Goal: Task Accomplishment & Management: Manage account settings

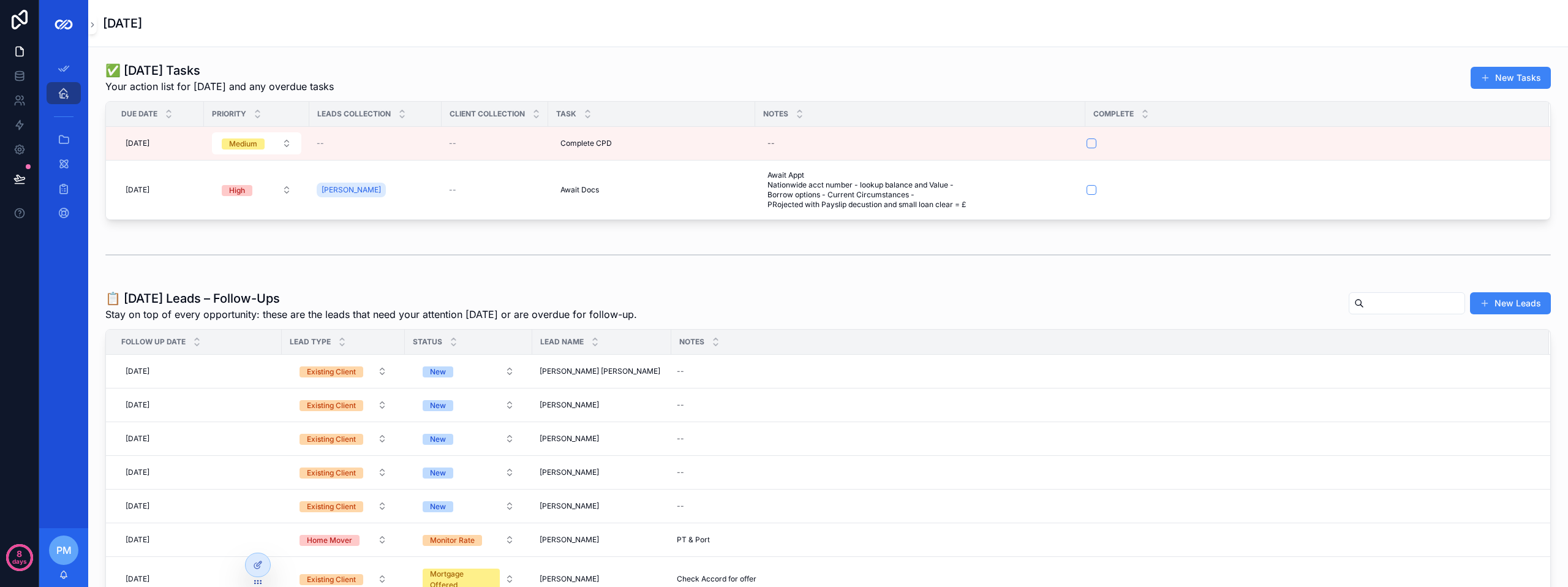
drag, startPoint x: 0, startPoint y: 0, endPoint x: 971, endPoint y: 288, distance: 1012.8
click at [971, 330] on div "Notes" at bounding box center [1109, 341] width 877 height 23
drag, startPoint x: 59, startPoint y: 139, endPoint x: 82, endPoint y: 139, distance: 23.0
click at [59, 139] on icon "scrollable content" at bounding box center [63, 139] width 12 height 12
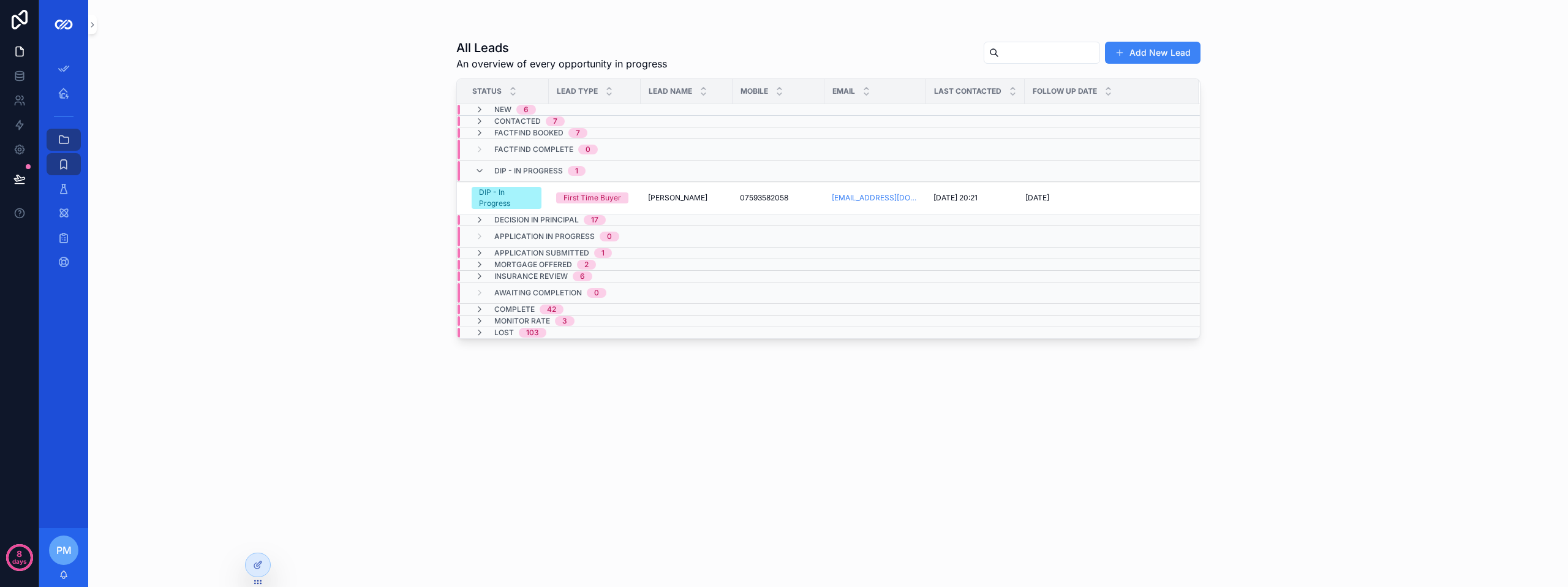
click at [1019, 44] on input "scrollable content" at bounding box center [1049, 53] width 101 height 17
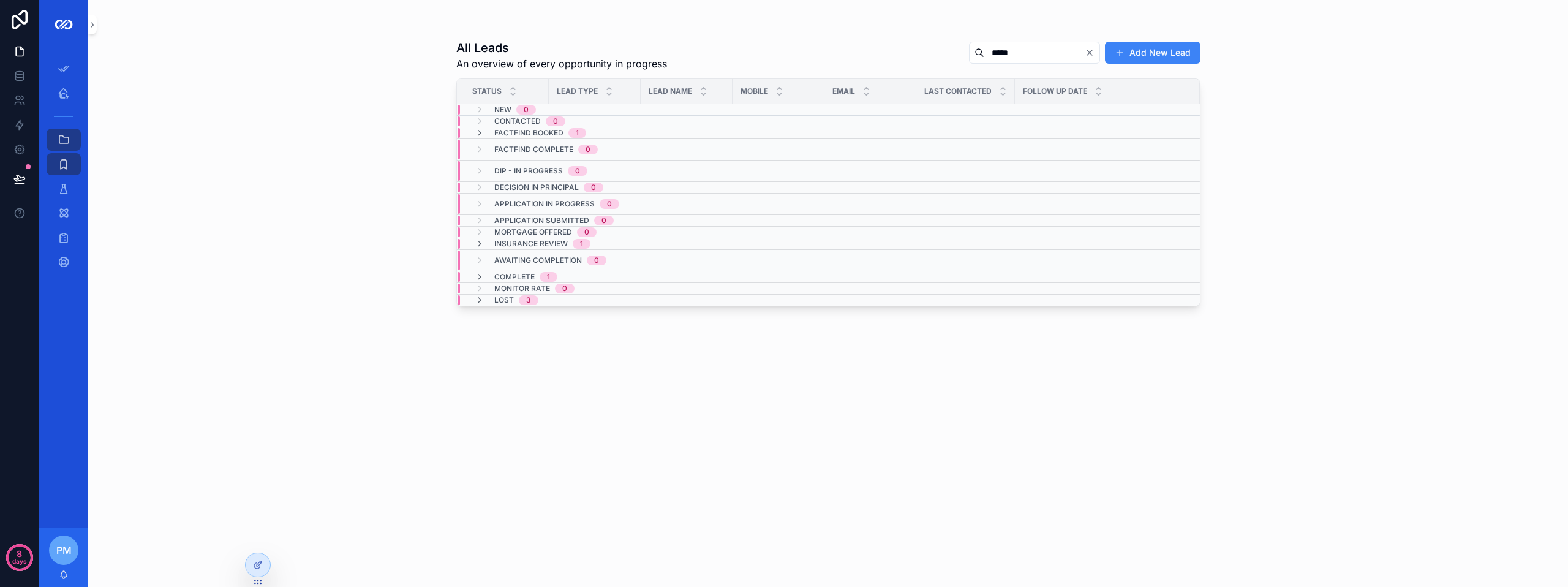
type input "*****"
click at [469, 132] on div "Factfind Booked 1" at bounding box center [531, 133] width 141 height 10
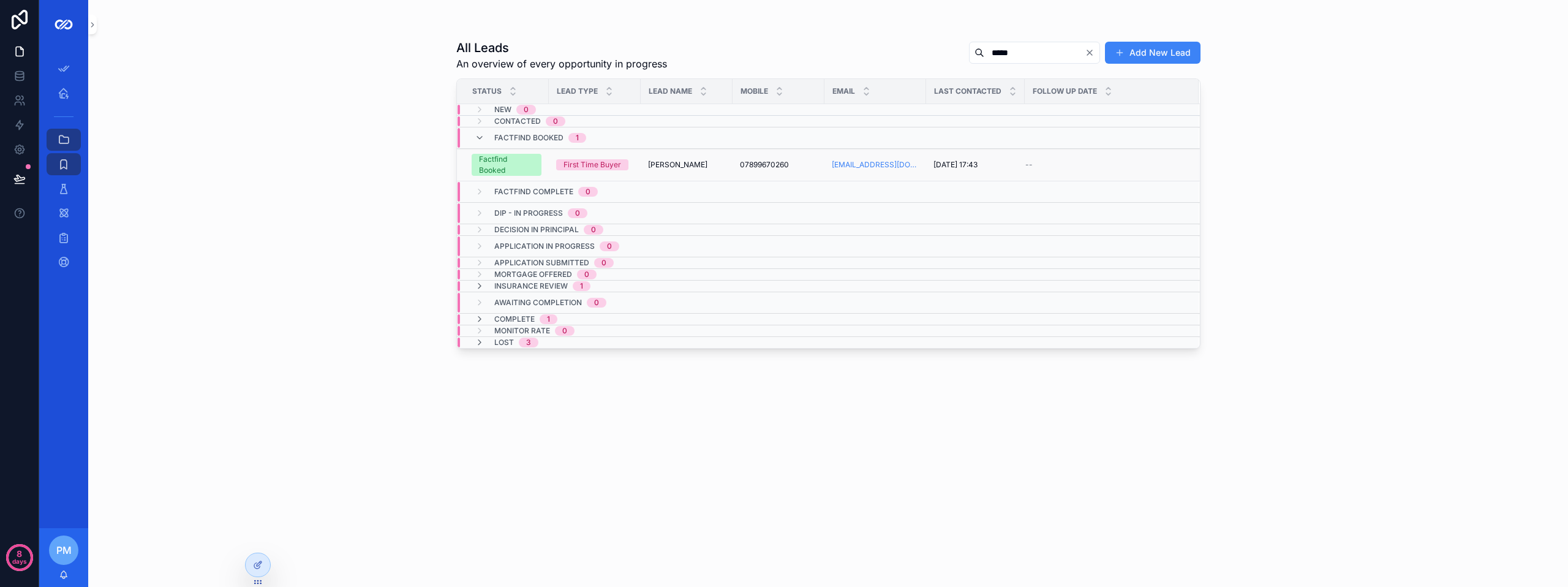
click at [648, 165] on td "[PERSON_NAME] [PERSON_NAME]" at bounding box center [687, 165] width 92 height 32
click at [515, 163] on div "Factfind Booked" at bounding box center [507, 165] width 55 height 22
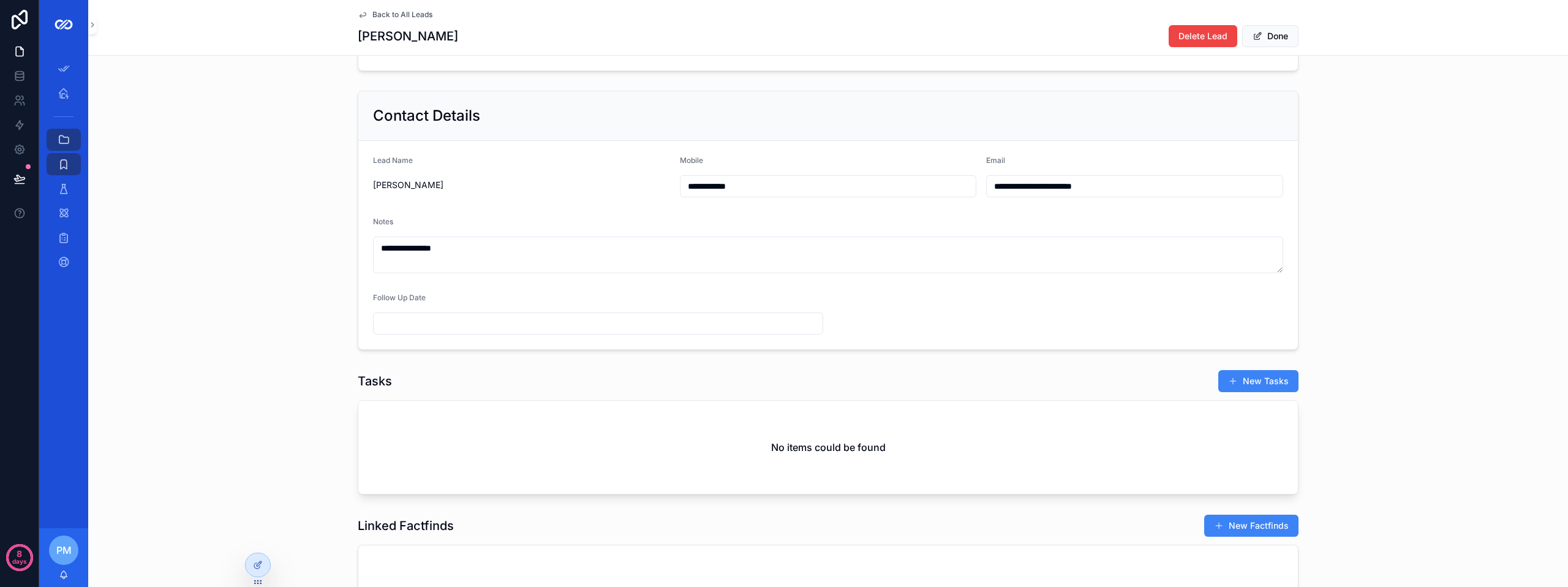
scroll to position [245, 0]
click at [496, 331] on input "scrollable content" at bounding box center [598, 322] width 449 height 17
click at [655, 358] on button "scrollable content" at bounding box center [660, 361] width 22 height 22
click at [232, 330] on div "**********" at bounding box center [828, 219] width 1479 height 269
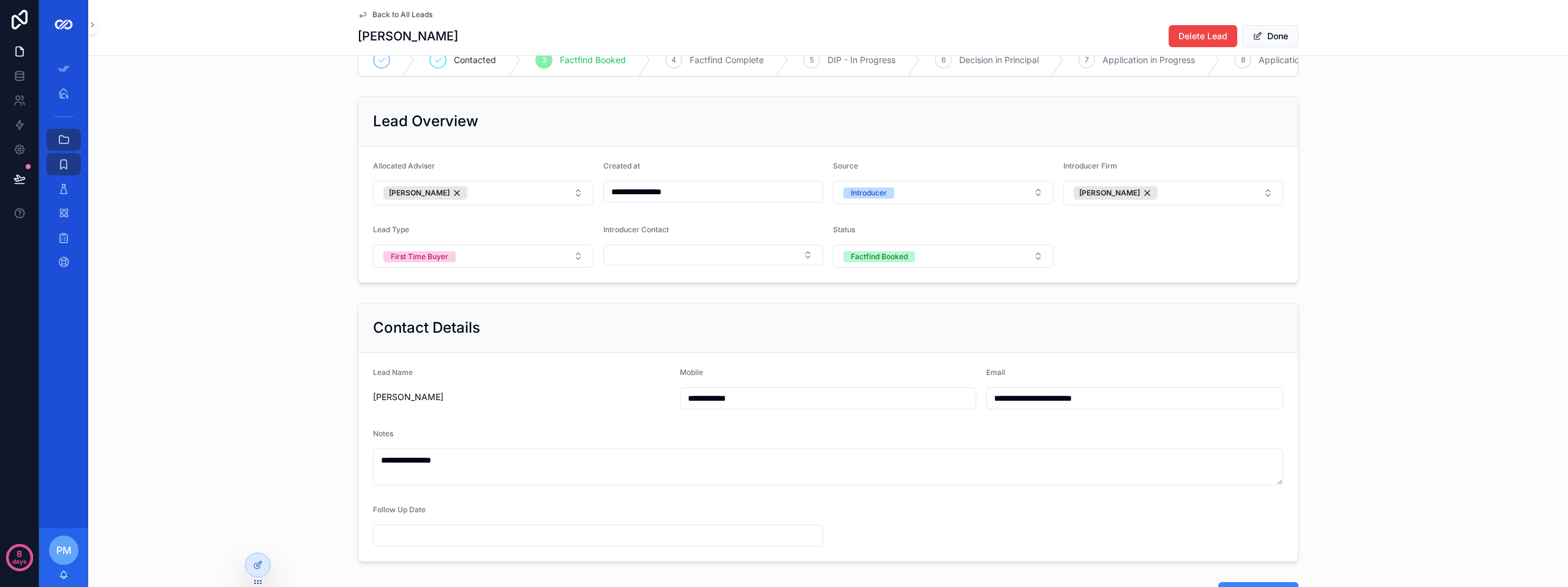
scroll to position [21, 0]
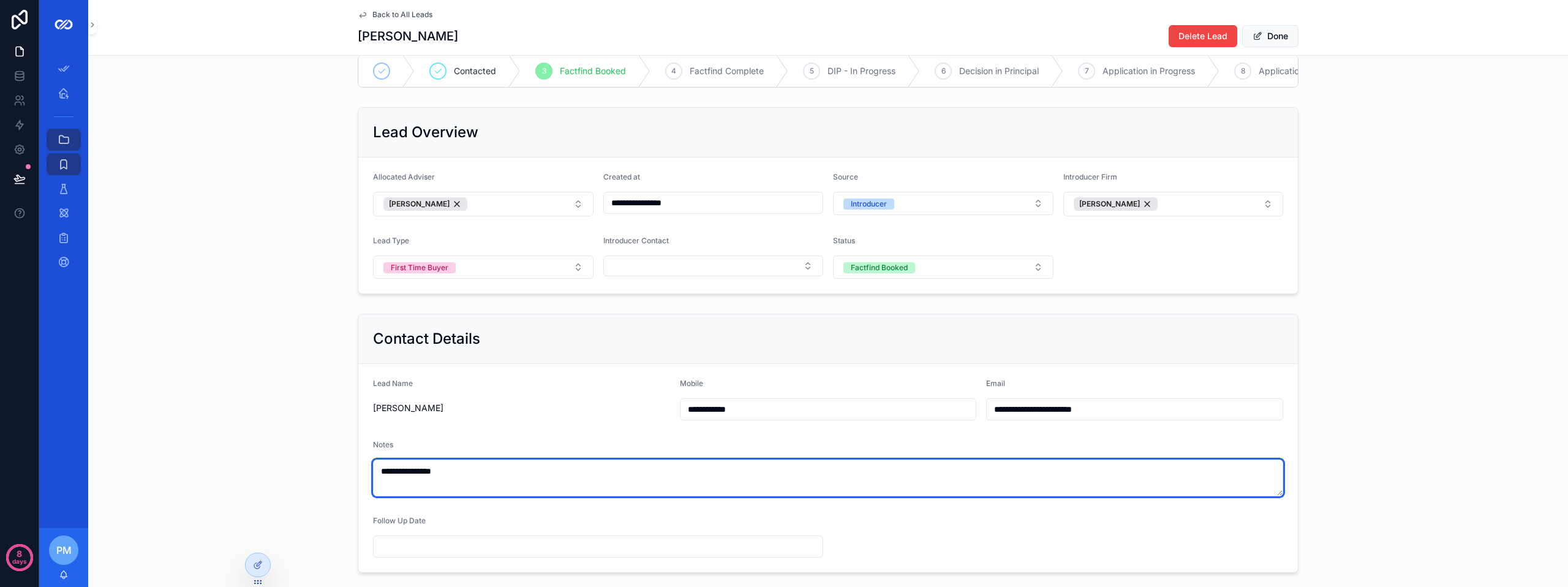
drag, startPoint x: 469, startPoint y: 482, endPoint x: 362, endPoint y: 480, distance: 107.0
click at [362, 480] on form "**********" at bounding box center [828, 467] width 939 height 208
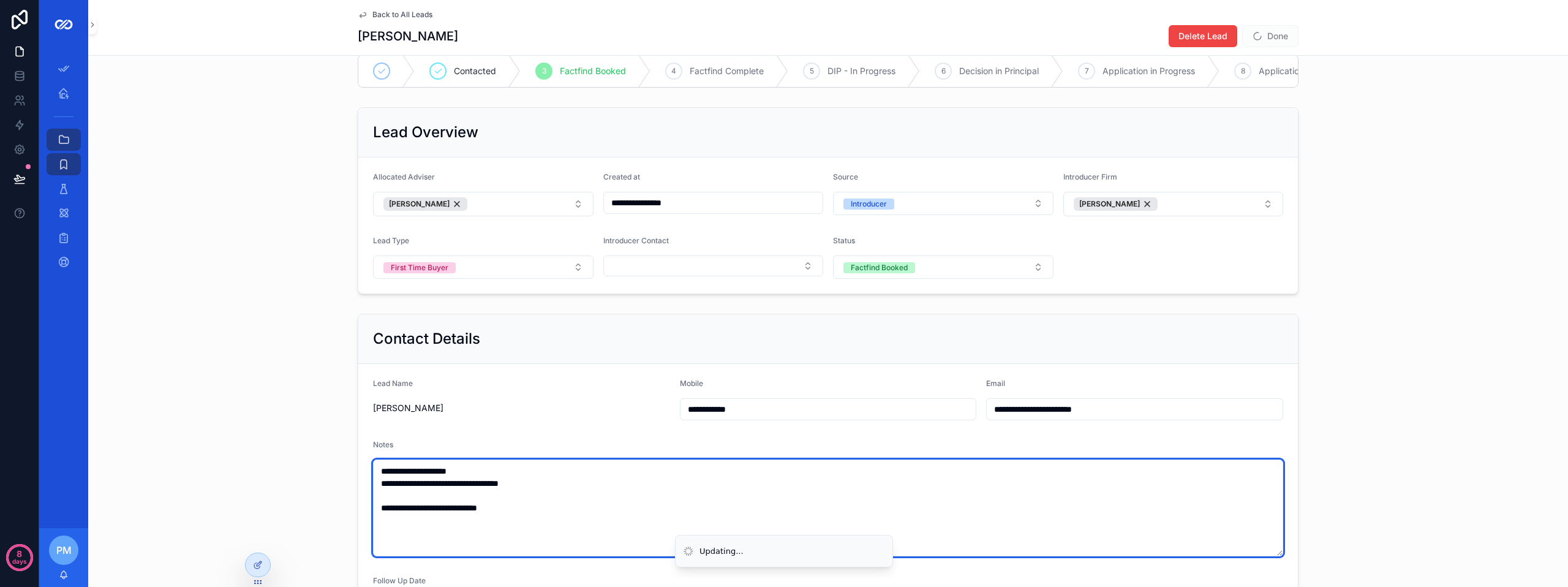
type textarea "**********"
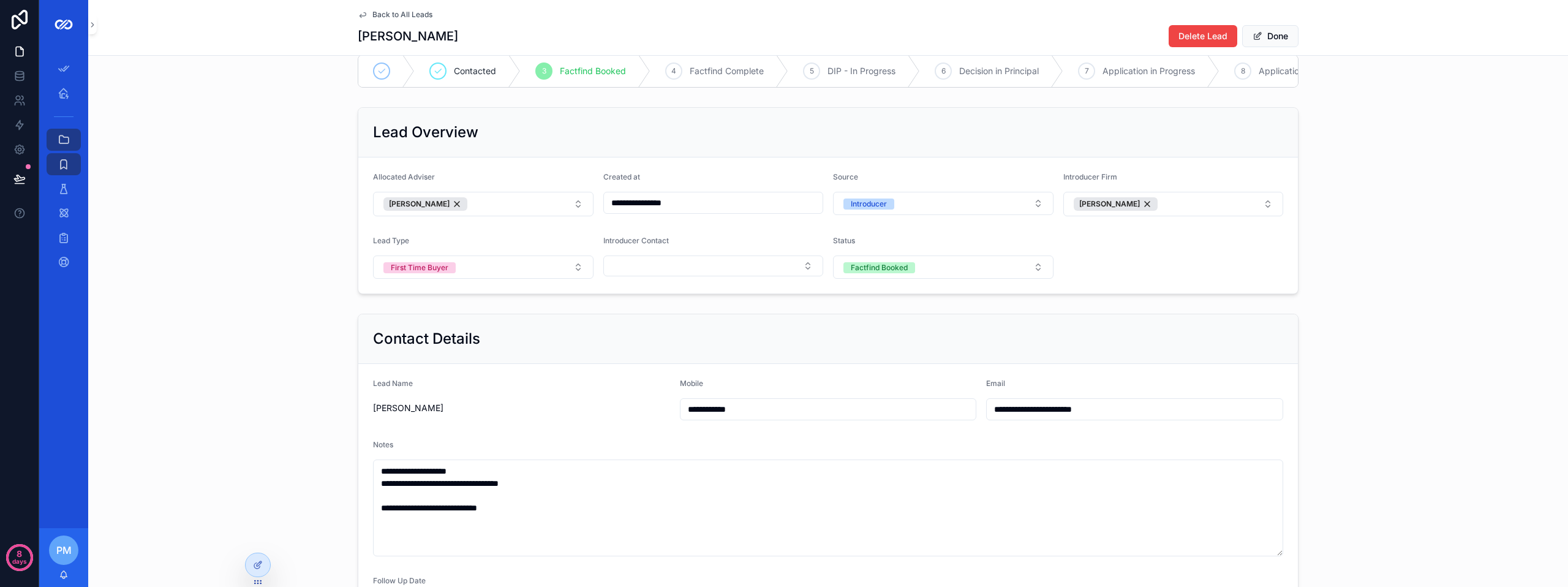
click at [479, 414] on span "[PERSON_NAME]" at bounding box center [521, 407] width 297 height 12
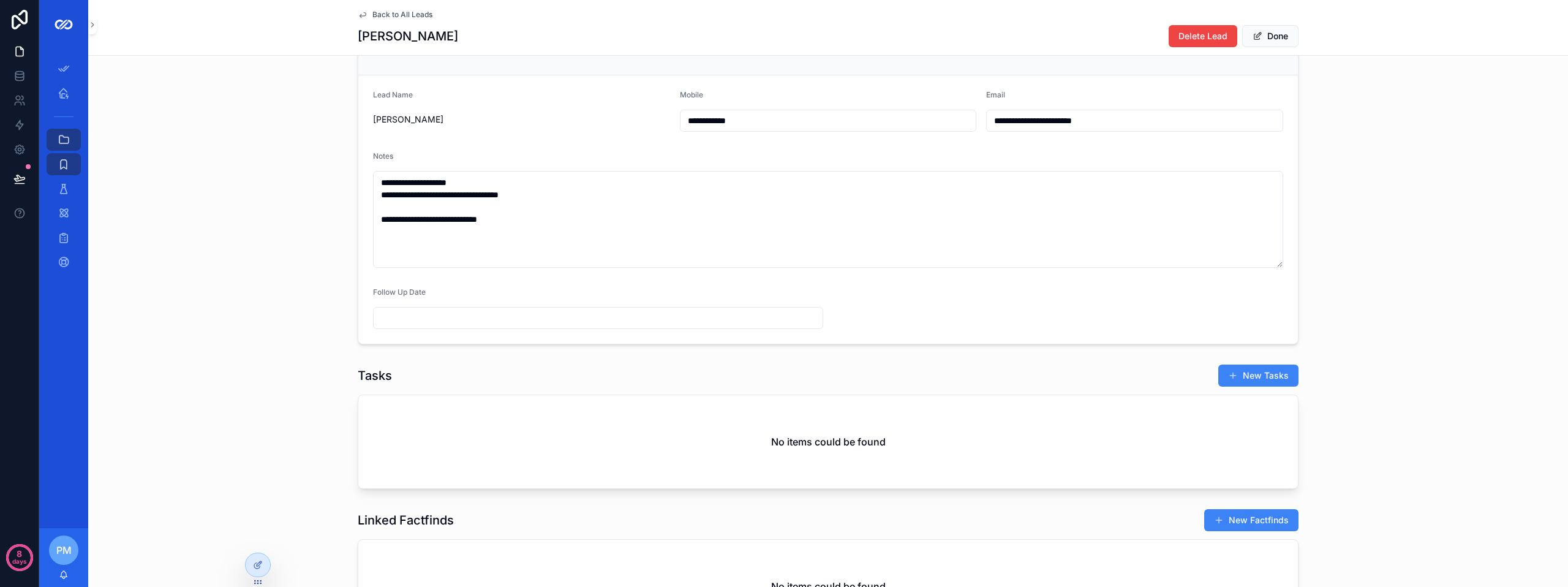
scroll to position [143, 0]
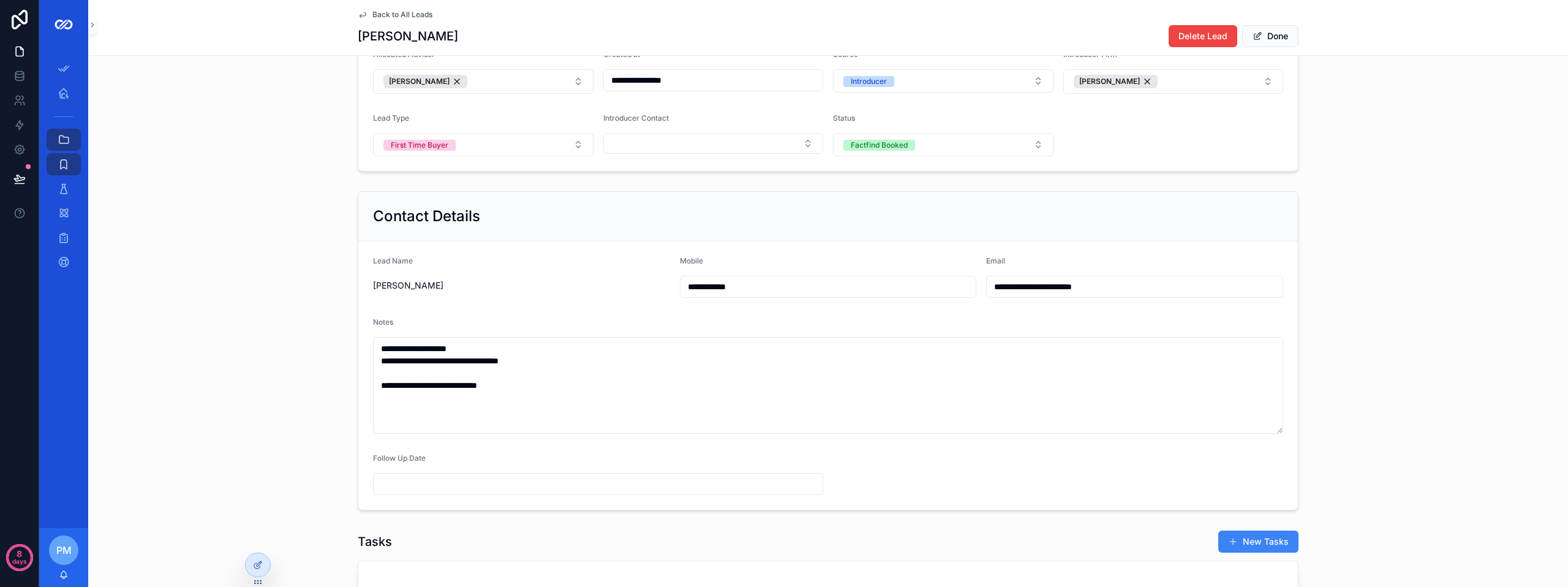
click at [412, 292] on span "[PERSON_NAME]" at bounding box center [521, 285] width 297 height 12
click at [1276, 37] on button "Done" at bounding box center [1269, 36] width 56 height 22
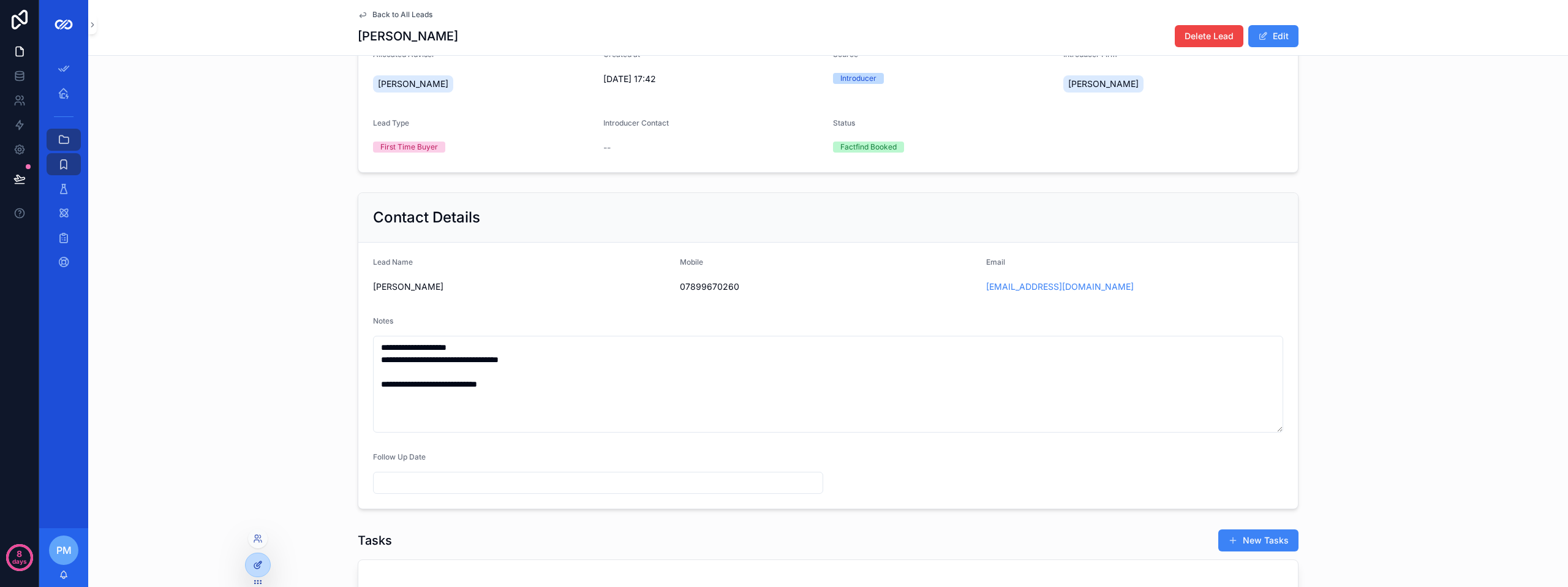
click at [260, 561] on icon at bounding box center [257, 565] width 10 height 10
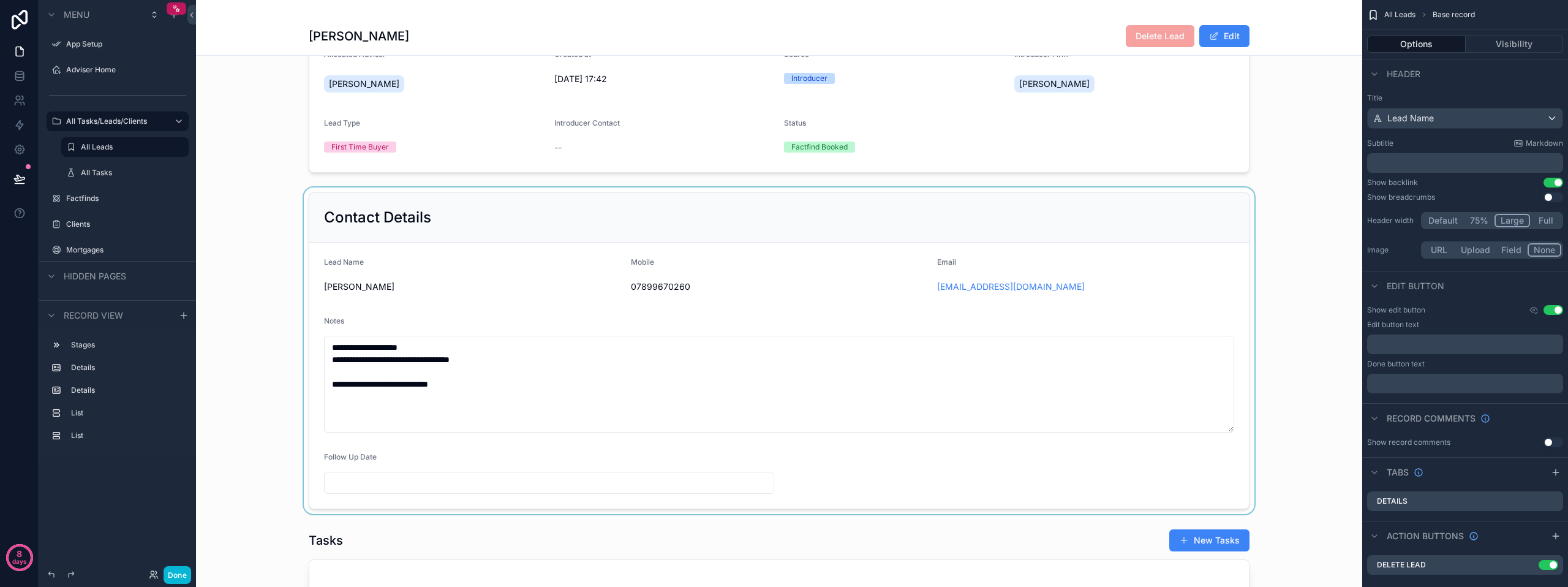
click at [402, 288] on div "scrollable content" at bounding box center [778, 351] width 1166 height 326
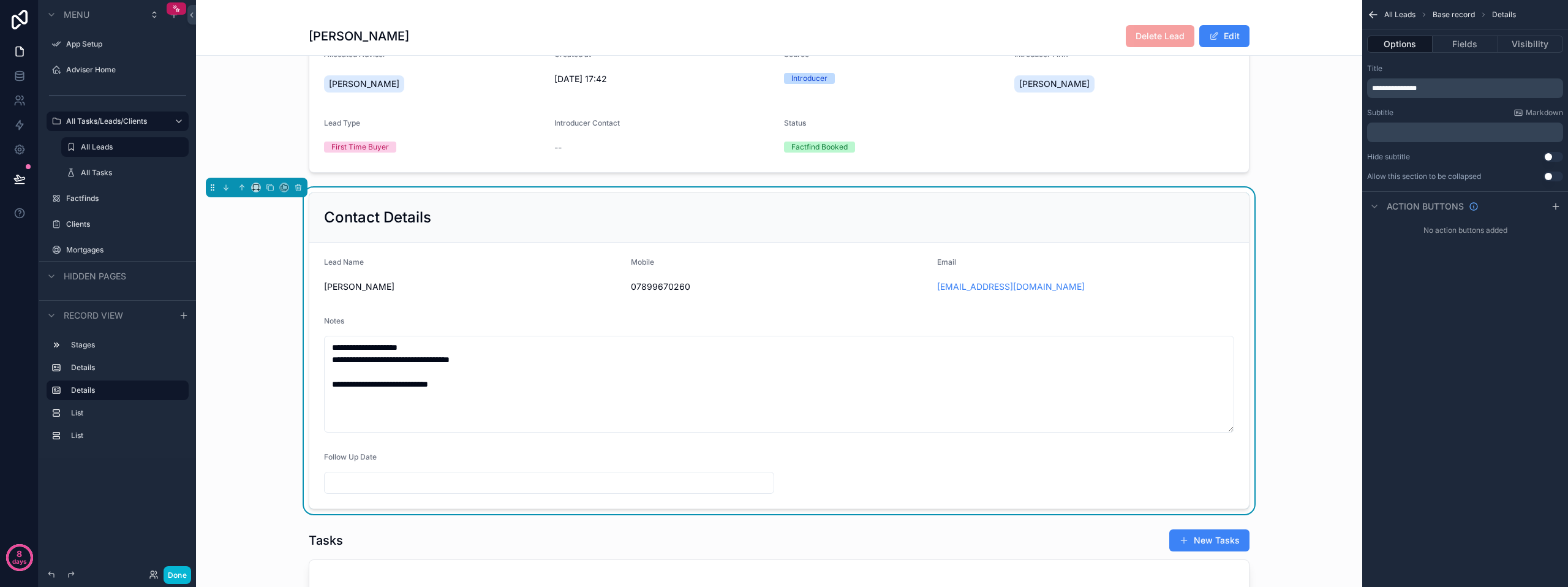
click at [401, 293] on span "[PERSON_NAME]" at bounding box center [472, 286] width 297 height 12
click at [1471, 48] on button "Fields" at bounding box center [1465, 44] width 65 height 17
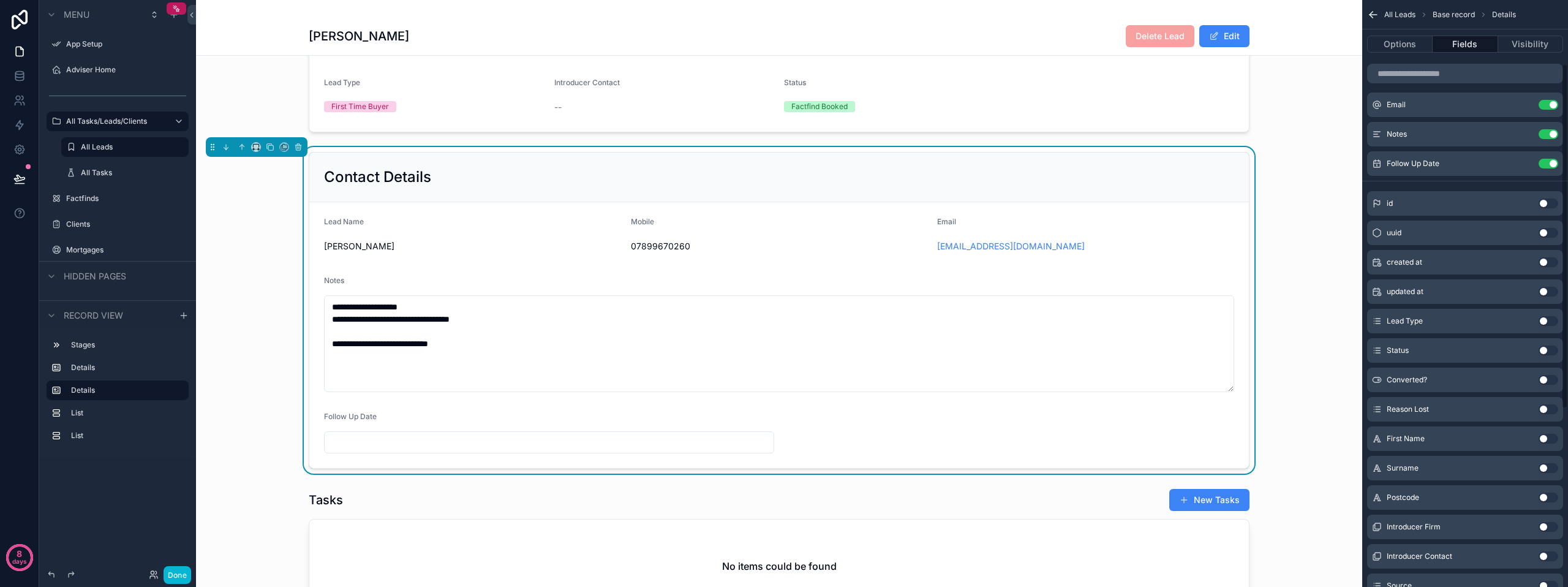
scroll to position [123, 0]
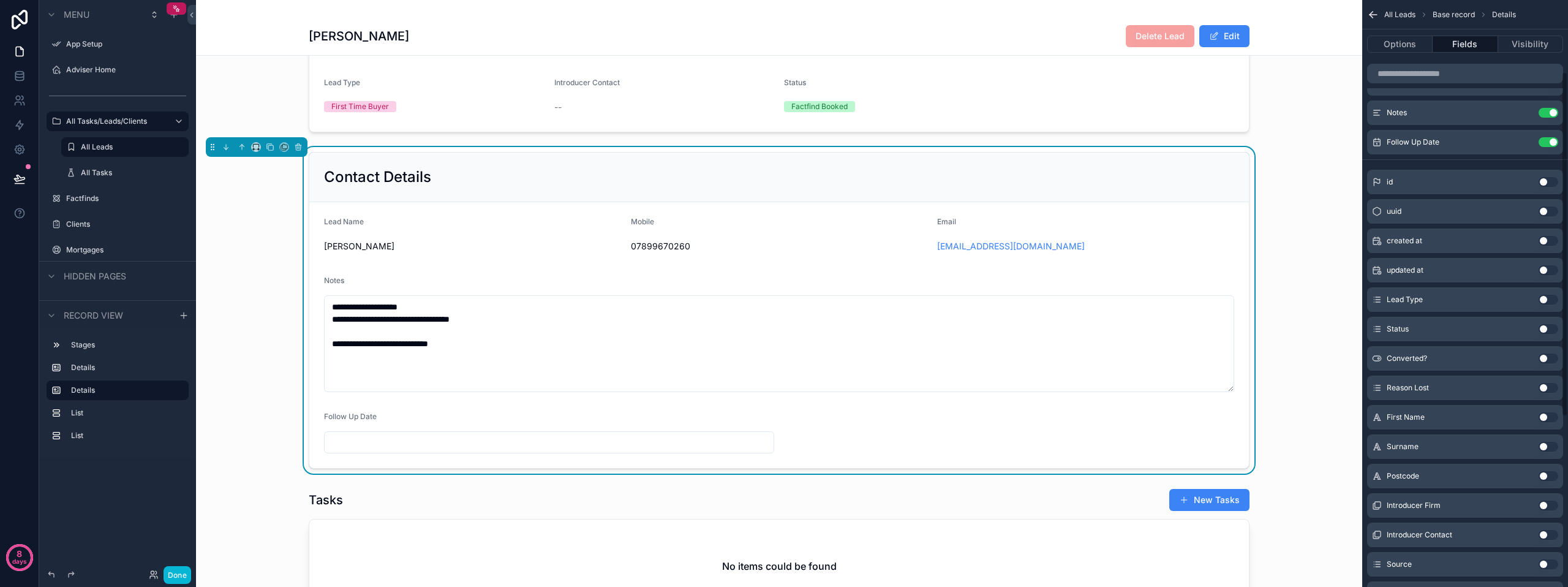
click at [1543, 423] on div "First Name Use setting" at bounding box center [1464, 417] width 196 height 25
click at [1543, 417] on button "Use setting" at bounding box center [1547, 417] width 20 height 10
click at [1545, 446] on button "Use setting" at bounding box center [1547, 447] width 20 height 10
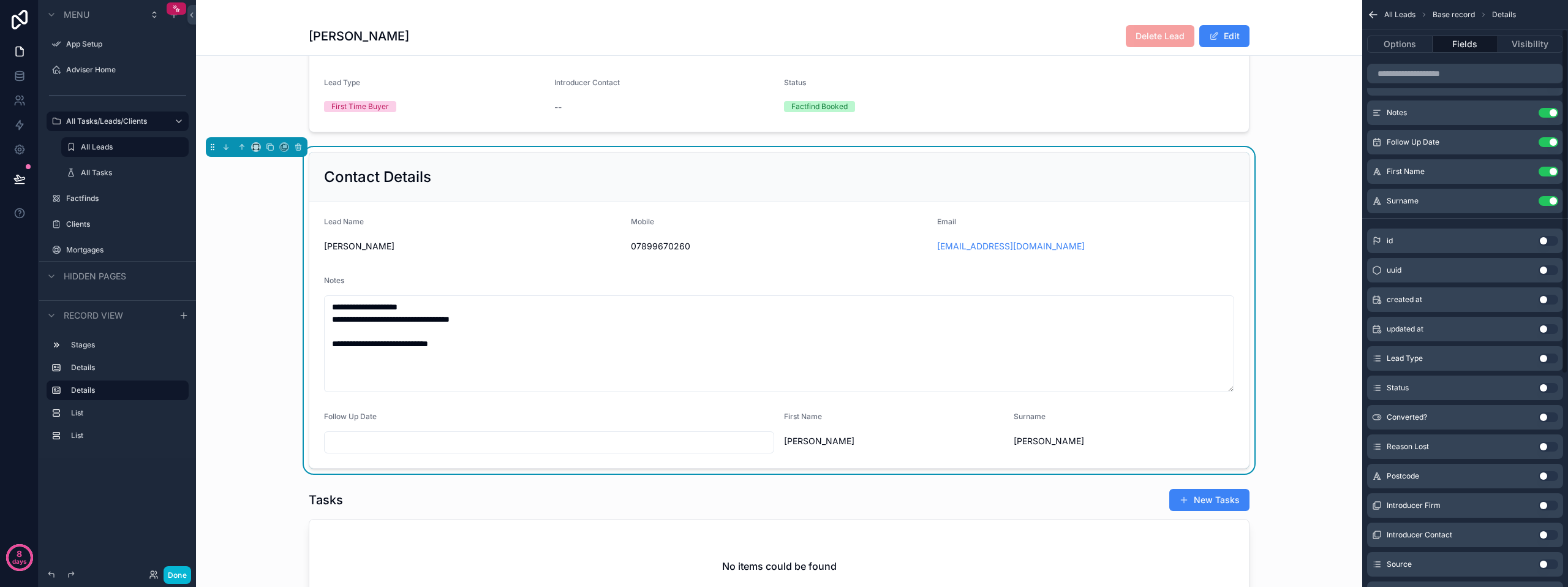
scroll to position [0, 0]
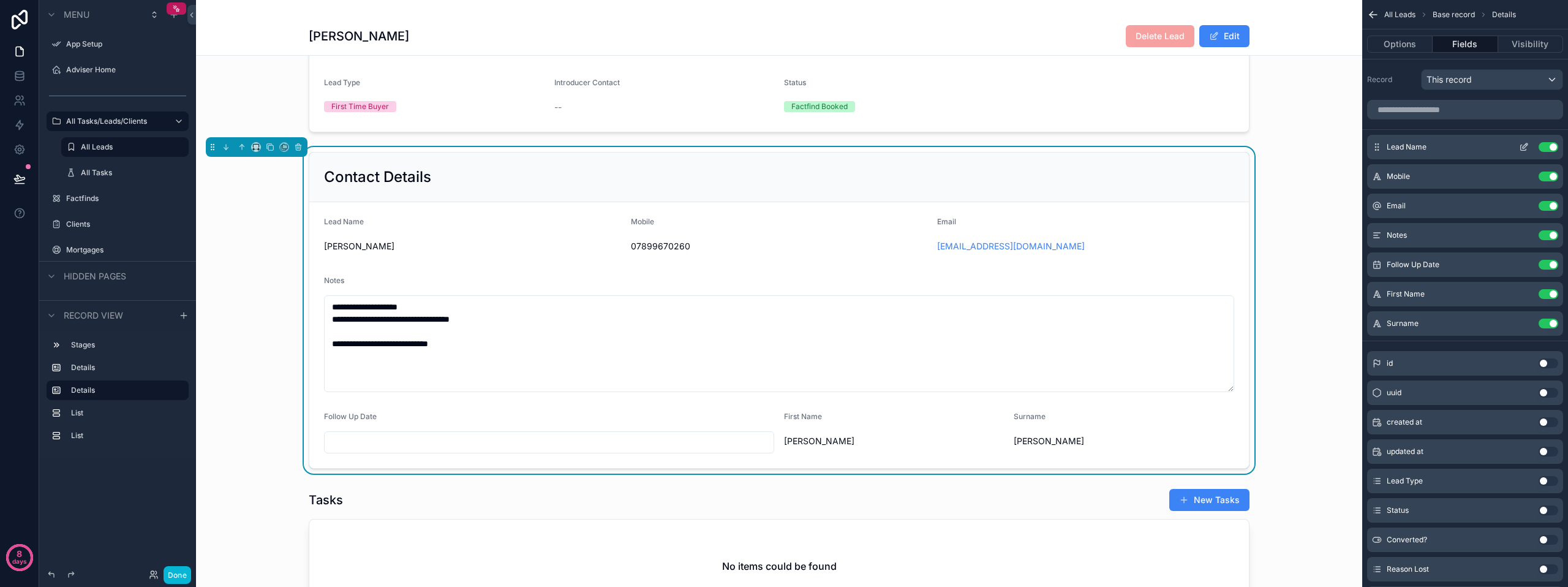
click at [1551, 144] on button "Use setting" at bounding box center [1547, 147] width 20 height 10
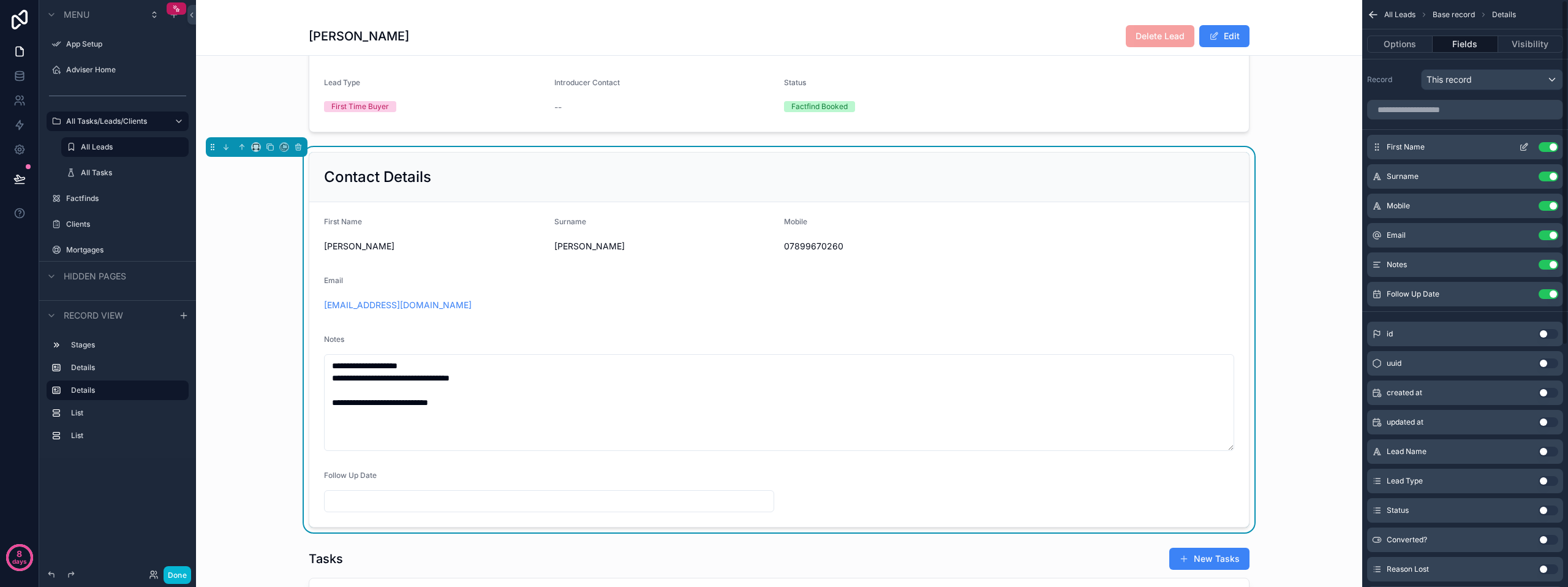
click at [1527, 145] on icon "scrollable content" at bounding box center [1526, 145] width 2 height 2
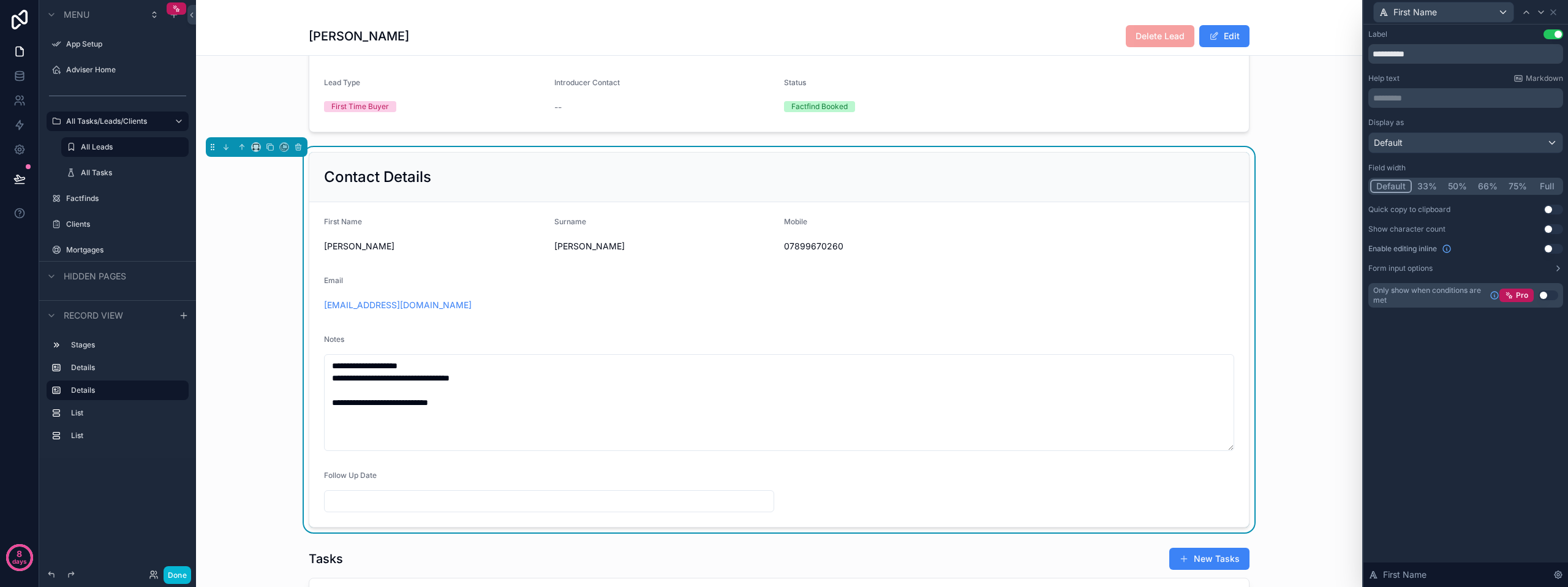
click at [1456, 185] on button "50%" at bounding box center [1457, 186] width 30 height 13
click at [1464, 19] on div "First Name" at bounding box center [1443, 12] width 139 height 20
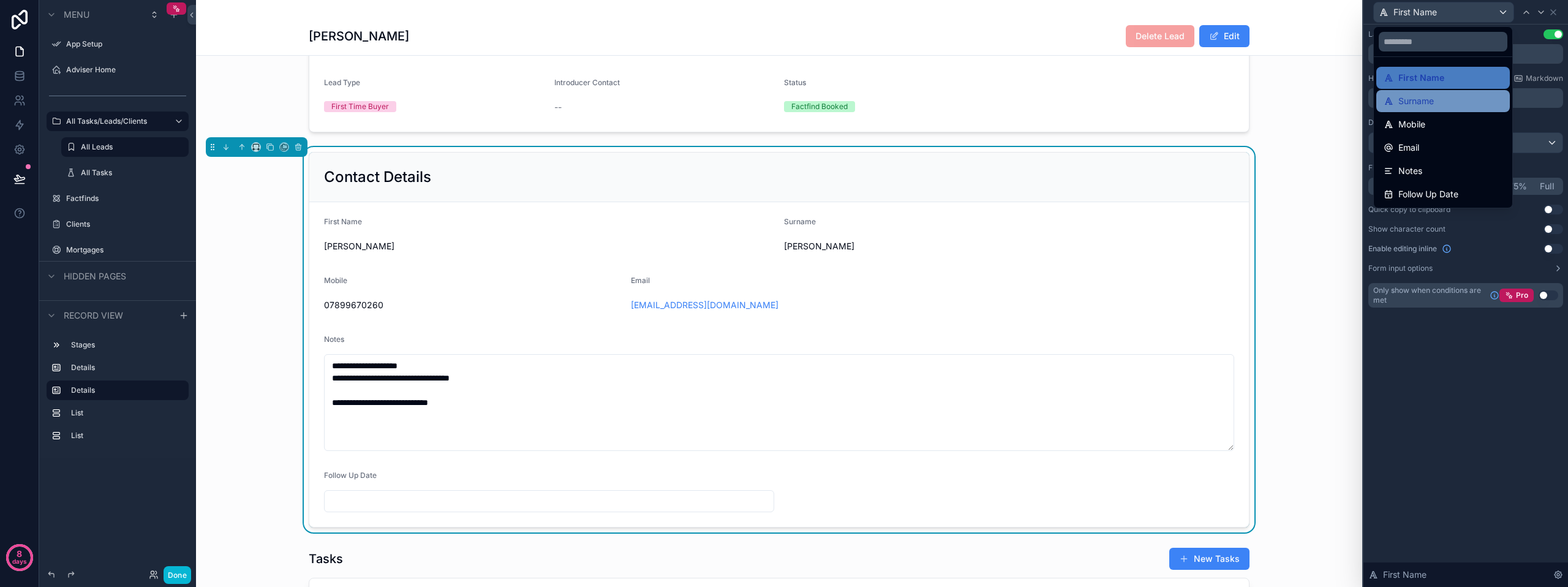
click at [1438, 96] on div "Surname" at bounding box center [1443, 101] width 119 height 15
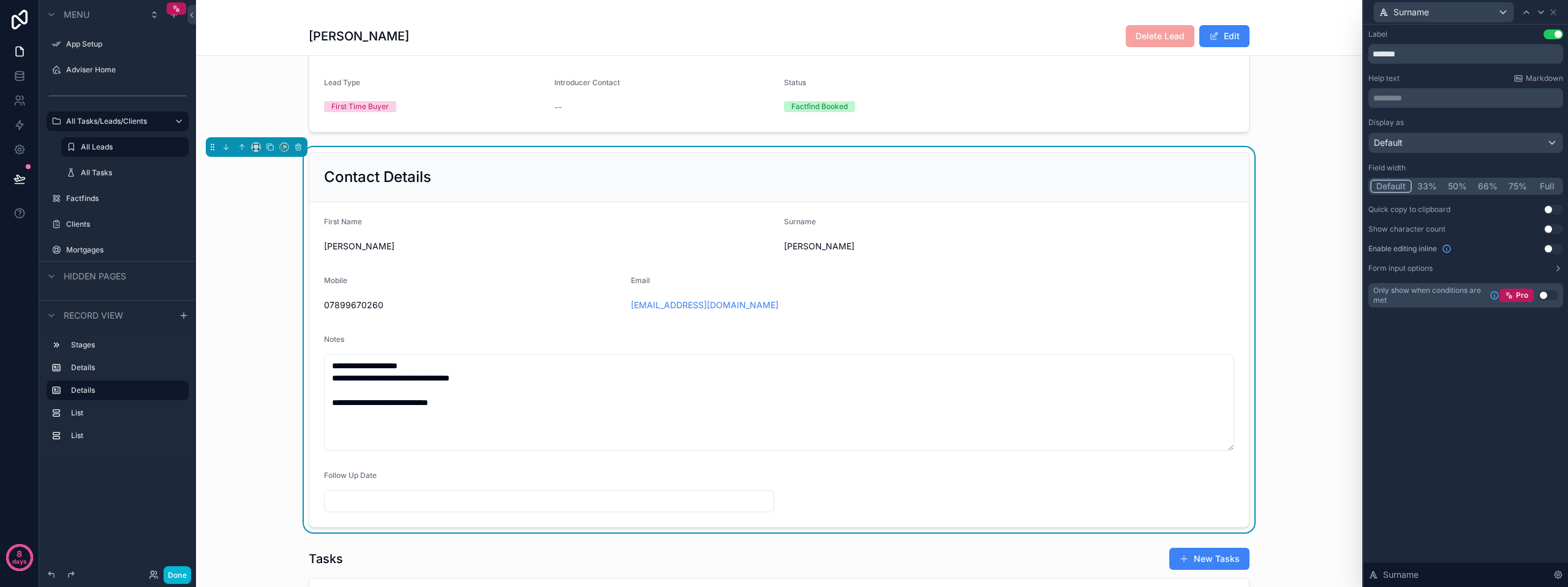
click at [1460, 186] on button "50%" at bounding box center [1457, 186] width 30 height 13
click at [1481, 17] on div "Surname" at bounding box center [1443, 12] width 139 height 20
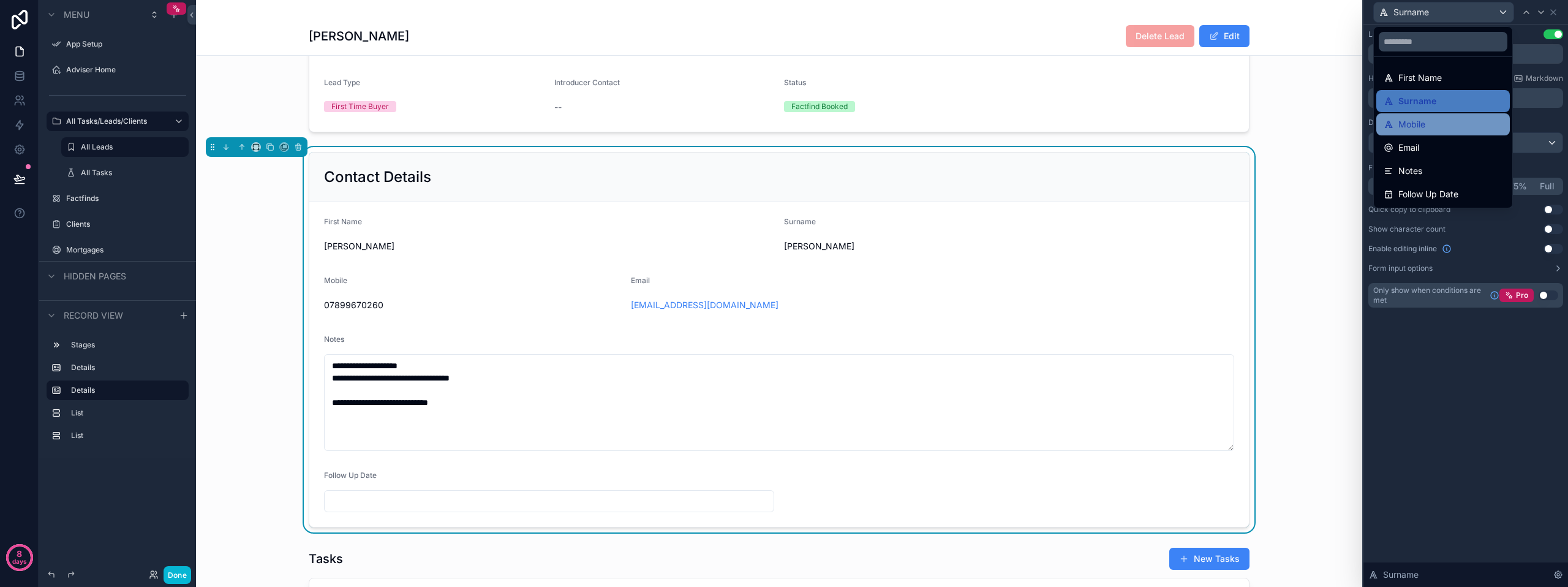
click at [1428, 117] on div "Mobile" at bounding box center [1442, 124] width 134 height 22
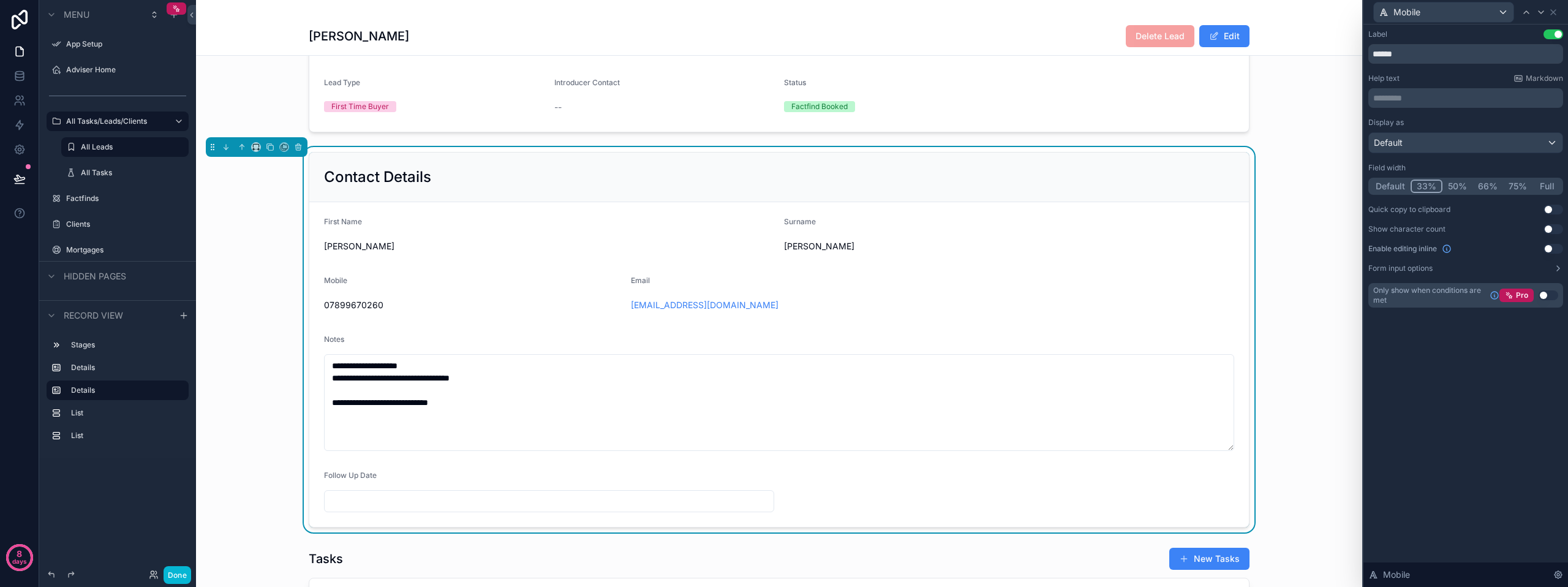
click at [1460, 185] on button "50%" at bounding box center [1457, 186] width 30 height 13
click at [1473, 15] on div "Mobile" at bounding box center [1443, 12] width 139 height 20
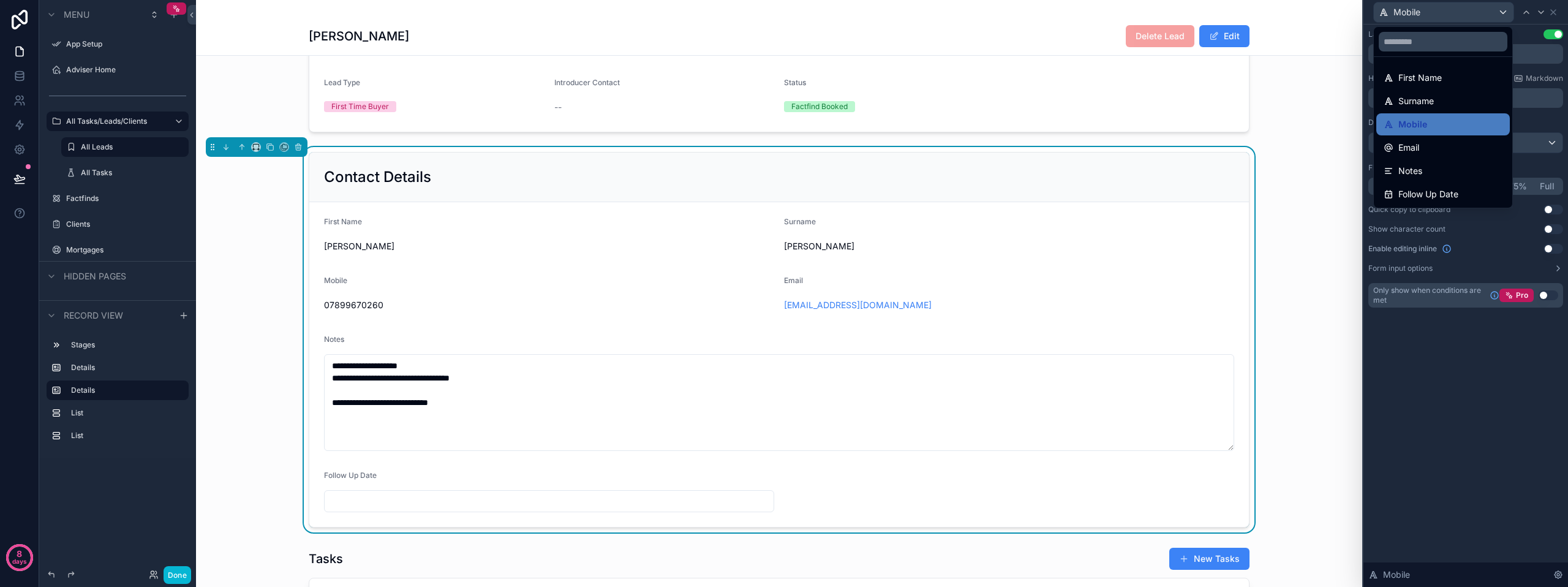
click at [1428, 142] on div "Email" at bounding box center [1443, 147] width 119 height 15
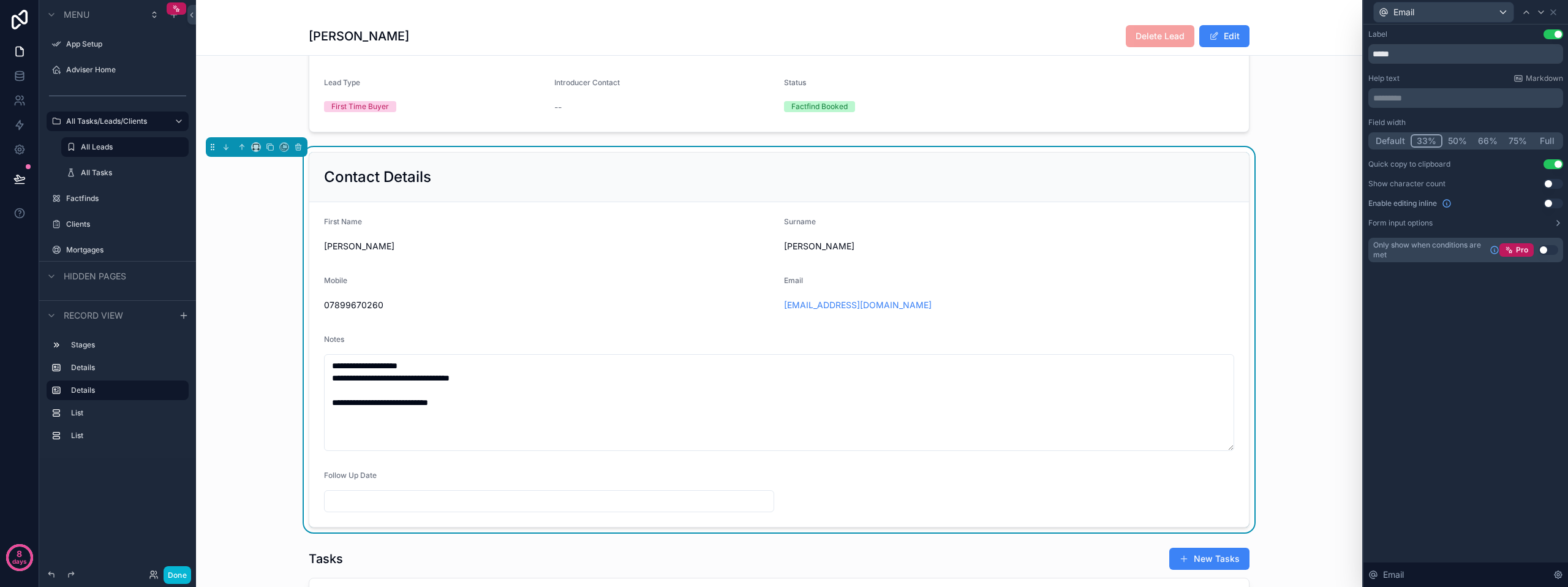
click at [1467, 143] on button "50%" at bounding box center [1457, 140] width 30 height 13
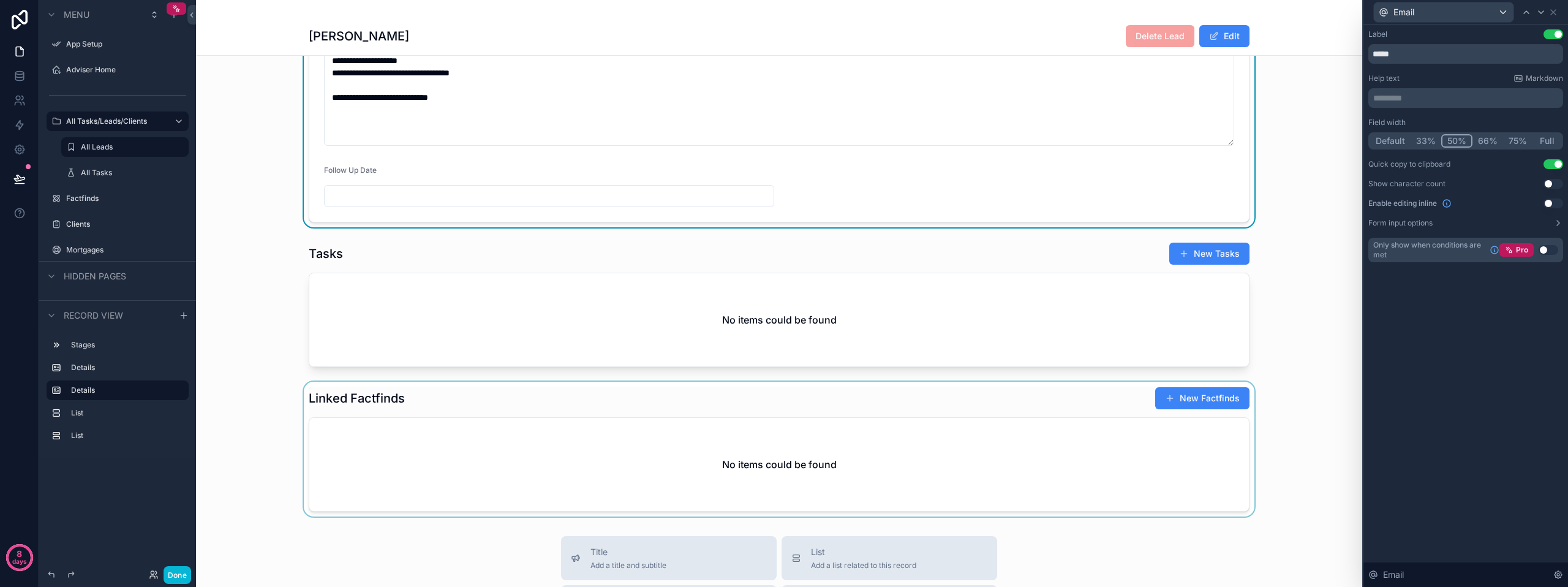
scroll to position [429, 0]
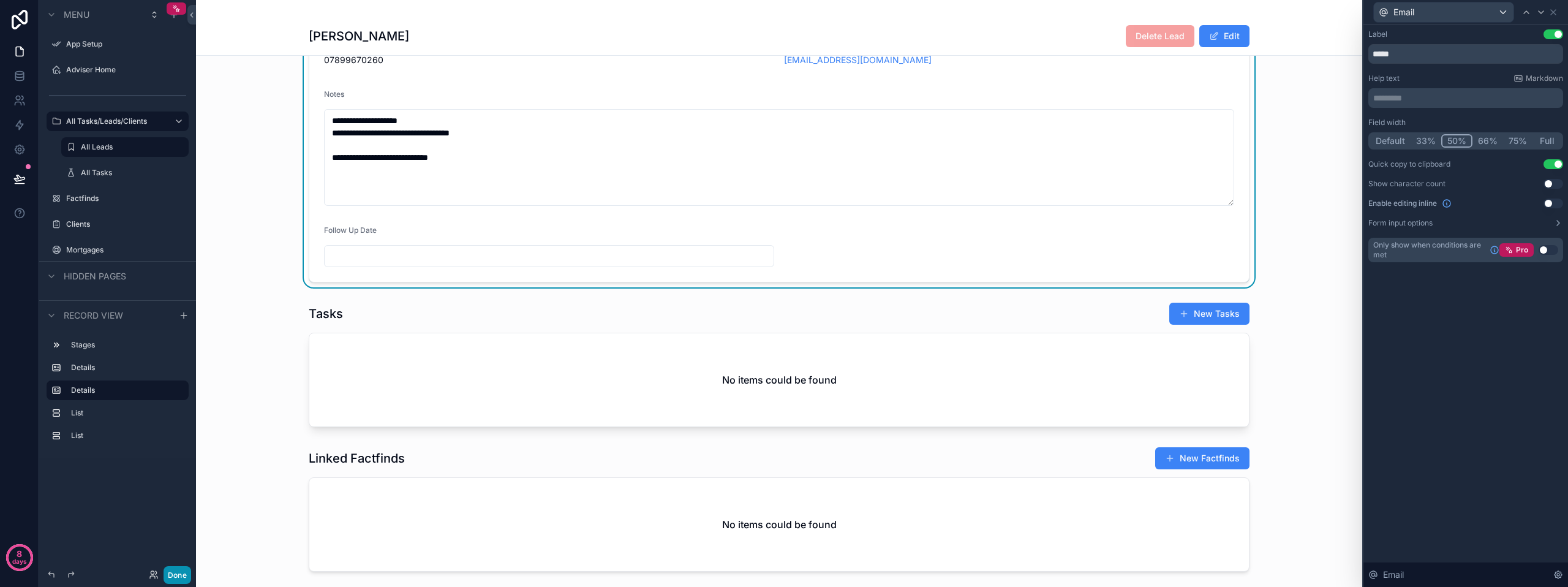
click at [185, 580] on button "Done" at bounding box center [177, 574] width 28 height 17
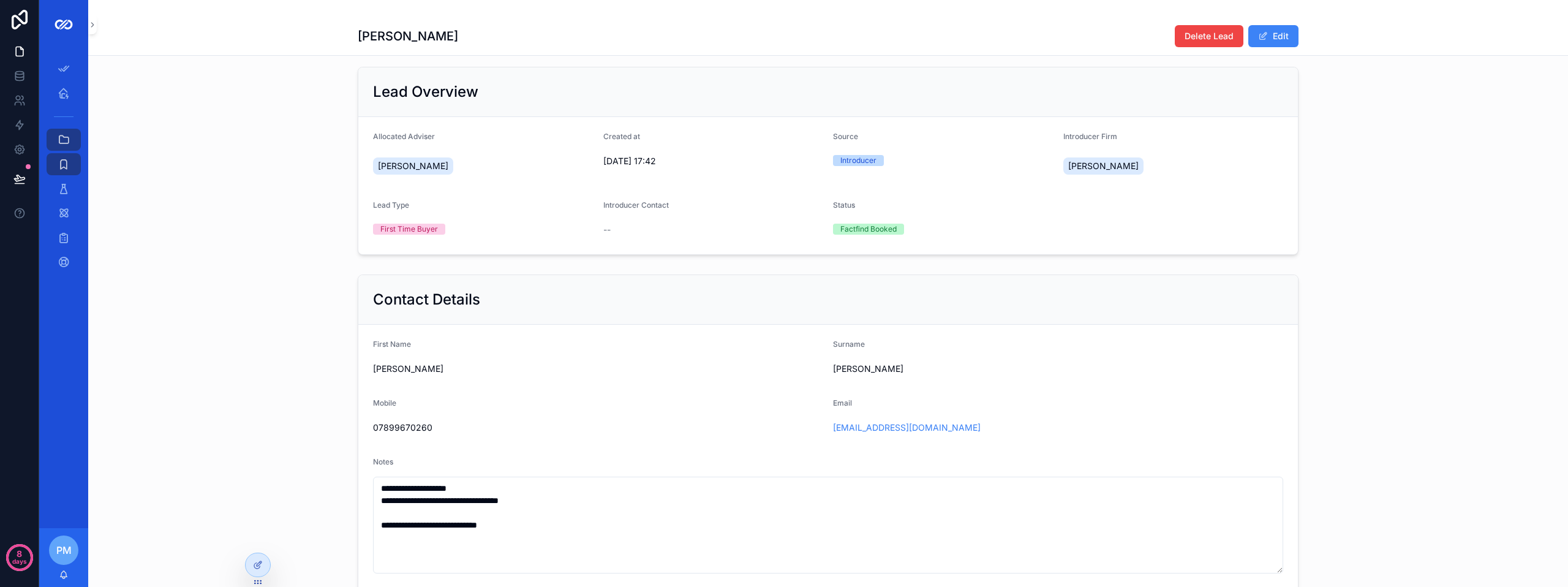
scroll to position [123, 0]
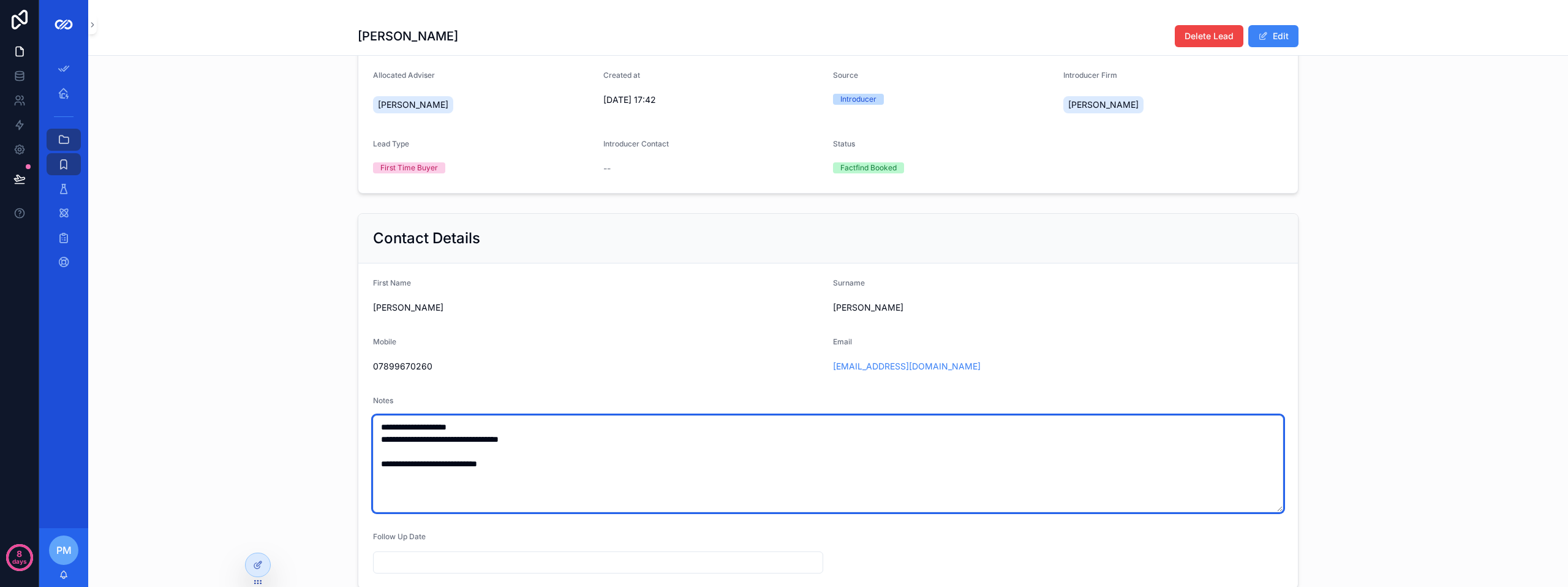
click at [487, 432] on textarea "**********" at bounding box center [828, 463] width 910 height 97
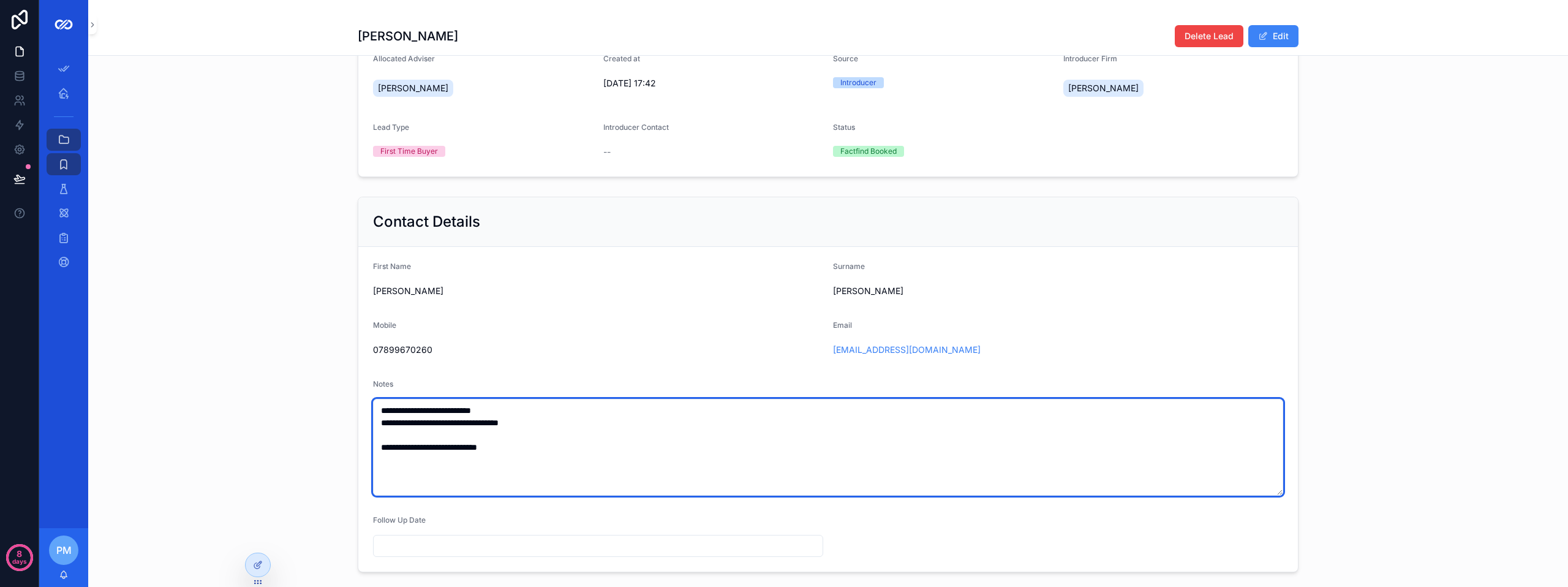
scroll to position [139, 0]
type textarea "**********"
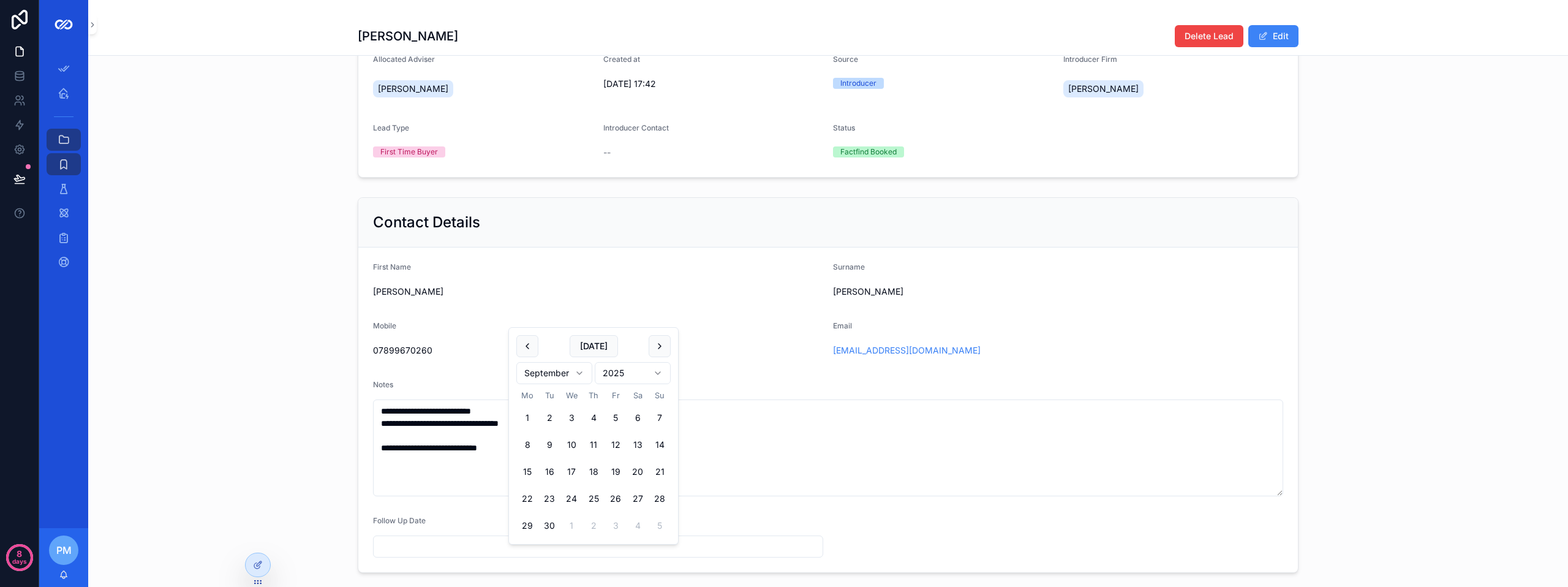
click at [526, 555] on input "scrollable content" at bounding box center [598, 547] width 449 height 17
click at [831, 509] on form "**********" at bounding box center [828, 410] width 939 height 325
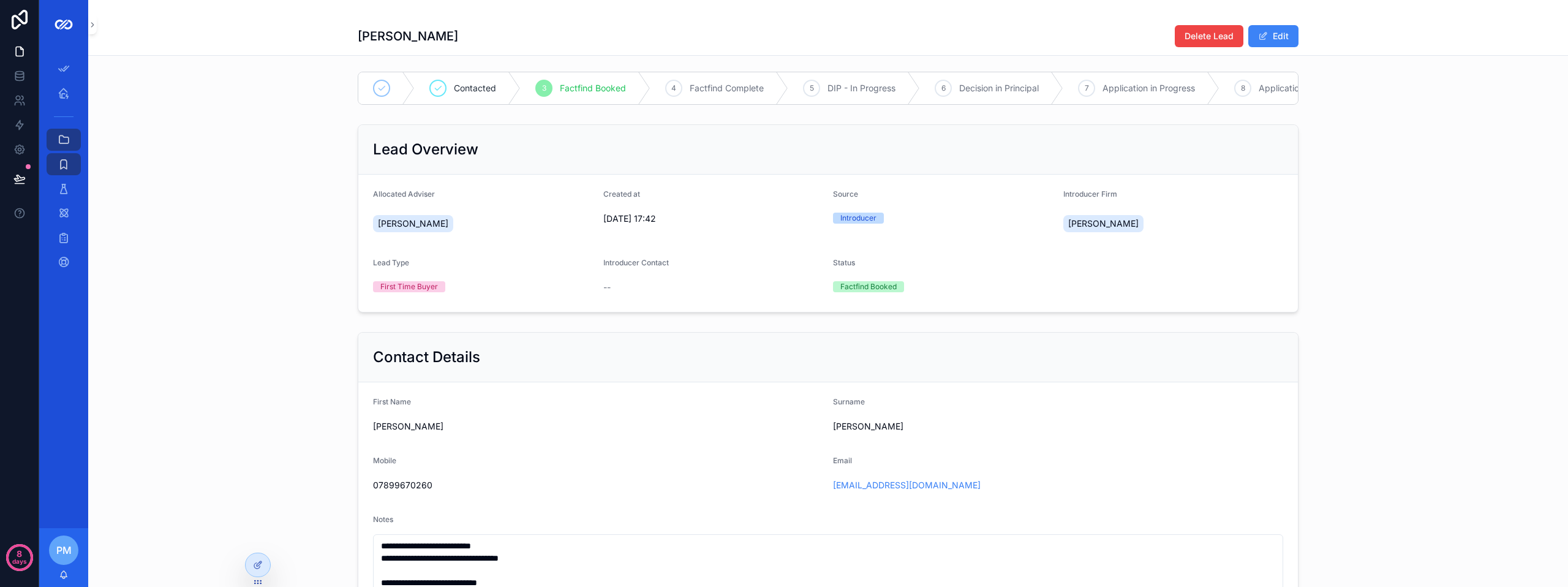
scroll to position [0, 0]
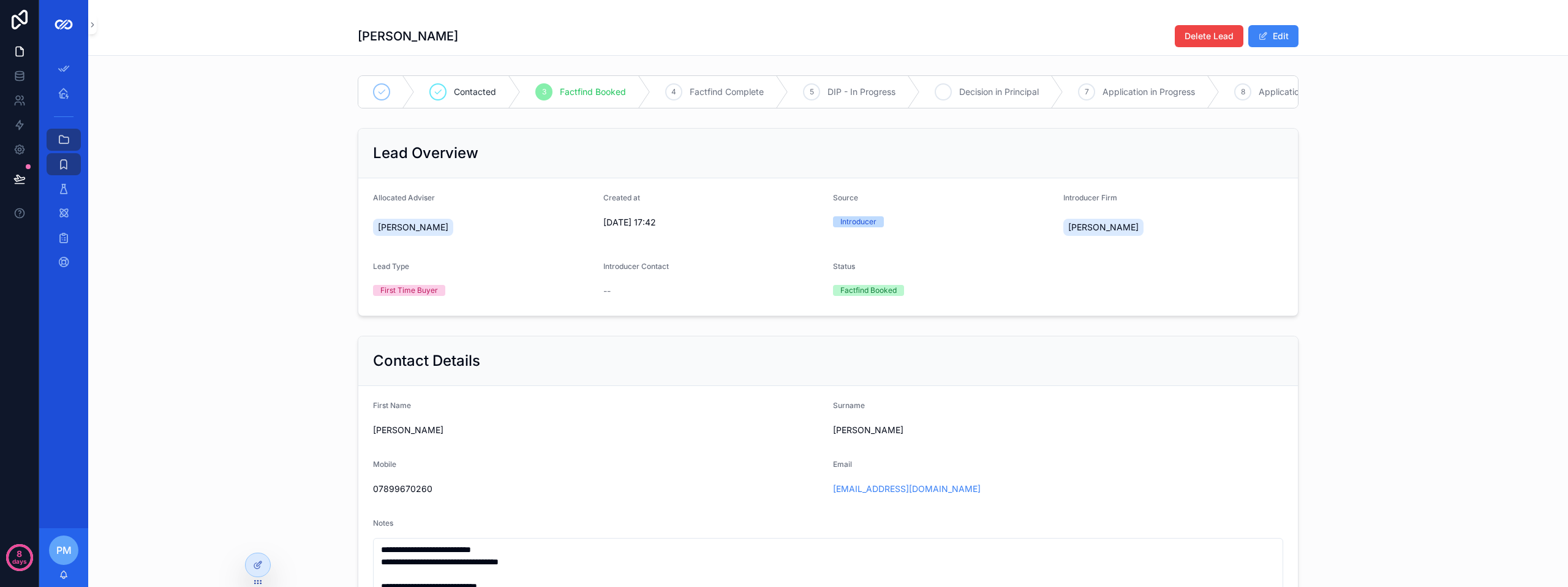
click at [973, 99] on div "6 Decision in Principal" at bounding box center [991, 92] width 143 height 32
click at [277, 174] on div "Lead Overview Allocated Adviser [PERSON_NAME] Created at [DATE] 17:42 Source In…" at bounding box center [828, 222] width 1479 height 198
click at [42, 88] on div "Adviser Home" at bounding box center [63, 93] width 49 height 25
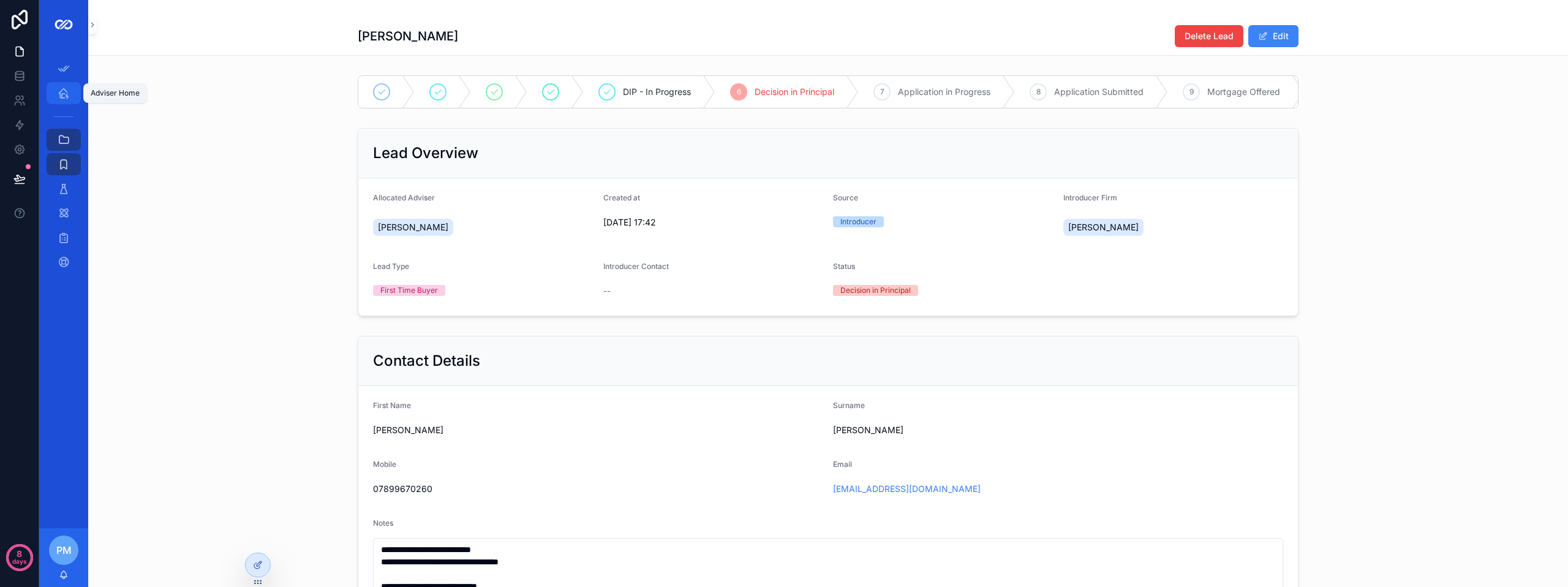
click at [63, 93] on icon "scrollable content" at bounding box center [63, 93] width 12 height 12
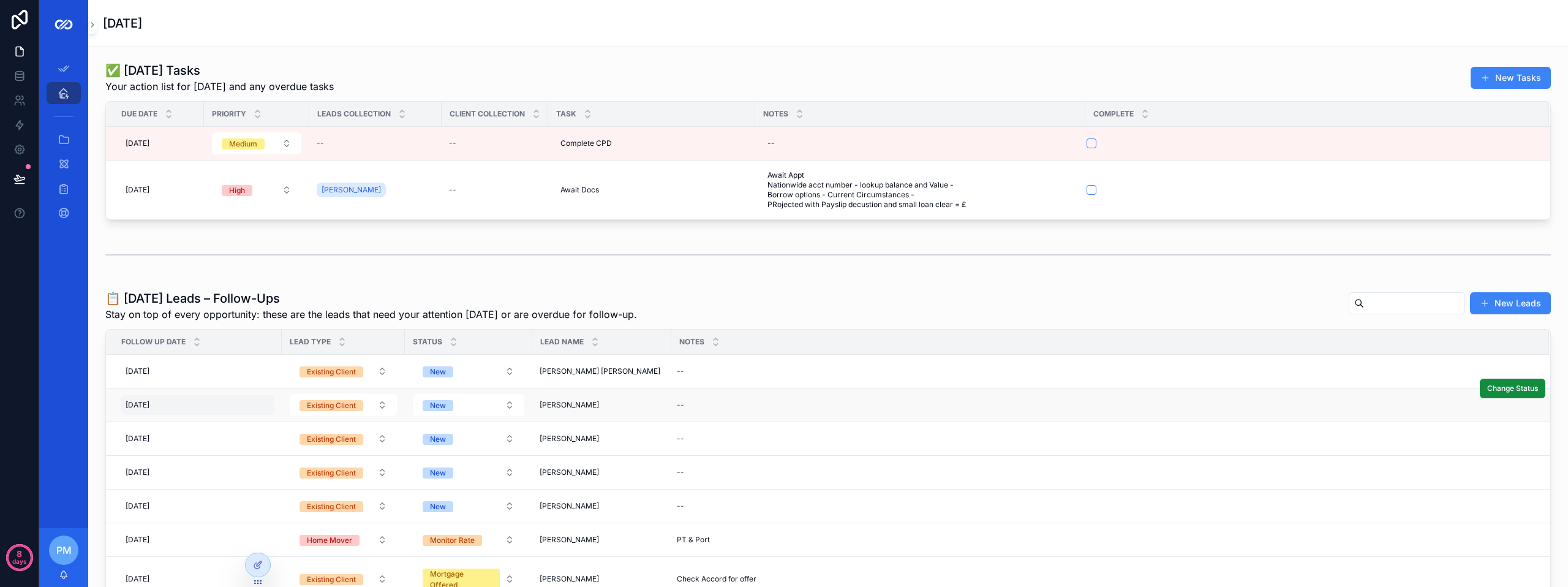
click at [234, 406] on div "[DATE] [DATE]" at bounding box center [197, 405] width 154 height 20
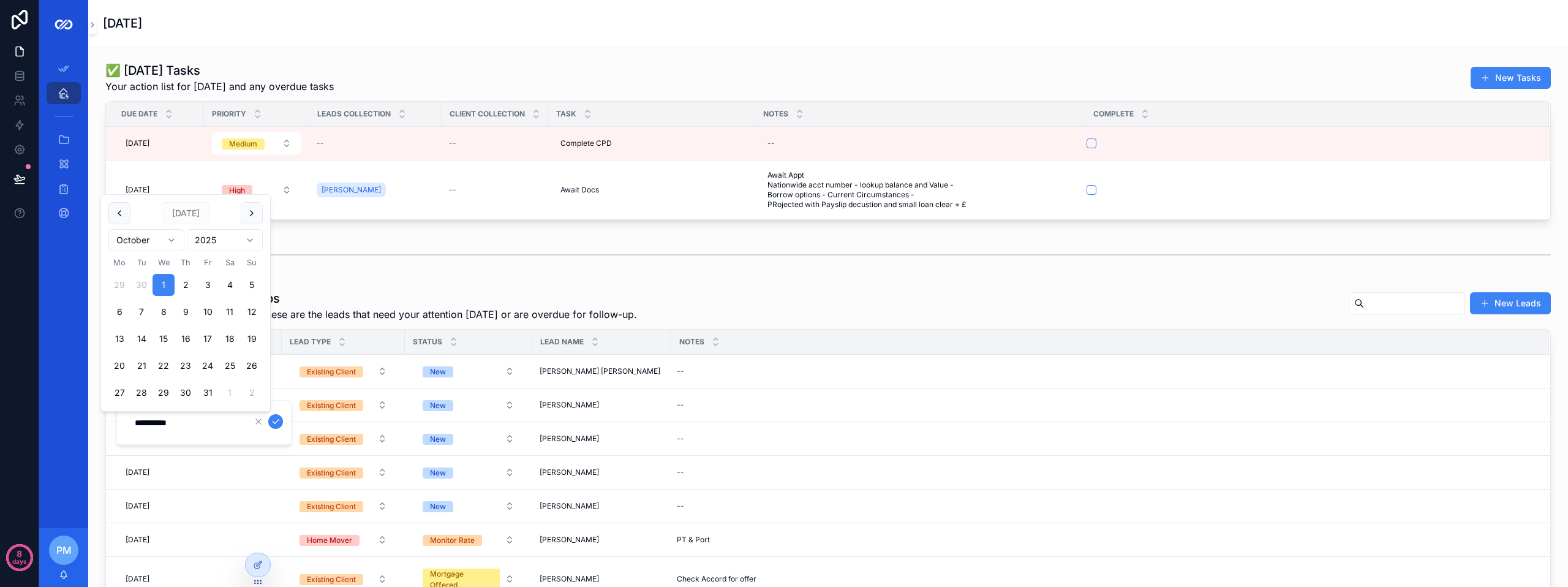
click at [579, 410] on span "[PERSON_NAME]" at bounding box center [569, 405] width 59 height 10
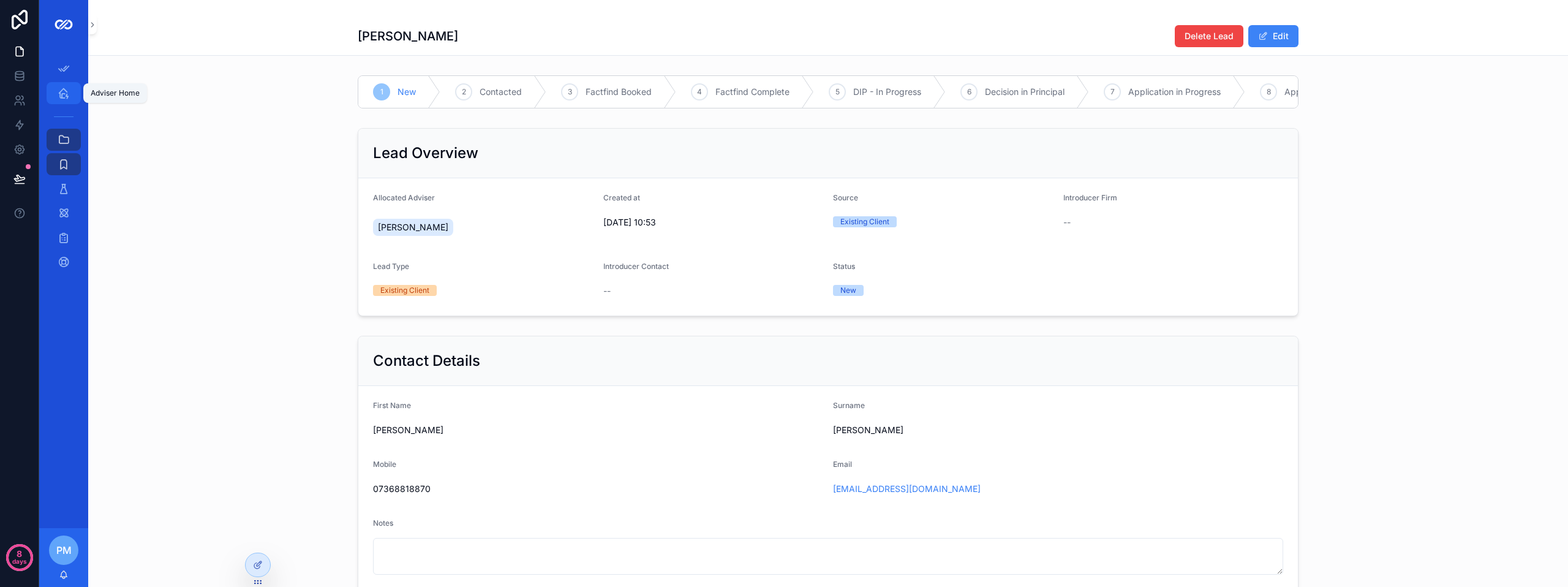
click at [70, 94] on div "Adviser Home" at bounding box center [63, 93] width 20 height 20
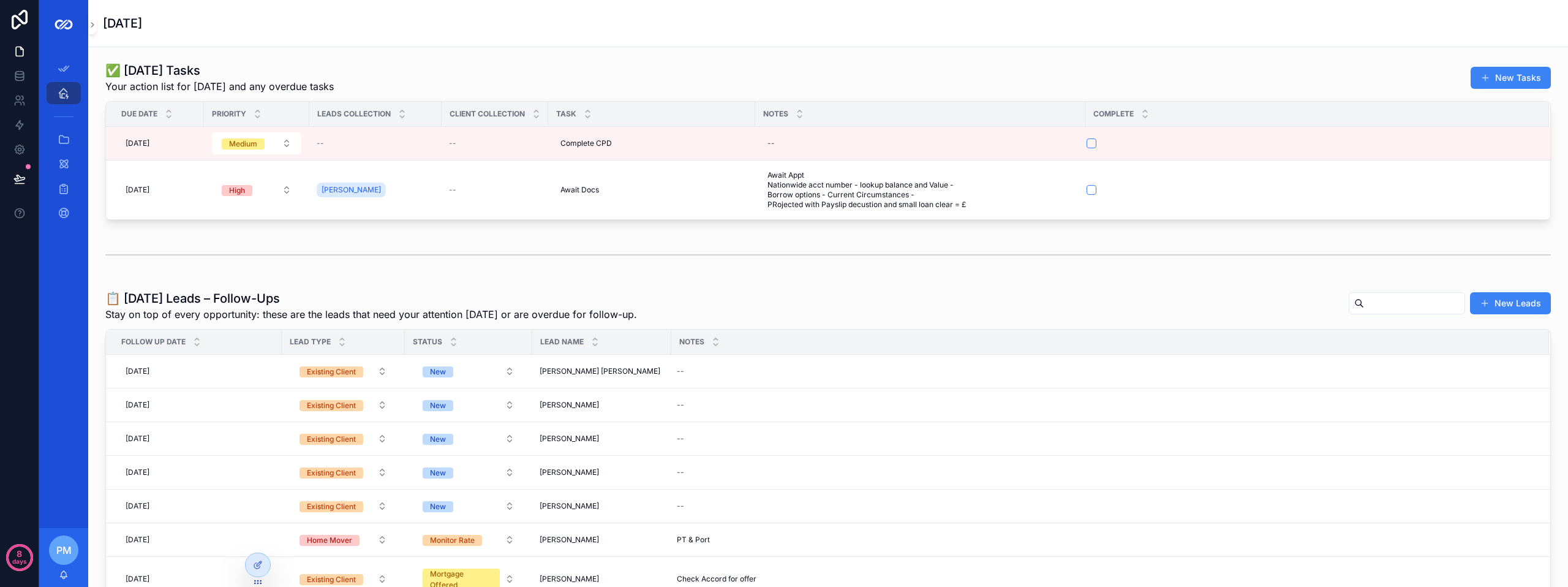
scroll to position [61, 0]
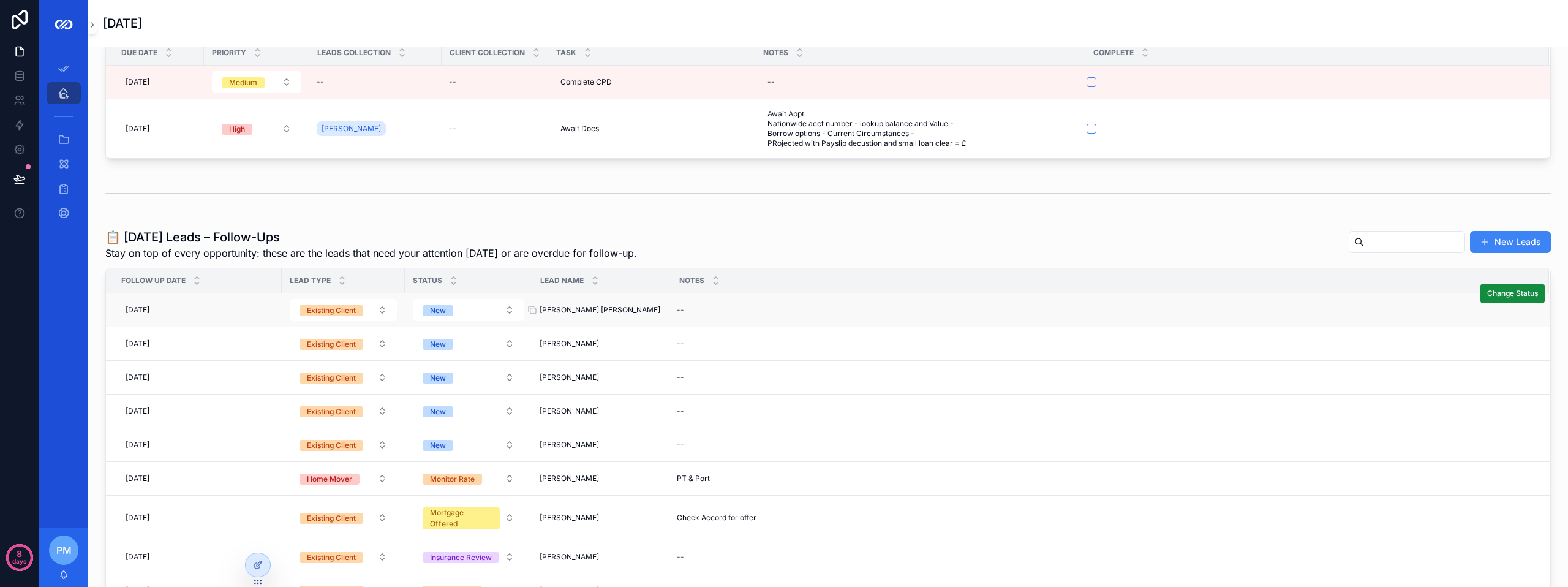
click at [569, 309] on span "[PERSON_NAME] [PERSON_NAME]" at bounding box center [599, 310] width 120 height 10
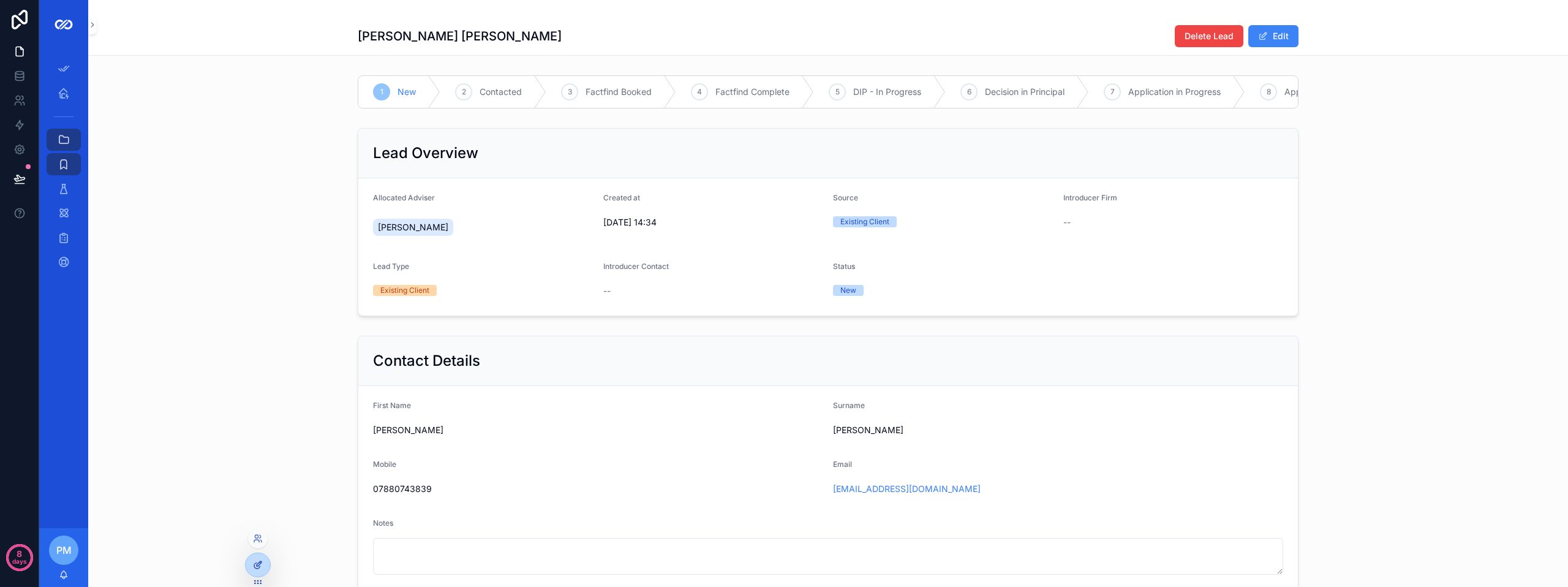
click at [268, 563] on div at bounding box center [257, 564] width 25 height 23
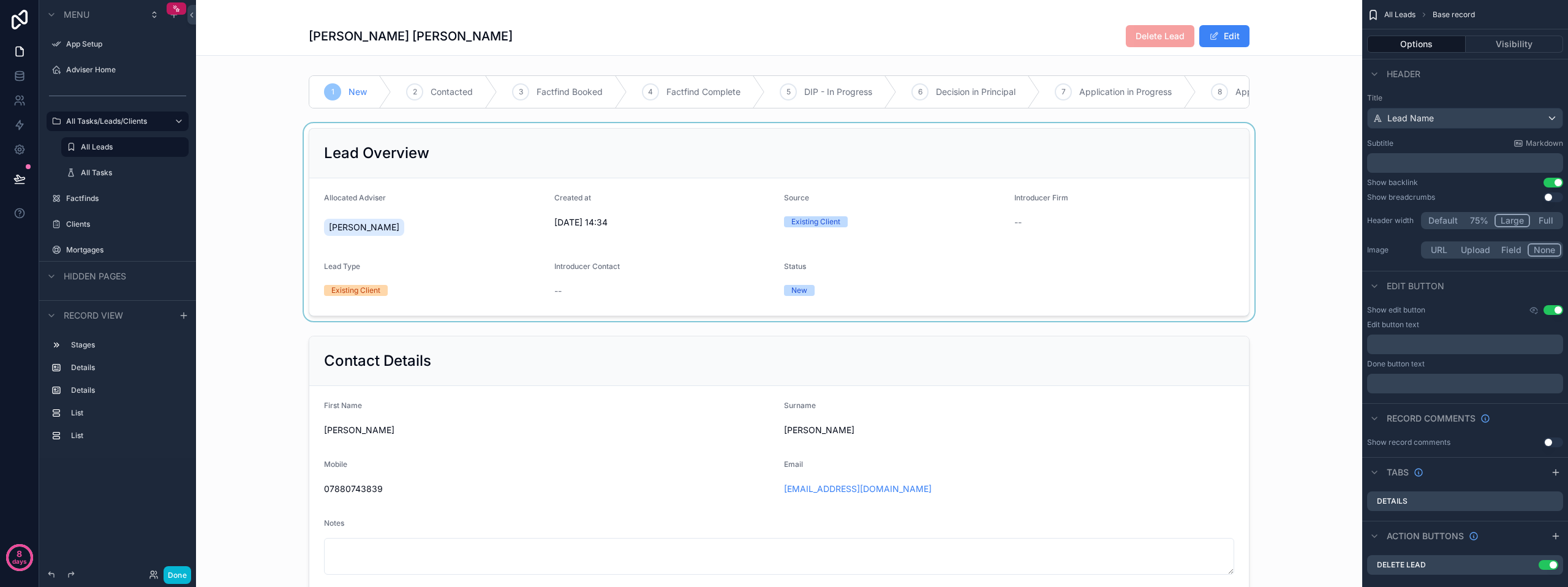
click at [1212, 174] on div "scrollable content" at bounding box center [778, 222] width 1166 height 198
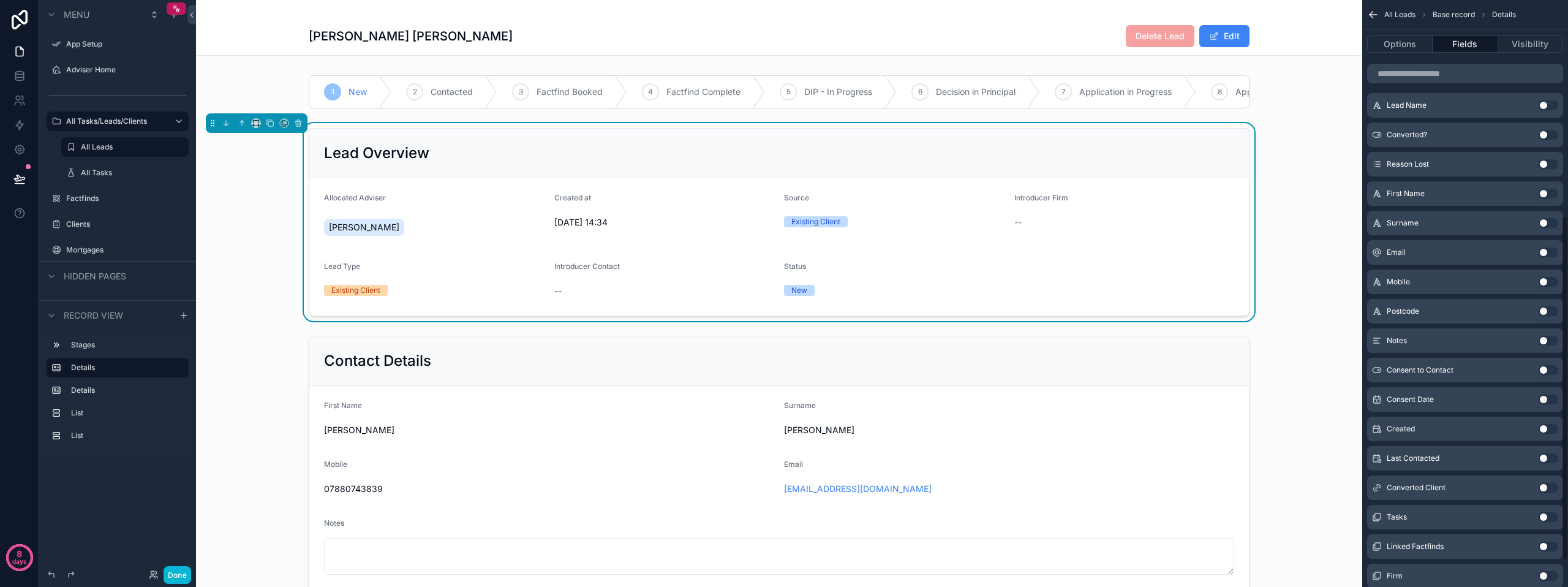
scroll to position [368, 0]
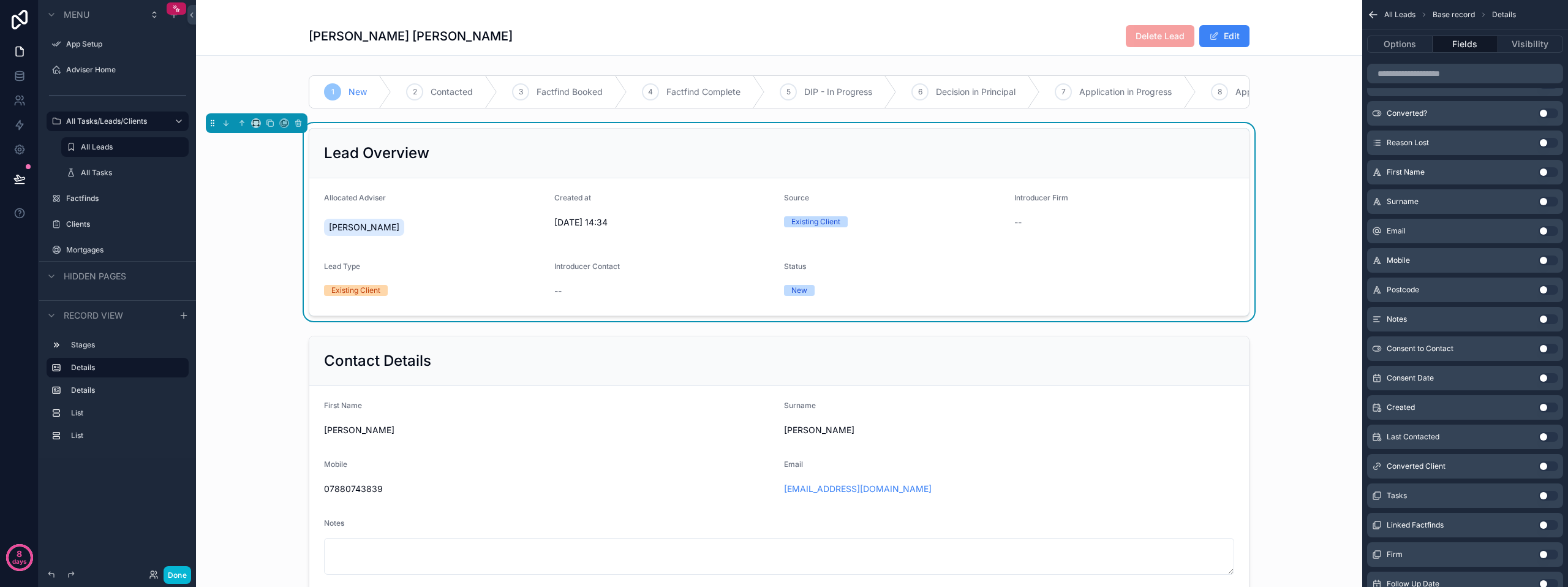
click at [1540, 467] on button "Use setting" at bounding box center [1547, 466] width 20 height 10
click at [169, 583] on button "Done" at bounding box center [177, 574] width 28 height 17
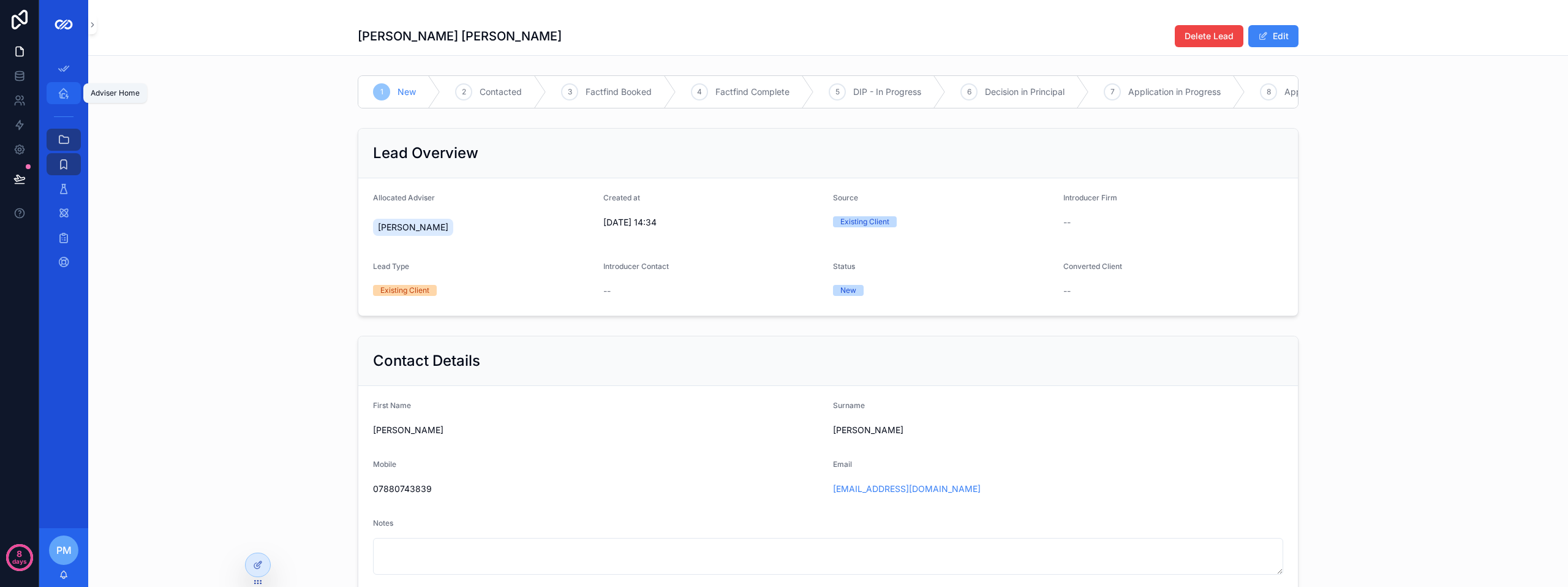
click at [63, 89] on icon "scrollable content" at bounding box center [63, 93] width 12 height 12
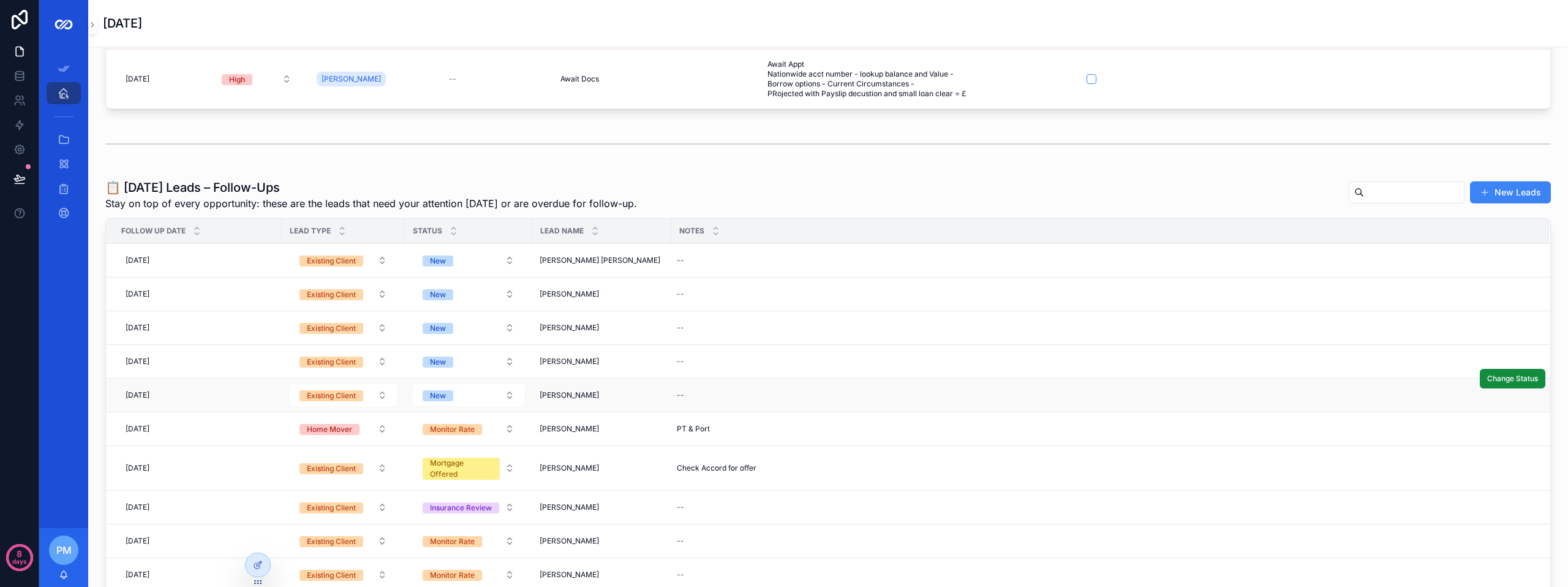
scroll to position [123, 0]
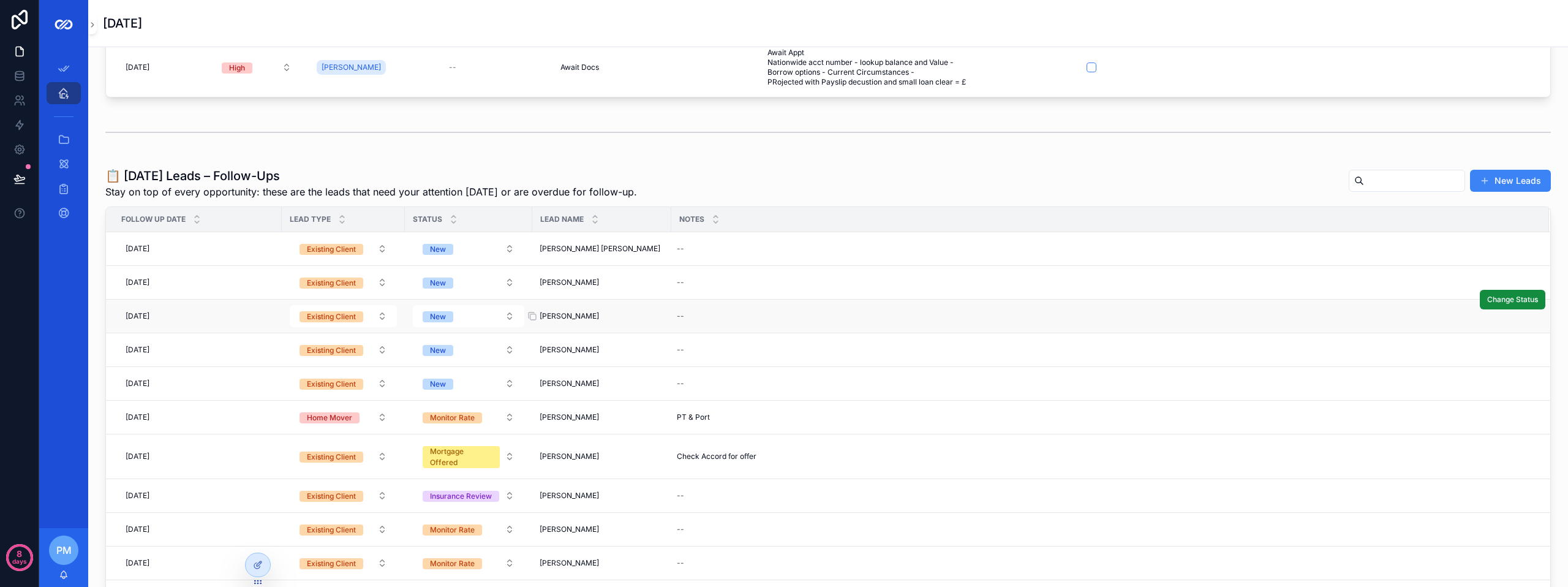
click at [572, 312] on span "[PERSON_NAME]" at bounding box center [569, 316] width 59 height 10
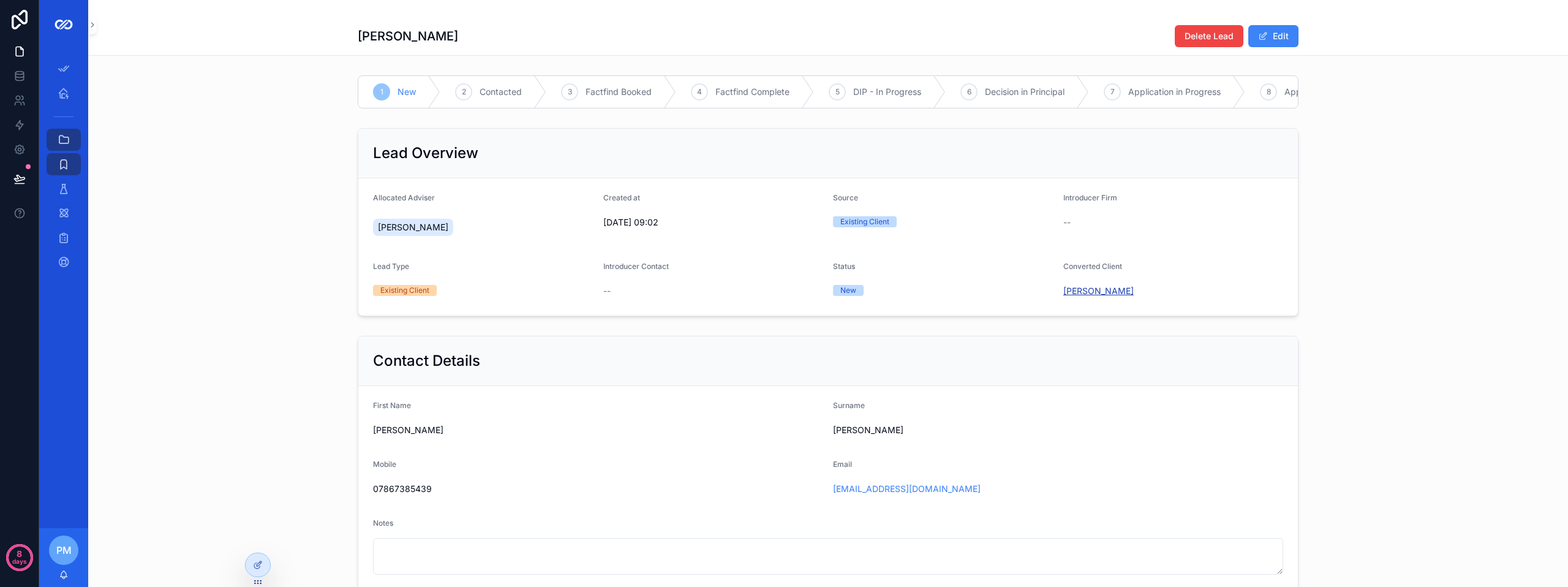
click at [1077, 297] on span "[PERSON_NAME]" at bounding box center [1098, 291] width 70 height 12
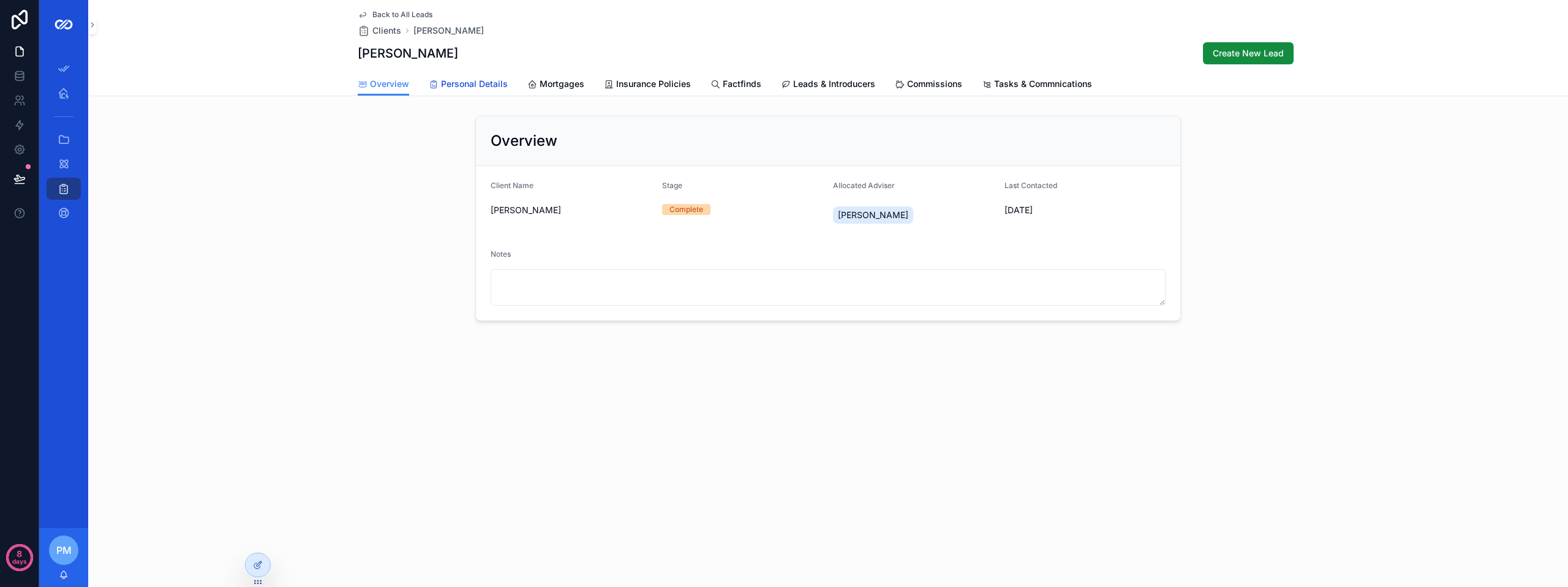
click at [471, 86] on span "Personal Details" at bounding box center [474, 83] width 67 height 12
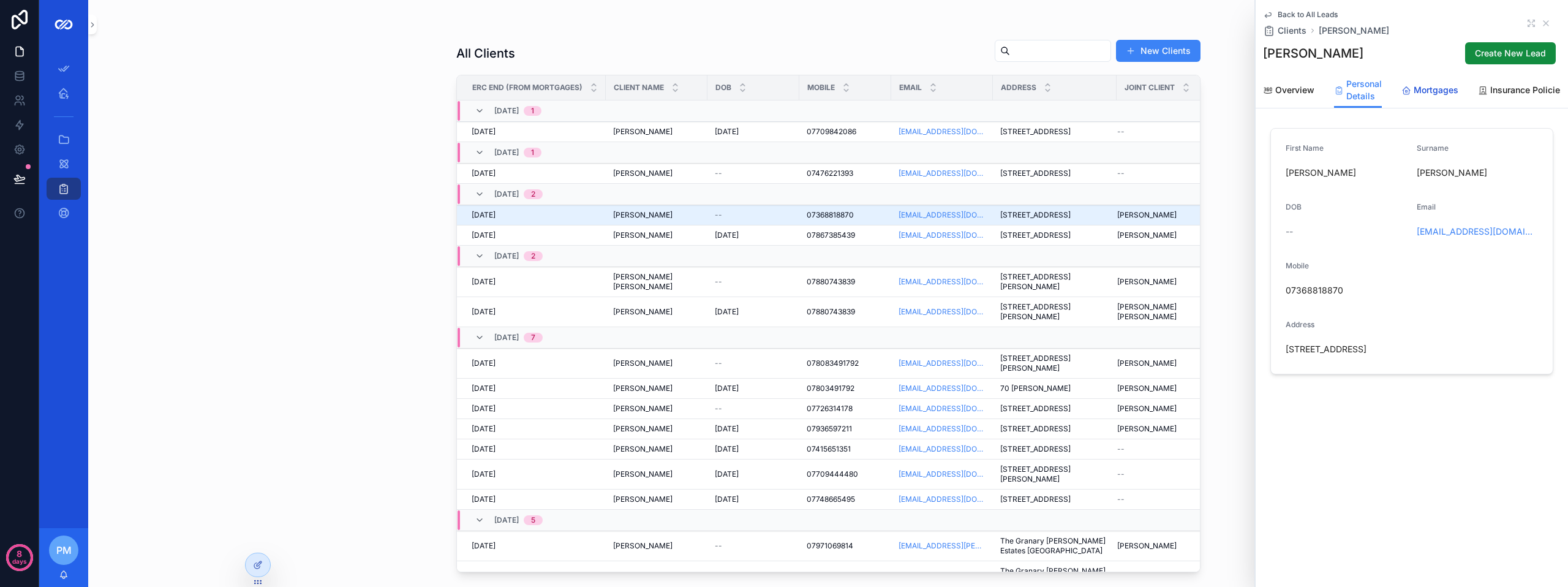
click at [1425, 90] on span "Mortgages" at bounding box center [1436, 90] width 44 height 12
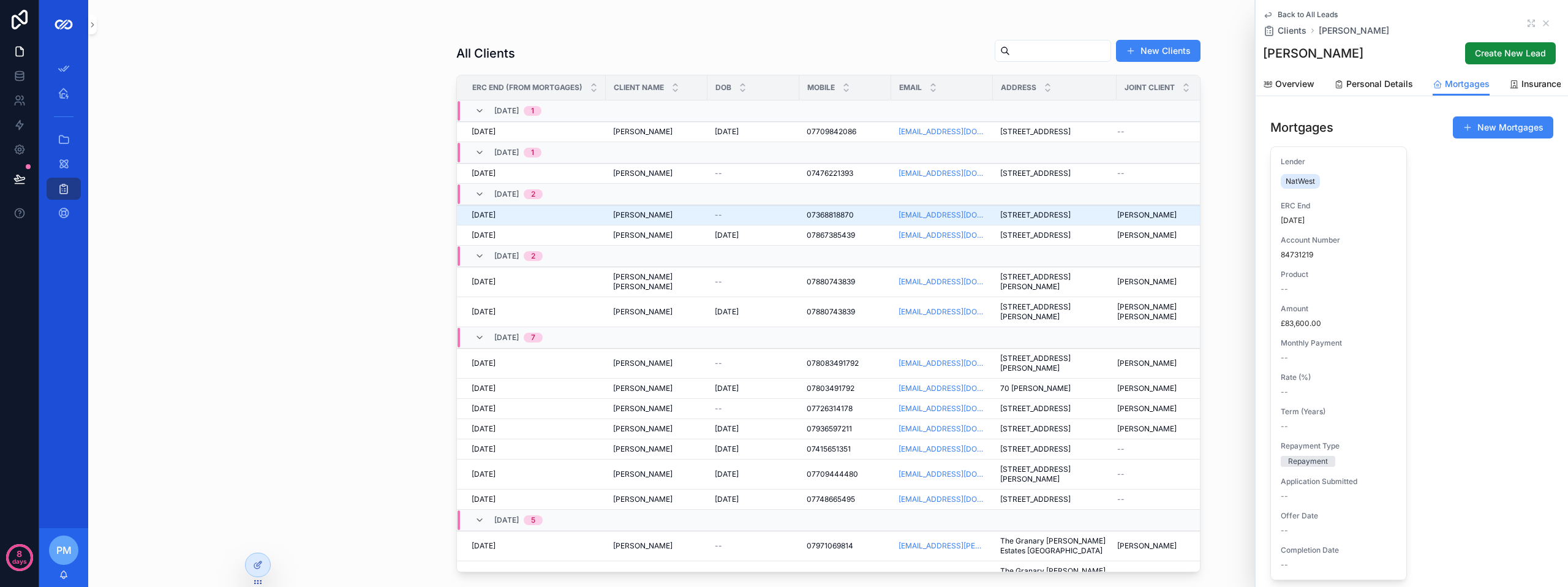
click at [1289, 14] on span "Back to All Leads" at bounding box center [1307, 14] width 60 height 10
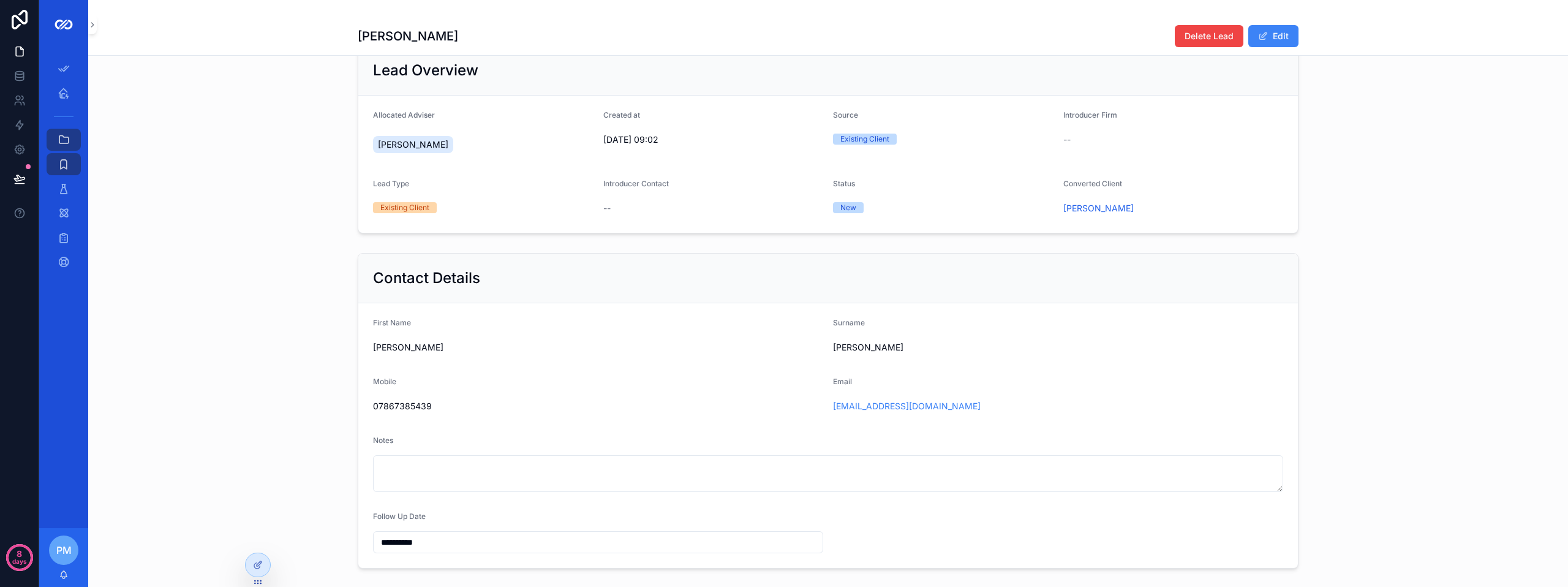
scroll to position [27, 0]
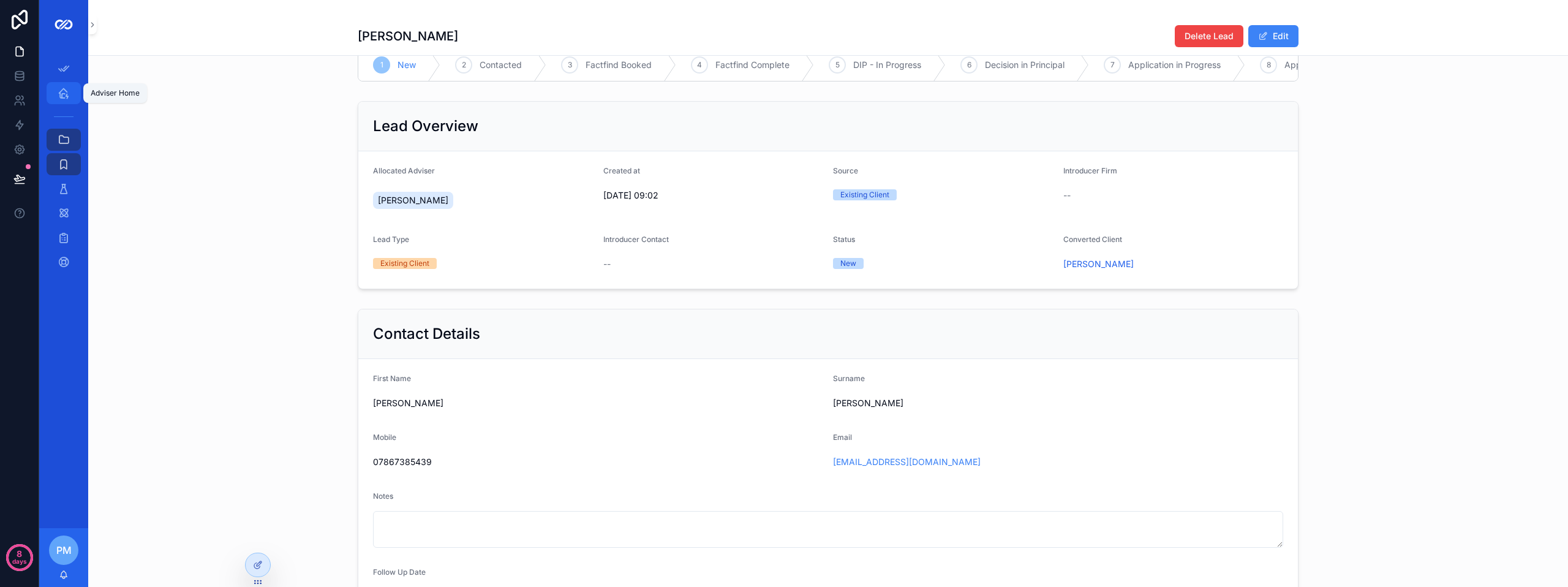
click at [71, 93] on div "Adviser Home" at bounding box center [63, 93] width 20 height 20
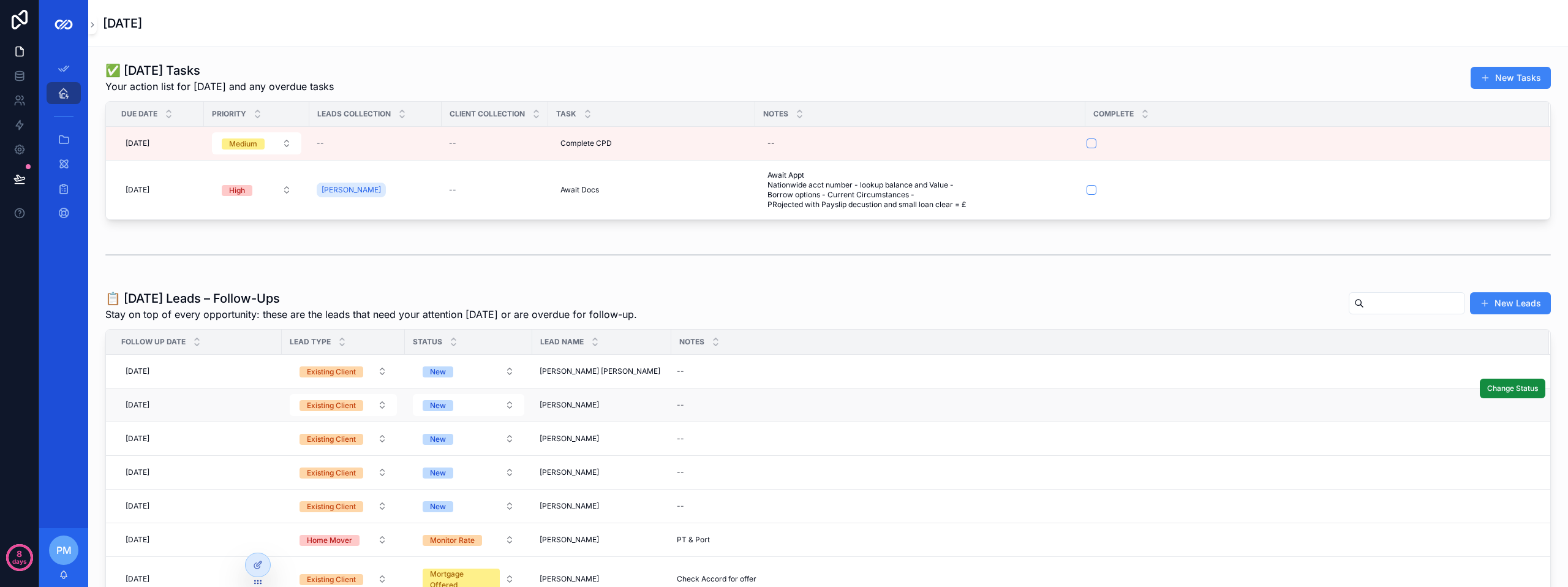
click at [747, 416] on td "--" at bounding box center [1109, 405] width 877 height 34
click at [627, 404] on div "[PERSON_NAME] [PERSON_NAME]" at bounding box center [601, 405] width 124 height 10
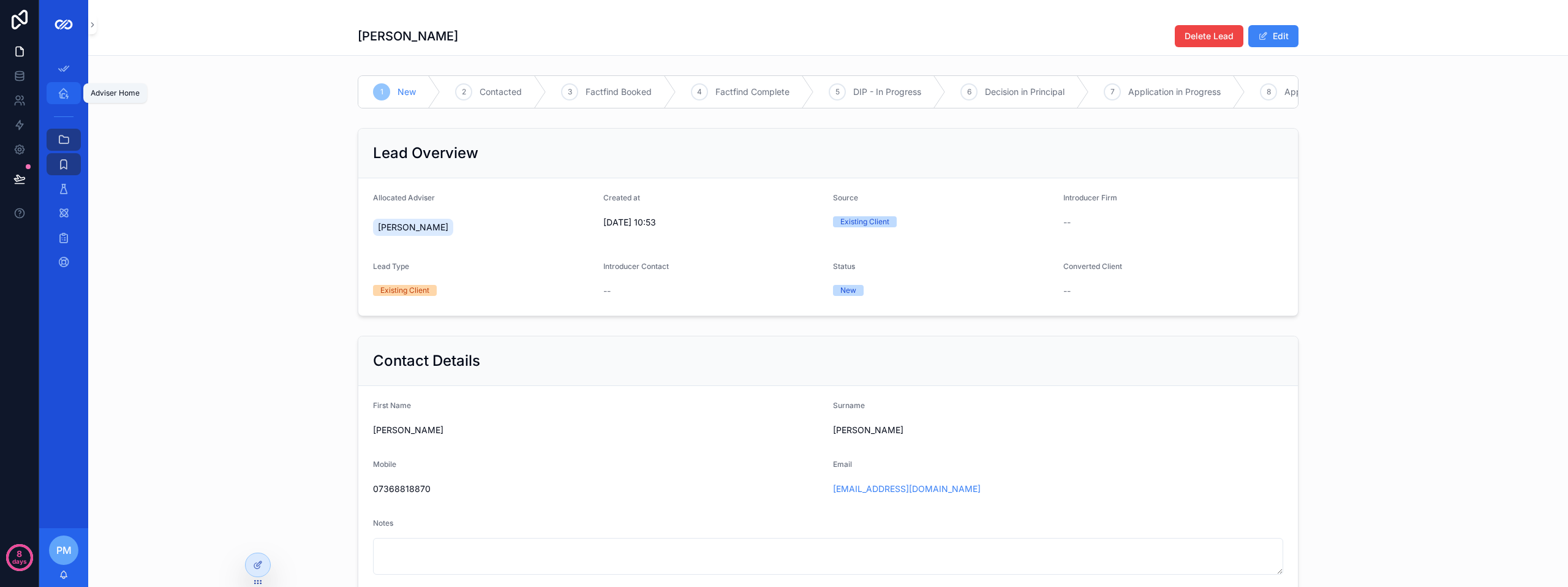
click at [59, 98] on icon "scrollable content" at bounding box center [63, 93] width 12 height 12
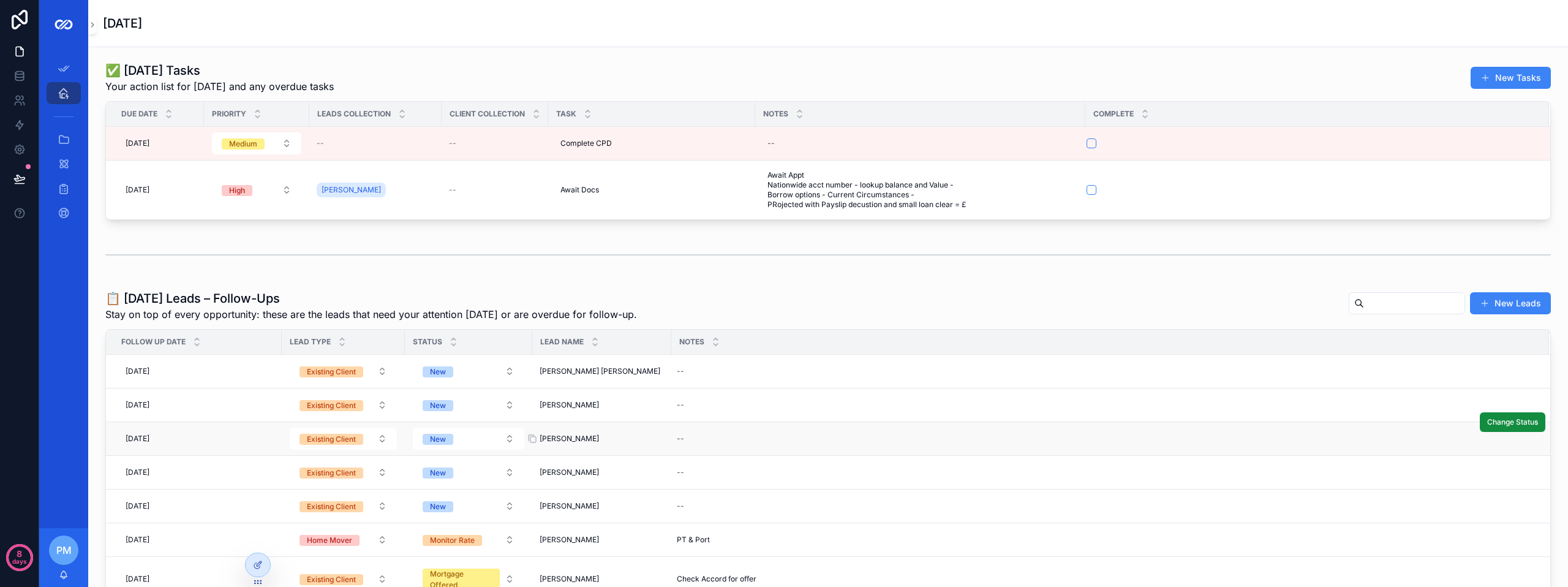
click at [555, 442] on span "[PERSON_NAME]" at bounding box center [569, 438] width 59 height 10
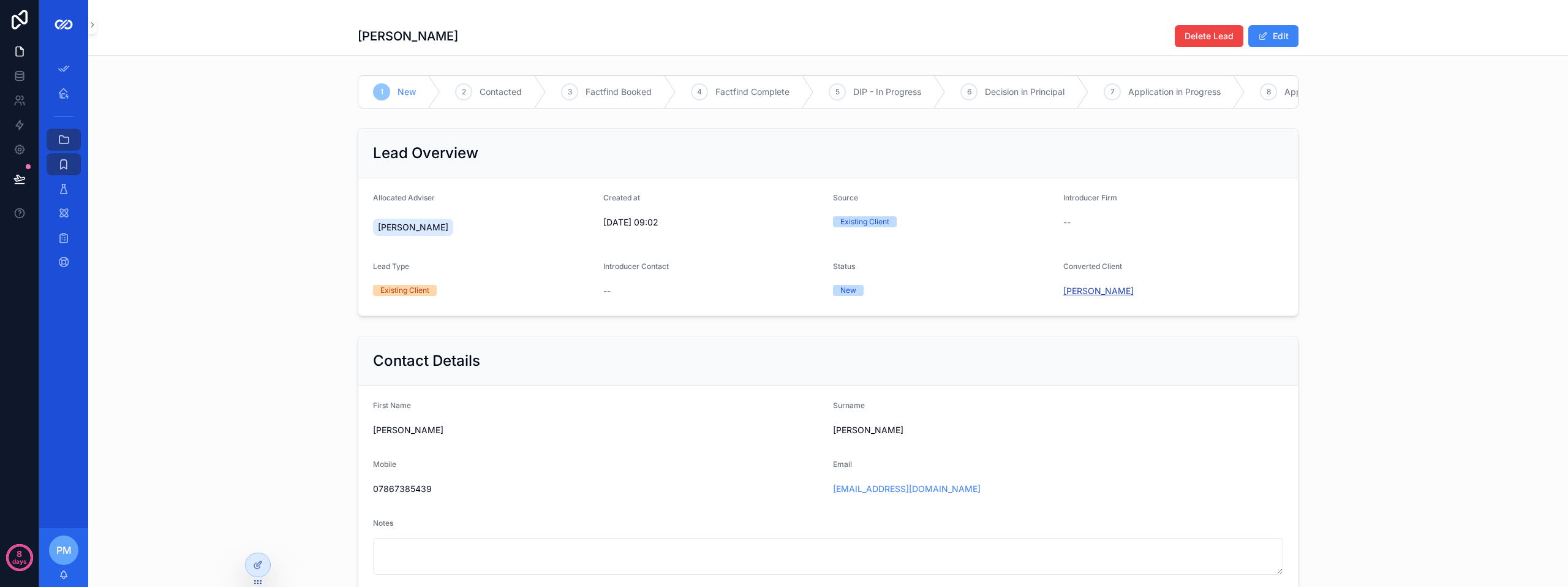
click at [1087, 297] on span "[PERSON_NAME]" at bounding box center [1098, 291] width 70 height 12
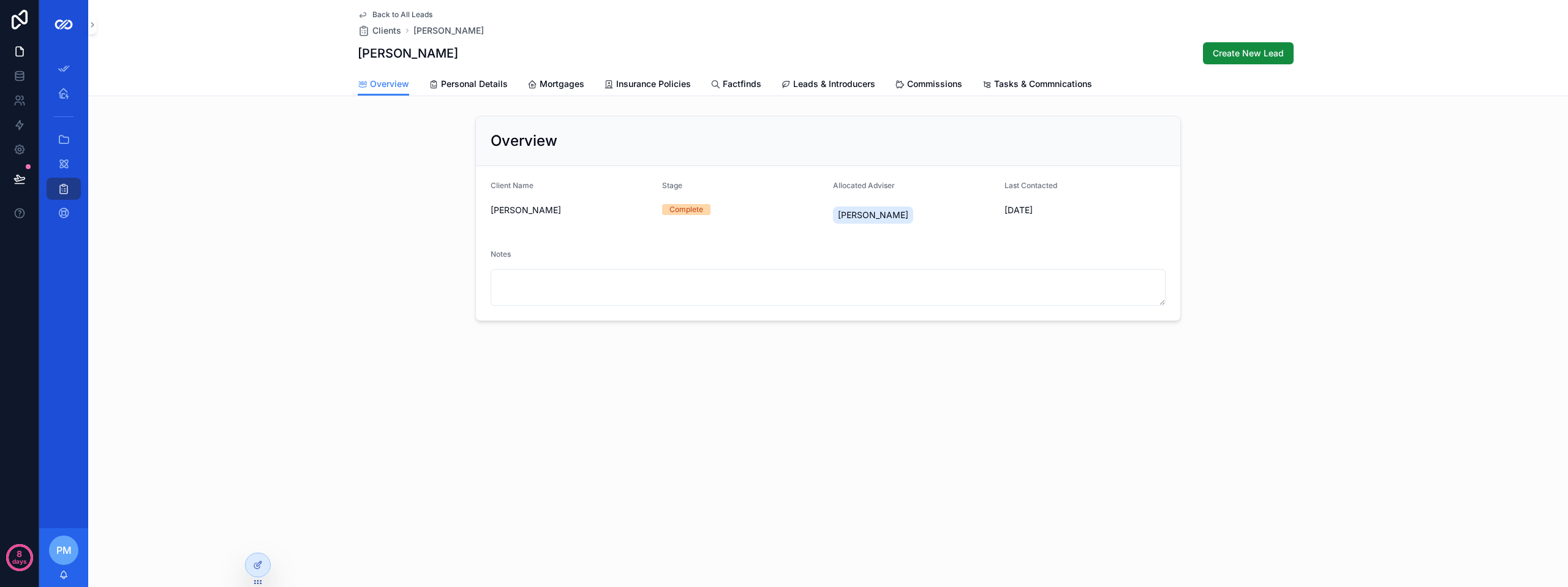
click at [380, 15] on span "Back to All Leads" at bounding box center [402, 14] width 60 height 10
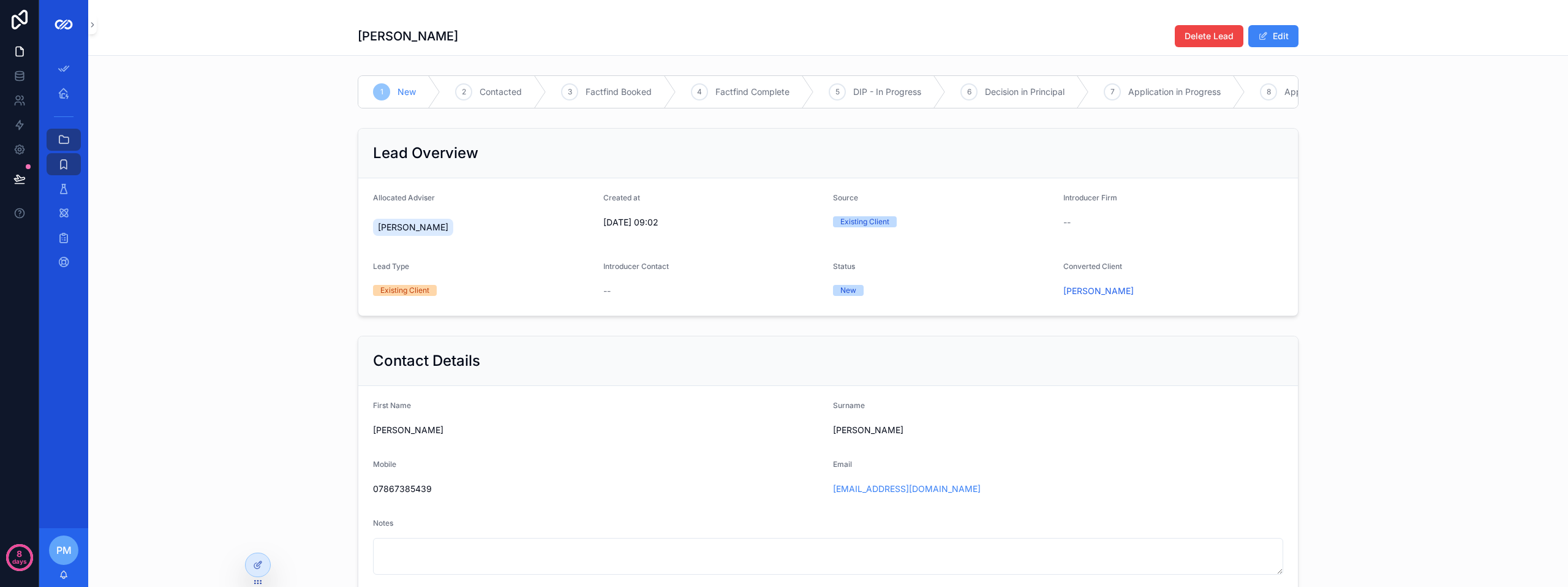
click at [1181, 176] on div "Lead Overview" at bounding box center [828, 153] width 939 height 50
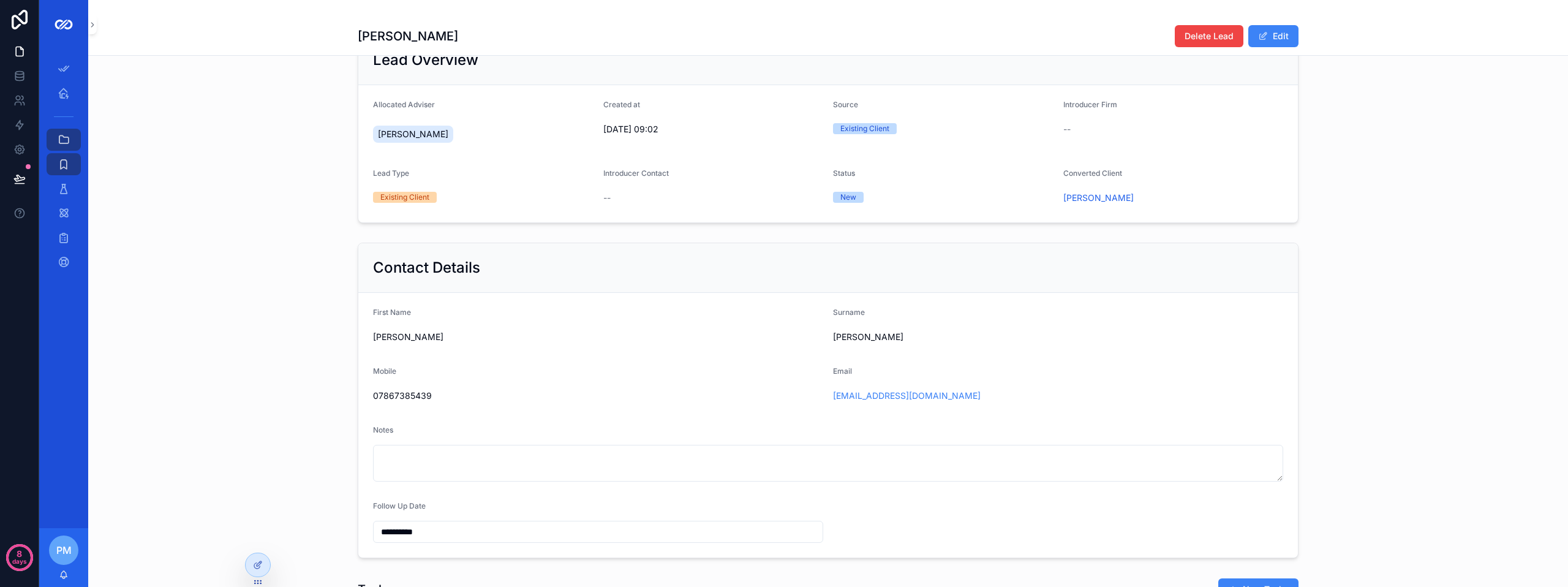
scroll to position [27, 0]
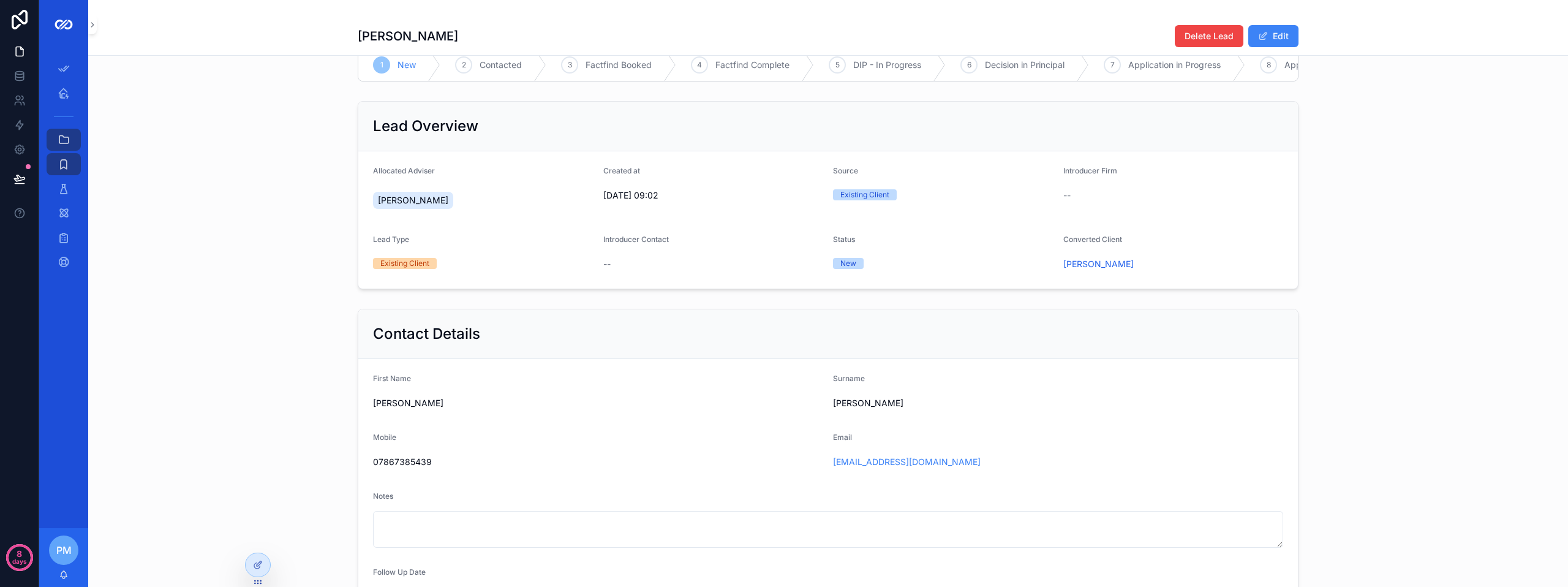
click at [1193, 136] on div "Lead Overview" at bounding box center [828, 126] width 910 height 20
click at [259, 562] on icon at bounding box center [259, 563] width 5 height 5
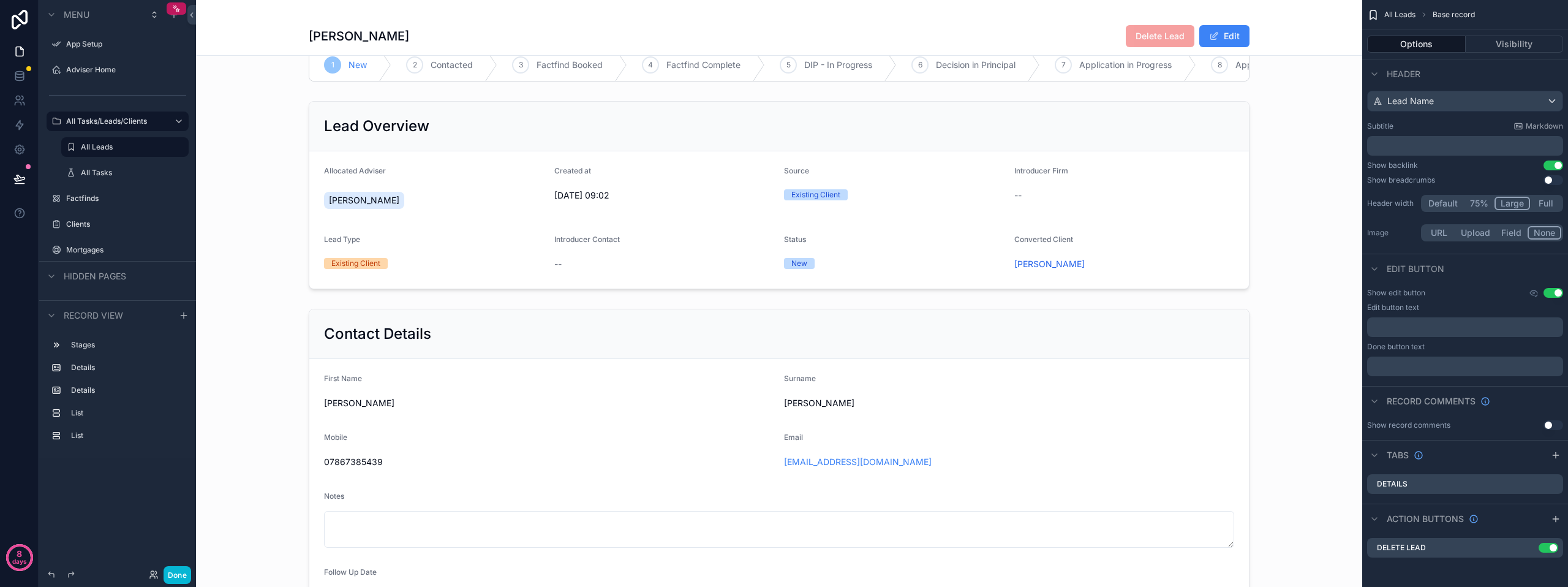
scroll to position [0, 0]
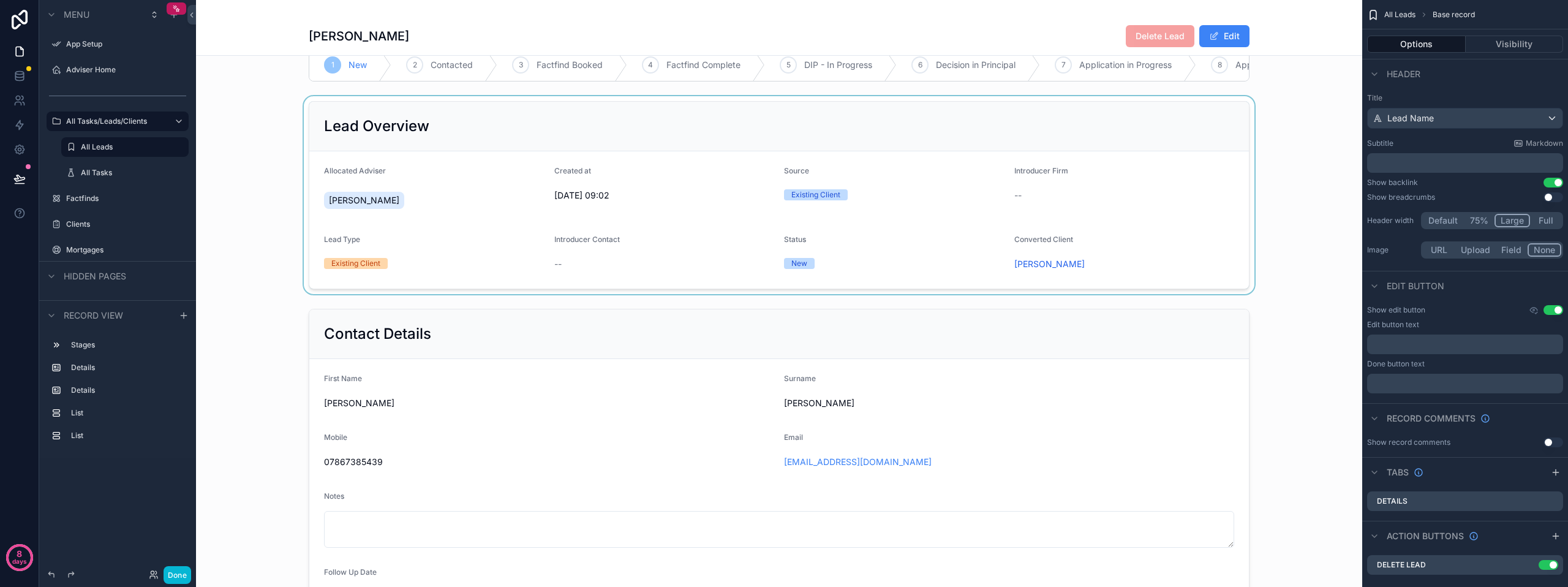
click at [1119, 143] on div "scrollable content" at bounding box center [778, 195] width 1166 height 198
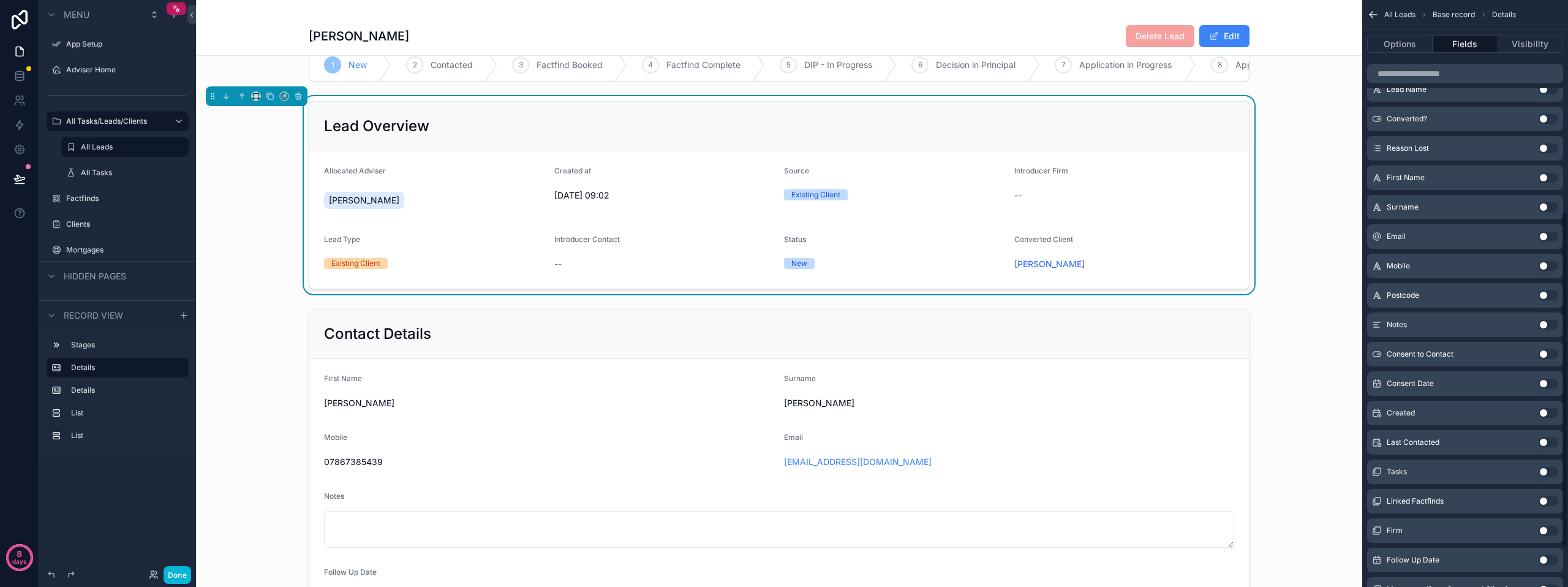
scroll to position [429, 0]
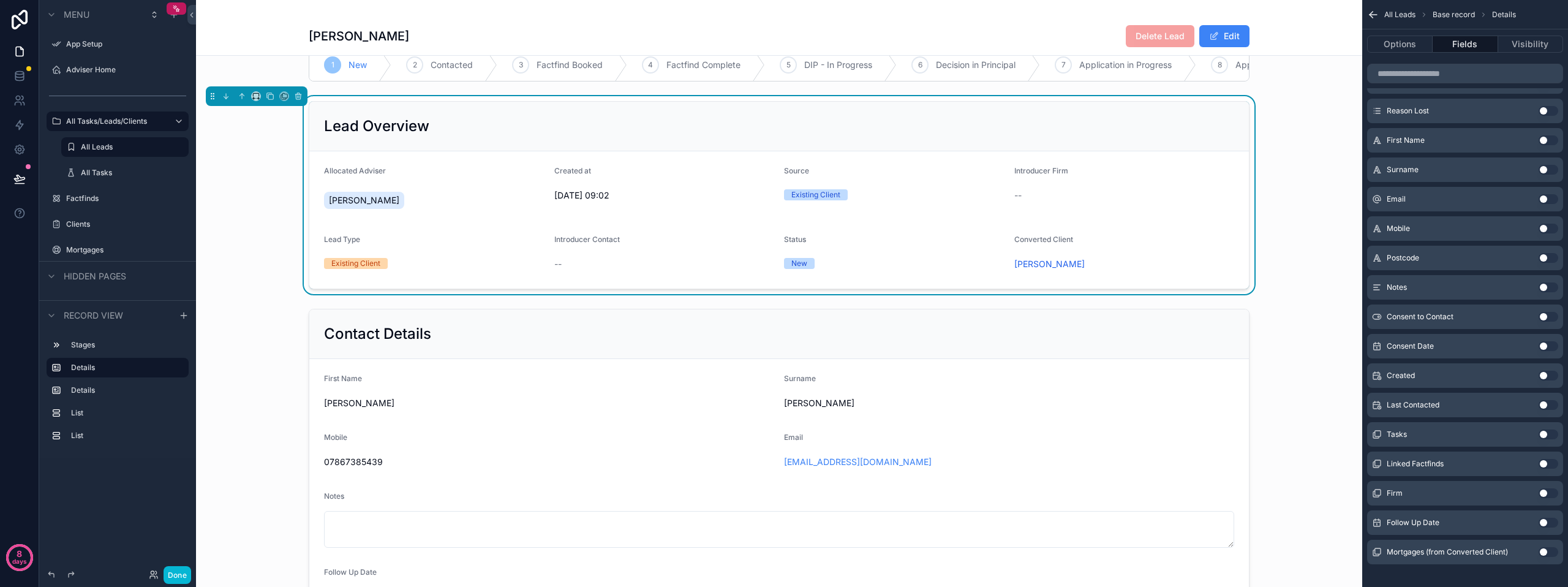
click at [1541, 551] on button "Use setting" at bounding box center [1547, 552] width 20 height 10
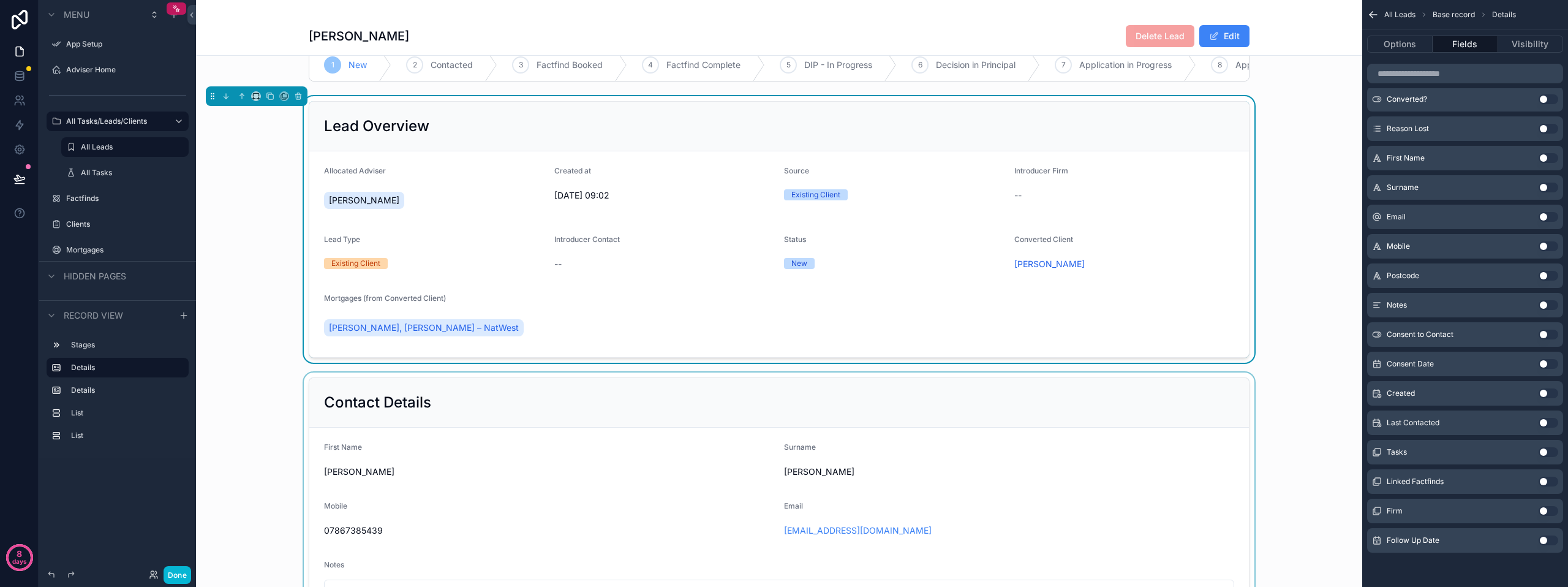
scroll to position [0, 0]
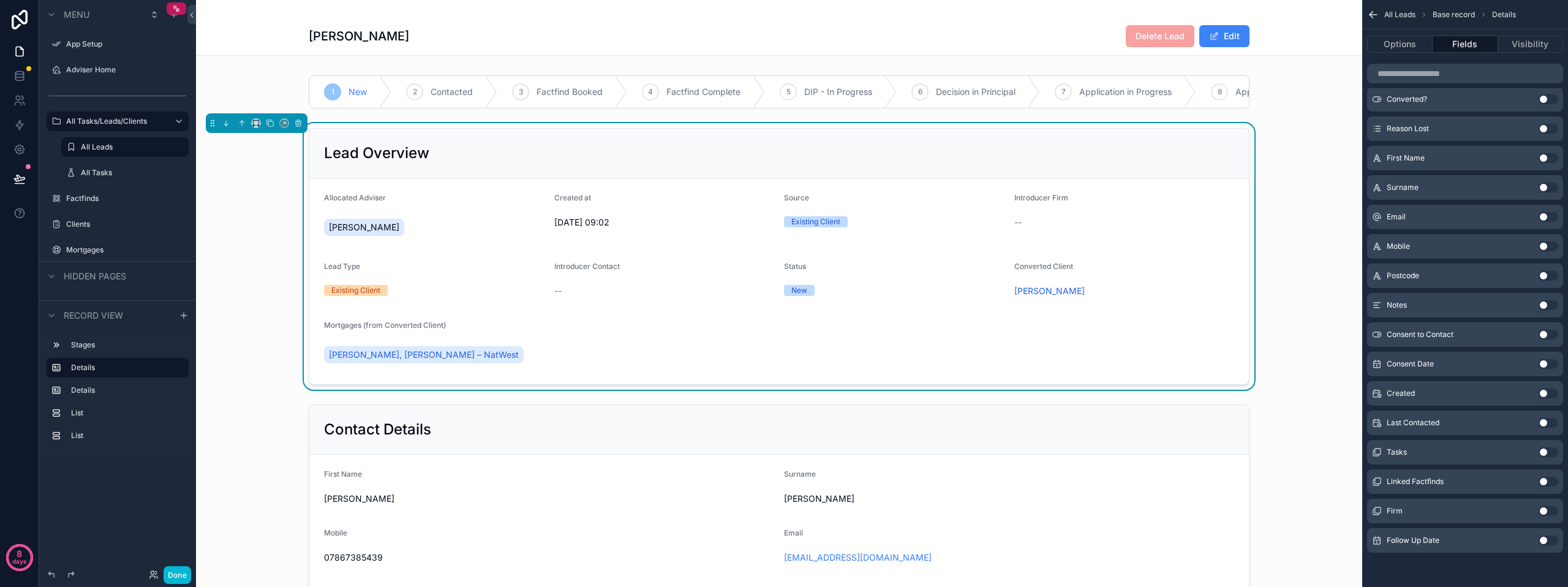
click at [452, 354] on div "[PERSON_NAME], [PERSON_NAME] – NatWest" at bounding box center [426, 355] width 204 height 22
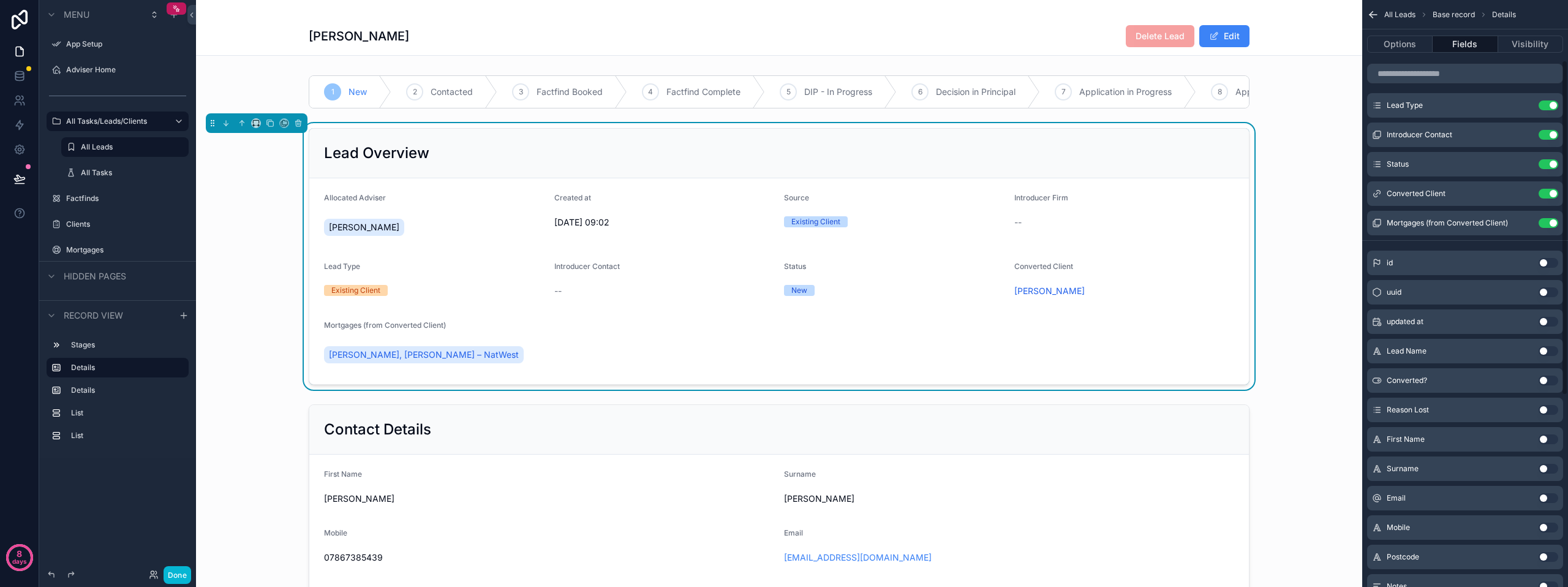
scroll to position [73, 0]
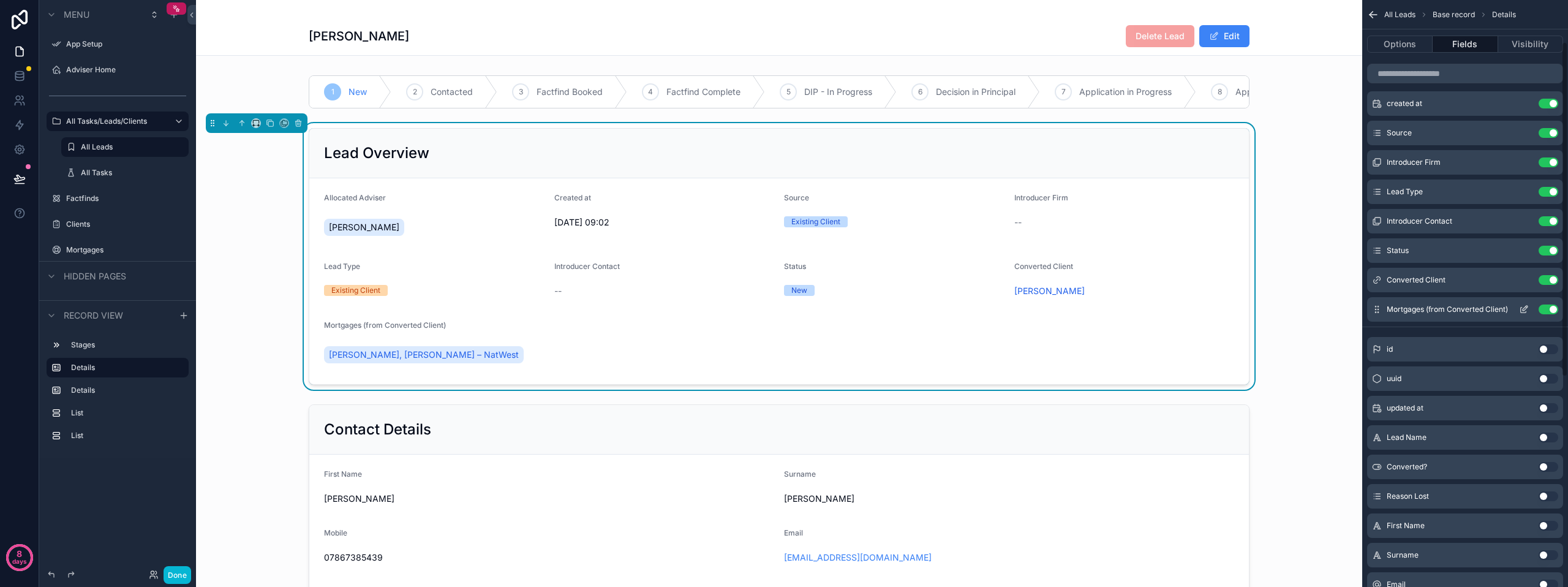
click at [1524, 307] on icon "scrollable content" at bounding box center [1524, 309] width 10 height 10
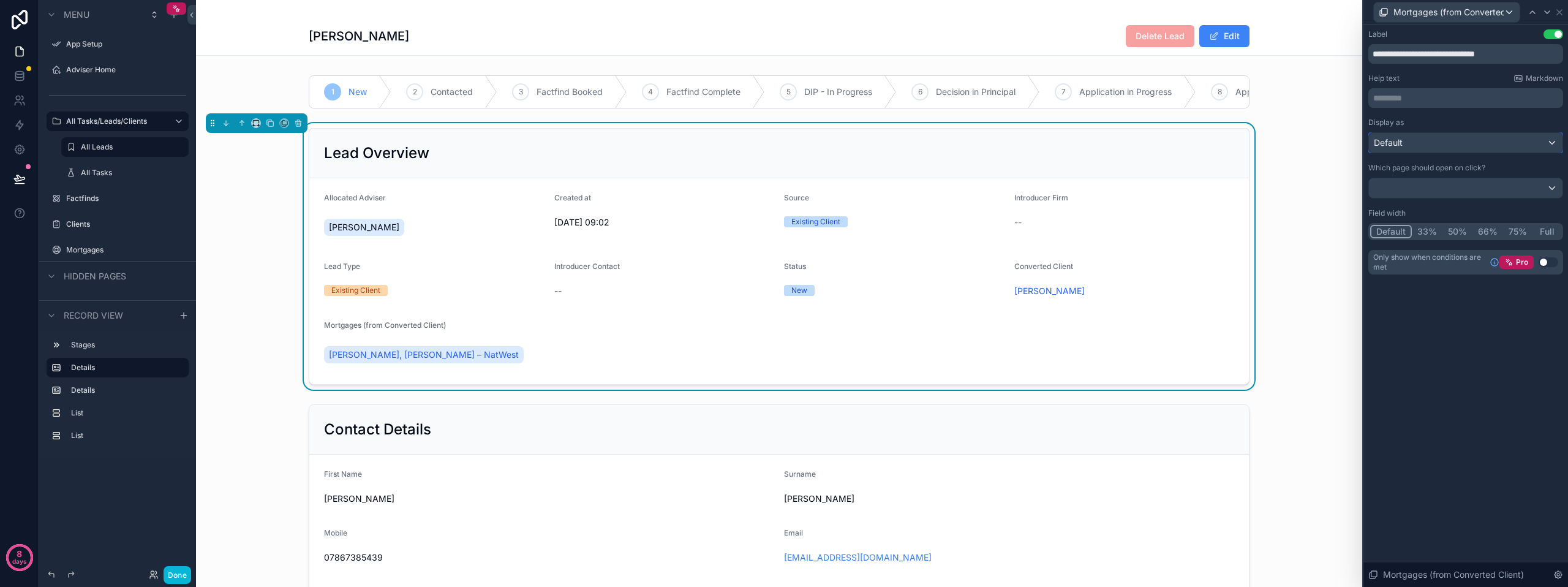
click at [1410, 141] on div "Default" at bounding box center [1465, 143] width 193 height 20
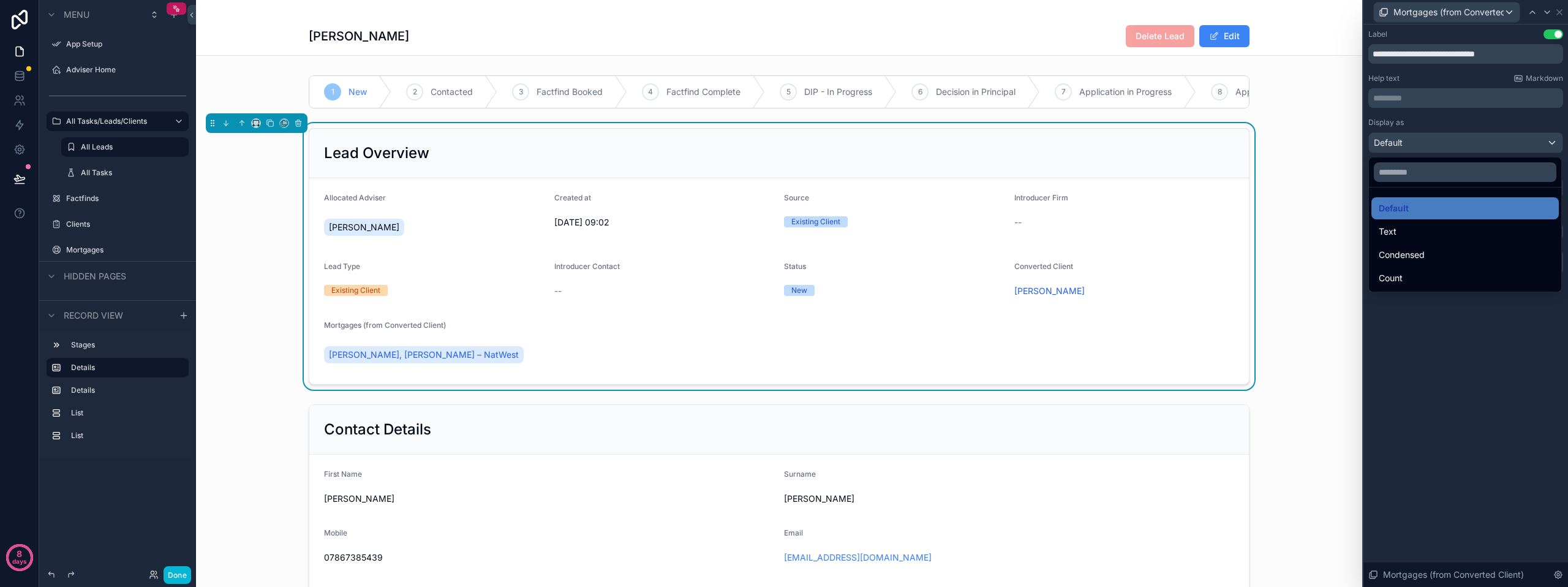
click at [1450, 115] on div at bounding box center [1465, 293] width 204 height 587
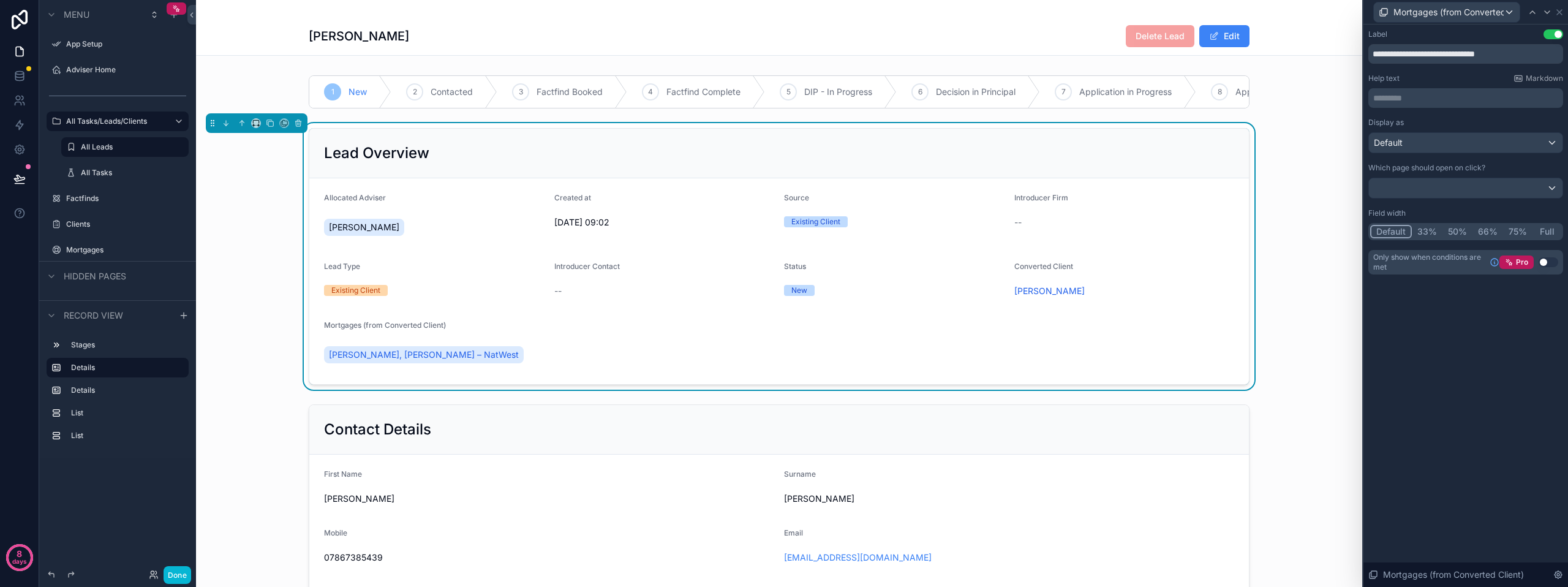
click at [1462, 232] on button "50%" at bounding box center [1457, 231] width 30 height 13
click at [1550, 230] on button "Full" at bounding box center [1547, 231] width 29 height 13
click at [1487, 188] on div at bounding box center [1465, 188] width 193 height 20
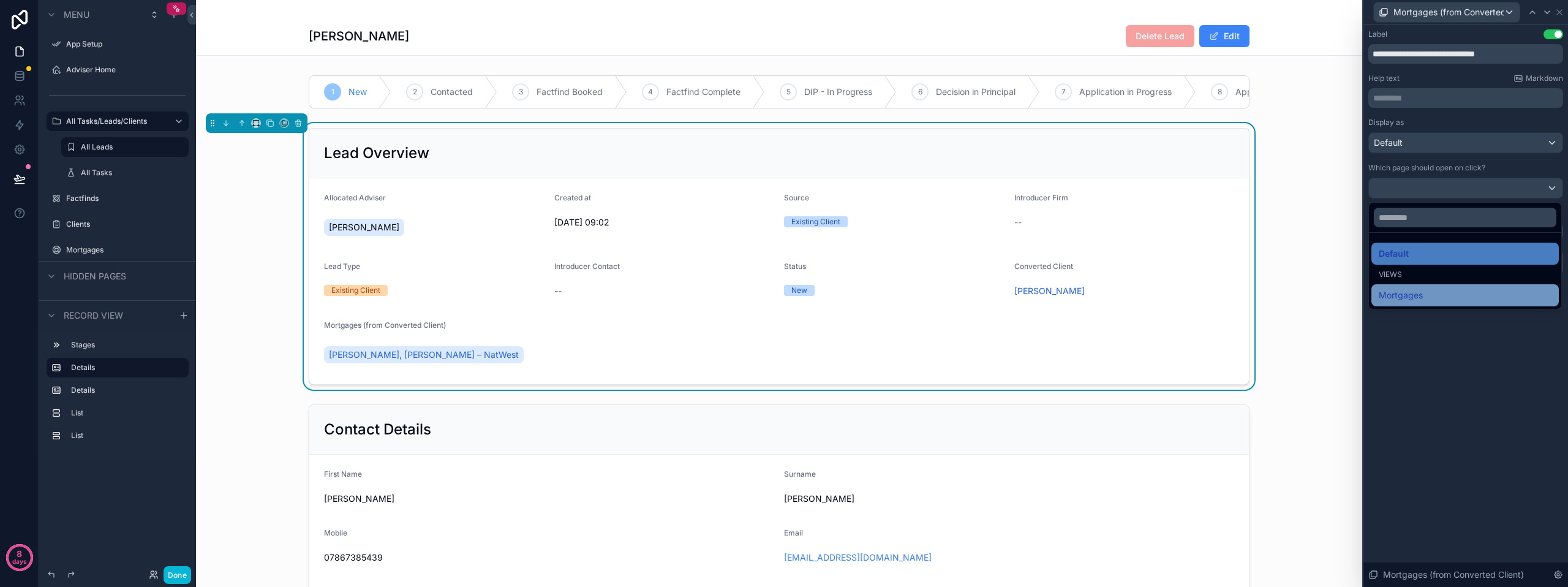
click at [1410, 288] on div "Mortgages" at bounding box center [1464, 295] width 188 height 22
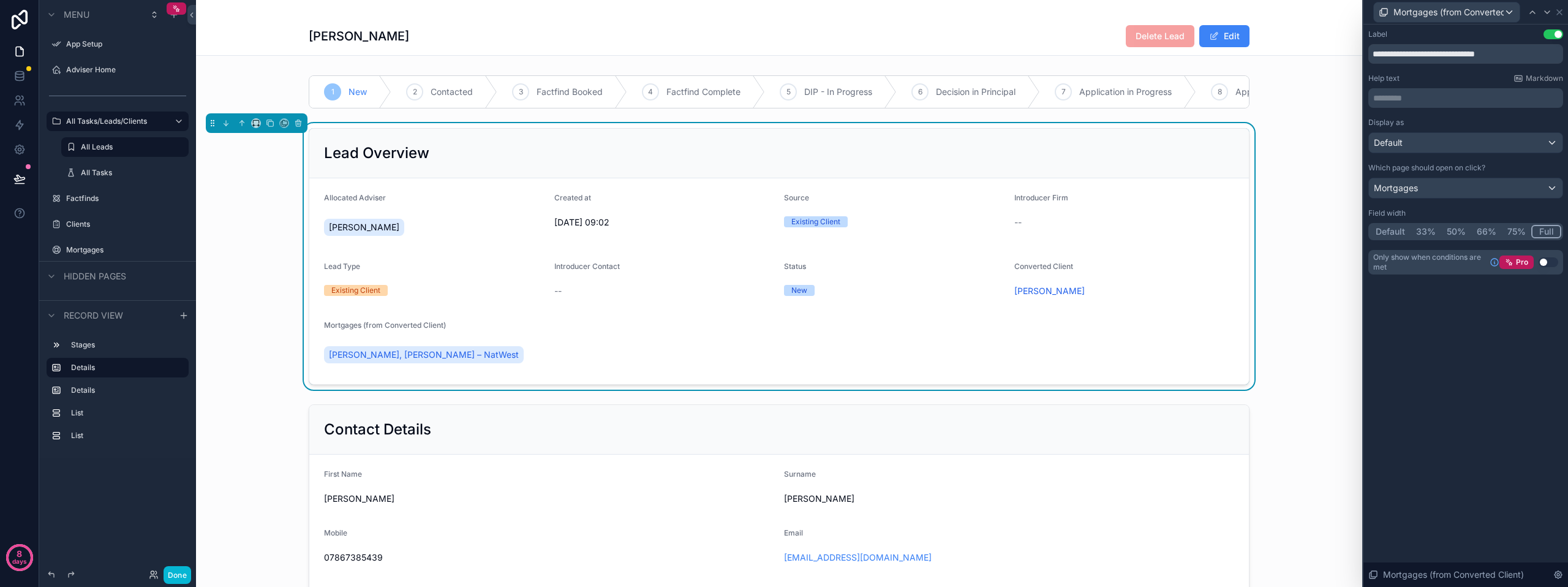
click at [1494, 339] on div "**********" at bounding box center [1465, 306] width 204 height 562
click at [1559, 13] on icon at bounding box center [1558, 12] width 10 height 10
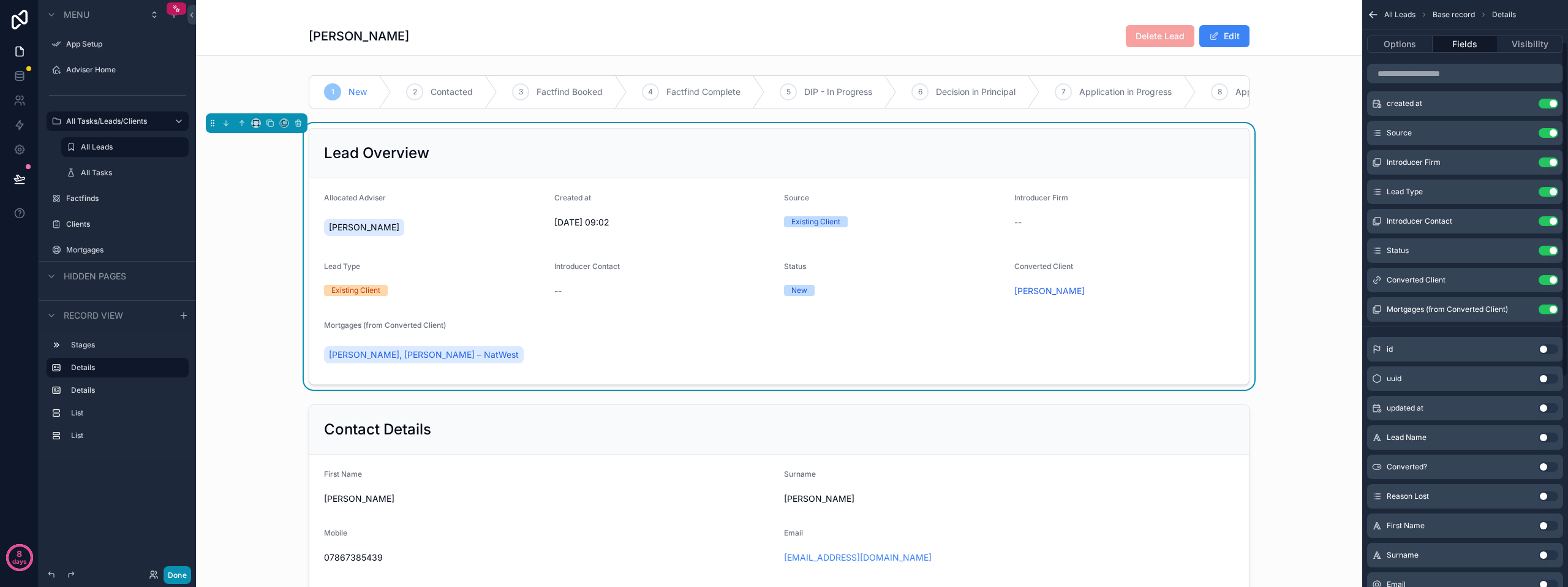
click at [188, 573] on button "Done" at bounding box center [177, 574] width 28 height 17
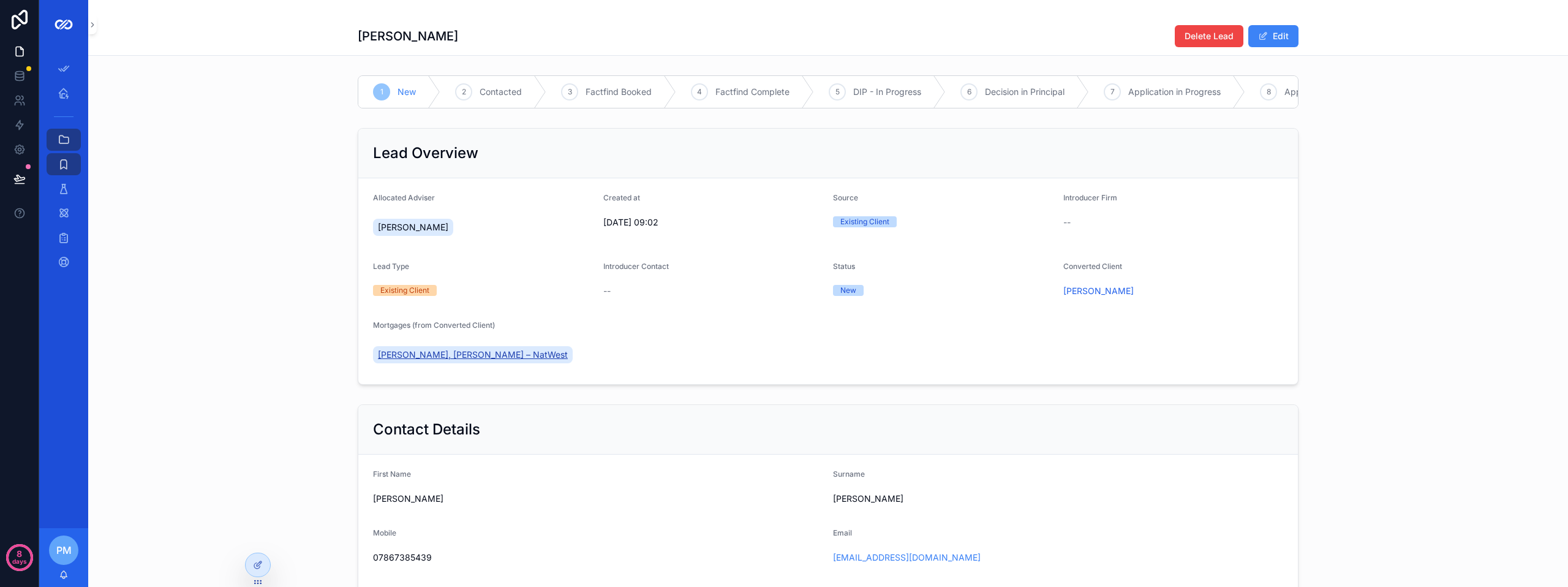
click at [488, 360] on span "[PERSON_NAME], [PERSON_NAME] – NatWest" at bounding box center [473, 354] width 190 height 12
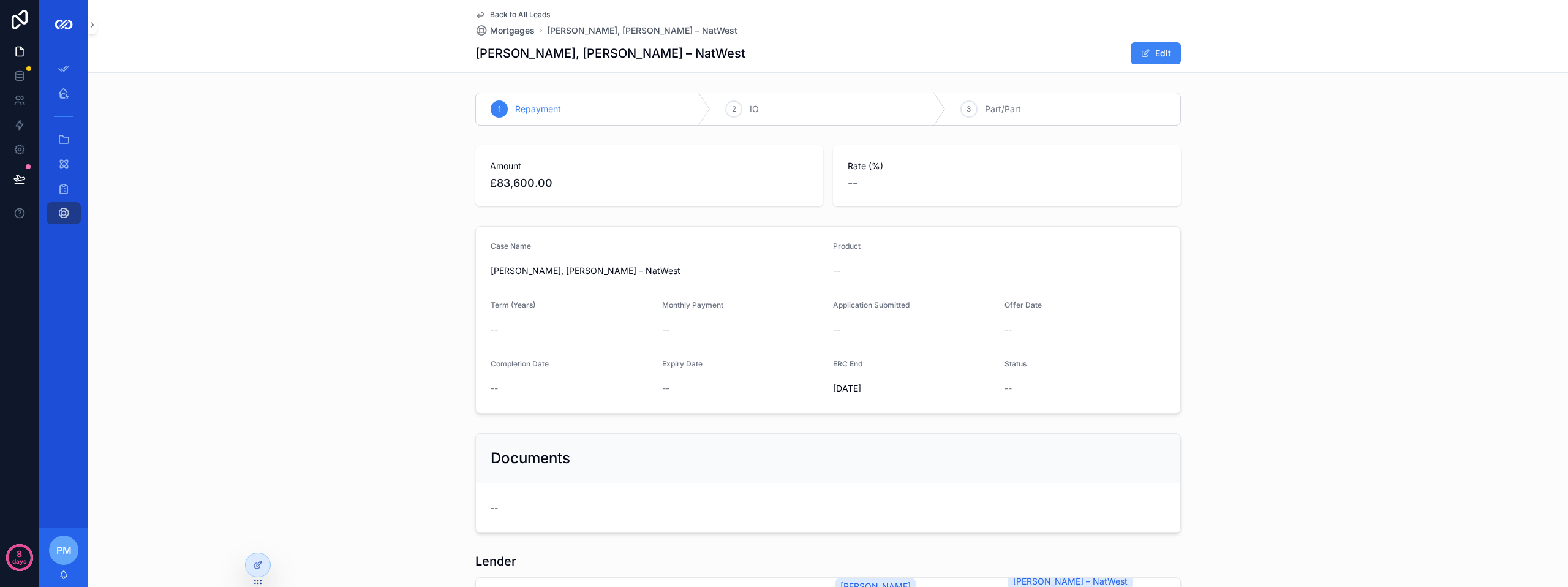
click at [791, 194] on div "Amount £83,600.00" at bounding box center [649, 175] width 348 height 61
click at [59, 89] on icon "scrollable content" at bounding box center [63, 93] width 12 height 12
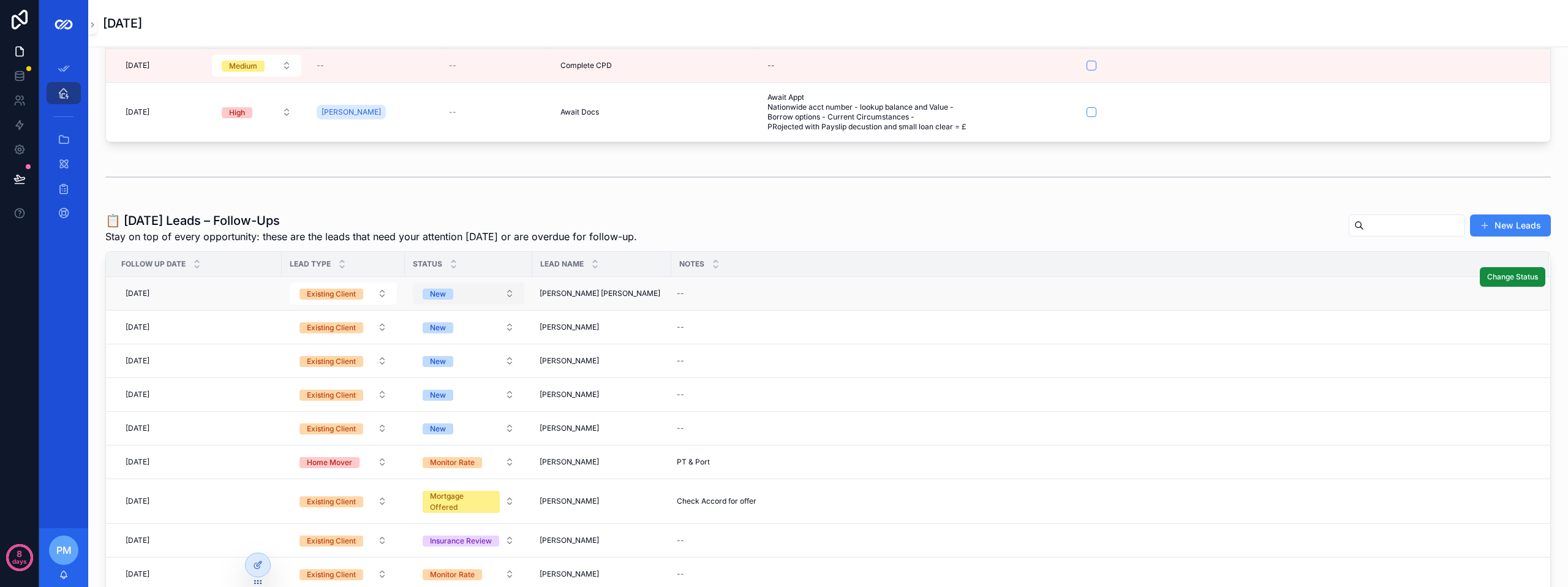
scroll to position [184, 0]
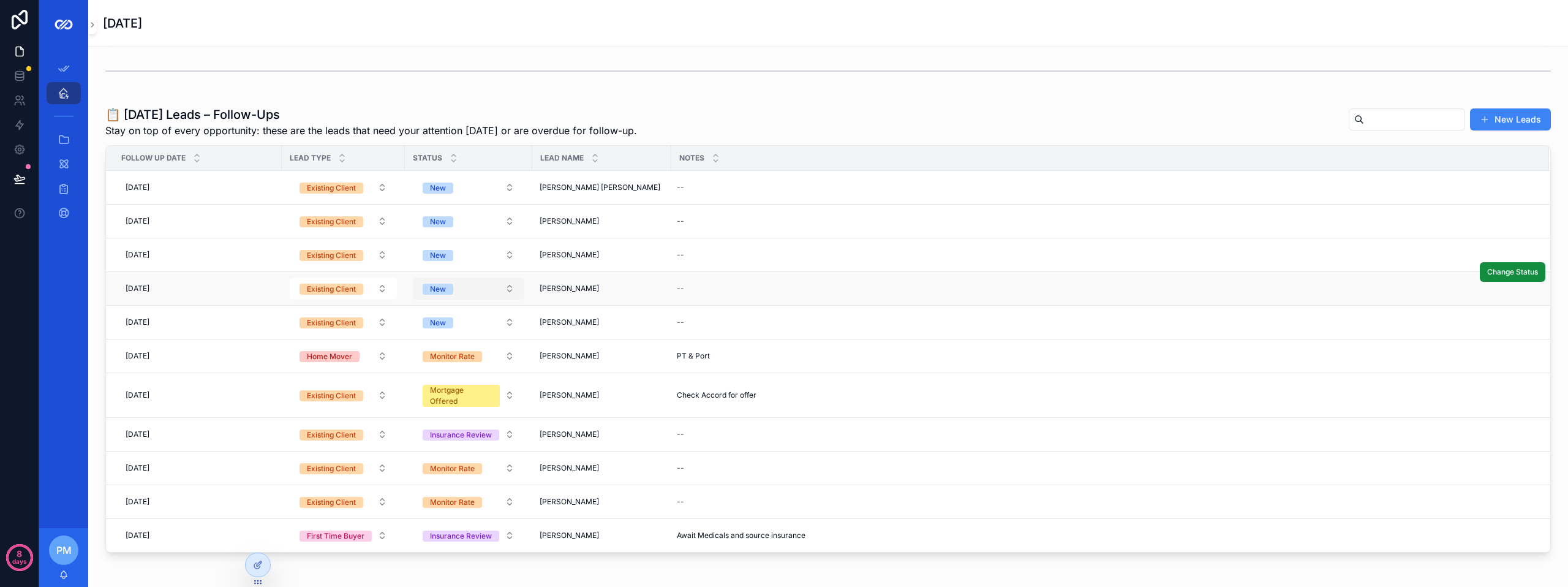
click at [487, 295] on button "New" at bounding box center [468, 288] width 112 height 22
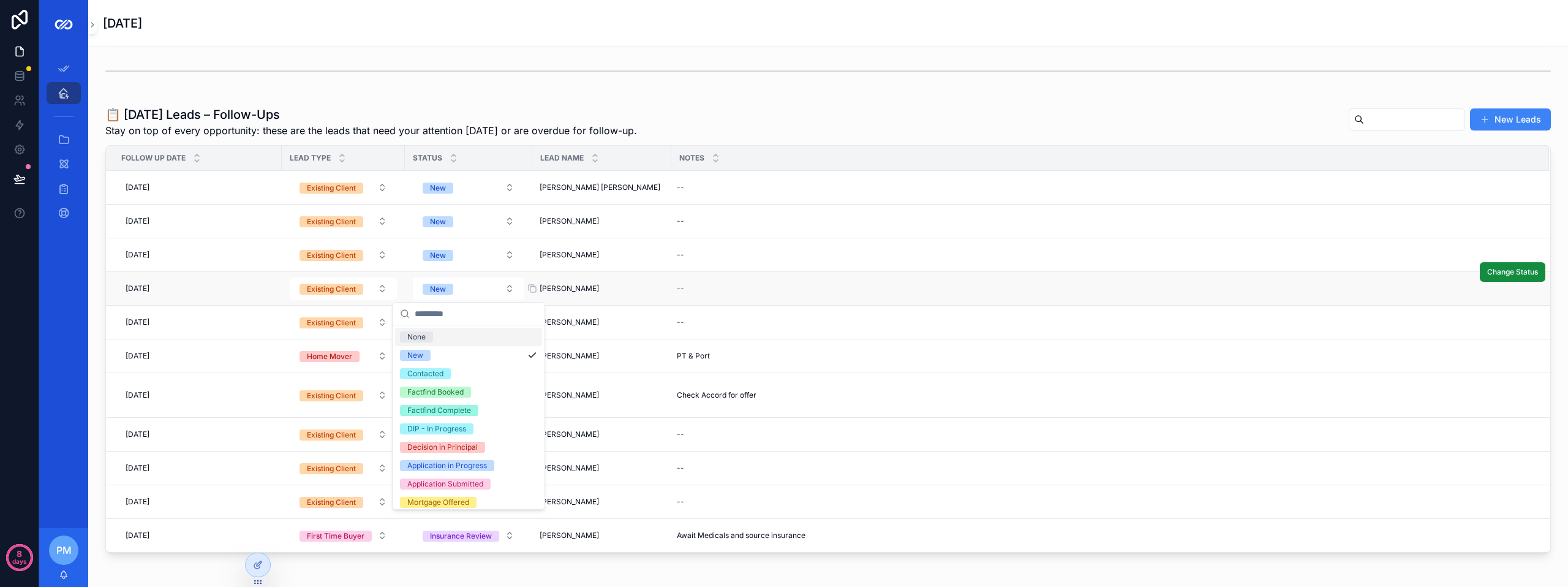
click at [634, 288] on div "[PERSON_NAME] [PERSON_NAME]" at bounding box center [601, 288] width 124 height 10
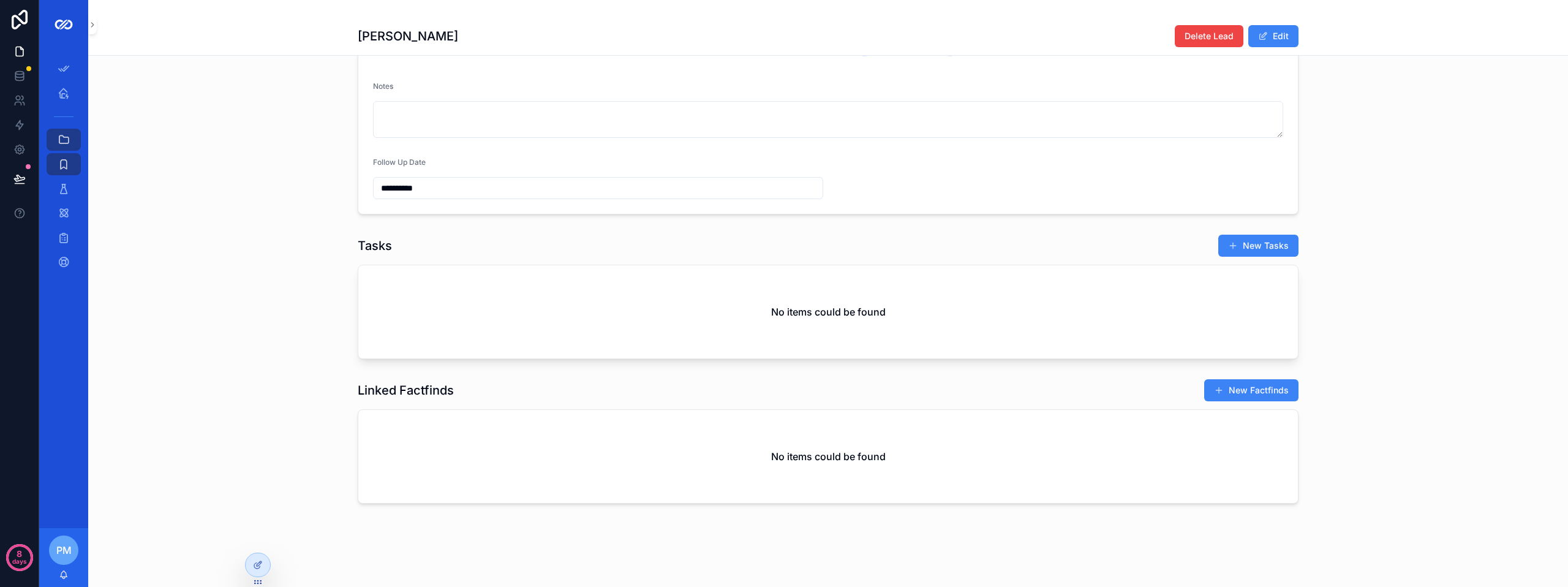
scroll to position [199, 0]
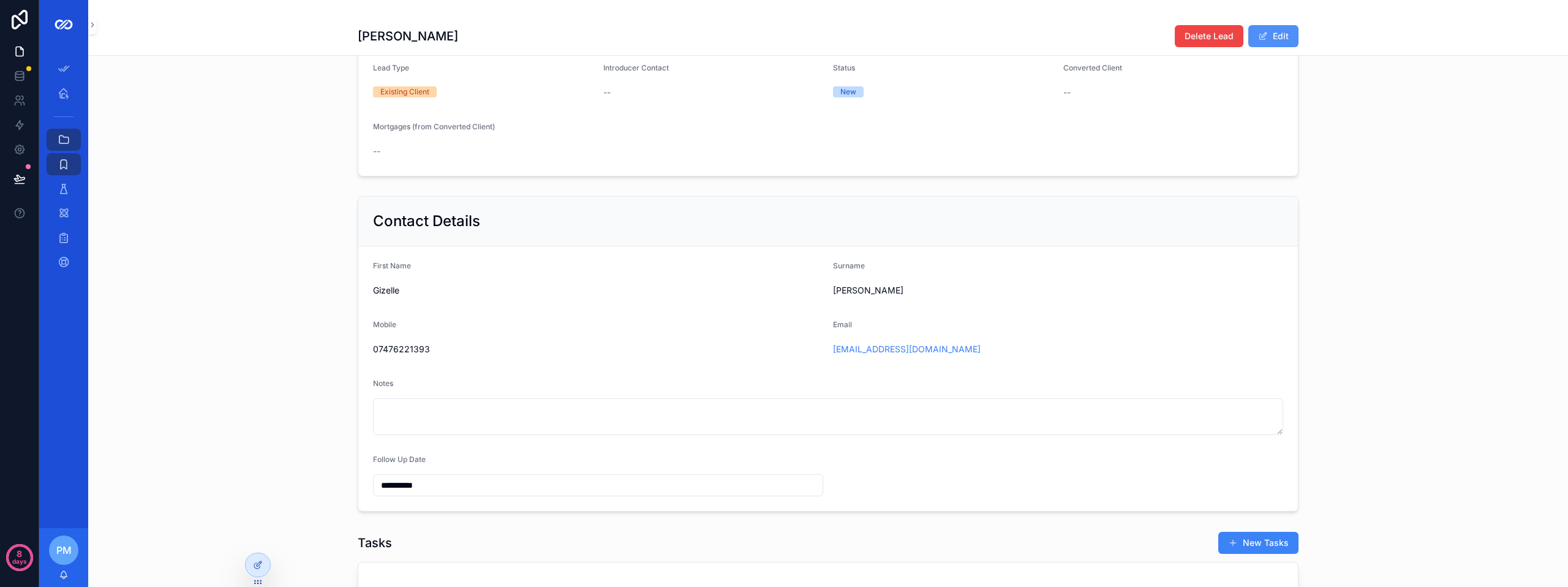
click at [1284, 39] on button "Edit" at bounding box center [1273, 36] width 50 height 22
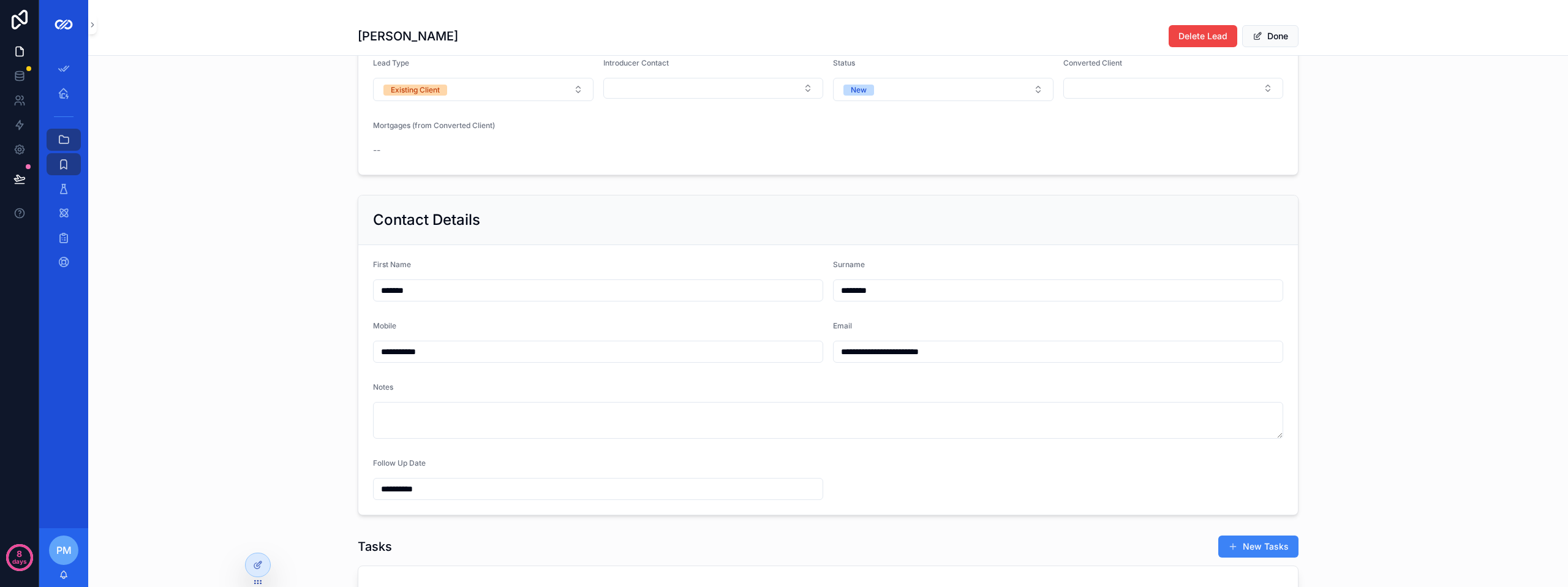
click at [428, 150] on div "--" at bounding box center [828, 150] width 910 height 20
click at [259, 564] on icon at bounding box center [257, 565] width 10 height 10
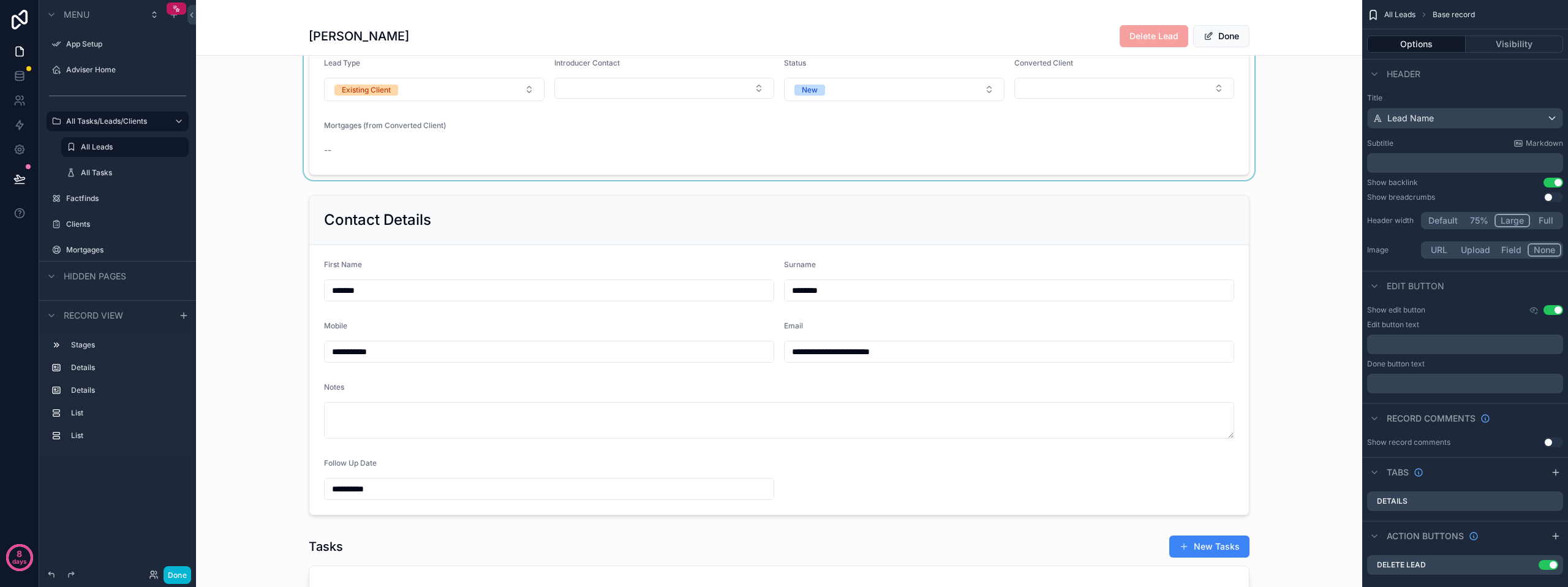
click at [432, 156] on div "scrollable content" at bounding box center [778, 52] width 1166 height 255
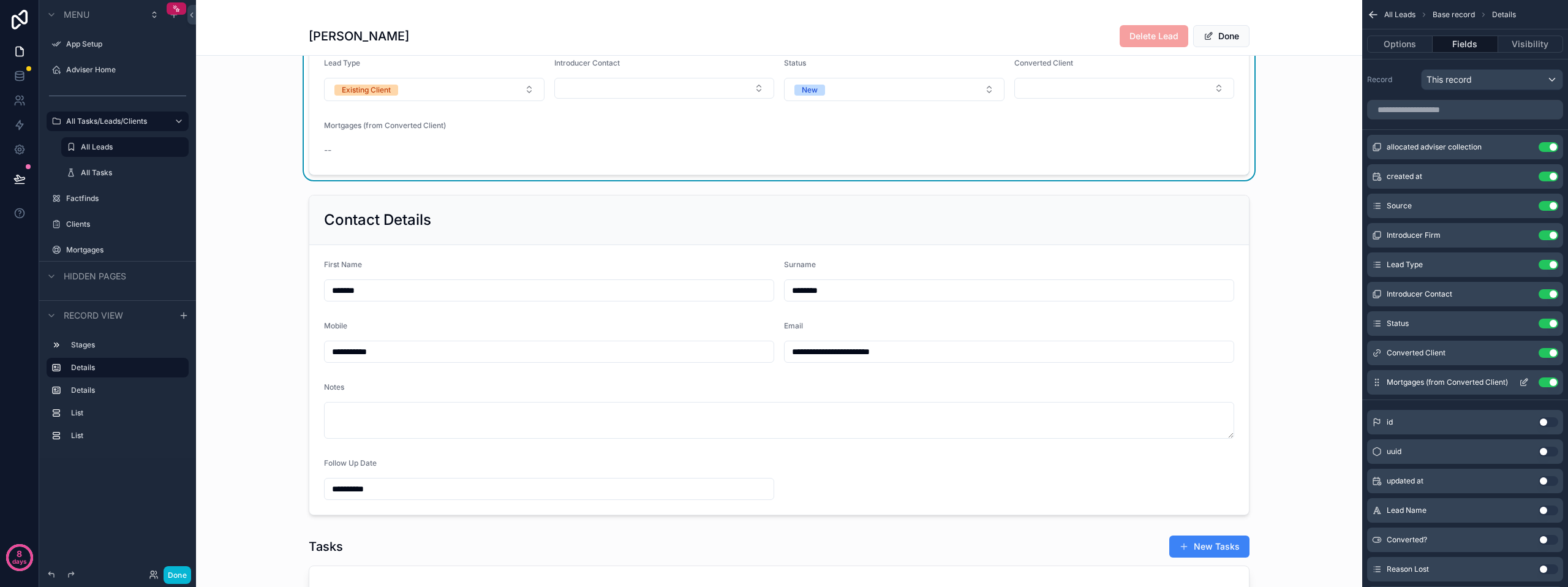
click at [1526, 382] on icon "scrollable content" at bounding box center [1524, 382] width 10 height 10
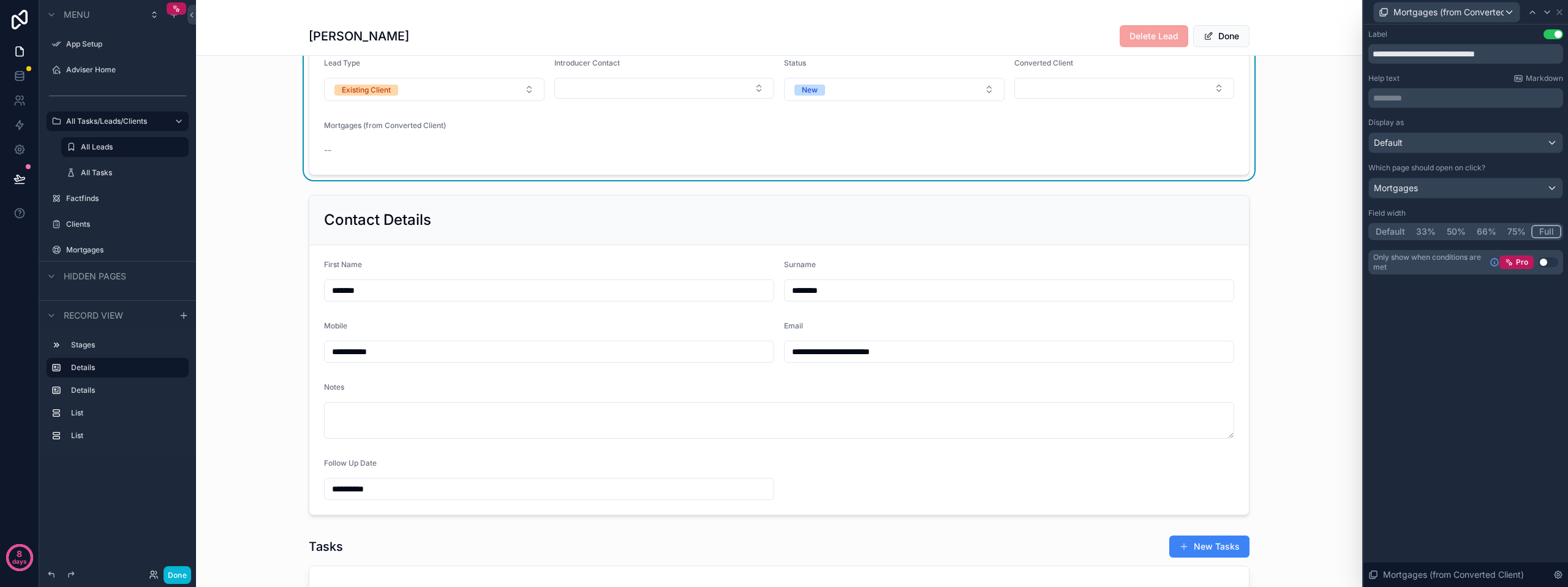
scroll to position [712, 0]
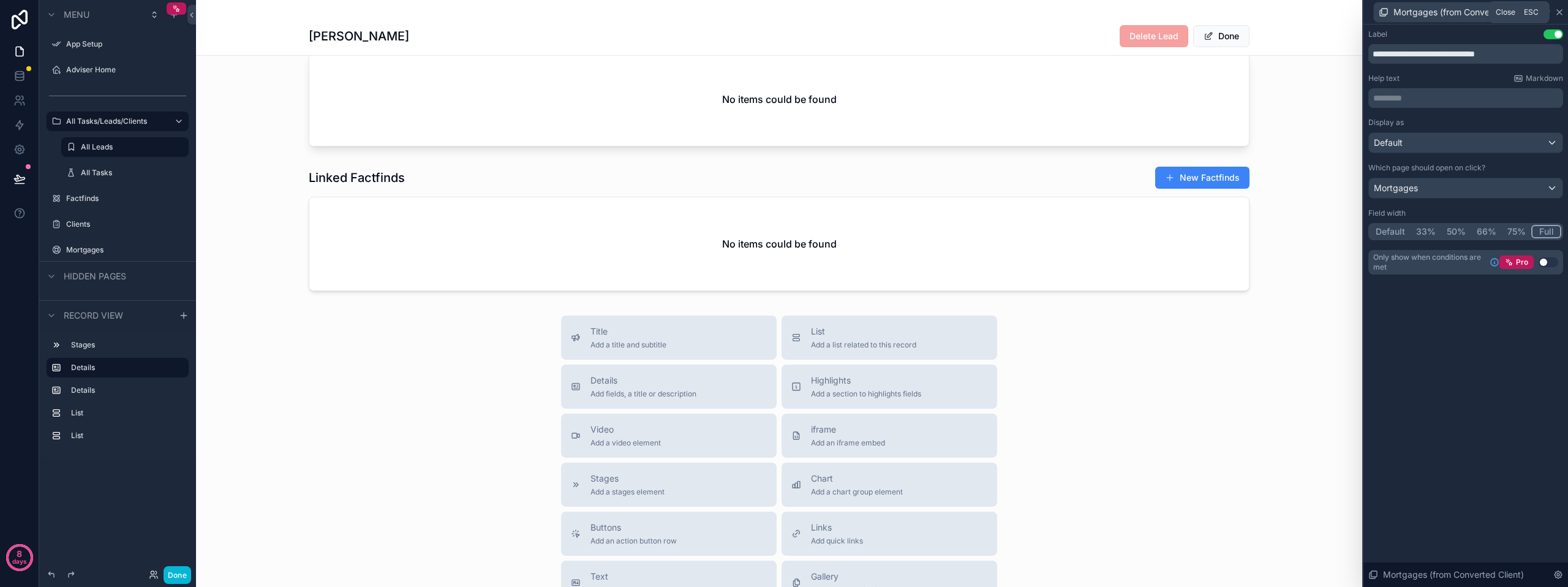
click at [1556, 10] on icon at bounding box center [1558, 12] width 10 height 10
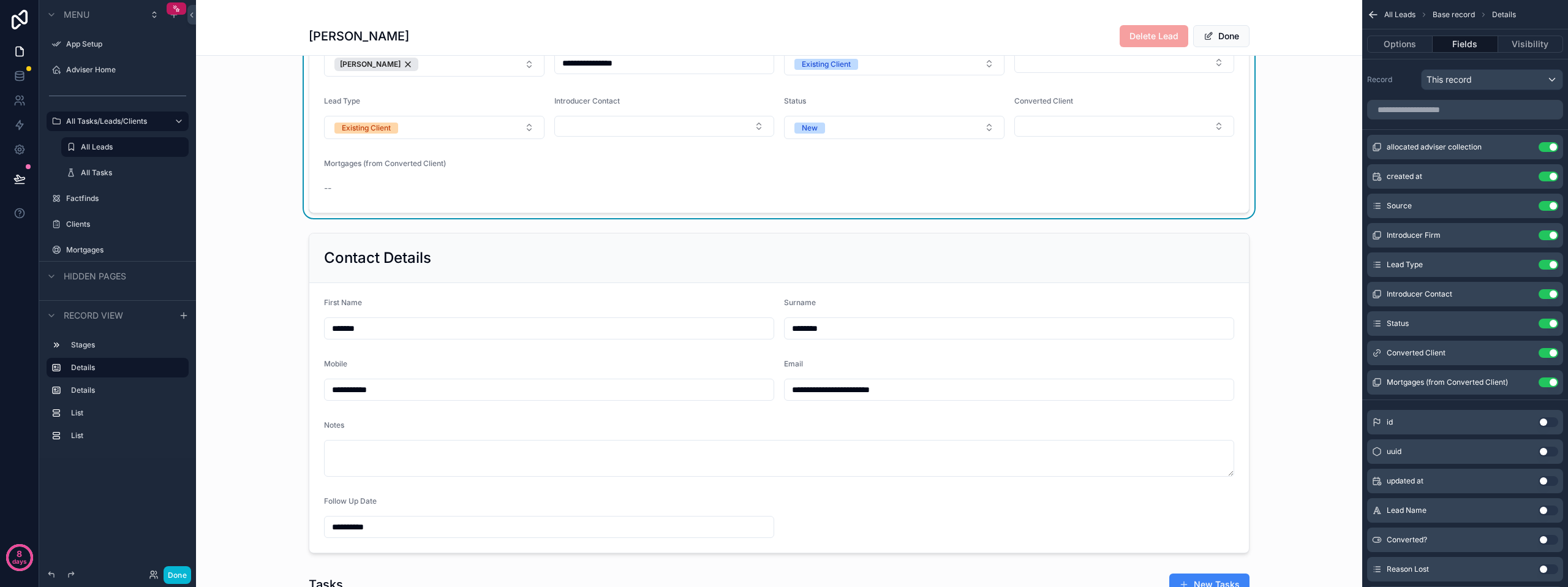
scroll to position [0, 0]
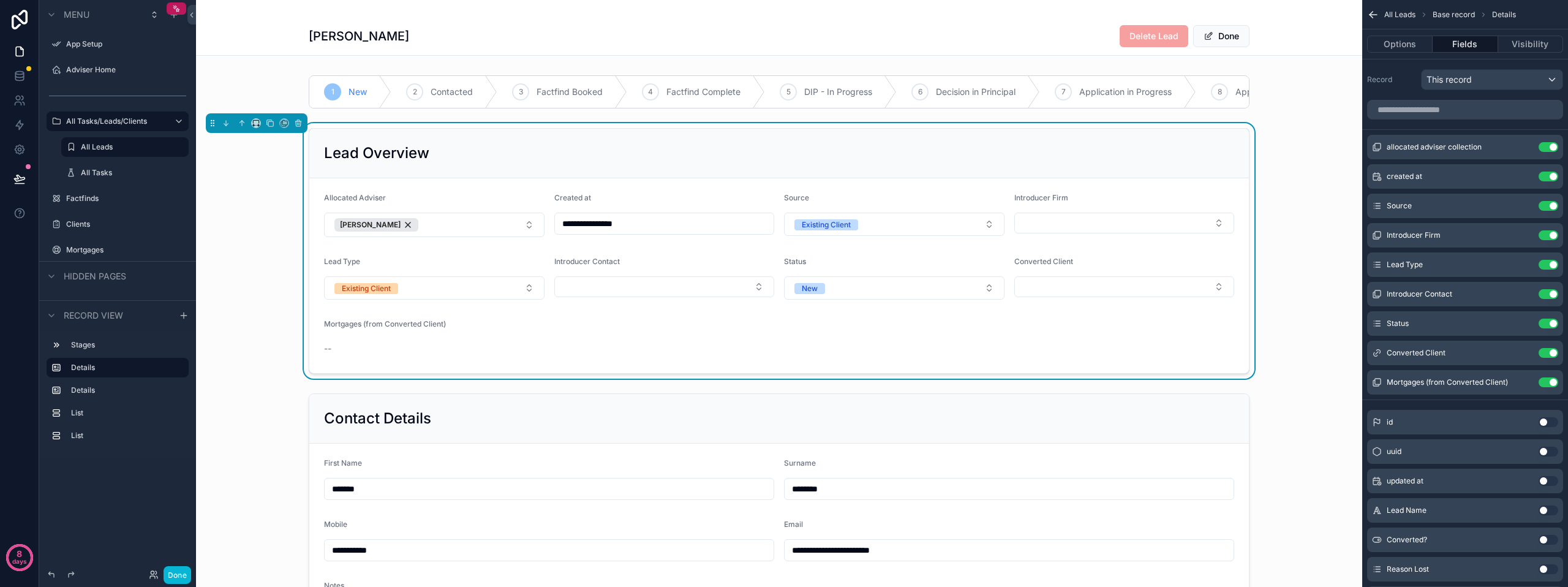
click at [459, 354] on div "--" at bounding box center [778, 348] width 910 height 12
click at [428, 353] on div "--" at bounding box center [778, 348] width 910 height 12
click at [185, 564] on div "Done" at bounding box center [117, 574] width 157 height 25
click at [177, 569] on button "Done" at bounding box center [177, 574] width 28 height 17
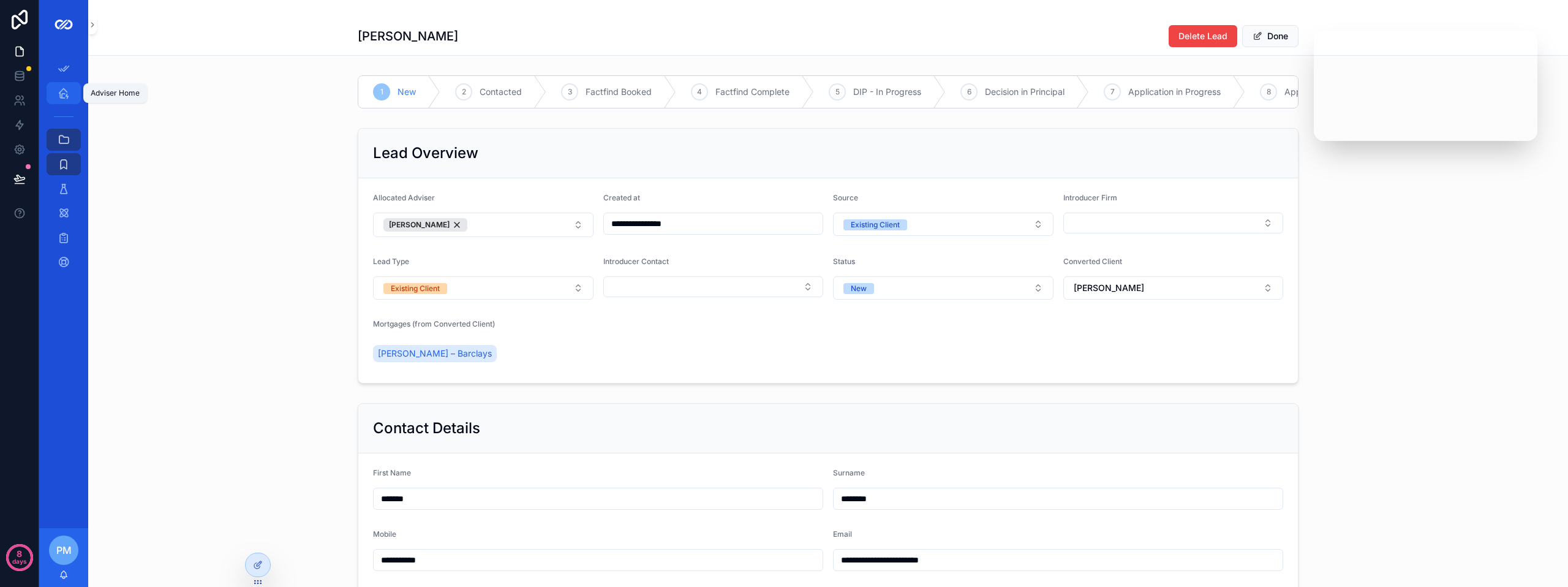
click at [70, 95] on div "Adviser Home" at bounding box center [63, 93] width 20 height 20
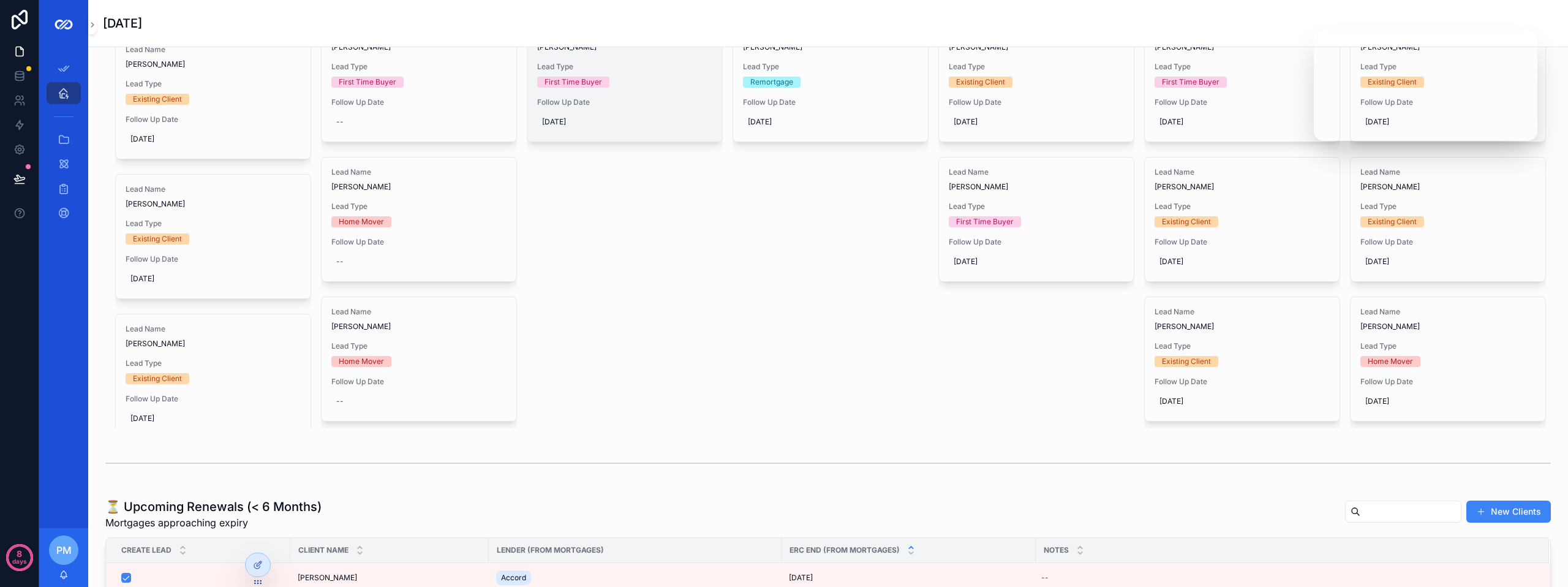
scroll to position [612, 0]
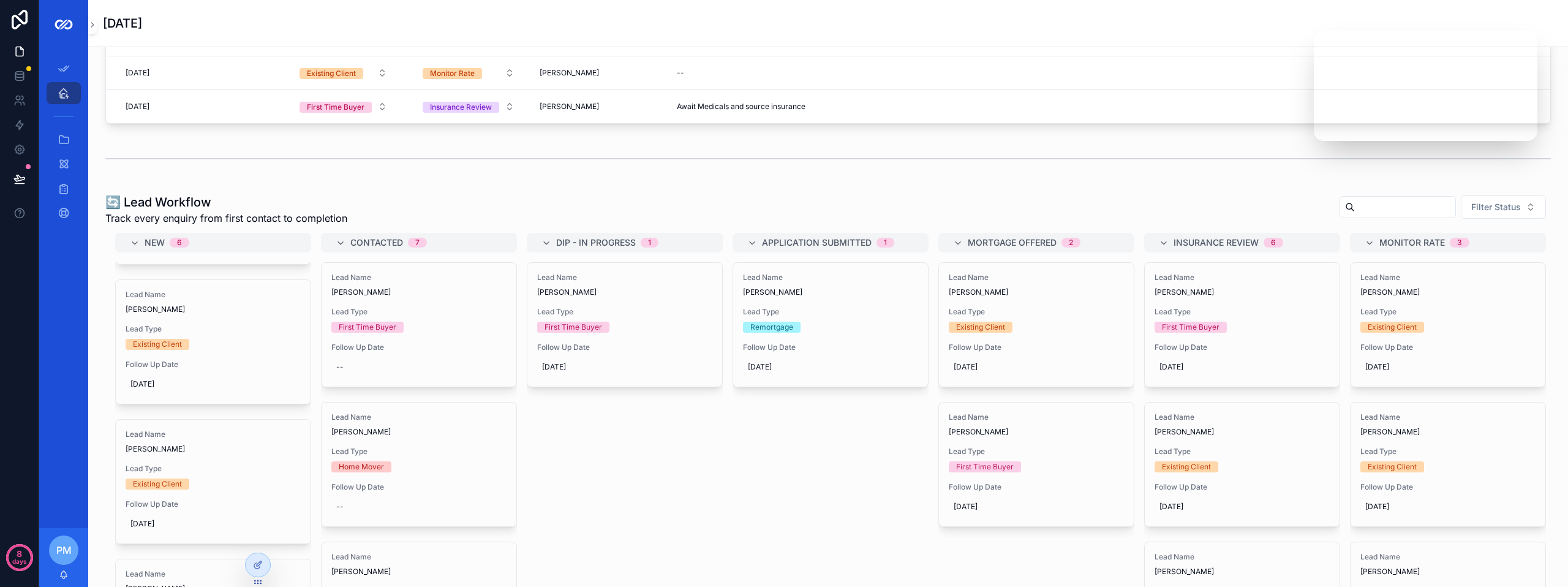
click at [1354, 205] on input "scrollable content" at bounding box center [1404, 208] width 101 height 17
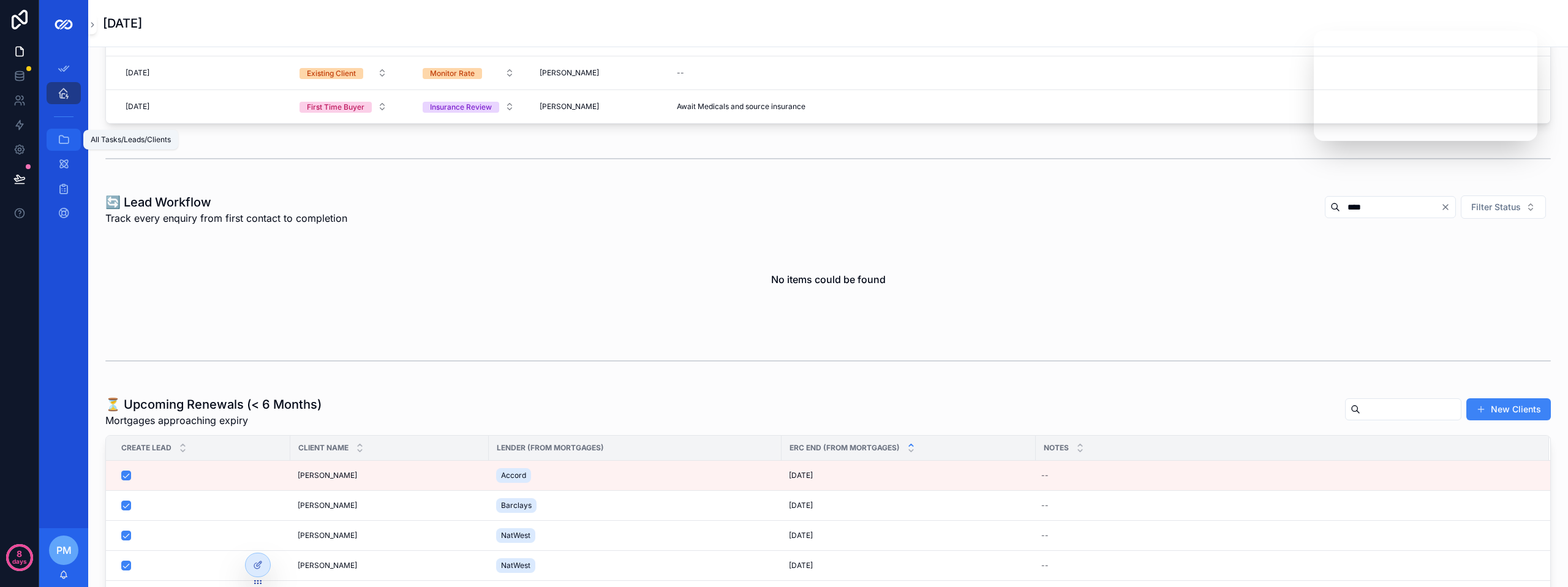
type input "****"
click at [63, 142] on icon "scrollable content" at bounding box center [63, 139] width 12 height 12
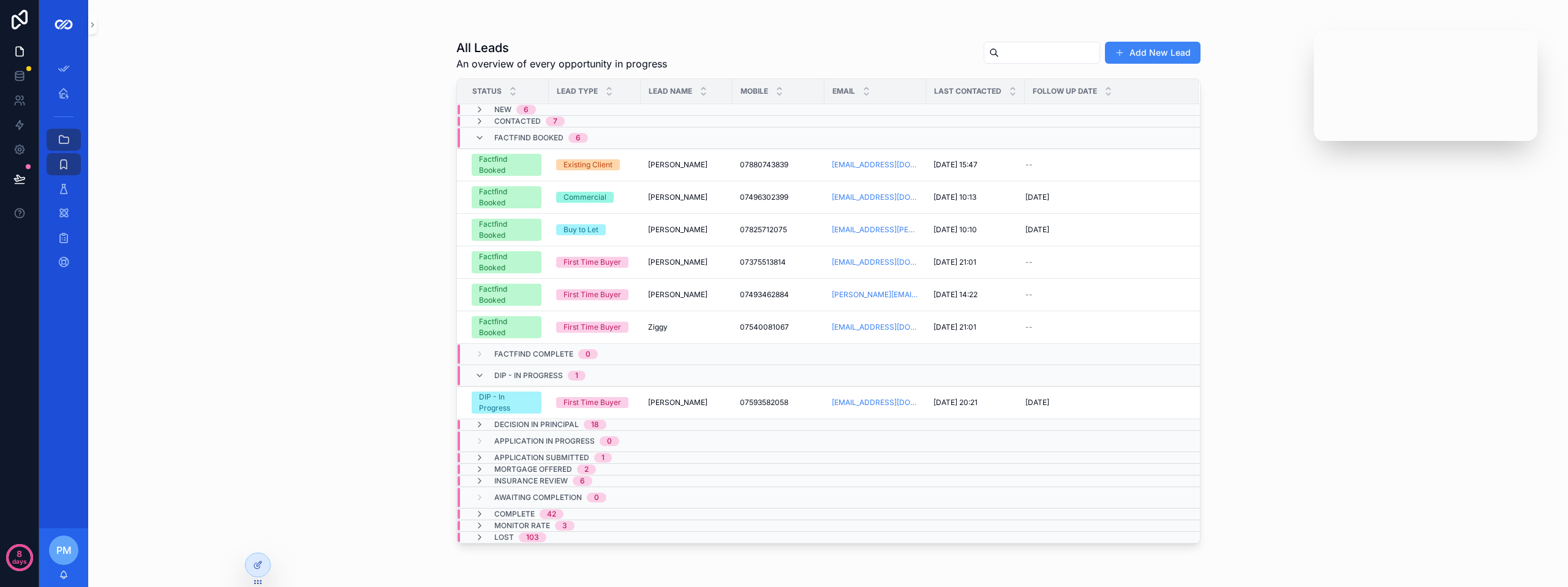
click at [1036, 46] on input "scrollable content" at bounding box center [1049, 53] width 101 height 17
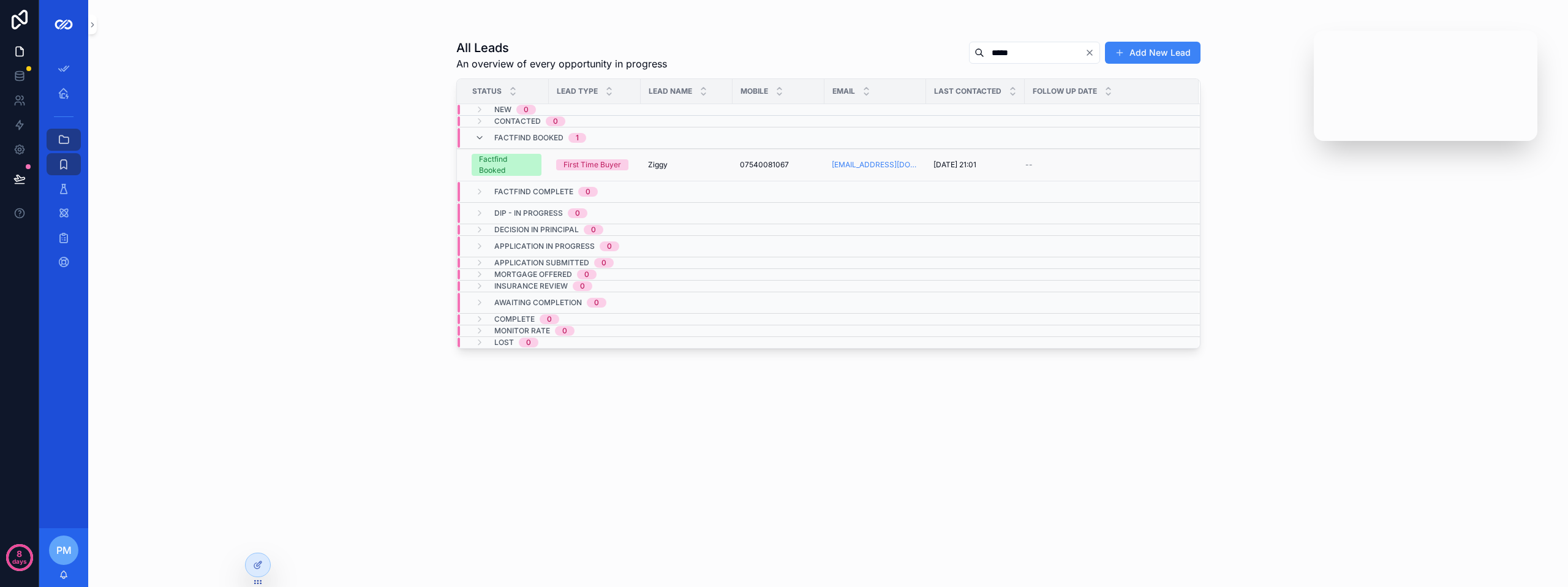
type input "*****"
click at [696, 166] on div "[PERSON_NAME]" at bounding box center [686, 165] width 77 height 10
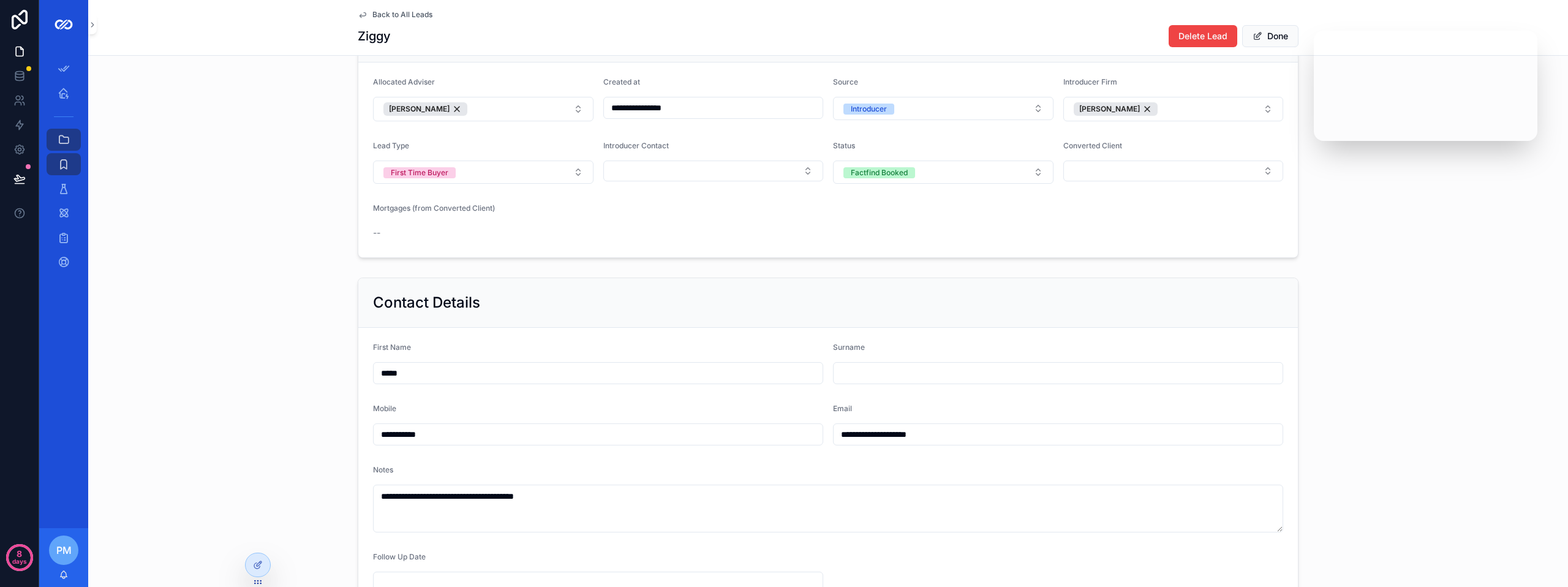
scroll to position [123, 0]
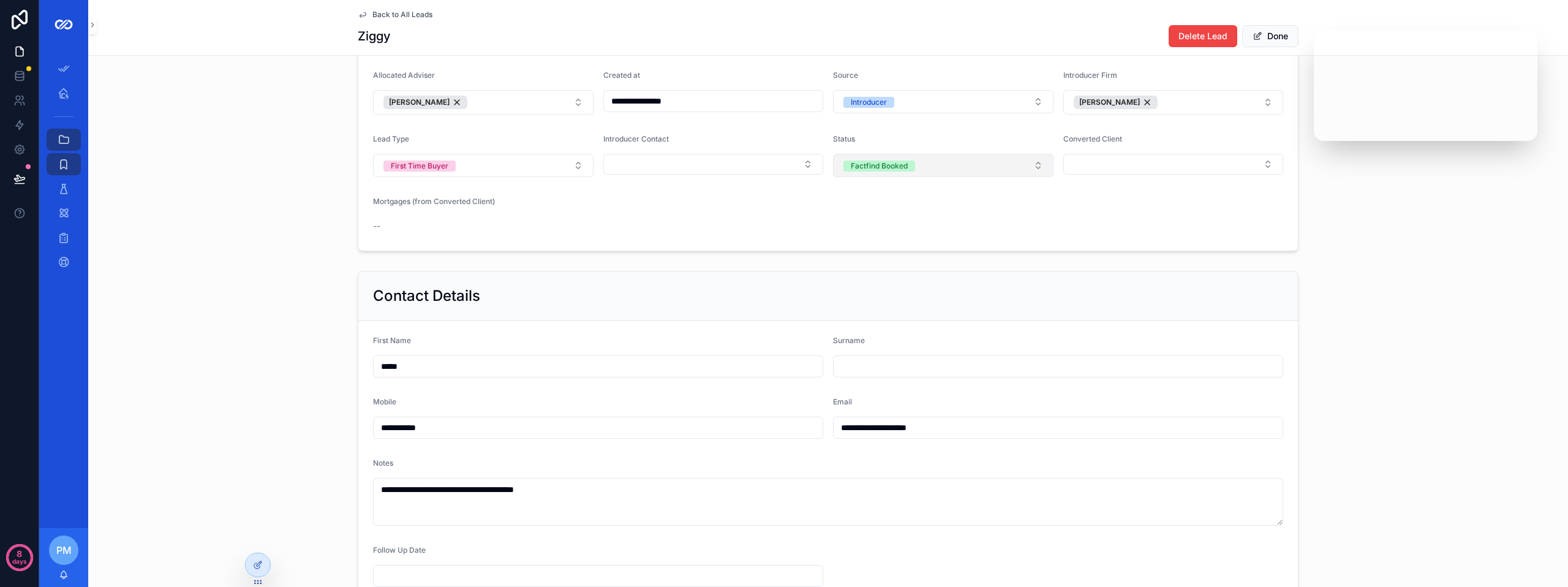
click at [935, 169] on button "Factfind Booked" at bounding box center [943, 165] width 220 height 23
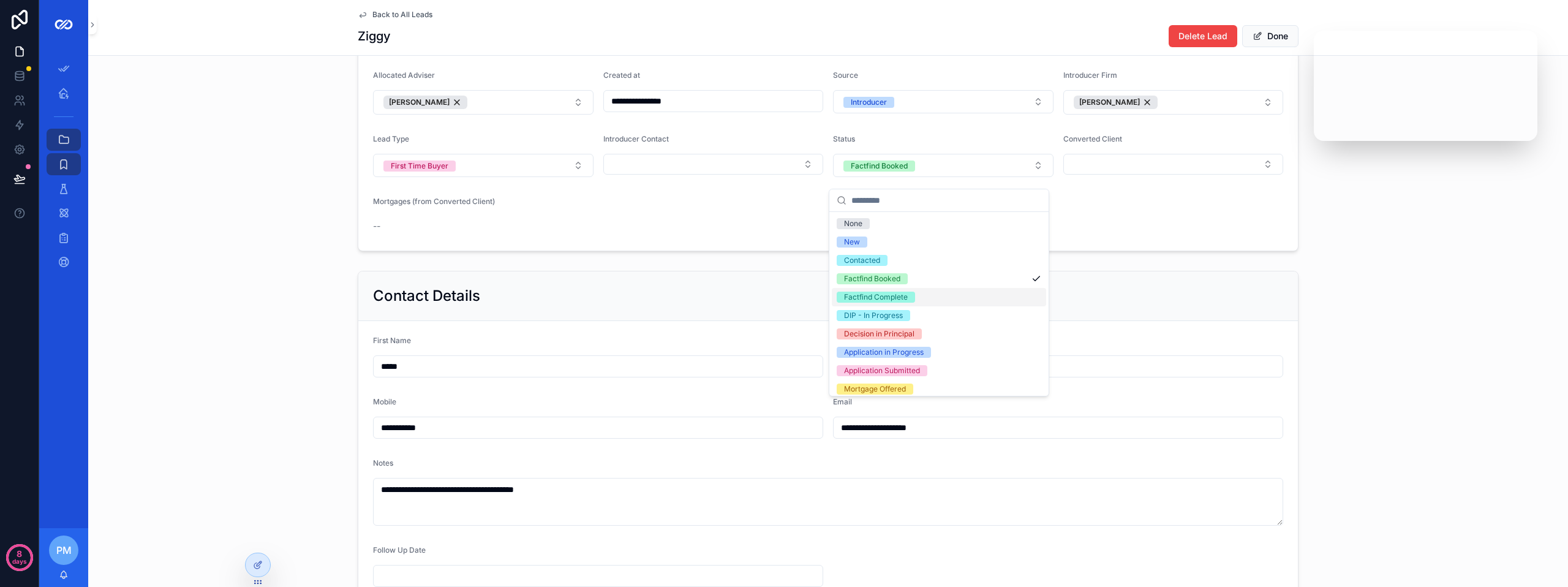
click at [906, 301] on div "Factfind Complete" at bounding box center [876, 297] width 63 height 11
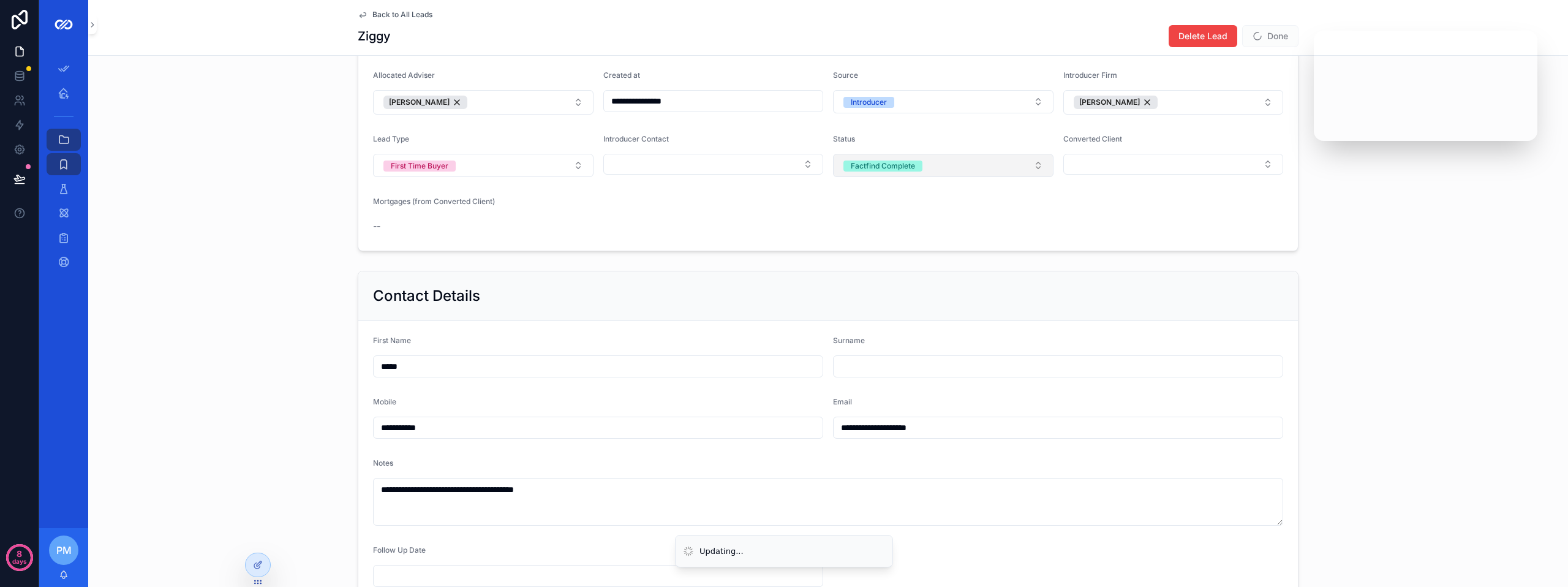
click at [908, 172] on div "Factfind Complete" at bounding box center [882, 166] width 64 height 11
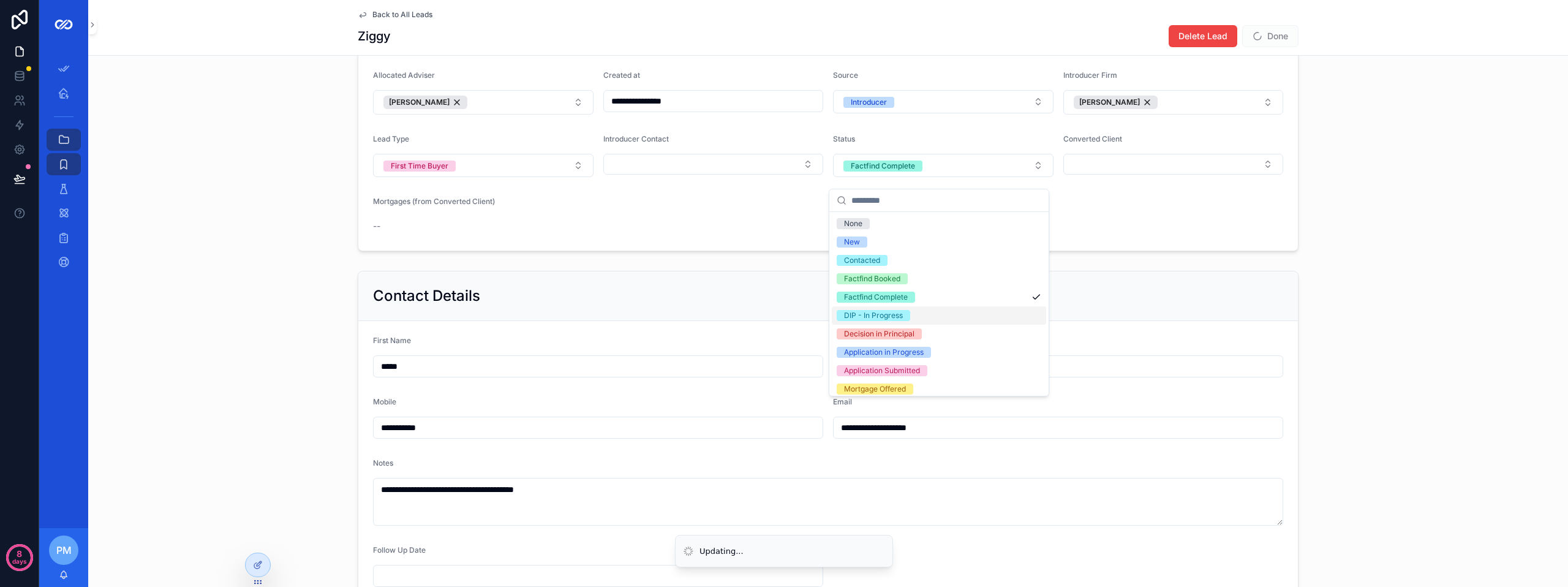
click at [889, 312] on div "DIP - In Progress" at bounding box center [873, 315] width 59 height 11
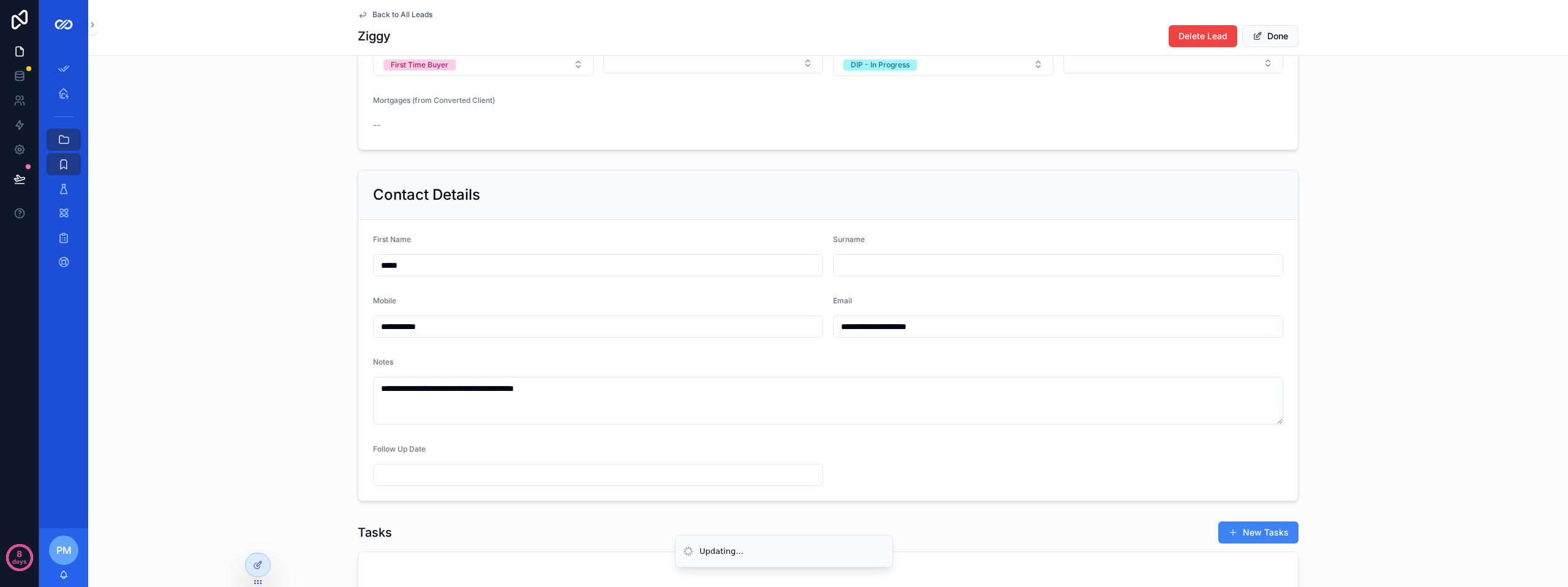
scroll to position [245, 0]
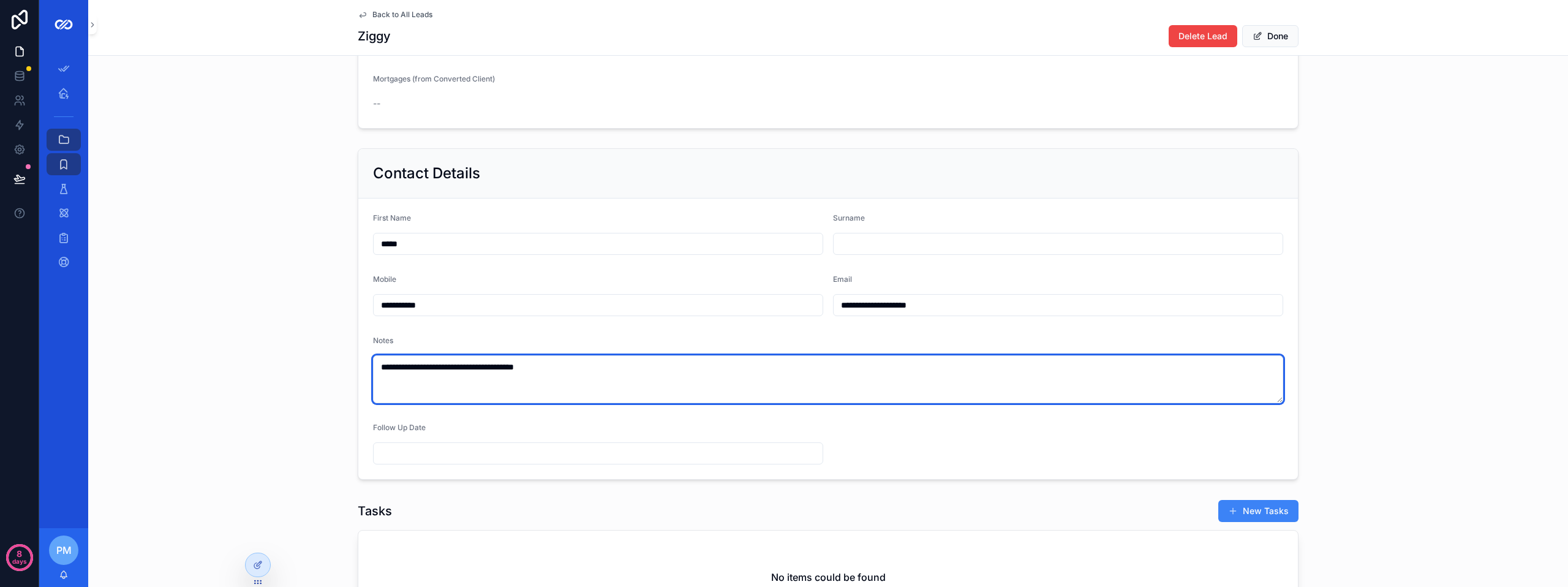
drag, startPoint x: 542, startPoint y: 374, endPoint x: 333, endPoint y: 368, distance: 209.1
click at [360, 370] on form "**********" at bounding box center [828, 339] width 939 height 280
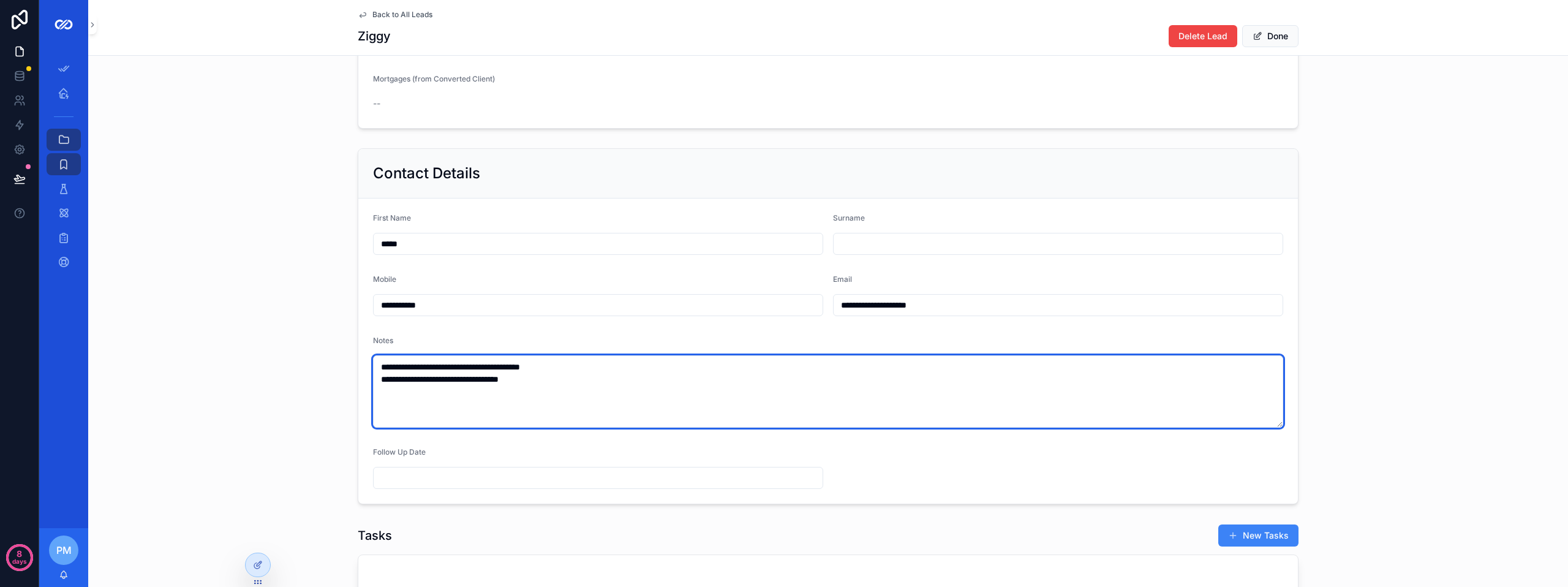
click at [526, 385] on textarea "**********" at bounding box center [828, 391] width 910 height 72
click at [567, 402] on textarea "**********" at bounding box center [828, 391] width 910 height 72
click at [395, 387] on textarea "**********" at bounding box center [828, 391] width 910 height 72
click at [542, 386] on textarea "**********" at bounding box center [828, 391] width 910 height 72
type textarea "**********"
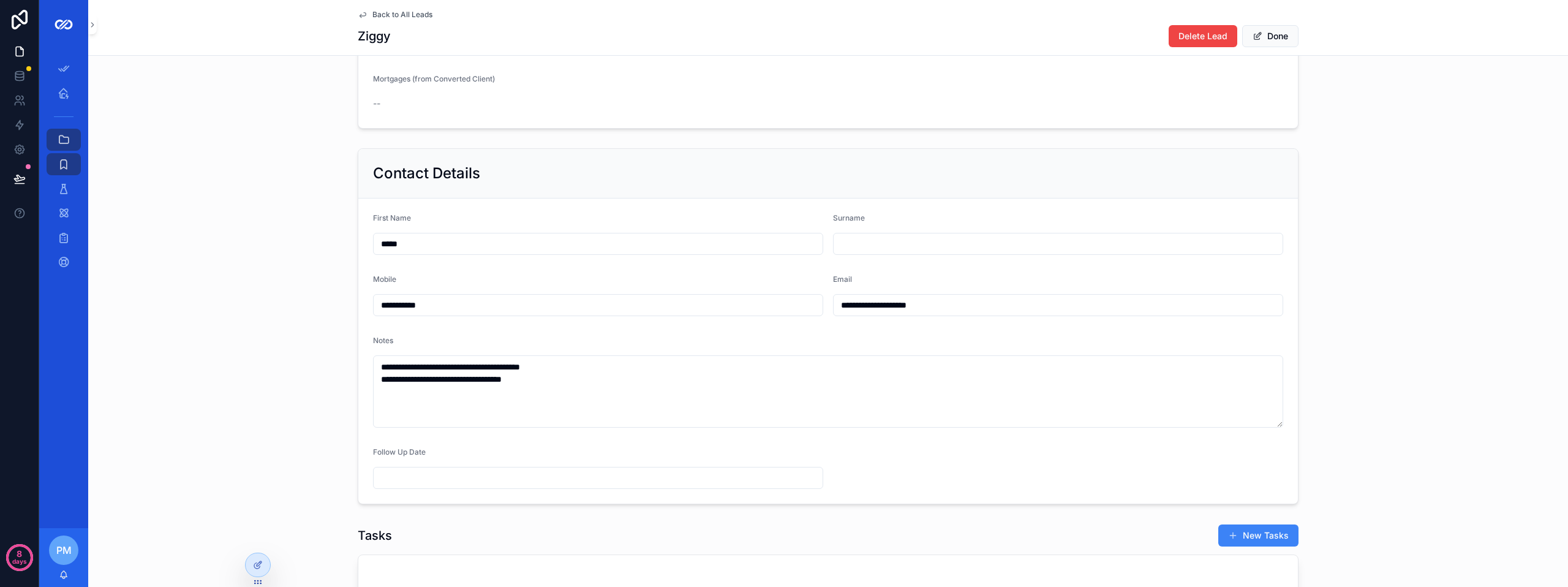
click at [499, 449] on form "**********" at bounding box center [828, 351] width 939 height 305
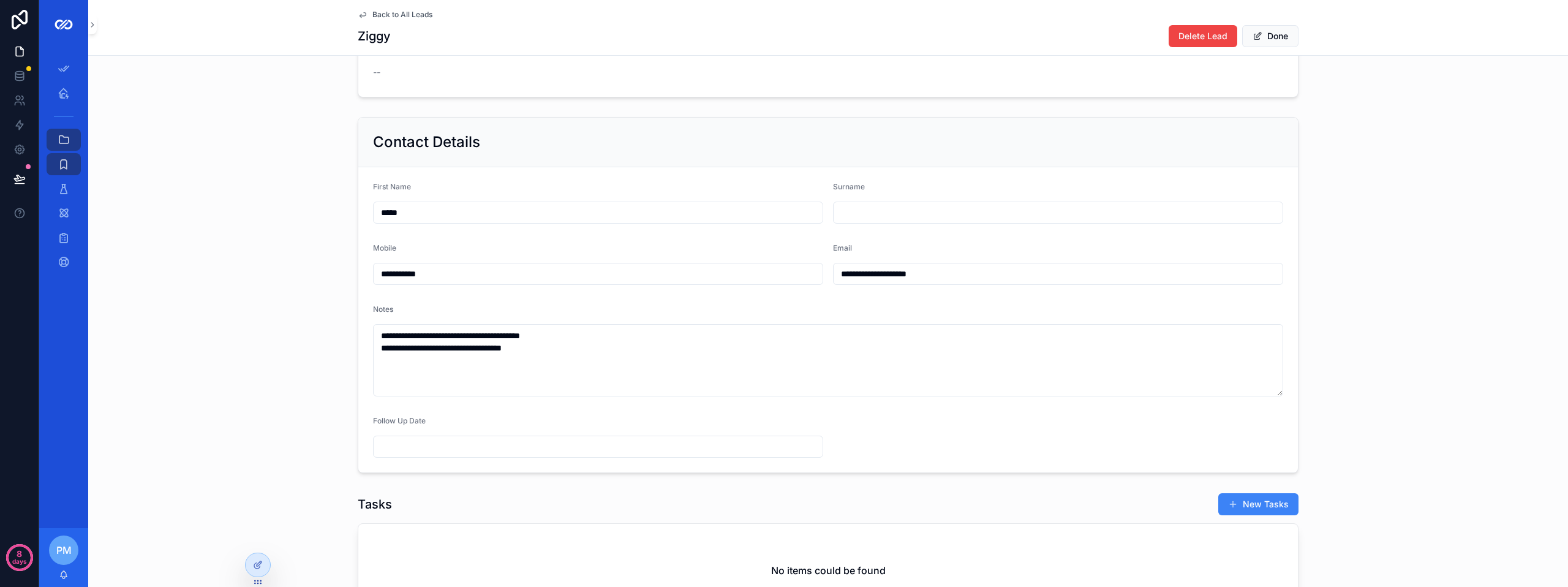
scroll to position [429, 0]
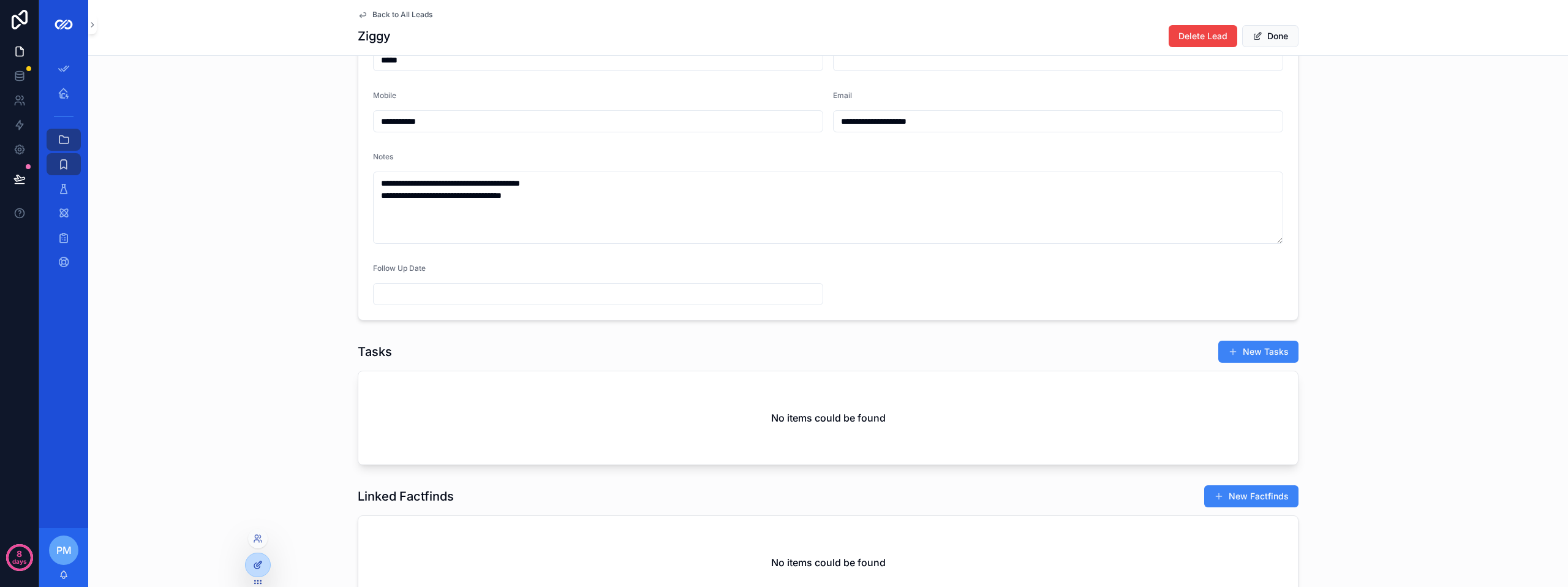
drag, startPoint x: 259, startPoint y: 574, endPoint x: 287, endPoint y: 546, distance: 39.6
click at [259, 574] on div at bounding box center [257, 564] width 25 height 23
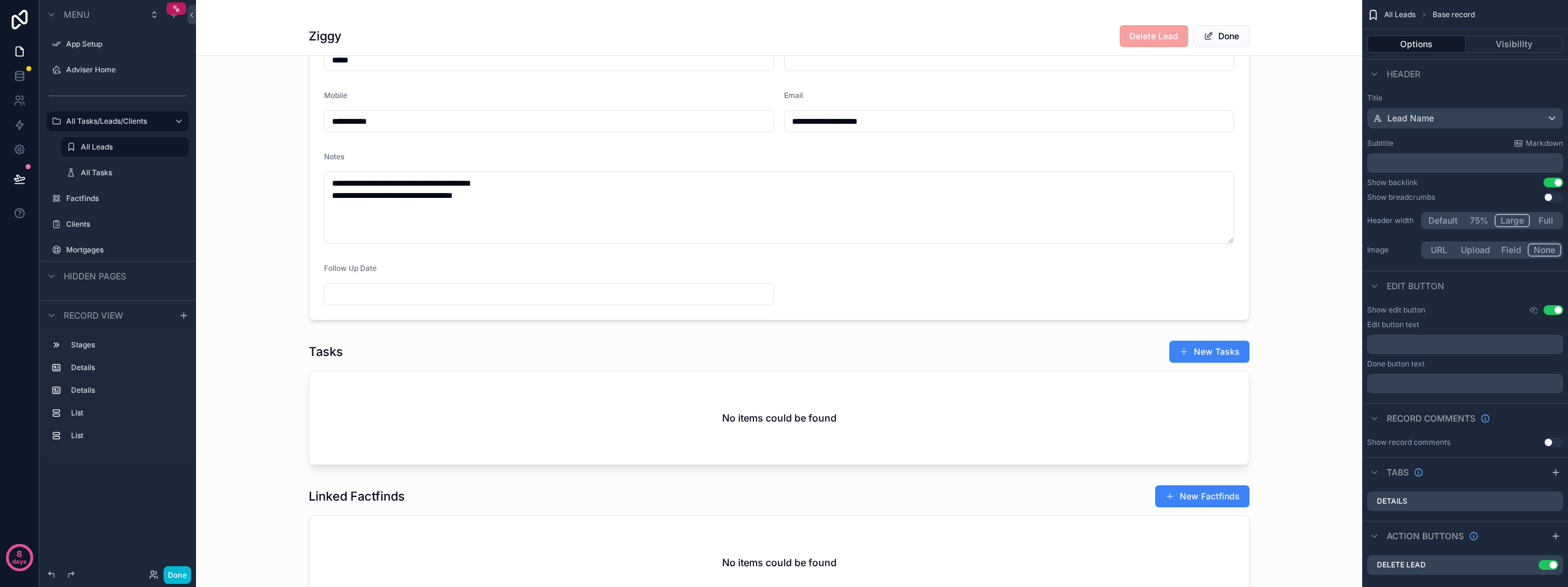
click at [406, 340] on div "**********" at bounding box center [778, 128] width 1166 height 973
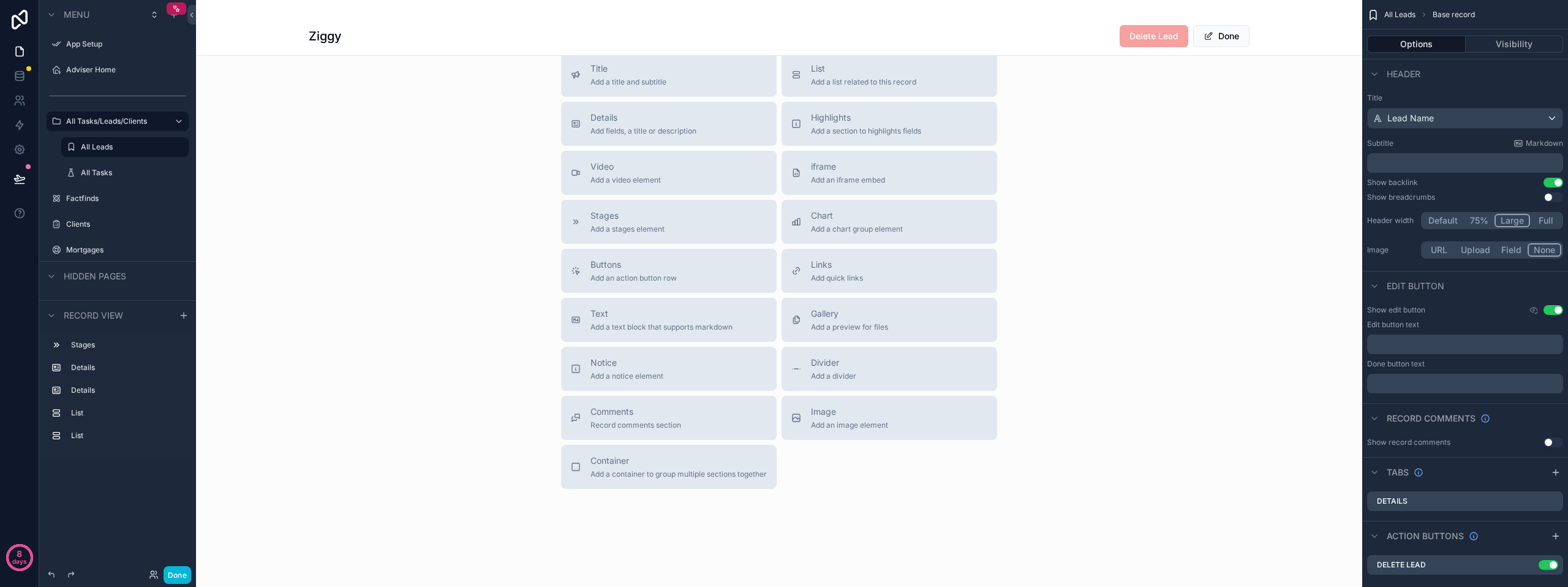
scroll to position [1020, 0]
click at [860, 84] on span "Add a list related to this record" at bounding box center [863, 82] width 105 height 10
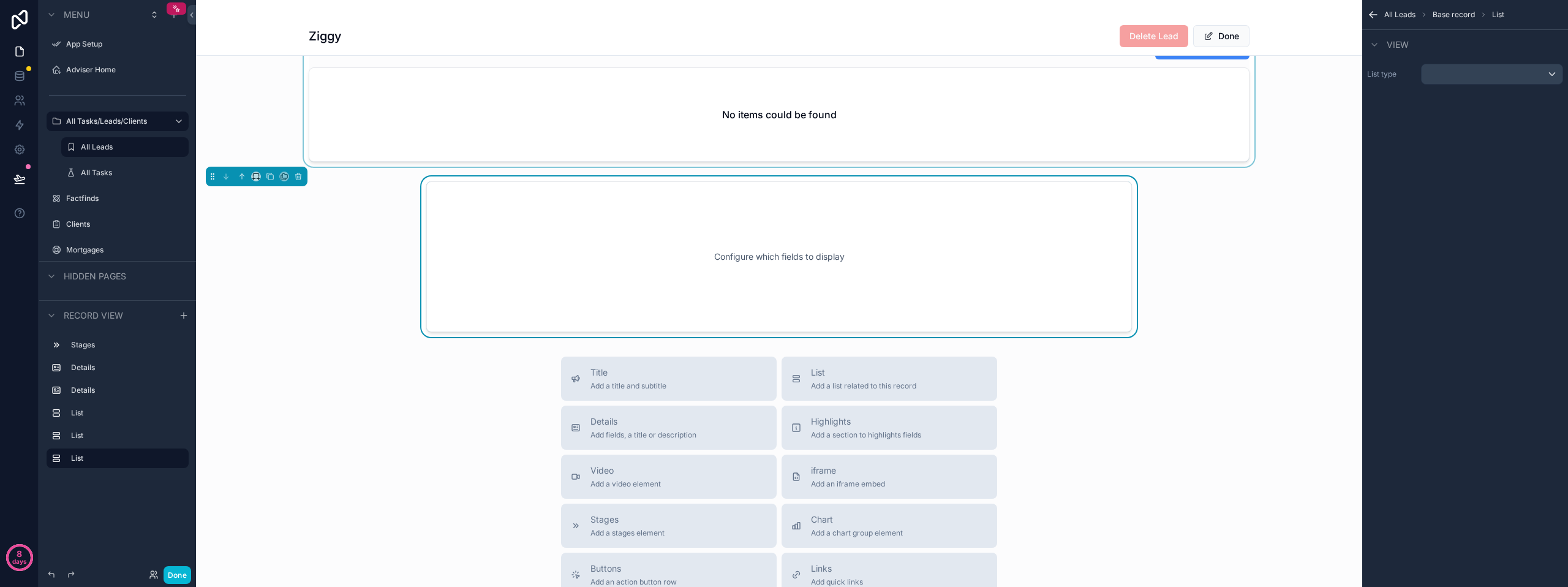
scroll to position [849, 0]
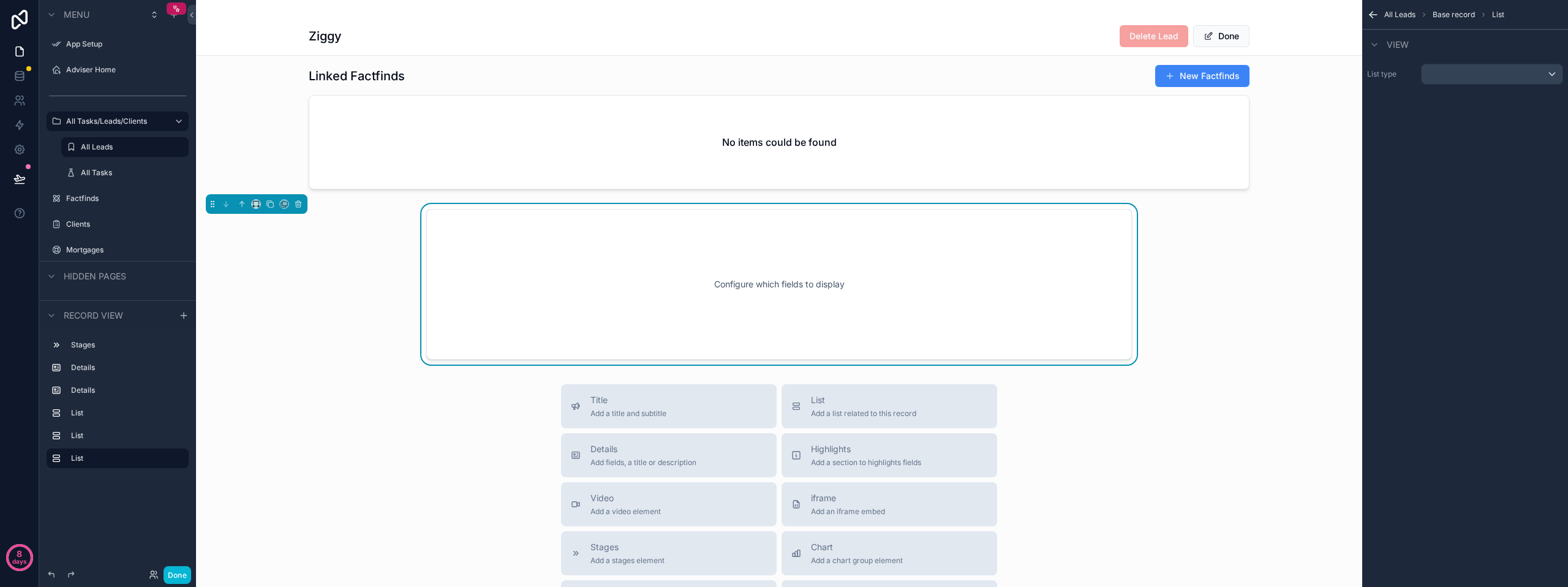
click at [622, 298] on div "Configure which fields to display" at bounding box center [779, 284] width 665 height 110
click at [1472, 80] on div "scrollable content" at bounding box center [1492, 74] width 141 height 20
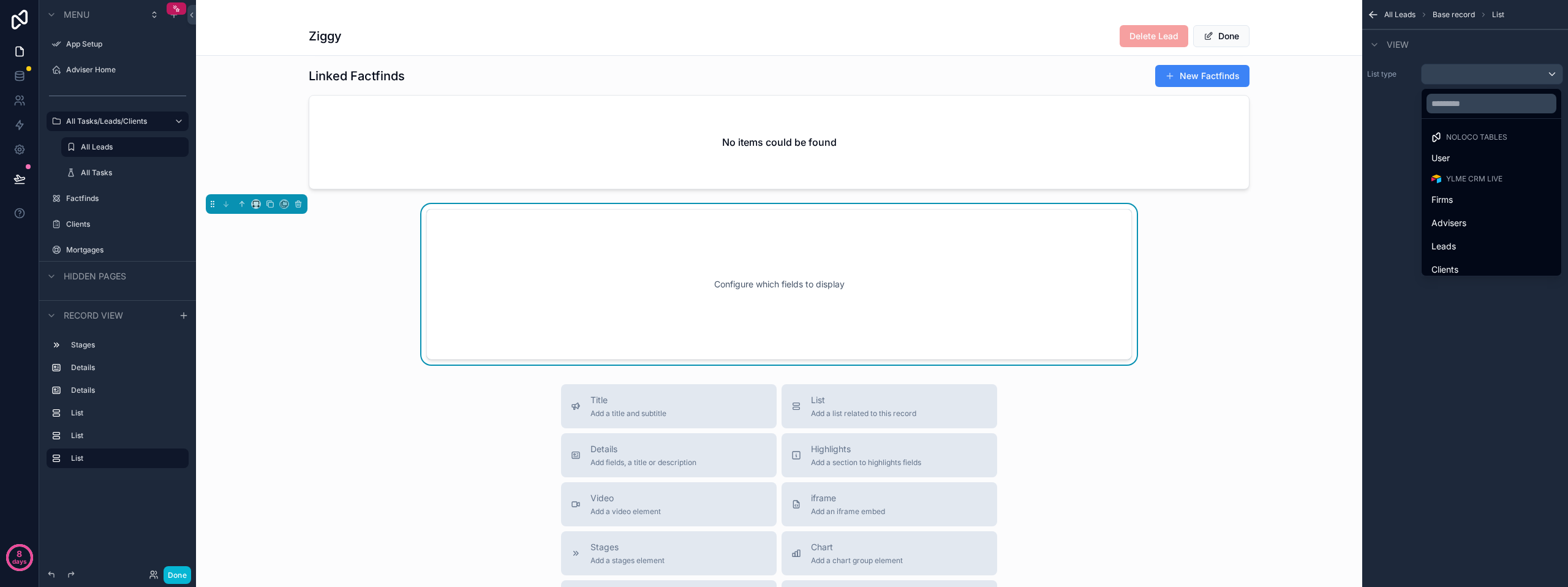
click at [1372, 16] on div "scrollable content" at bounding box center [784, 293] width 1568 height 587
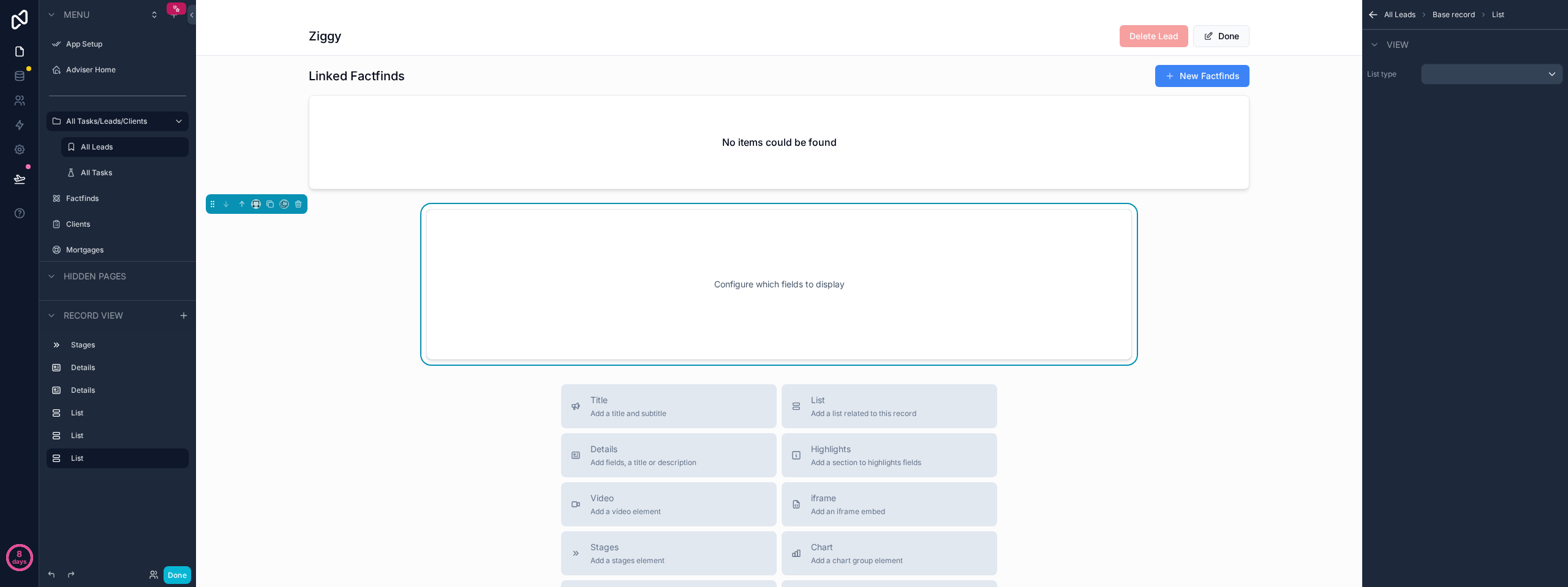
click at [1370, 13] on icon "scrollable content" at bounding box center [1371, 13] width 3 height 3
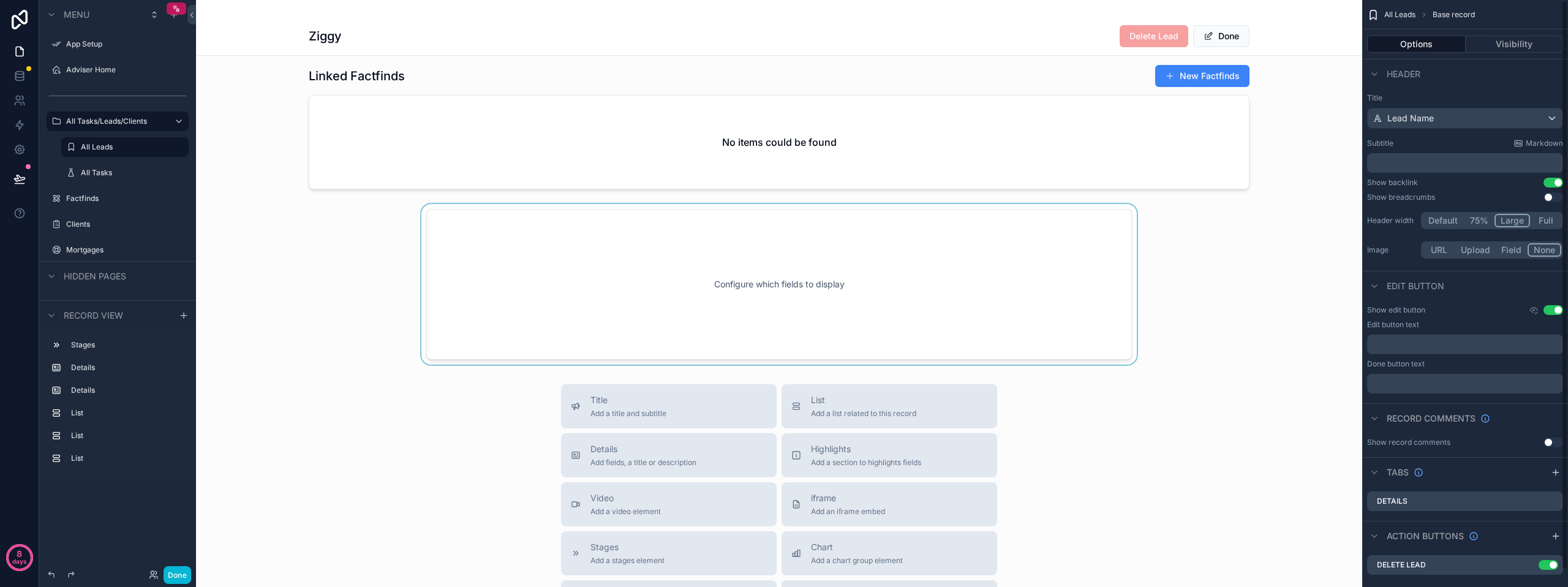
click at [713, 258] on div "scrollable content" at bounding box center [778, 284] width 1166 height 161
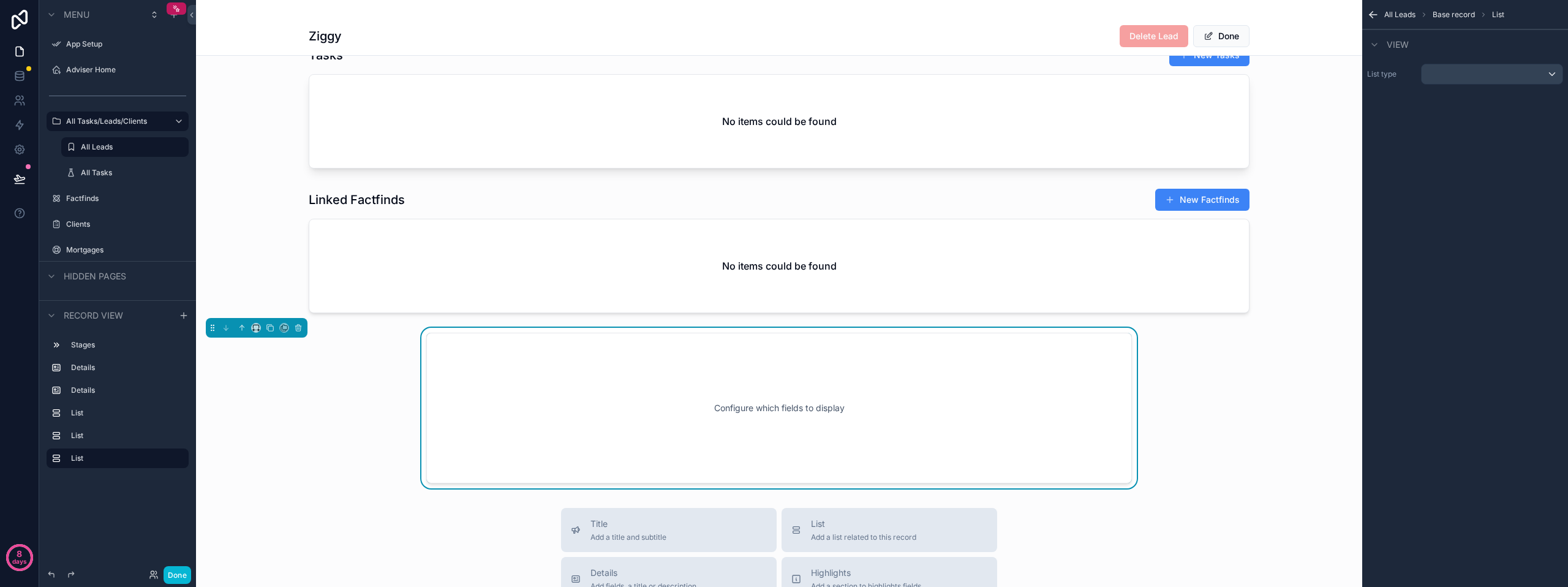
scroll to position [699, 0]
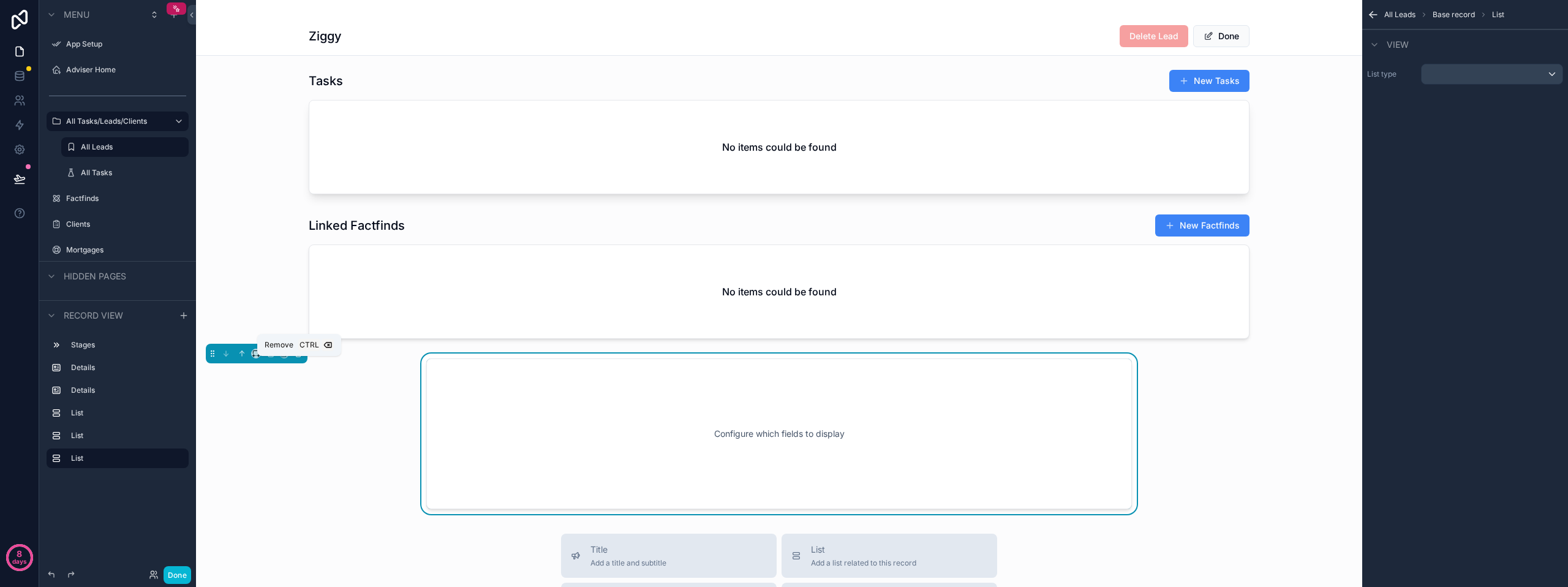
click at [299, 358] on icon "scrollable content" at bounding box center [298, 353] width 9 height 9
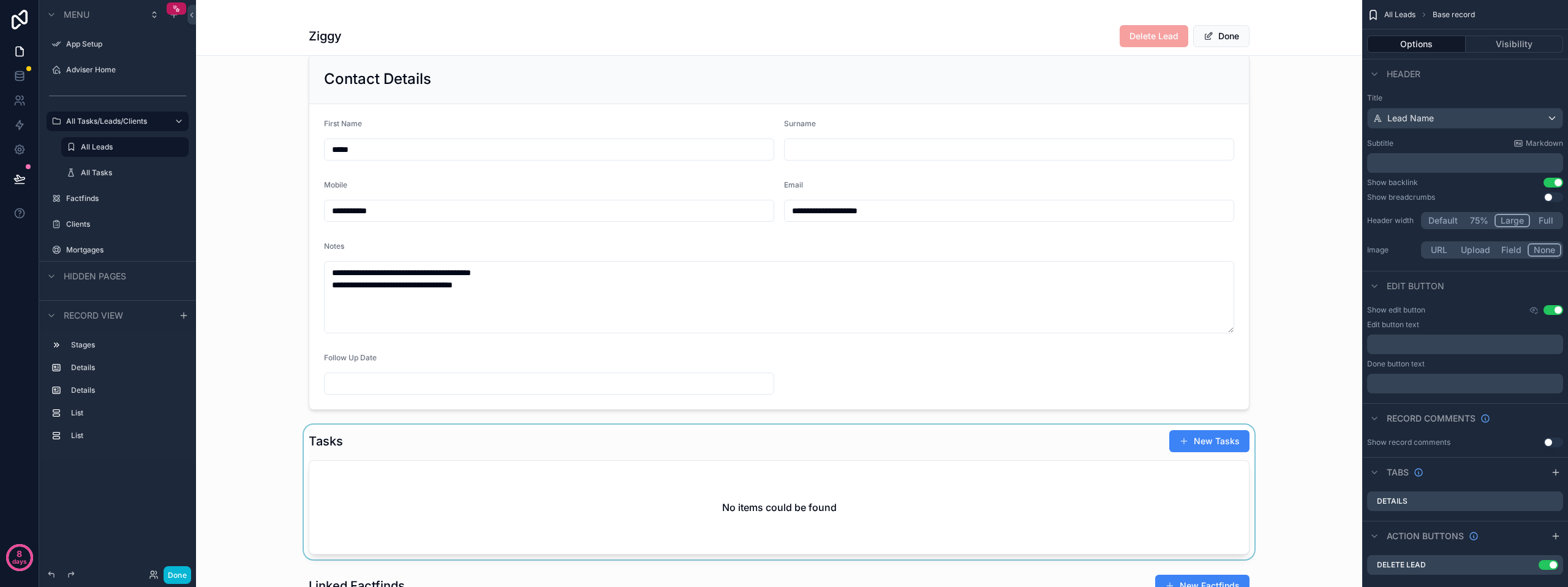
scroll to position [332, 0]
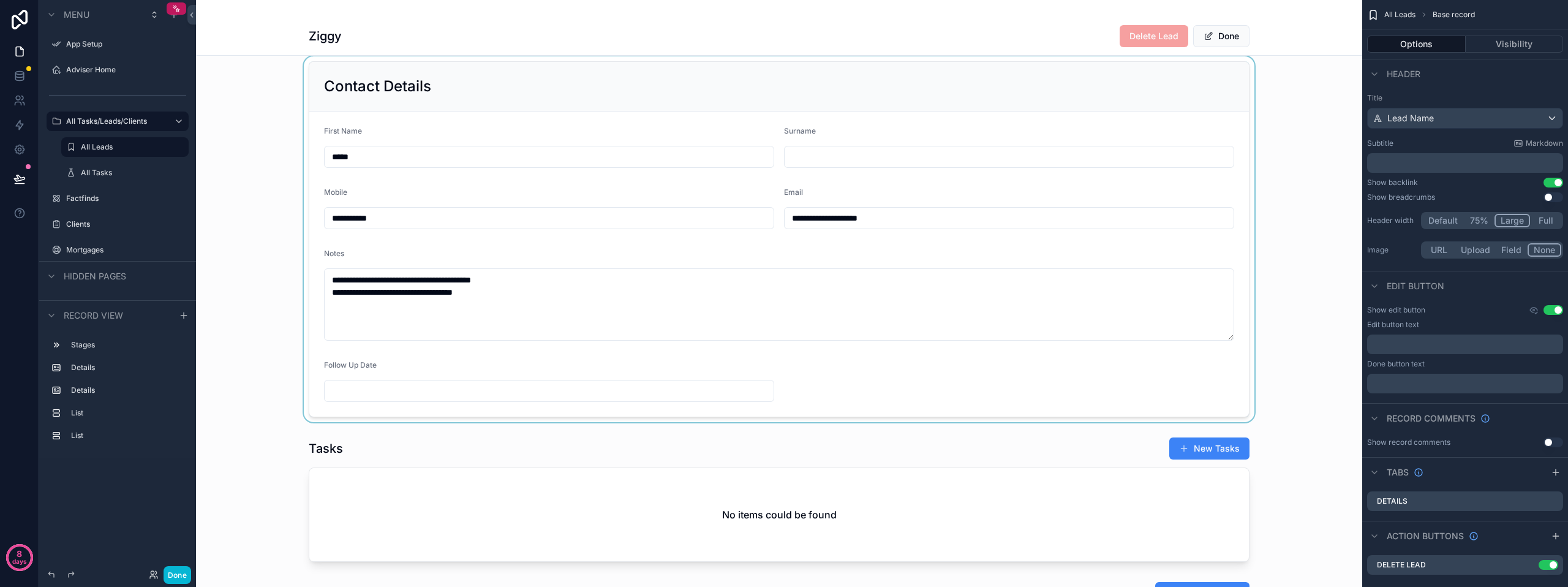
click at [525, 295] on div "scrollable content" at bounding box center [778, 239] width 1166 height 366
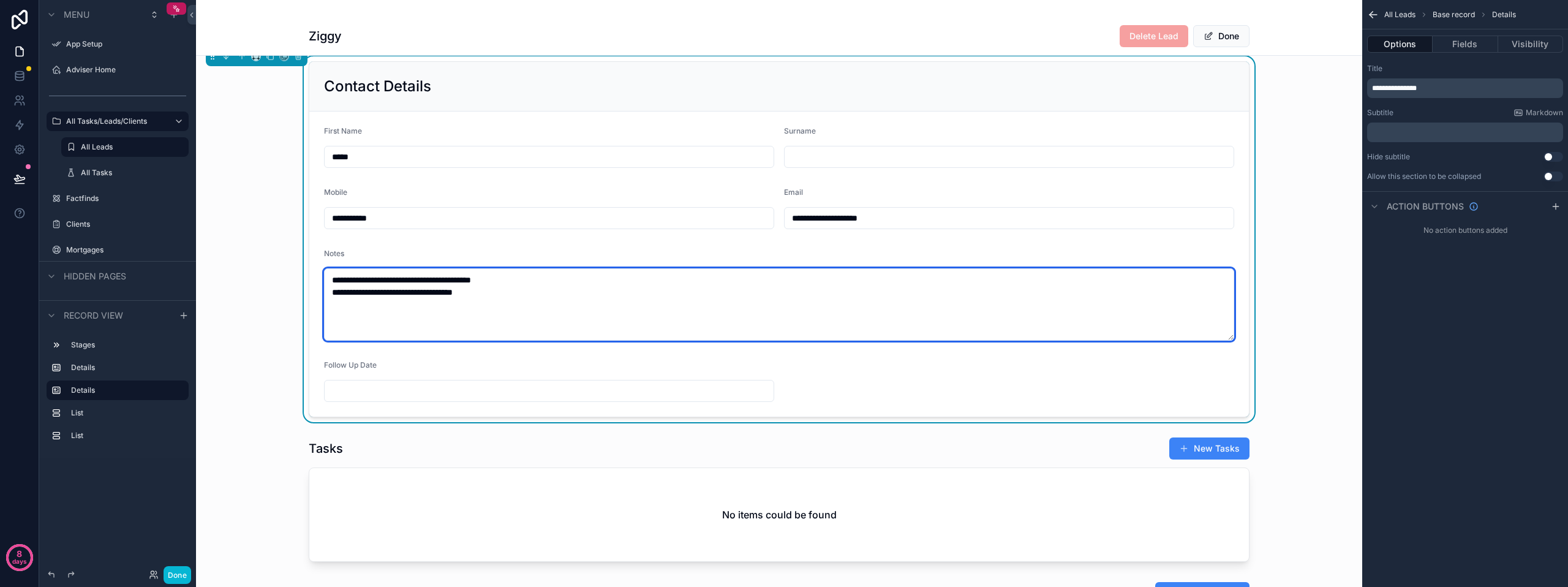
click at [530, 290] on textarea "**********" at bounding box center [778, 304] width 910 height 72
click at [396, 301] on textarea "**********" at bounding box center [778, 304] width 910 height 72
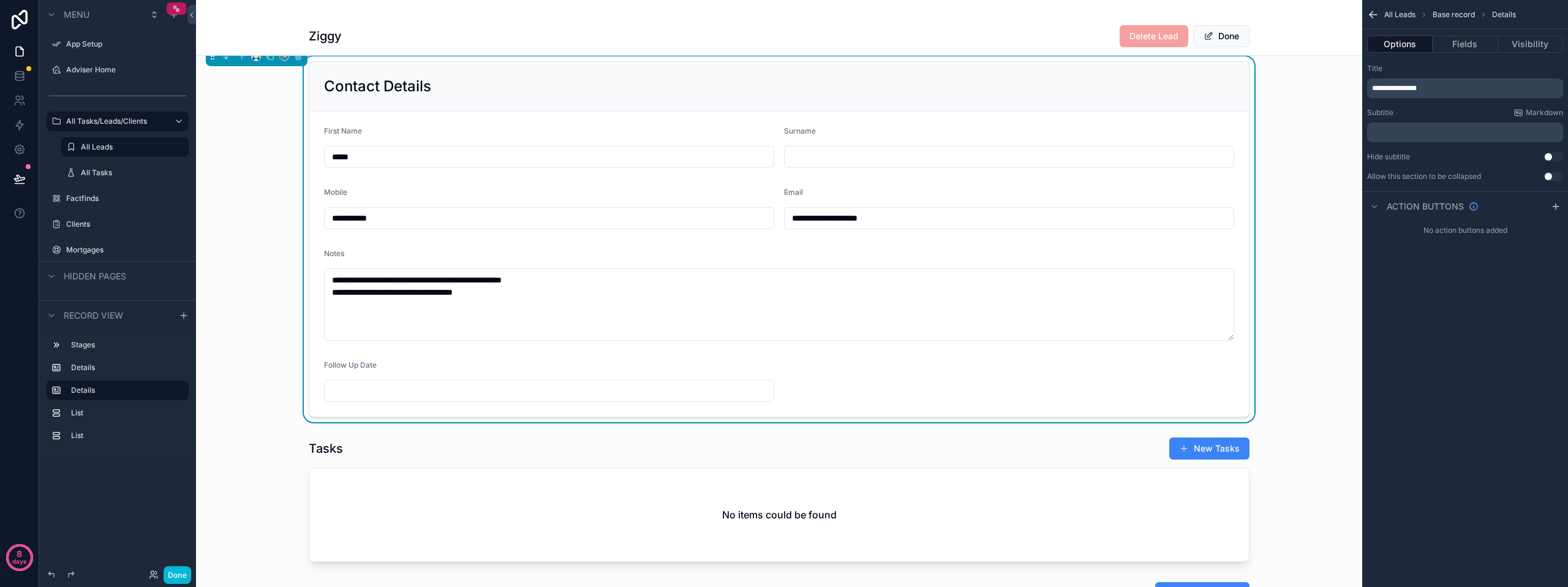
click at [1287, 379] on div "**********" at bounding box center [778, 239] width 1166 height 366
click at [1227, 27] on button "Done" at bounding box center [1220, 36] width 56 height 22
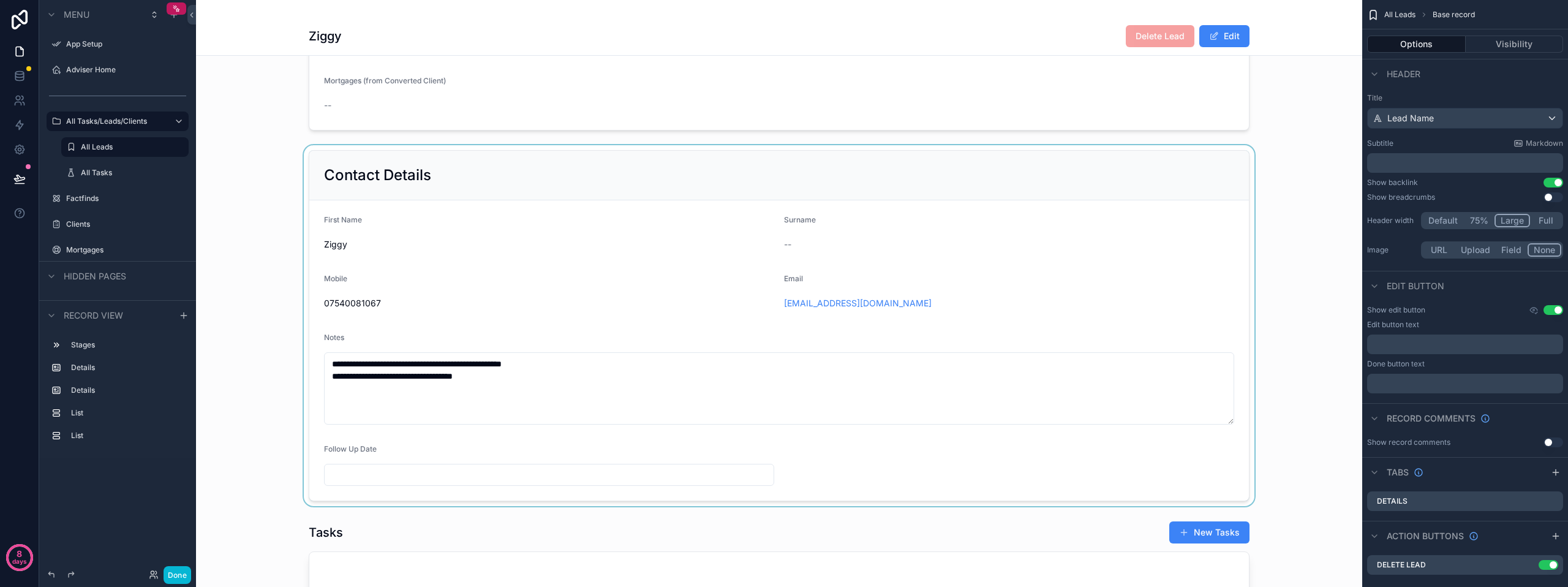
scroll to position [245, 0]
drag, startPoint x: 897, startPoint y: 316, endPoint x: 786, endPoint y: 313, distance: 111.0
click at [786, 313] on div "scrollable content" at bounding box center [778, 324] width 1166 height 360
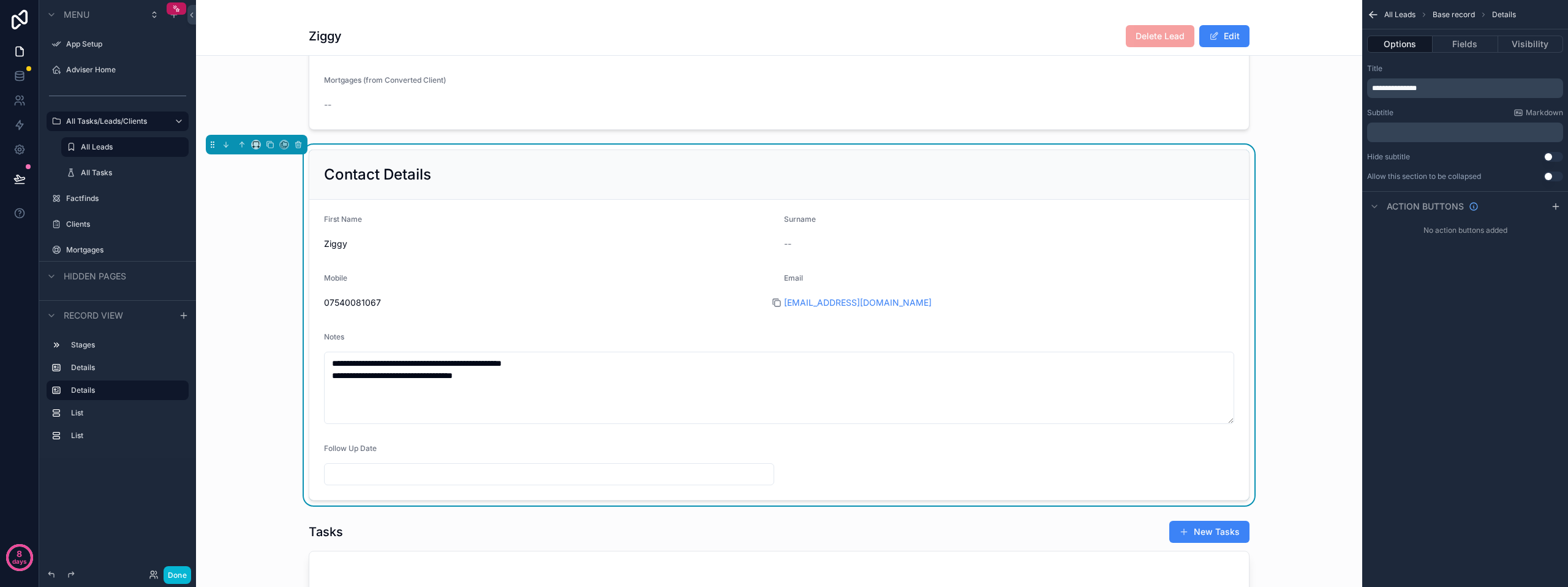
click at [774, 307] on icon "scrollable content" at bounding box center [776, 303] width 10 height 10
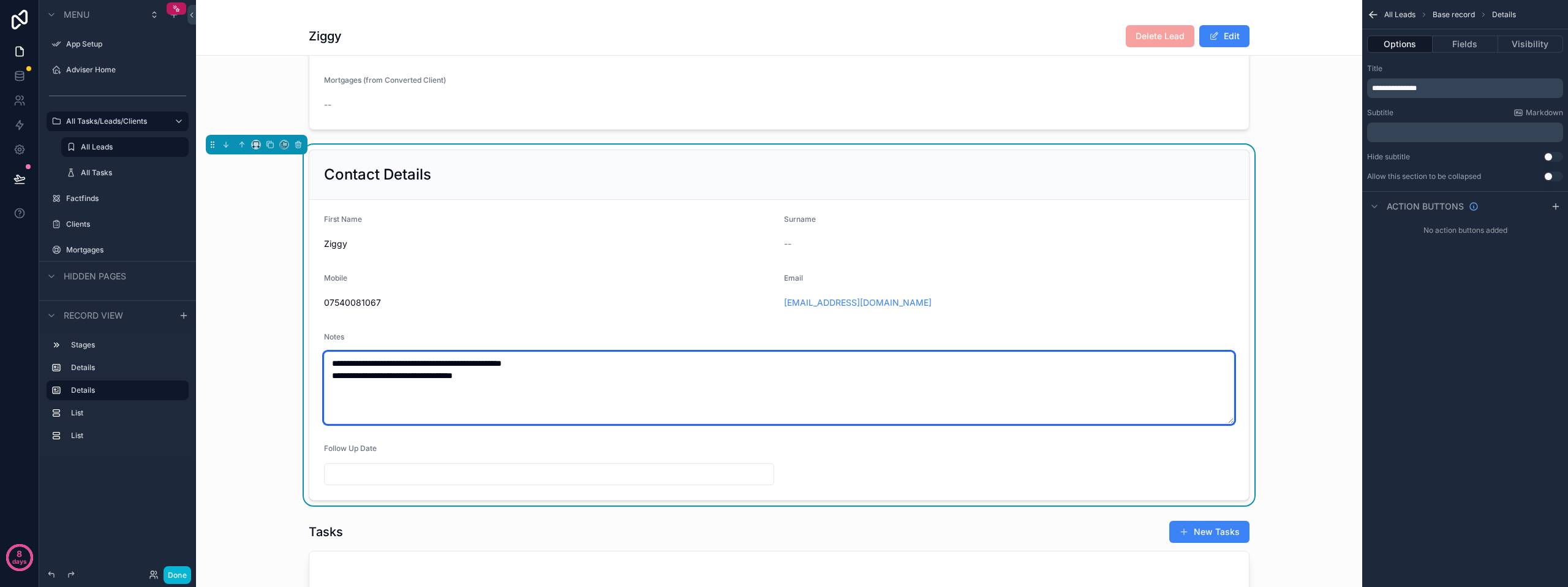
click at [504, 391] on textarea "**********" at bounding box center [778, 387] width 910 height 72
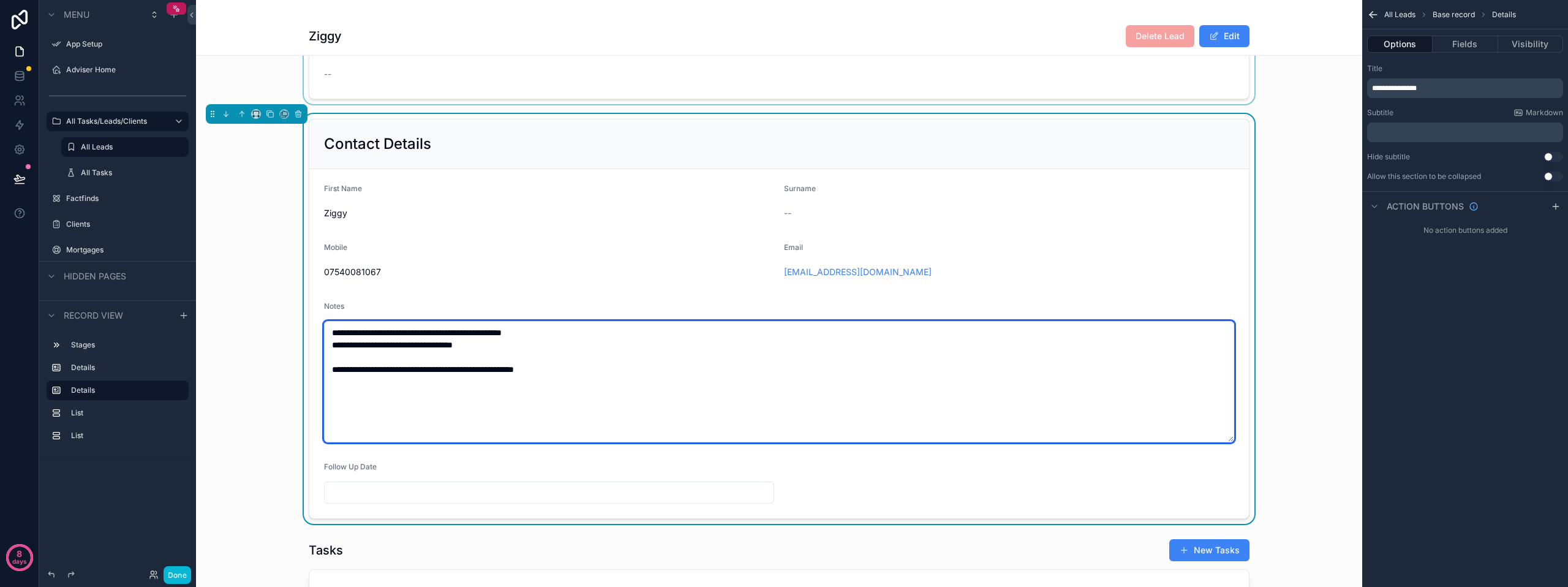
scroll to position [61, 0]
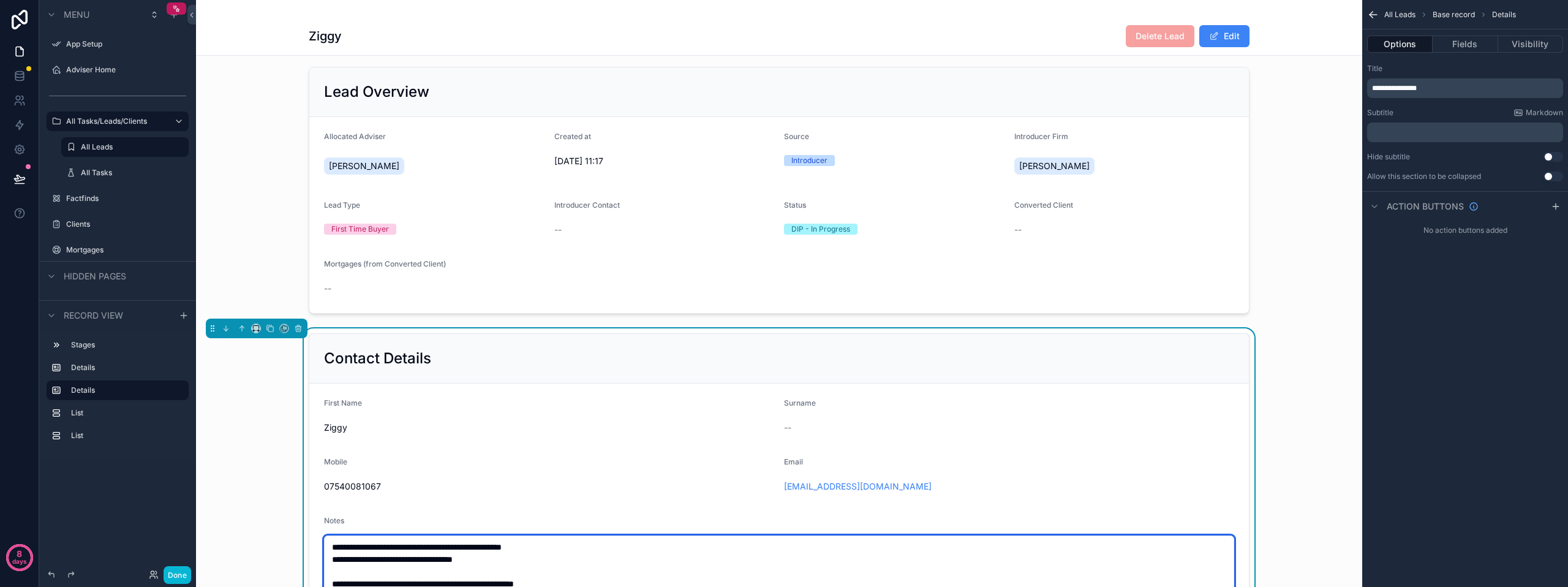
type textarea "**********"
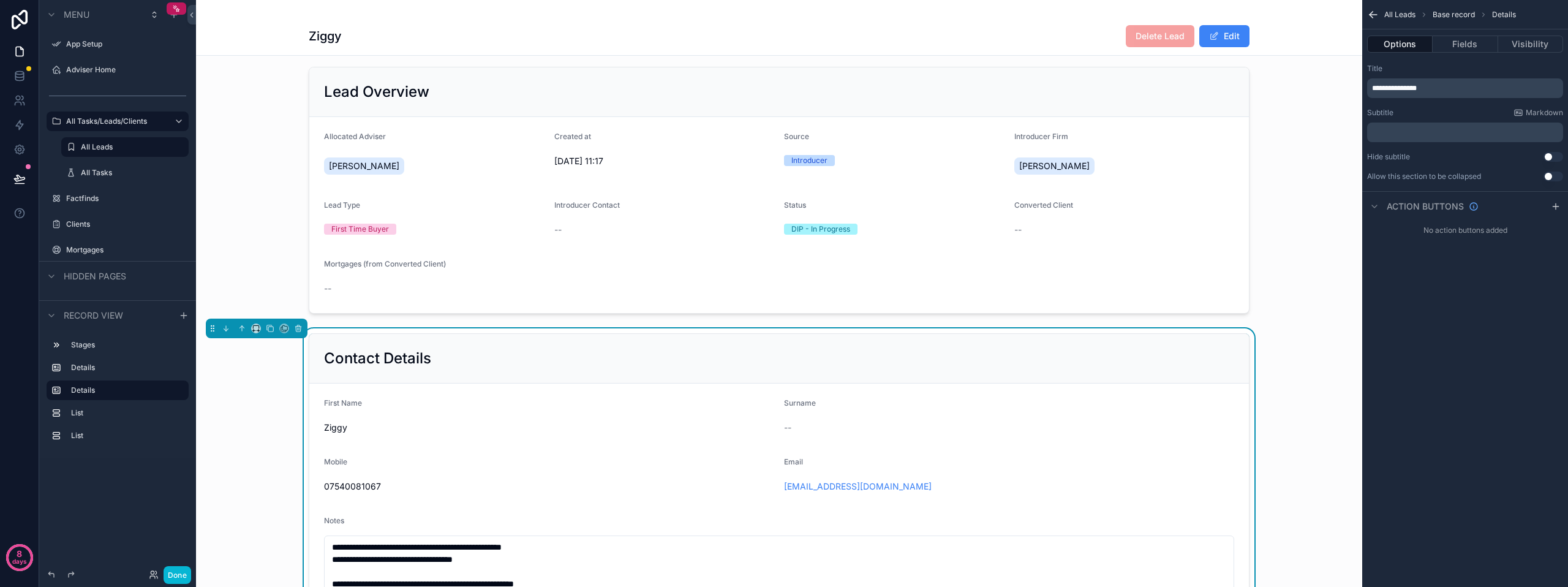
click at [1269, 242] on div "scrollable content" at bounding box center [778, 190] width 1166 height 257
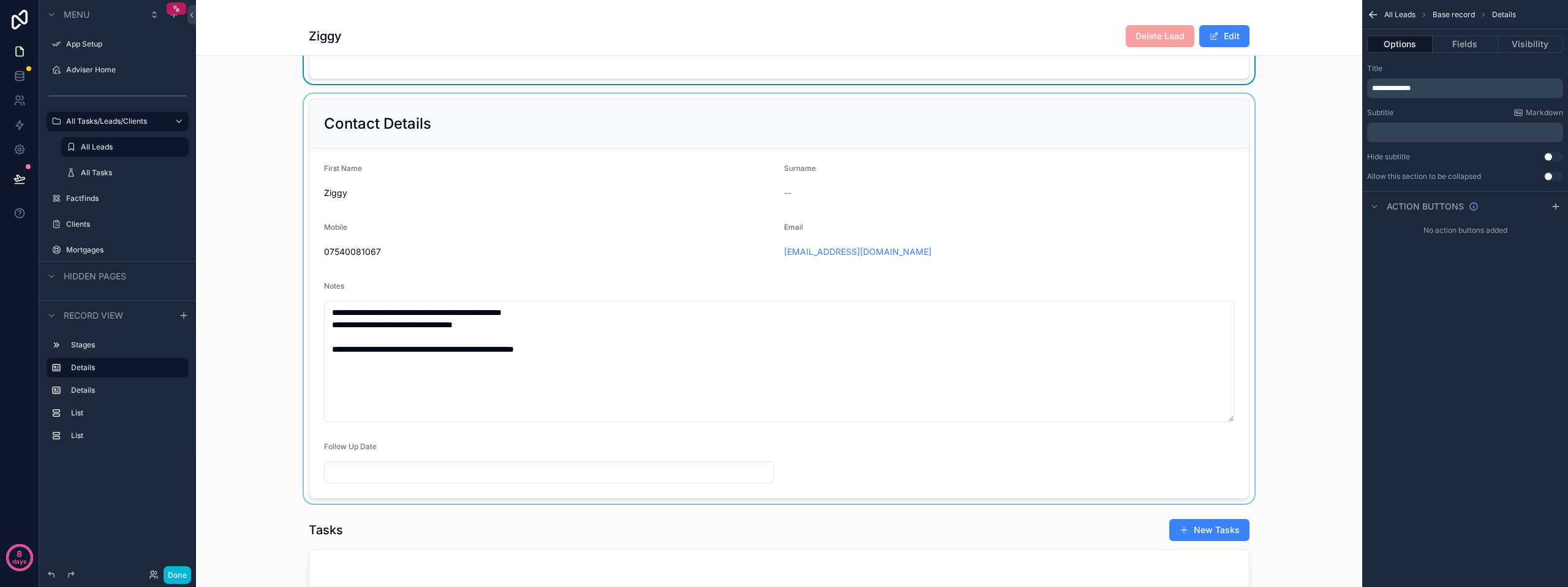
scroll to position [307, 0]
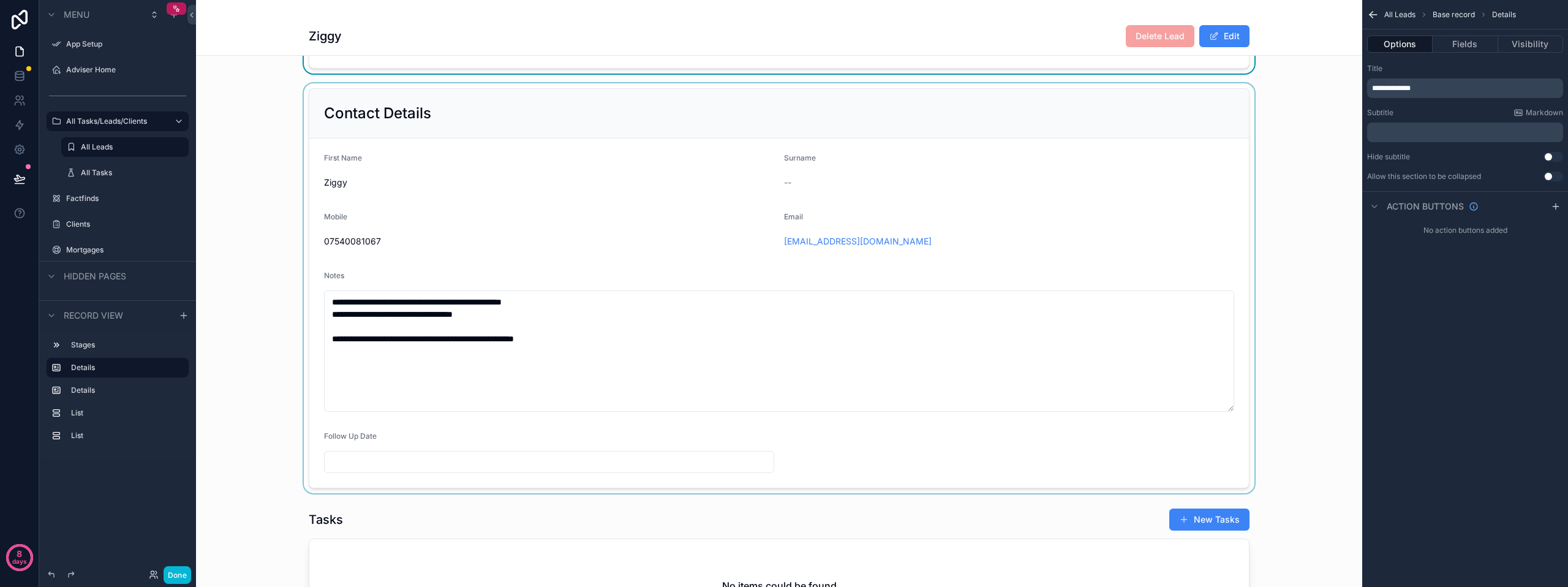
click at [410, 477] on div "scrollable content" at bounding box center [778, 288] width 1166 height 410
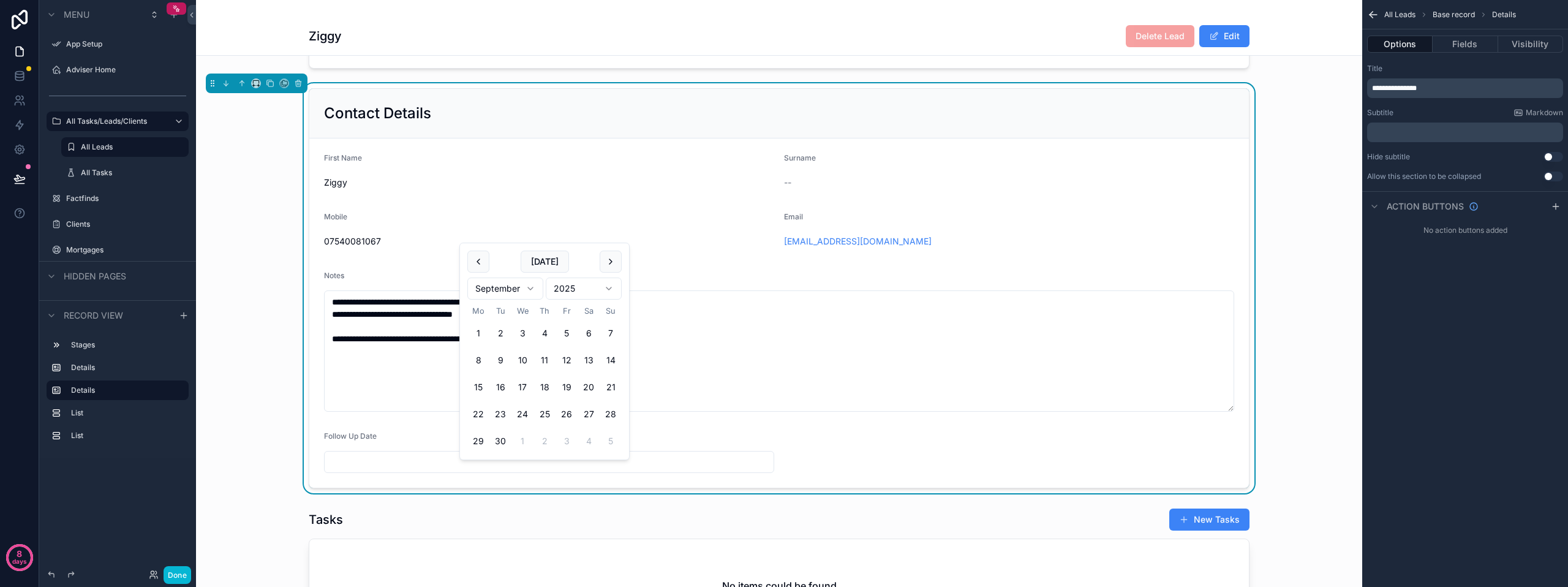
click at [404, 470] on input "scrollable content" at bounding box center [549, 462] width 449 height 17
click at [615, 265] on button "scrollable content" at bounding box center [611, 261] width 22 height 22
click at [569, 328] on button "3" at bounding box center [566, 334] width 22 height 22
type input "**********"
click at [301, 363] on div "**********" at bounding box center [778, 288] width 1166 height 410
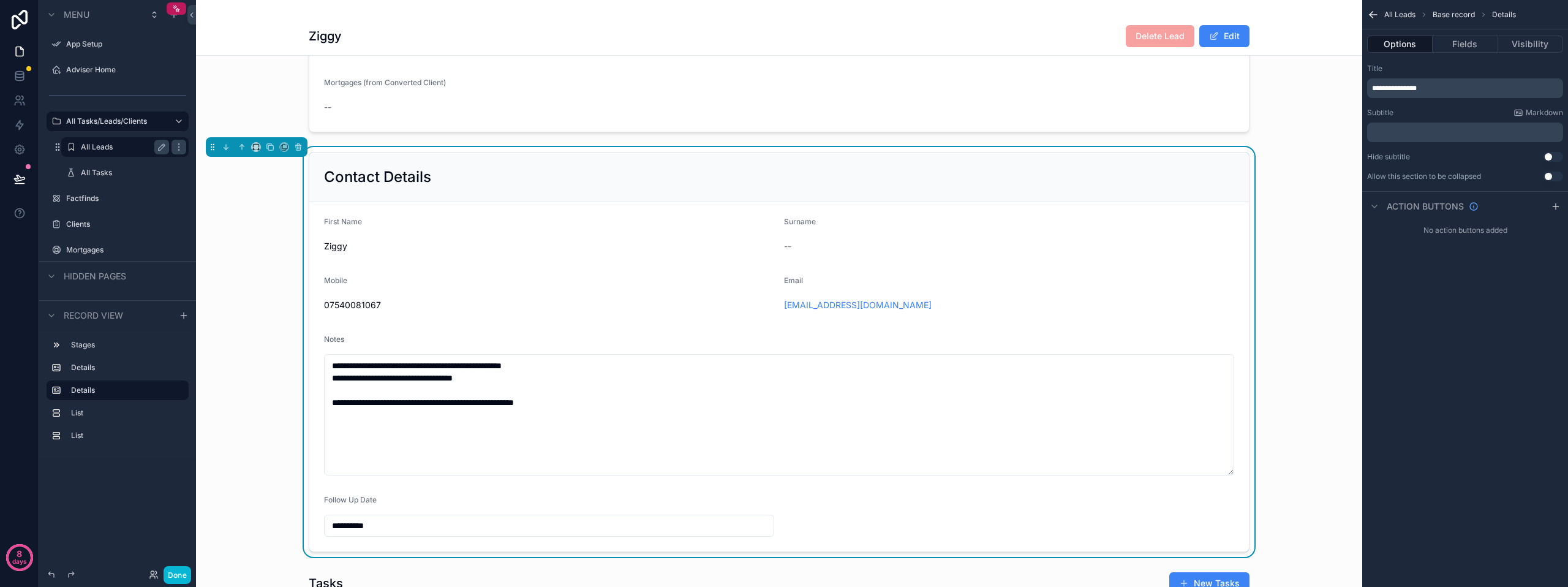
scroll to position [184, 0]
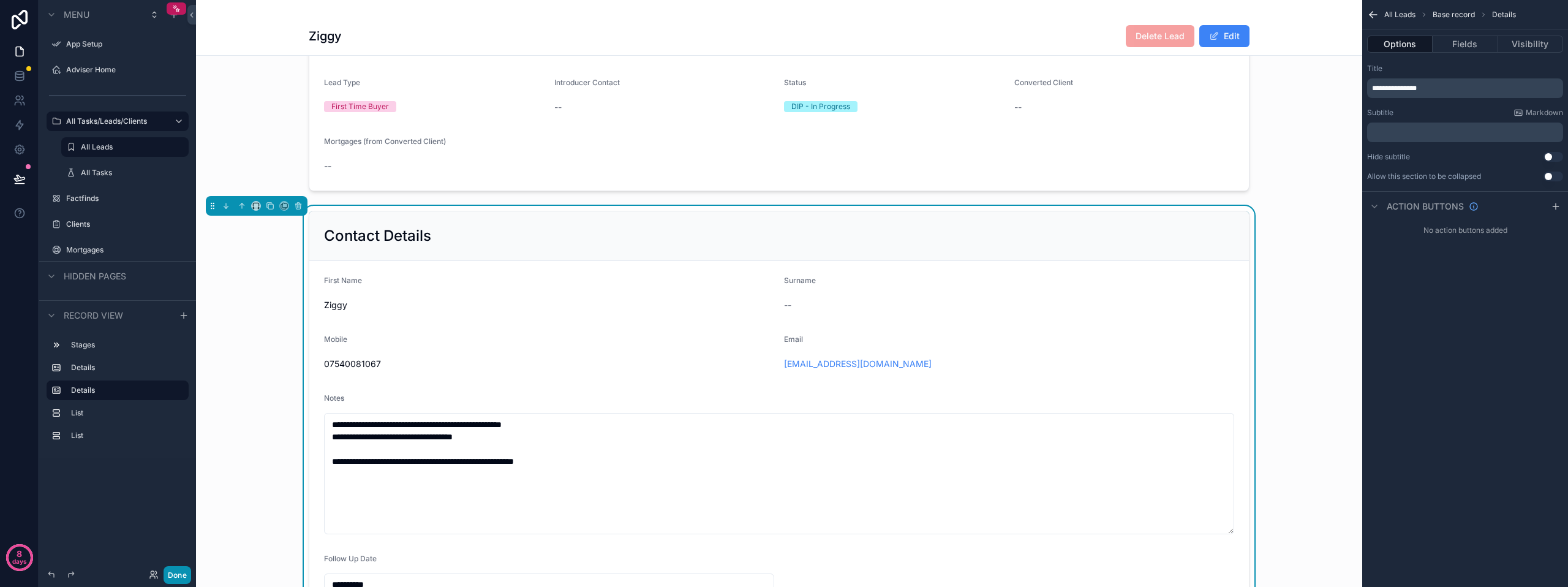
click at [187, 572] on button "Done" at bounding box center [177, 574] width 28 height 17
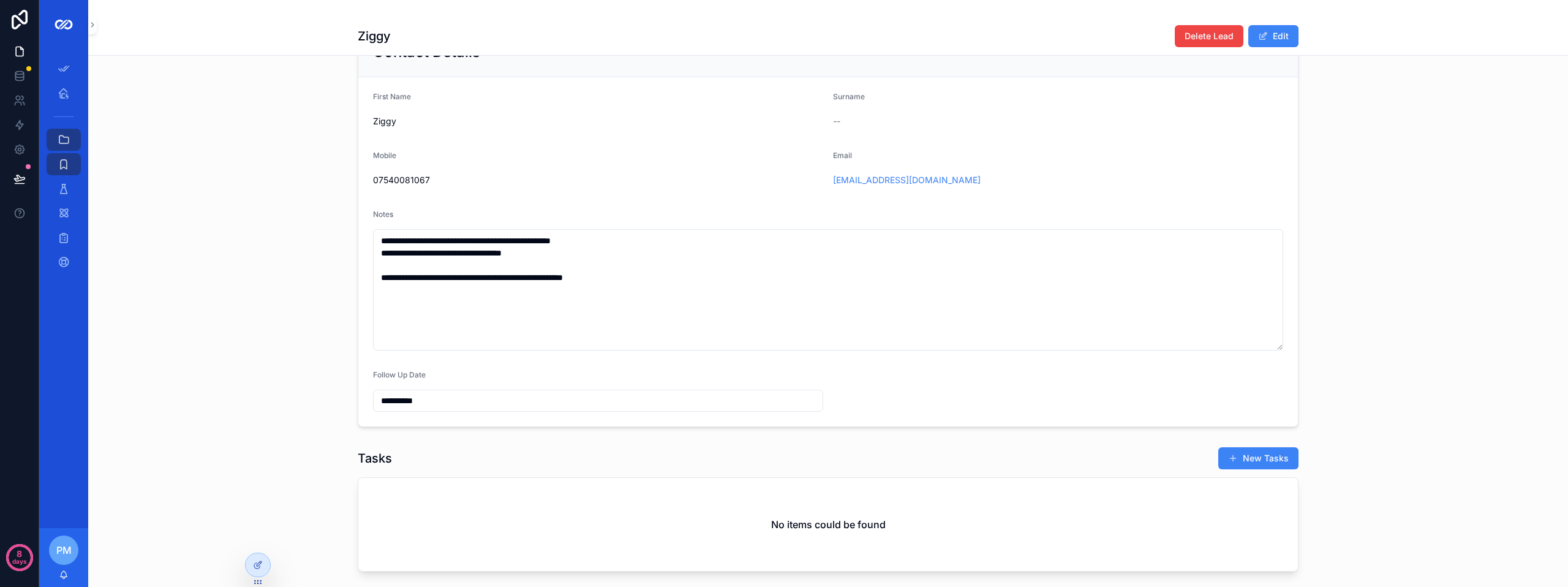
scroll to position [429, 0]
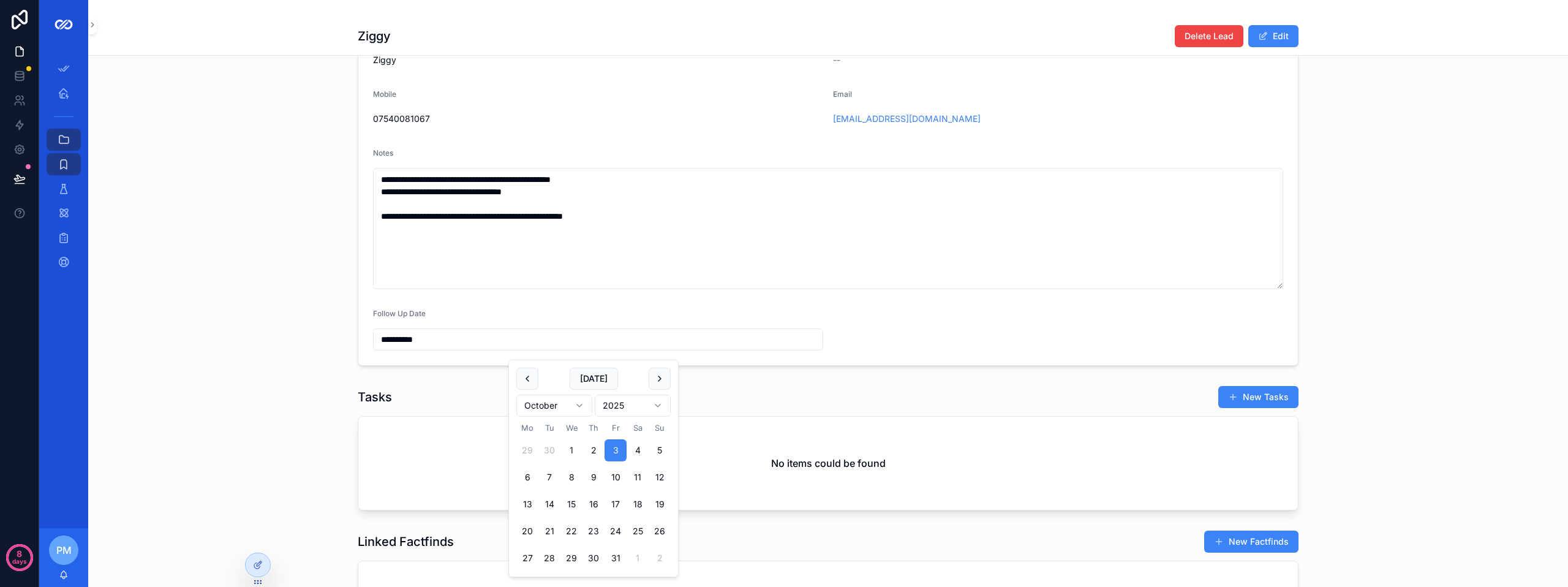
click at [446, 348] on input "**********" at bounding box center [598, 340] width 449 height 17
click at [619, 450] on button "3" at bounding box center [615, 450] width 22 height 22
click at [1090, 396] on div "Tasks New Tasks" at bounding box center [828, 396] width 941 height 23
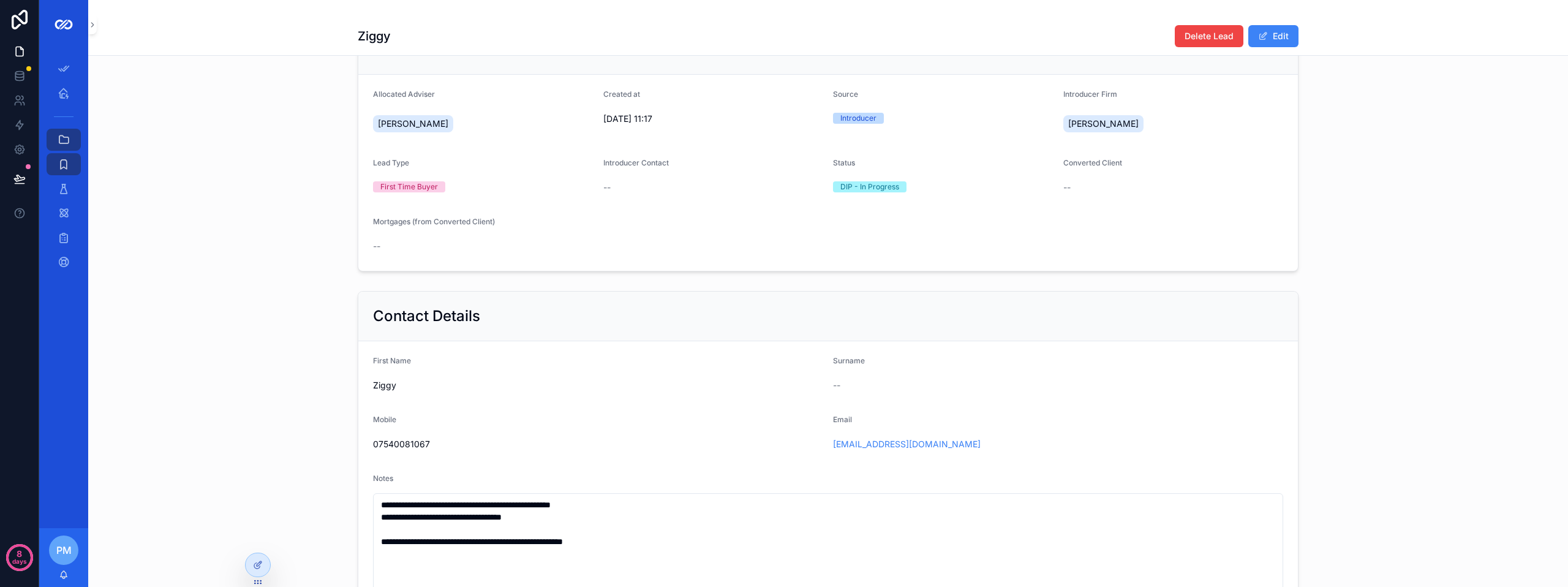
scroll to position [0, 0]
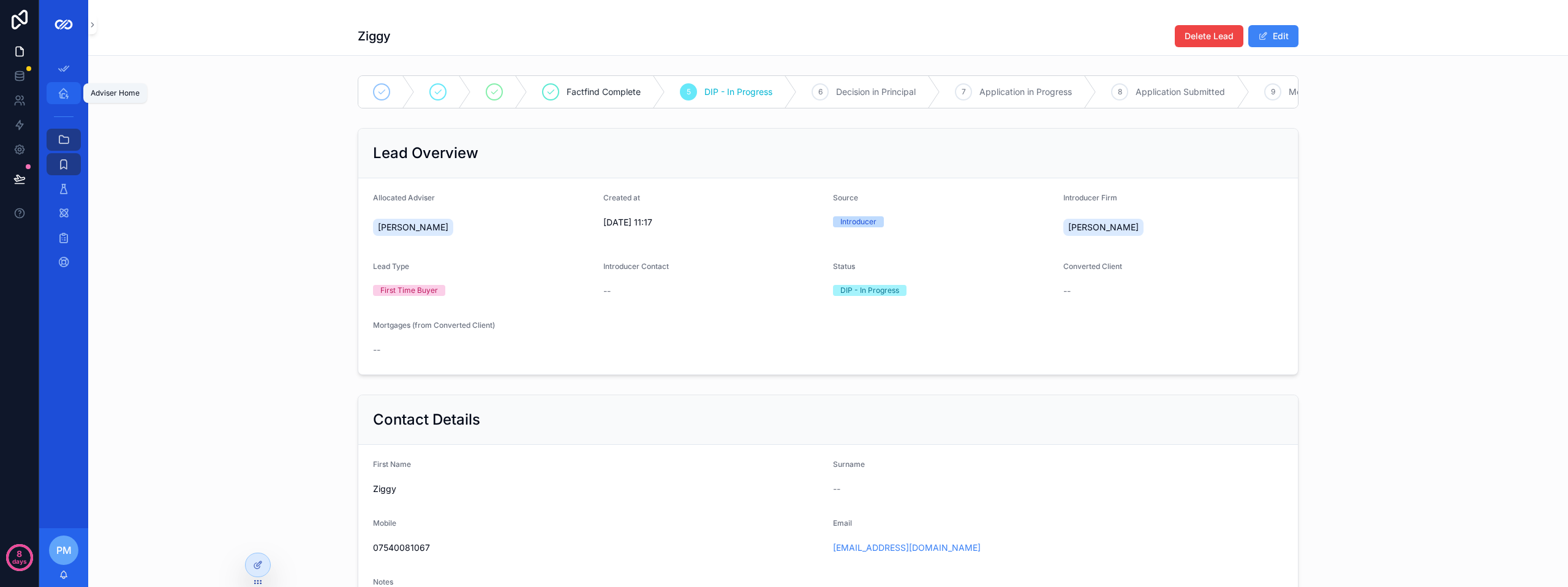
click at [68, 89] on icon "scrollable content" at bounding box center [63, 93] width 12 height 12
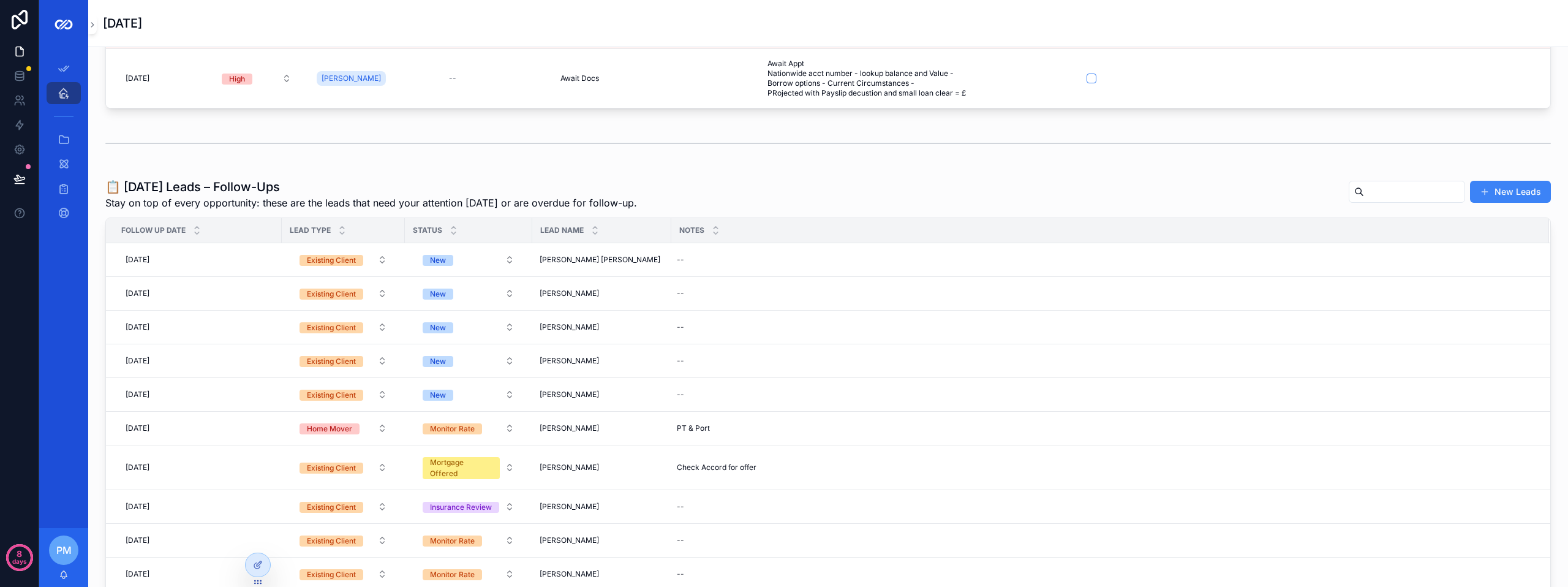
scroll to position [123, 0]
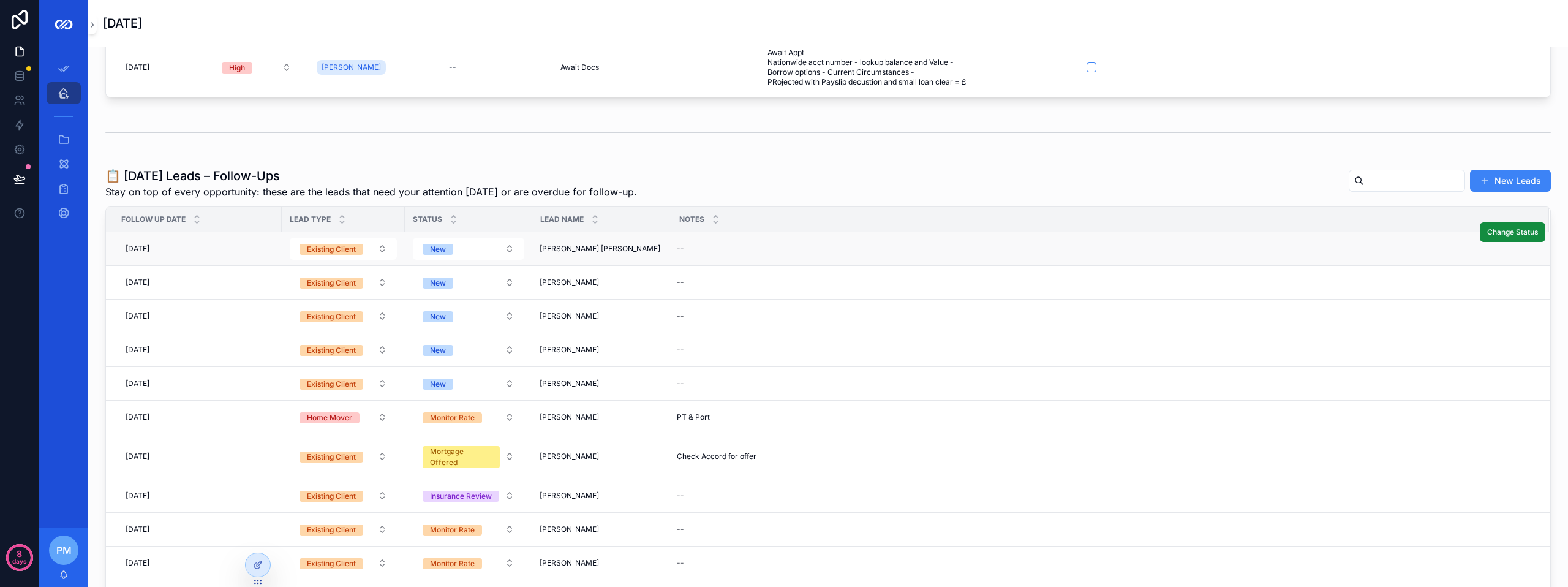
click at [634, 254] on td "[PERSON_NAME] [PERSON_NAME] [PERSON_NAME] [PERSON_NAME]" at bounding box center [602, 249] width 139 height 34
click at [571, 250] on span "[PERSON_NAME] [PERSON_NAME]" at bounding box center [599, 249] width 120 height 10
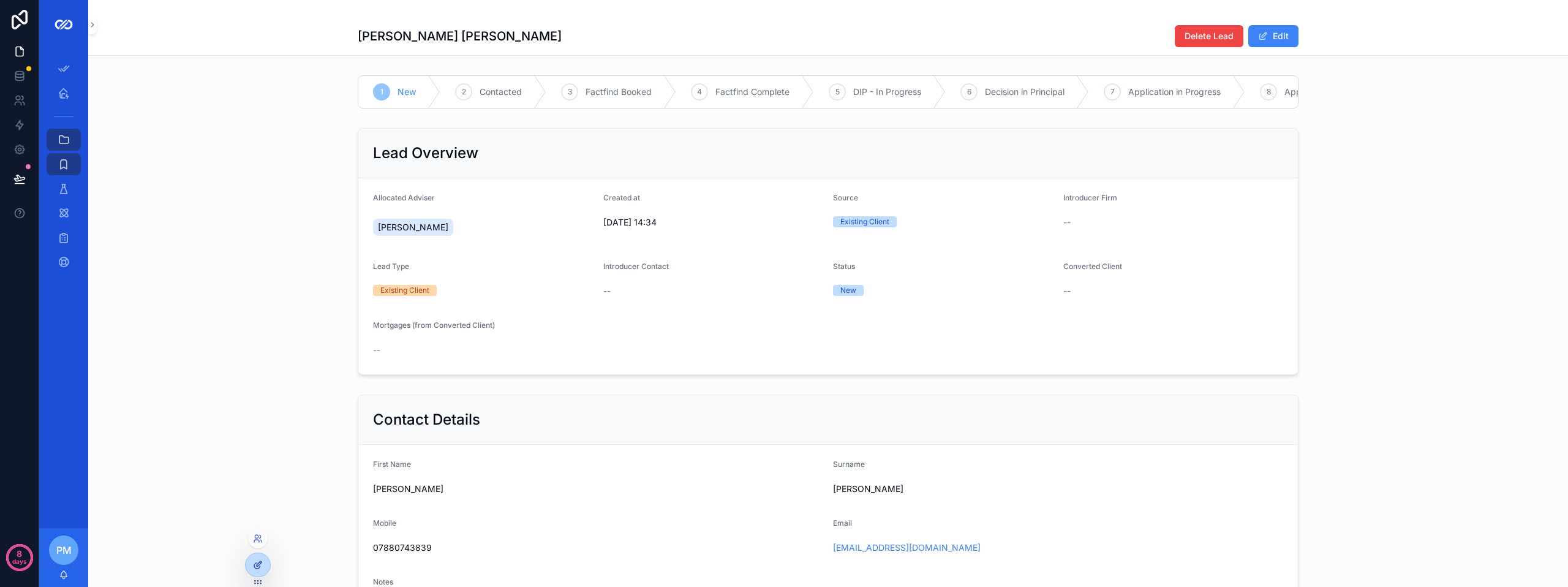
click at [257, 561] on icon at bounding box center [257, 565] width 10 height 10
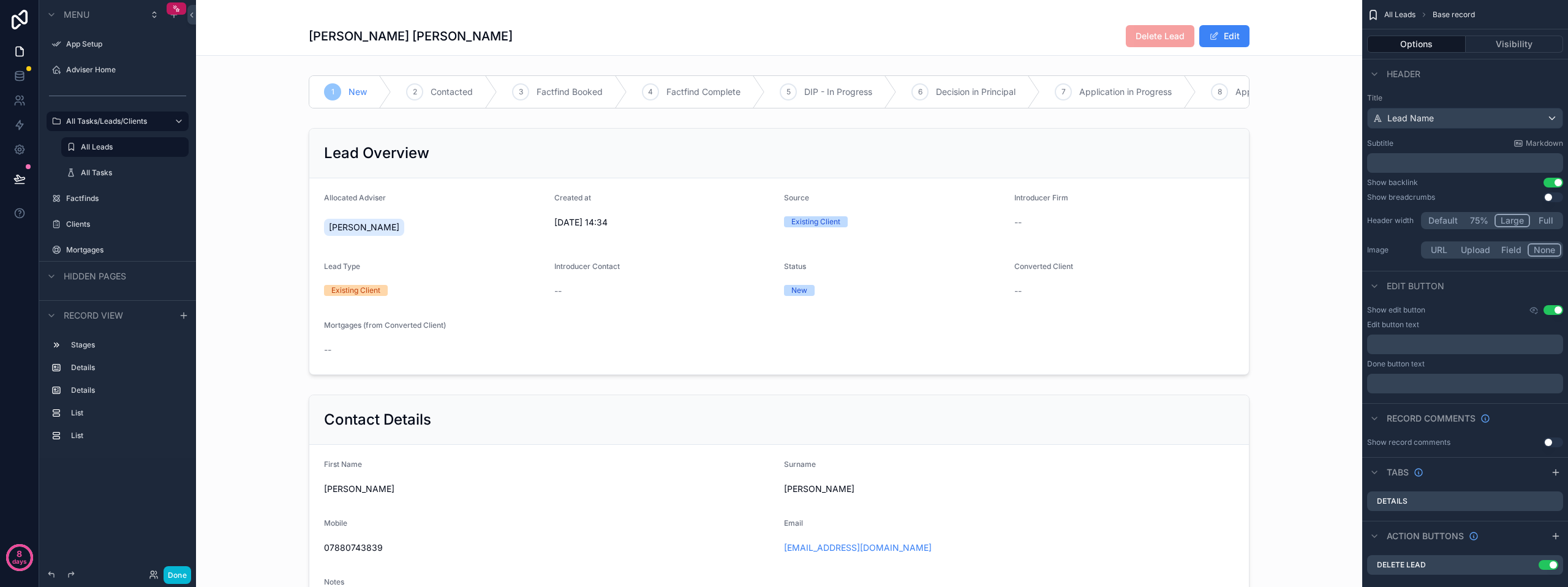
click at [1554, 182] on button "Use setting" at bounding box center [1553, 182] width 20 height 10
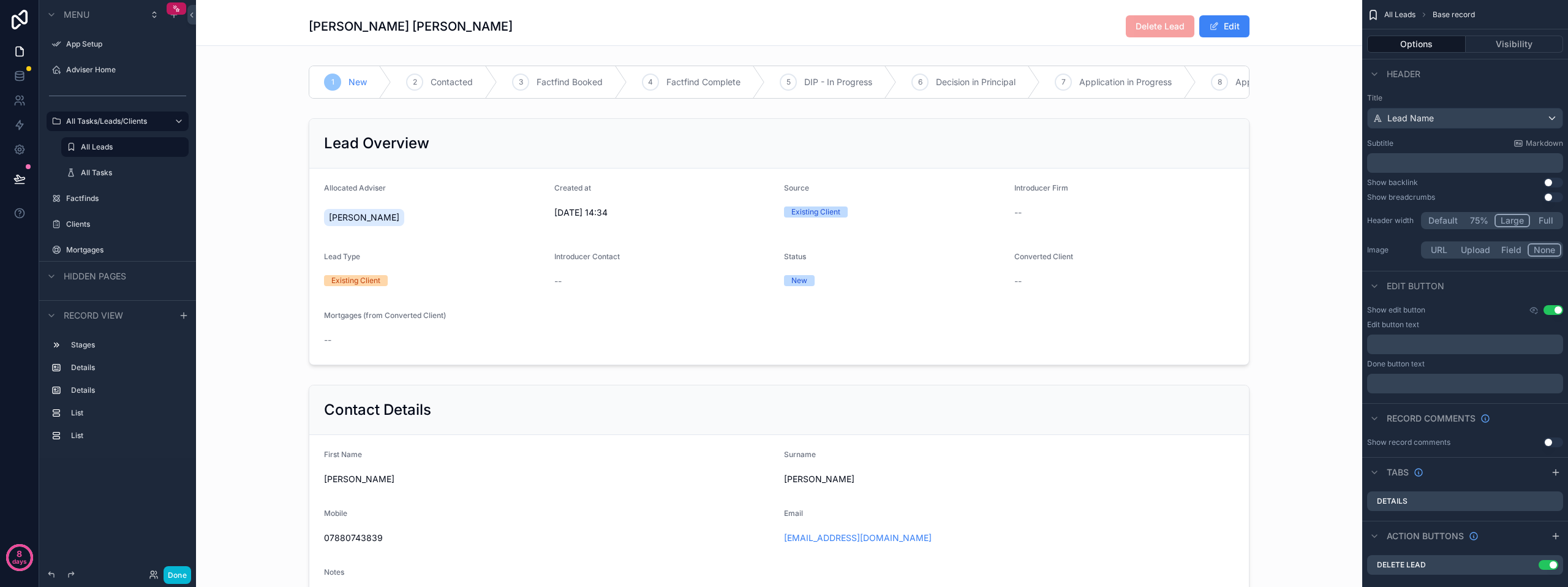
click at [1554, 182] on button "Use setting" at bounding box center [1553, 182] width 20 height 10
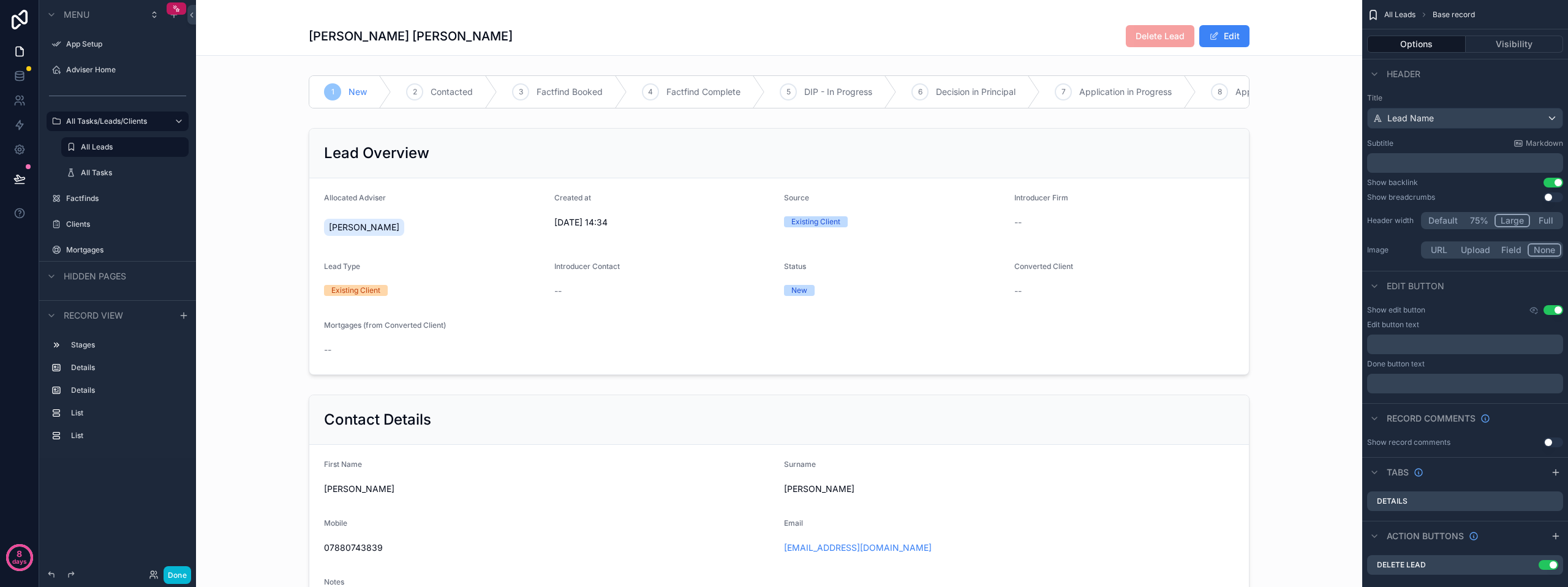
click at [1554, 182] on button "Use setting" at bounding box center [1553, 182] width 20 height 10
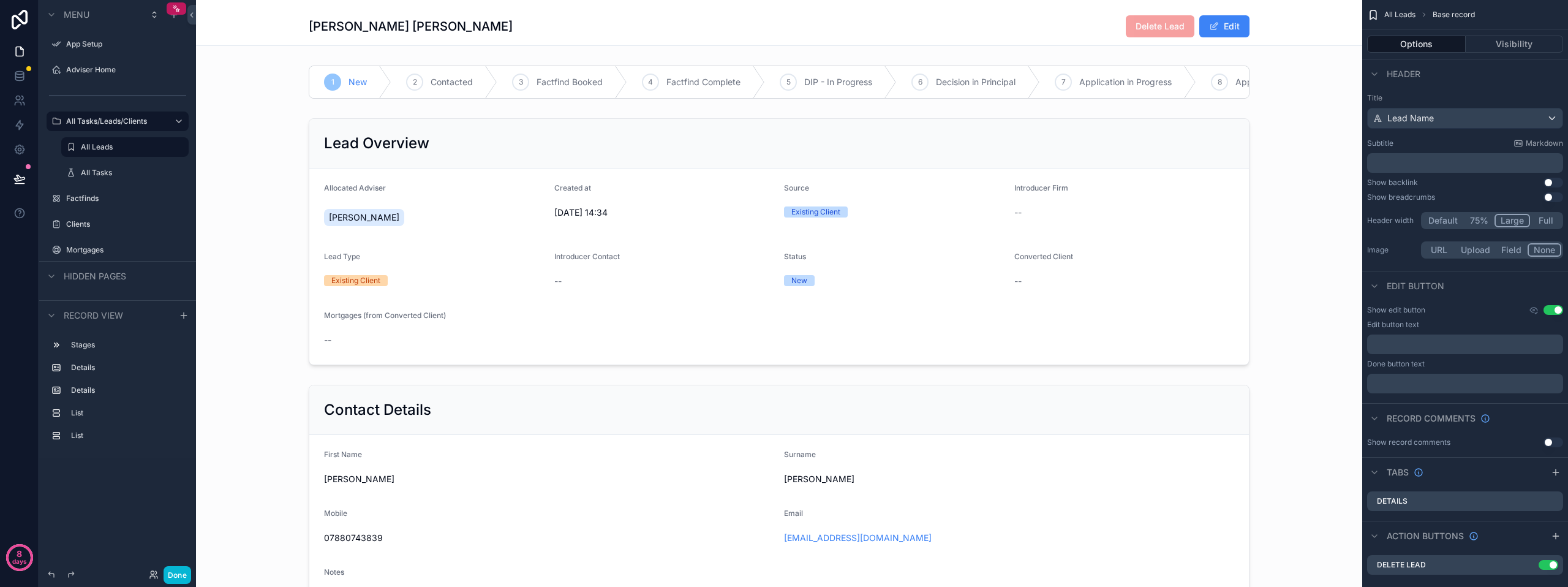
click at [1554, 182] on button "Use setting" at bounding box center [1553, 182] width 20 height 10
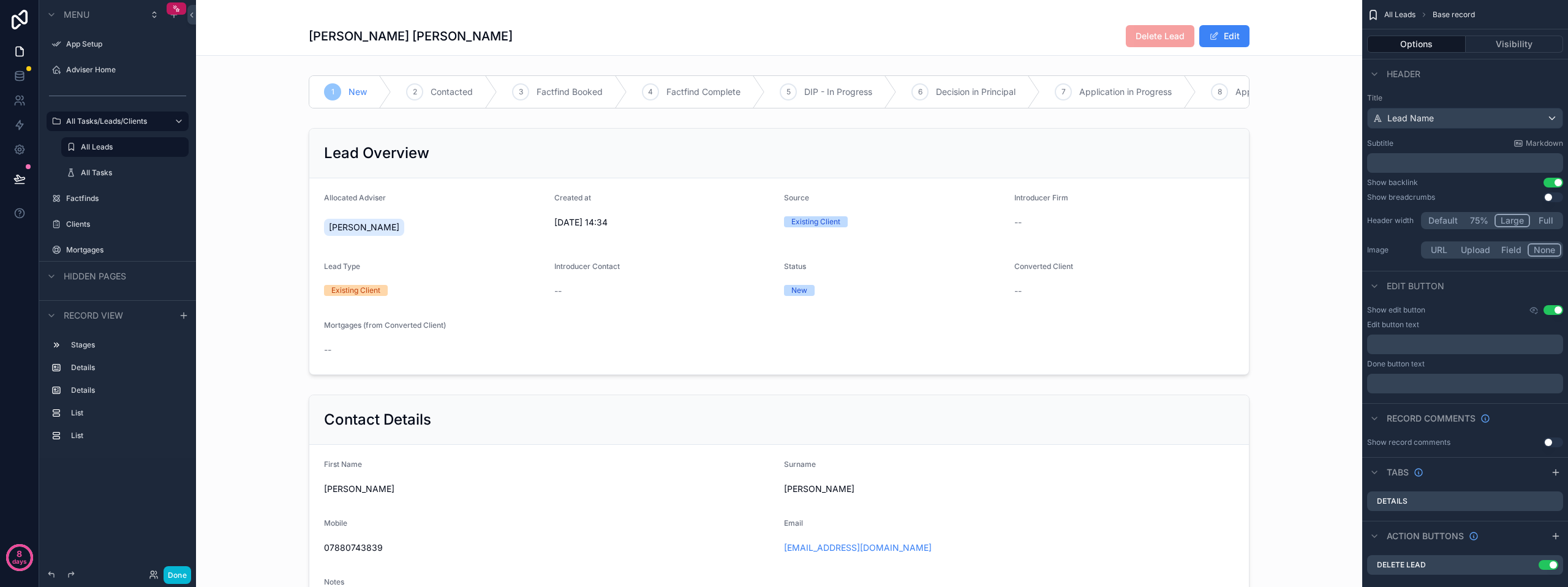
click at [1550, 196] on button "Use setting" at bounding box center [1553, 197] width 20 height 10
click at [1557, 184] on button "Use setting" at bounding box center [1553, 182] width 20 height 10
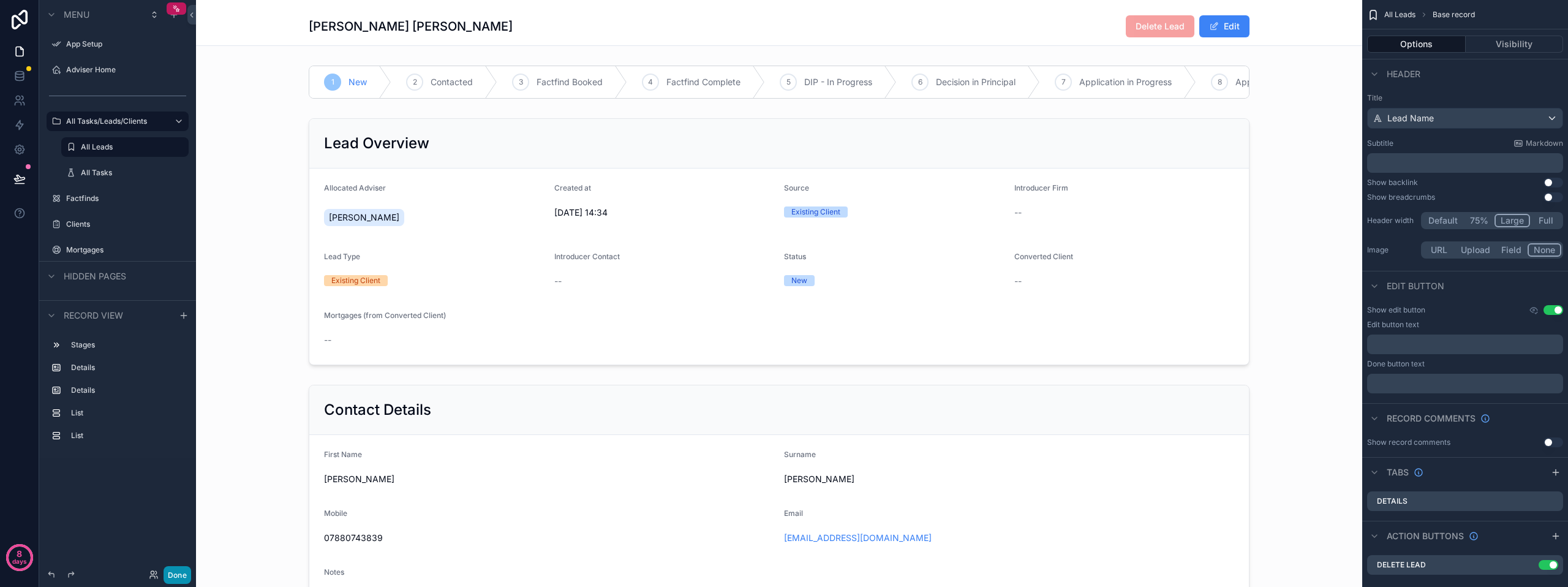
click at [188, 569] on button "Done" at bounding box center [177, 574] width 28 height 17
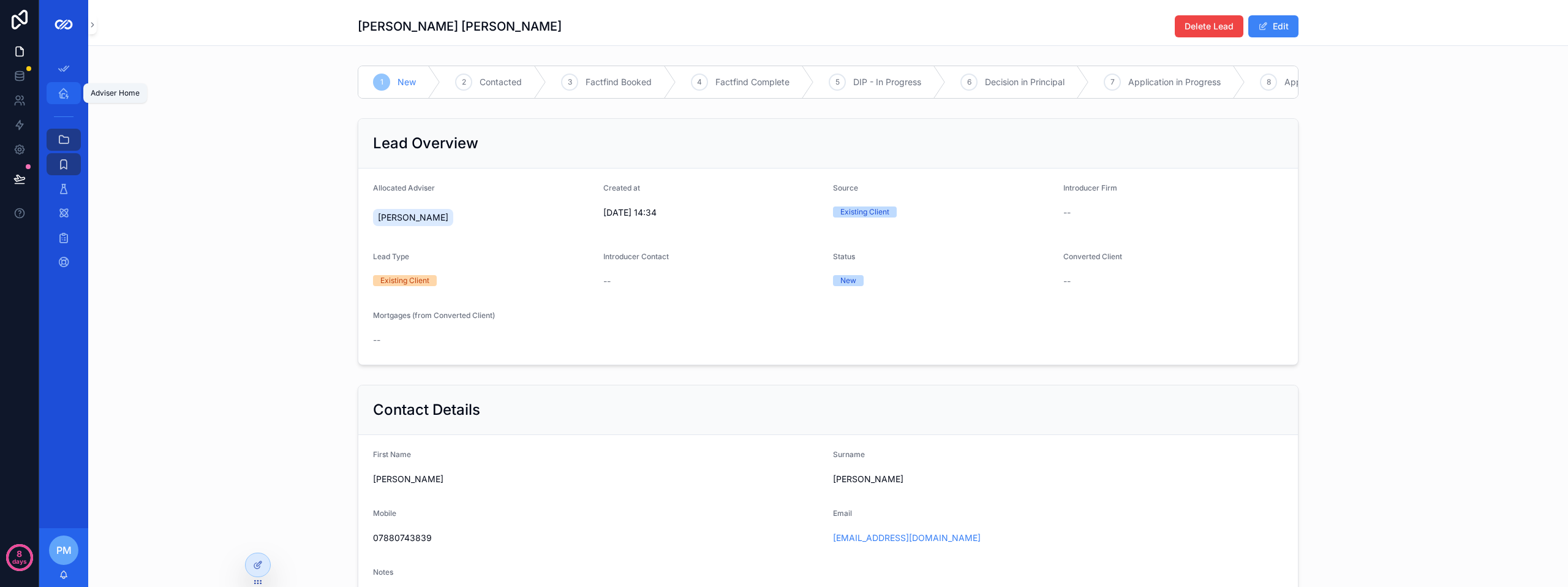
click at [70, 92] on div "Adviser Home" at bounding box center [63, 93] width 20 height 20
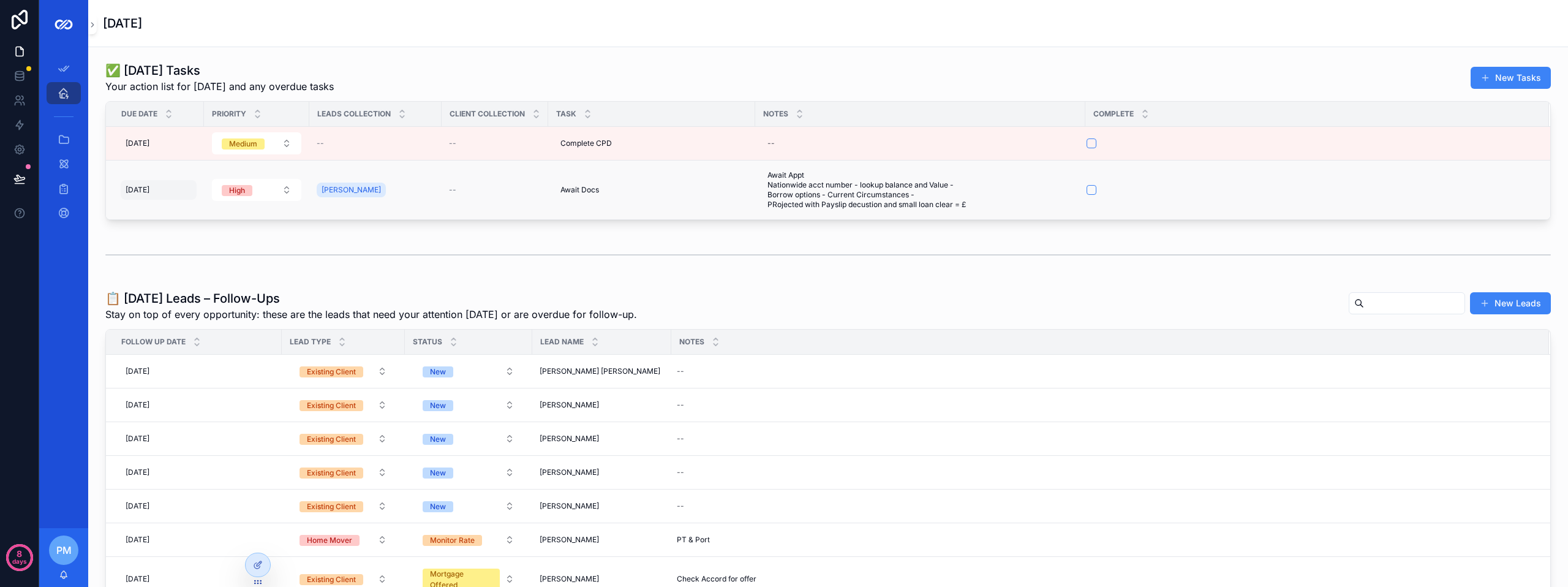
click at [171, 193] on div "[DATE] [DATE]" at bounding box center [158, 189] width 76 height 20
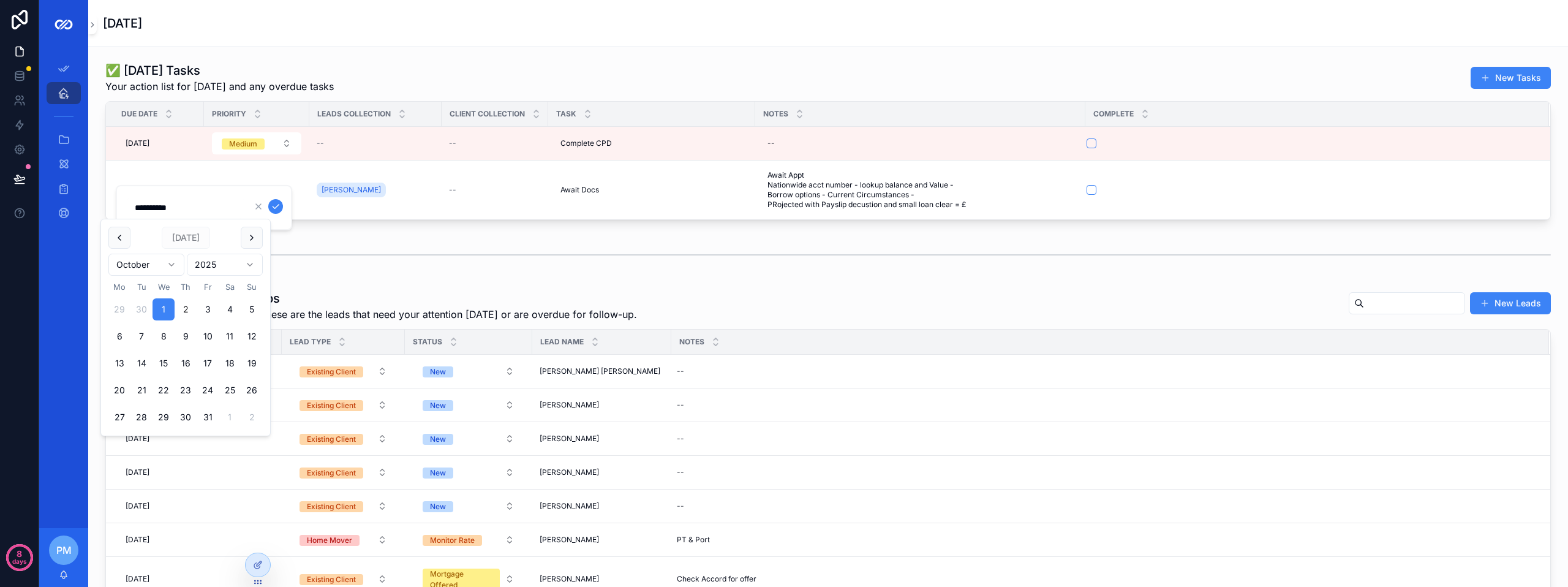
click at [181, 312] on button "2" at bounding box center [185, 310] width 22 height 22
type input "**********"
click at [370, 269] on div "scrollable content" at bounding box center [828, 254] width 1445 height 31
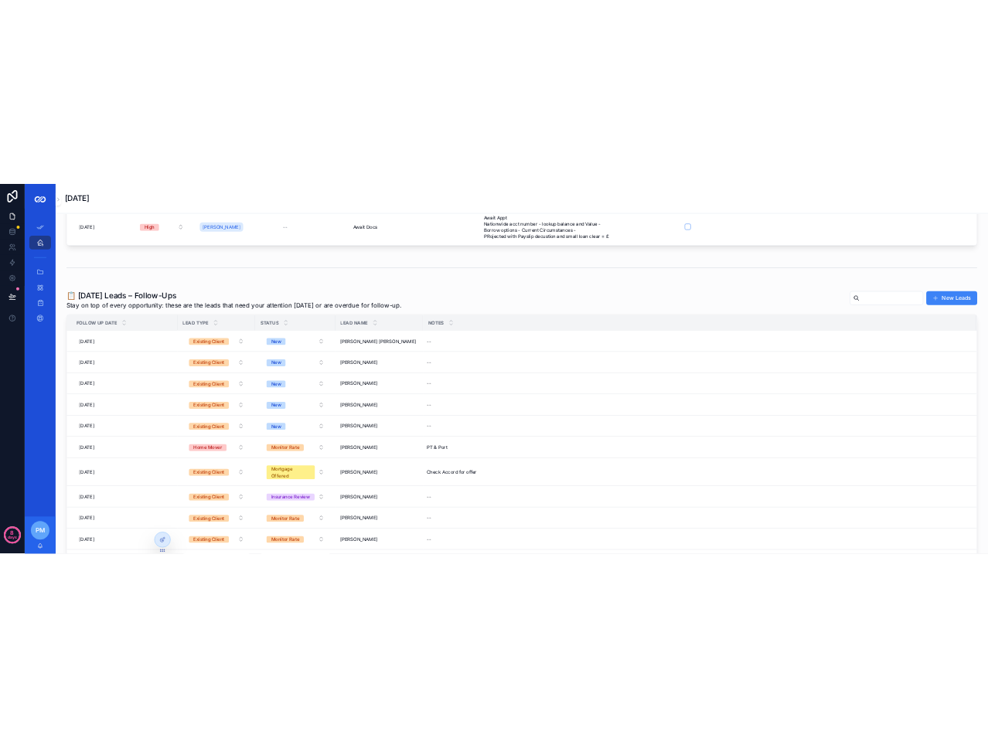
scroll to position [155, 0]
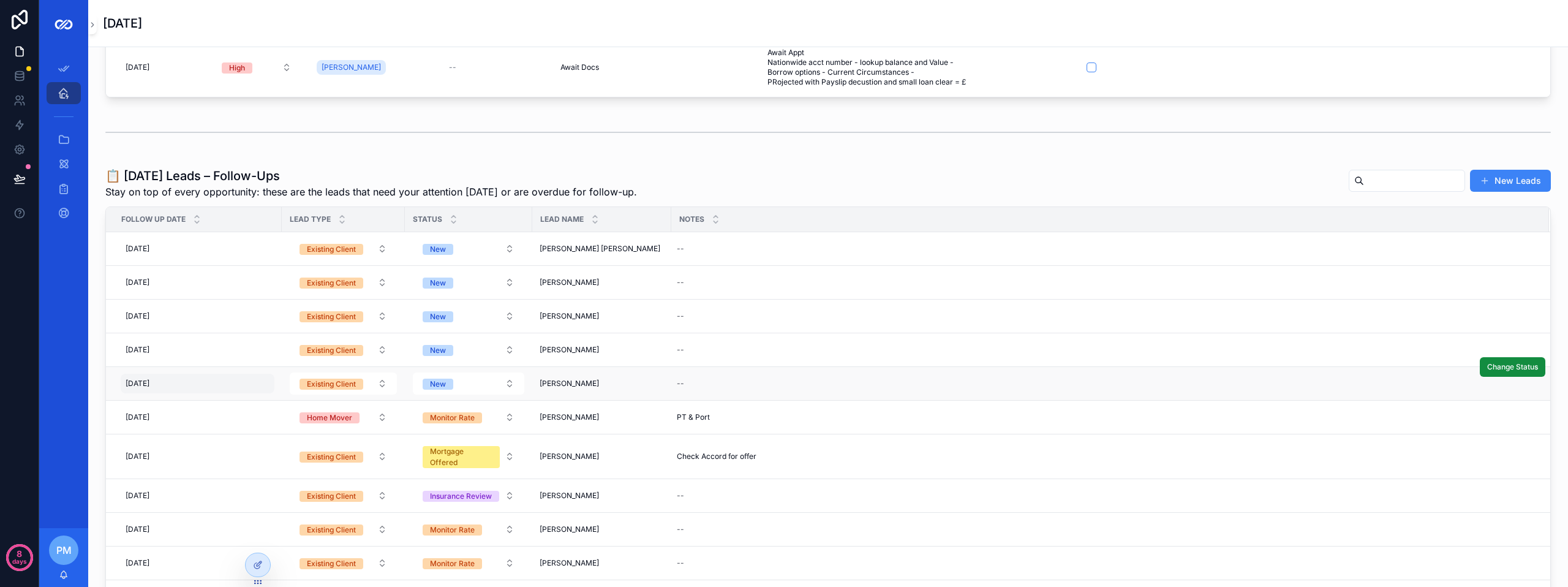
click at [227, 382] on div "[DATE] [DATE]" at bounding box center [197, 383] width 154 height 20
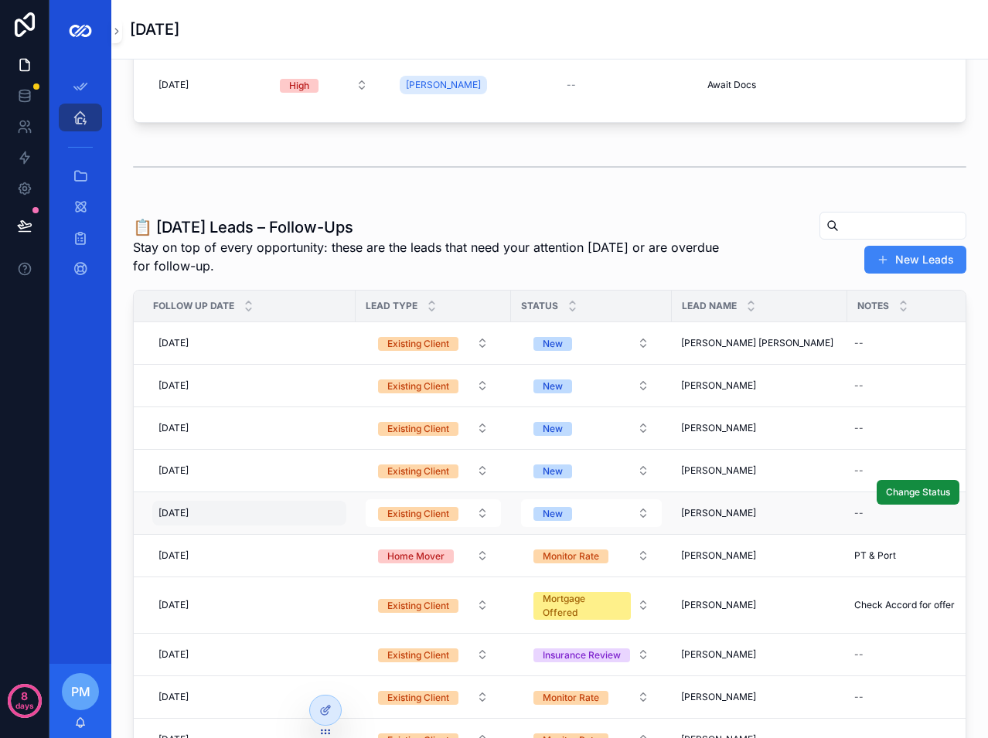
click at [336, 526] on div "[DATE] [DATE]" at bounding box center [249, 513] width 194 height 25
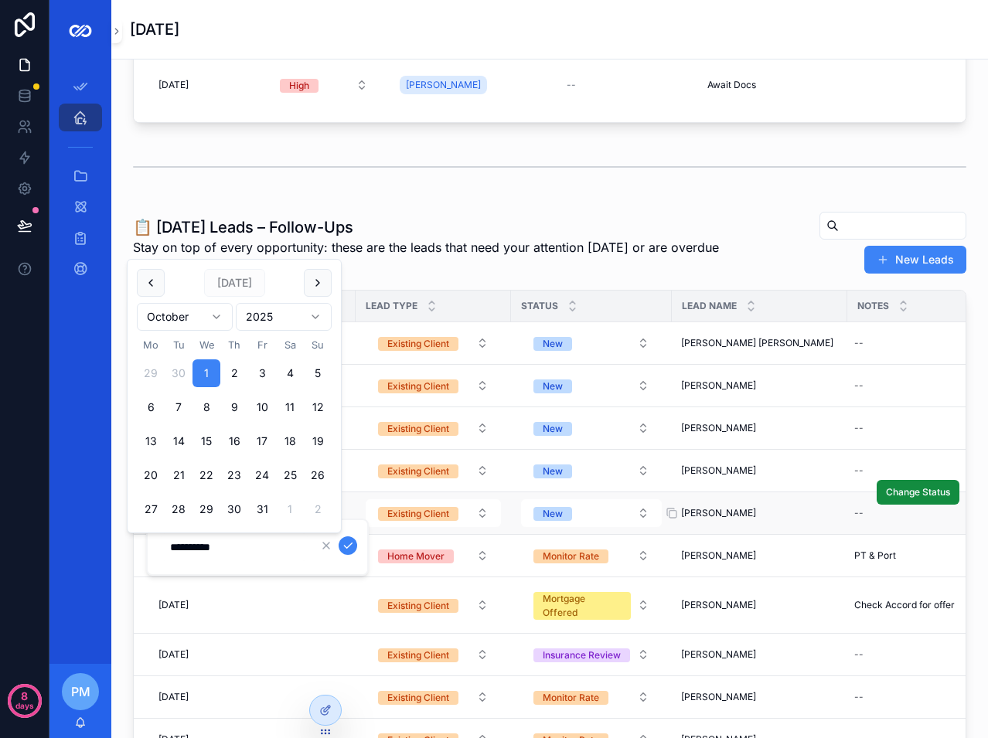
click at [695, 520] on span "[PERSON_NAME]" at bounding box center [718, 513] width 75 height 12
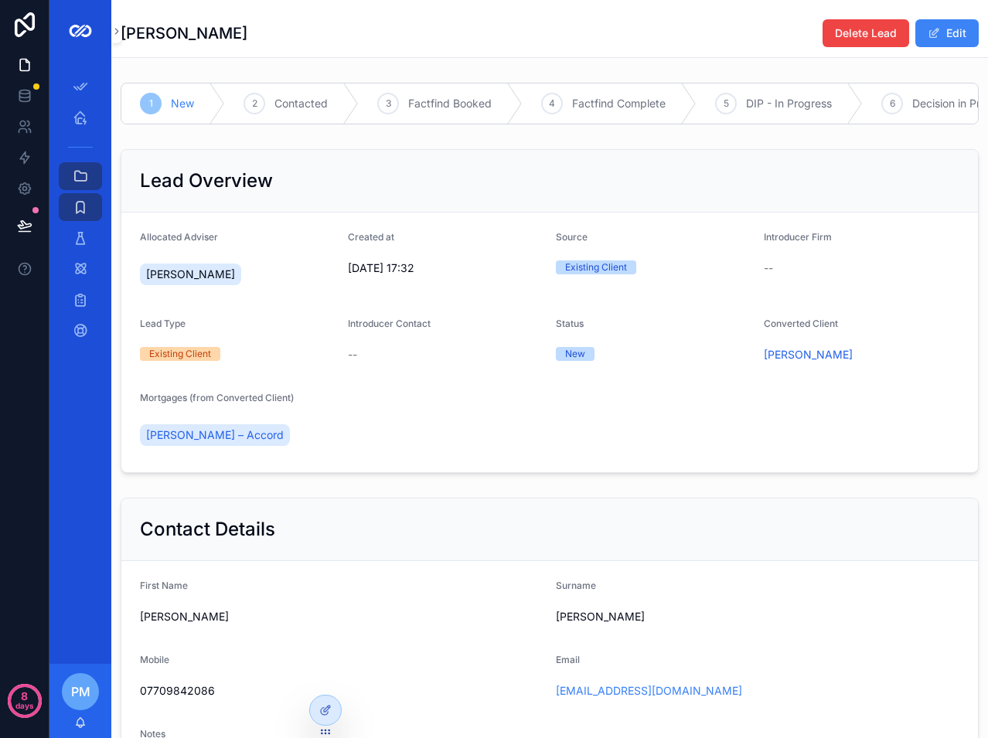
click at [217, 443] on span "[PERSON_NAME] – Accord" at bounding box center [215, 435] width 138 height 15
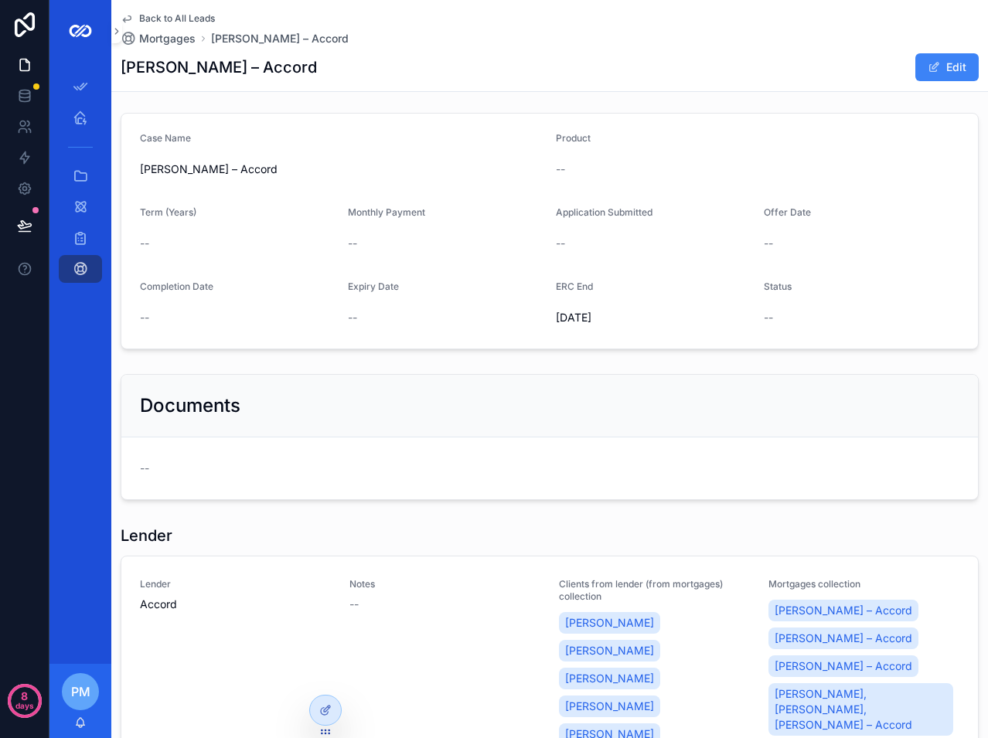
scroll to position [155, 0]
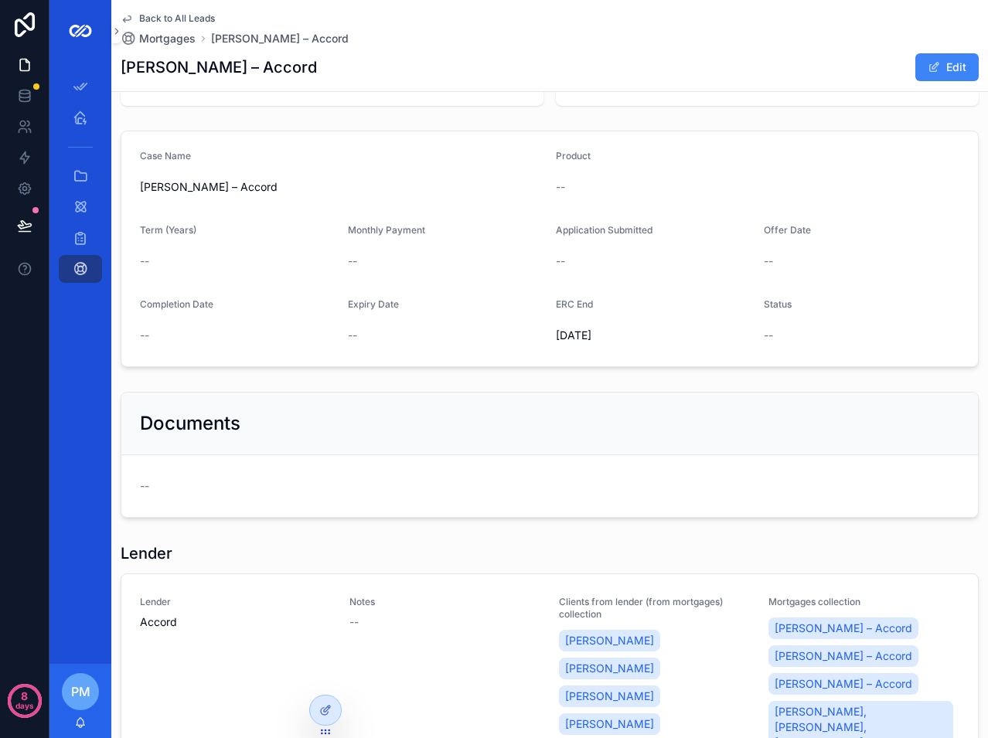
click at [168, 19] on span "Back to All Leads" at bounding box center [177, 18] width 76 height 12
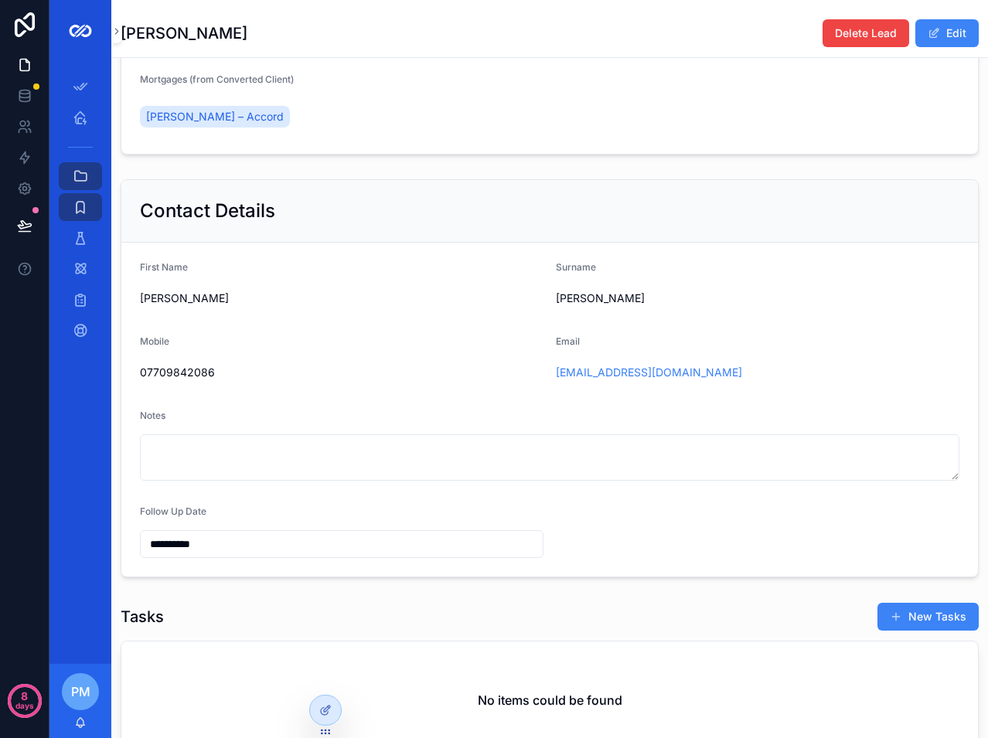
scroll to position [464, 0]
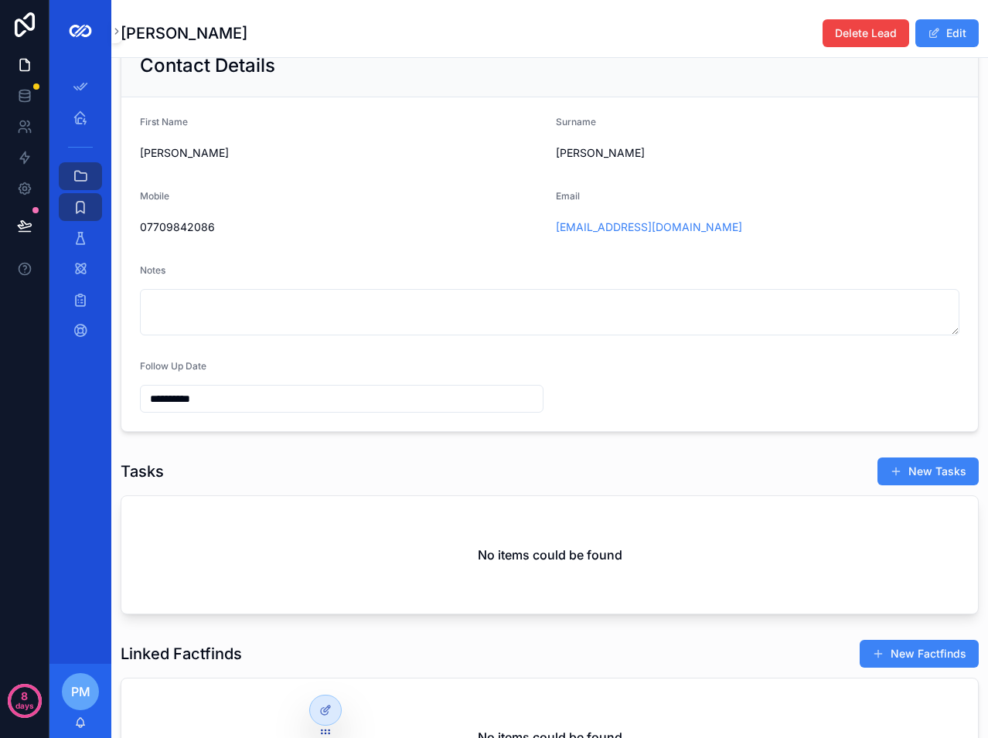
click at [263, 408] on input "**********" at bounding box center [342, 399] width 402 height 22
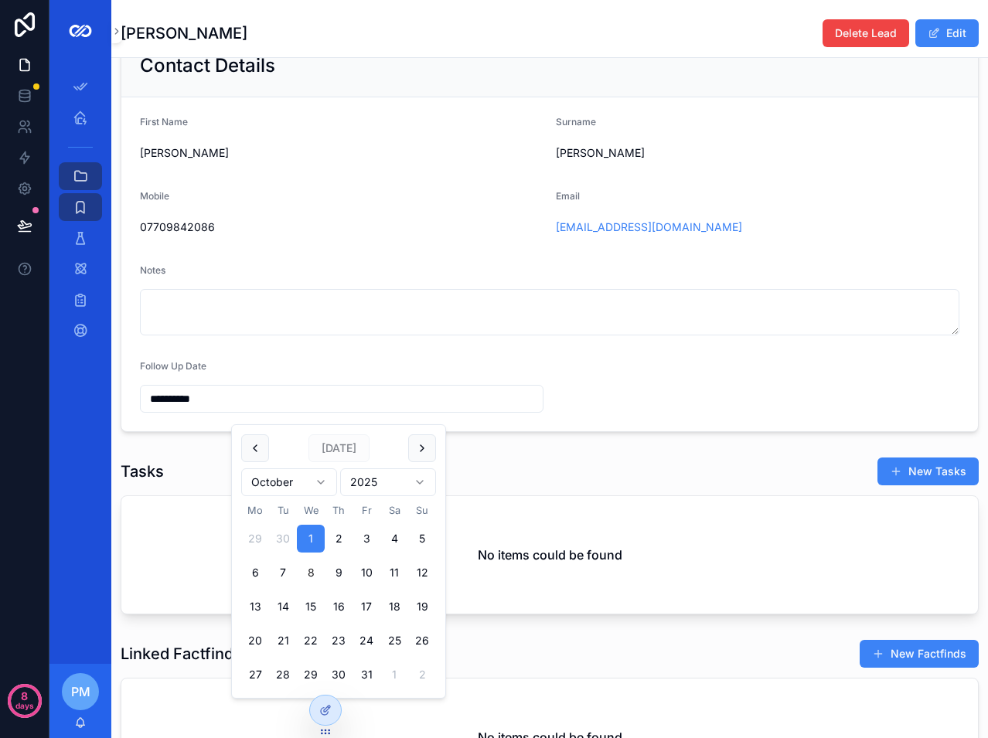
click at [307, 570] on button "8" at bounding box center [311, 573] width 28 height 28
type input "**********"
click at [168, 477] on div "Tasks New Tasks" at bounding box center [550, 471] width 858 height 29
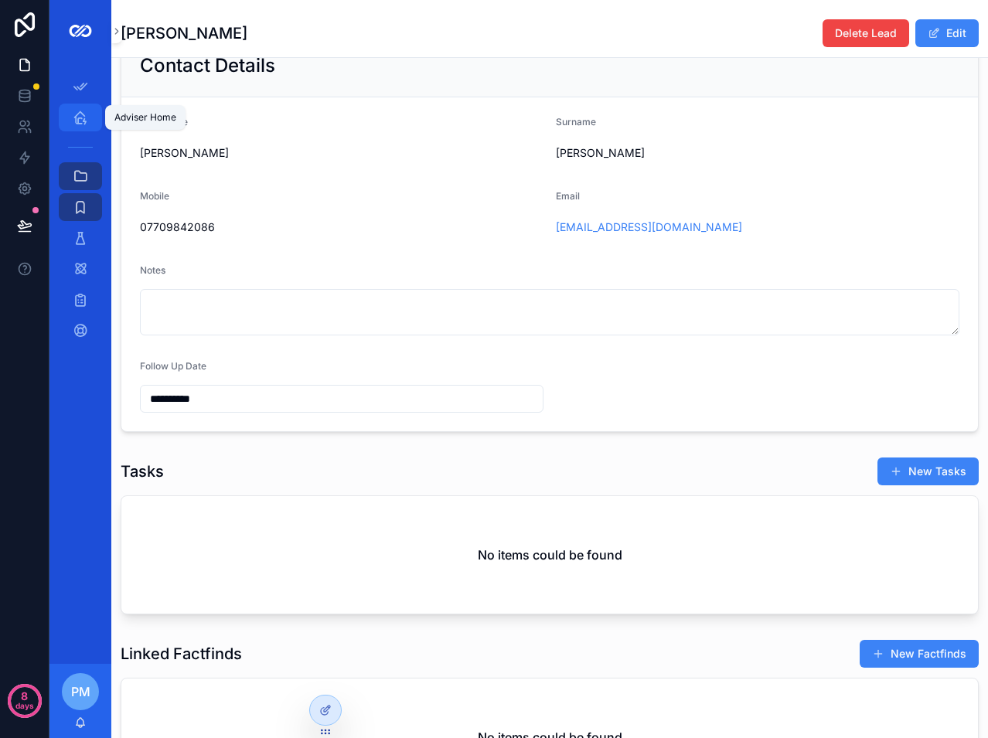
click at [73, 121] on icon "scrollable content" at bounding box center [80, 117] width 15 height 15
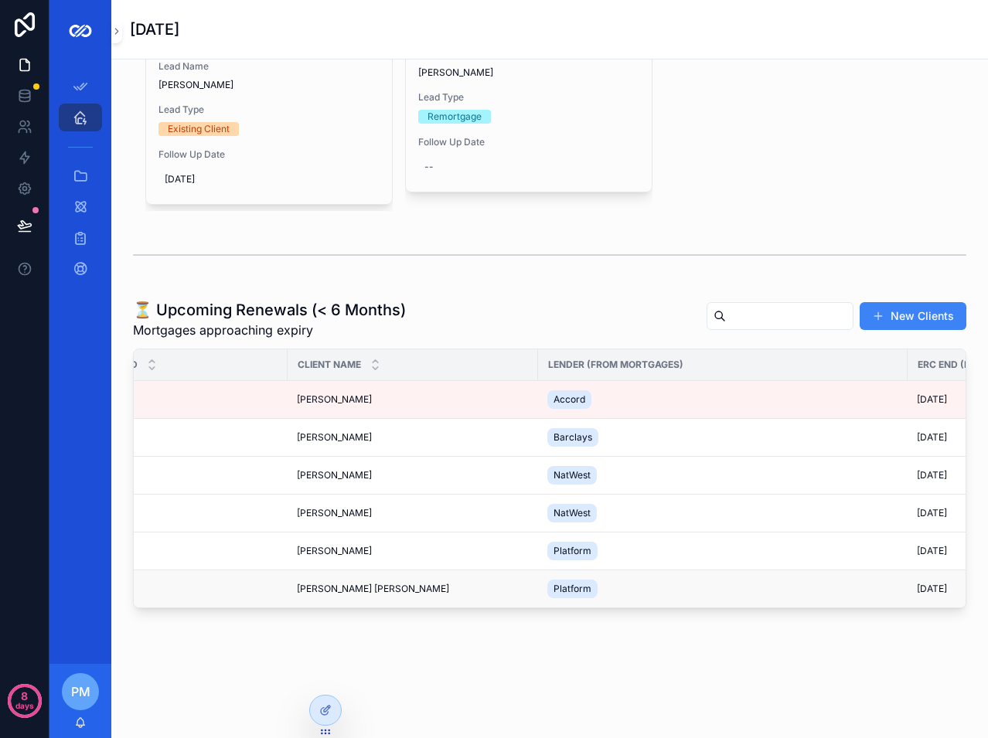
scroll to position [0, 55]
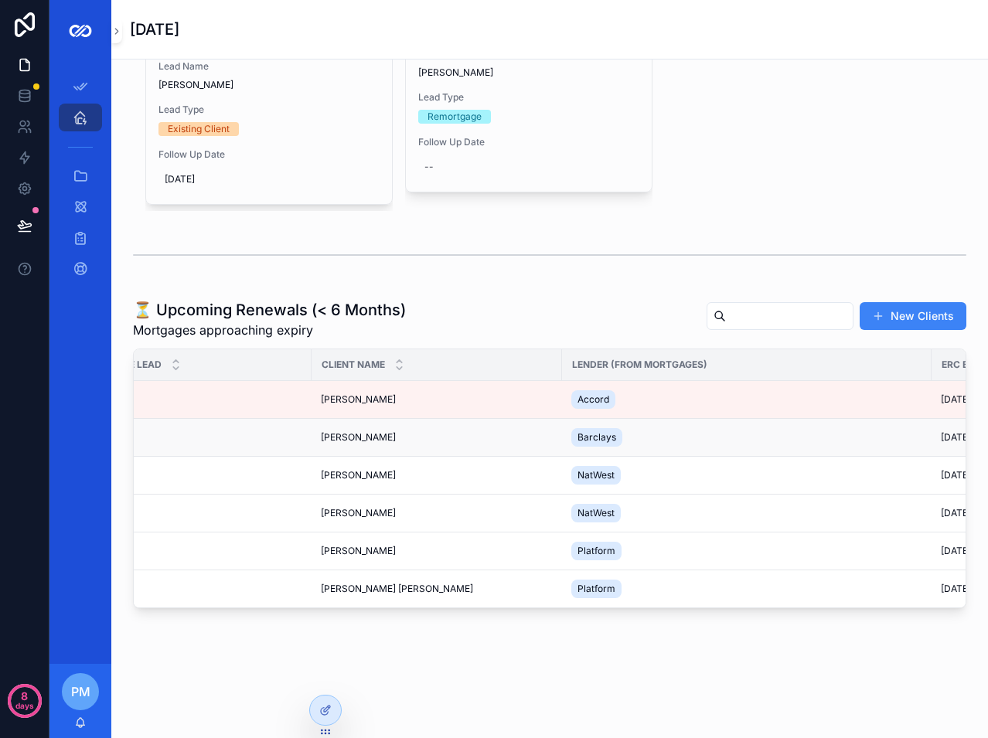
click at [521, 433] on td "[PERSON_NAME] [PERSON_NAME]" at bounding box center [437, 438] width 251 height 38
click at [496, 431] on div "[PERSON_NAME] [PERSON_NAME]" at bounding box center [437, 437] width 232 height 12
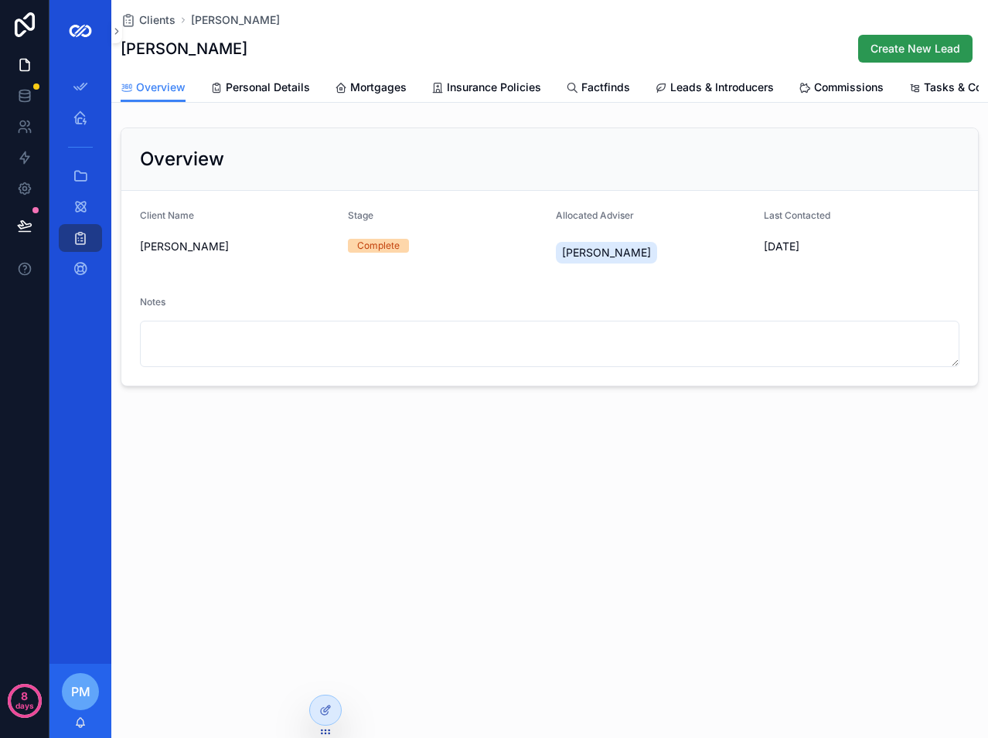
click at [887, 47] on span "Create New Lead" at bounding box center [916, 48] width 90 height 15
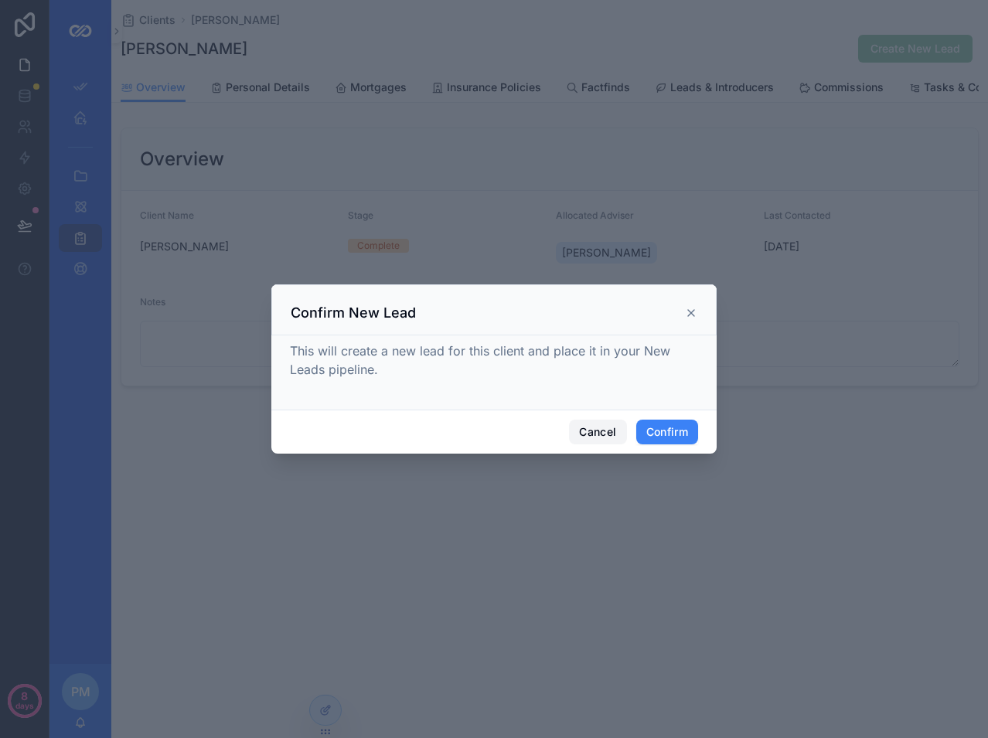
click at [586, 438] on button "Cancel" at bounding box center [597, 432] width 57 height 25
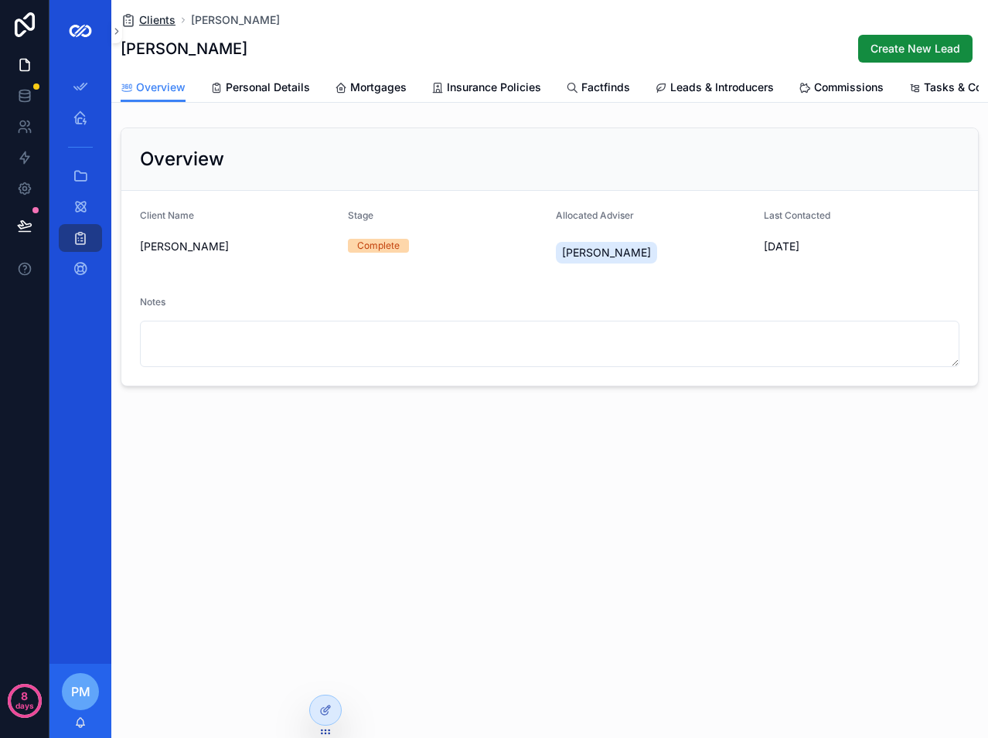
click at [152, 20] on span "Clients" at bounding box center [157, 19] width 36 height 15
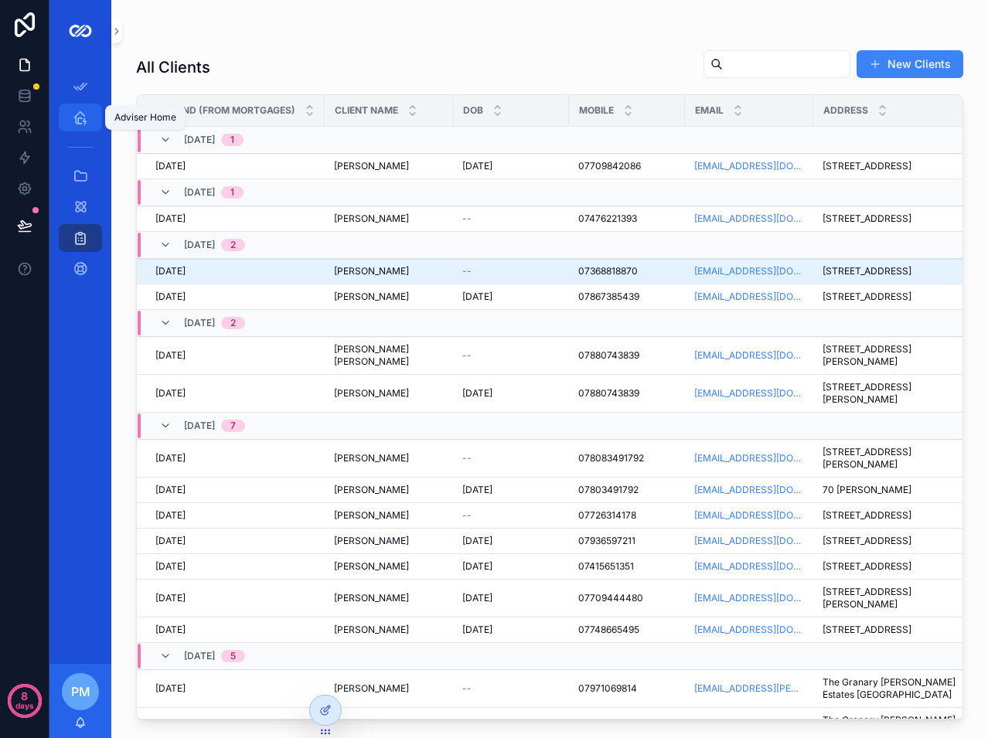
click at [87, 119] on icon "scrollable content" at bounding box center [80, 117] width 15 height 15
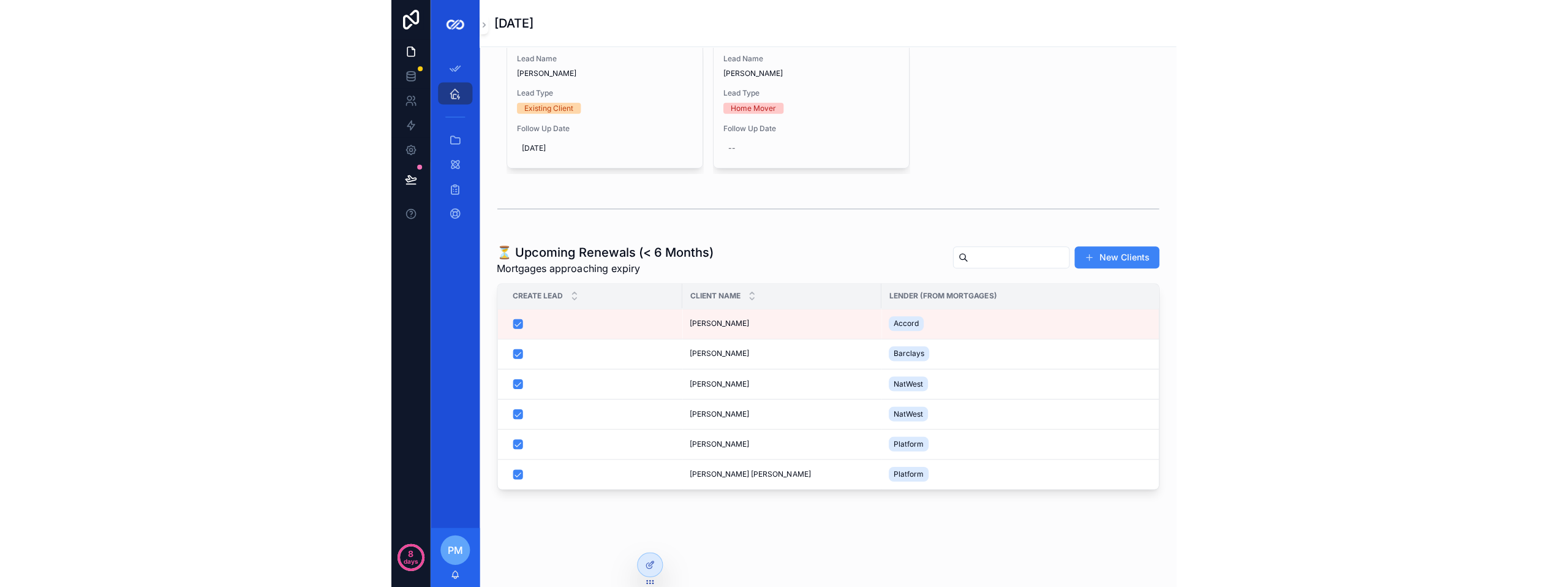
scroll to position [1103, 0]
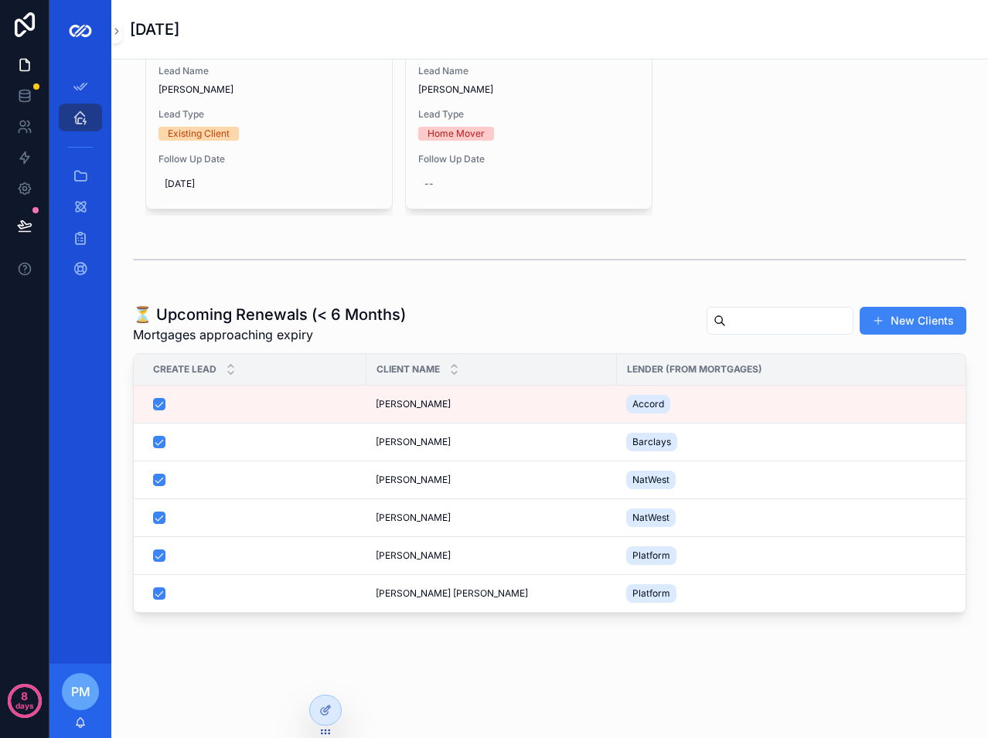
click at [497, 340] on div "⏳ Upcoming Renewals (< 6 Months) Mortgages approaching expiry New Clients" at bounding box center [550, 324] width 834 height 40
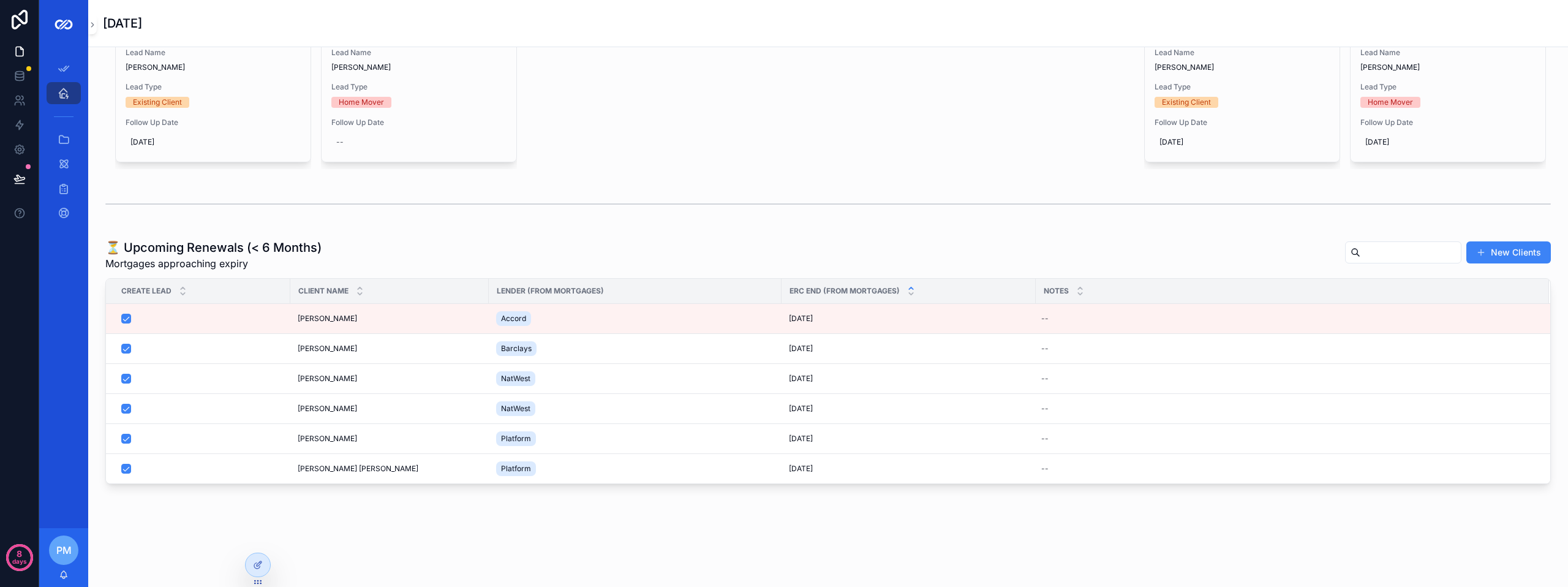
scroll to position [1092, 0]
click at [673, 257] on div "⏳ Upcoming Renewals (< 6 Months) Mortgages approaching expiry New Clients" at bounding box center [828, 255] width 1445 height 32
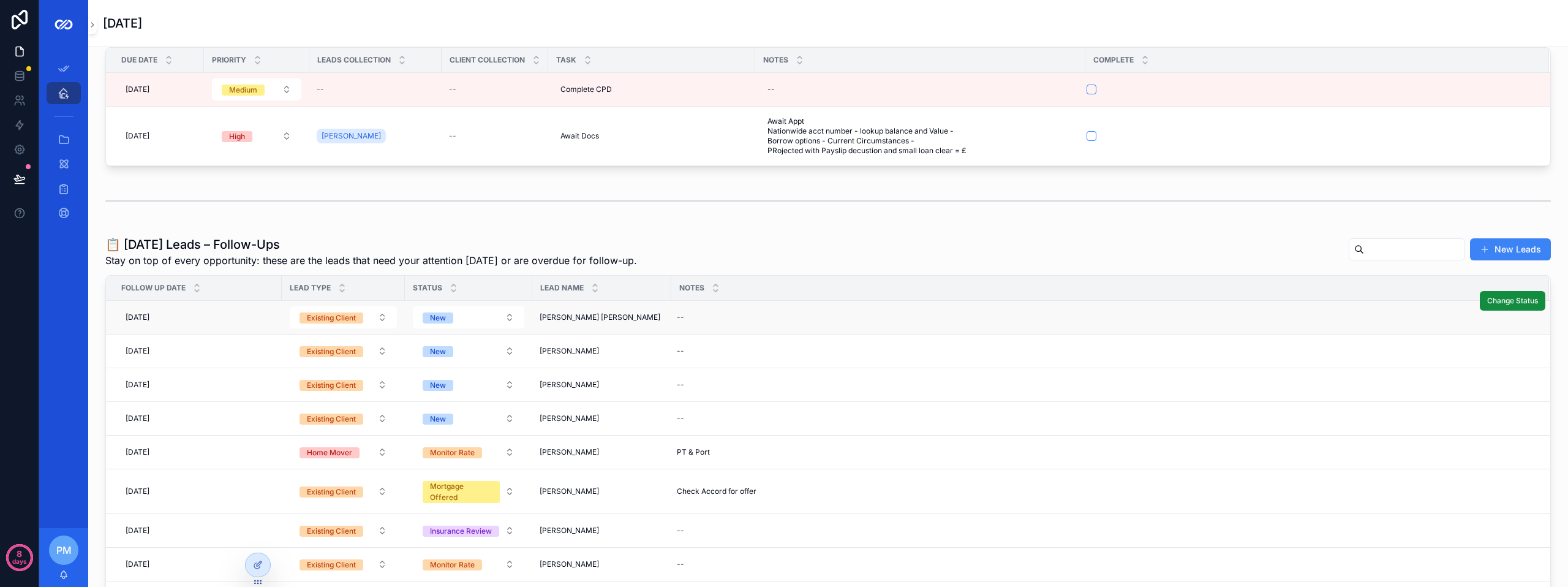
scroll to position [123, 0]
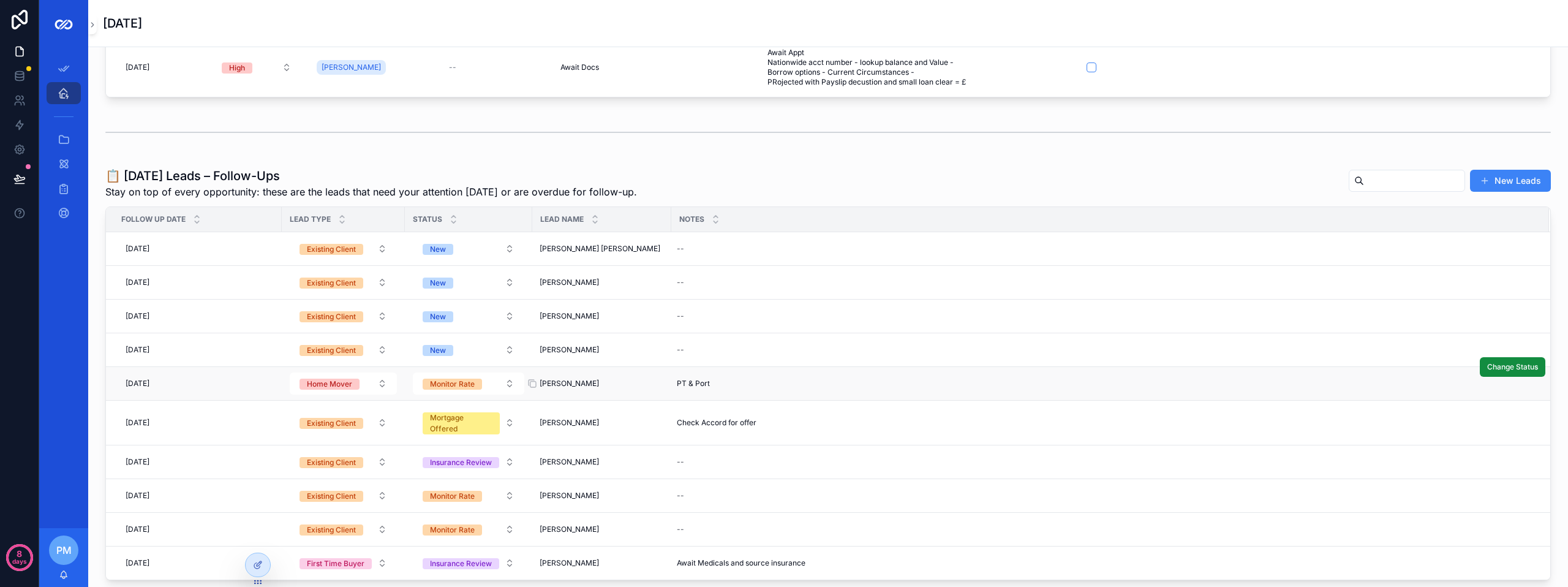
click at [567, 386] on span "[PERSON_NAME]" at bounding box center [569, 383] width 59 height 10
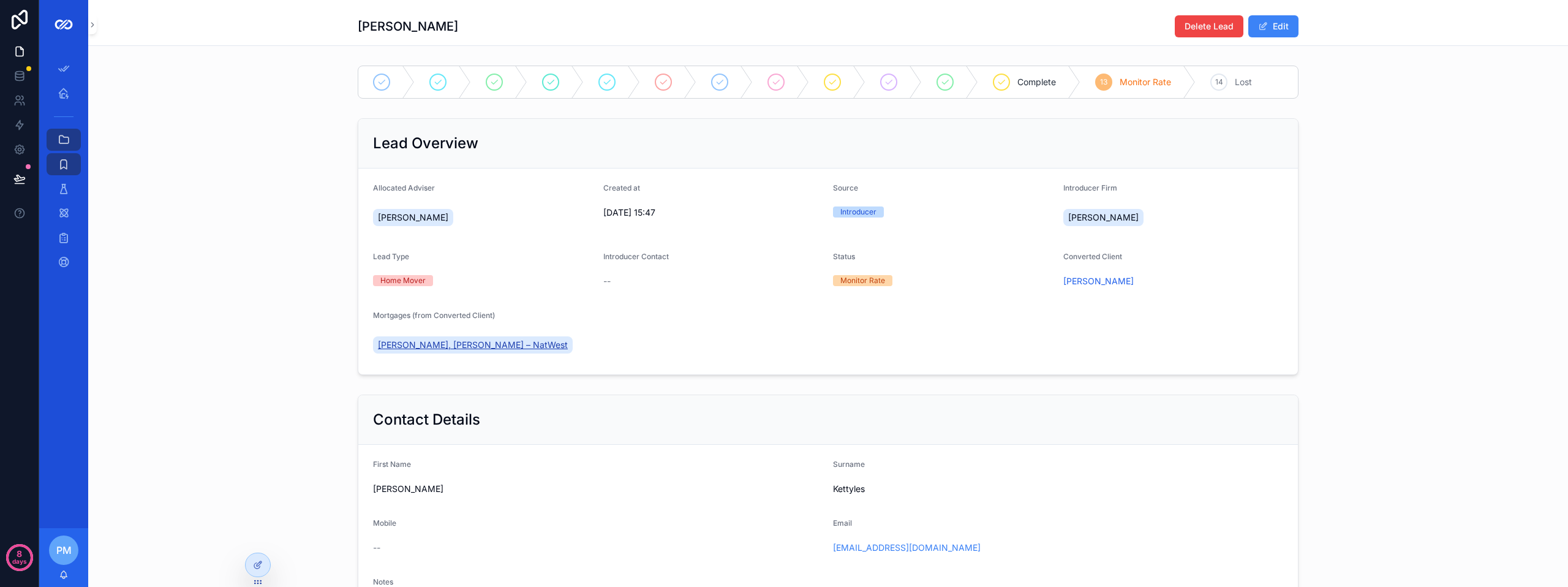
click at [522, 341] on span "[PERSON_NAME], [PERSON_NAME] – NatWest" at bounding box center [473, 345] width 190 height 12
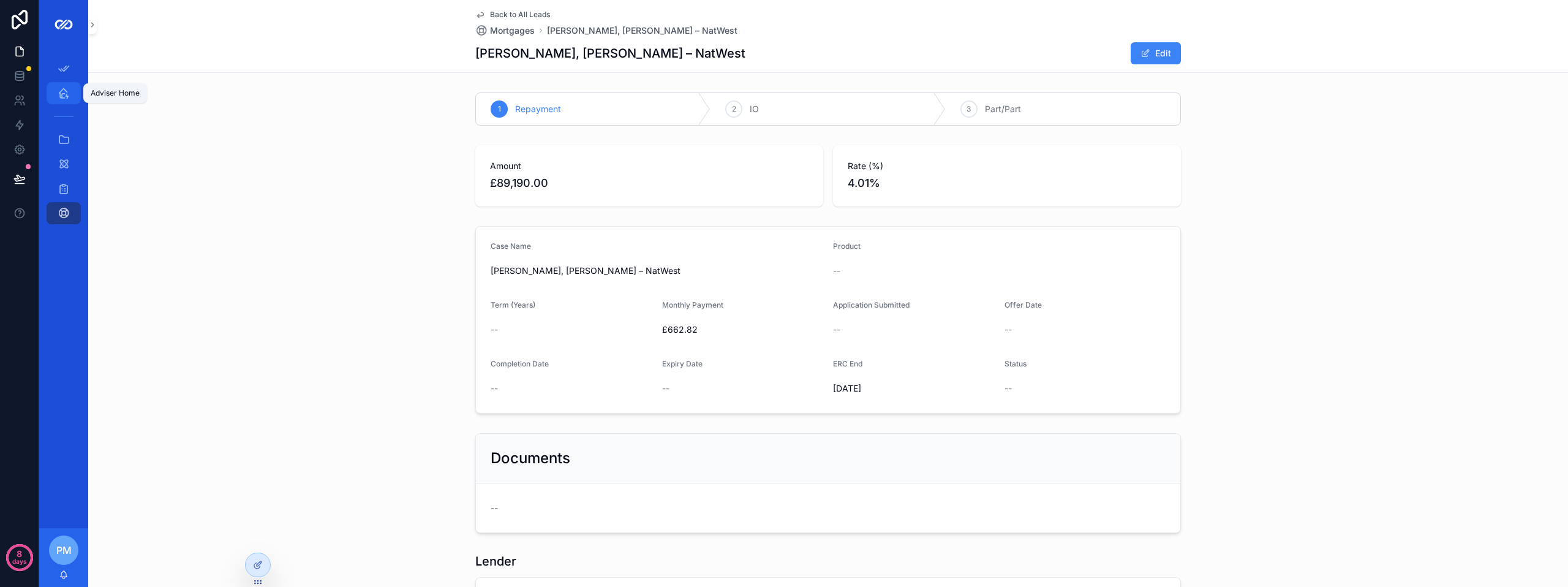
click at [69, 93] on icon "scrollable content" at bounding box center [63, 93] width 12 height 12
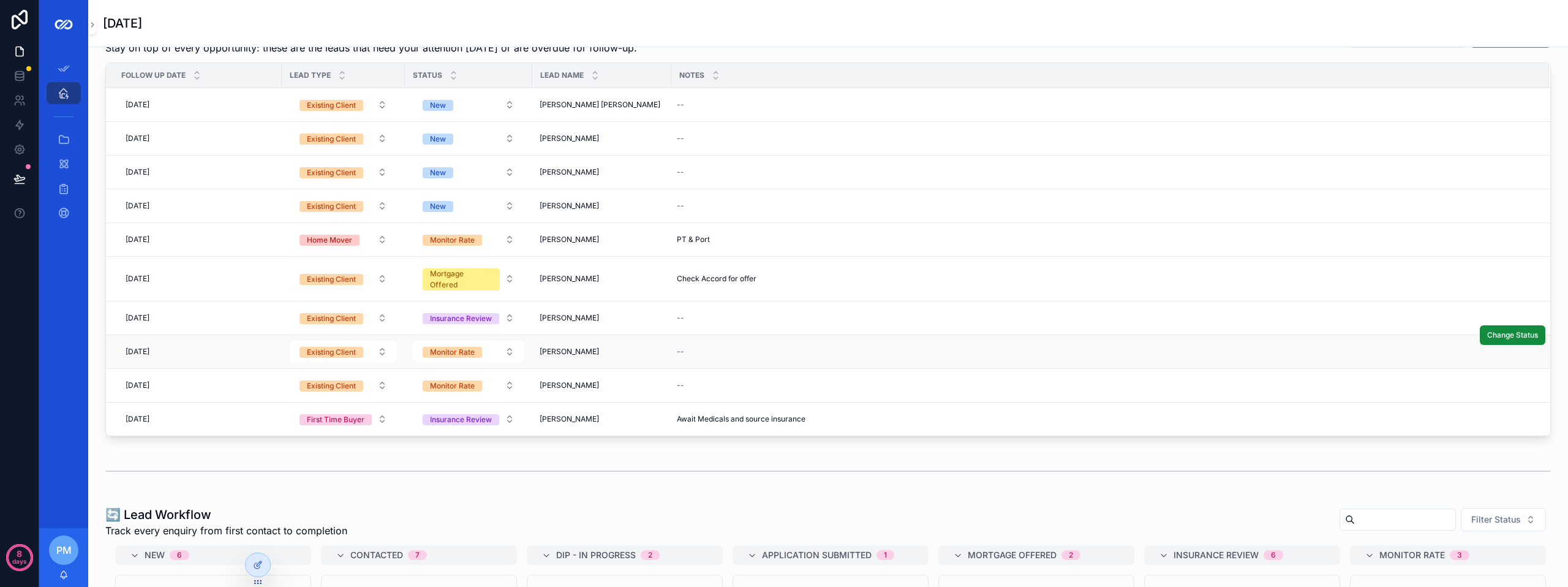
scroll to position [245, 0]
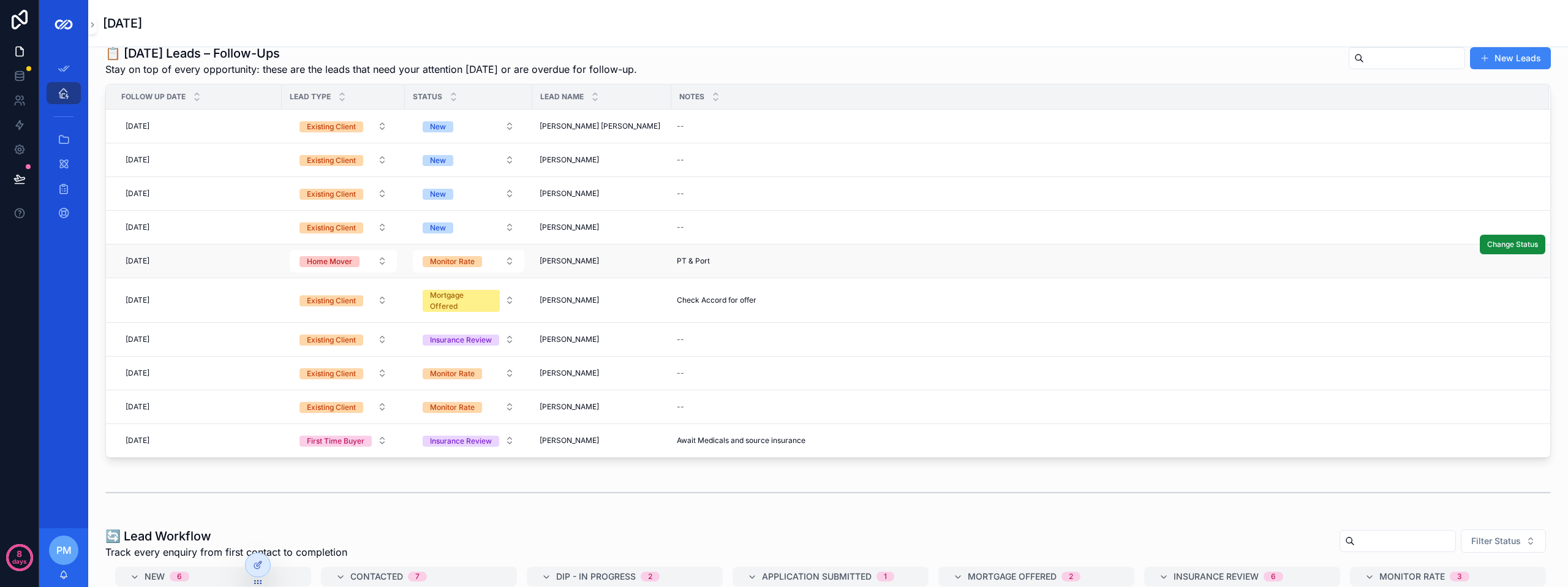
click at [280, 258] on td "[DATE] [DATE]" at bounding box center [194, 261] width 176 height 34
click at [833, 265] on div "PT & Port PT & Port" at bounding box center [1102, 261] width 862 height 20
click at [562, 262] on span "[PERSON_NAME]" at bounding box center [569, 261] width 59 height 10
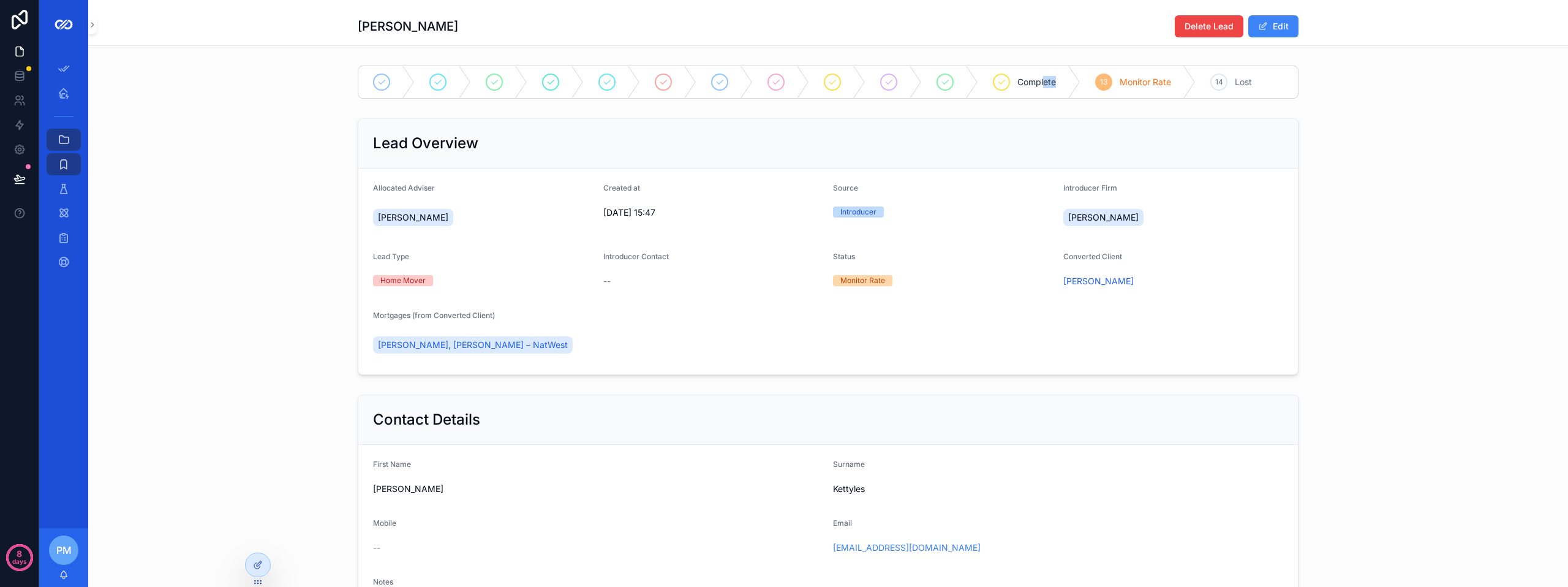
drag, startPoint x: 1040, startPoint y: 83, endPoint x: 1074, endPoint y: 103, distance: 39.4
click at [1074, 103] on div "Complete 13 Monitor Rate 14 Lost" at bounding box center [828, 82] width 1479 height 43
drag, startPoint x: 1074, startPoint y: 103, endPoint x: 1050, endPoint y: 105, distance: 24.1
click at [1050, 105] on div "**********" at bounding box center [828, 528] width 1479 height 934
click at [1022, 78] on span "Complete" at bounding box center [1036, 82] width 39 height 12
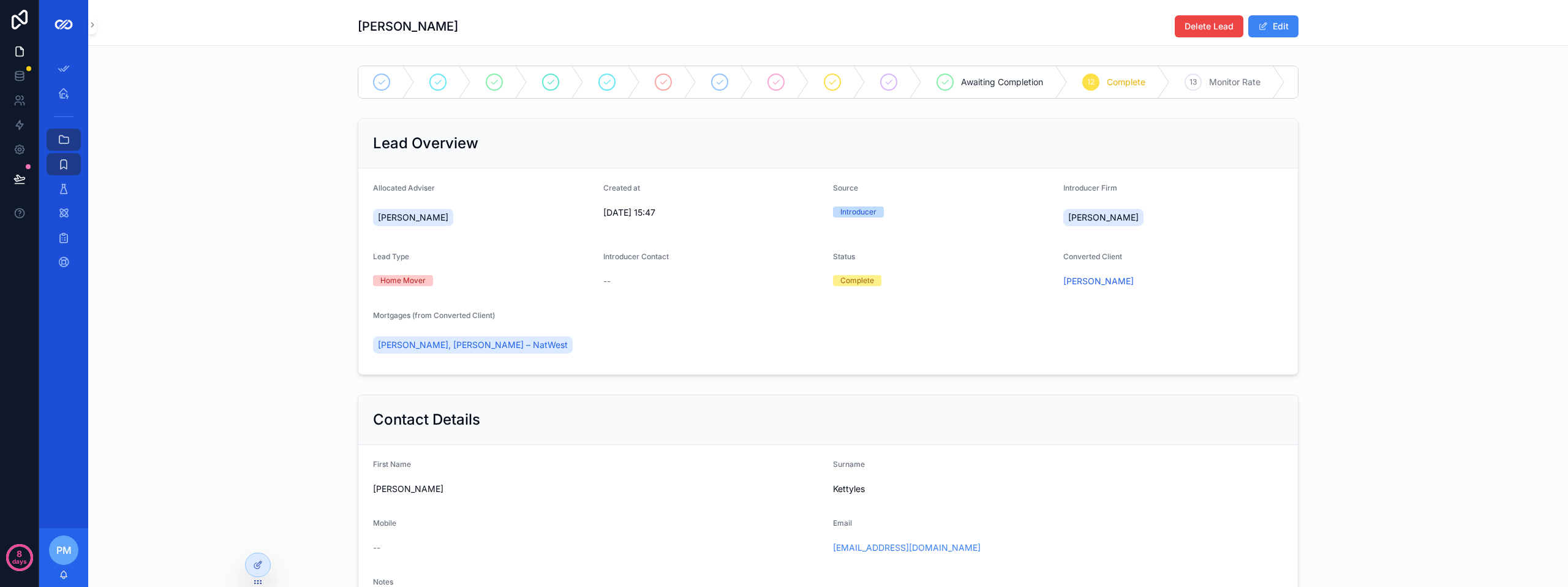
click at [301, 441] on div "**********" at bounding box center [828, 552] width 1479 height 326
click at [67, 92] on icon "scrollable content" at bounding box center [63, 93] width 12 height 12
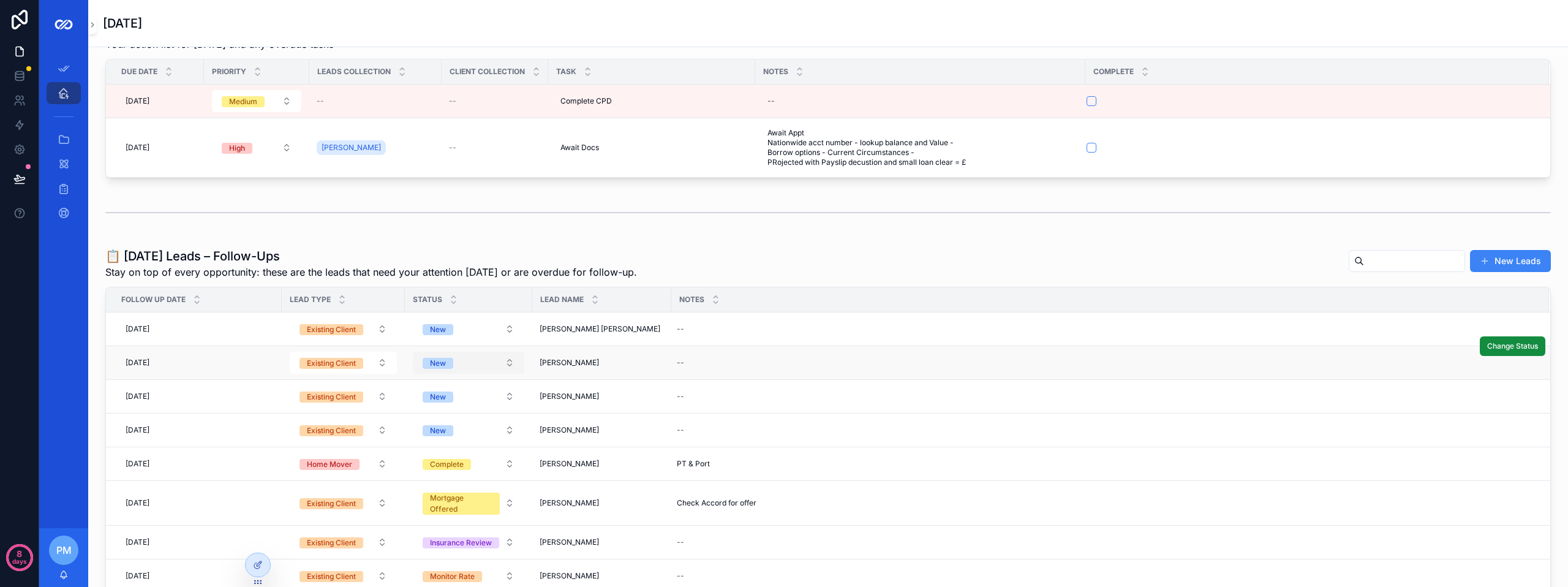
scroll to position [61, 0]
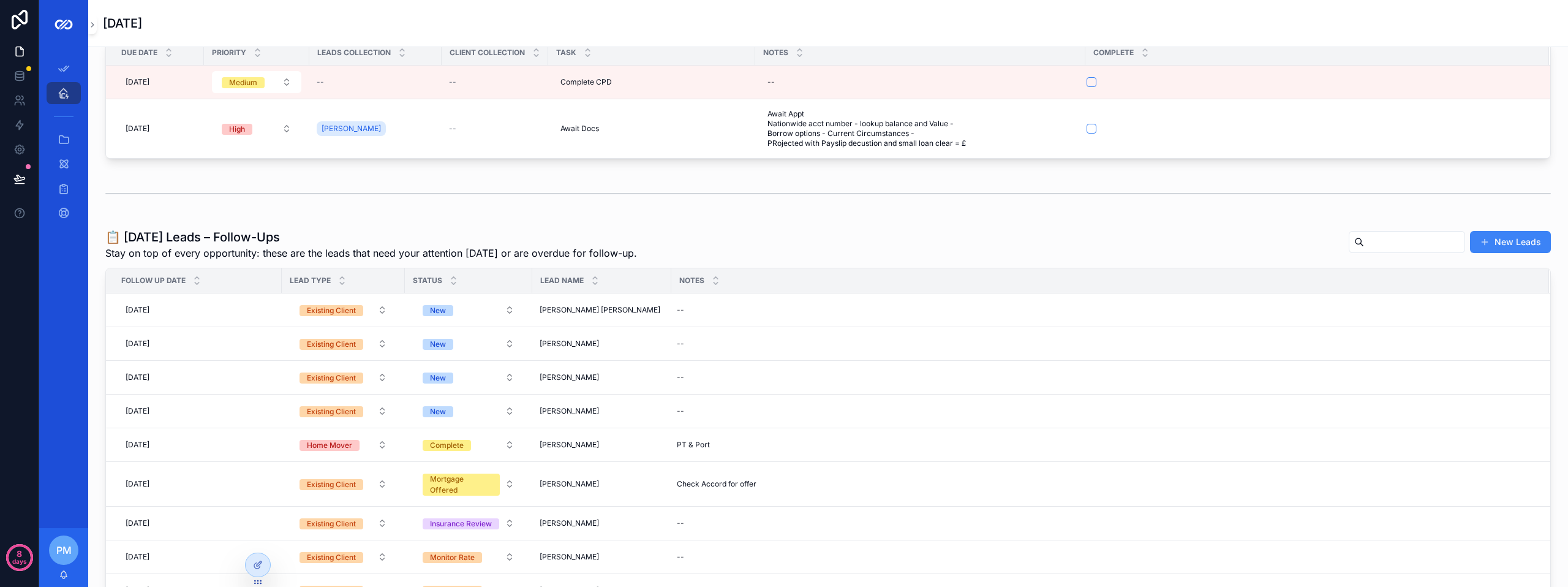
click at [536, 229] on h1 "📋 [DATE] Leads – Follow-Ups" at bounding box center [371, 237] width 531 height 17
click at [258, 567] on icon at bounding box center [257, 565] width 10 height 10
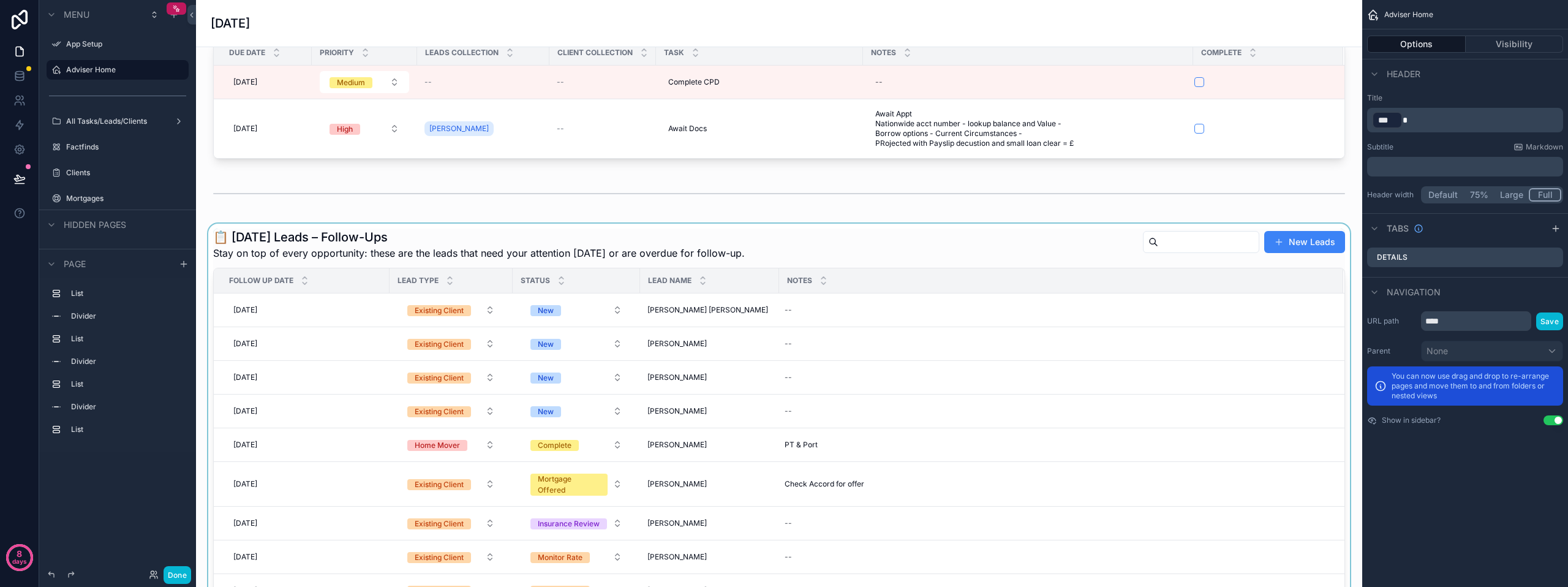
click at [758, 250] on div "scrollable content" at bounding box center [779, 435] width 1147 height 423
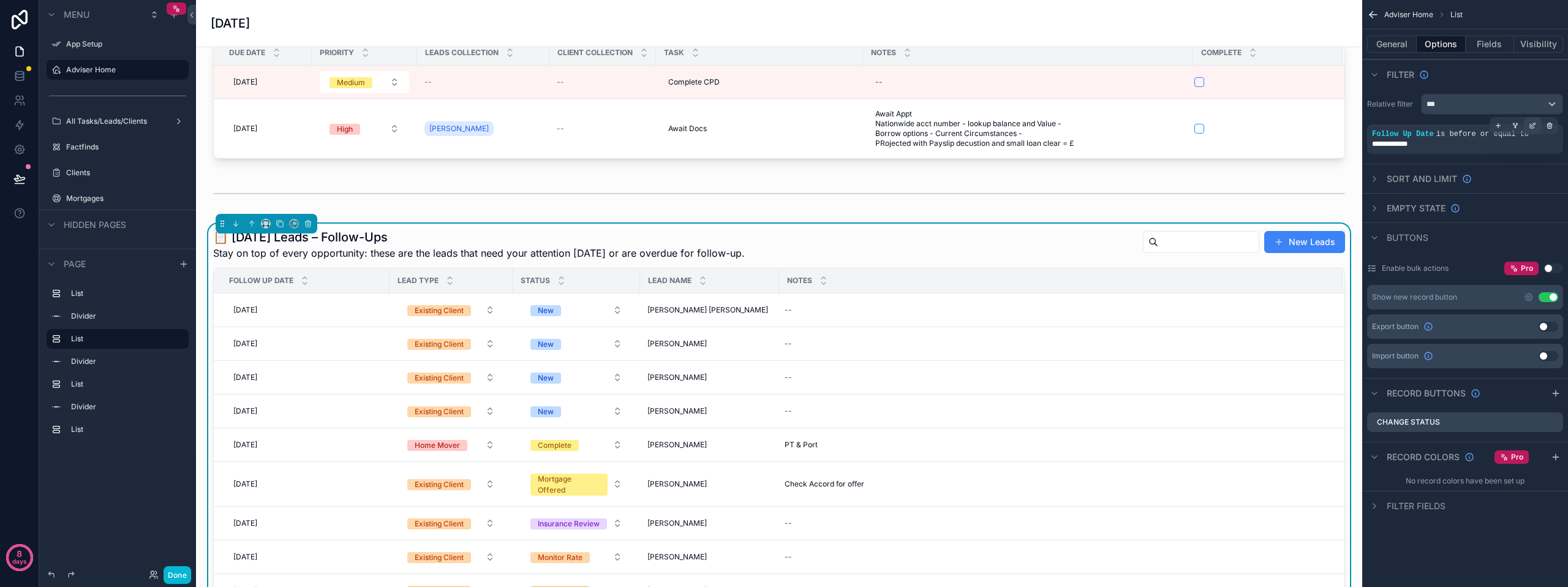
click at [1531, 125] on icon "scrollable content" at bounding box center [1532, 125] width 7 height 7
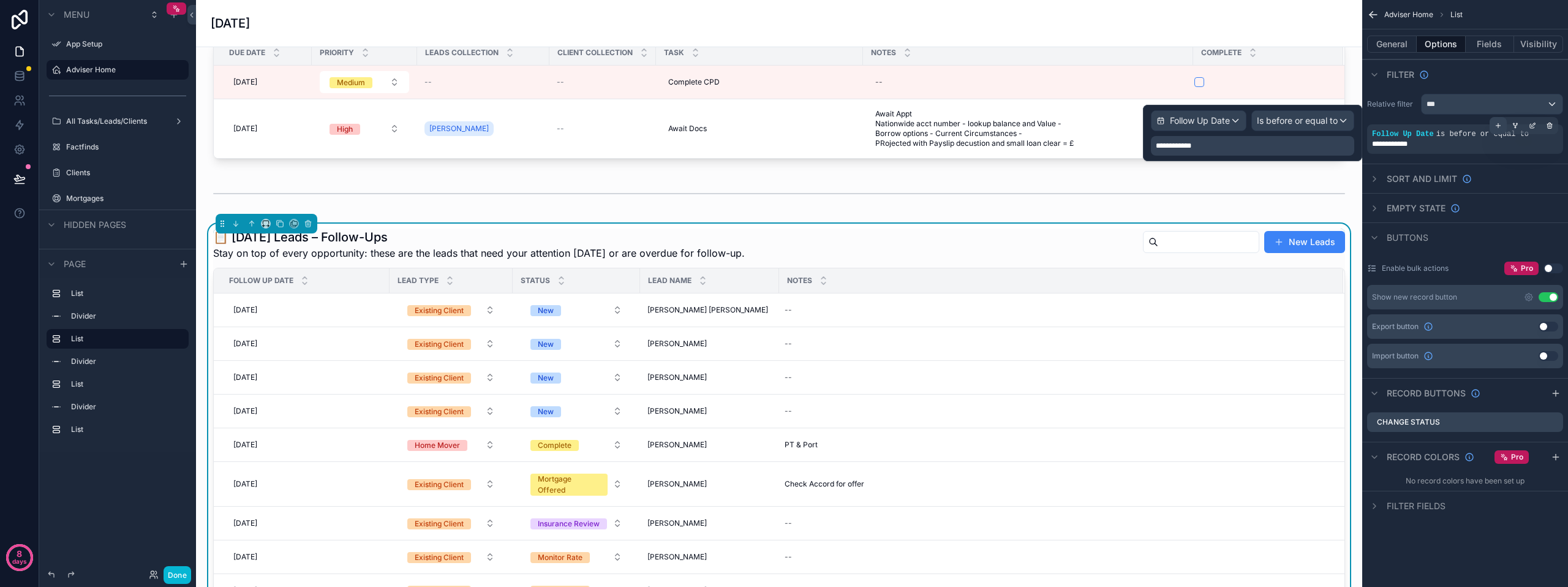
click at [1501, 124] on div "scrollable content" at bounding box center [1498, 126] width 17 height 17
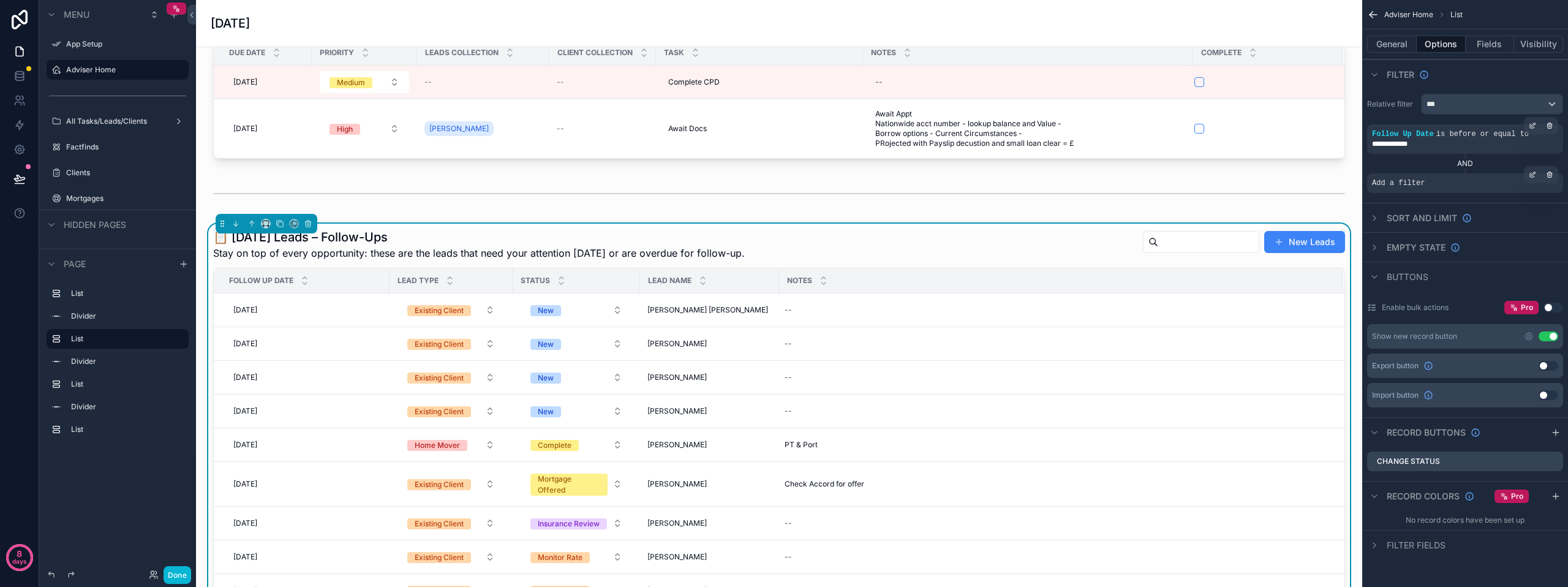
click at [1418, 173] on div "Add a filter" at bounding box center [1464, 183] width 196 height 20
click at [1533, 173] on icon "scrollable content" at bounding box center [1532, 174] width 7 height 7
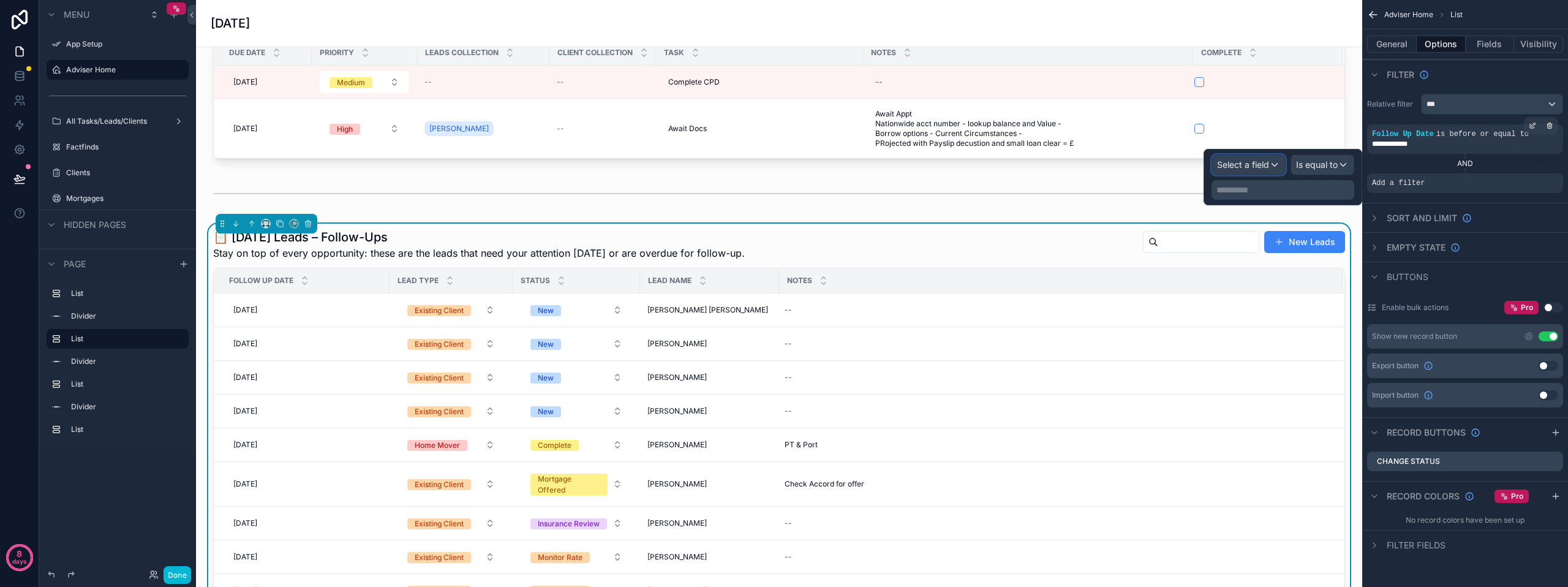
click at [1252, 165] on span "Select a field" at bounding box center [1243, 164] width 52 height 10
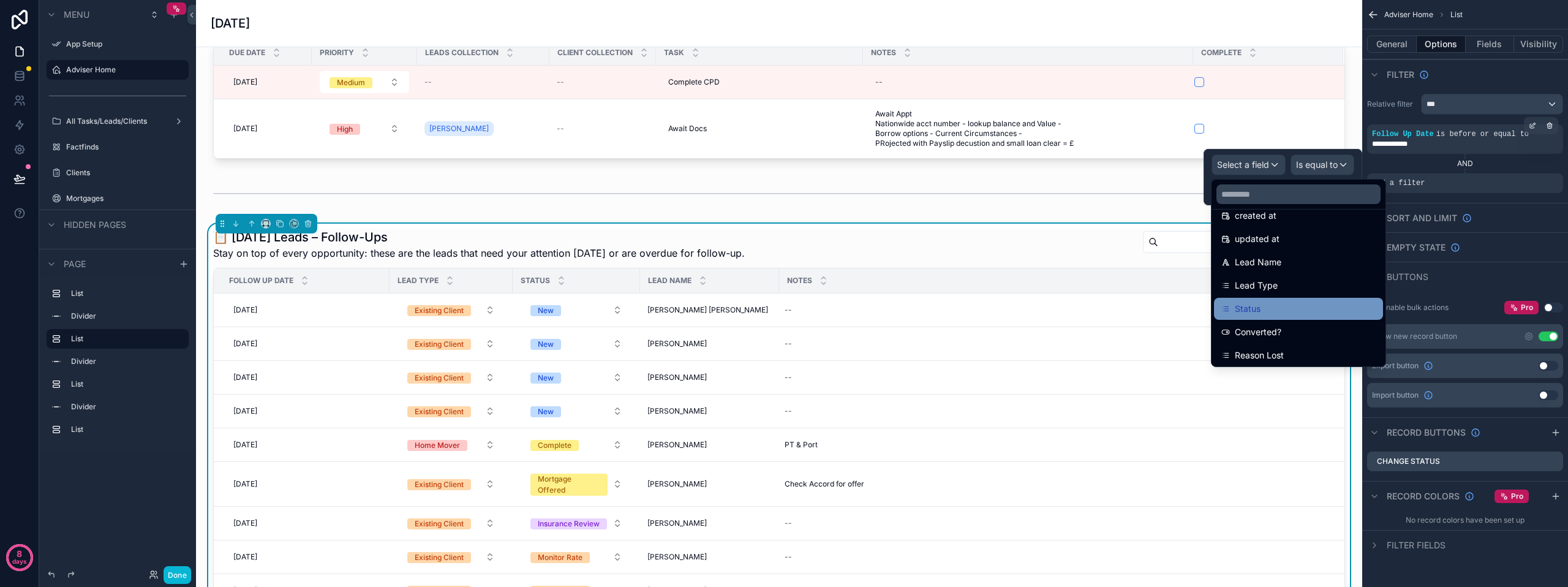
click at [1265, 304] on div "Status" at bounding box center [1298, 308] width 154 height 15
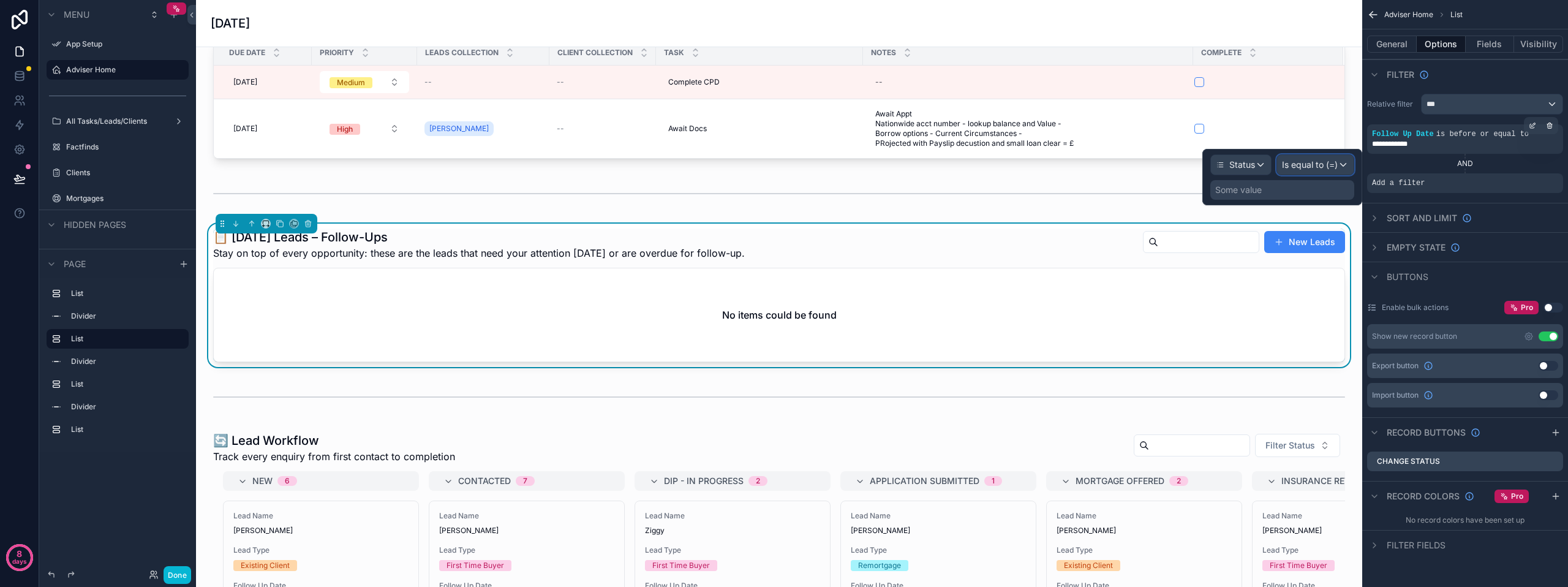
click at [1326, 165] on span "Is equal to (=)" at bounding box center [1309, 164] width 55 height 12
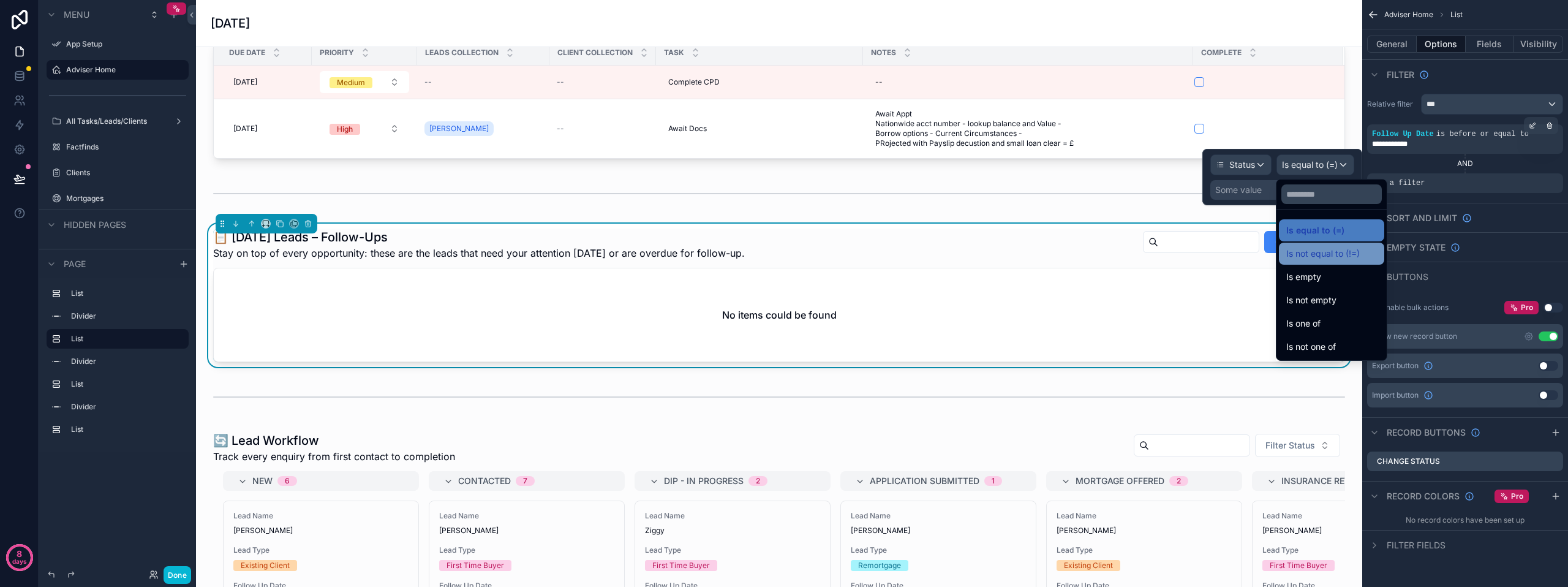
click at [1338, 247] on span "Is not equal to (!=)" at bounding box center [1323, 253] width 74 height 15
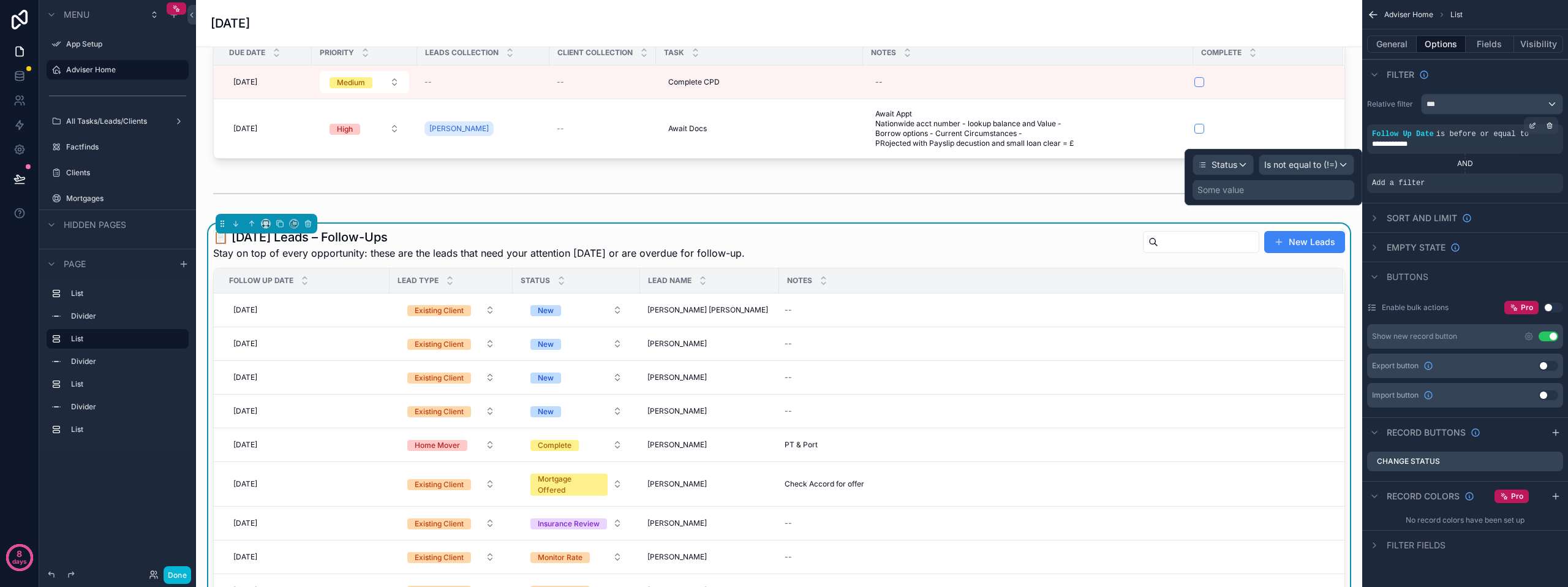
click at [1240, 185] on div "Some value" at bounding box center [1220, 189] width 47 height 12
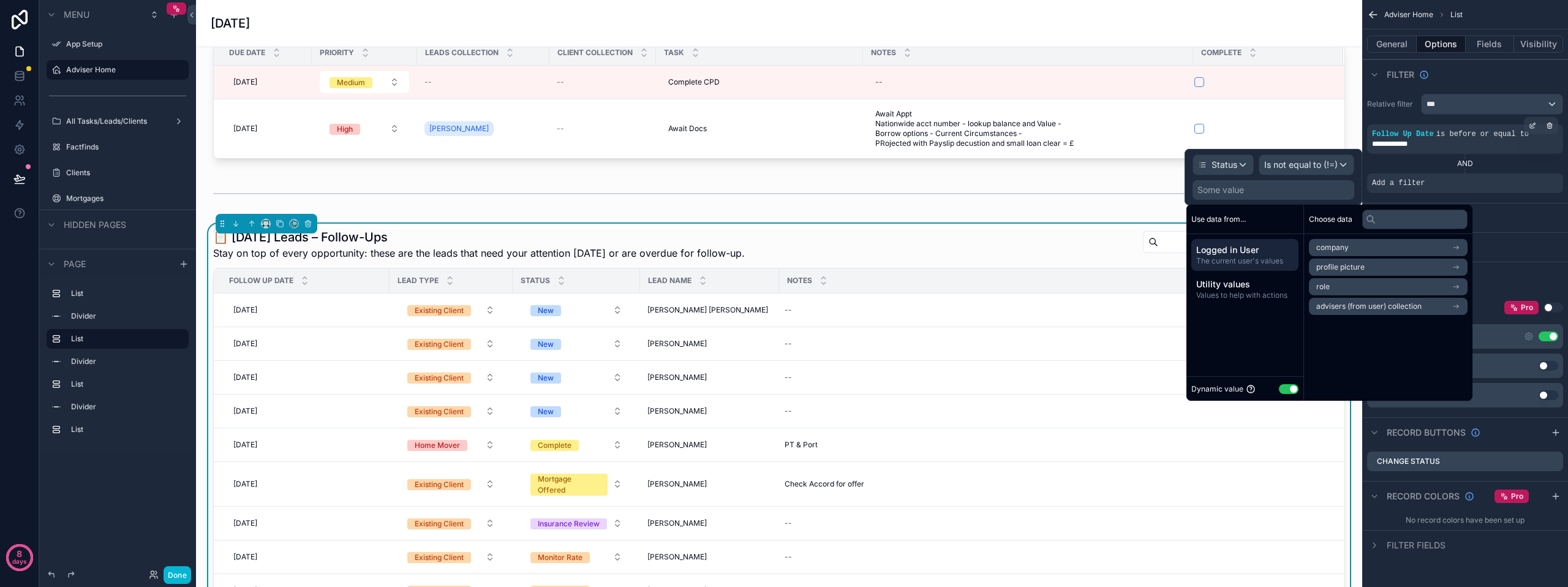
click at [1292, 390] on button "Use setting" at bounding box center [1288, 389] width 20 height 10
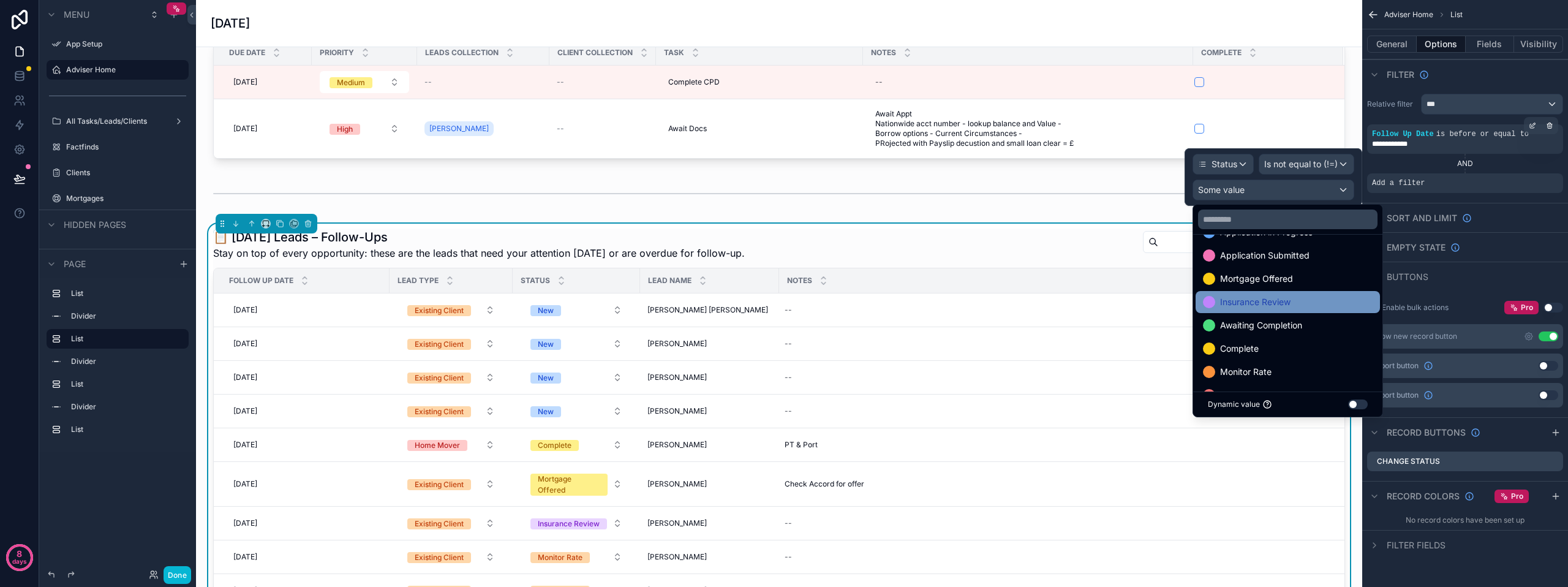
scroll to position [184, 0]
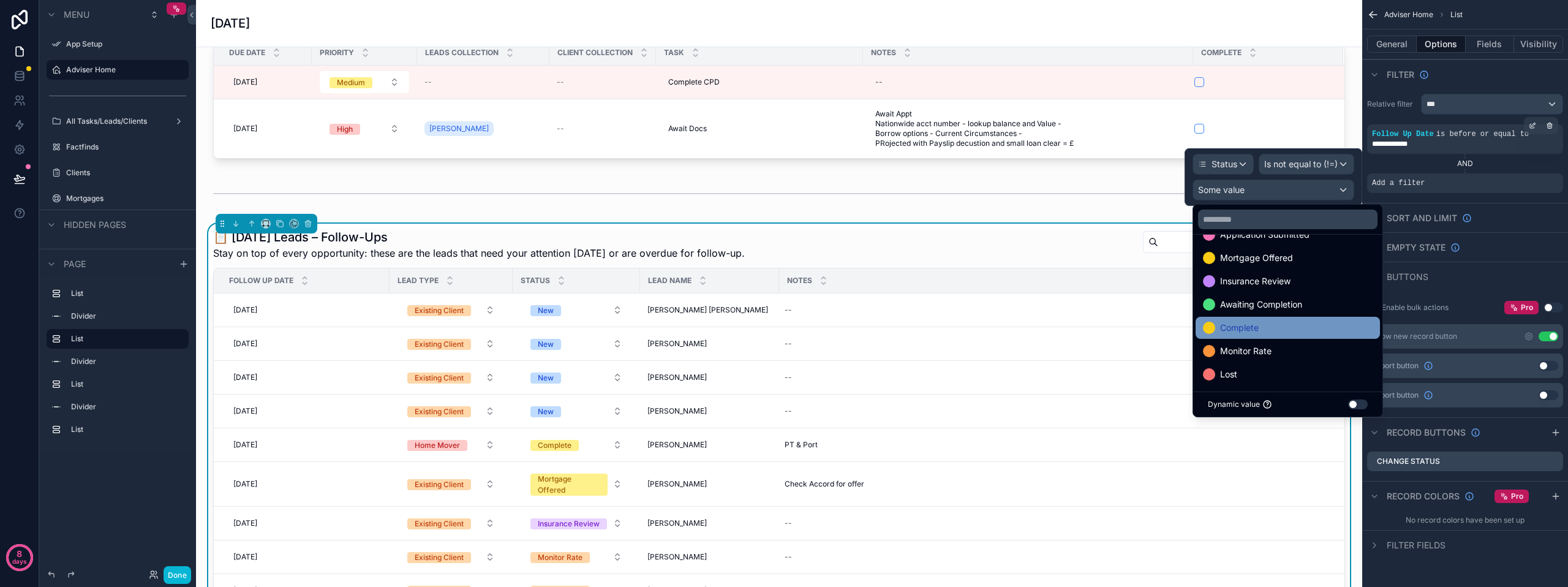
click at [1268, 334] on div "Complete" at bounding box center [1288, 327] width 169 height 15
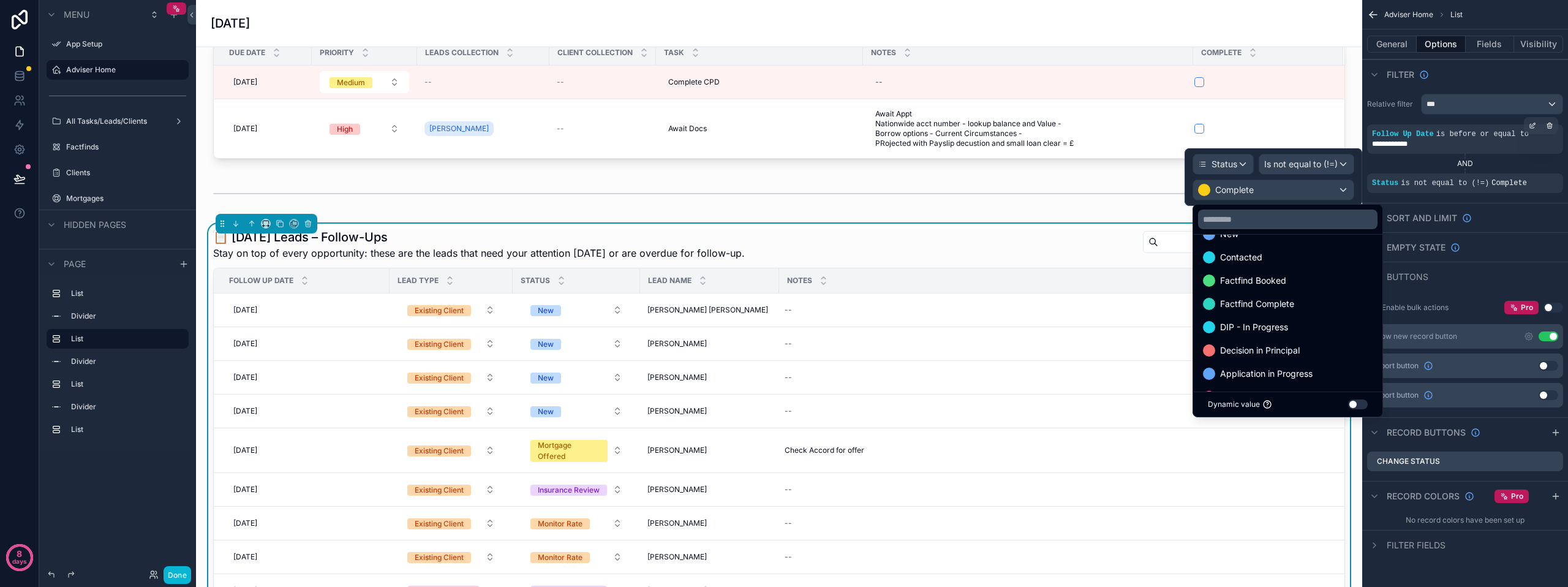
scroll to position [0, 0]
click at [1117, 187] on div "scrollable content" at bounding box center [779, 193] width 1147 height 40
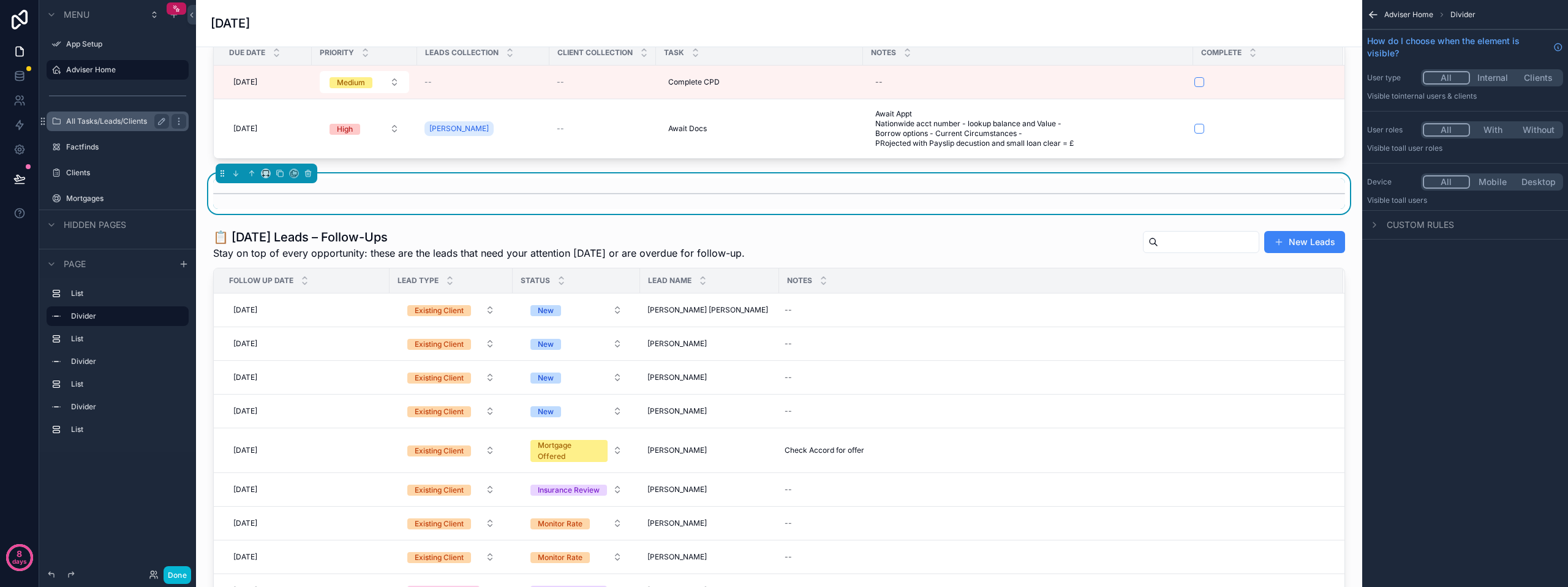
click at [82, 128] on div "All Tasks/Leads/Clients" at bounding box center [118, 121] width 103 height 15
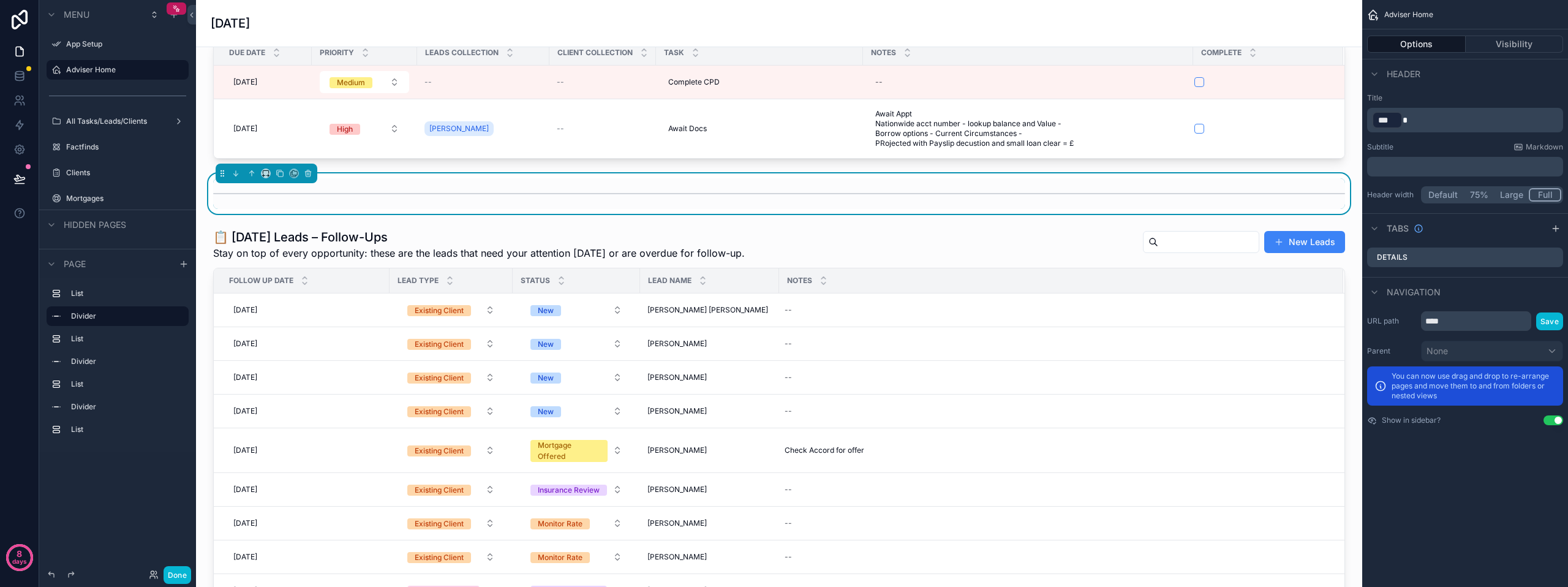
click at [84, 121] on label "All Tasks/Leads/Clients" at bounding box center [118, 121] width 103 height 10
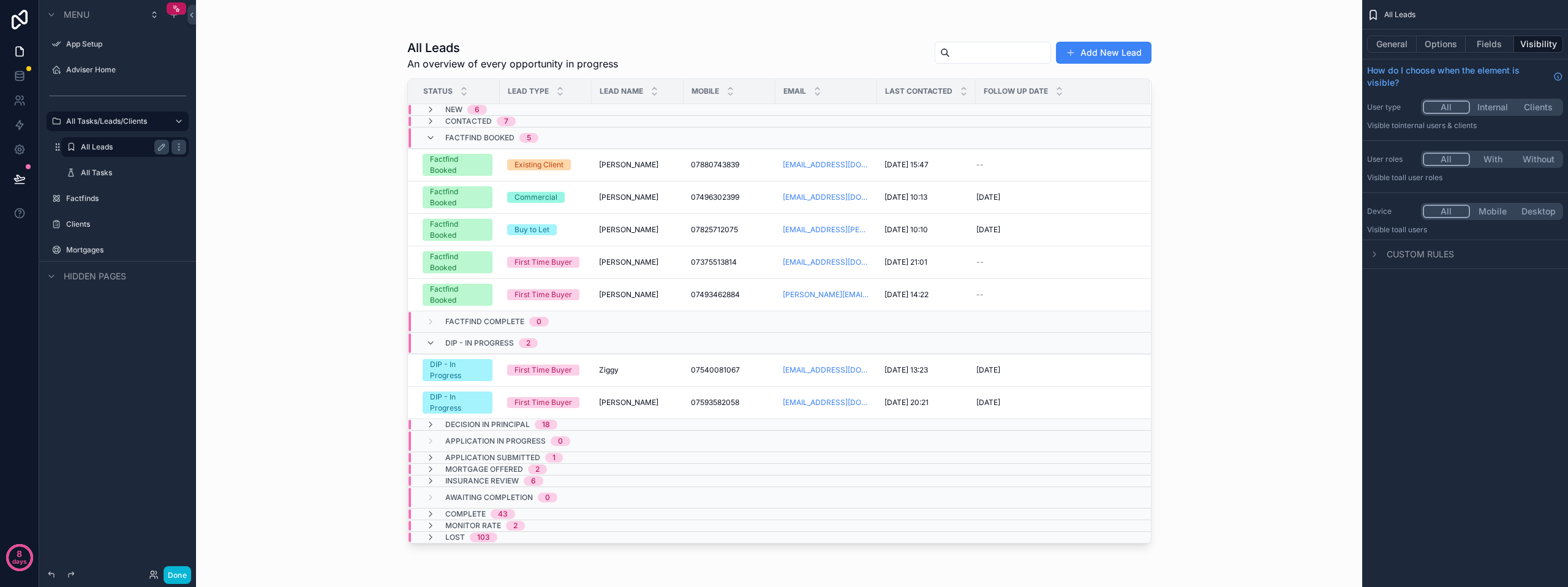
click at [88, 144] on label "All Leads" at bounding box center [122, 147] width 83 height 10
click at [95, 68] on label "Adviser Home" at bounding box center [116, 70] width 98 height 10
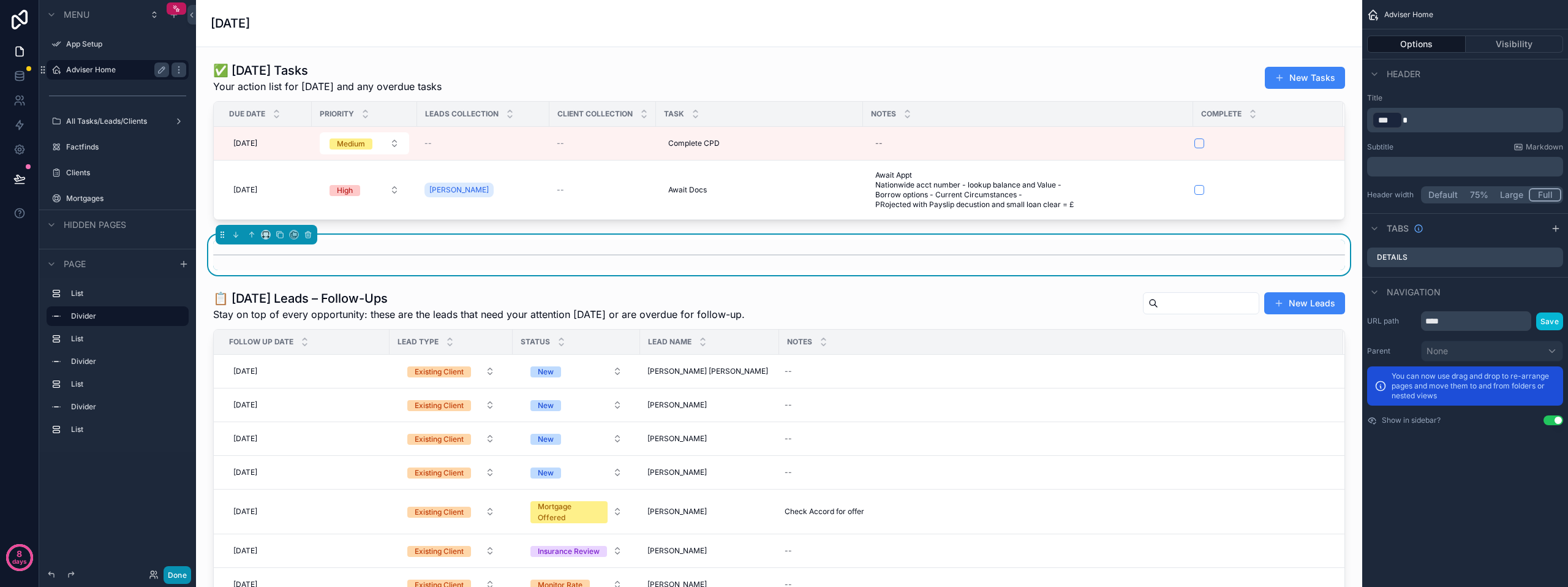
click at [182, 577] on button "Done" at bounding box center [177, 574] width 28 height 17
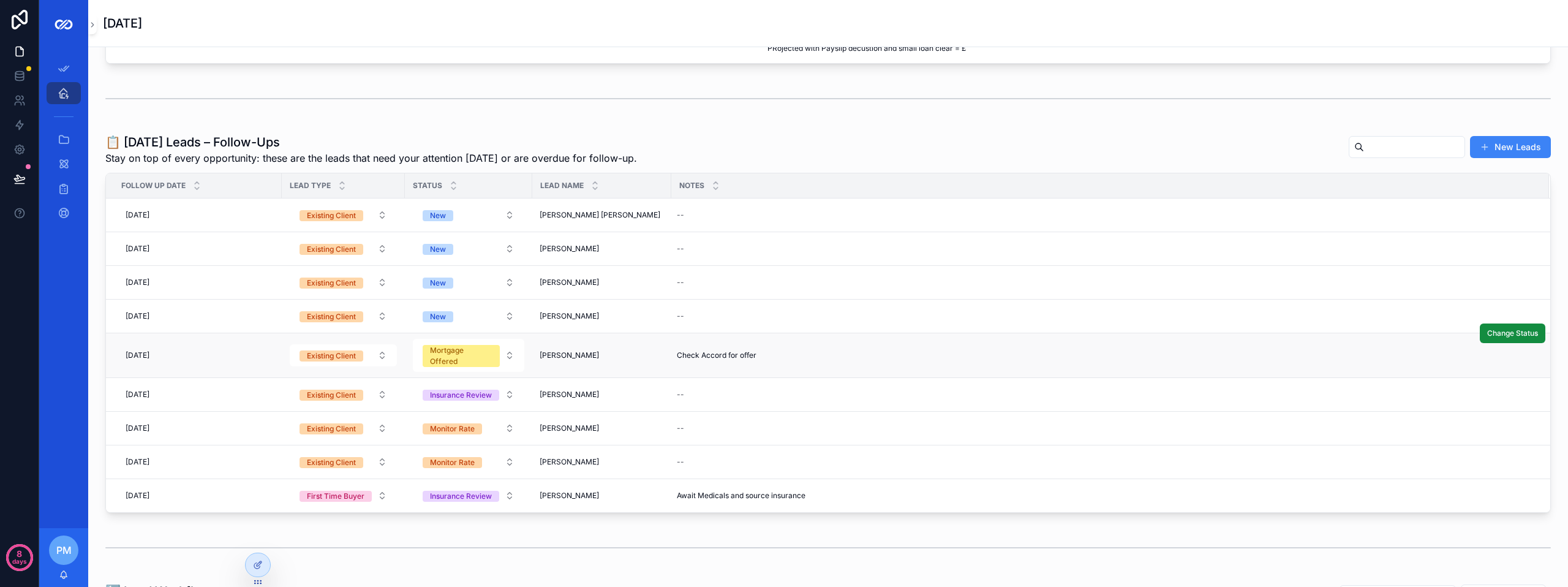
scroll to position [184, 0]
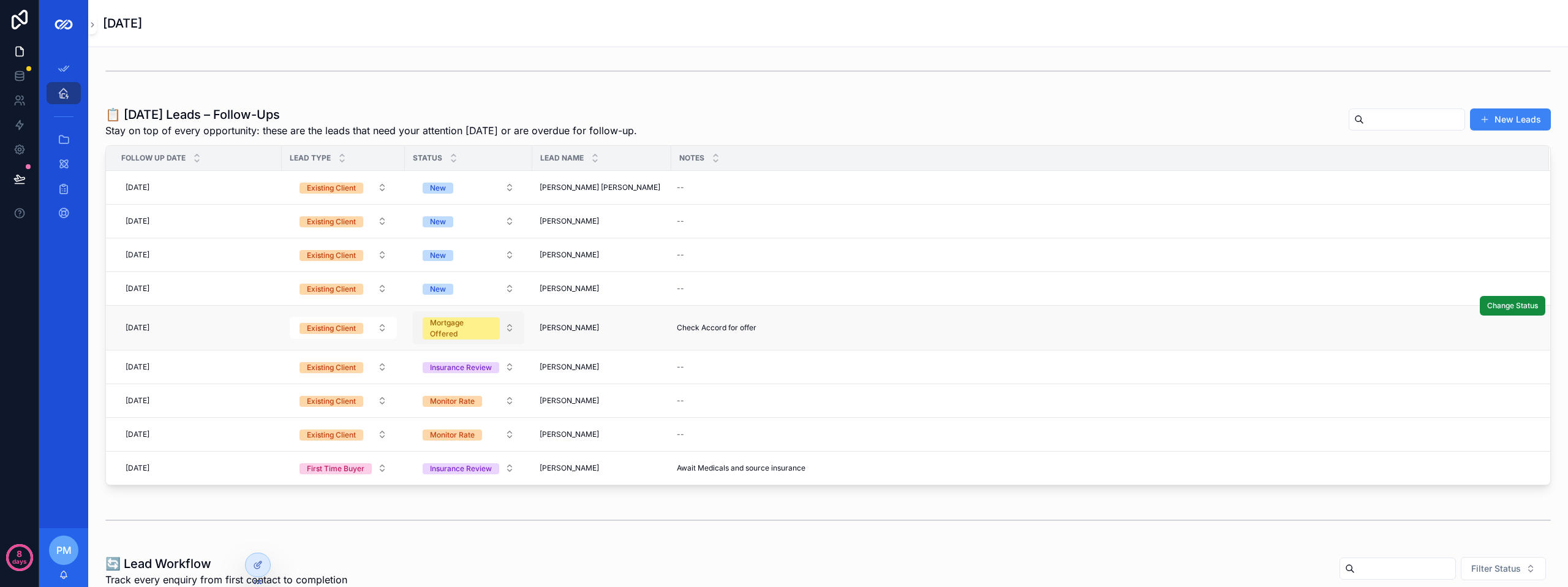
click at [466, 332] on div "Mortgage Offered" at bounding box center [461, 329] width 63 height 22
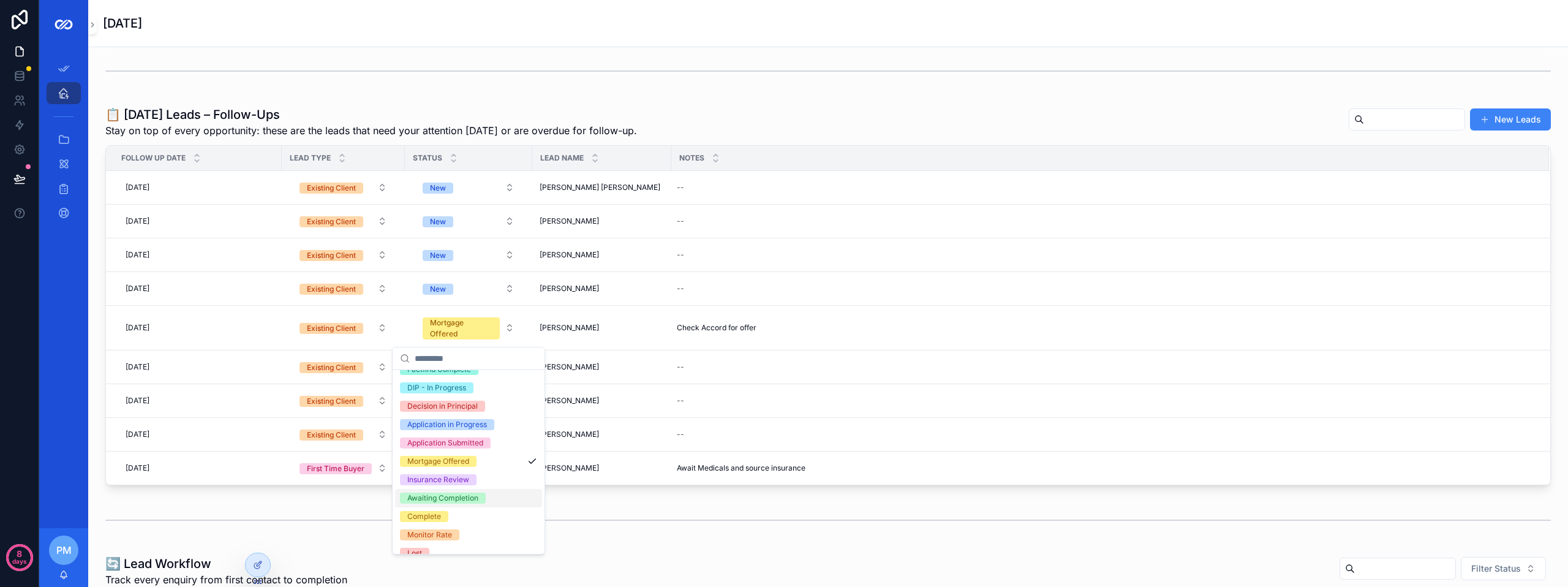
scroll to position [97, 0]
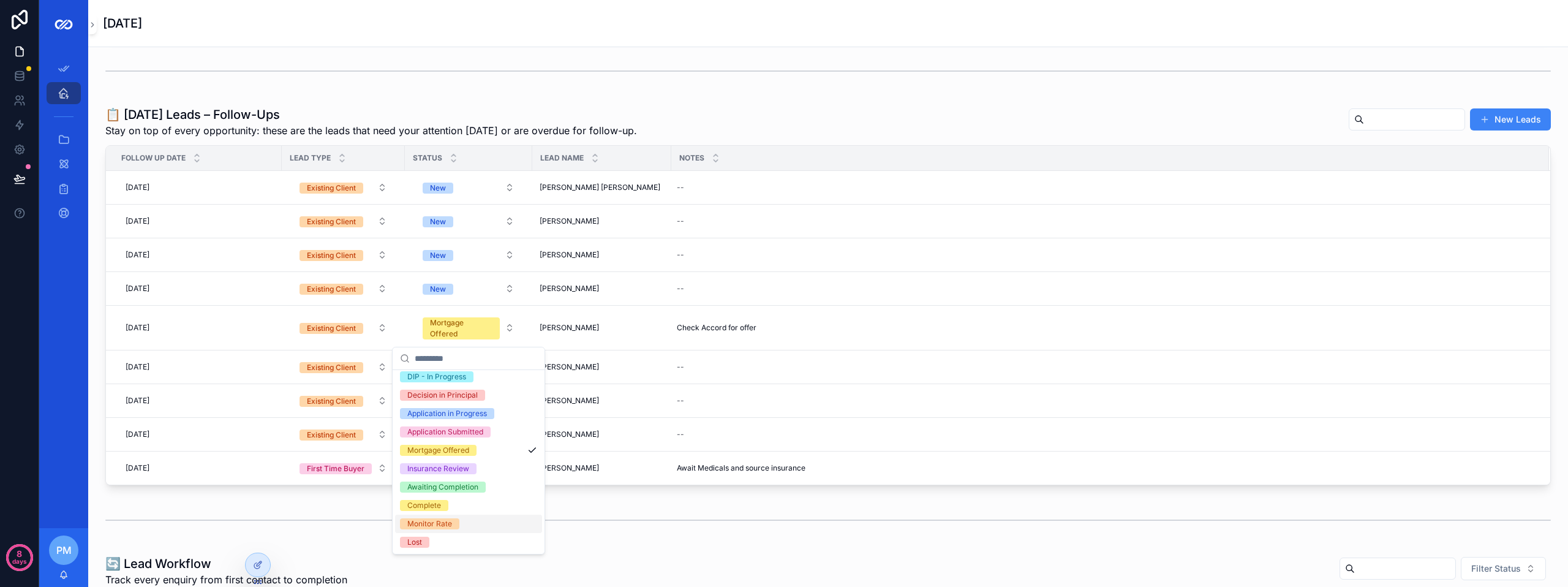
click at [625, 528] on div "scrollable content" at bounding box center [828, 520] width 1445 height 31
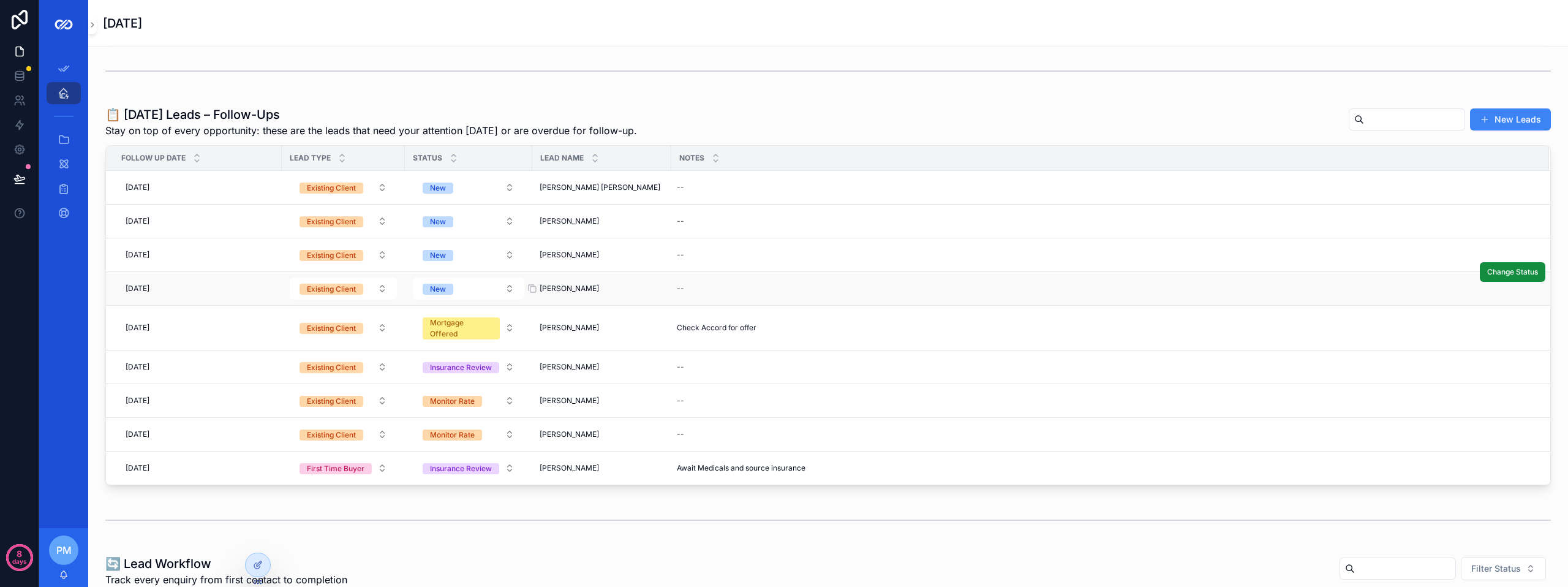
click at [555, 285] on span "[PERSON_NAME]" at bounding box center [569, 288] width 59 height 10
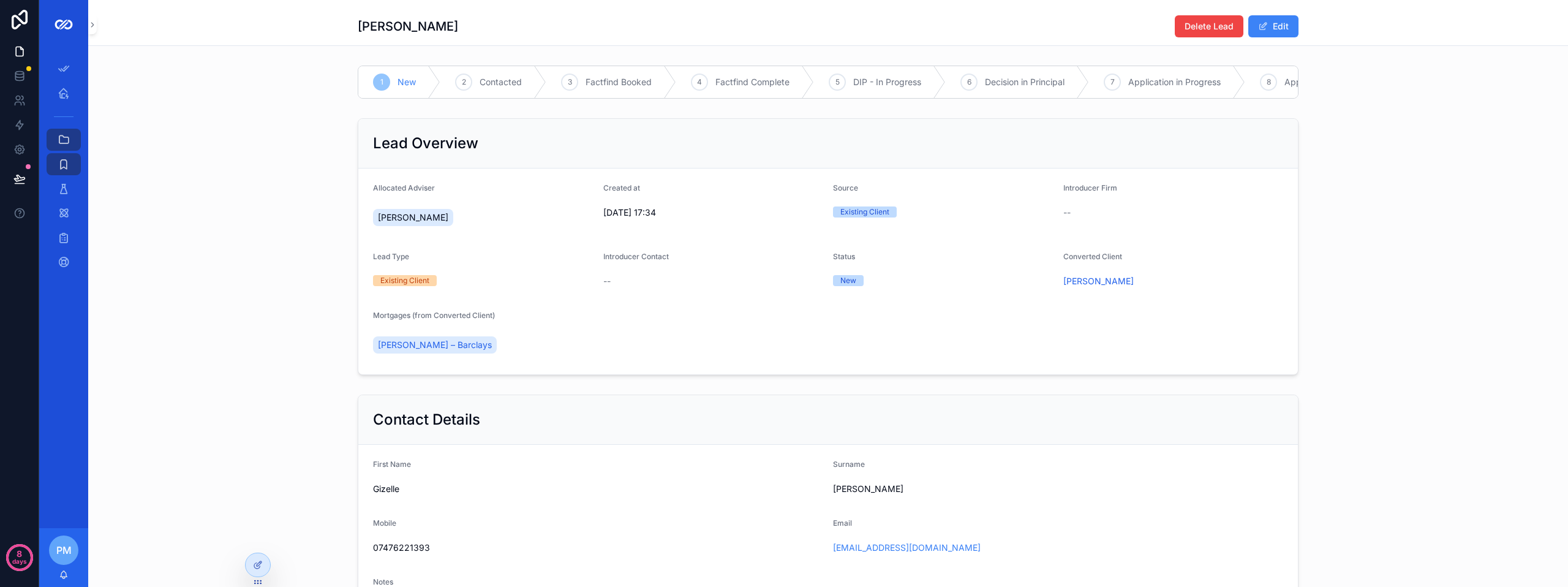
click at [437, 356] on div "[PERSON_NAME] – Barclays" at bounding box center [437, 345] width 128 height 22
click at [441, 351] on span "[PERSON_NAME] – Barclays" at bounding box center [435, 345] width 114 height 12
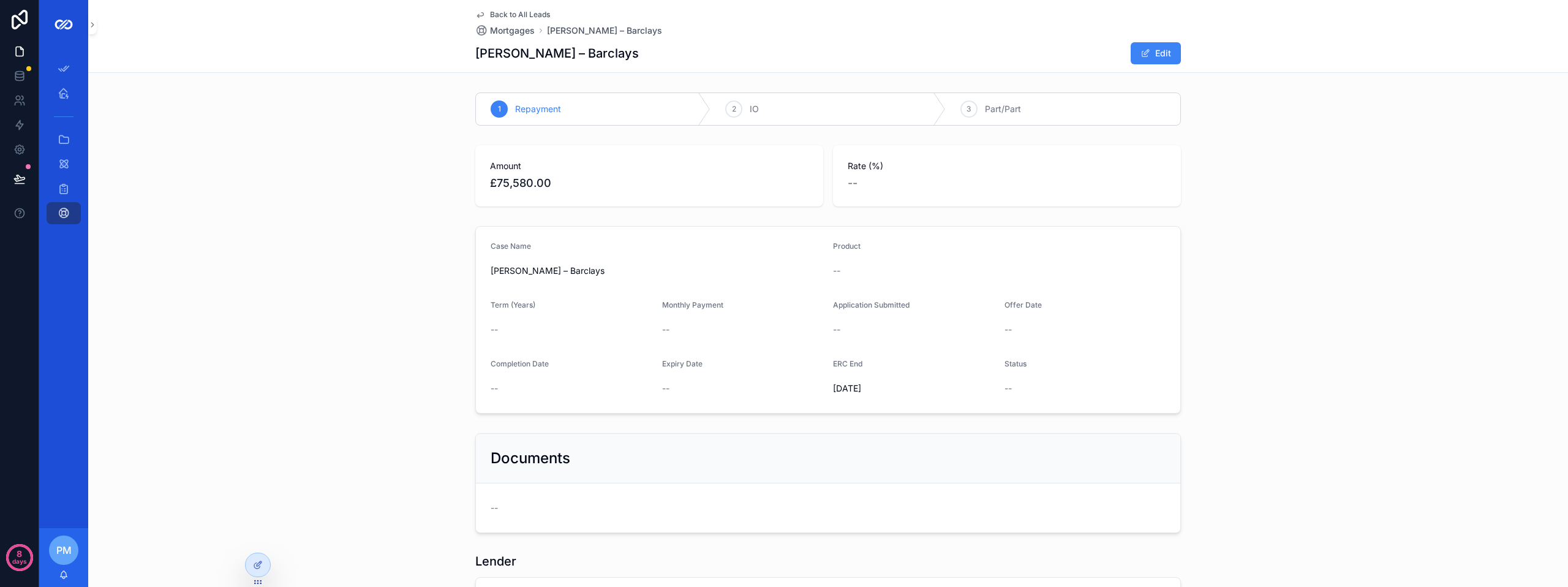
click at [491, 17] on span "Back to All Leads" at bounding box center [520, 14] width 60 height 10
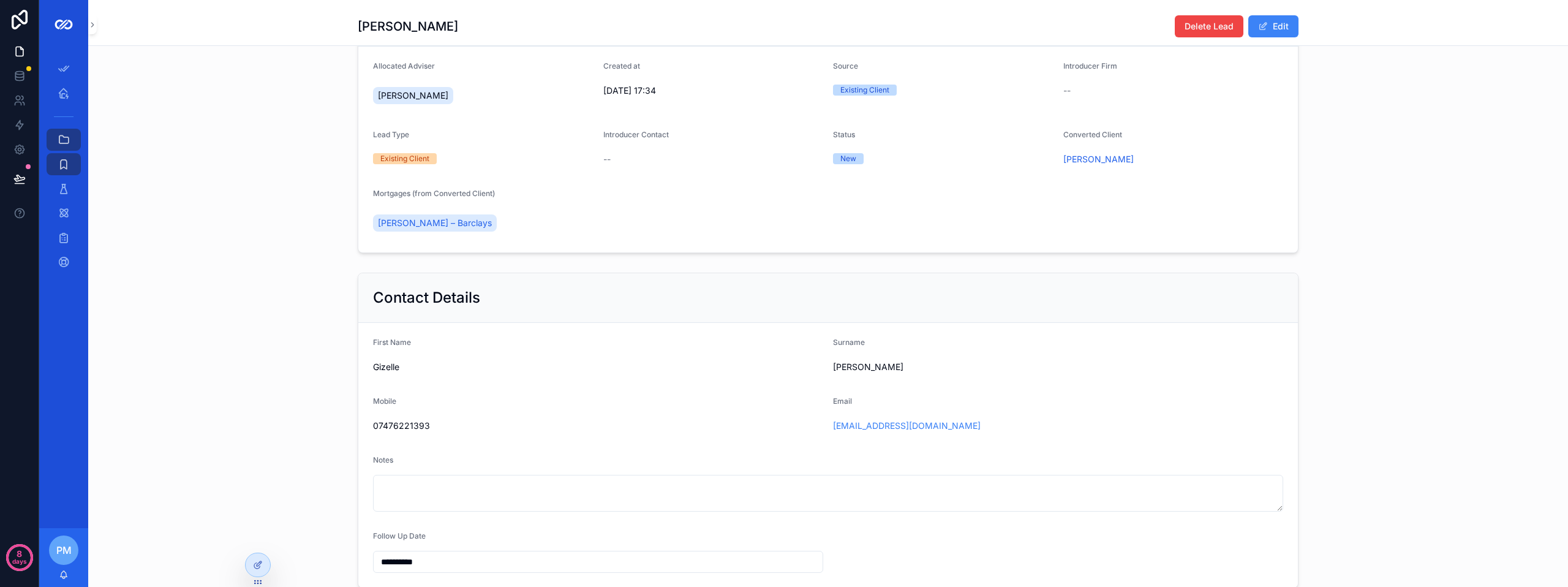
scroll to position [123, 0]
click at [820, 429] on icon "scrollable content" at bounding box center [825, 425] width 10 height 10
click at [972, 431] on div "[EMAIL_ADDRESS][DOMAIN_NAME]" at bounding box center [1058, 425] width 450 height 12
click at [1272, 24] on button "Edit" at bounding box center [1273, 26] width 50 height 22
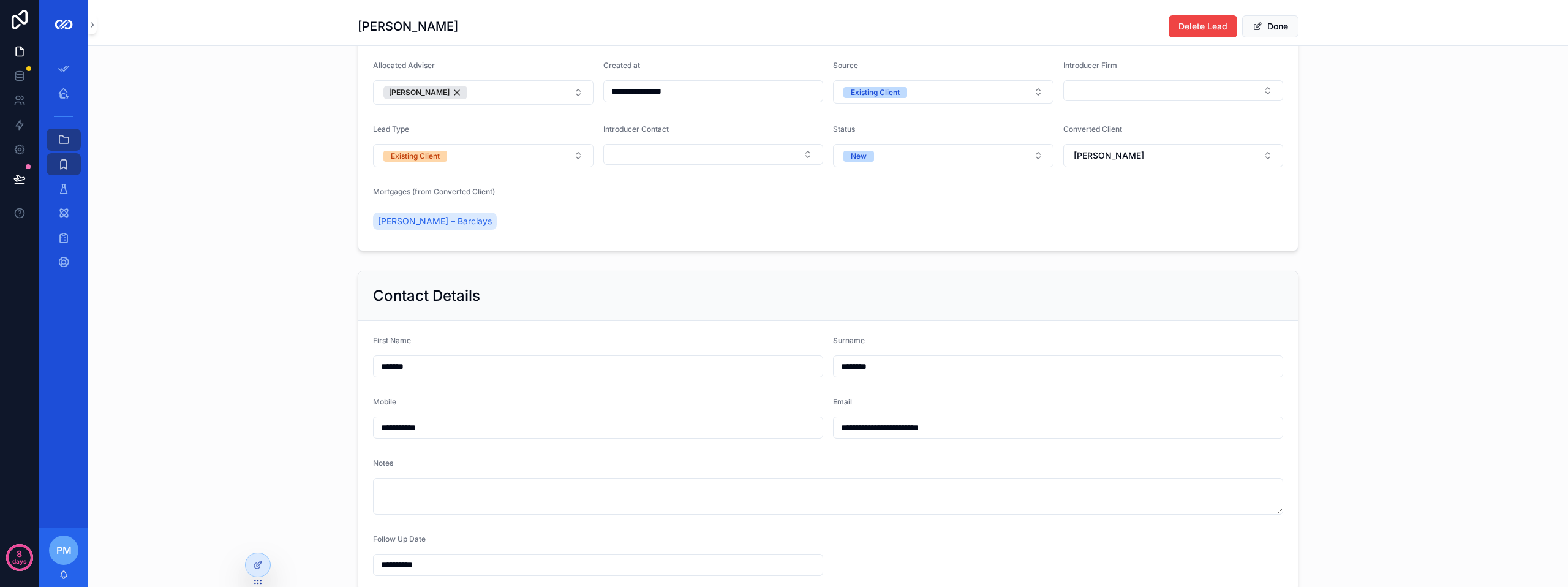
drag, startPoint x: 982, startPoint y: 440, endPoint x: 798, endPoint y: 433, distance: 184.1
click at [801, 433] on form "**********" at bounding box center [828, 455] width 939 height 269
paste input "**********"
drag, startPoint x: 969, startPoint y: 436, endPoint x: 811, endPoint y: 433, distance: 158.0
click at [811, 433] on form "**********" at bounding box center [828, 464] width 939 height 287
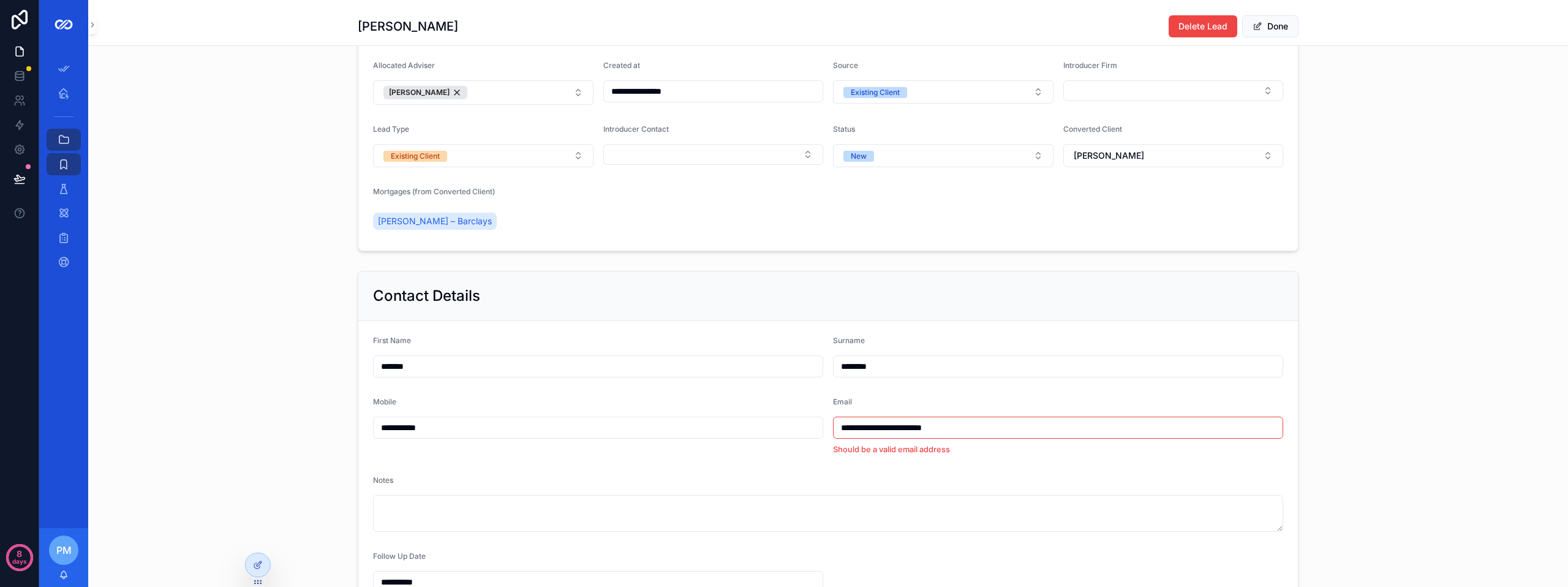
click at [968, 434] on input "**********" at bounding box center [1057, 428] width 449 height 17
type input "**********"
click at [841, 466] on form "**********" at bounding box center [828, 455] width 939 height 269
drag, startPoint x: 973, startPoint y: 437, endPoint x: 781, endPoint y: 431, distance: 192.1
click at [781, 431] on form "**********" at bounding box center [828, 455] width 939 height 269
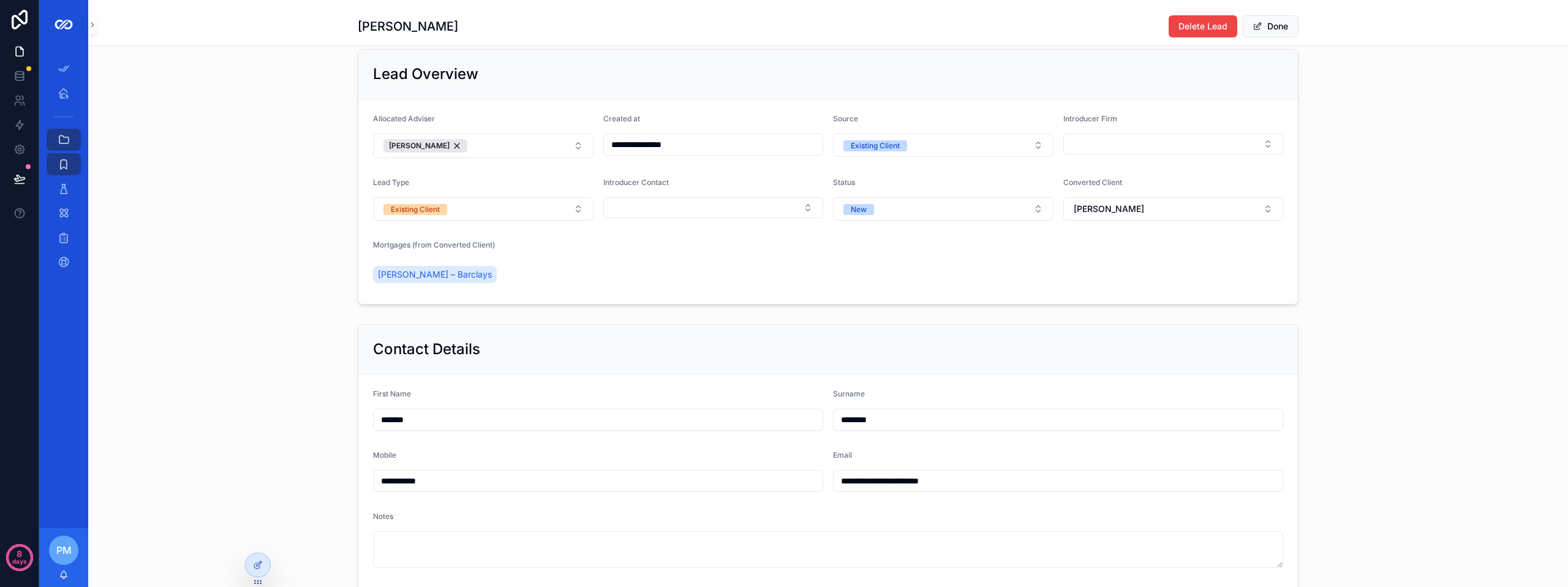
scroll to position [0, 0]
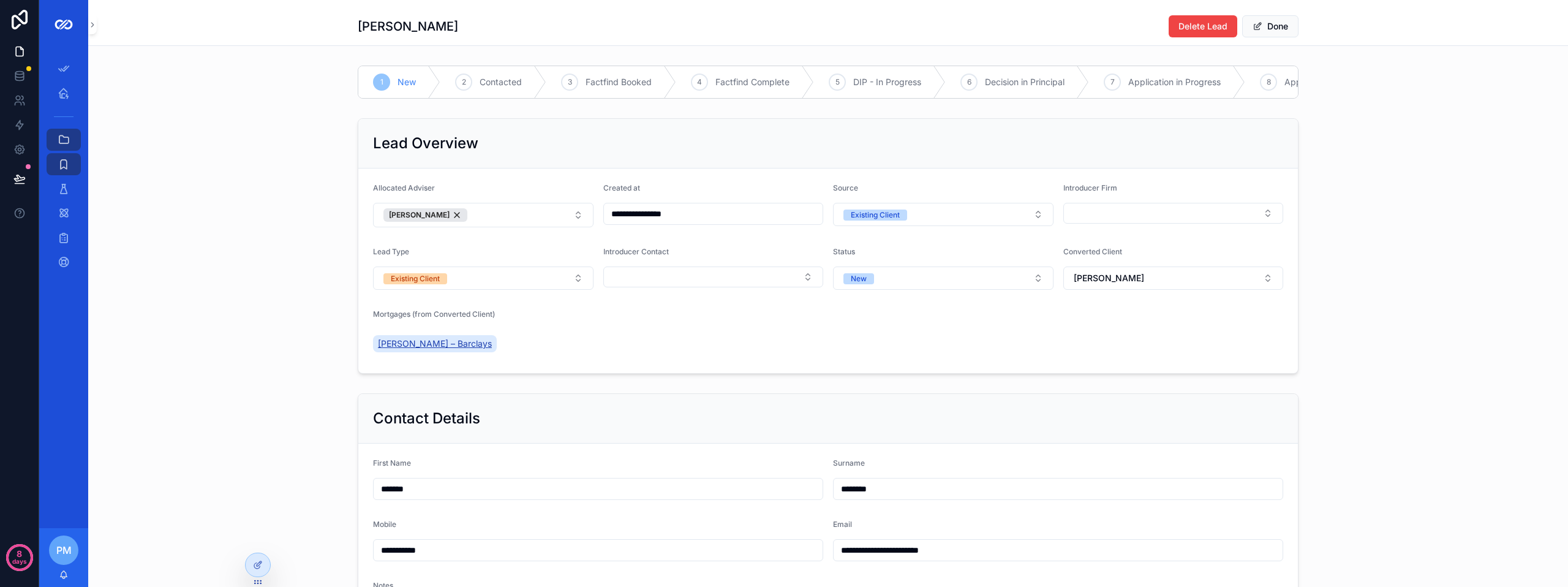
click at [420, 350] on span "[PERSON_NAME] – Barclays" at bounding box center [435, 343] width 114 height 12
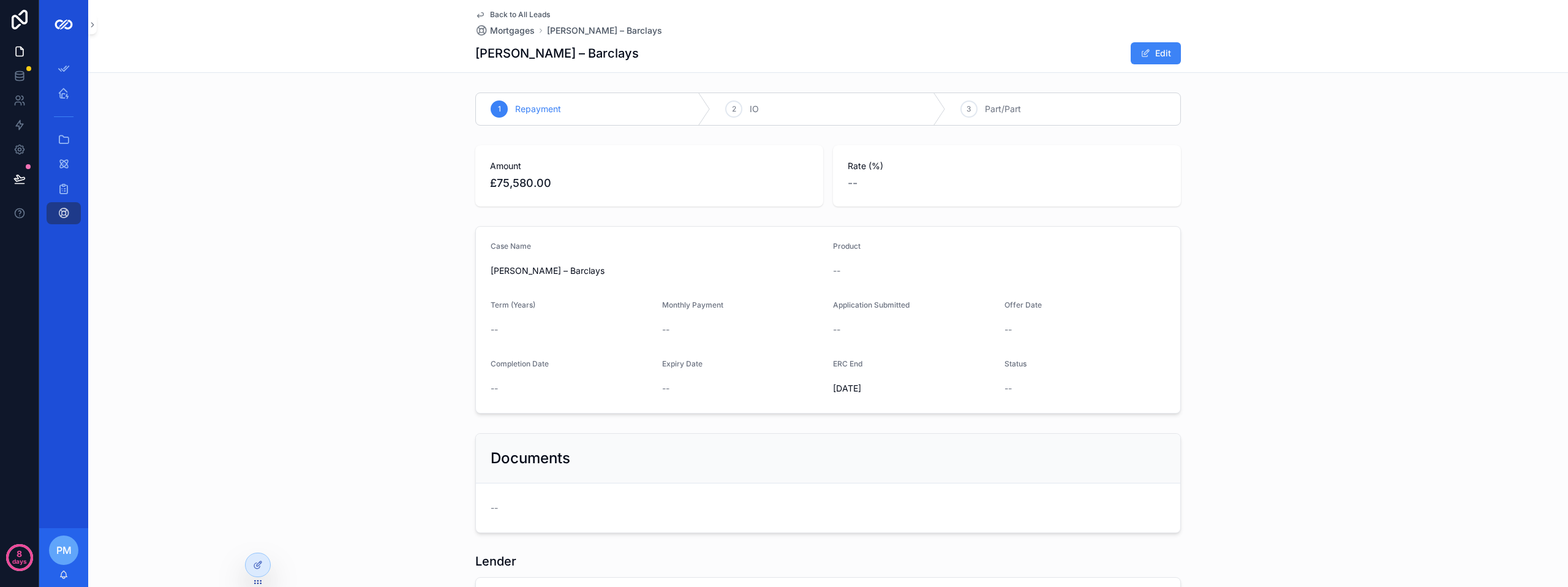
click at [515, 15] on span "Back to All Leads" at bounding box center [520, 14] width 60 height 10
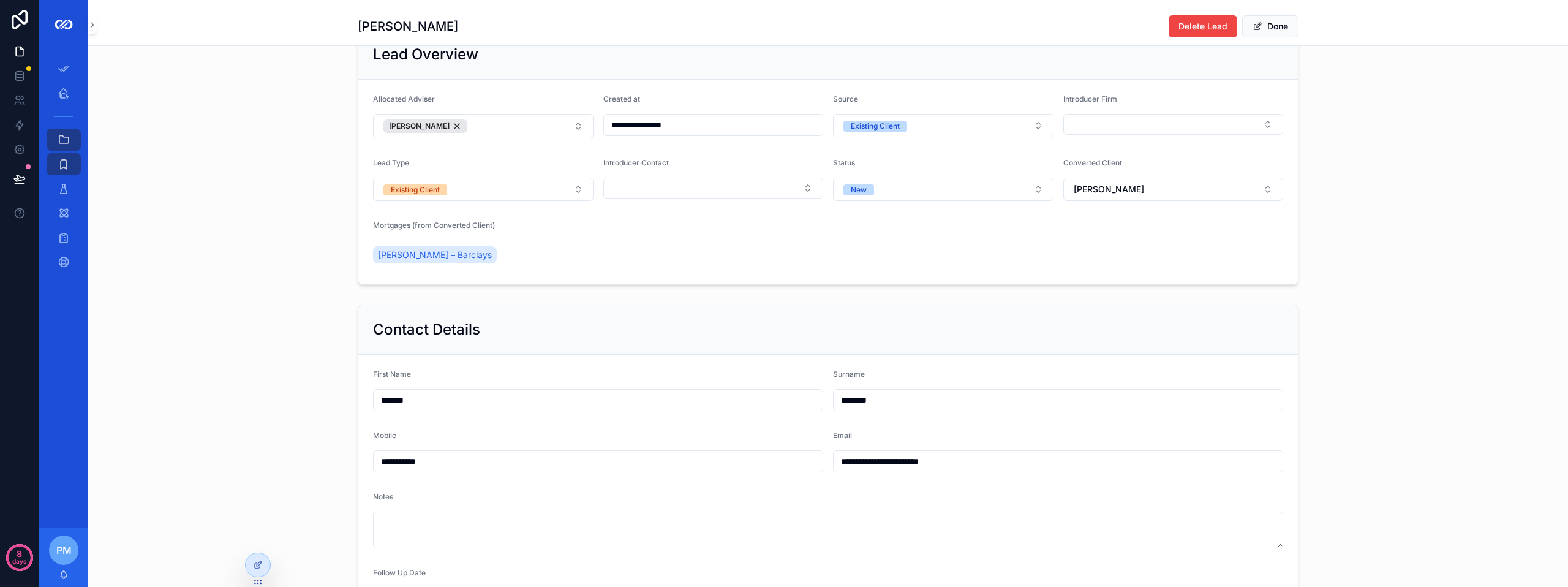
scroll to position [80, 0]
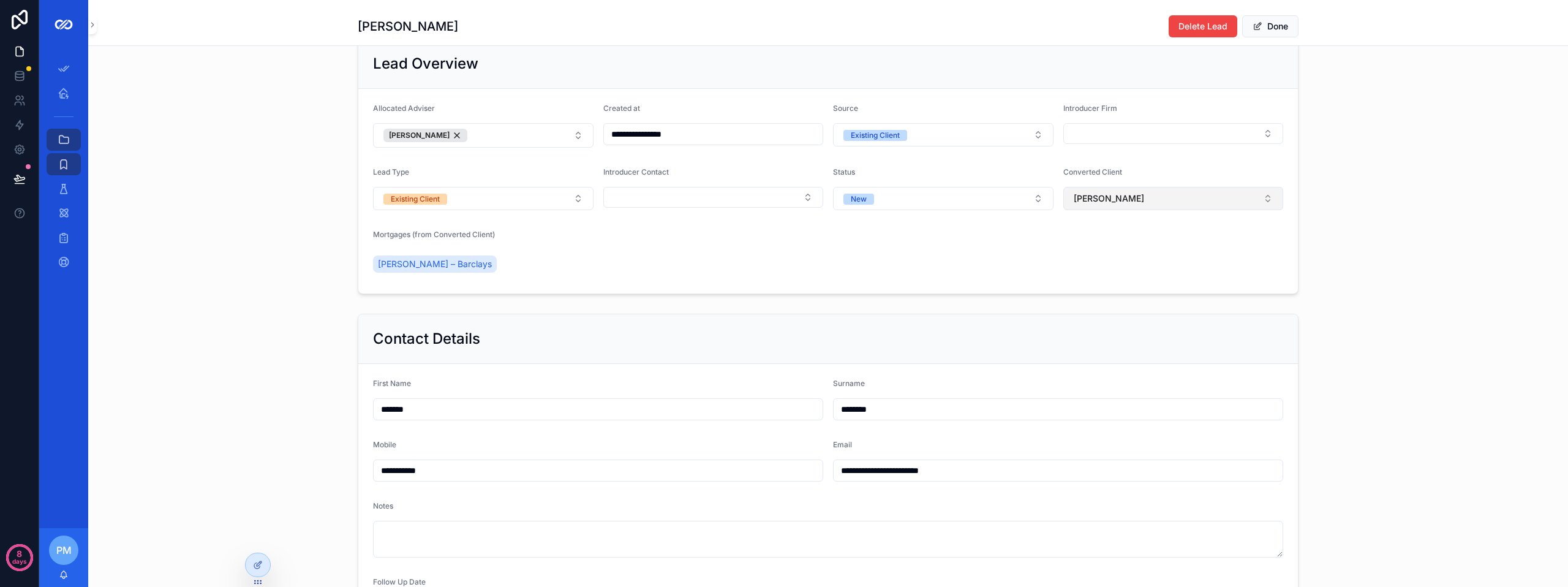
click at [1112, 204] on span "[PERSON_NAME]" at bounding box center [1108, 198] width 70 height 12
click at [1007, 229] on form "**********" at bounding box center [828, 191] width 939 height 204
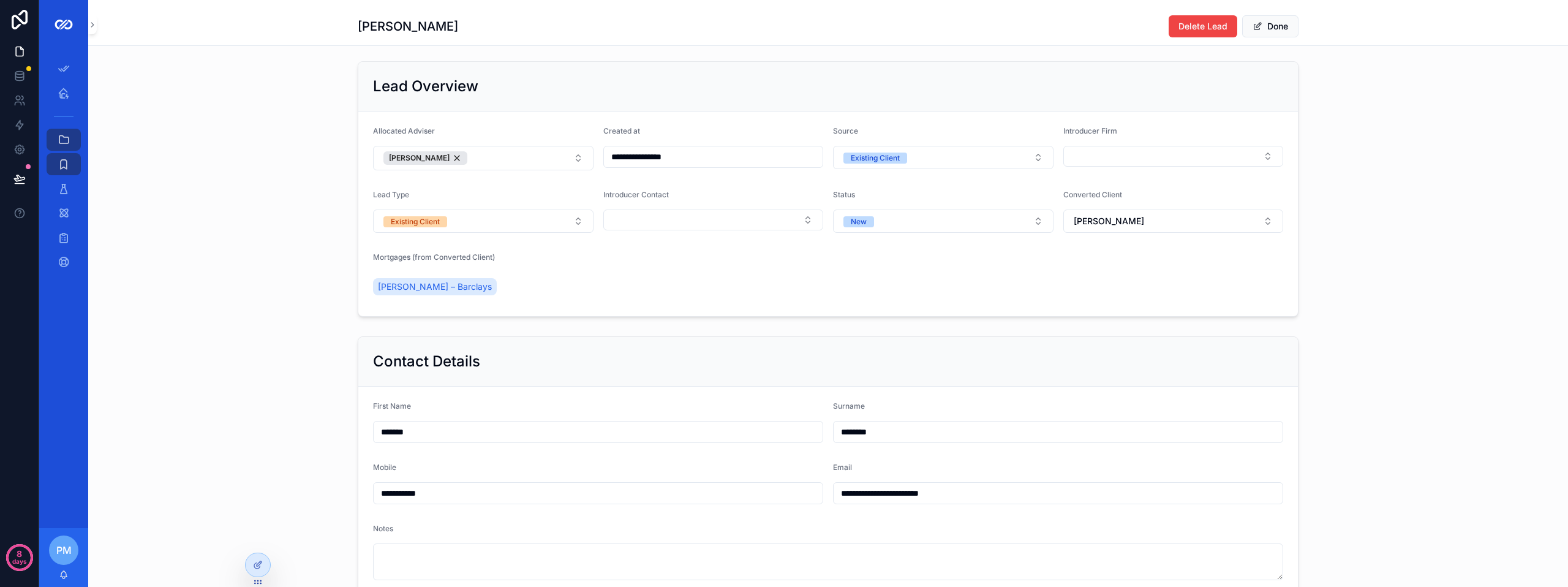
scroll to position [0, 0]
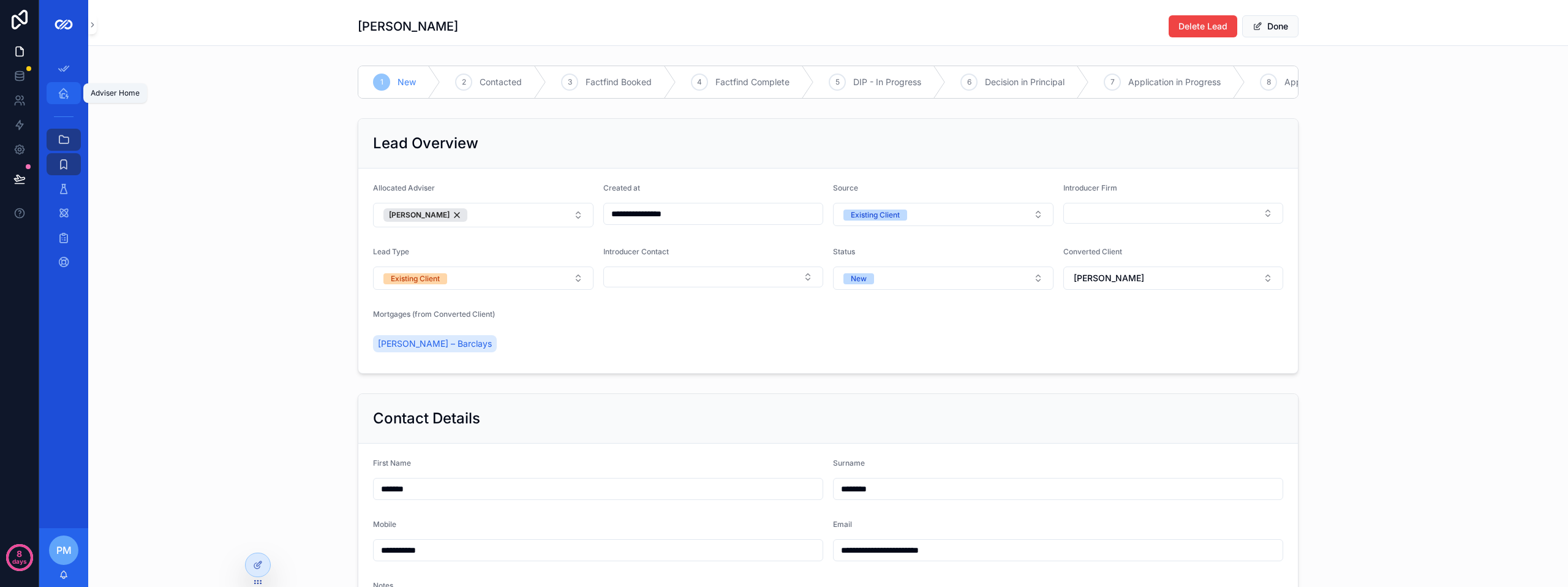
click at [55, 98] on div "Adviser Home" at bounding box center [63, 93] width 20 height 20
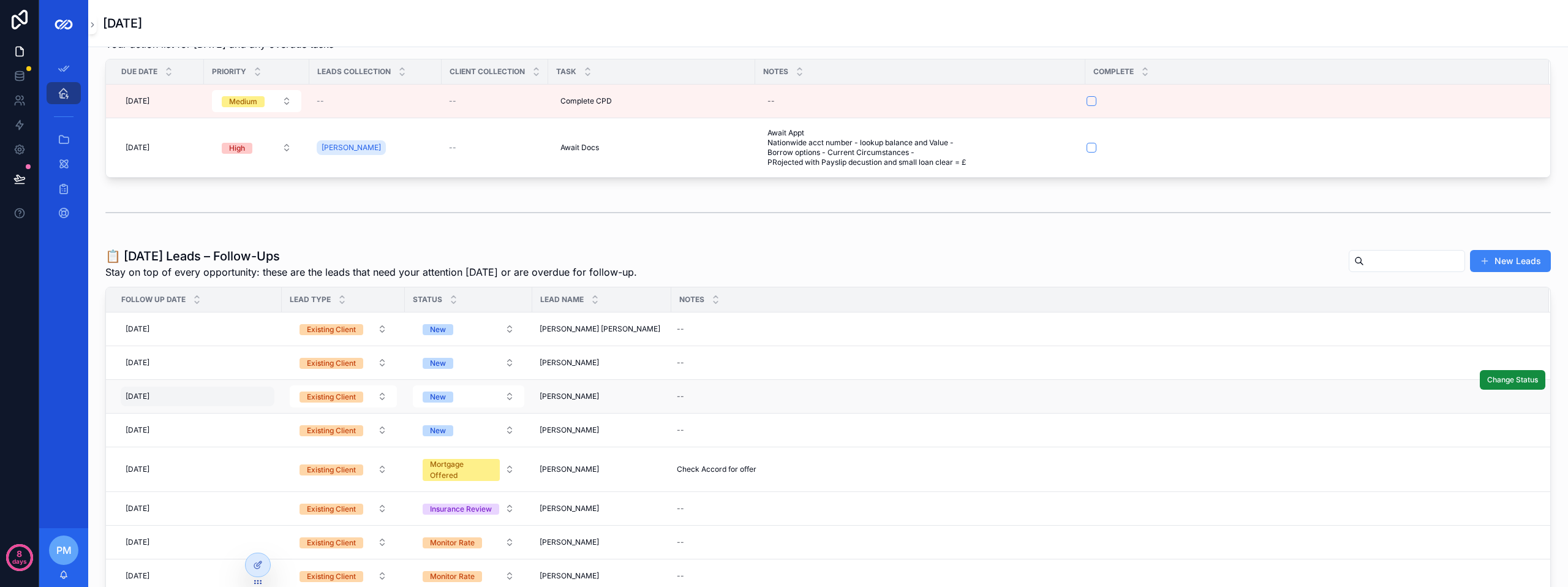
scroll to position [61, 0]
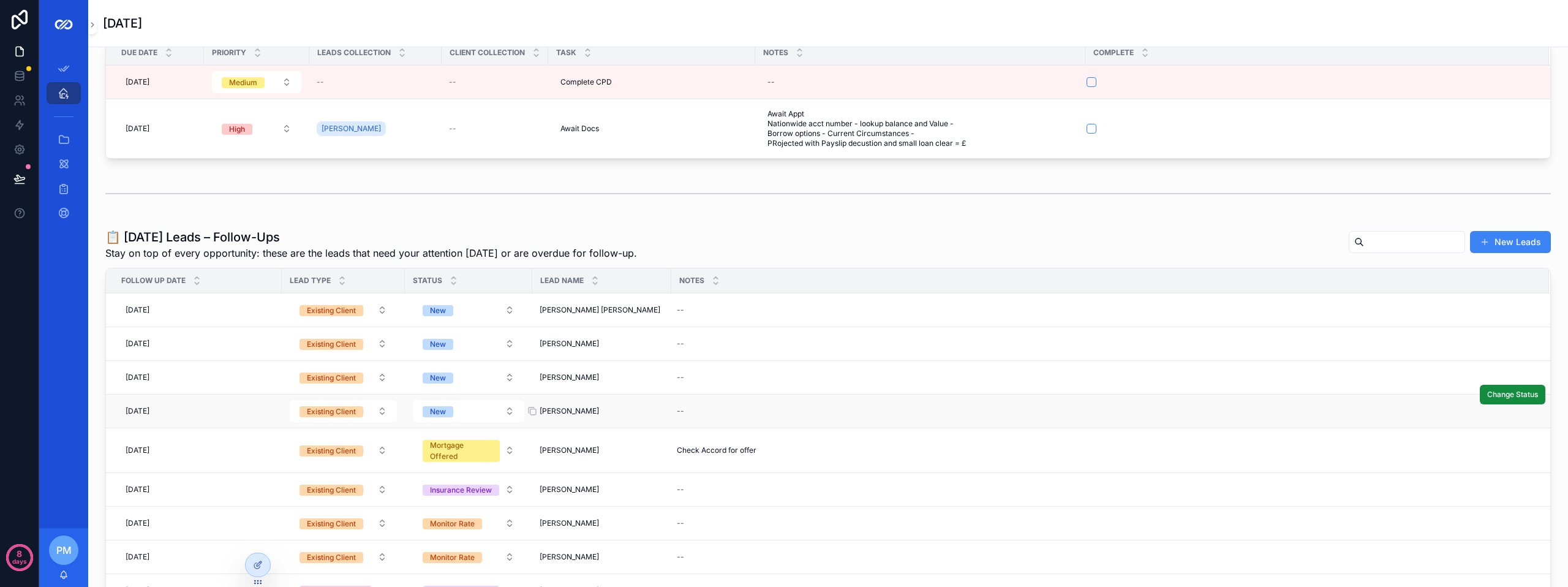
click at [618, 412] on div "[PERSON_NAME] [PERSON_NAME]" at bounding box center [601, 411] width 124 height 10
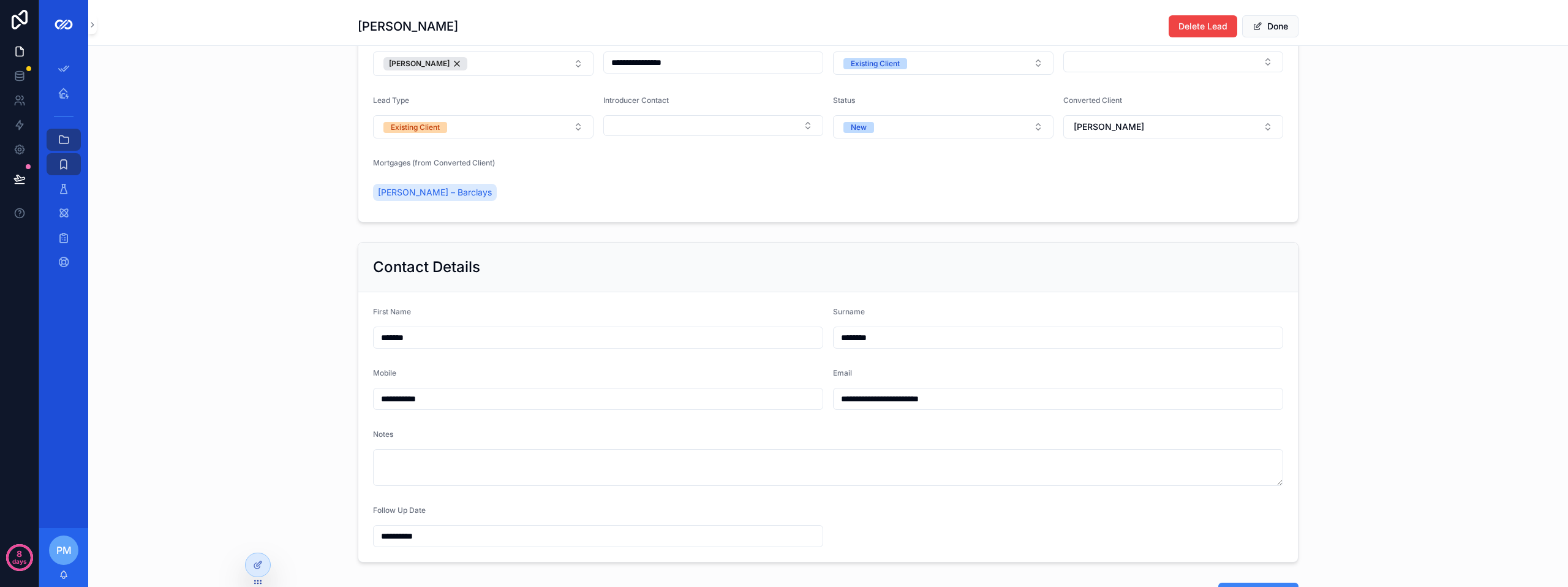
scroll to position [307, 0]
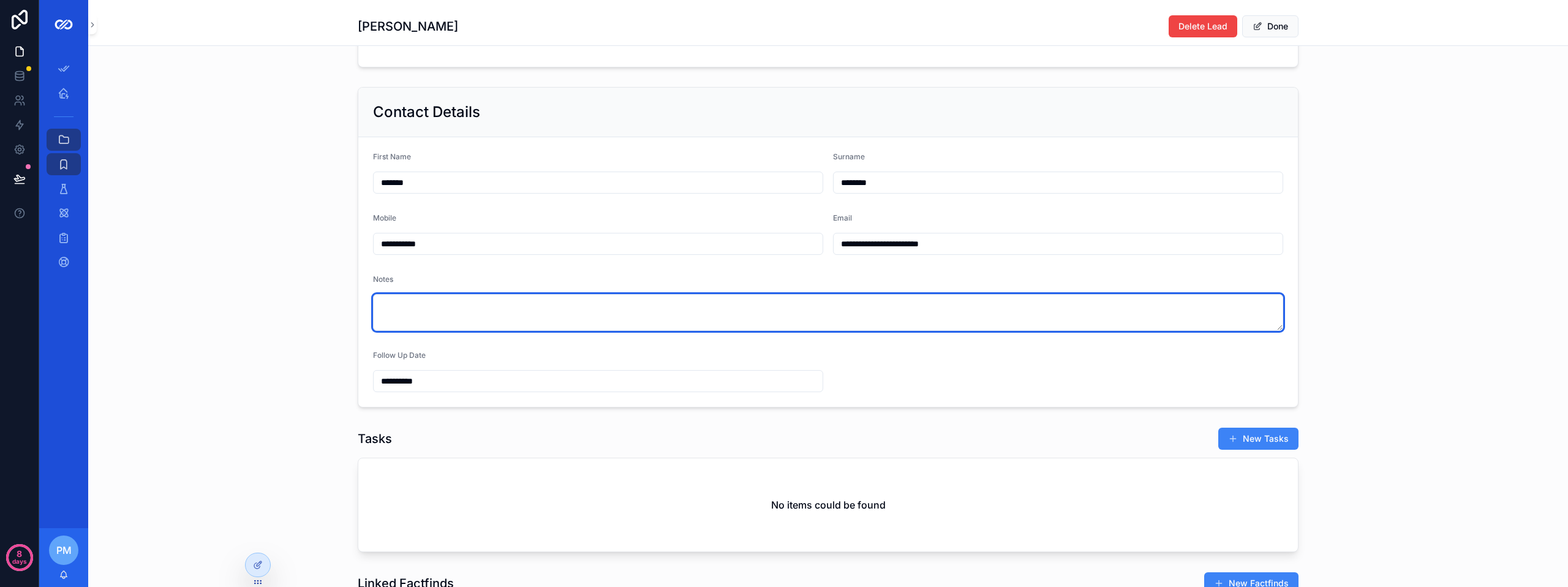
click at [429, 313] on textarea "scrollable content" at bounding box center [828, 312] width 910 height 36
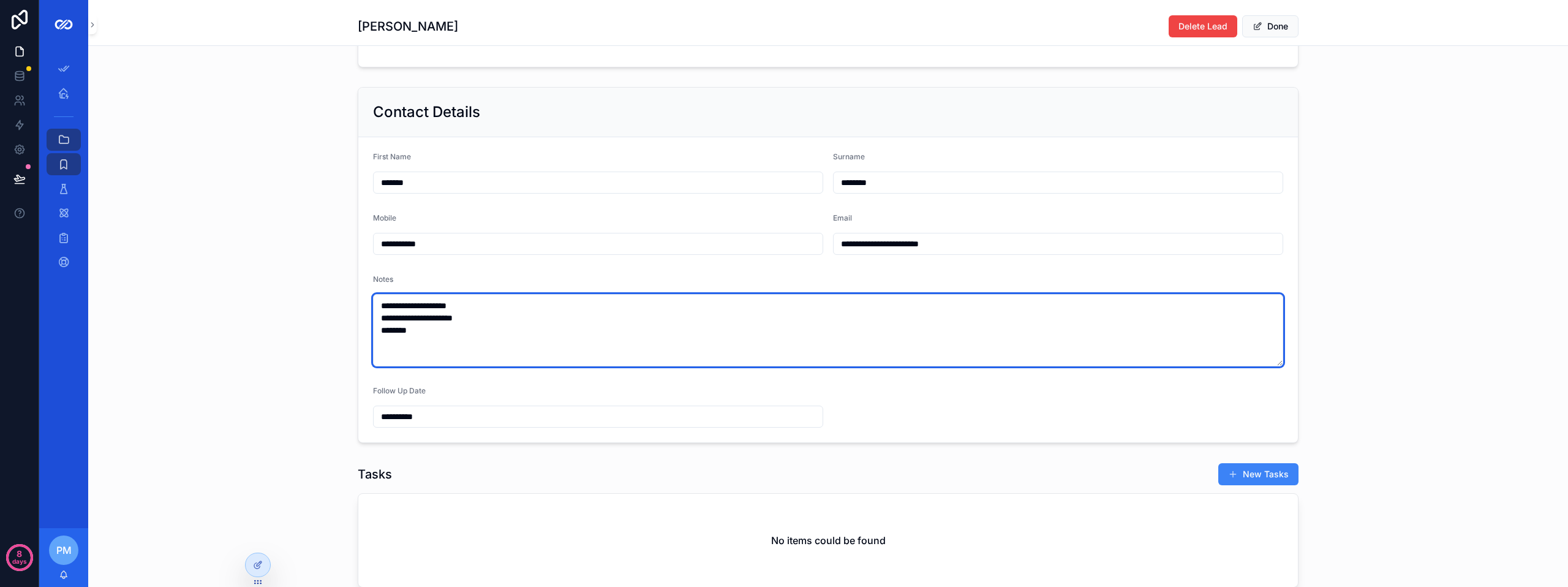
type textarea "**********"
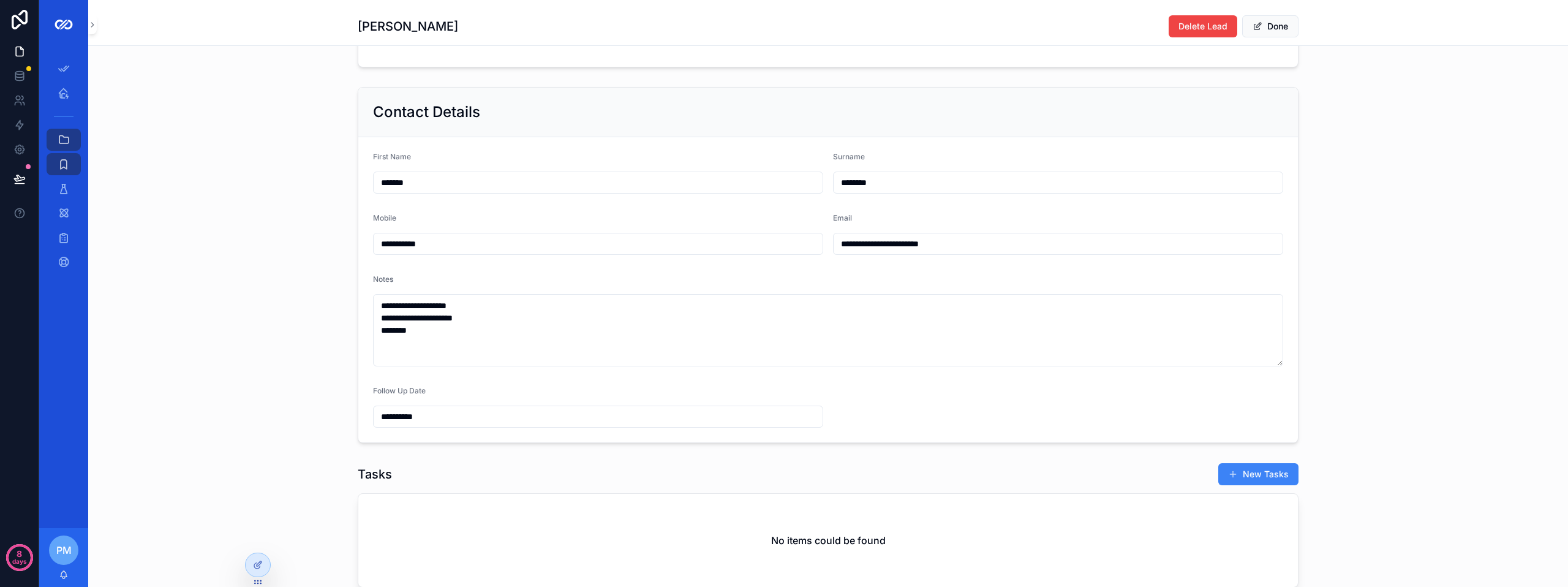
click at [512, 425] on input "**********" at bounding box center [598, 417] width 449 height 17
click at [657, 219] on button "scrollable content" at bounding box center [660, 216] width 22 height 22
click at [662, 218] on button "scrollable content" at bounding box center [660, 216] width 22 height 22
click at [531, 218] on button "scrollable content" at bounding box center [527, 216] width 22 height 22
click at [658, 212] on button "scrollable content" at bounding box center [660, 216] width 22 height 22
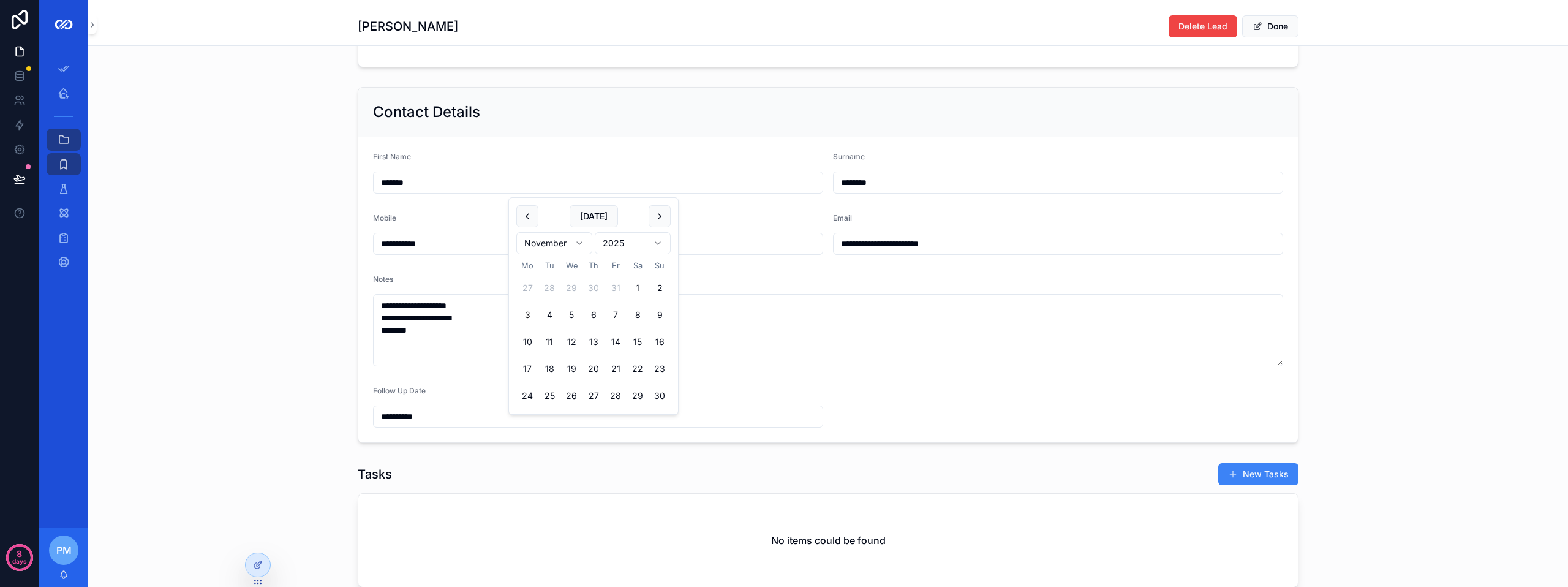
click at [522, 314] on button "3" at bounding box center [527, 315] width 22 height 22
type input "**********"
click at [931, 467] on div "Tasks New Tasks No items could be found" at bounding box center [828, 525] width 1479 height 135
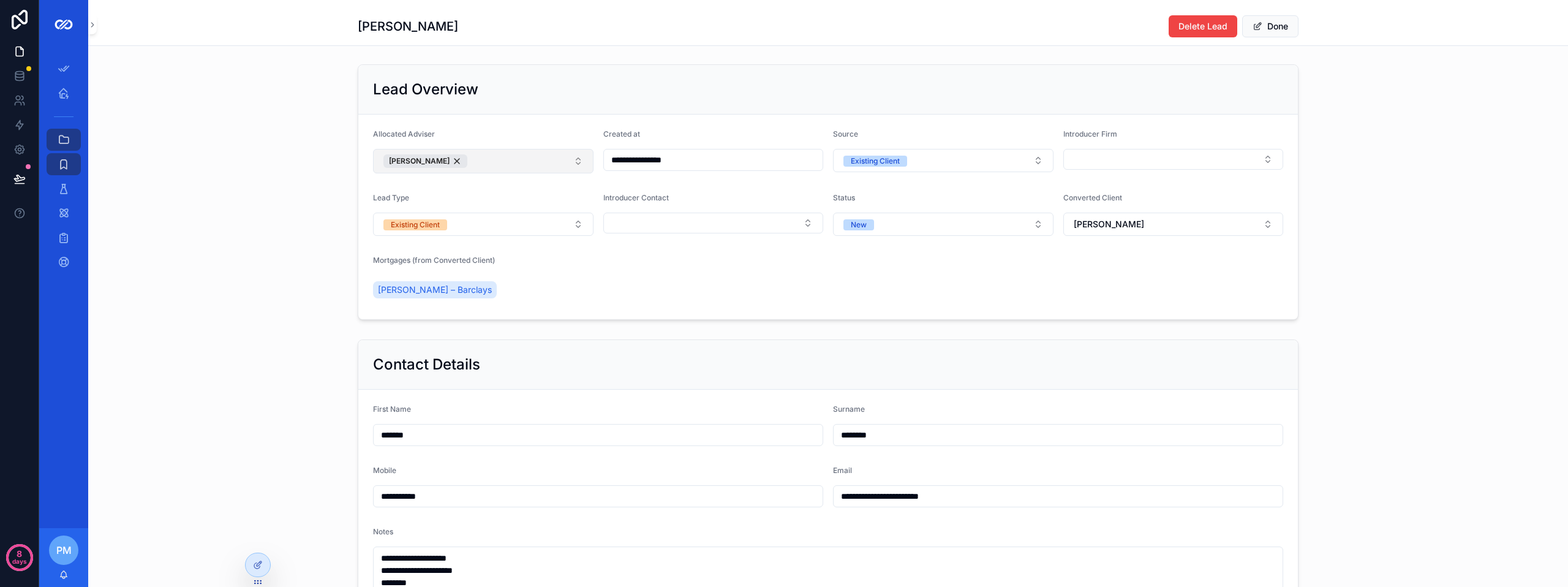
scroll to position [0, 0]
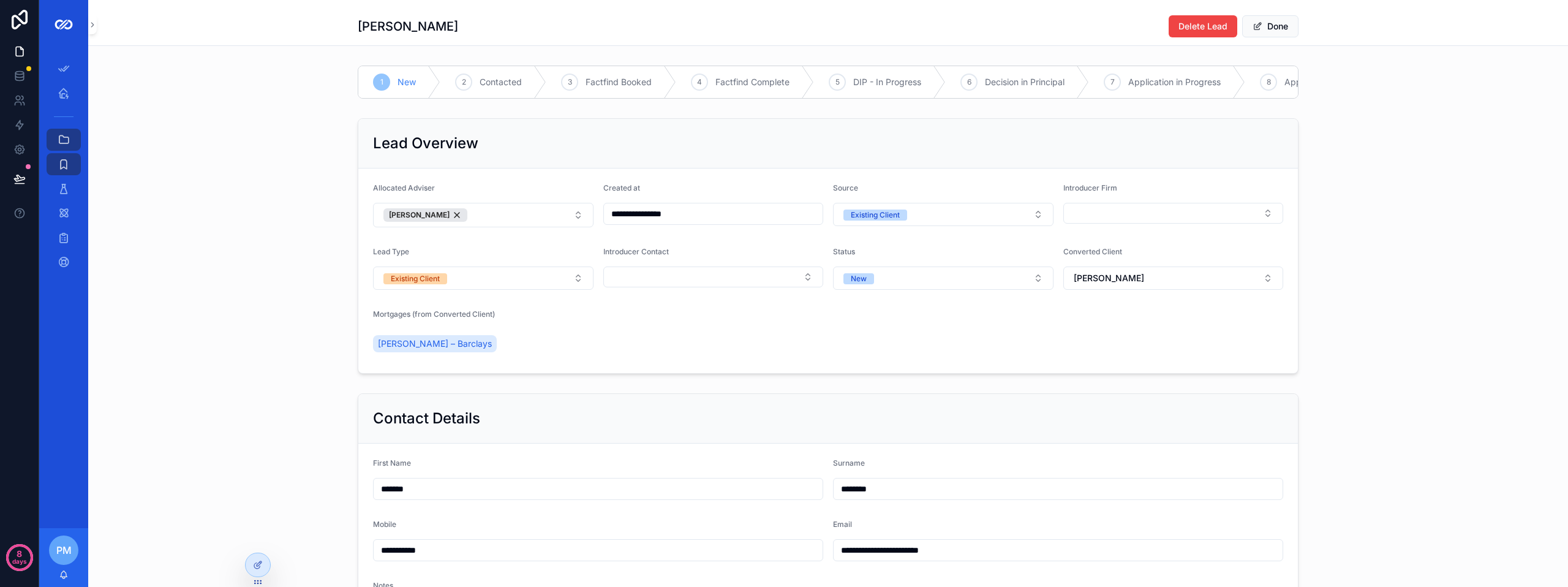
click at [313, 203] on div "**********" at bounding box center [828, 246] width 1479 height 265
click at [59, 94] on icon "scrollable content" at bounding box center [63, 93] width 12 height 12
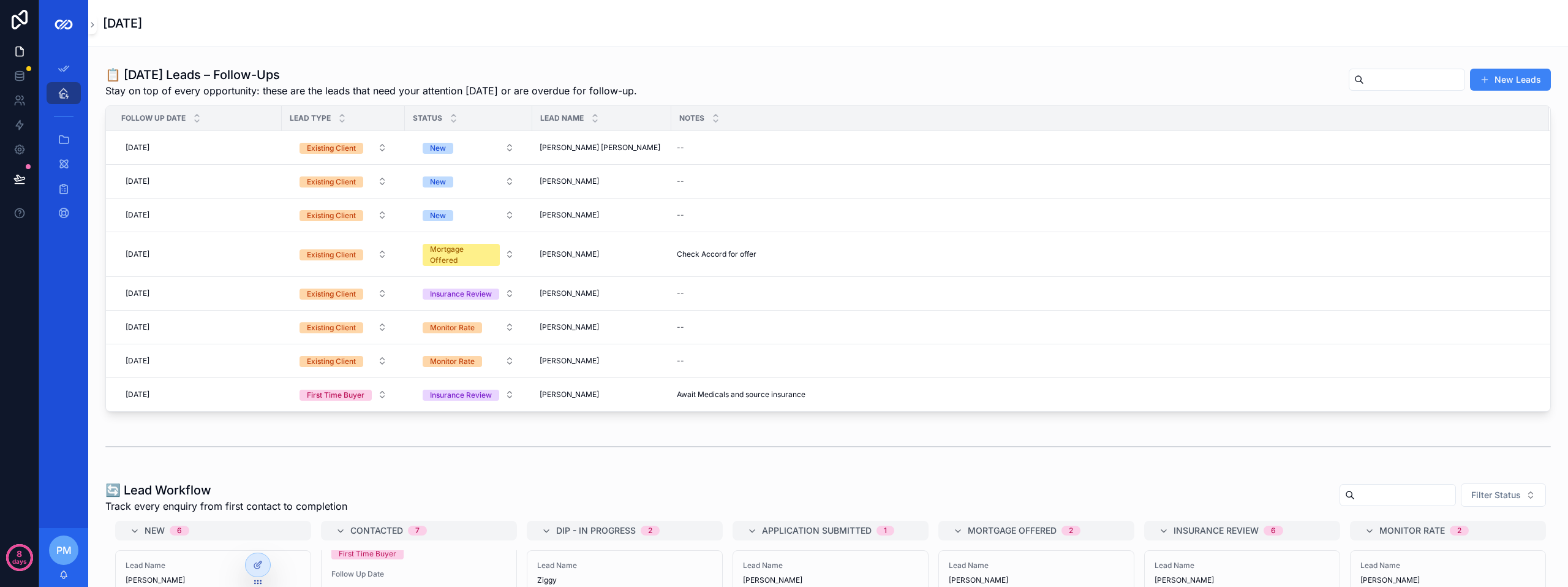
scroll to position [184, 0]
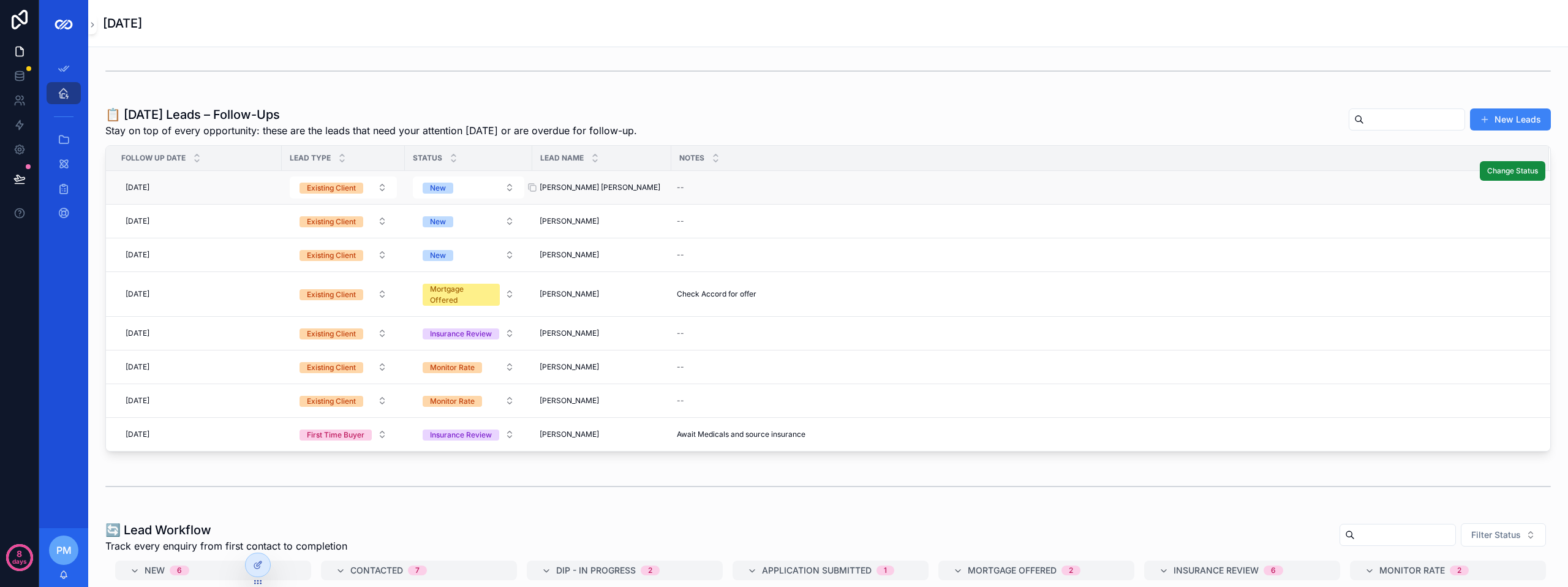
click at [634, 188] on div "[PERSON_NAME] [PERSON_NAME] [PERSON_NAME] [PERSON_NAME]" at bounding box center [601, 187] width 124 height 10
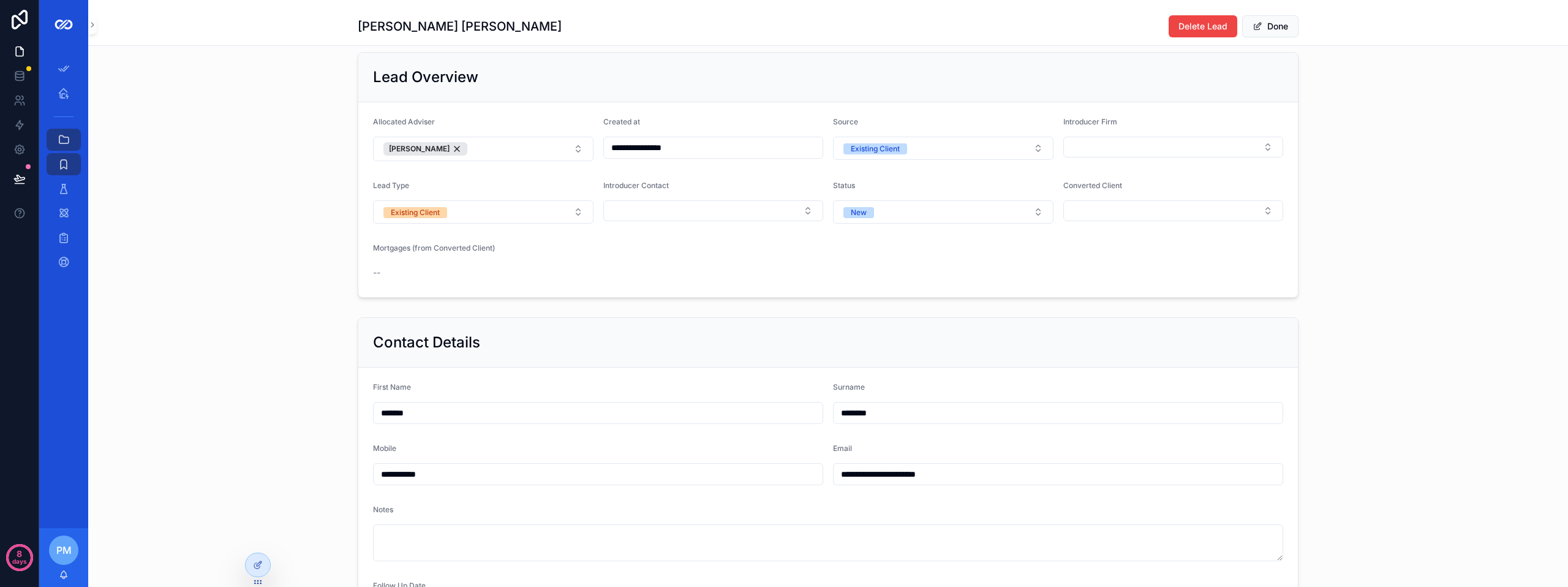
scroll to position [61, 0]
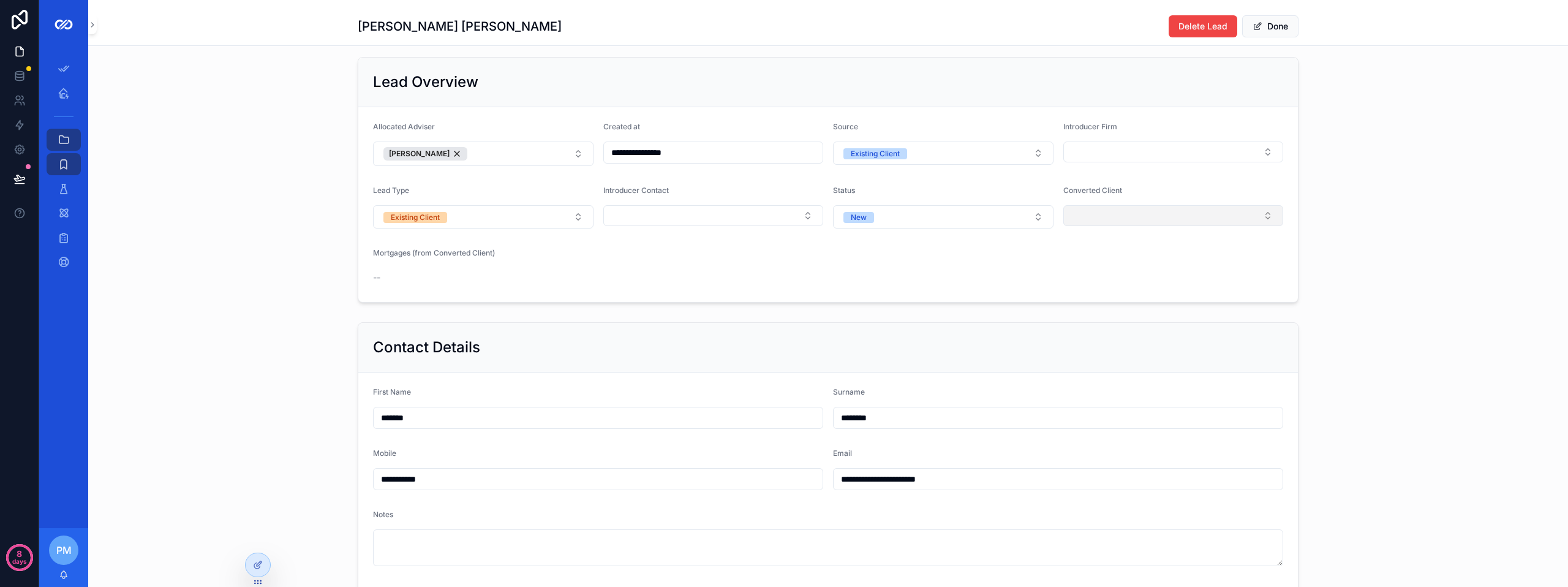
click at [1102, 219] on button "Select Button" at bounding box center [1173, 215] width 220 height 21
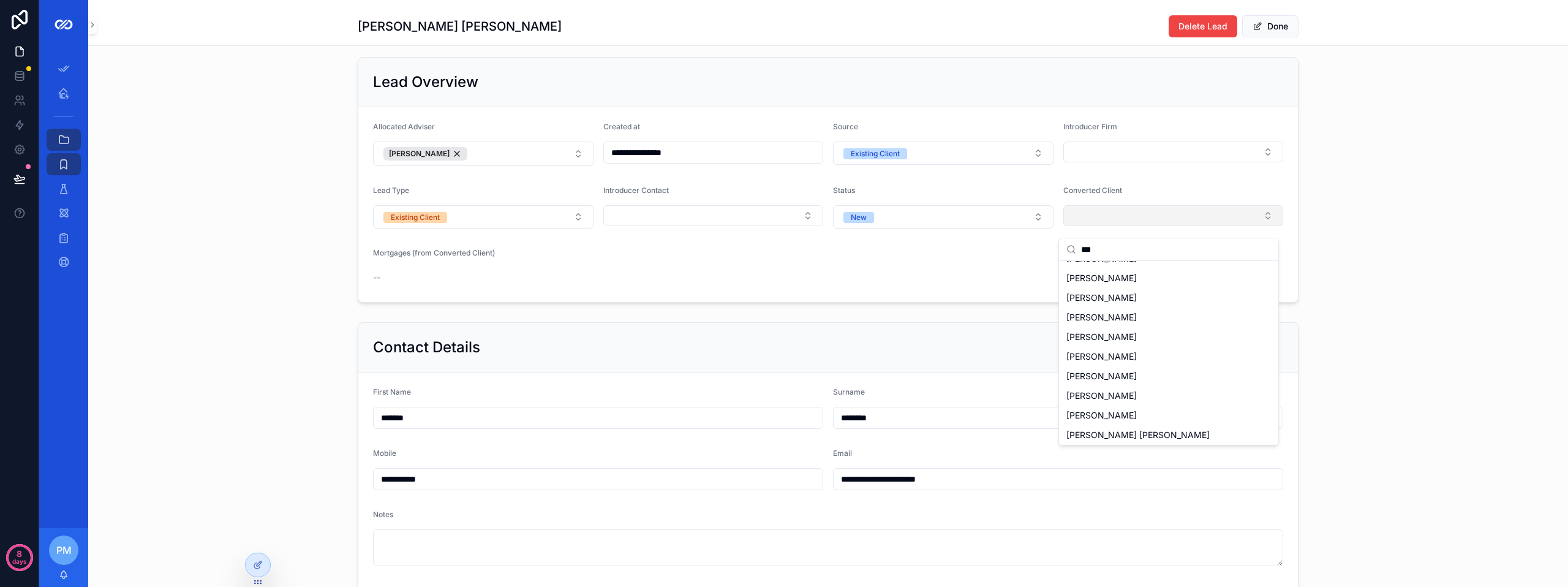
scroll to position [0, 0]
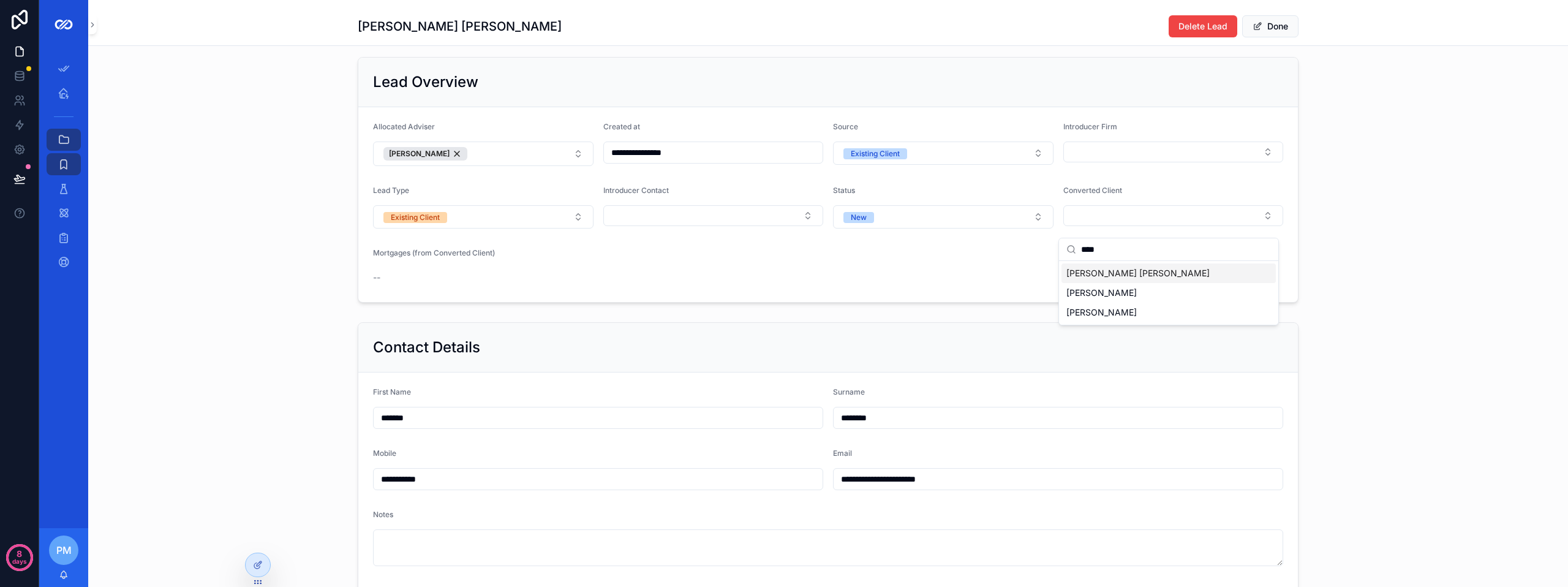
type input "****"
click at [1108, 269] on span "[PERSON_NAME] [PERSON_NAME]" at bounding box center [1137, 273] width 143 height 12
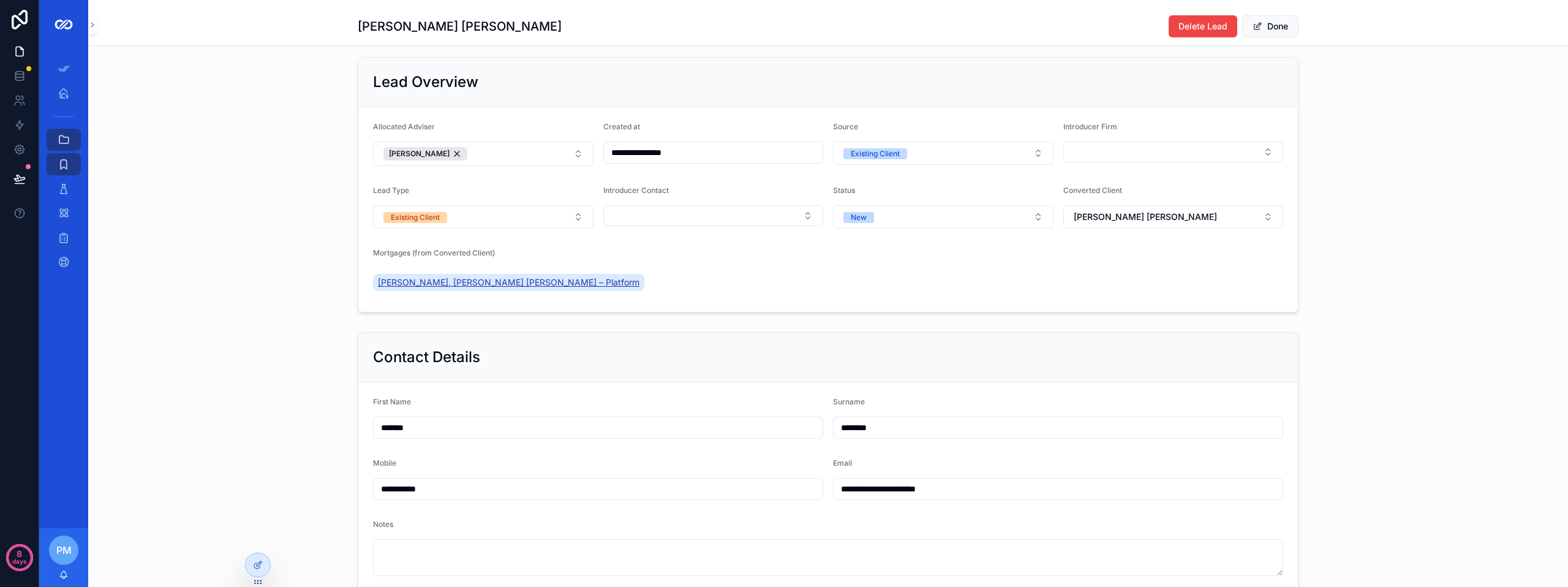
click at [450, 288] on span "[PERSON_NAME], [PERSON_NAME] [PERSON_NAME] – Platform" at bounding box center [508, 282] width 261 height 12
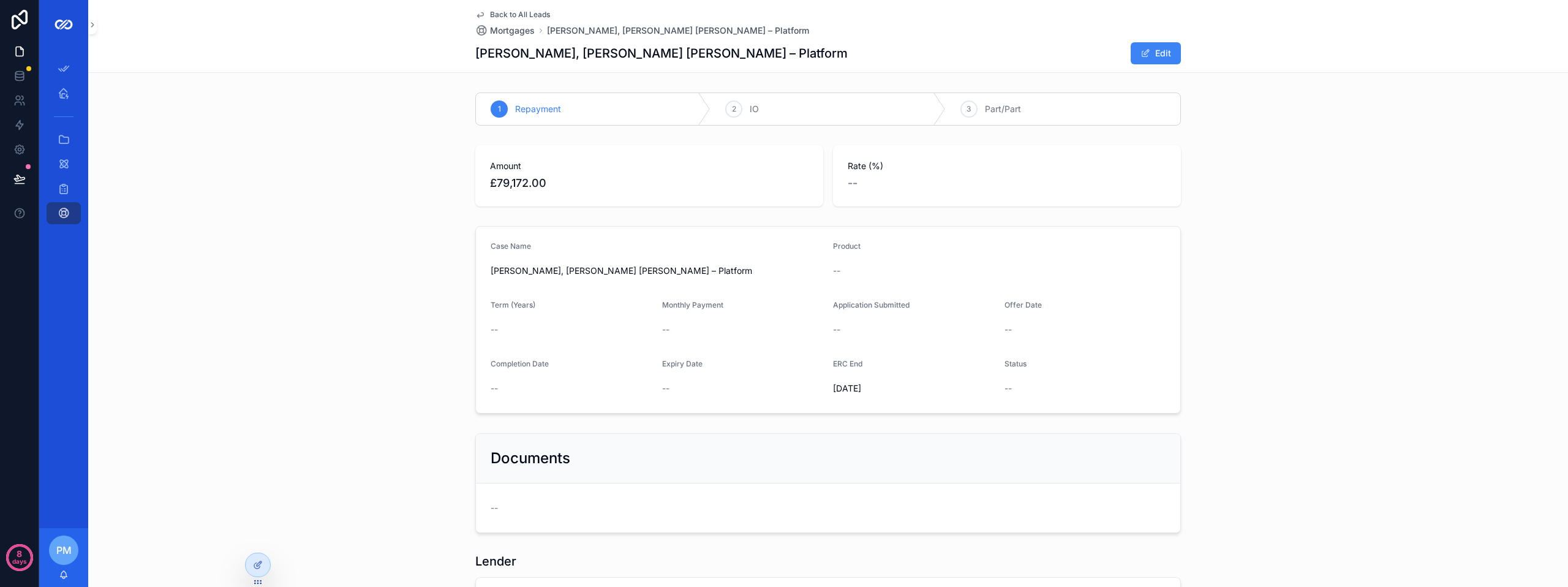
click at [816, 536] on div "Documents --" at bounding box center [828, 482] width 1479 height 109
click at [505, 17] on span "Back to All Leads" at bounding box center [520, 14] width 60 height 10
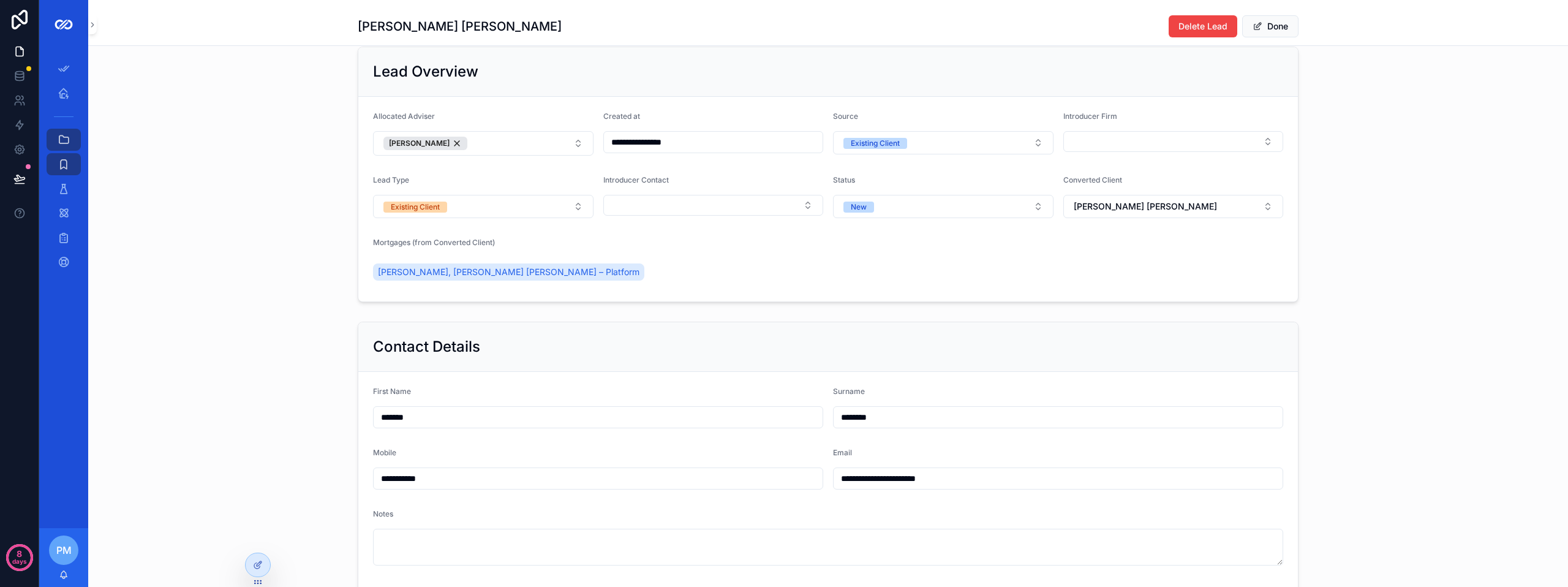
scroll to position [184, 0]
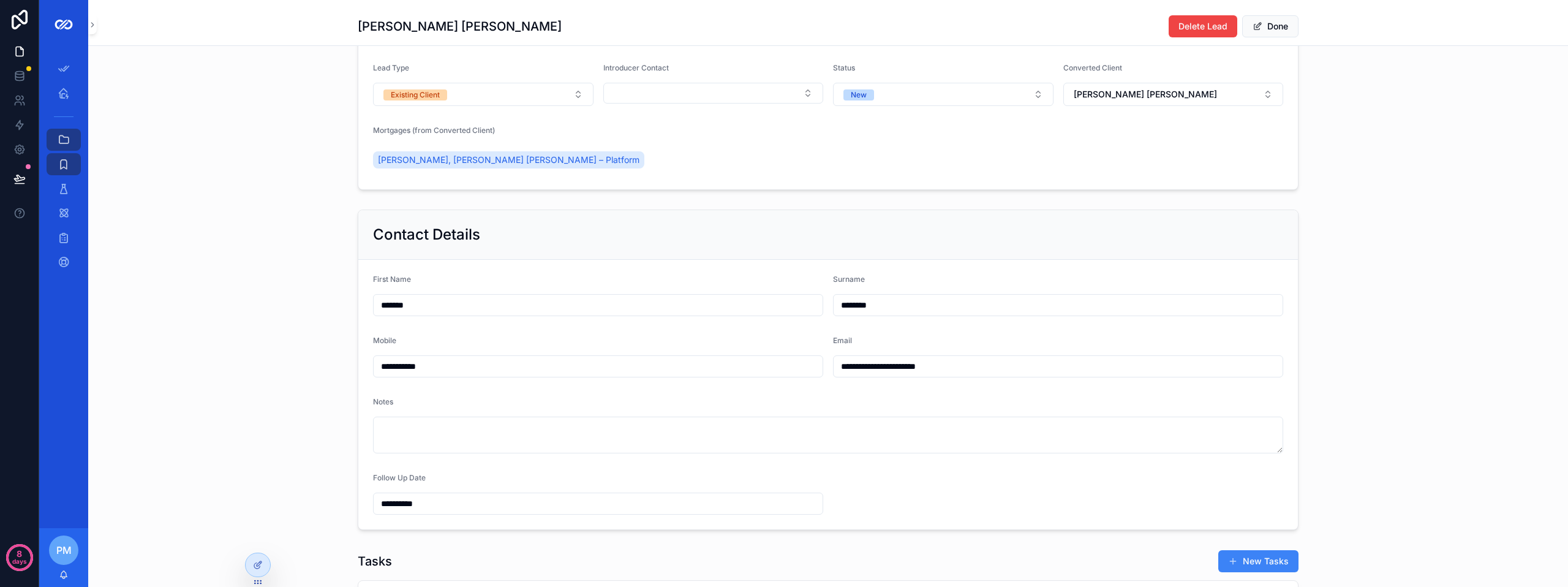
drag, startPoint x: 958, startPoint y: 376, endPoint x: 813, endPoint y: 369, distance: 145.2
click at [813, 369] on form "**********" at bounding box center [828, 395] width 939 height 269
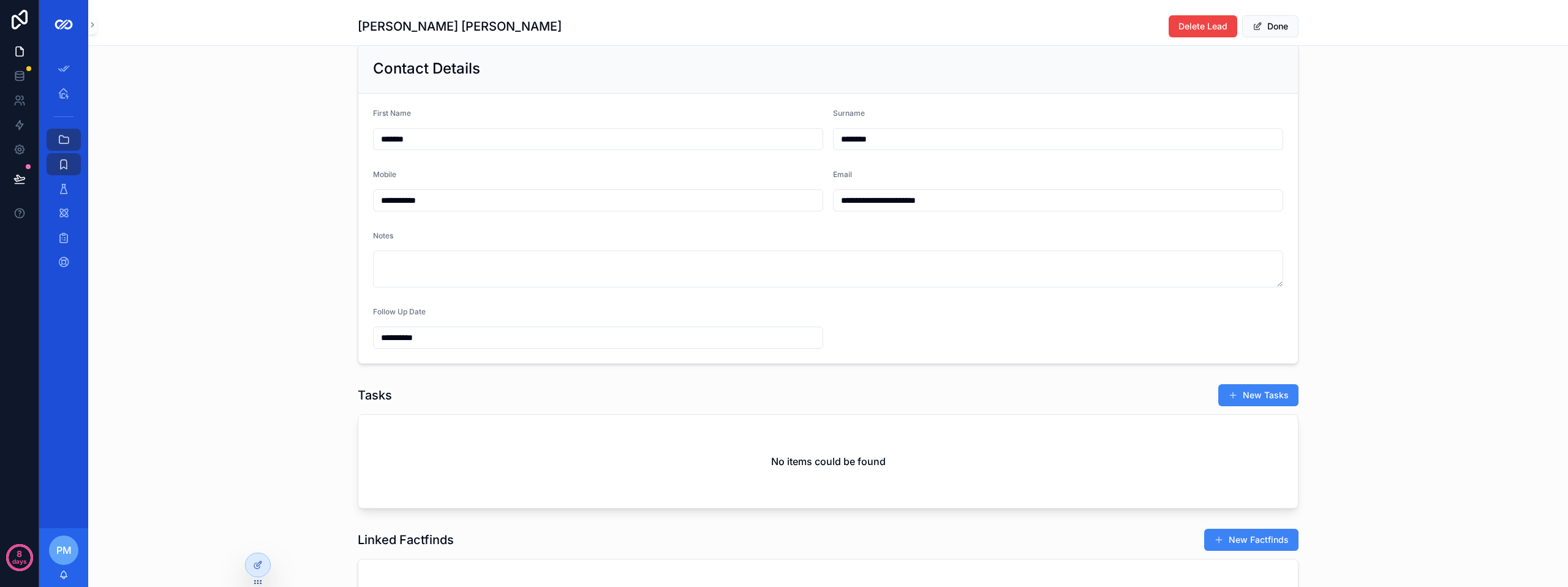
scroll to position [368, 0]
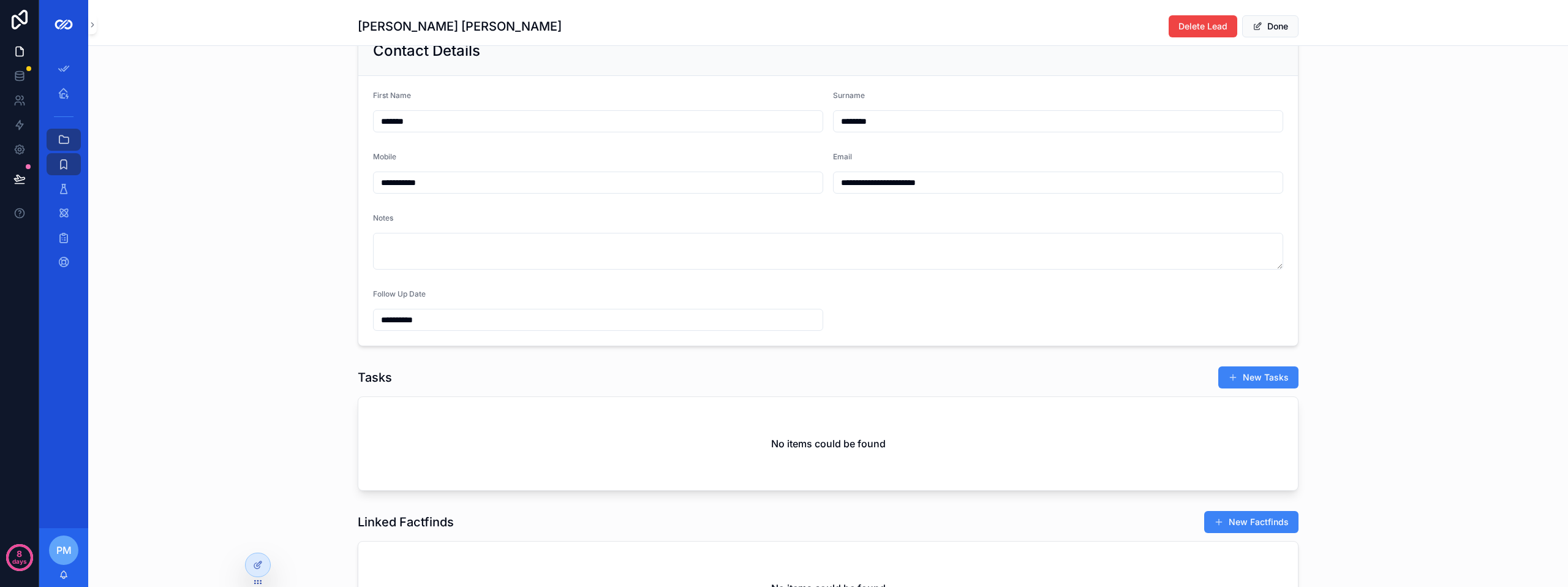
click at [443, 328] on input "**********" at bounding box center [598, 320] width 449 height 17
click at [659, 356] on button "scrollable content" at bounding box center [660, 359] width 22 height 22
click at [524, 456] on button "3" at bounding box center [527, 458] width 22 height 22
type input "**********"
click at [282, 327] on div "**********" at bounding box center [828, 185] width 1479 height 330
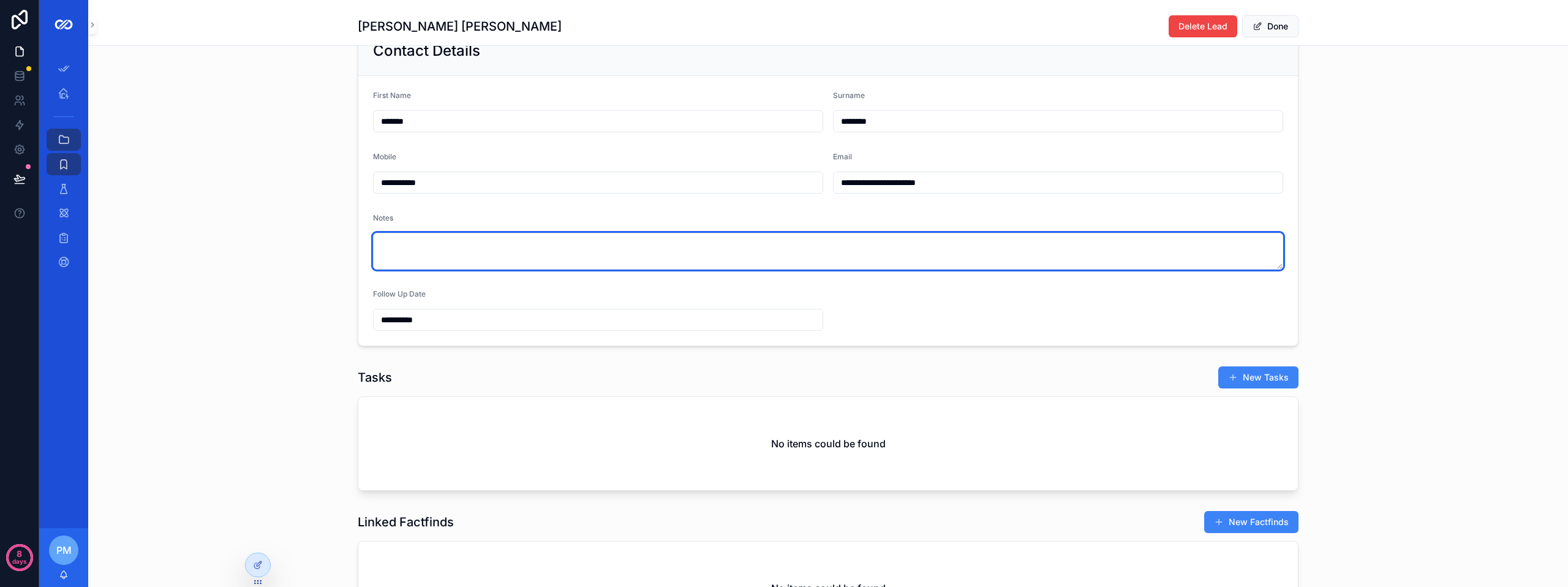
click at [392, 258] on textarea "scrollable content" at bounding box center [828, 251] width 910 height 36
type textarea "**********"
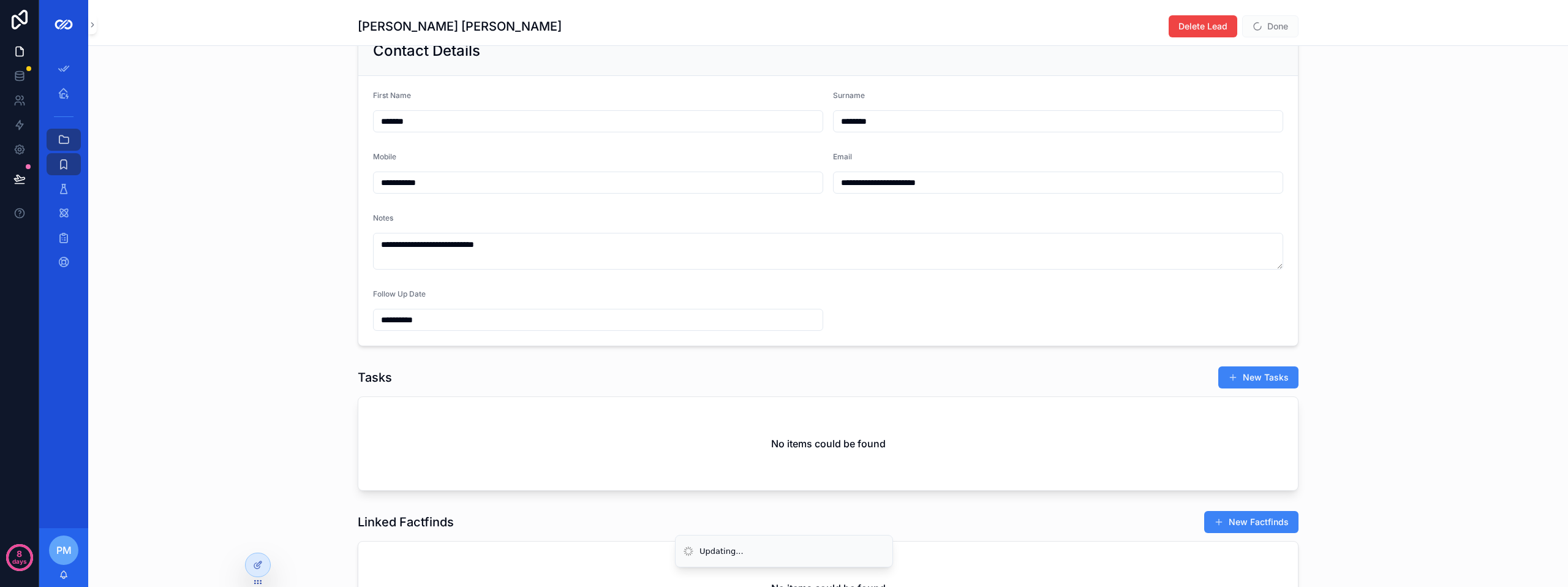
click at [258, 235] on div "**********" at bounding box center [828, 185] width 1479 height 330
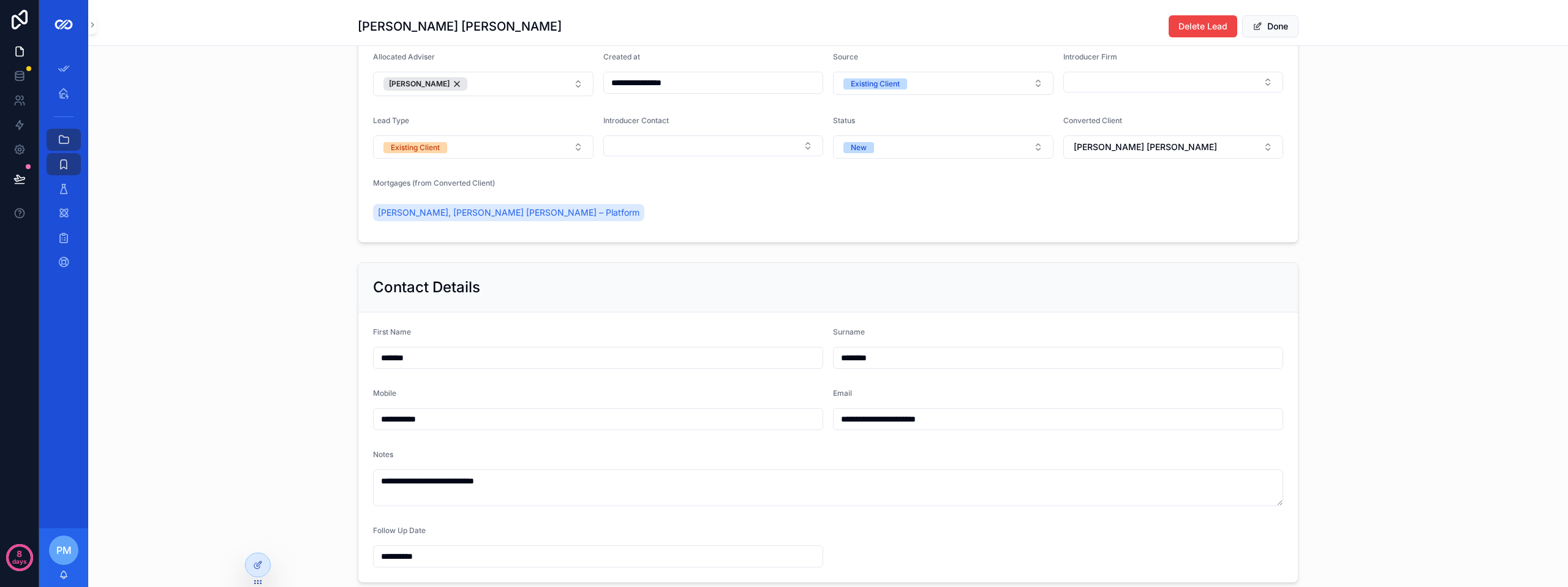
scroll to position [61, 0]
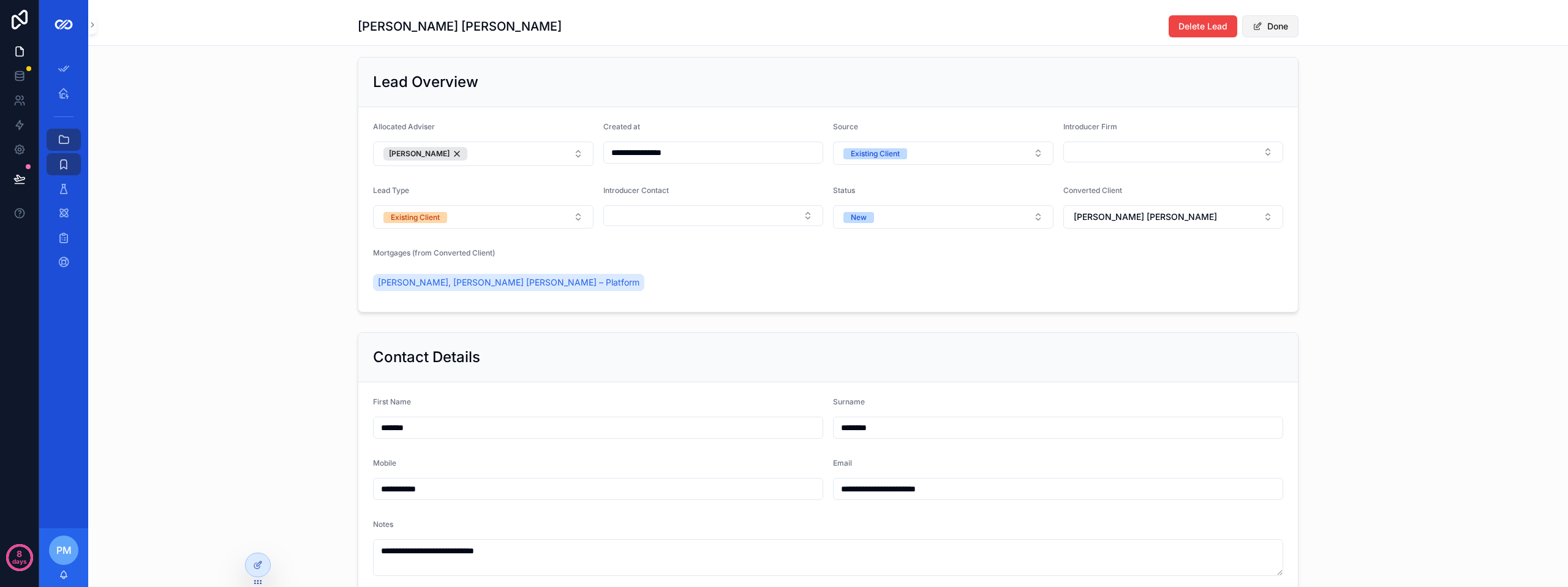
click at [1270, 31] on button "Done" at bounding box center [1269, 26] width 56 height 22
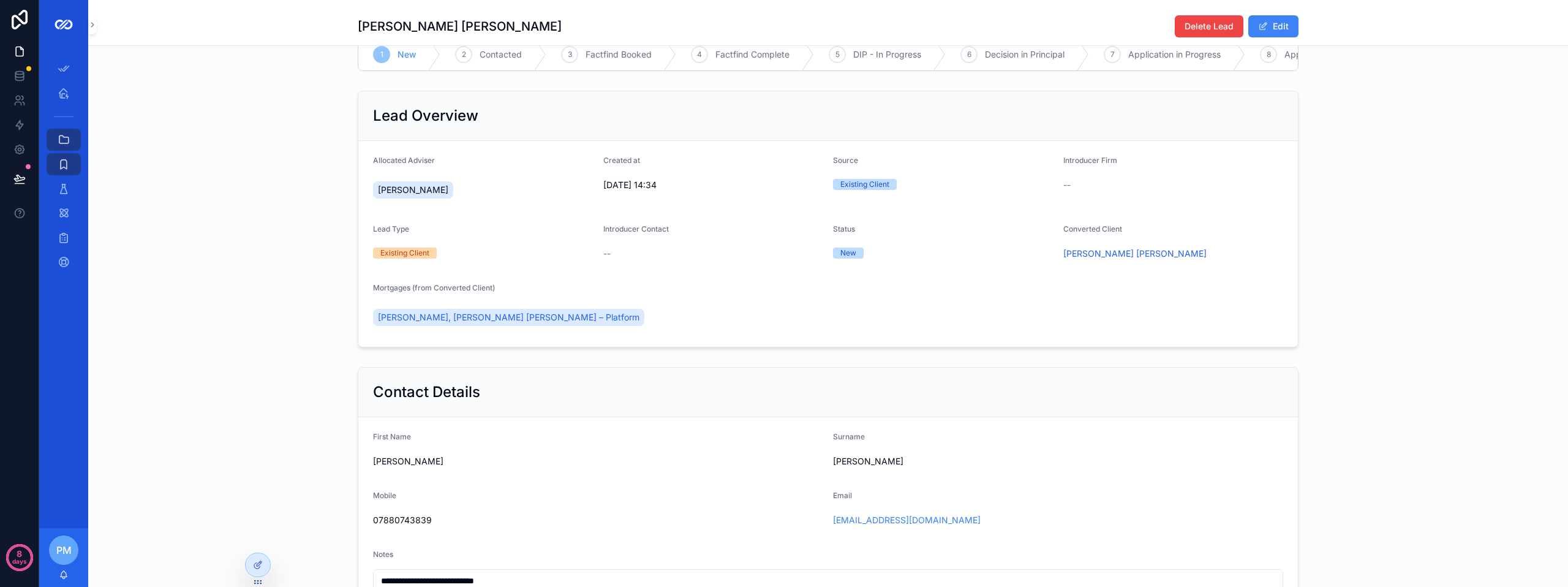
scroll to position [0, 0]
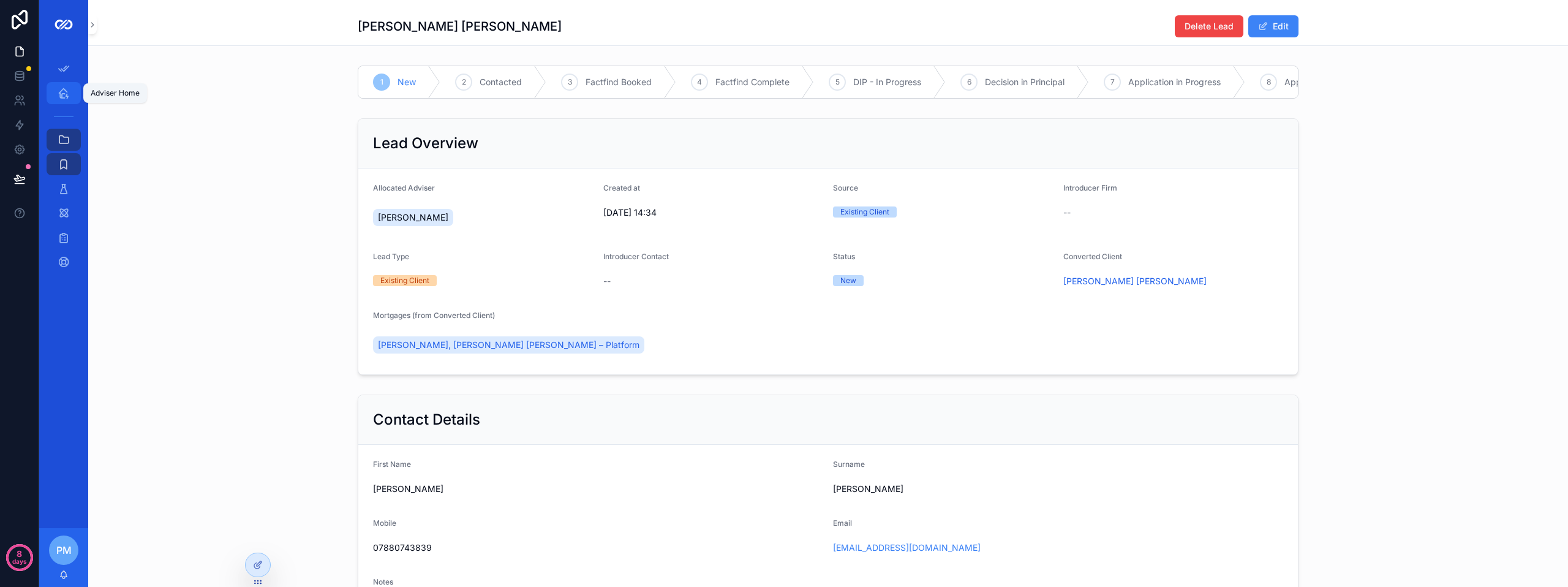
click at [63, 93] on icon "scrollable content" at bounding box center [63, 93] width 12 height 12
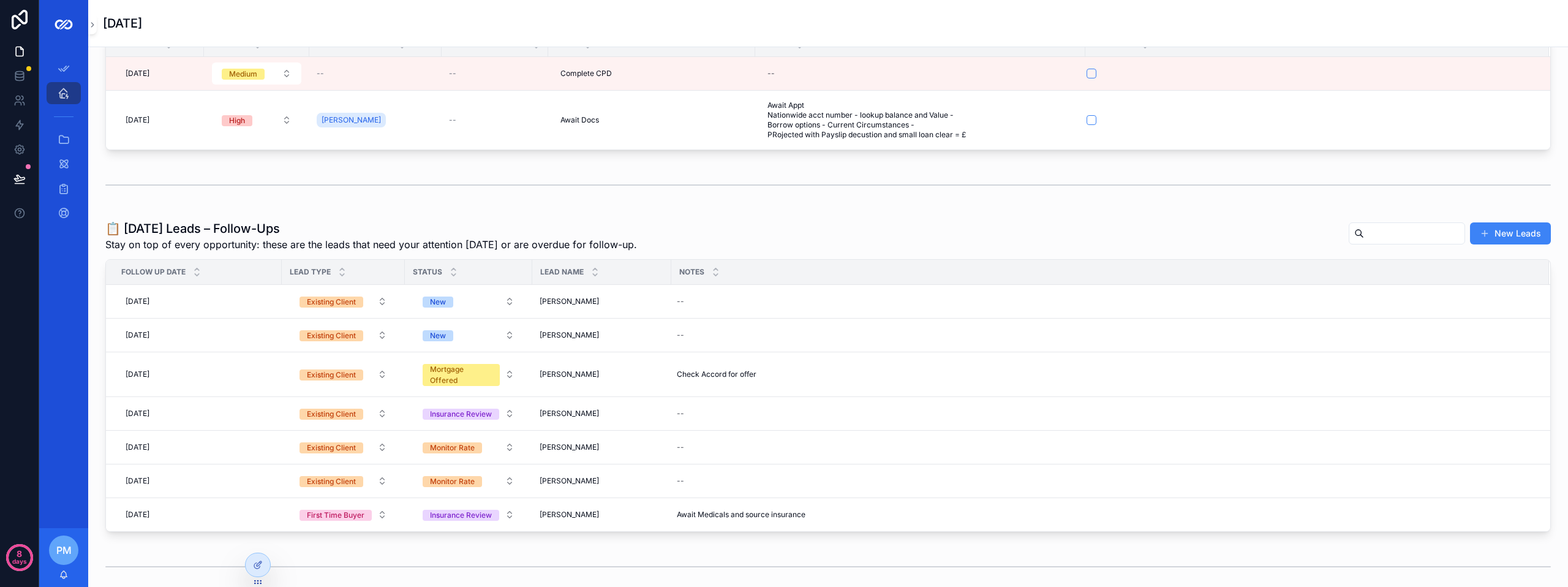
scroll to position [61, 0]
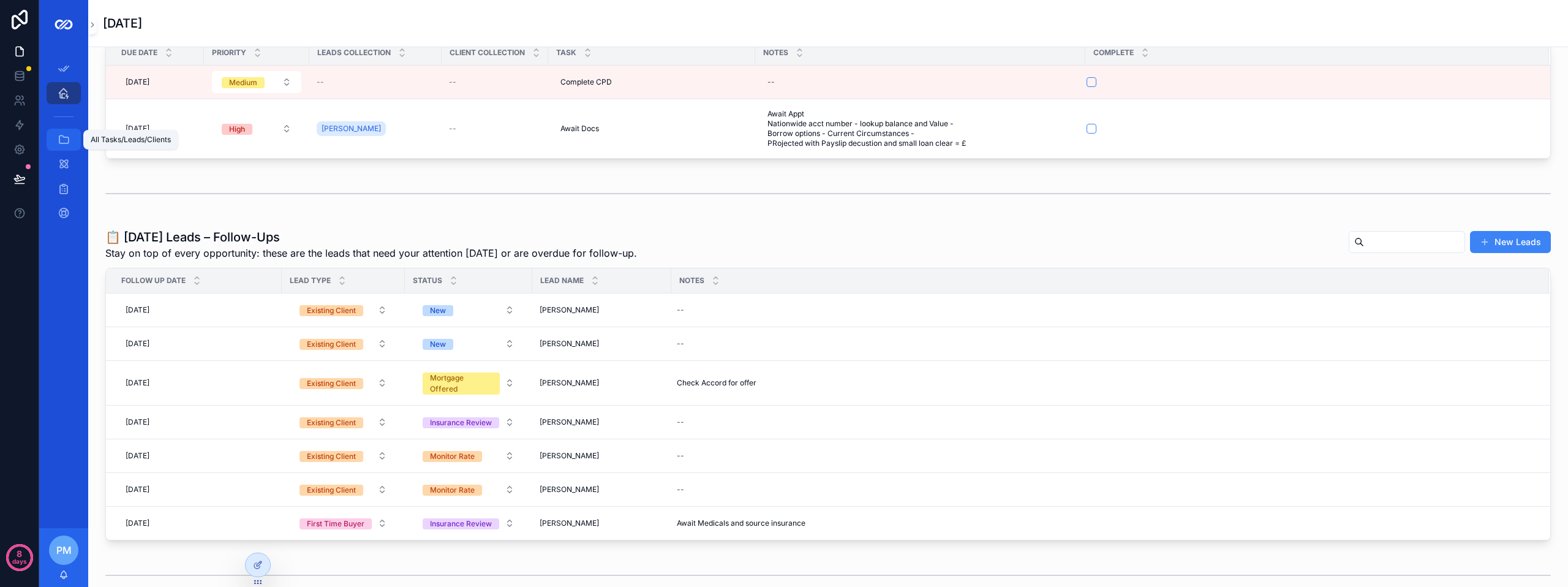
click at [59, 147] on div "All Tasks/Leads/Clients" at bounding box center [63, 139] width 20 height 20
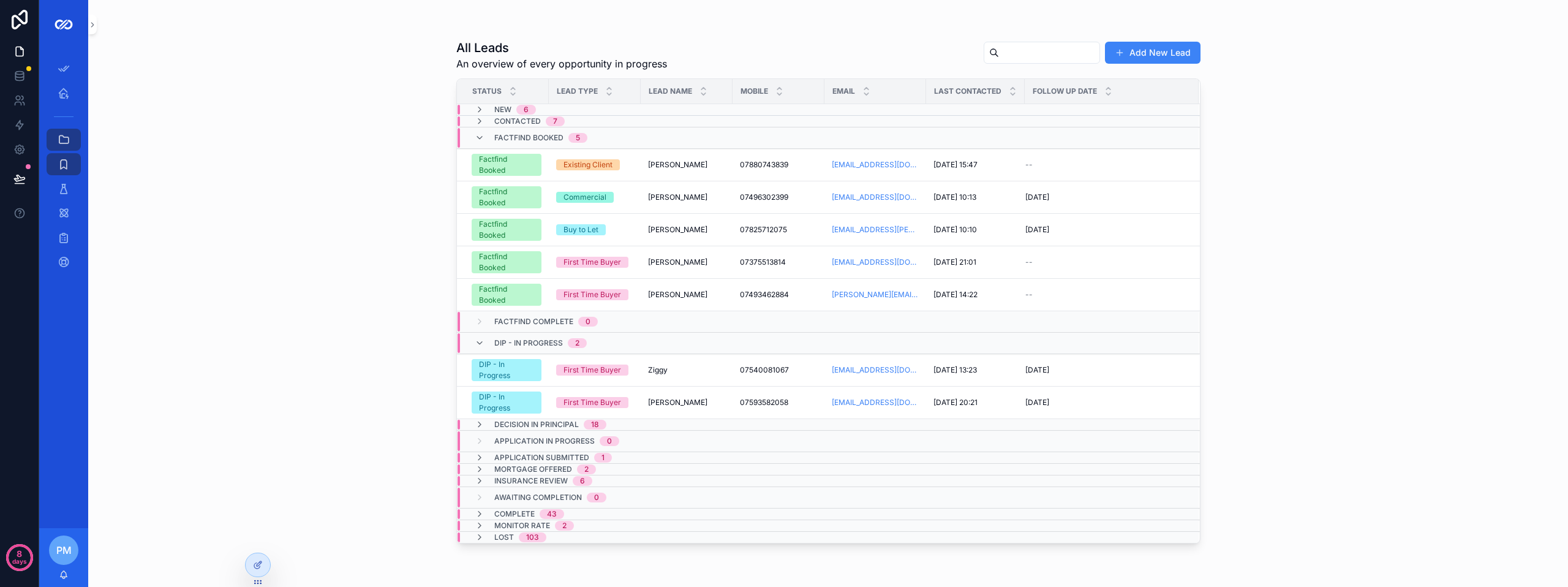
click at [1010, 54] on input "scrollable content" at bounding box center [1049, 53] width 101 height 17
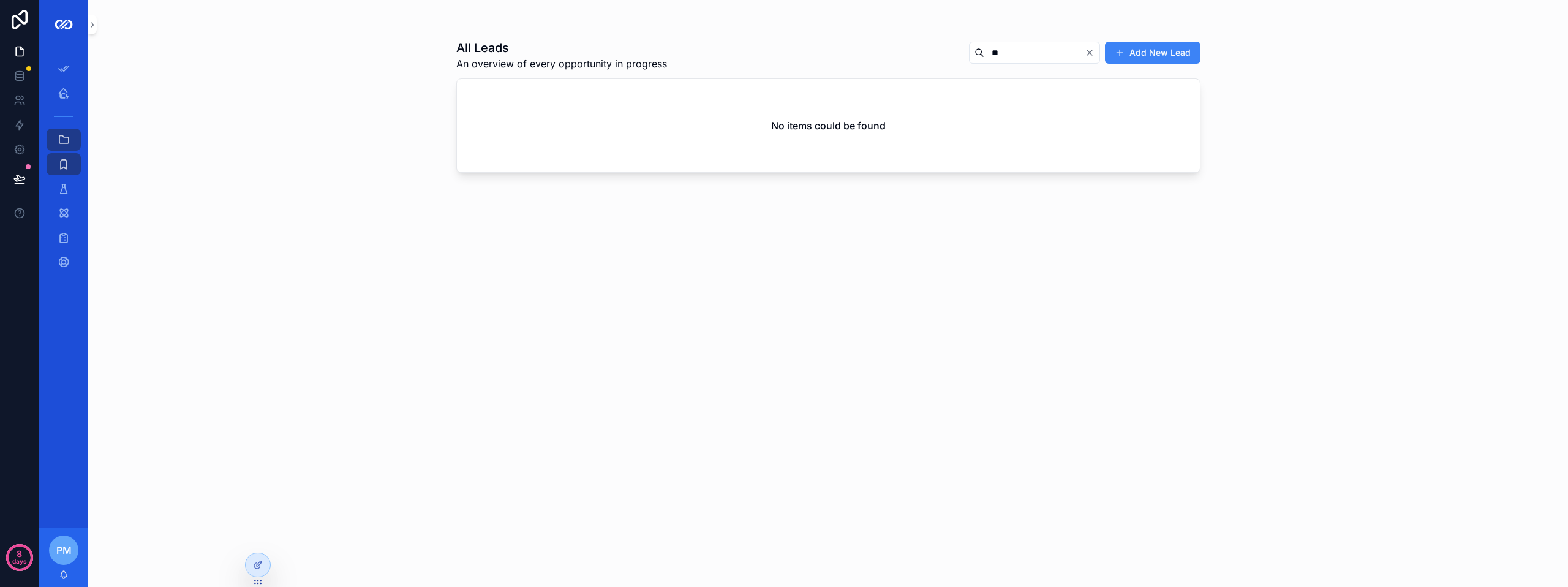
type input "*"
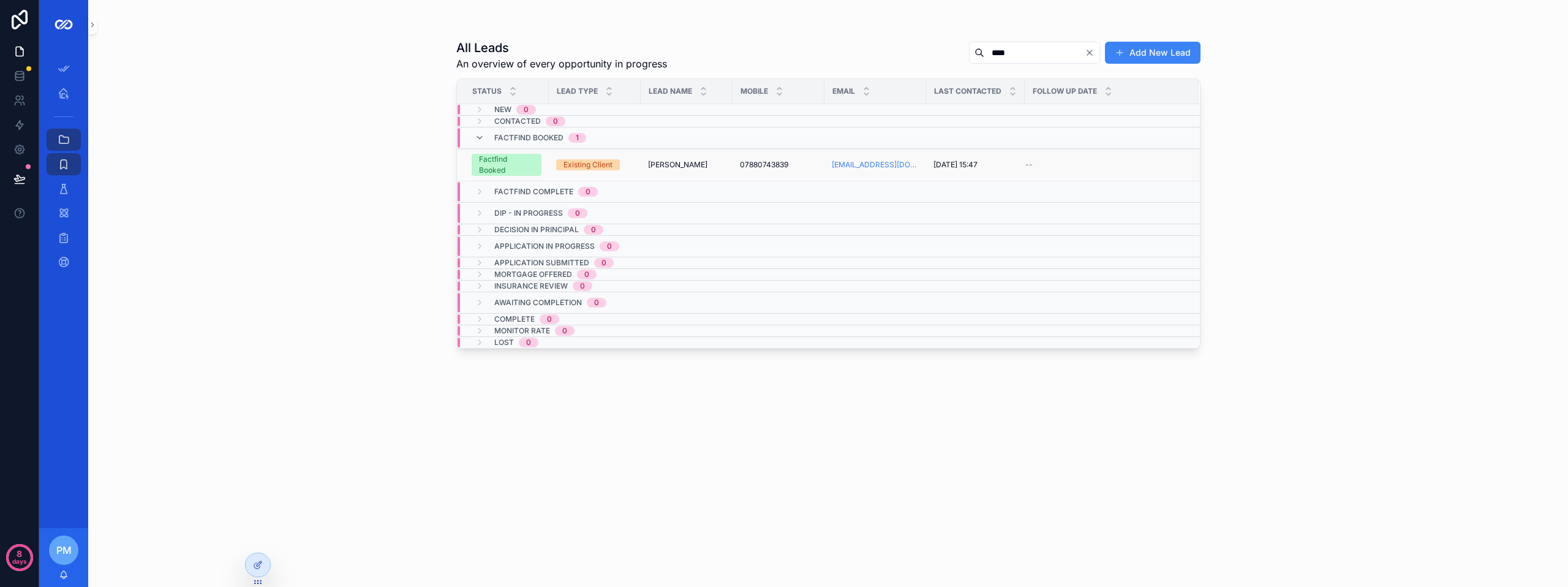
type input "****"
click at [701, 169] on span "[PERSON_NAME]" at bounding box center [677, 165] width 59 height 10
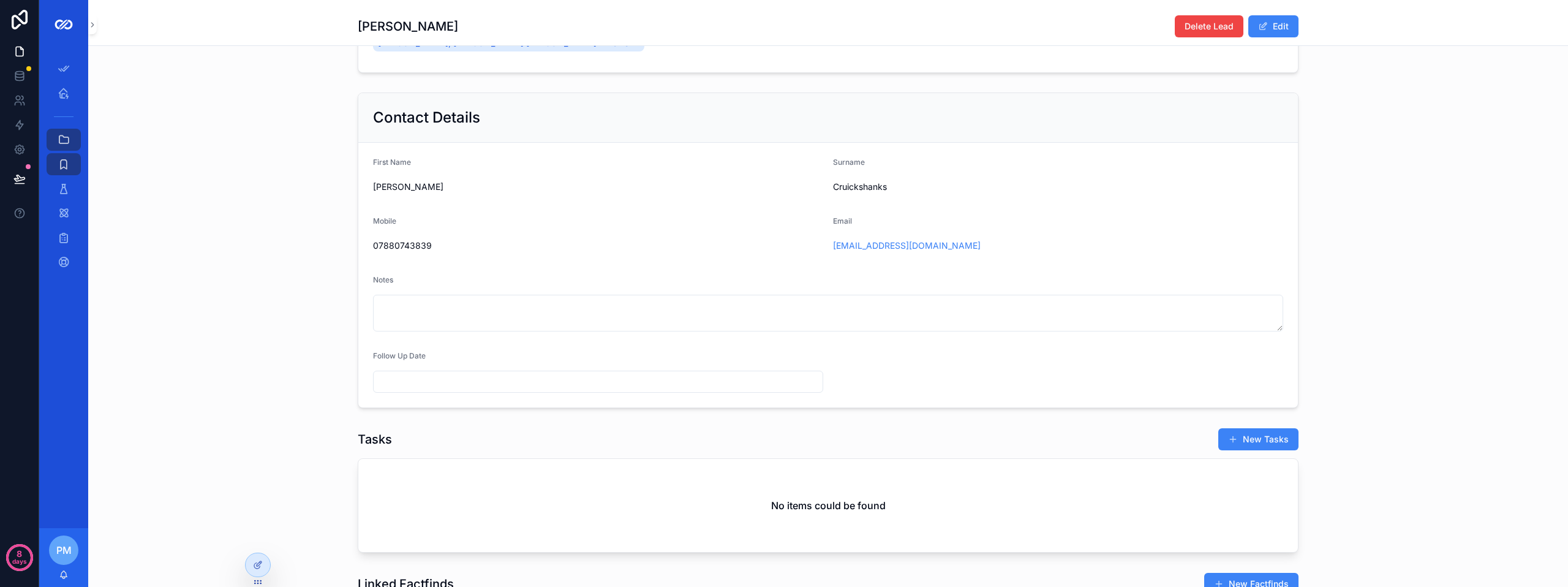
scroll to position [307, 0]
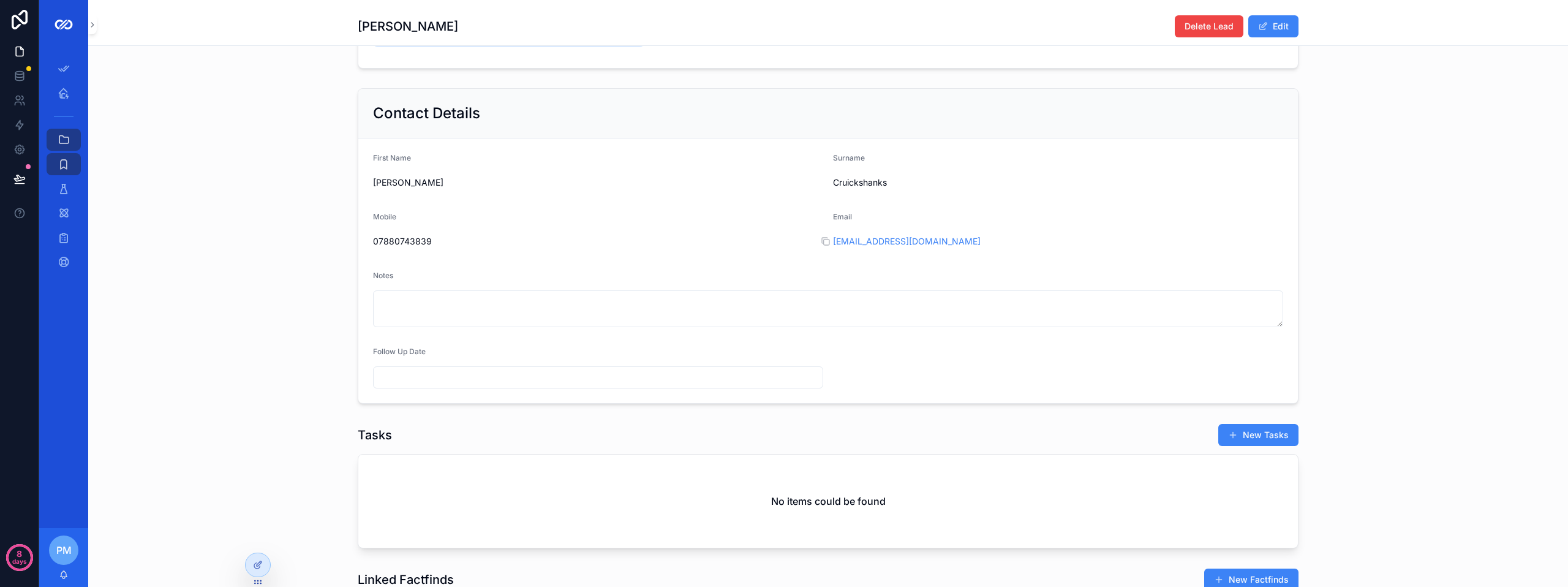
click at [1008, 247] on div "[EMAIL_ADDRESS][DOMAIN_NAME]" at bounding box center [1058, 241] width 450 height 12
click at [1278, 28] on button "Edit" at bounding box center [1273, 26] width 50 height 22
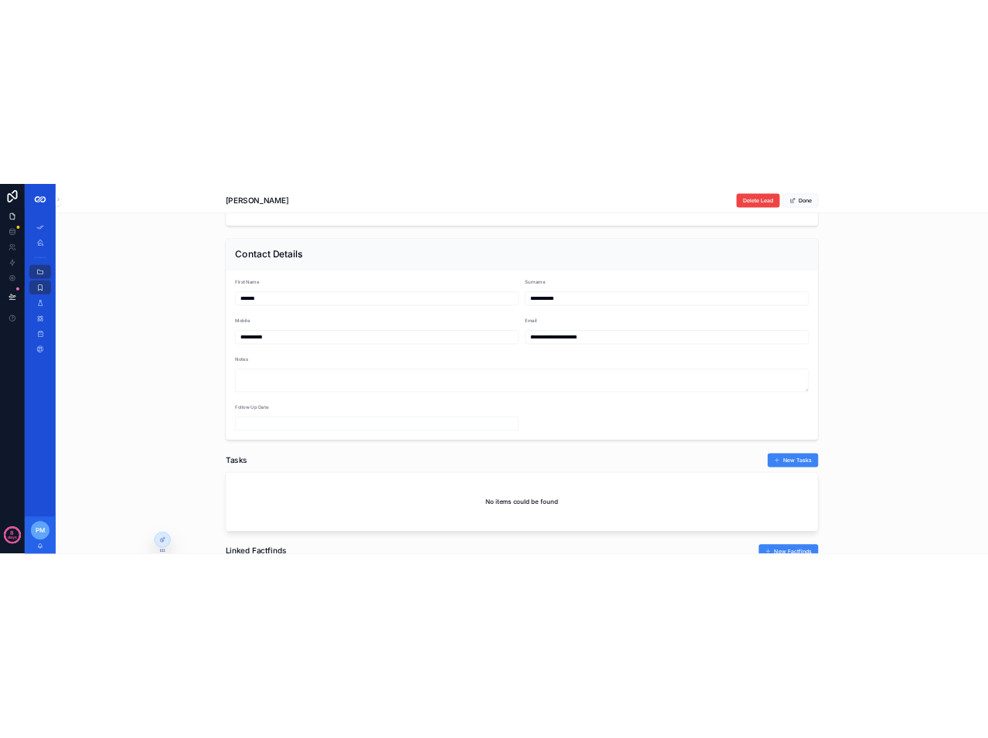
scroll to position [385, 0]
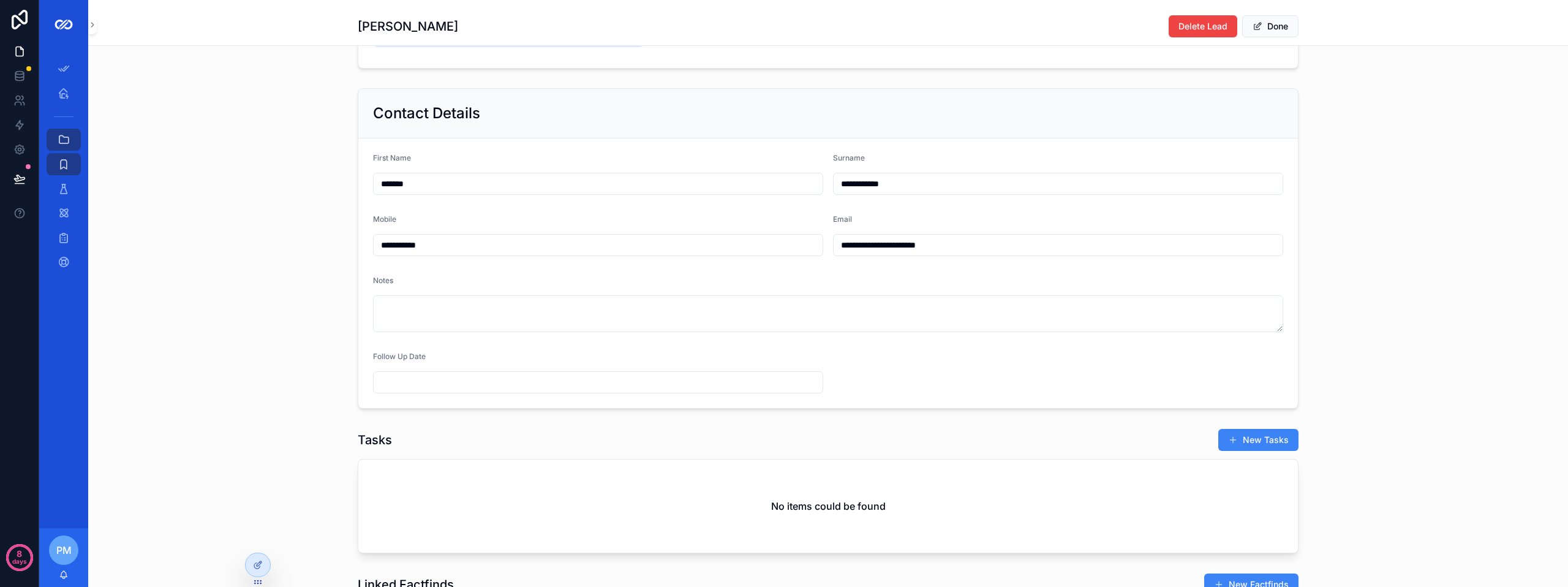
drag, startPoint x: 965, startPoint y: 260, endPoint x: 809, endPoint y: 257, distance: 156.0
click at [809, 257] on form "**********" at bounding box center [828, 273] width 939 height 269
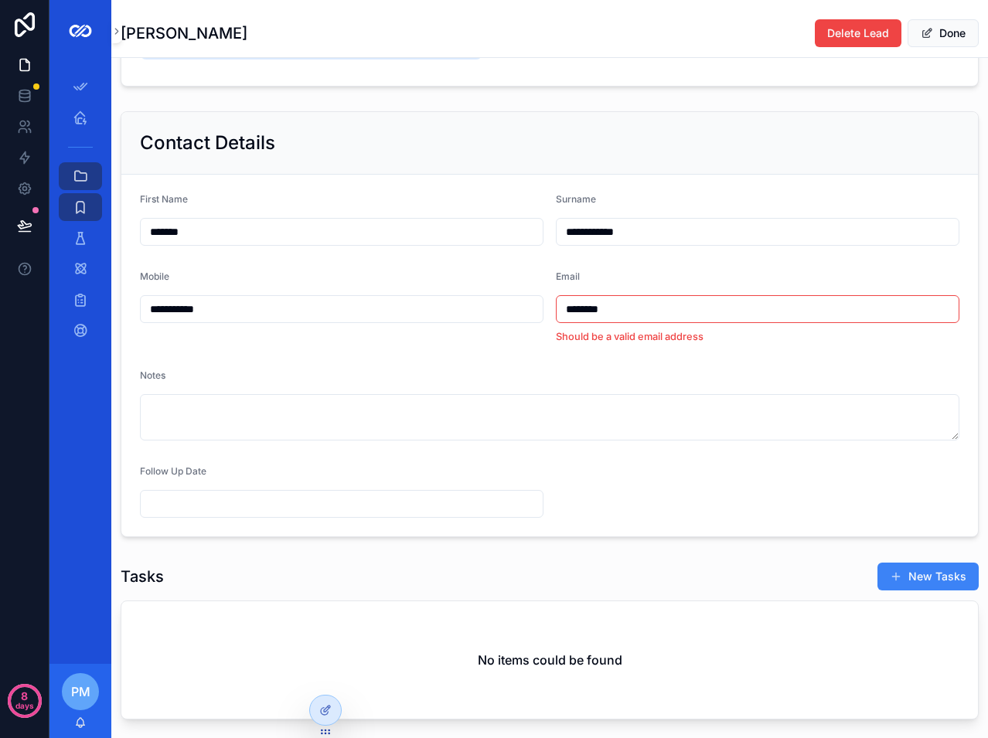
type input "**********"
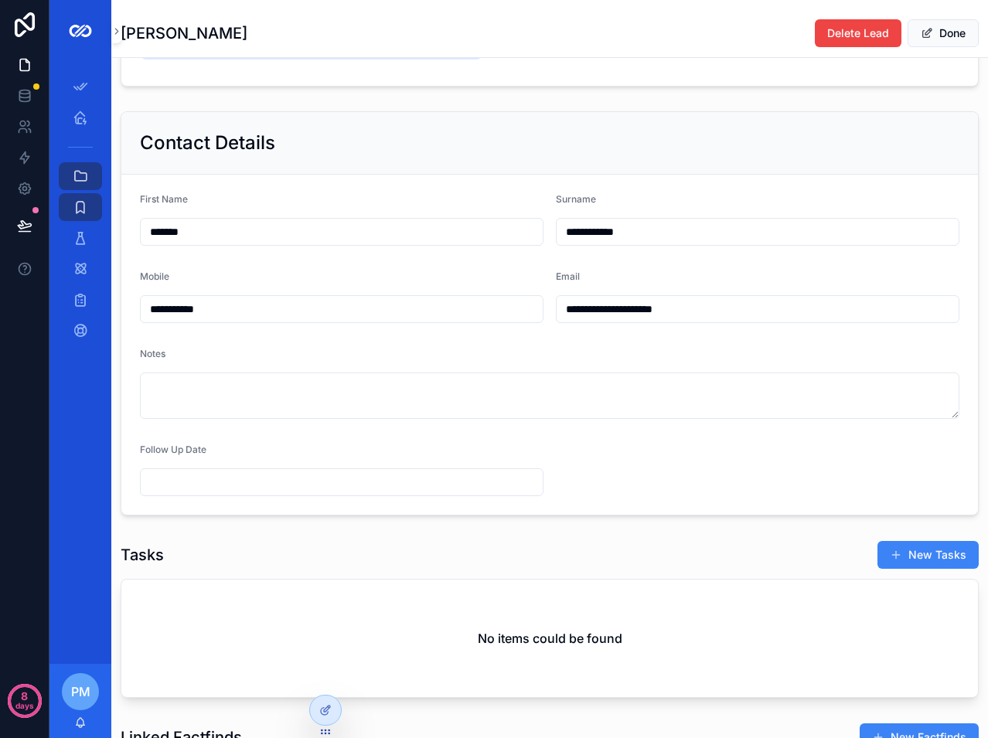
click at [558, 367] on div "Notes" at bounding box center [550, 357] width 820 height 19
drag, startPoint x: 711, startPoint y: 323, endPoint x: 511, endPoint y: 318, distance: 200.3
click at [511, 318] on form "**********" at bounding box center [549, 345] width 857 height 340
click at [952, 38] on button "Done" at bounding box center [943, 33] width 71 height 28
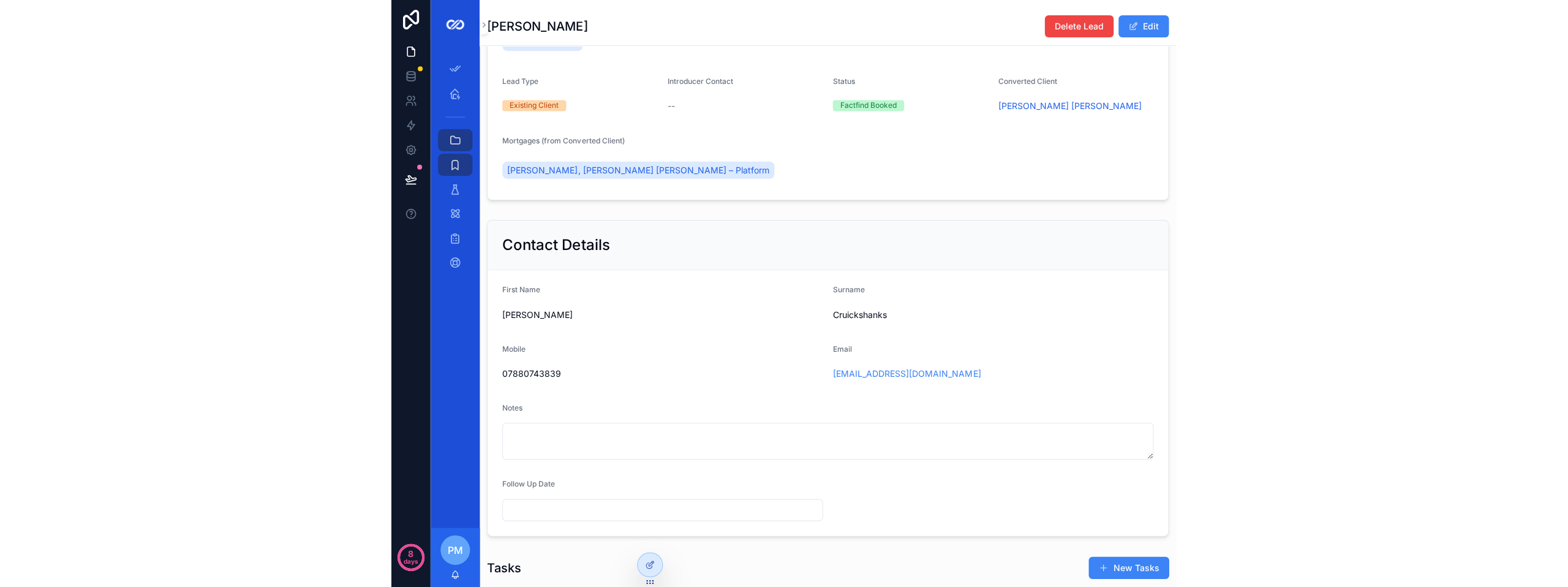
scroll to position [0, 0]
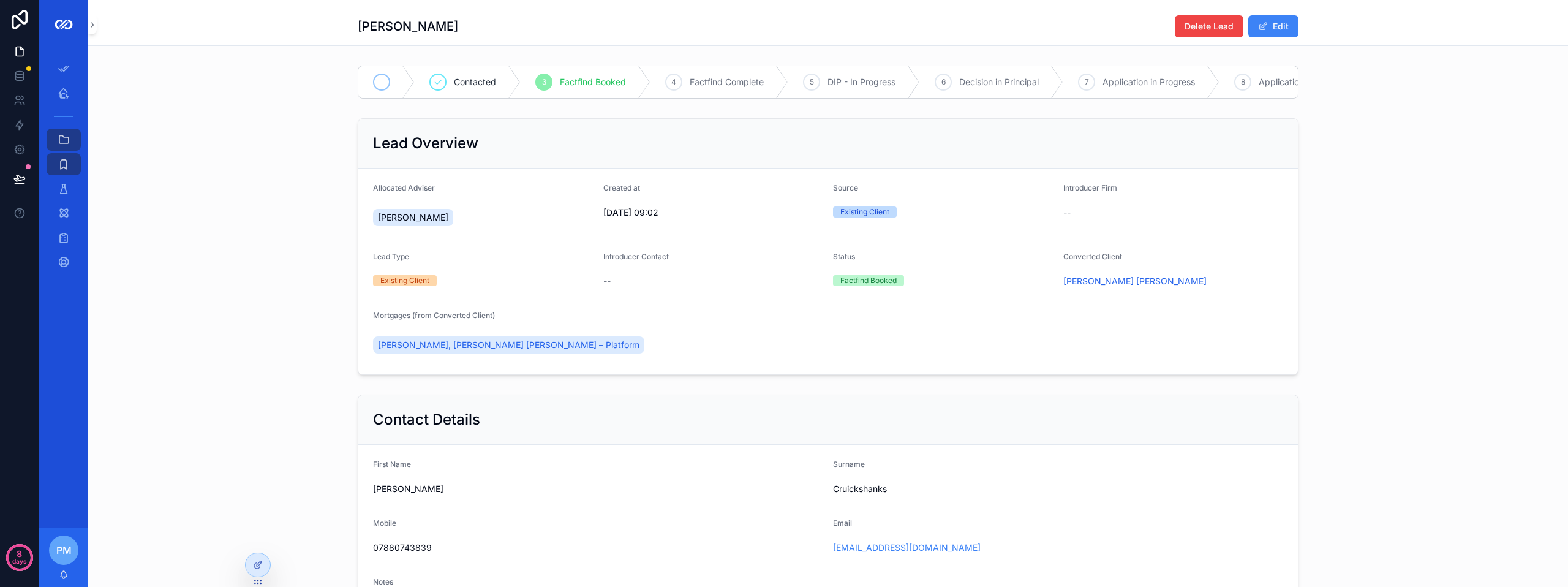
click at [390, 83] on div "scrollable content" at bounding box center [386, 82] width 56 height 32
click at [288, 101] on div "1 New 2 Contacted 3 Factfind Booked 4 Factfind Complete 5 DIP - In Progress 6 D…" at bounding box center [828, 82] width 1479 height 43
click at [58, 94] on icon "scrollable content" at bounding box center [63, 93] width 12 height 12
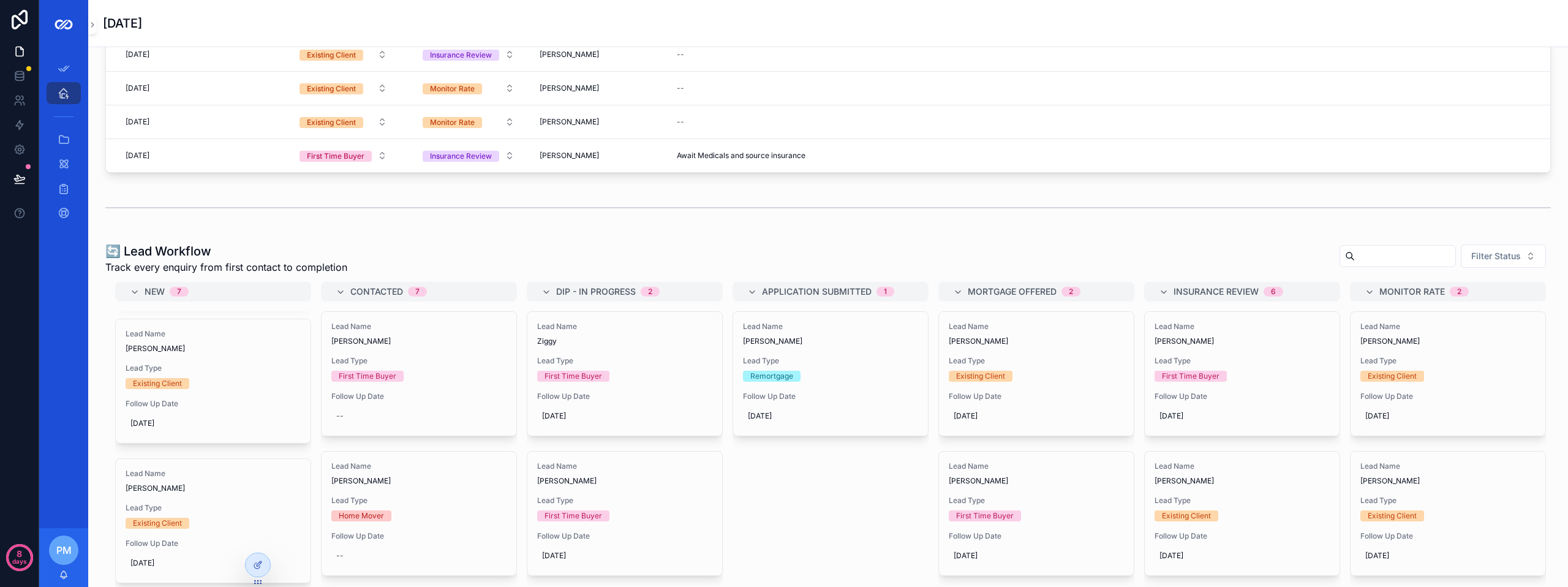
scroll to position [368, 0]
click at [215, 409] on span "Lead Type" at bounding box center [213, 412] width 175 height 10
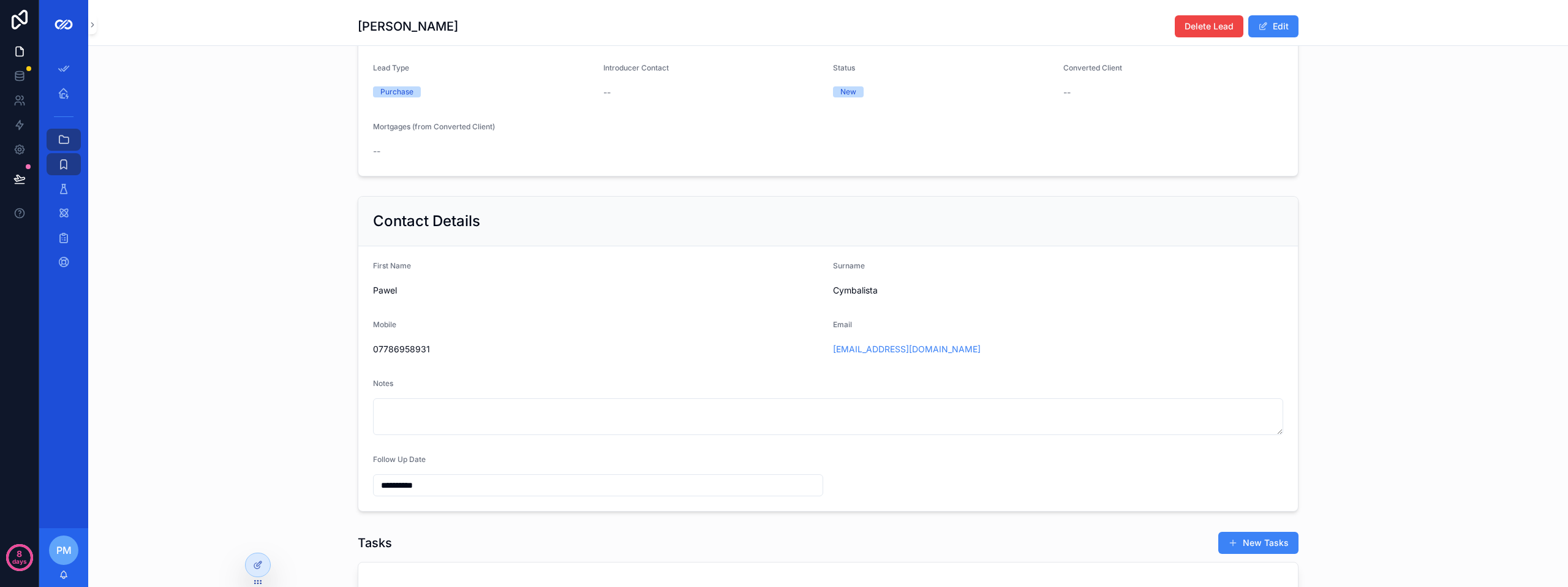
scroll to position [128, 0]
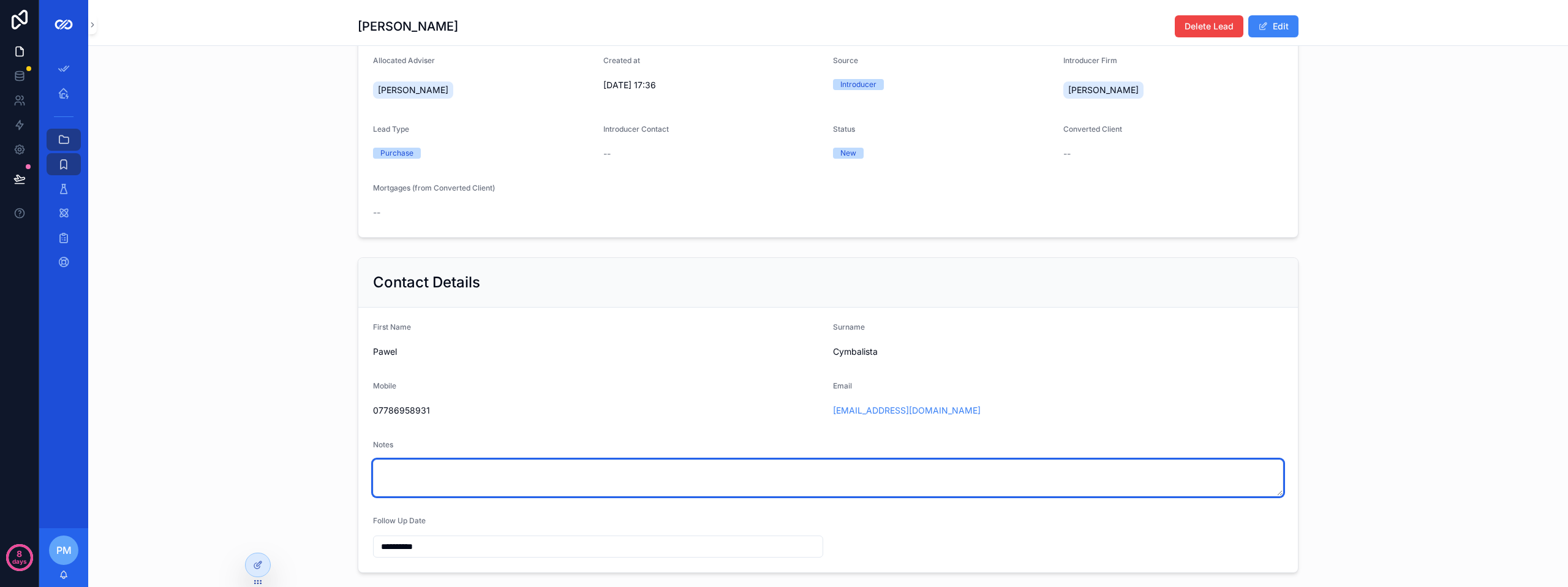
click at [466, 486] on textarea "scrollable content" at bounding box center [828, 478] width 910 height 36
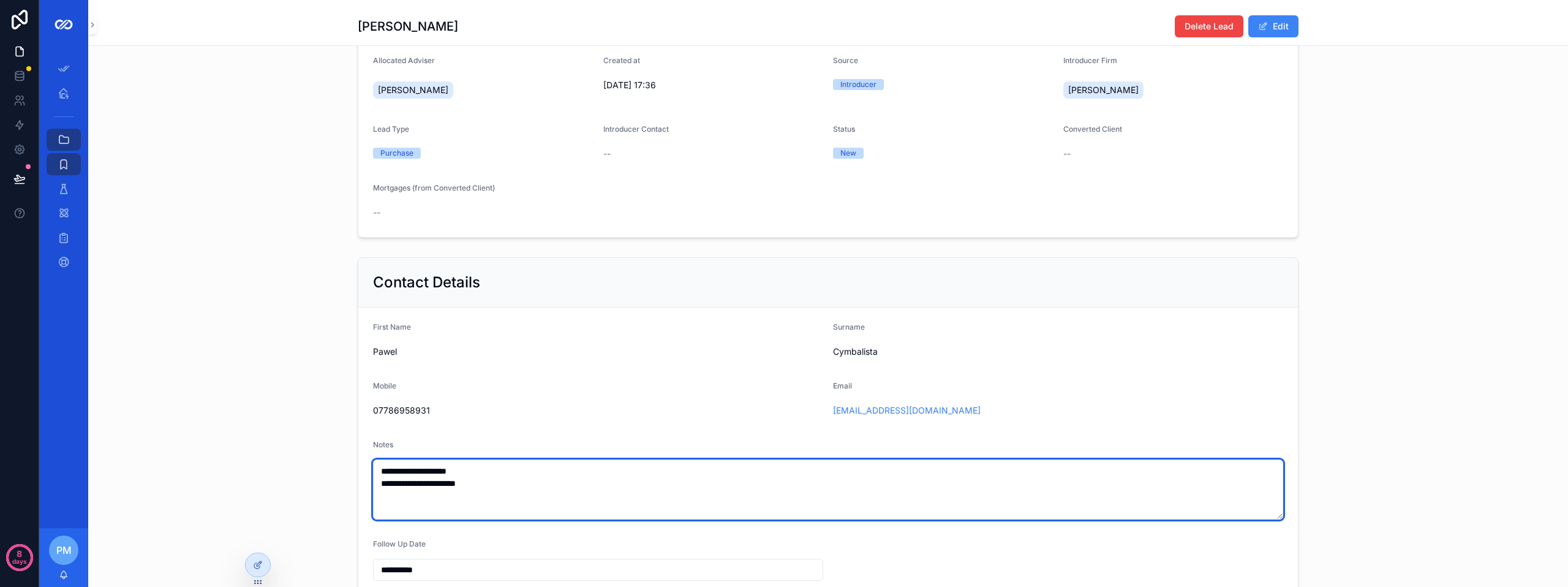
type textarea "**********"
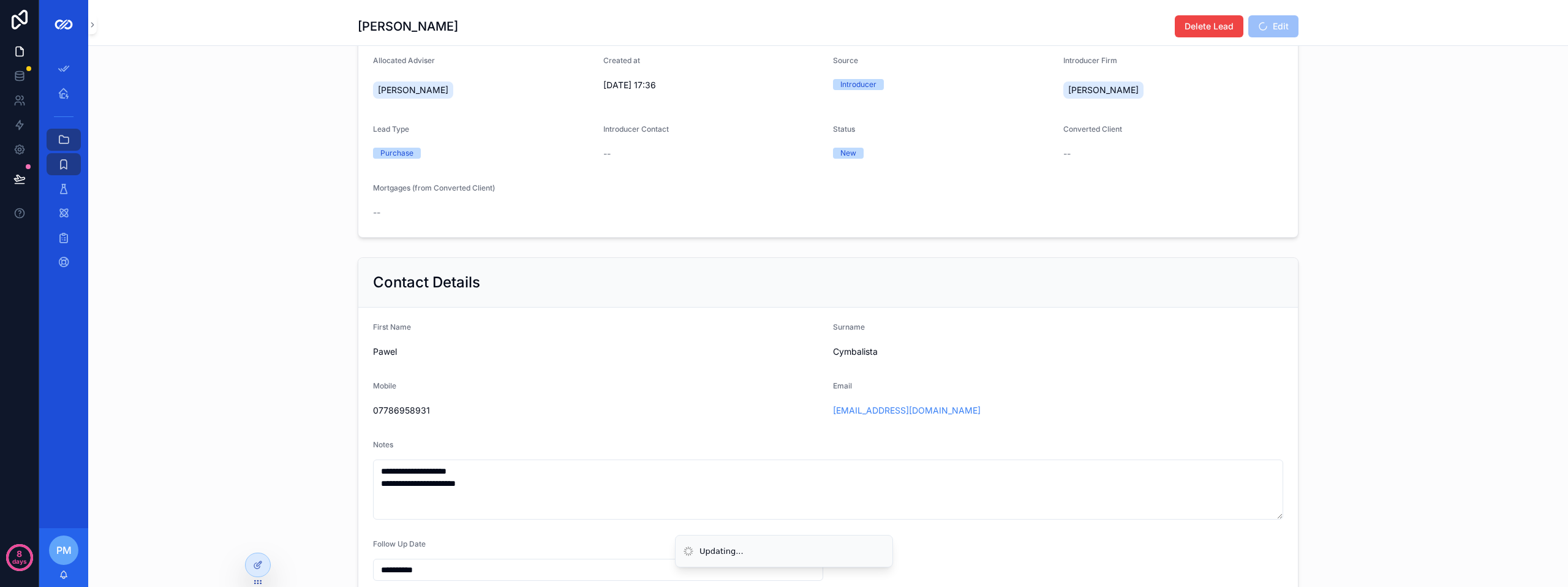
click at [196, 380] on div "**********" at bounding box center [828, 427] width 1479 height 349
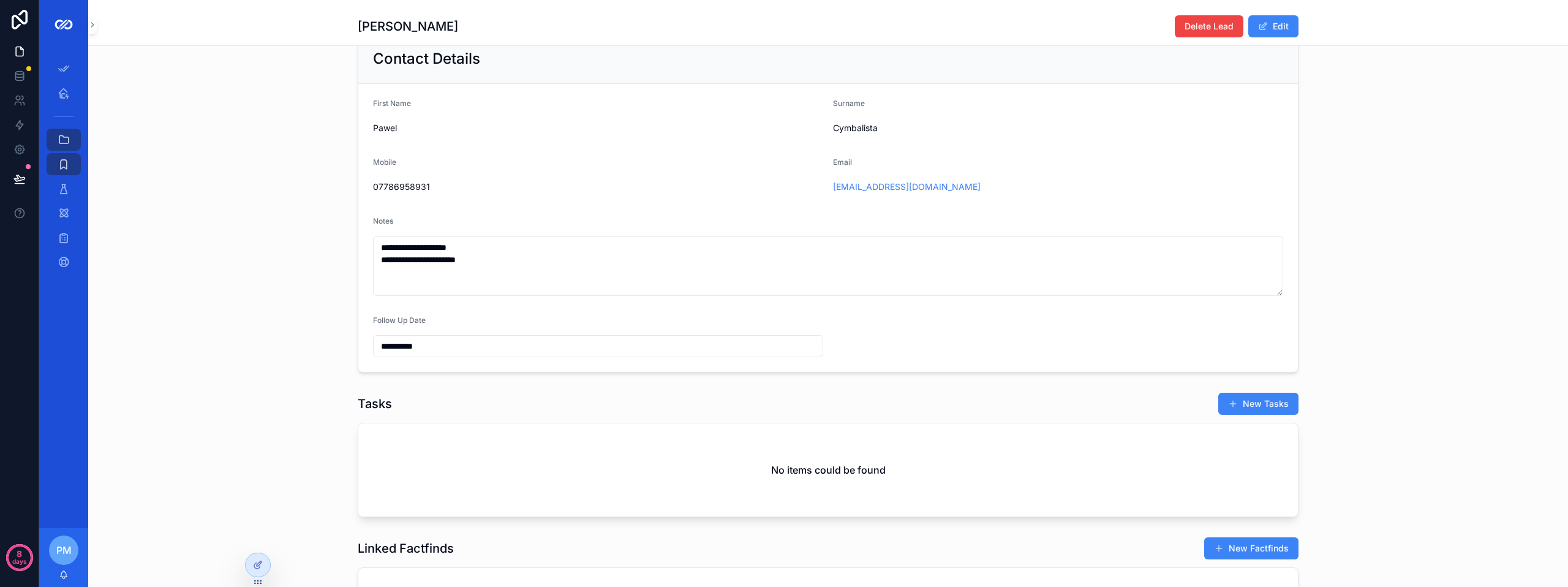
scroll to position [372, 0]
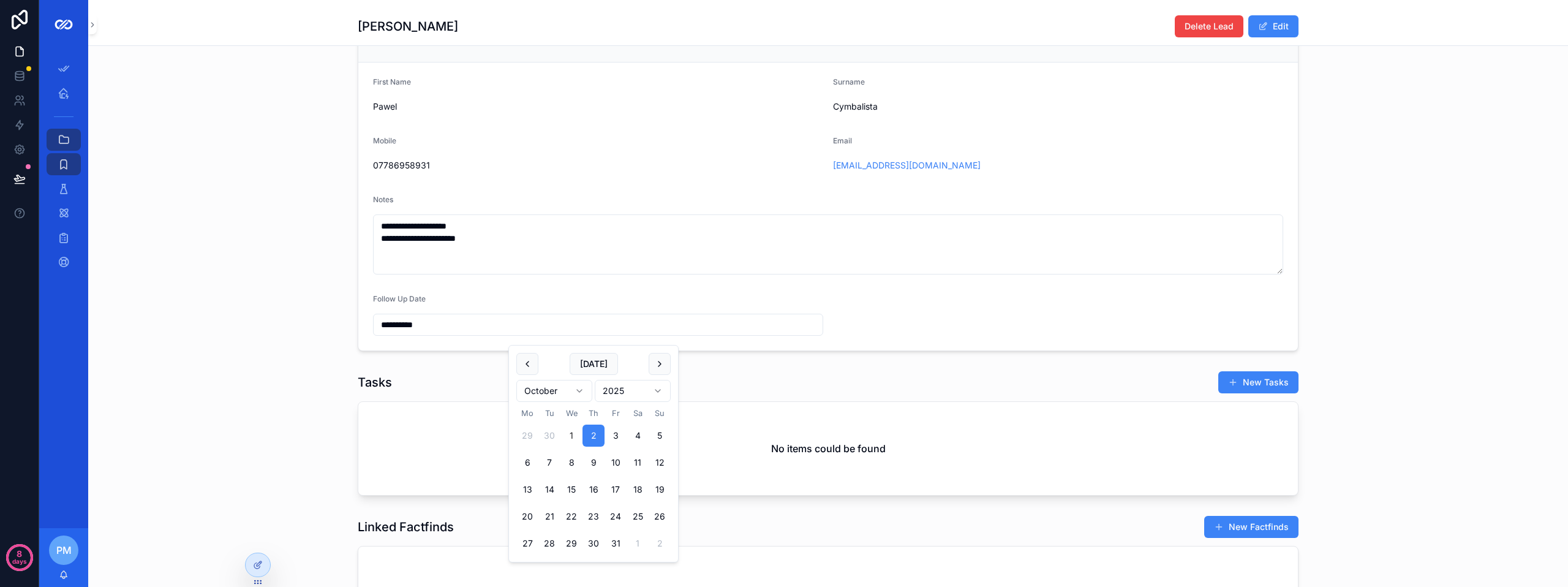
click at [453, 328] on input "**********" at bounding box center [598, 325] width 449 height 17
click at [523, 460] on button "6" at bounding box center [527, 463] width 22 height 22
type input "**********"
click at [295, 352] on div "**********" at bounding box center [828, 181] width 1479 height 349
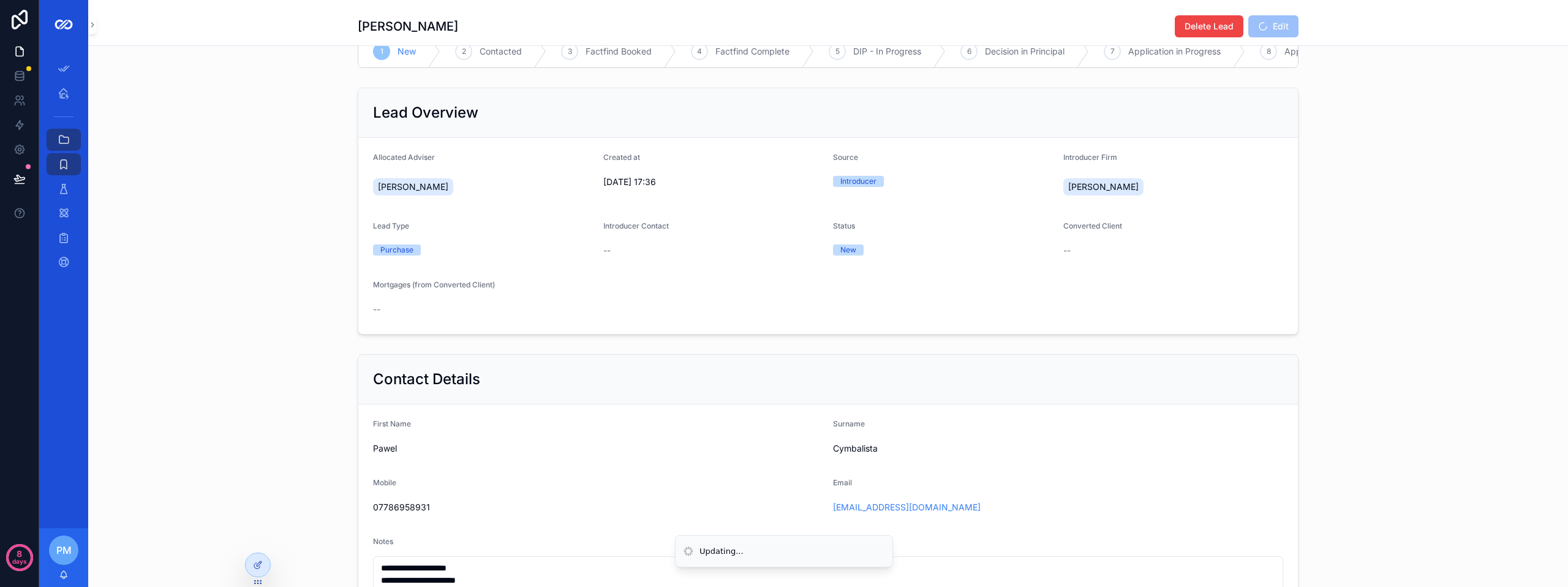
scroll to position [0, 0]
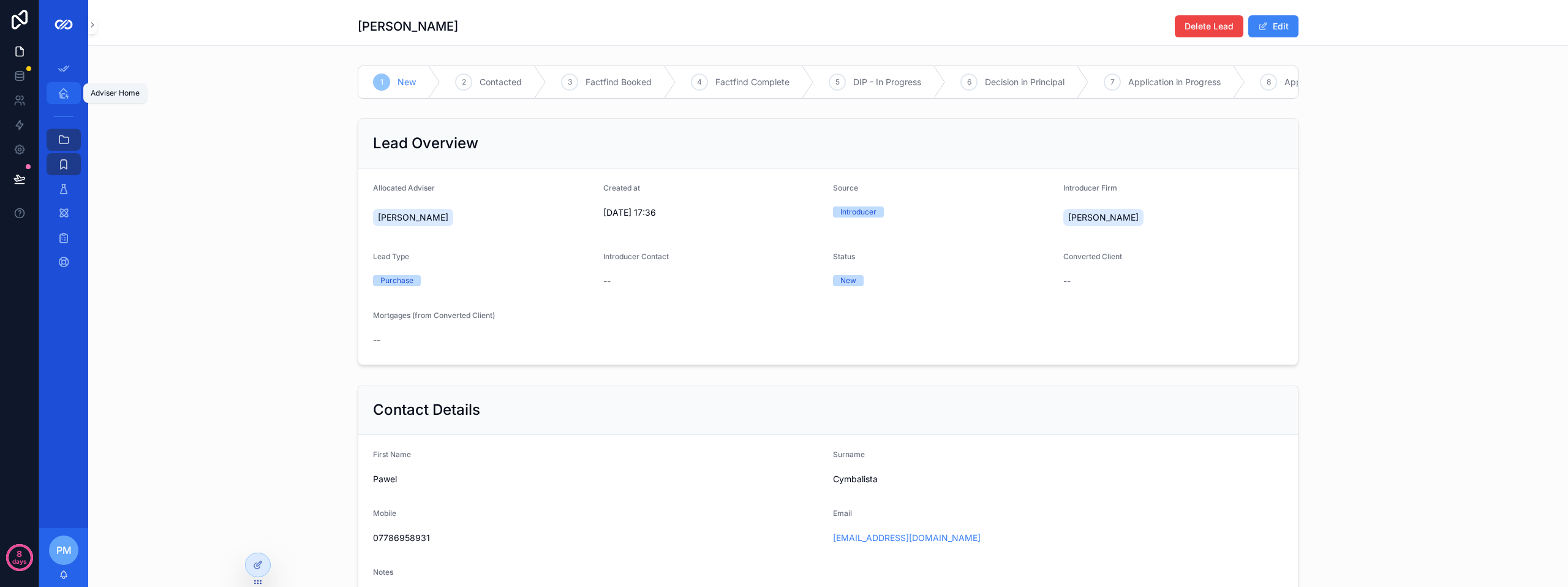
click at [63, 88] on icon "scrollable content" at bounding box center [63, 93] width 12 height 12
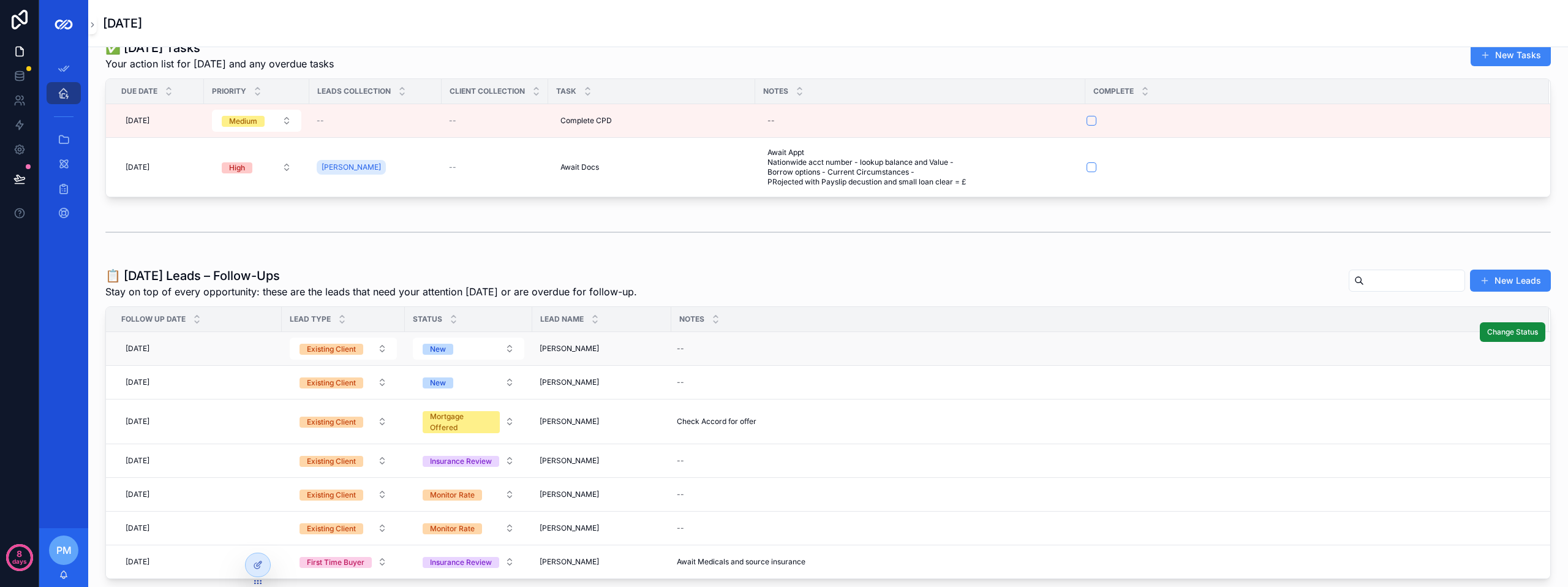
scroll to position [61, 0]
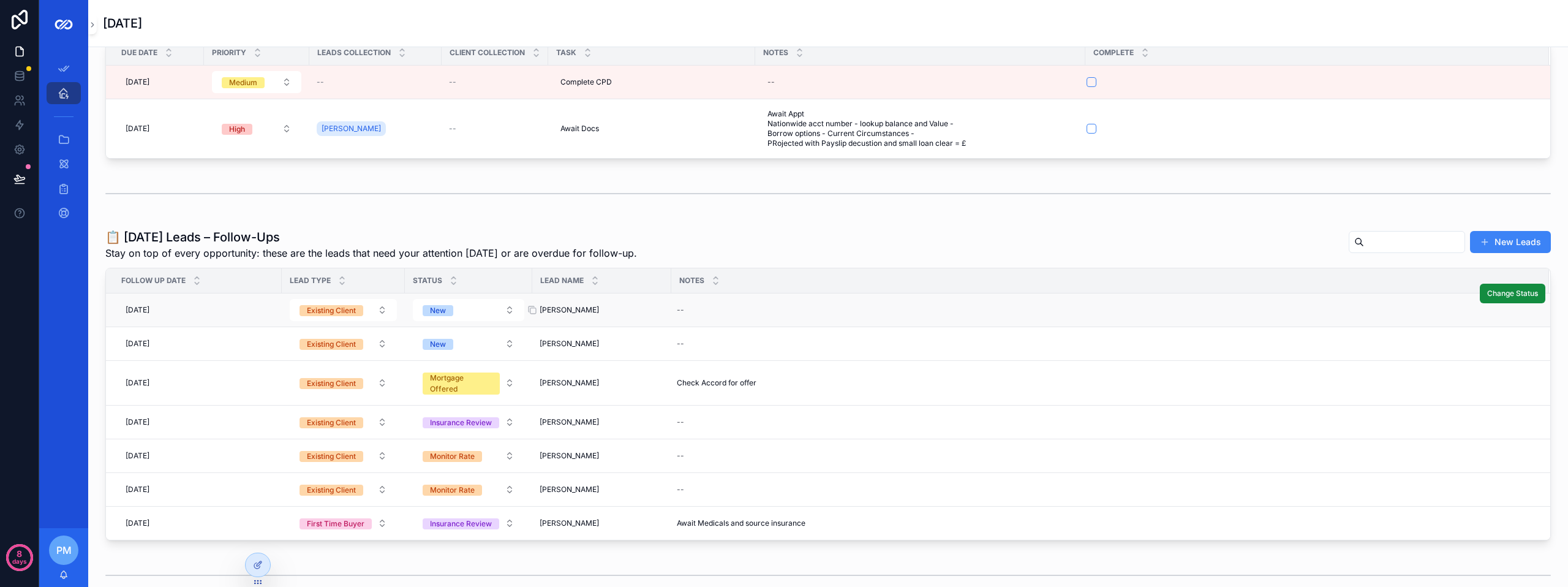
click at [558, 313] on span "[PERSON_NAME]" at bounding box center [569, 310] width 59 height 10
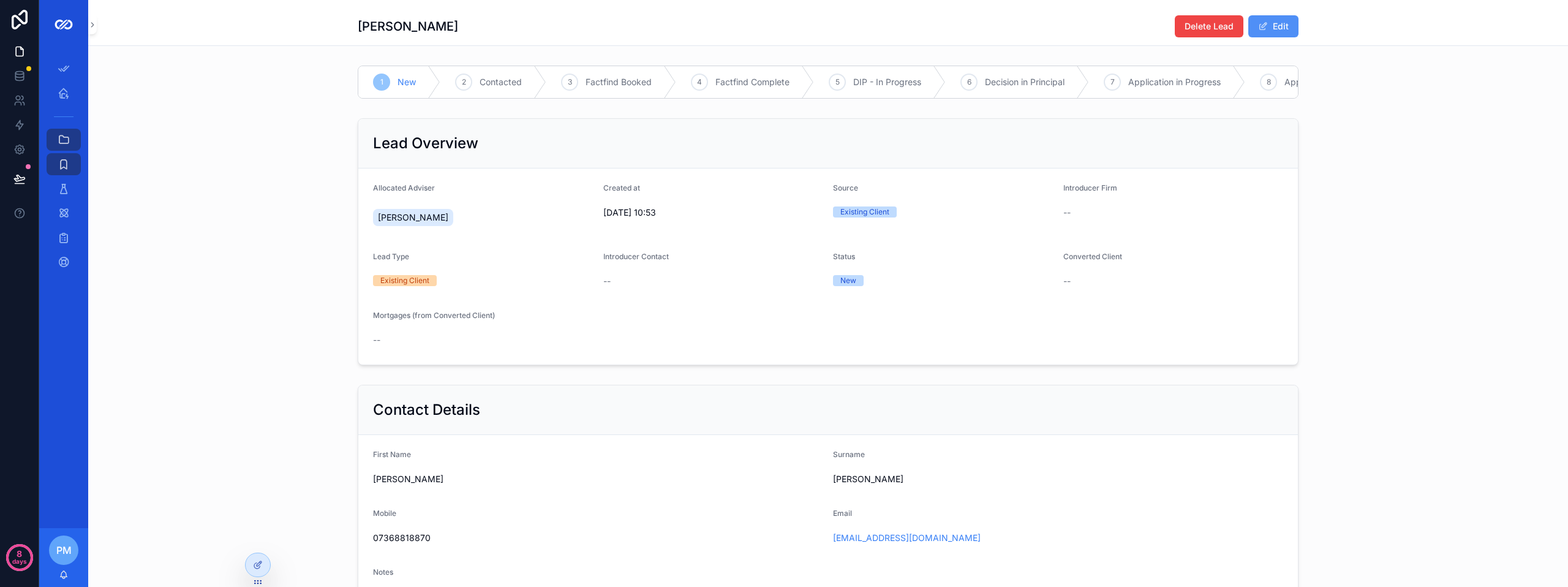
click at [1278, 27] on button "Edit" at bounding box center [1273, 26] width 50 height 22
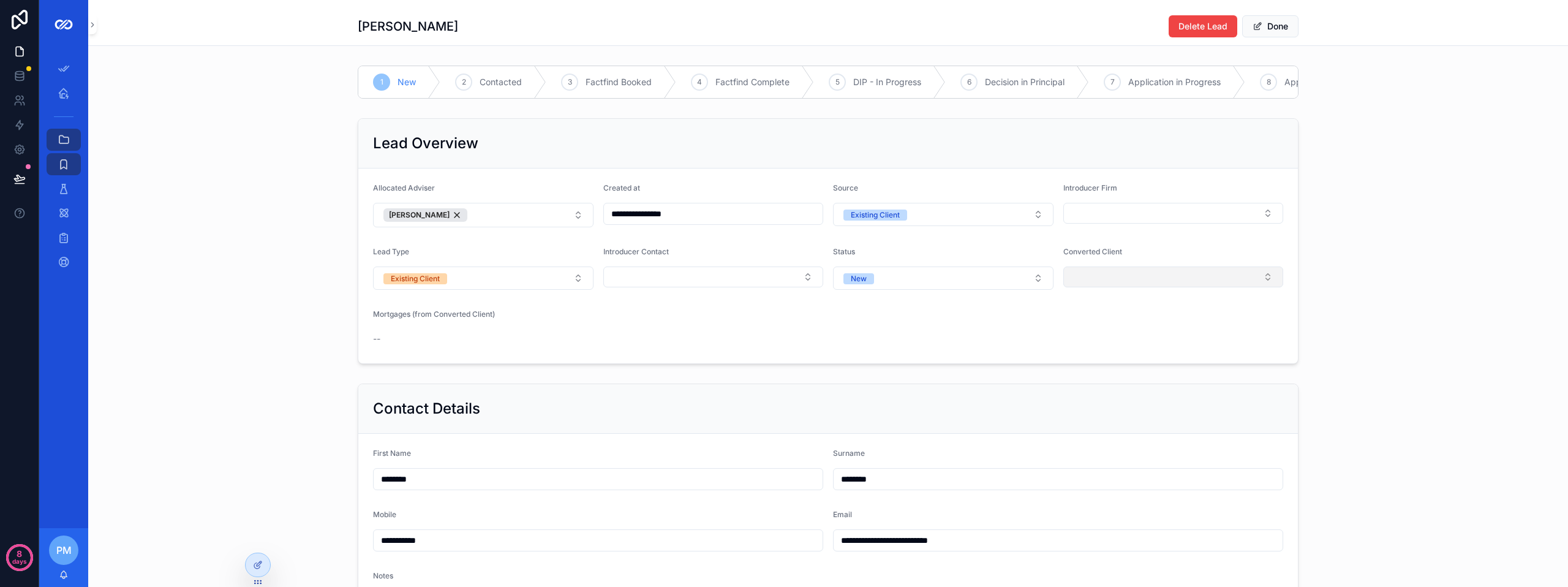
click at [1129, 284] on button "Select Button" at bounding box center [1173, 276] width 220 height 21
type input "****"
click at [1094, 338] on span "[PERSON_NAME]" at bounding box center [1101, 334] width 70 height 12
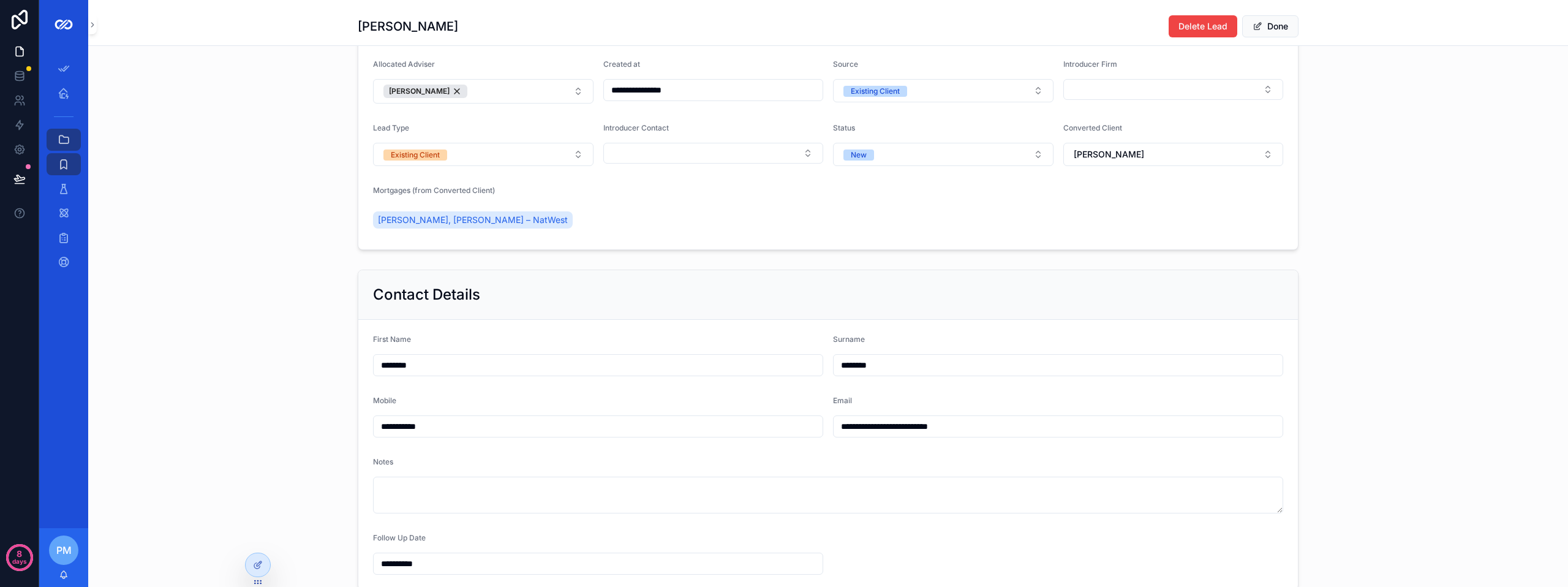
scroll to position [123, 0]
click at [502, 227] on span "[PERSON_NAME], [PERSON_NAME] – NatWest" at bounding box center [473, 220] width 190 height 12
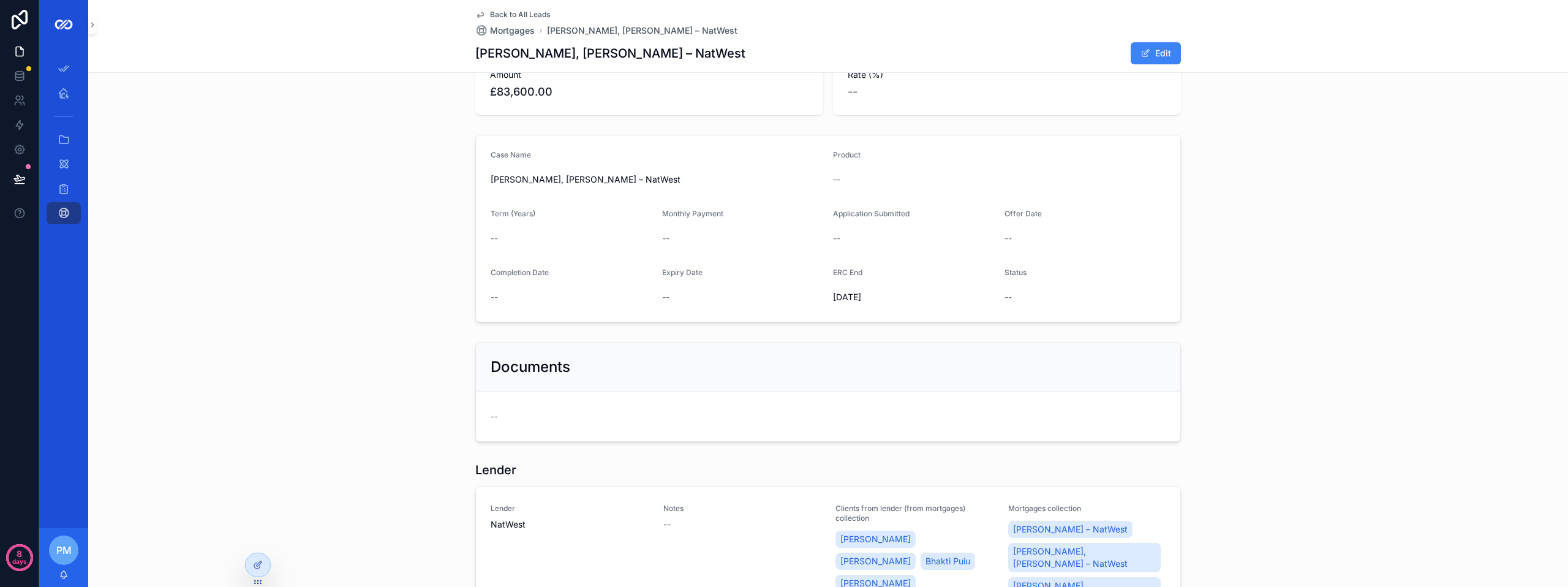
scroll to position [61, 0]
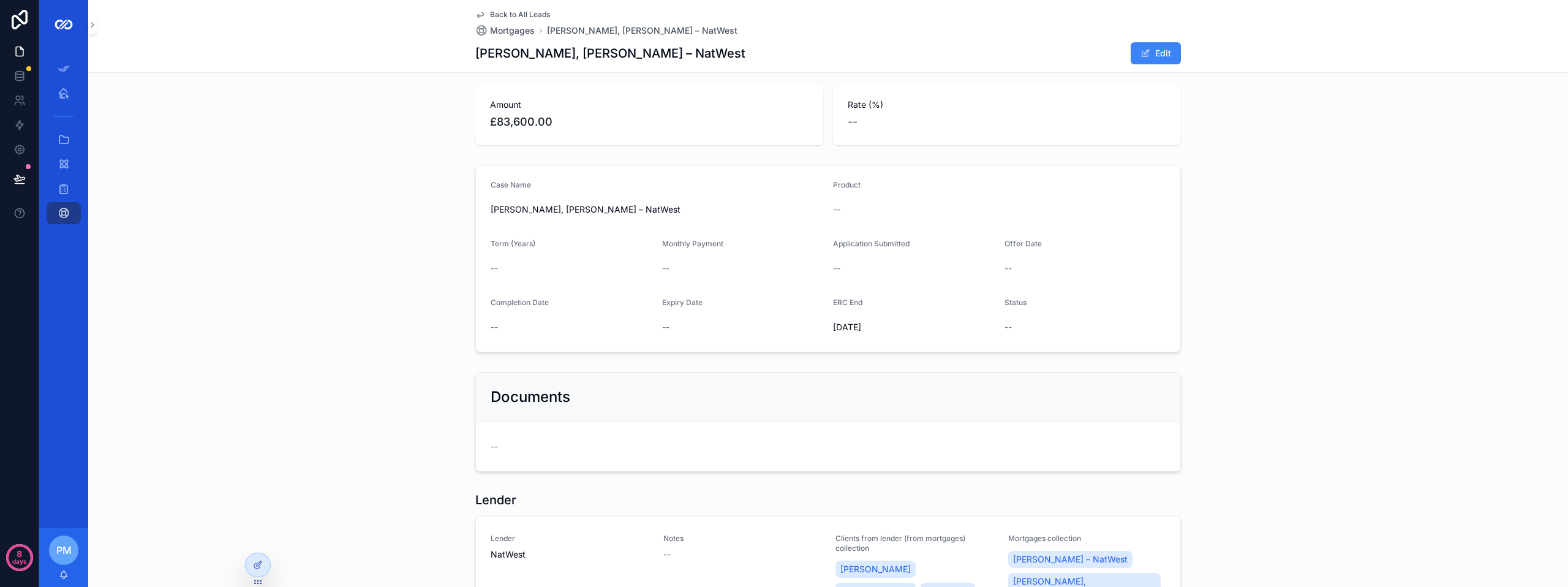
click at [1421, 236] on div "Case Name [PERSON_NAME], [PERSON_NAME] – NatWest Product -- Term (Years) -- Mon…" at bounding box center [828, 258] width 1479 height 197
click at [490, 13] on span "Back to All Leads" at bounding box center [520, 14] width 60 height 10
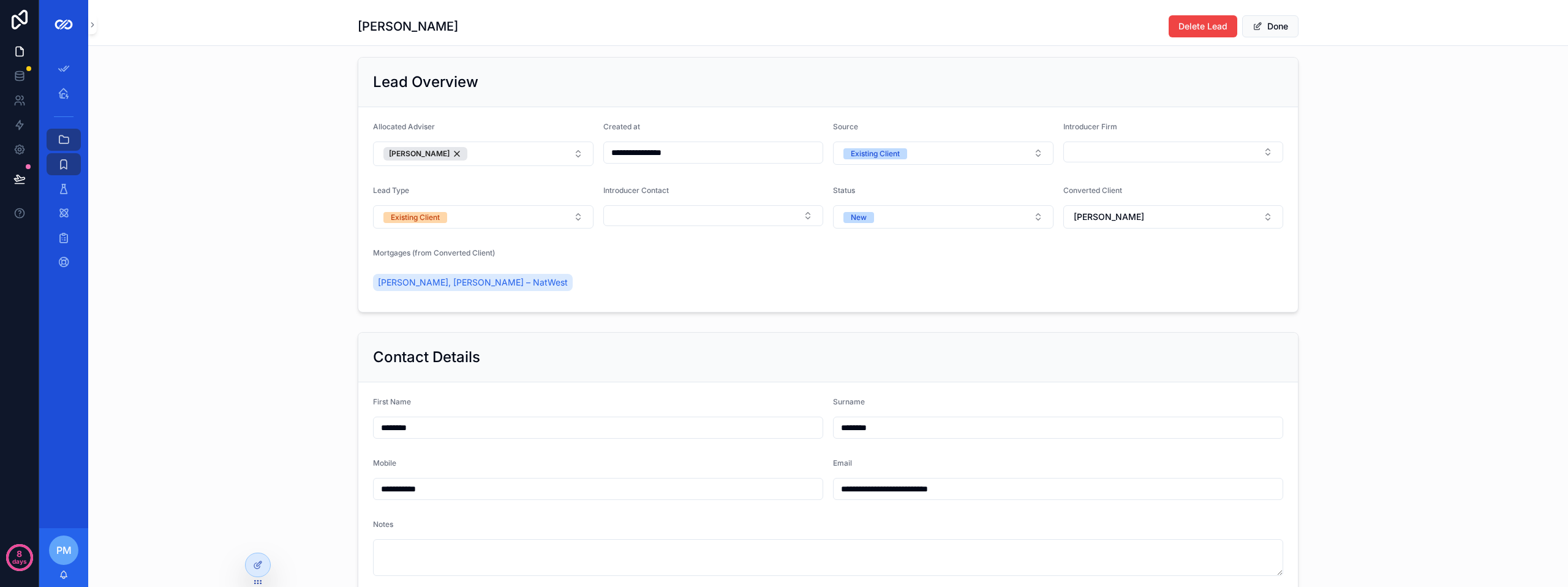
click at [518, 282] on div "[PERSON_NAME], [PERSON_NAME] – NatWest" at bounding box center [475, 283] width 204 height 22
click at [514, 288] on span "[PERSON_NAME], [PERSON_NAME] – NatWest" at bounding box center [473, 282] width 190 height 12
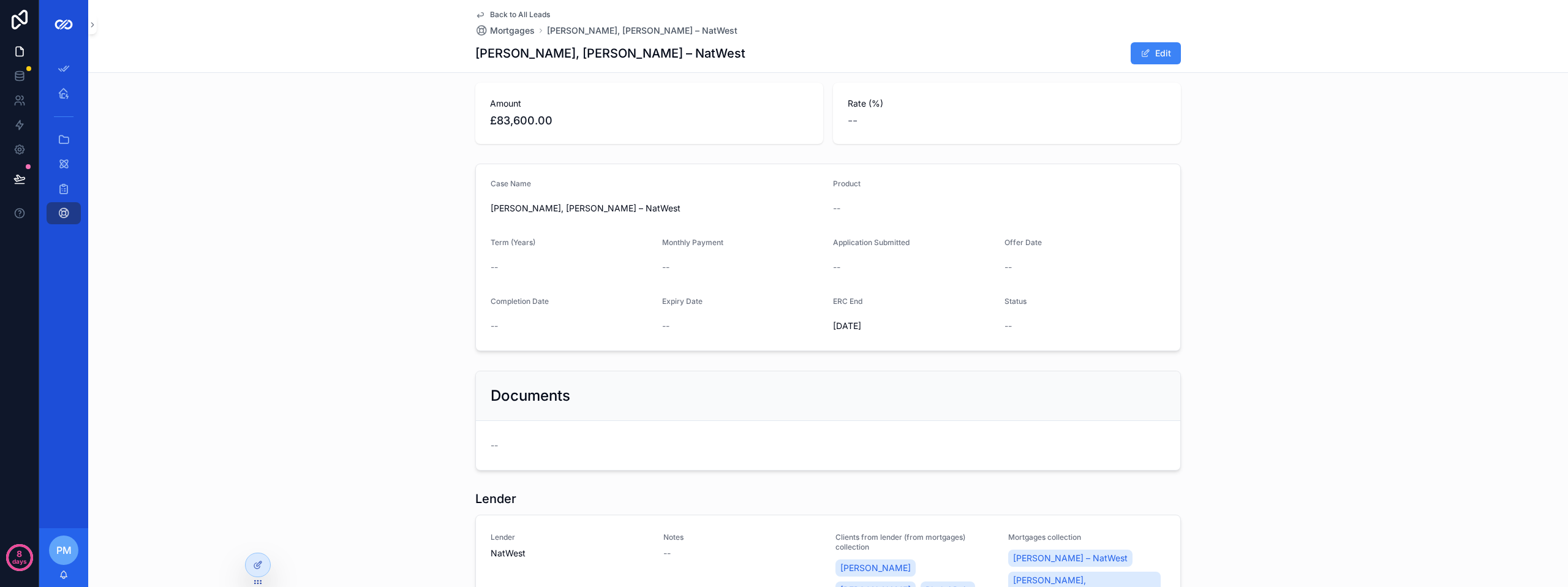
scroll to position [61, 0]
click at [695, 227] on form "Case Name [PERSON_NAME], [PERSON_NAME] – NatWest Product -- Term (Years) -- Mon…" at bounding box center [828, 258] width 704 height 186
click at [1151, 53] on button "Edit" at bounding box center [1155, 53] width 50 height 22
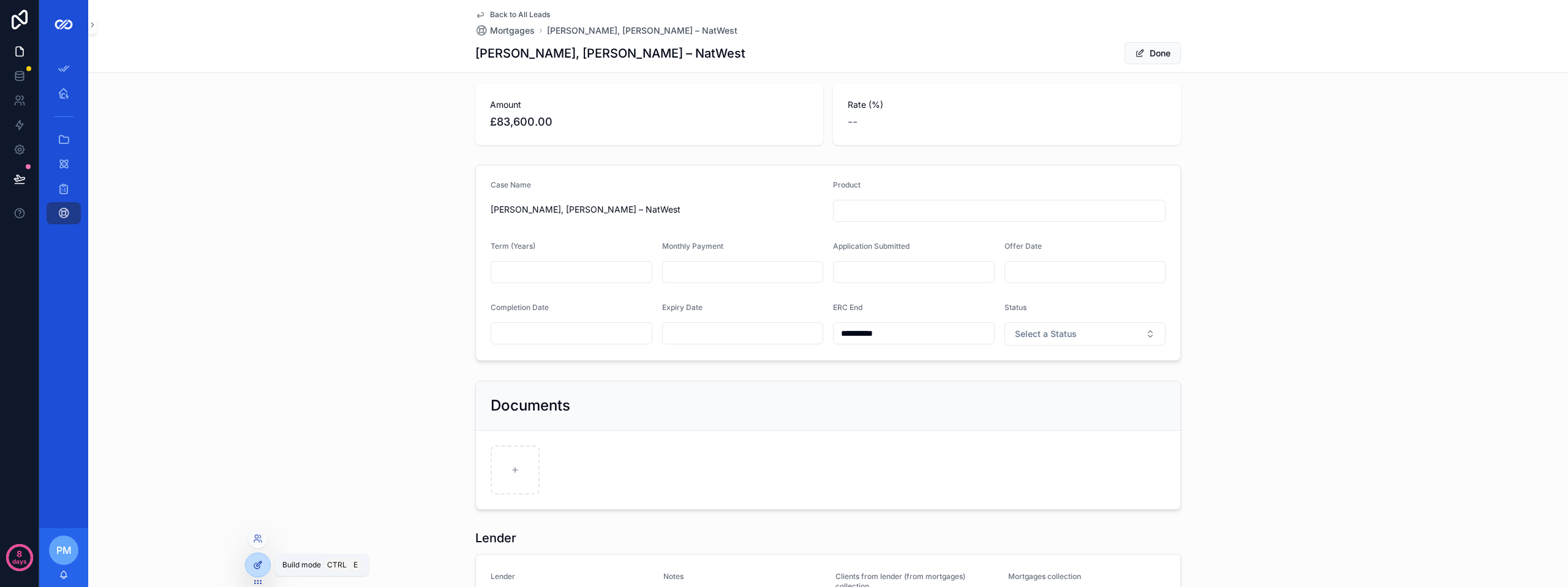
click at [255, 563] on icon at bounding box center [257, 566] width 6 height 6
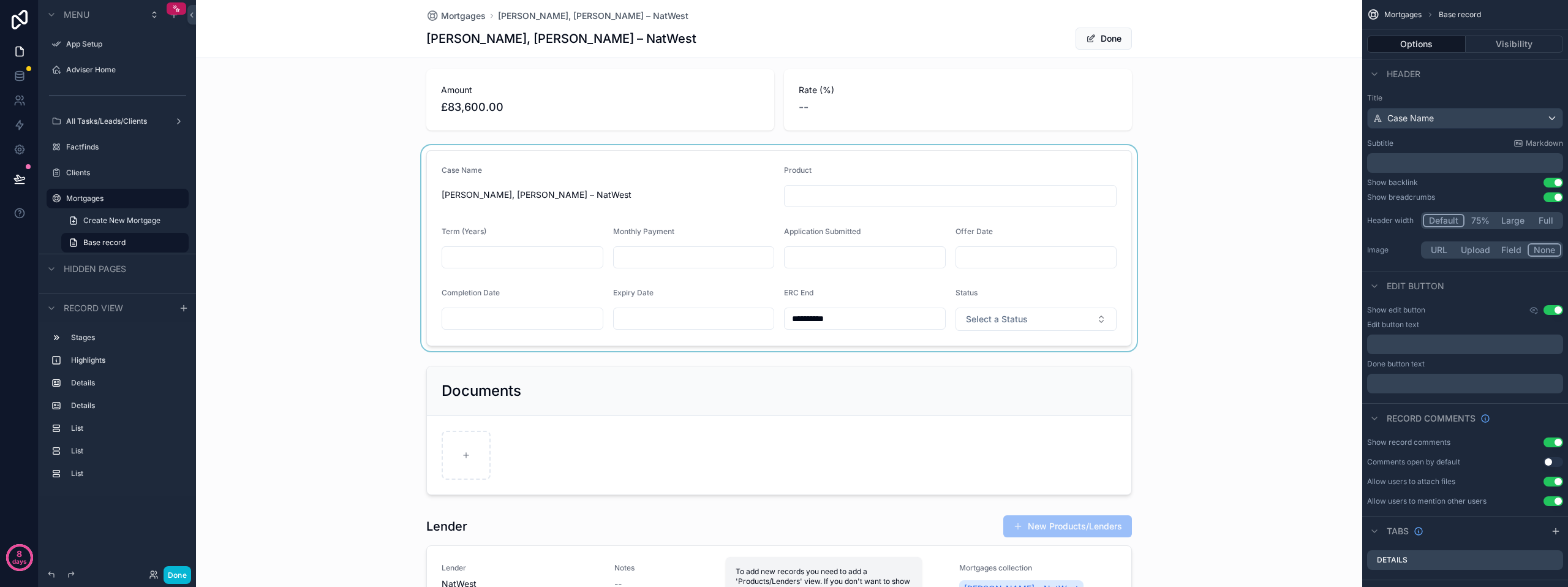
click at [739, 213] on div "scrollable content" at bounding box center [778, 248] width 1166 height 206
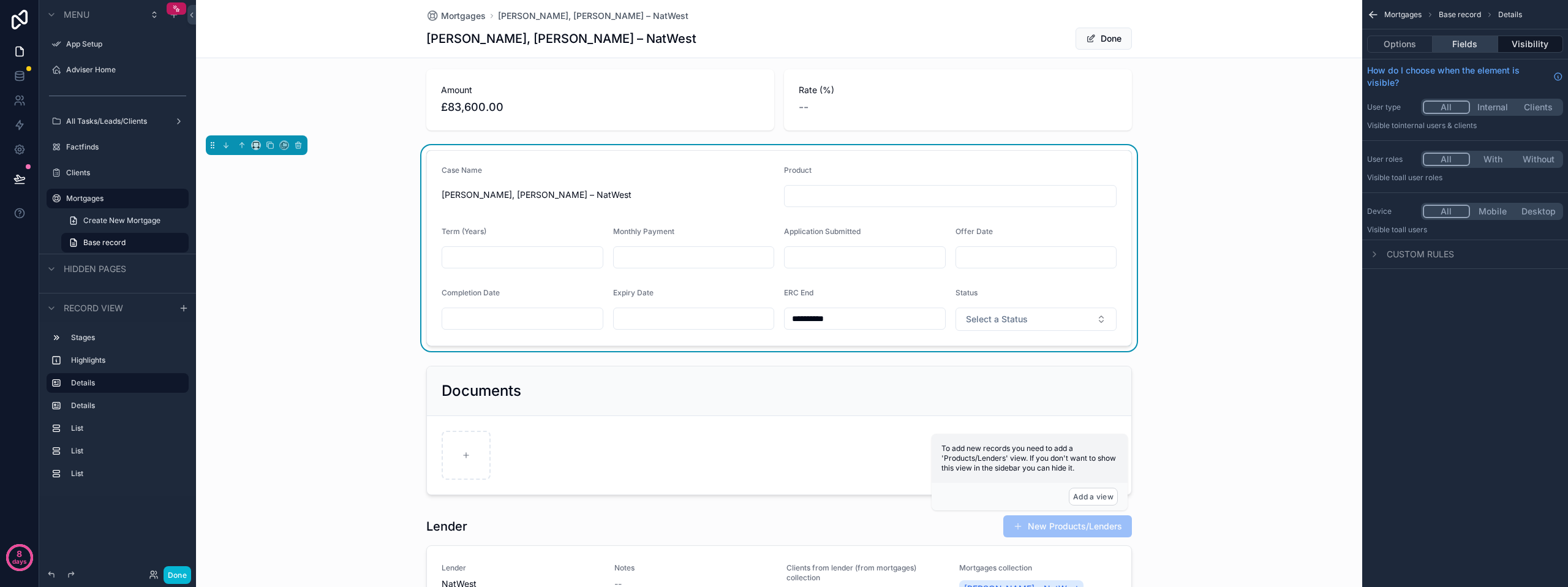
click at [1466, 44] on button "Fields" at bounding box center [1465, 44] width 65 height 17
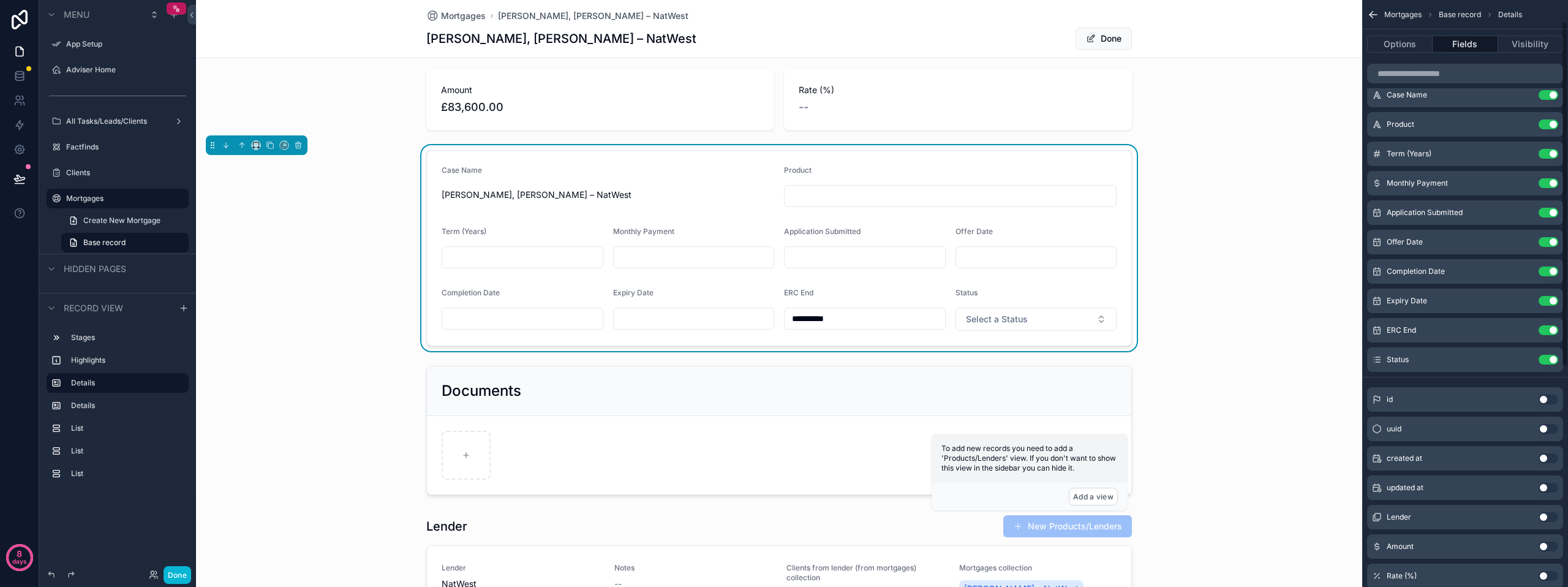
scroll to position [123, 0]
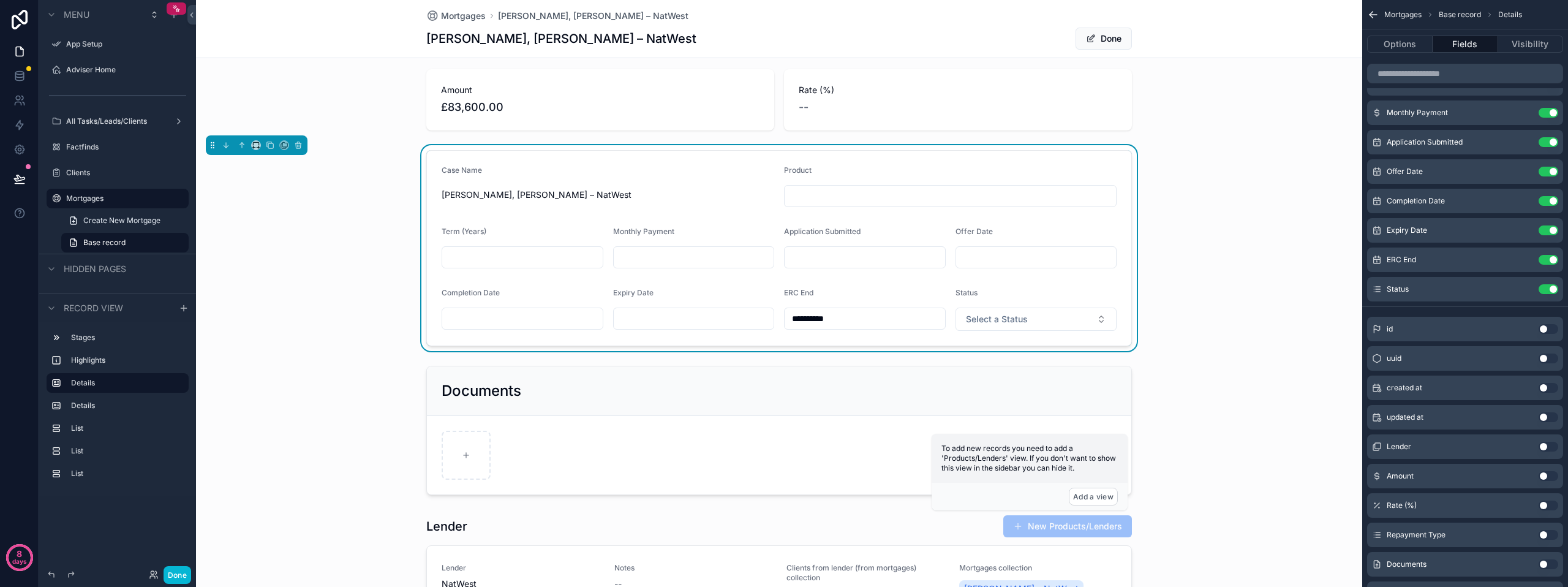
click at [1544, 446] on button "Use setting" at bounding box center [1547, 447] width 20 height 10
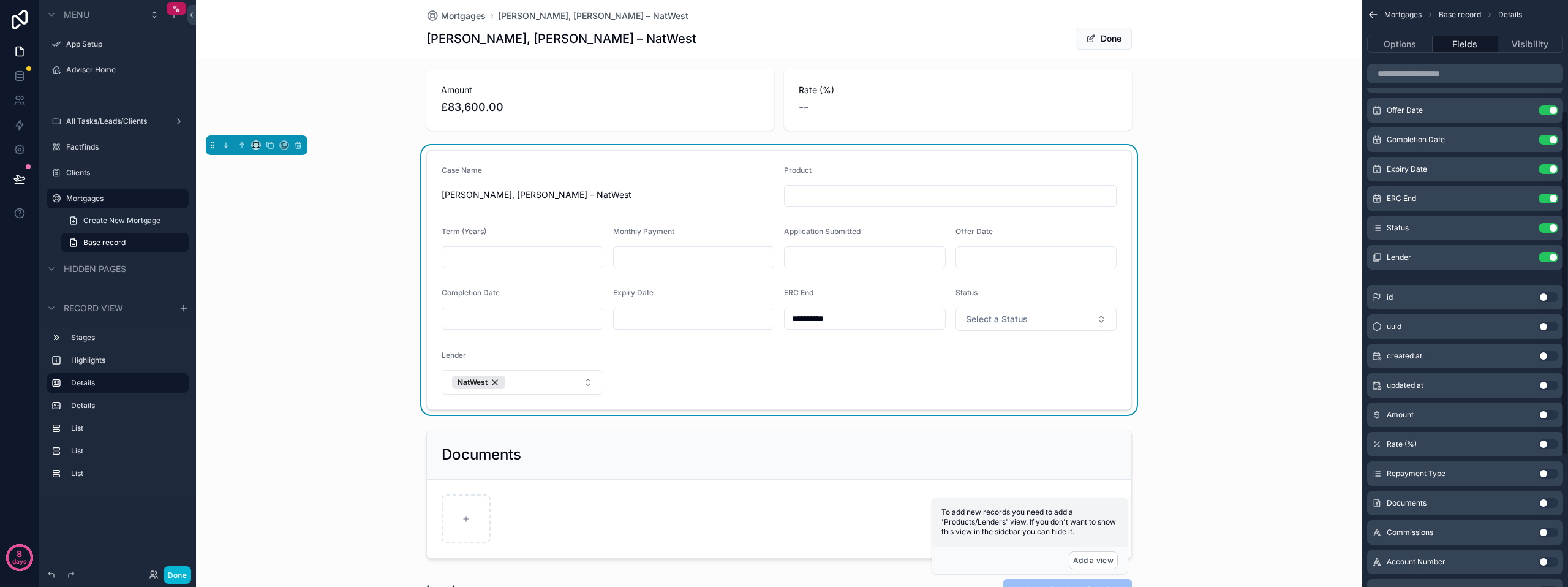
scroll to position [245, 0]
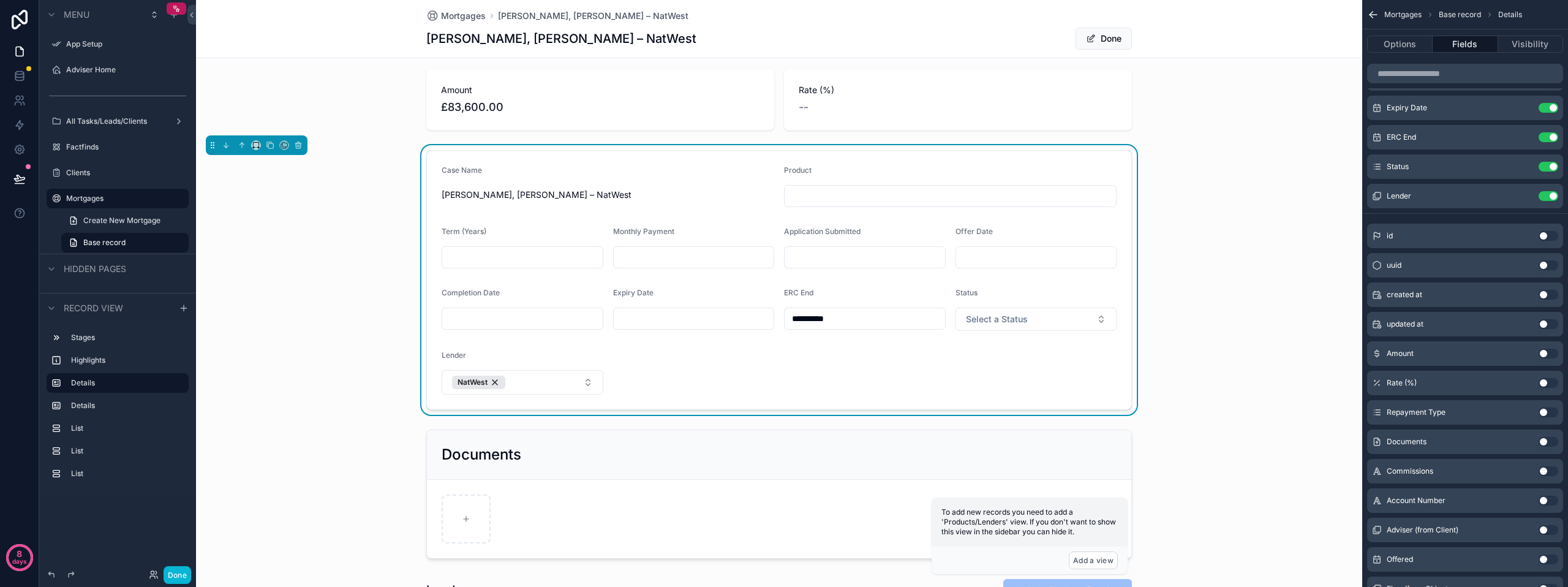
click at [1545, 504] on button "Use setting" at bounding box center [1547, 501] width 20 height 10
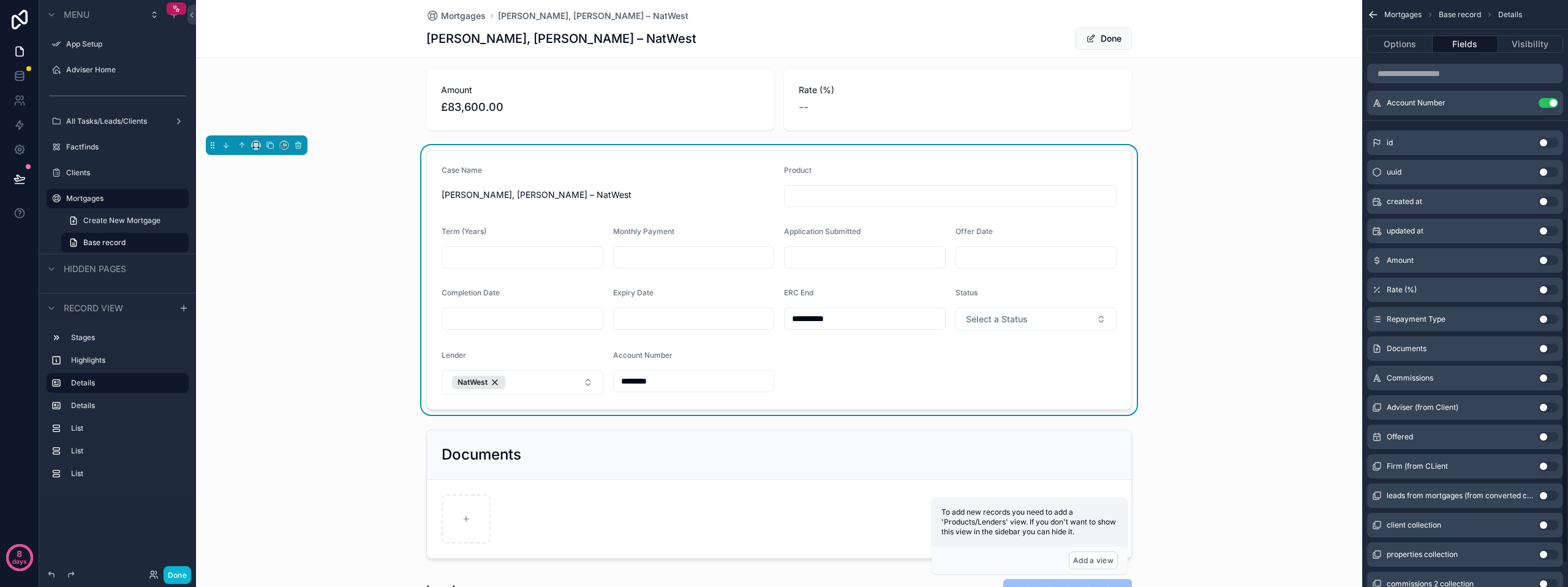
scroll to position [411, 0]
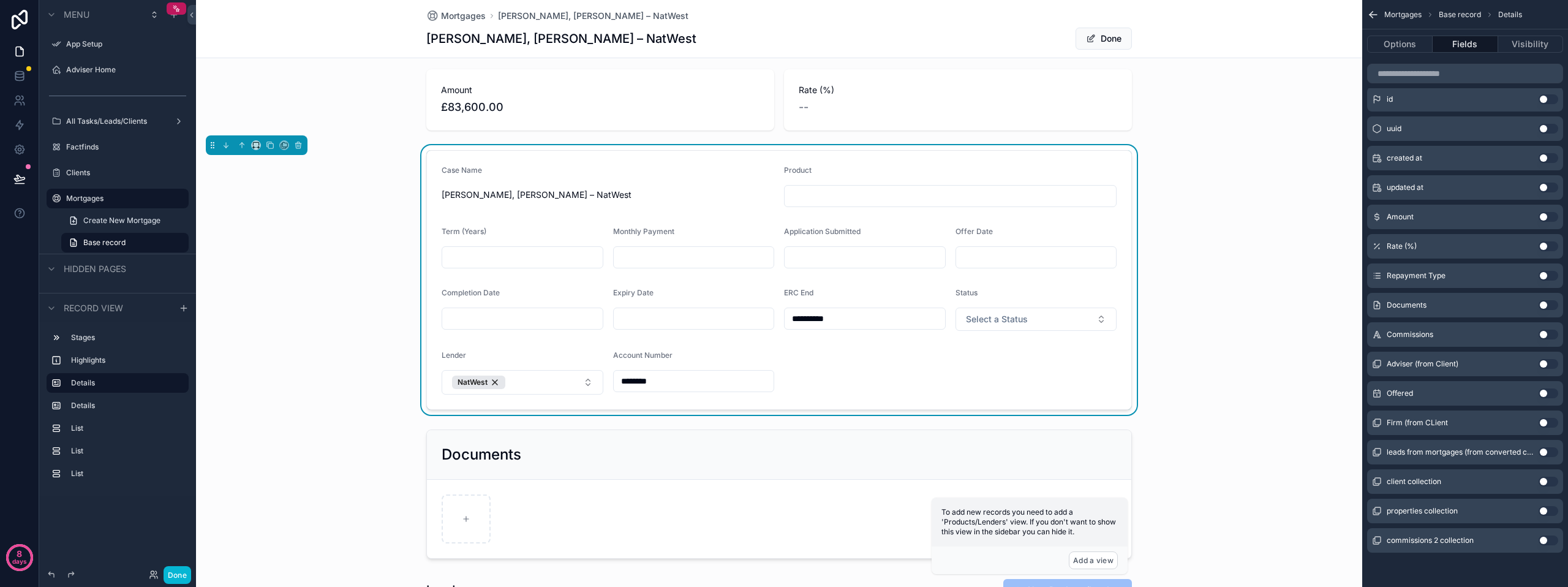
click at [1543, 508] on button "Use setting" at bounding box center [1547, 511] width 20 height 10
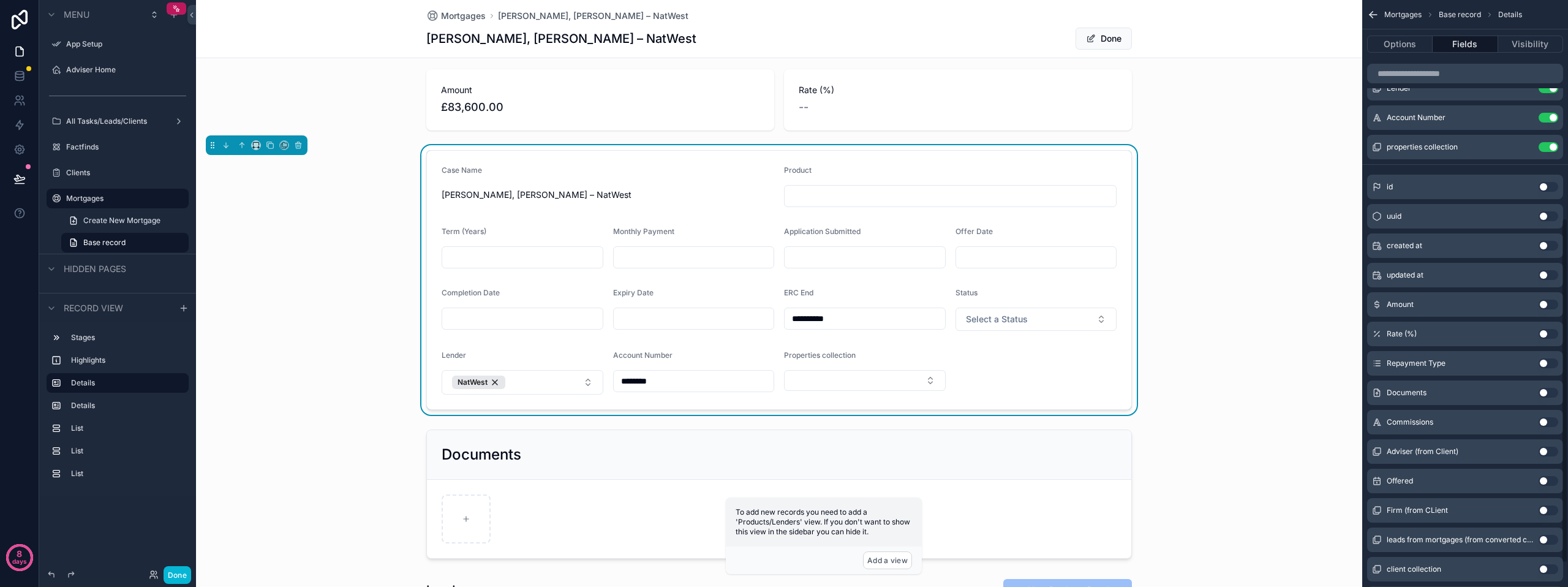
scroll to position [350, 0]
click at [1542, 307] on button "Use setting" at bounding box center [1547, 307] width 20 height 10
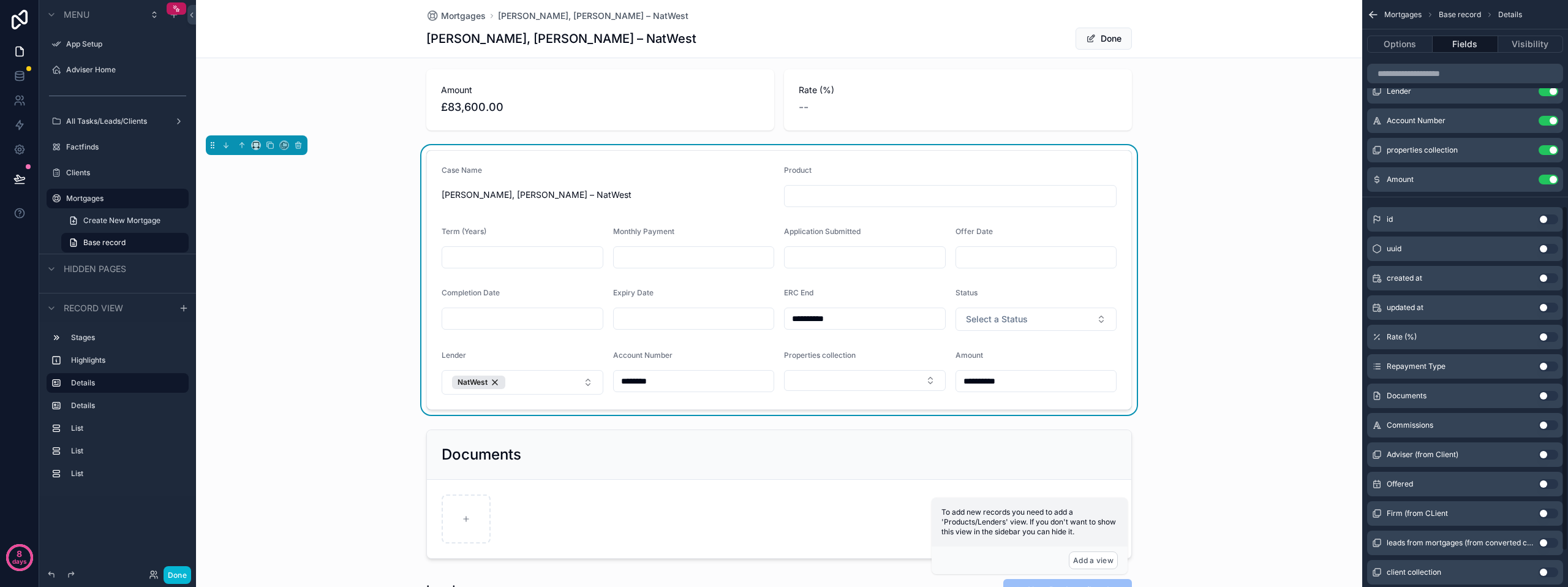
click at [1548, 337] on button "Use setting" at bounding box center [1547, 337] width 20 height 10
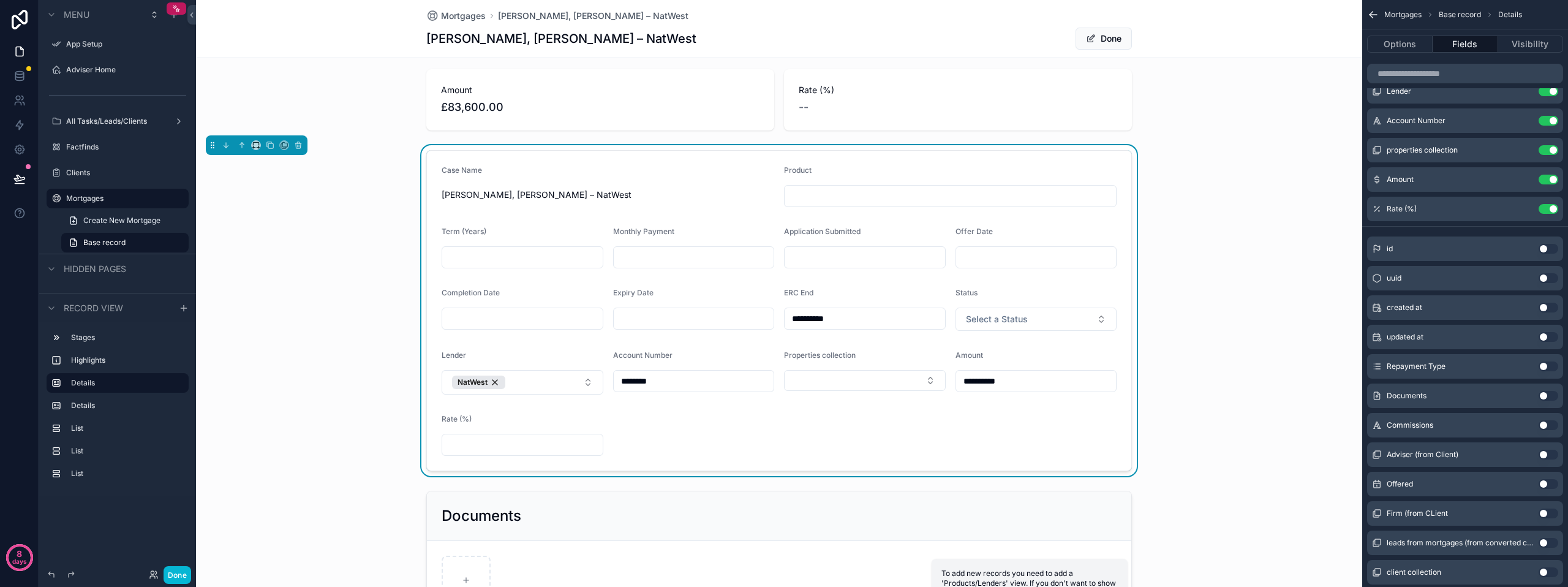
click at [1546, 368] on button "Use setting" at bounding box center [1547, 366] width 20 height 10
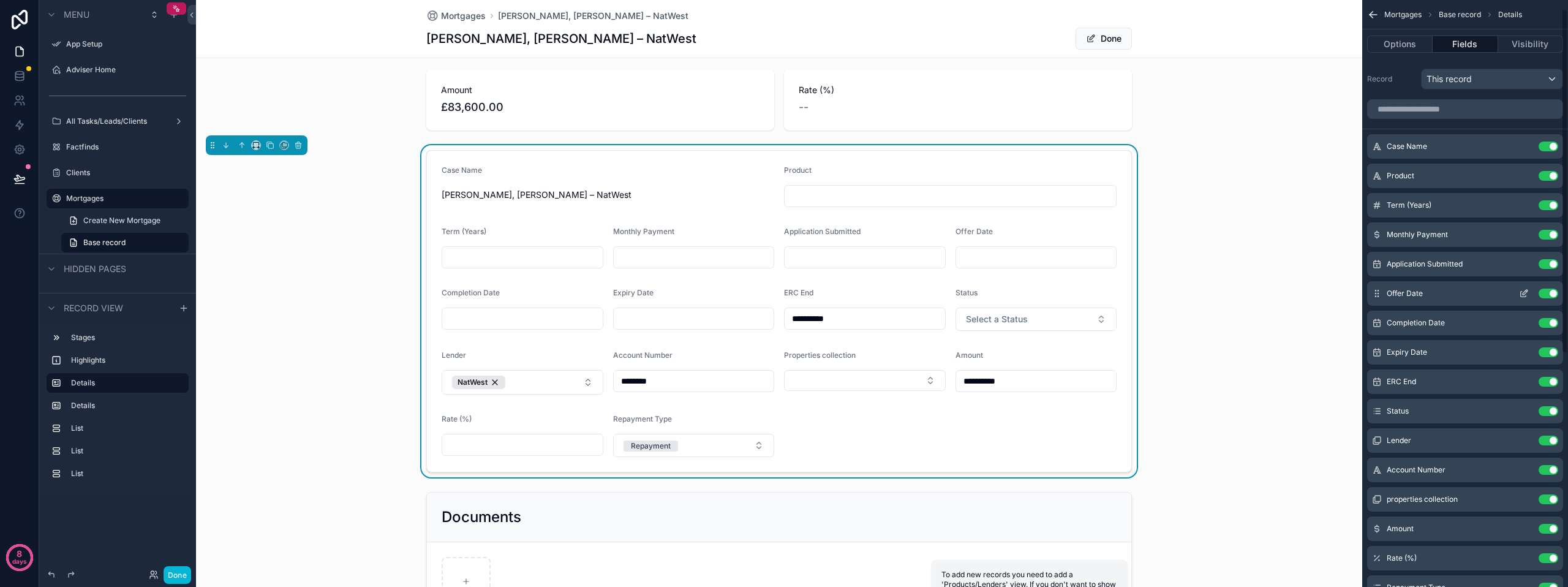
scroll to position [0, 0]
click at [689, 402] on form "**********" at bounding box center [778, 311] width 704 height 321
click at [674, 379] on input "********" at bounding box center [694, 381] width 161 height 17
click at [536, 262] on input "scrollable content" at bounding box center [522, 257] width 161 height 17
paste input "**********"
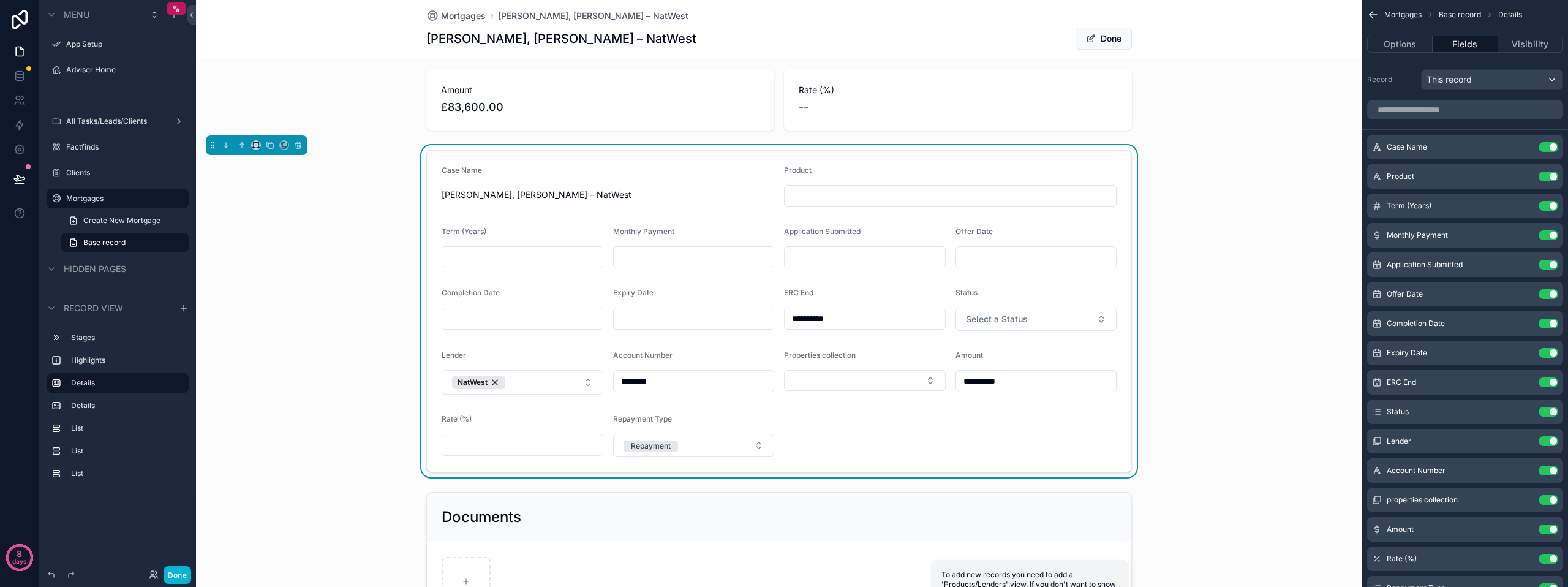
type input "**********"
drag, startPoint x: 536, startPoint y: 262, endPoint x: 398, endPoint y: 255, distance: 138.2
click at [398, 255] on div "**********" at bounding box center [778, 311] width 1166 height 332
drag, startPoint x: 813, startPoint y: 209, endPoint x: 816, endPoint y: 199, distance: 10.4
click at [814, 207] on form "**********" at bounding box center [778, 311] width 704 height 321
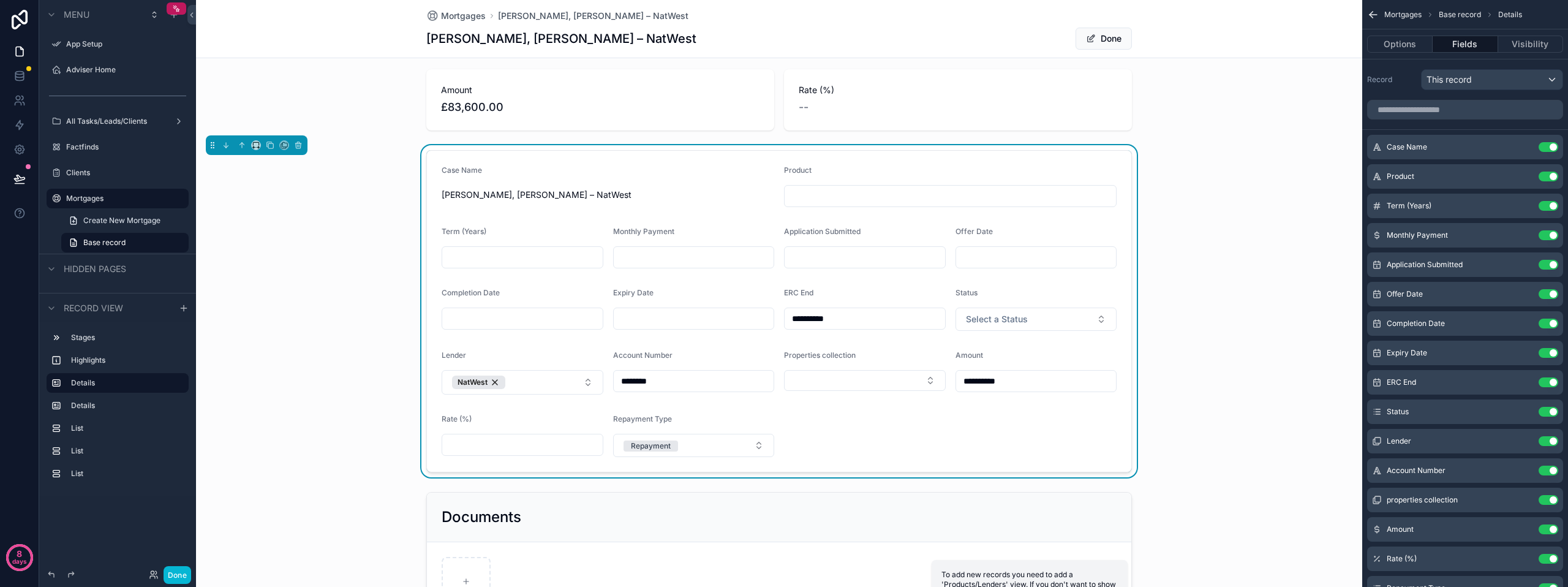
click at [816, 196] on input "scrollable content" at bounding box center [950, 196] width 331 height 17
paste input "*********"
type input "*********"
click at [742, 210] on form "**********" at bounding box center [778, 311] width 704 height 321
click at [848, 430] on form "**********" at bounding box center [778, 311] width 704 height 321
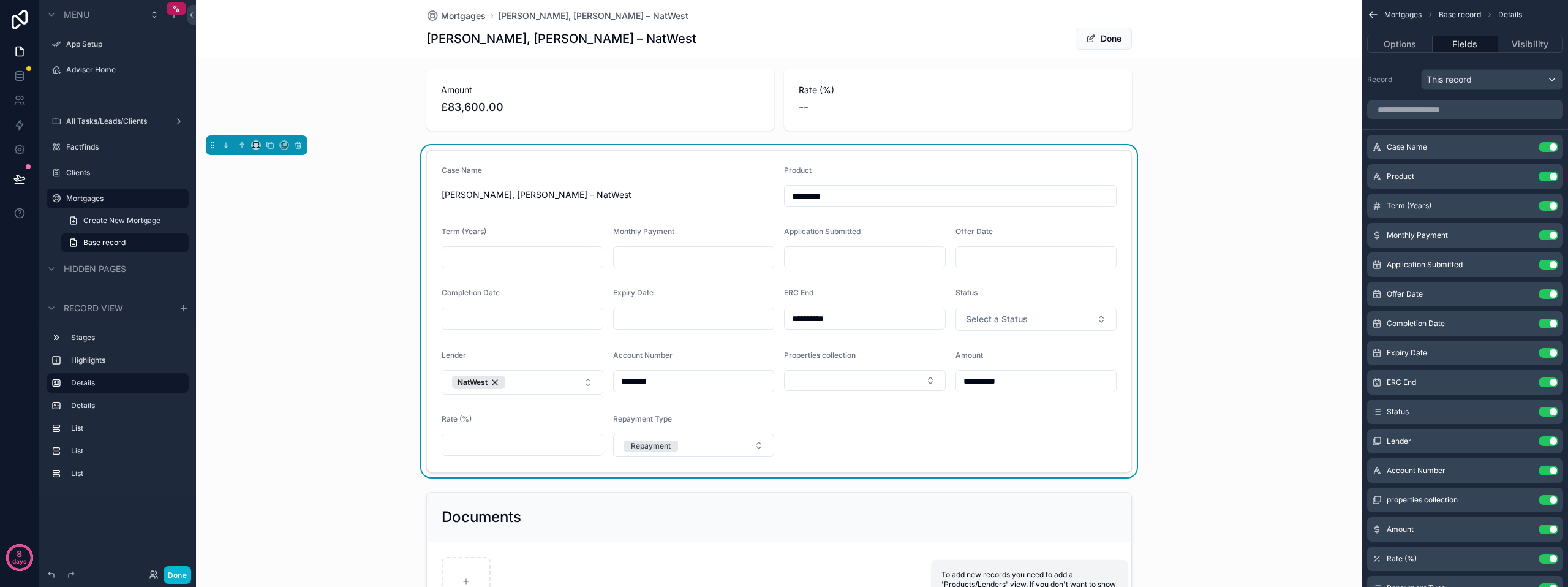
click at [326, 365] on div "**********" at bounding box center [778, 311] width 1166 height 332
click at [181, 574] on button "Done" at bounding box center [177, 574] width 28 height 17
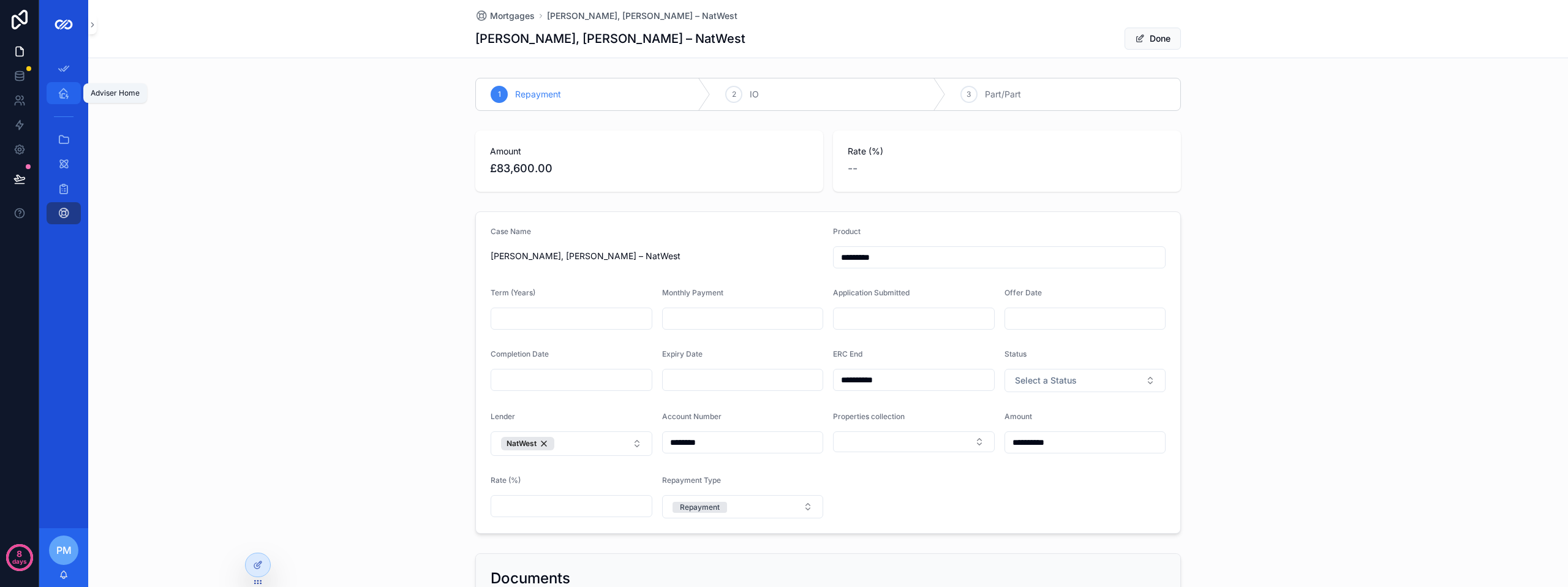
click at [65, 93] on icon "scrollable content" at bounding box center [63, 93] width 12 height 12
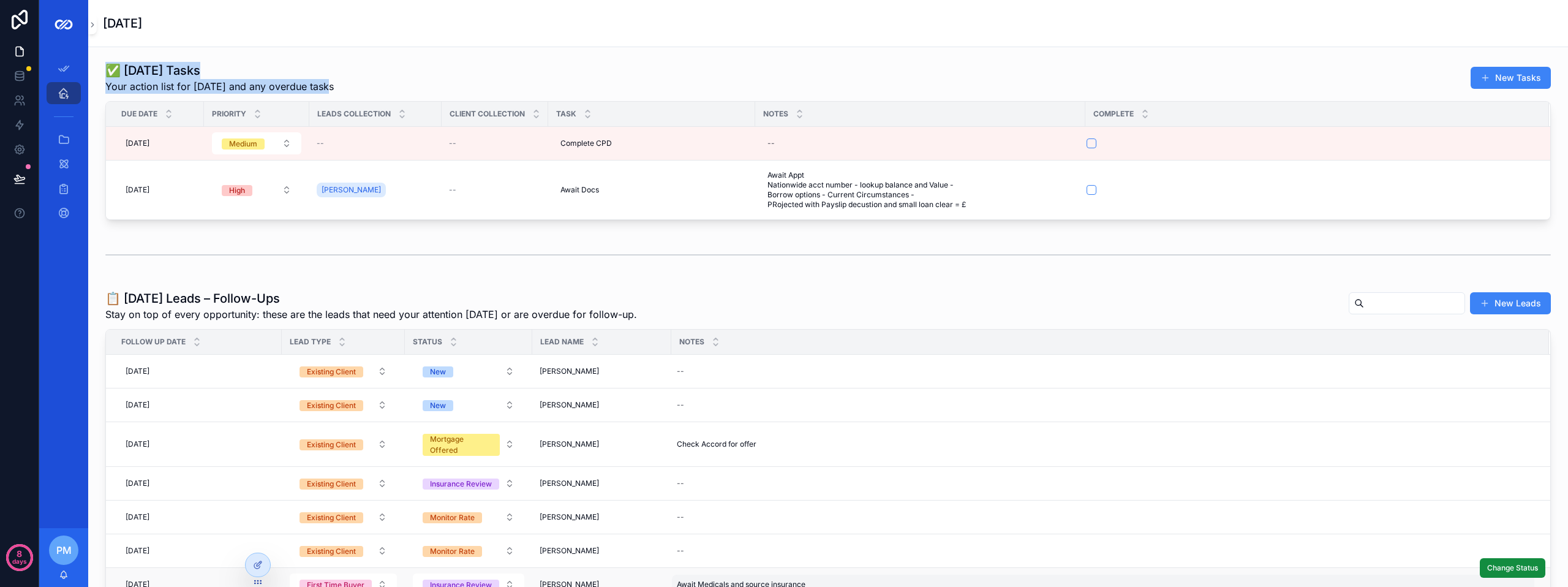
drag, startPoint x: 107, startPoint y: 70, endPoint x: 341, endPoint y: 83, distance: 234.4
click at [341, 83] on div "✅ [DATE] Tasks Your action list for [DATE] and any overdue tasks New Tasks" at bounding box center [828, 78] width 1445 height 32
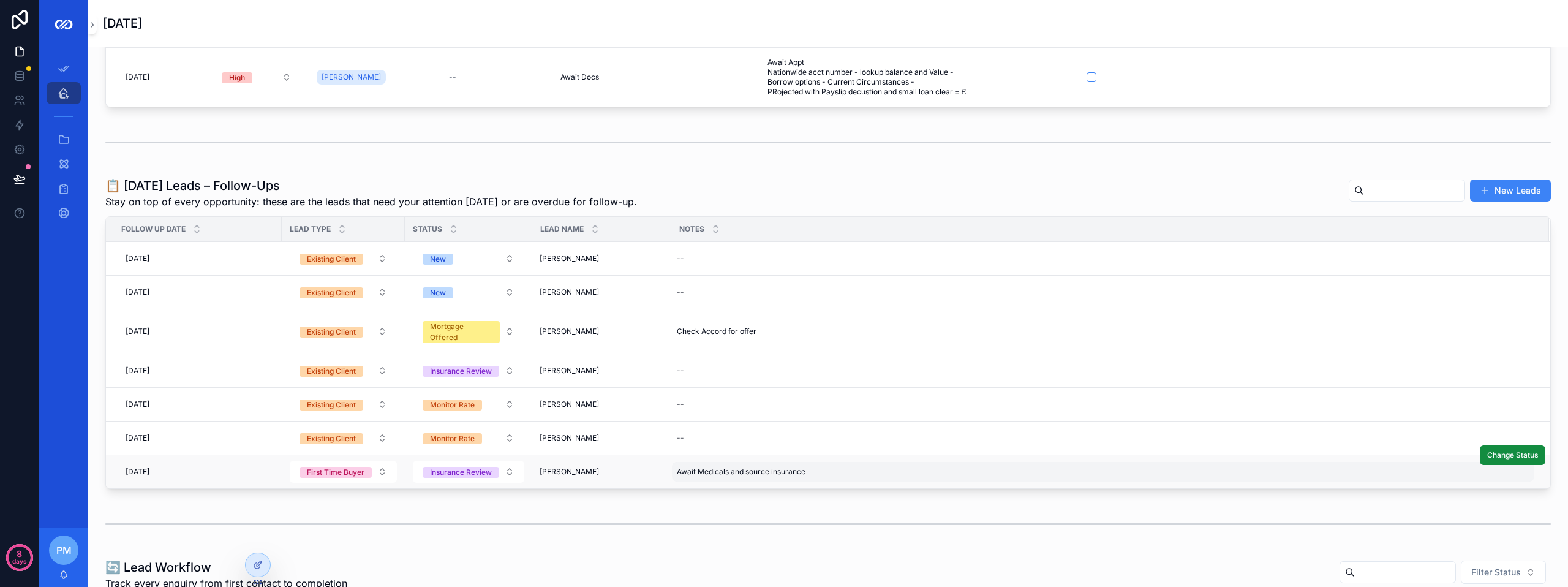
scroll to position [123, 0]
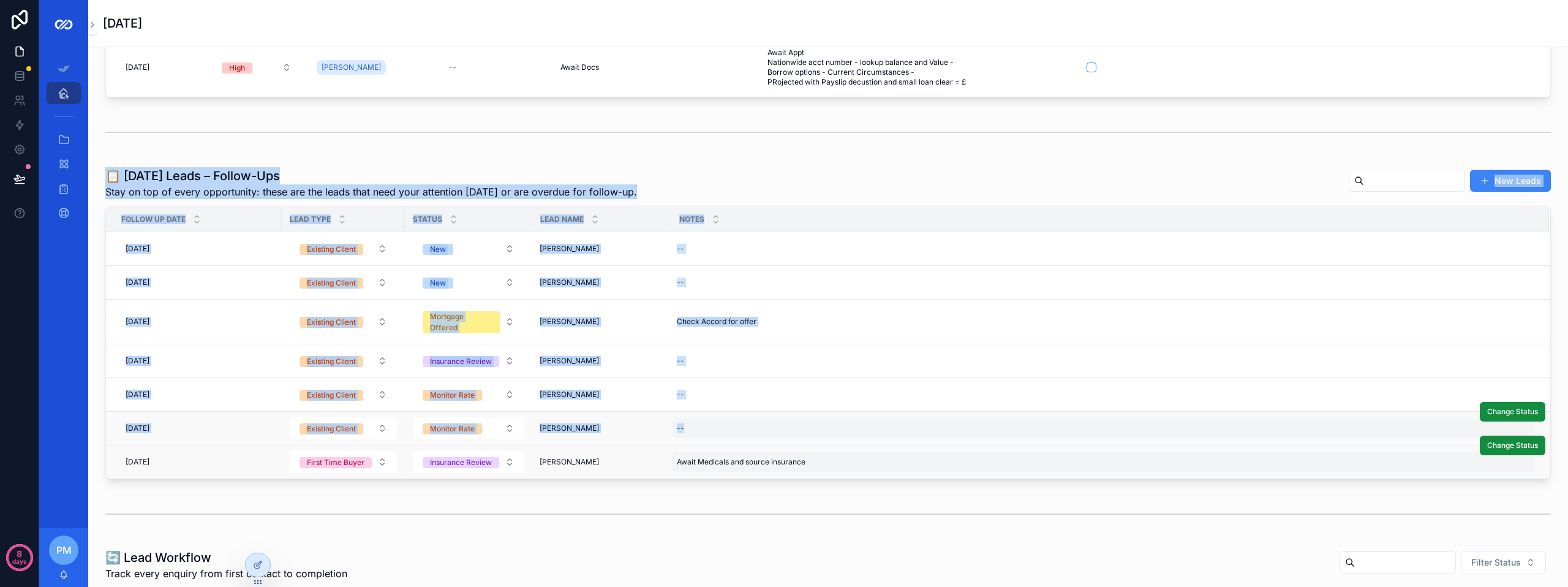
drag, startPoint x: 102, startPoint y: 174, endPoint x: 712, endPoint y: 421, distance: 658.1
click at [712, 429] on div "📋 [DATE] Leads – Follow-Ups Stay on top of every opportunity: these are the lea…" at bounding box center [828, 323] width 1460 height 322
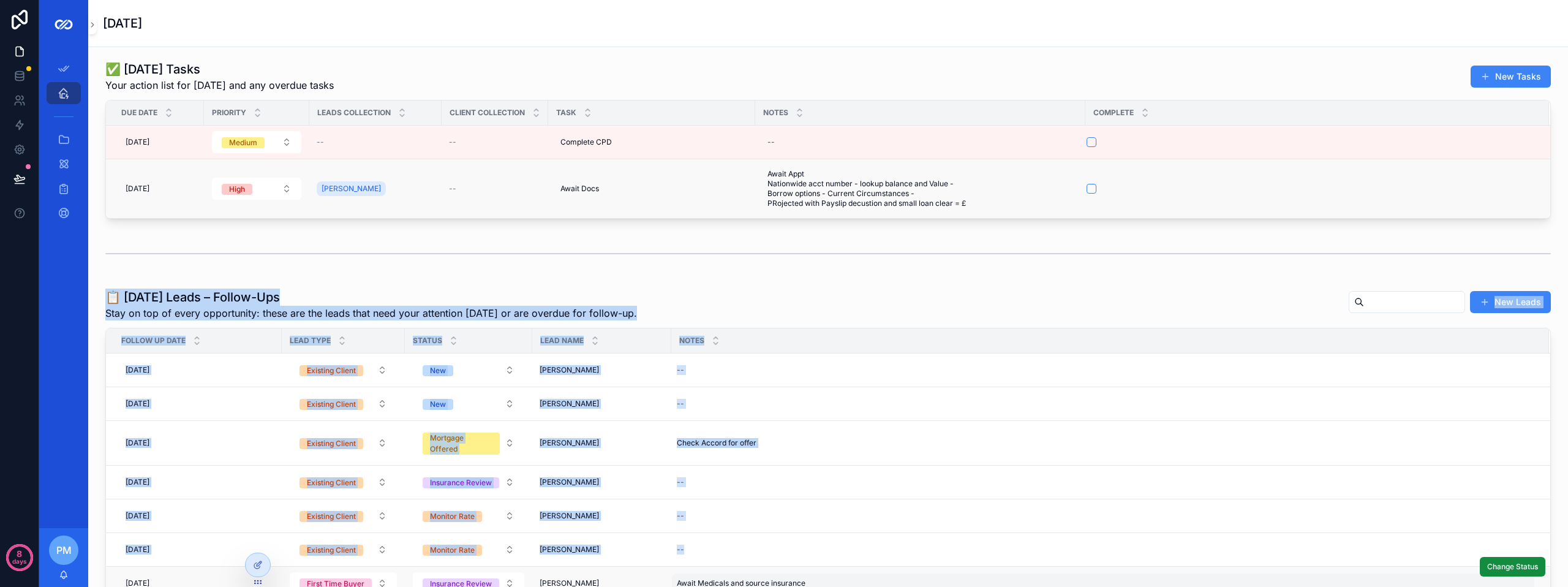
scroll to position [0, 0]
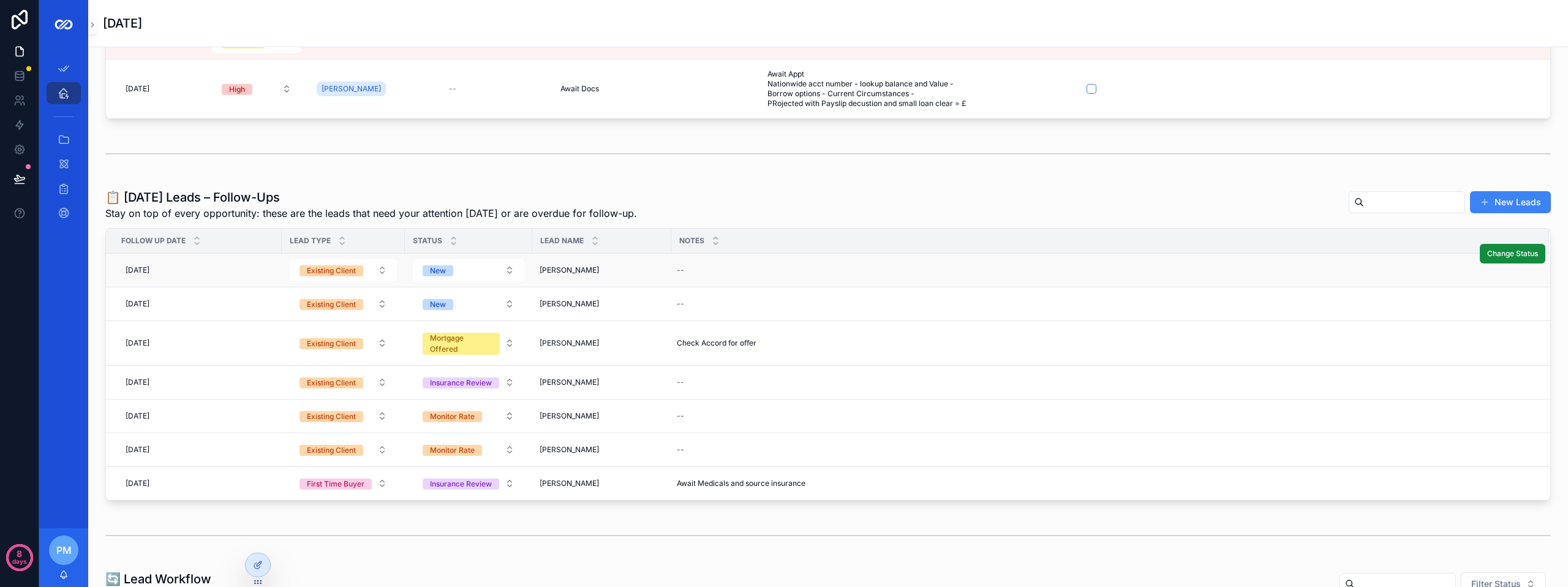
scroll to position [123, 0]
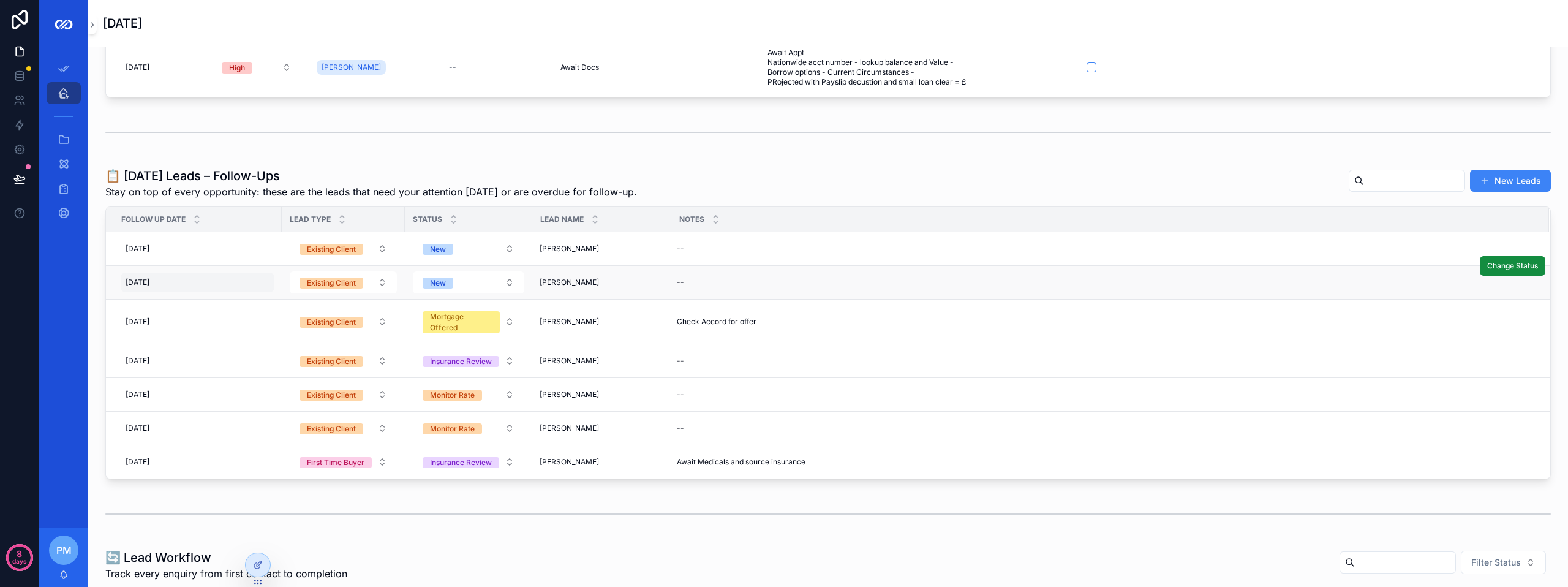
click at [185, 277] on div "[DATE] [DATE]" at bounding box center [197, 282] width 154 height 20
click at [249, 322] on button "scrollable content" at bounding box center [252, 330] width 22 height 22
click at [118, 429] on button "3" at bounding box center [120, 429] width 22 height 22
type input "**********"
click at [269, 293] on td "[DATE] [DATE]" at bounding box center [194, 283] width 176 height 34
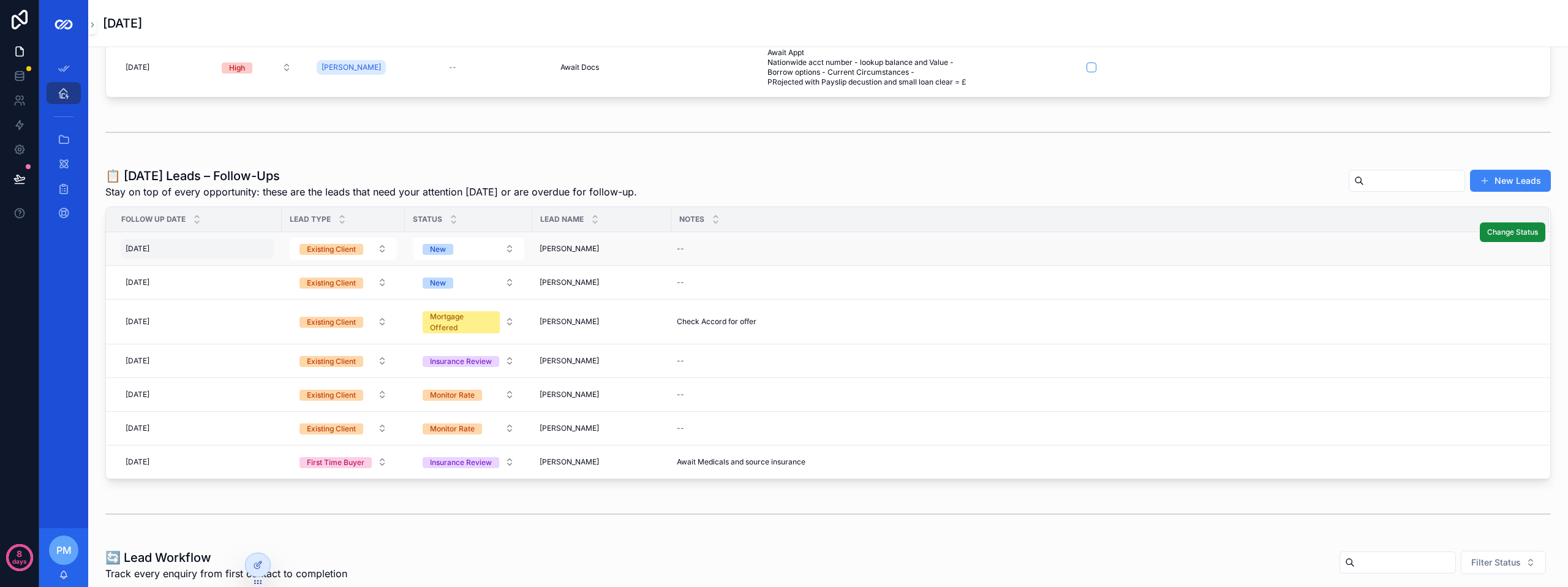
click at [220, 253] on div "[DATE] [DATE]" at bounding box center [197, 249] width 154 height 20
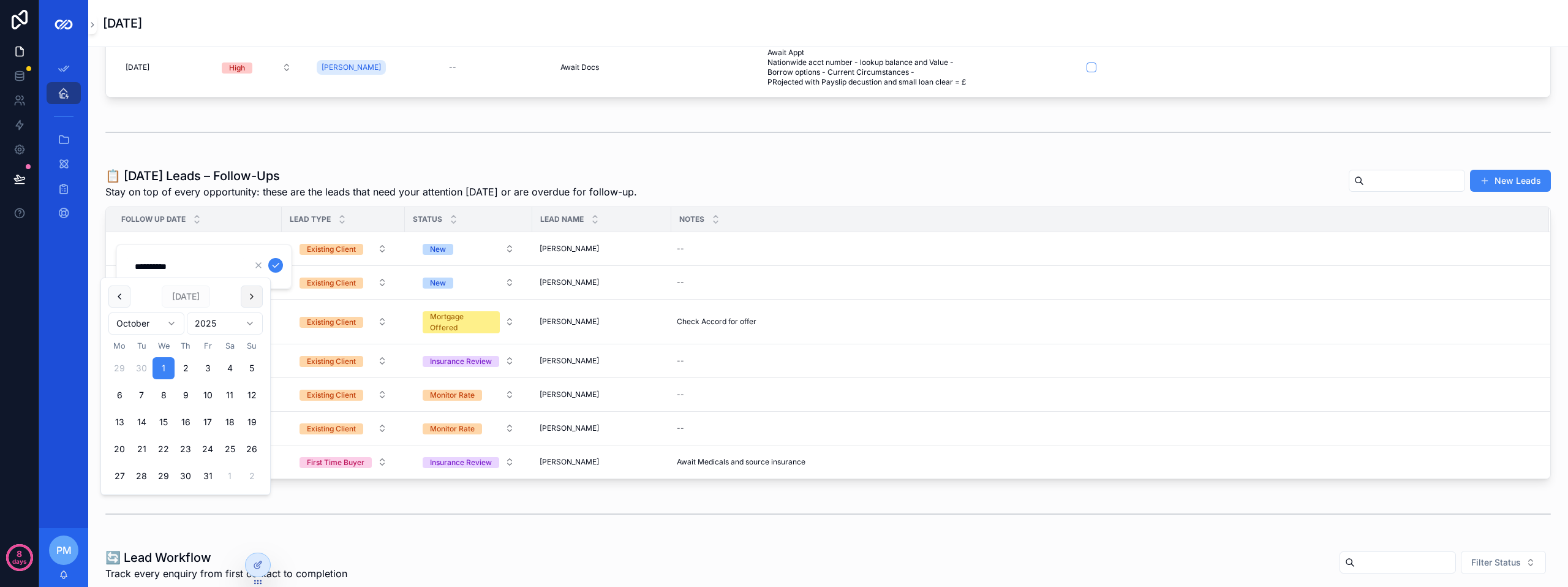
click at [256, 287] on button "scrollable content" at bounding box center [252, 296] width 22 height 22
click at [117, 393] on button "3" at bounding box center [120, 395] width 22 height 22
type input "**********"
click at [274, 267] on icon "scrollable content" at bounding box center [276, 265] width 6 height 4
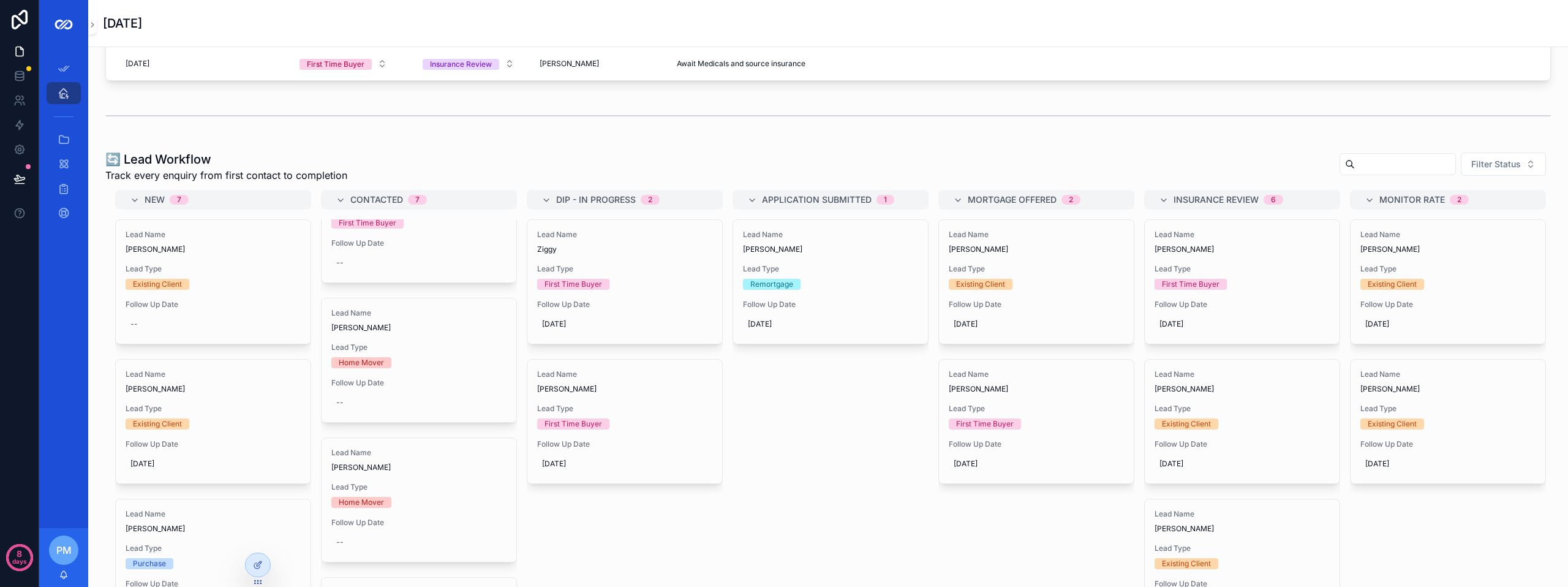
scroll to position [490, 0]
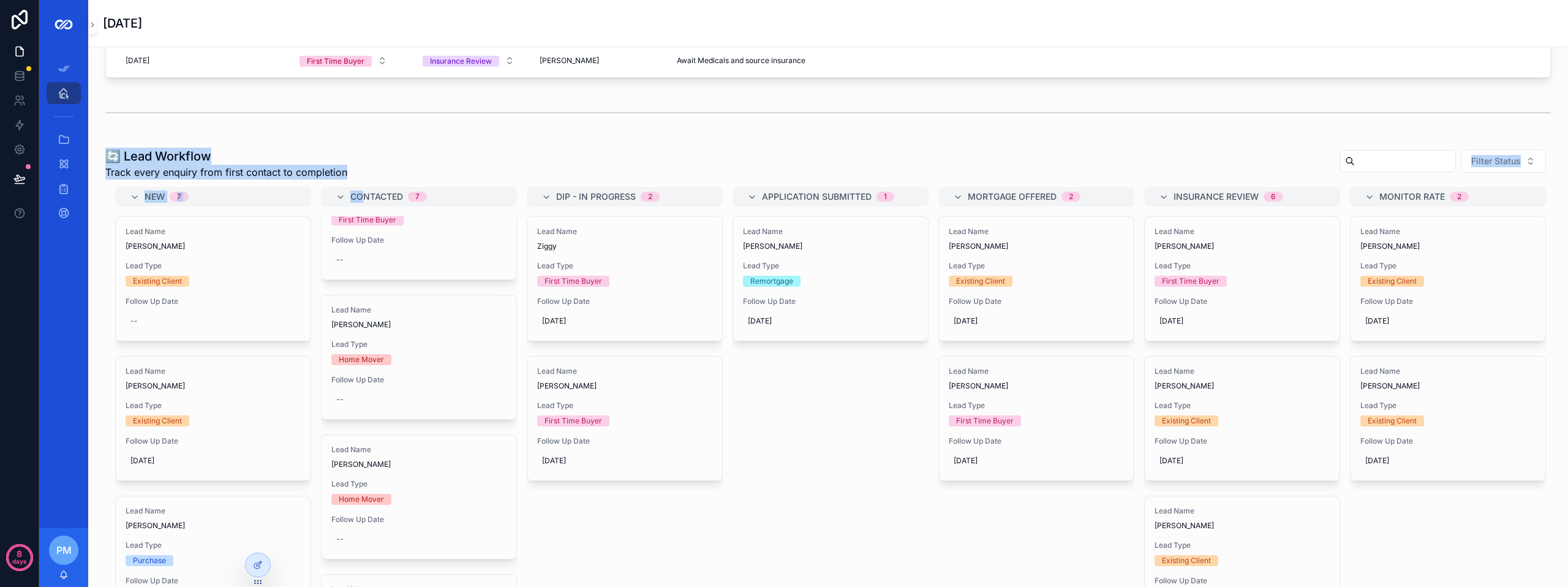
drag, startPoint x: 101, startPoint y: 159, endPoint x: 363, endPoint y: 182, distance: 263.0
click at [363, 182] on div "🔄 Lead Workflow Track every enquiry from first contact to completion Filter Sta…" at bounding box center [828, 387] width 1460 height 490
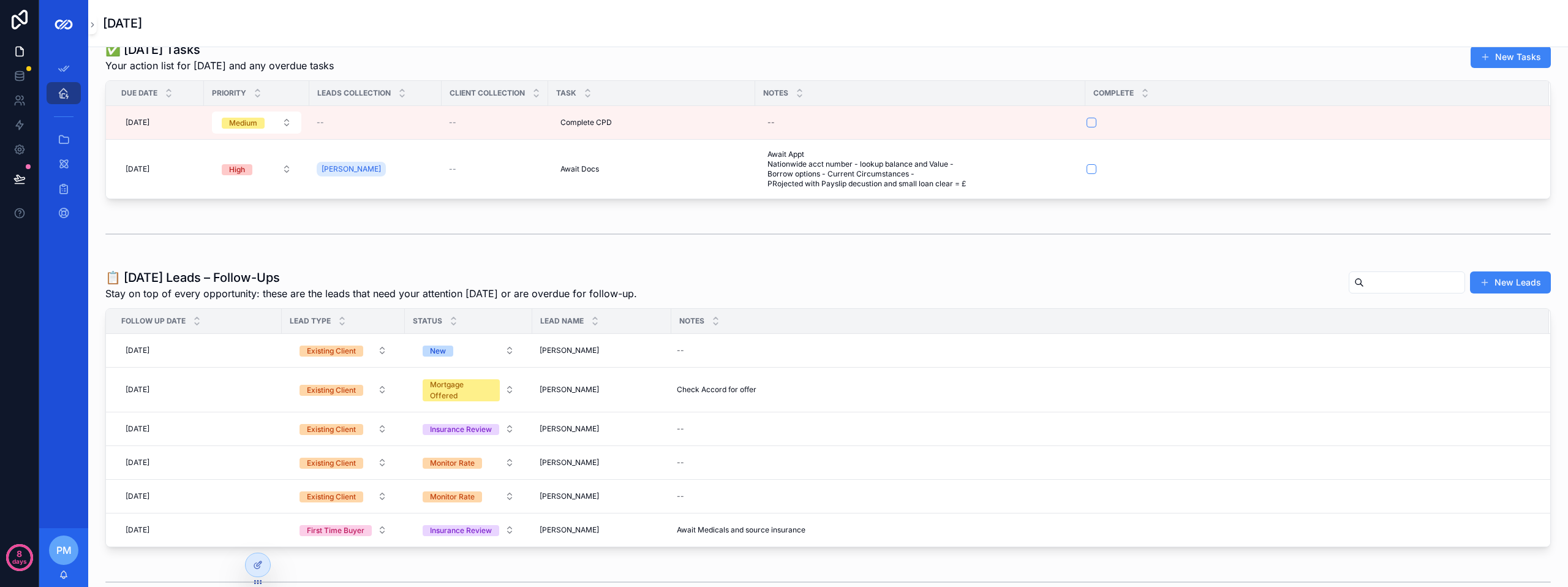
scroll to position [0, 0]
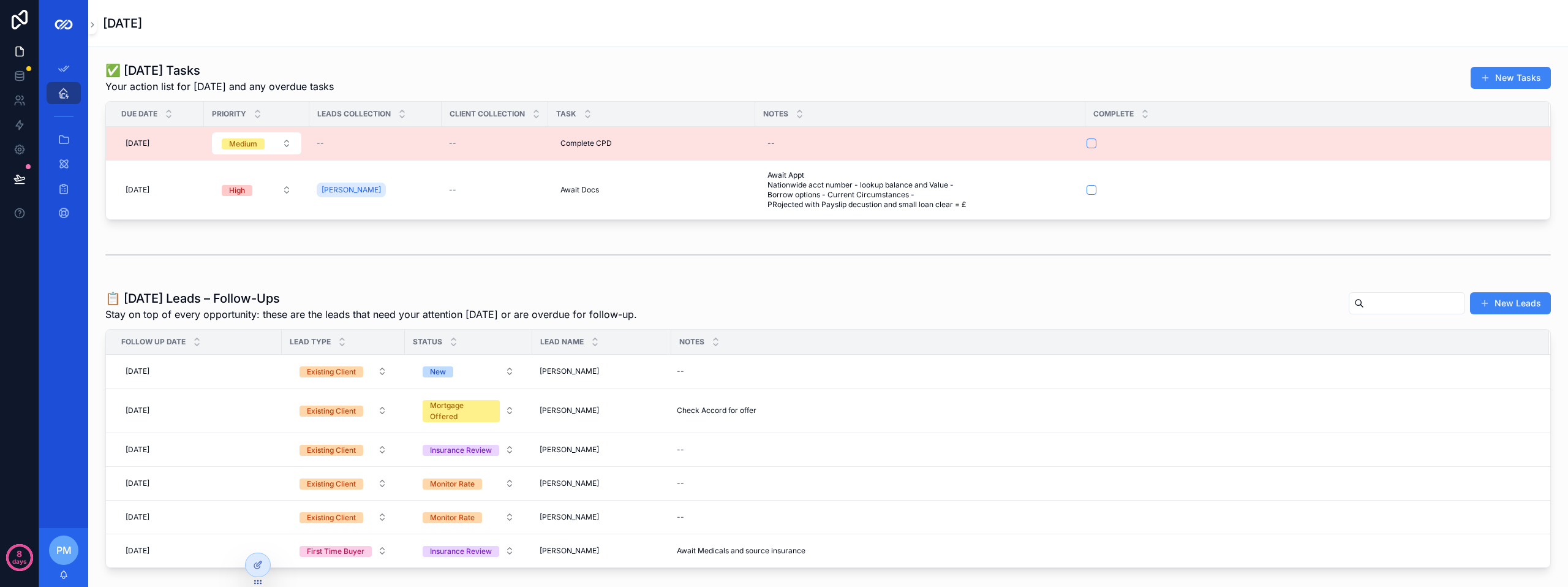
click at [386, 142] on div "--" at bounding box center [375, 143] width 117 height 10
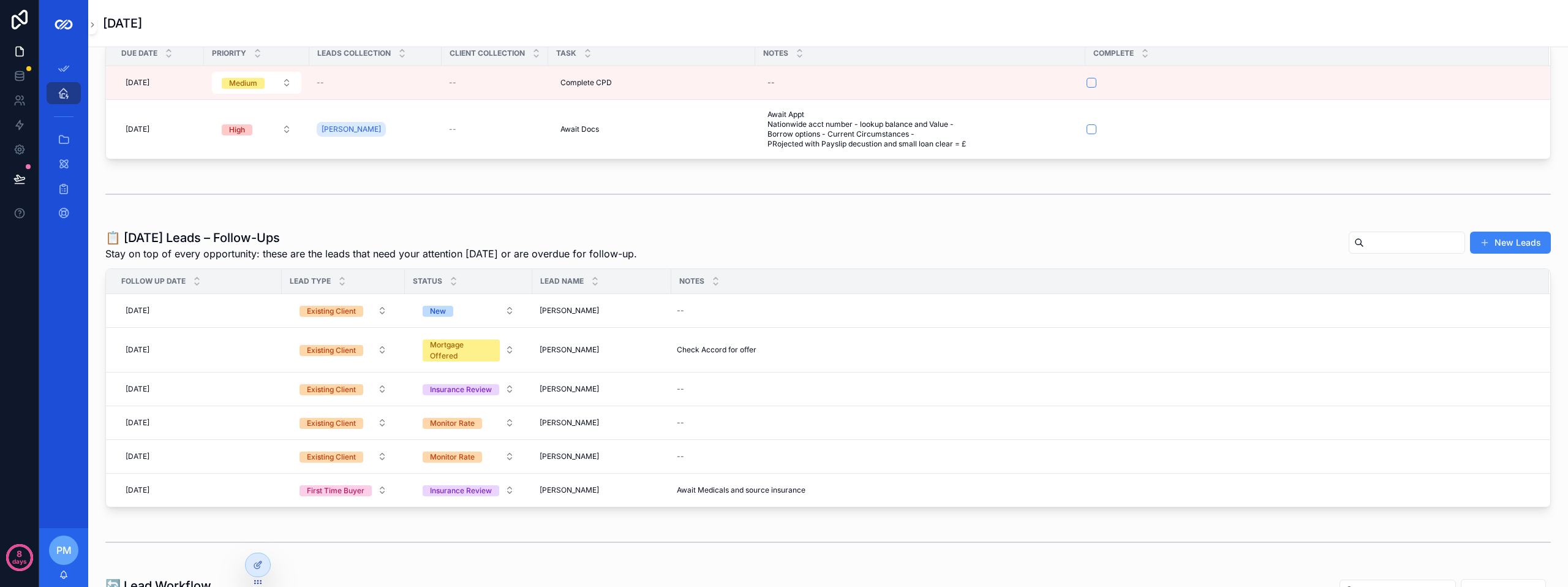
scroll to position [61, 0]
click at [637, 308] on div "[PERSON_NAME] [PERSON_NAME]" at bounding box center [601, 310] width 124 height 10
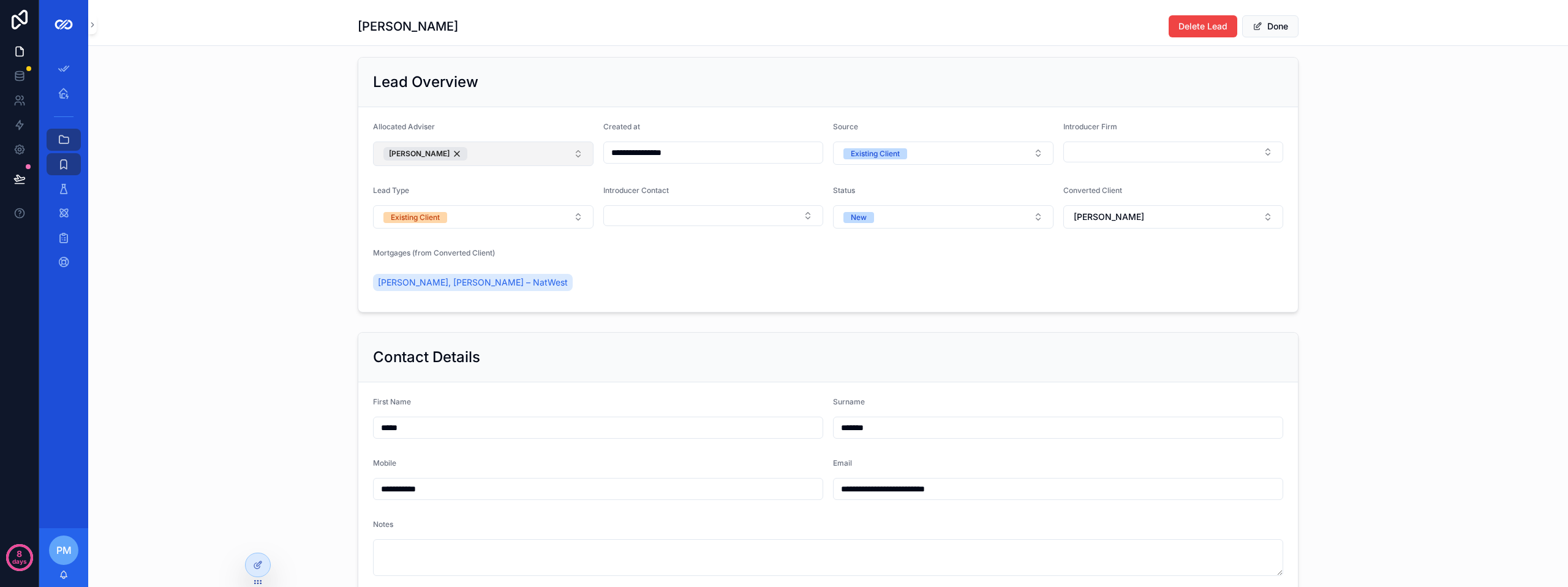
click at [523, 160] on button "[PERSON_NAME]" at bounding box center [483, 154] width 220 height 25
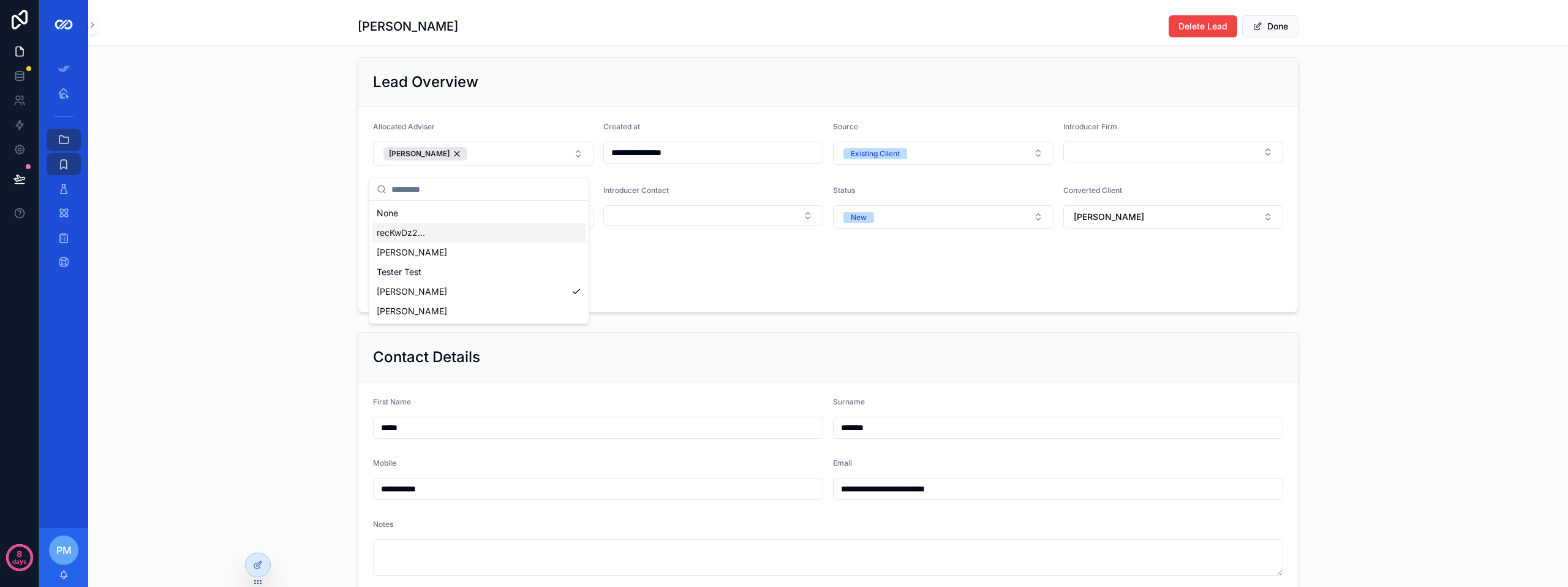
click at [479, 132] on div "Allocated Adviser" at bounding box center [483, 129] width 220 height 15
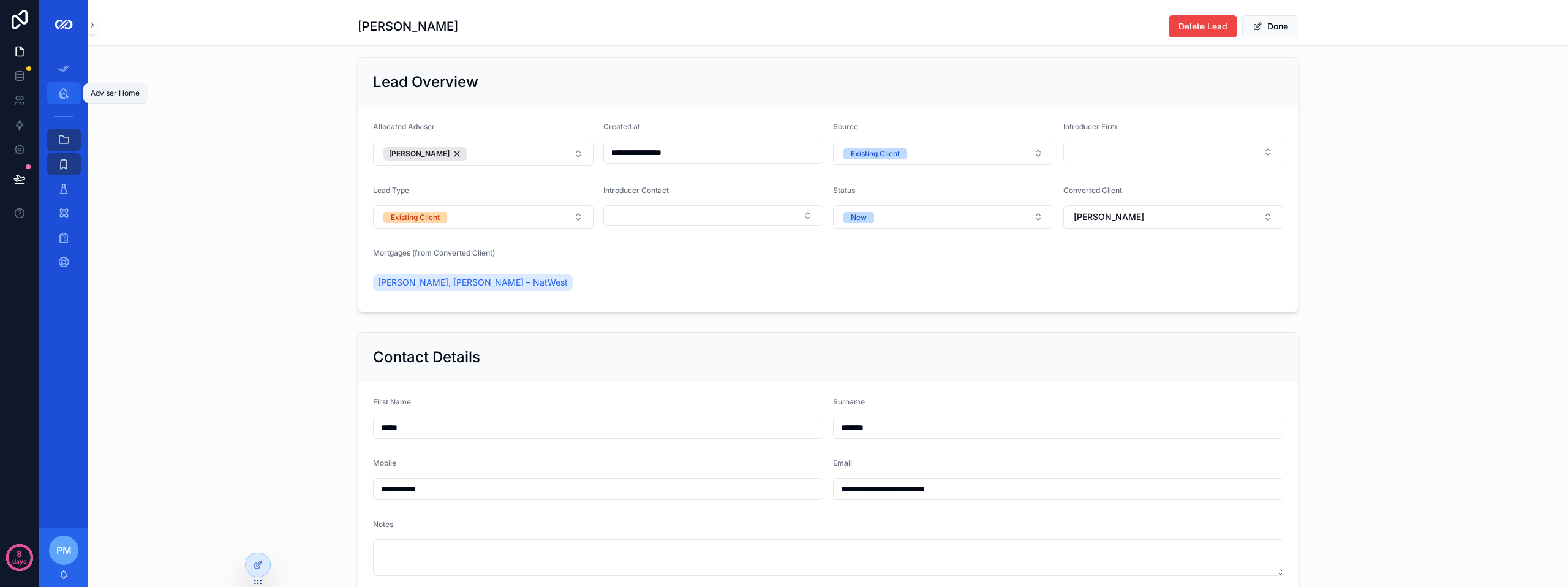
click at [65, 93] on icon "scrollable content" at bounding box center [63, 93] width 12 height 12
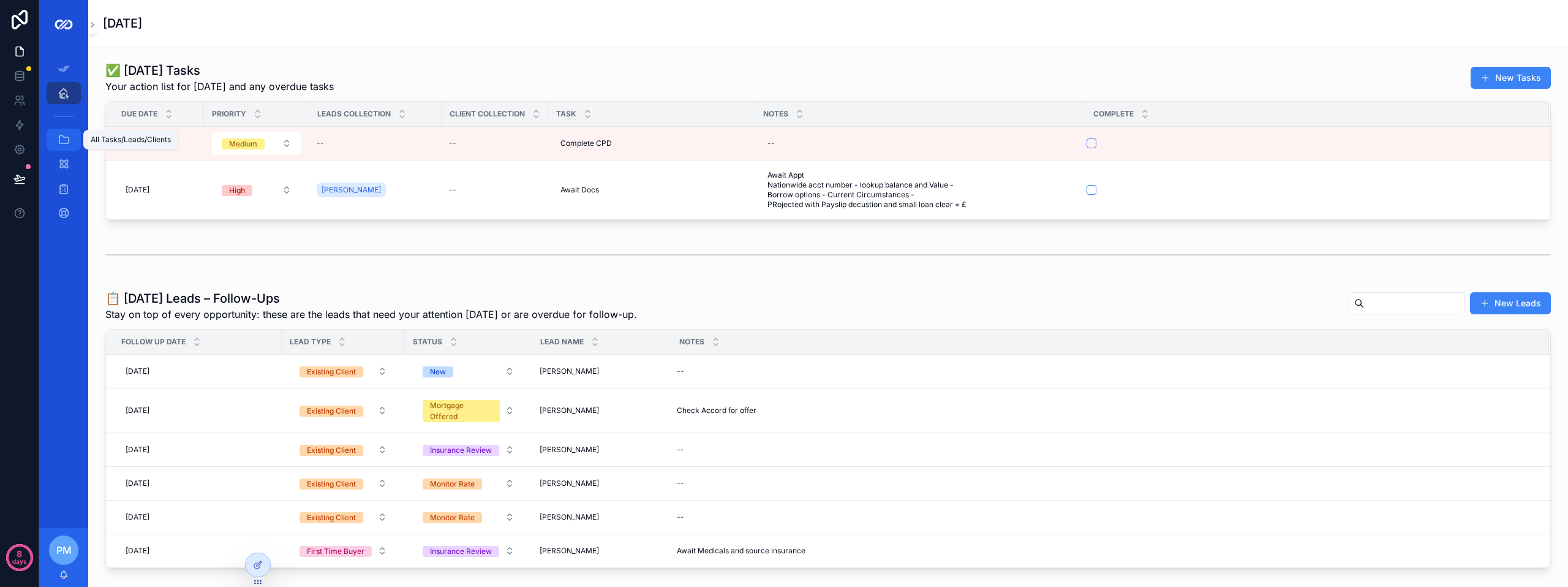
click at [65, 145] on icon "scrollable content" at bounding box center [63, 139] width 12 height 12
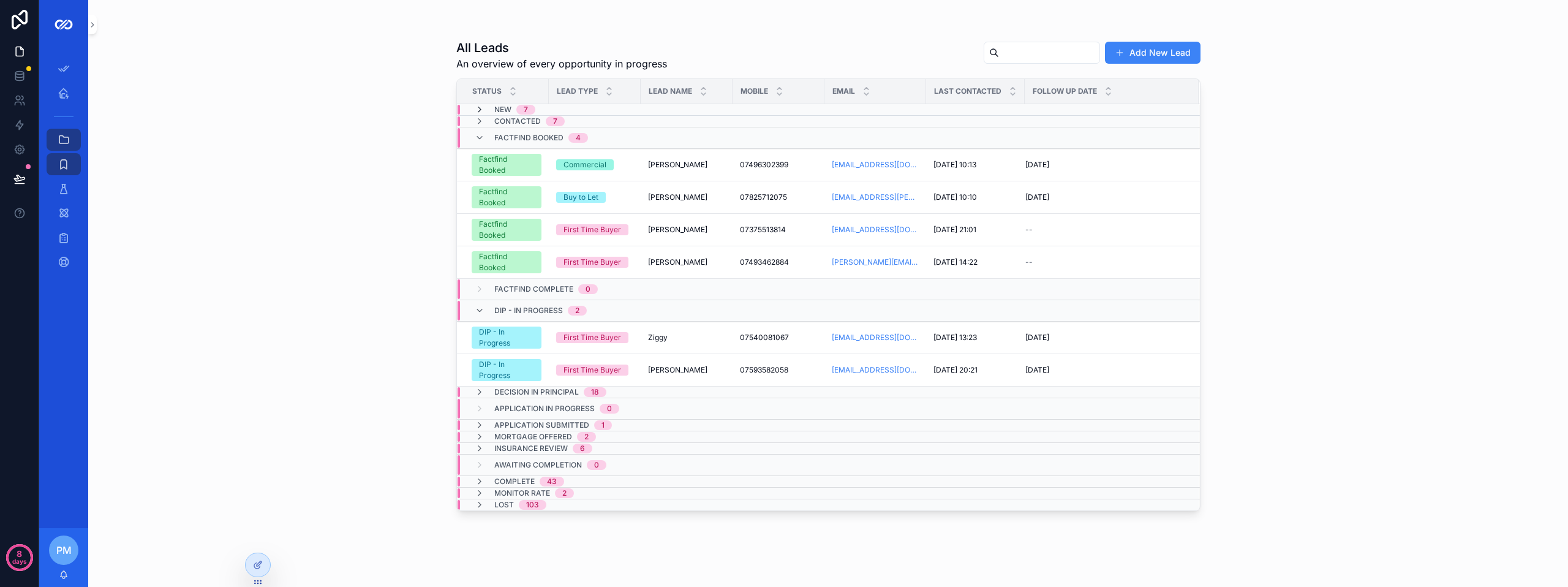
click at [477, 110] on icon "scrollable content" at bounding box center [479, 109] width 10 height 10
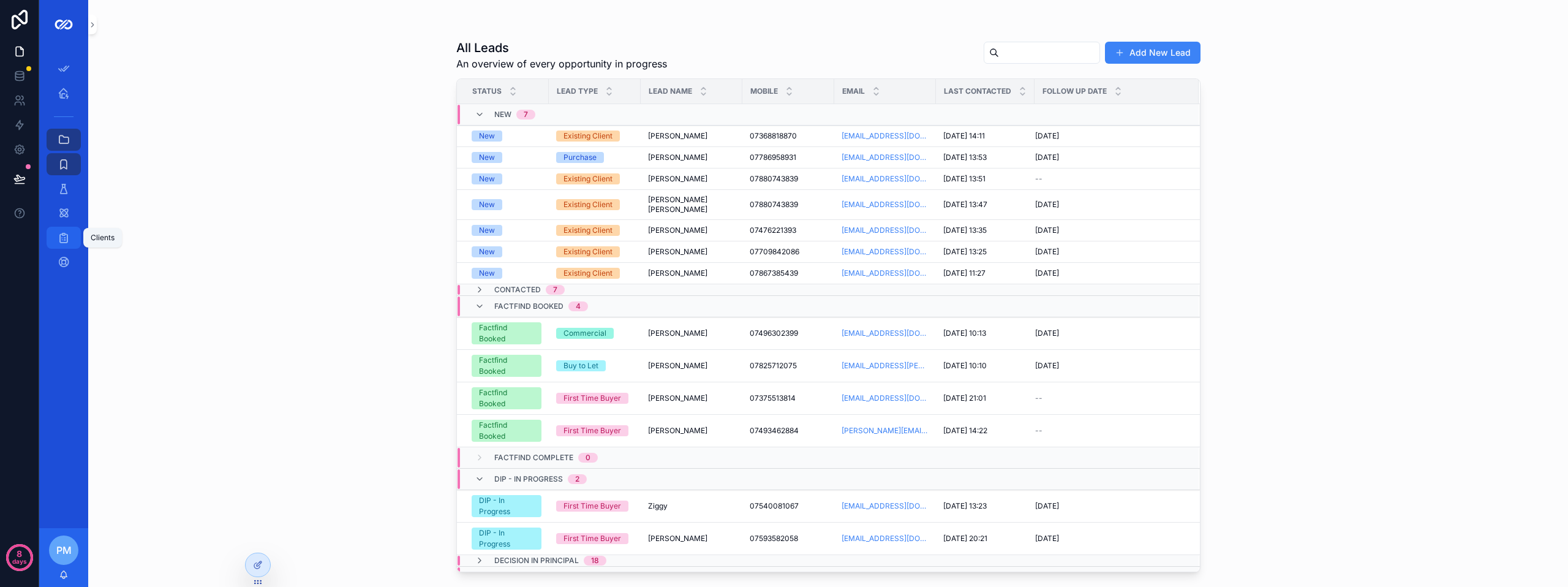
click at [66, 238] on icon "scrollable content" at bounding box center [63, 237] width 12 height 12
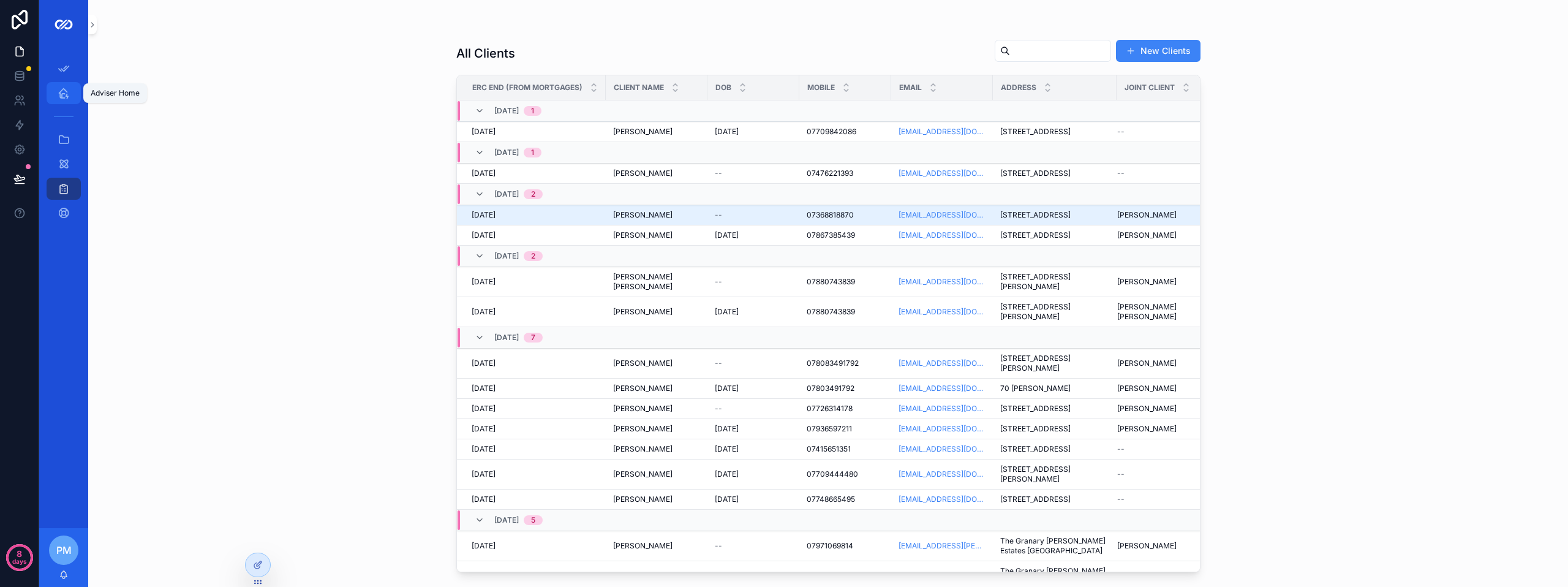
click at [62, 92] on icon "scrollable content" at bounding box center [63, 93] width 12 height 12
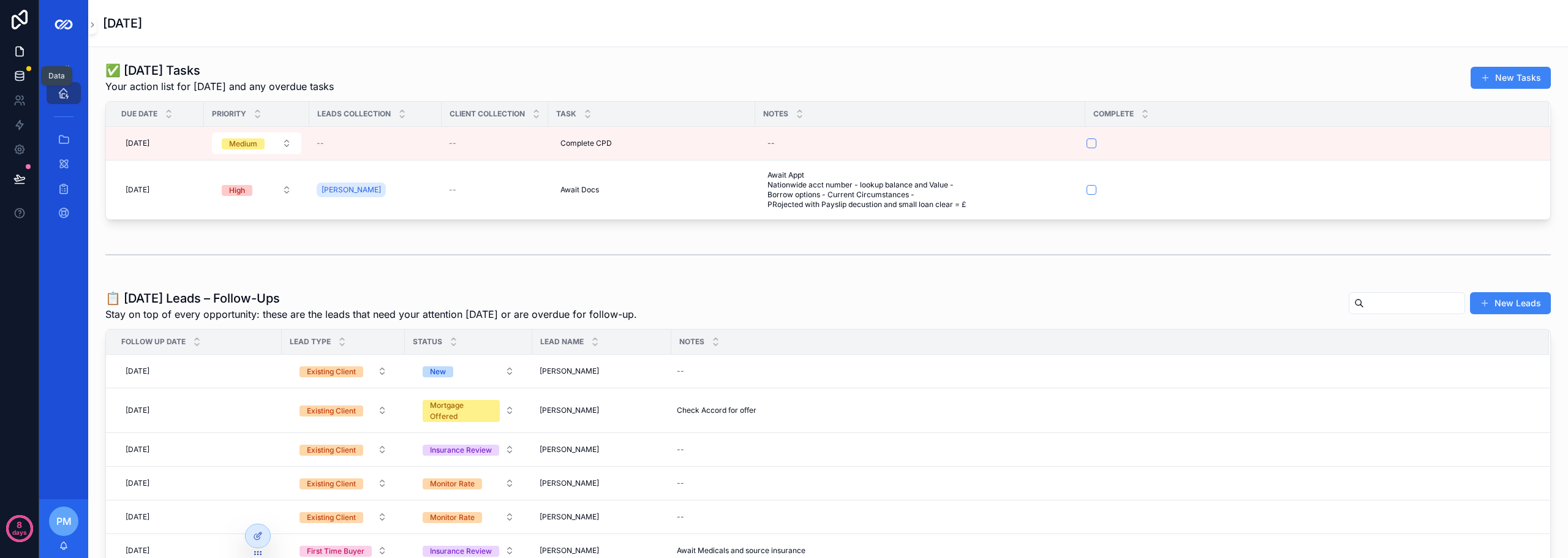
click at [12, 82] on link at bounding box center [19, 75] width 39 height 25
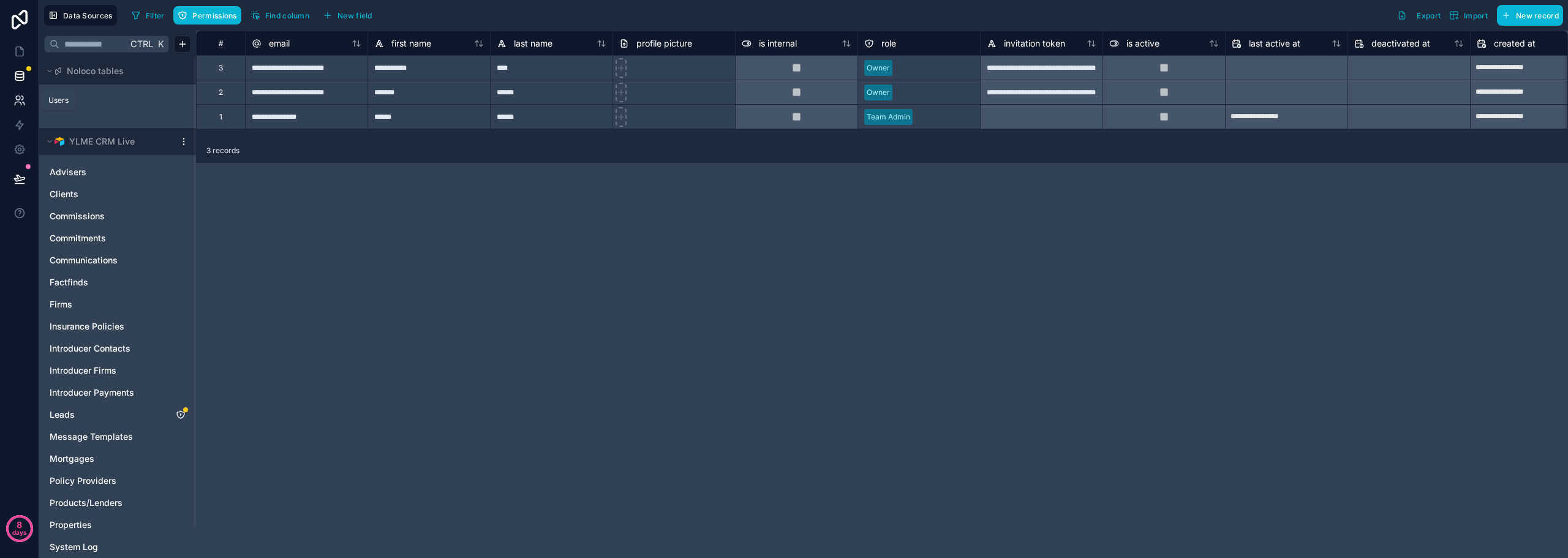
click at [17, 100] on icon at bounding box center [17, 97] width 4 height 4
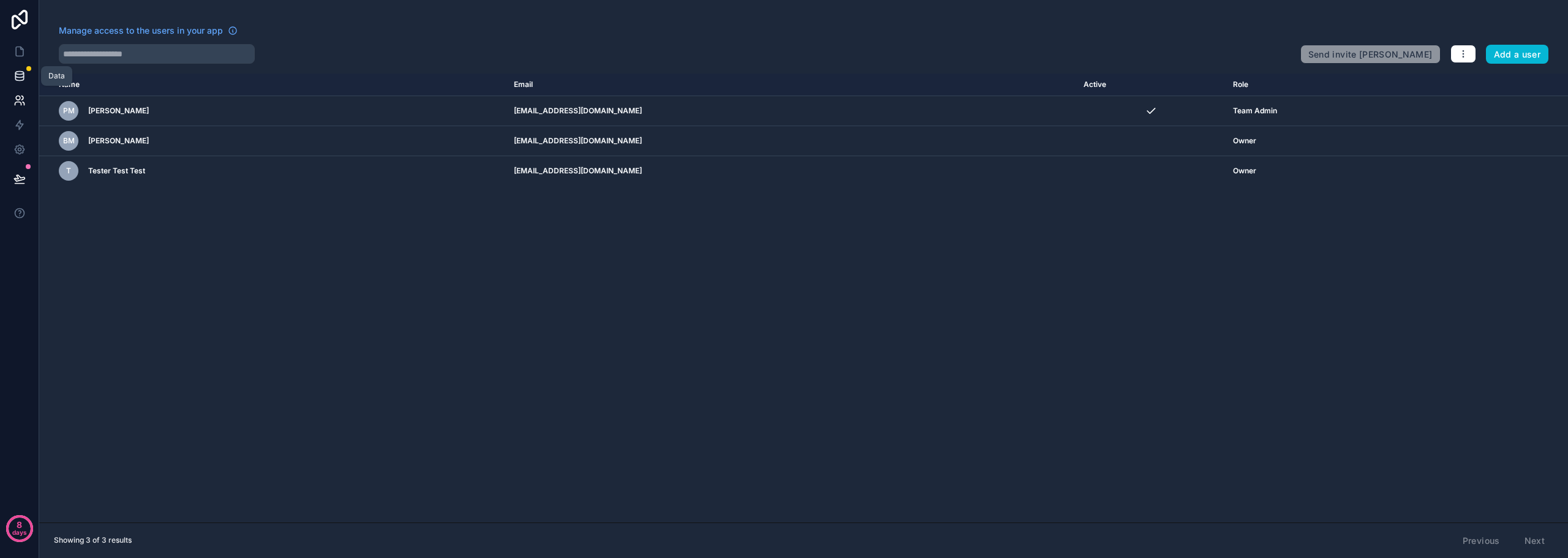
click at [17, 78] on icon at bounding box center [19, 75] width 12 height 12
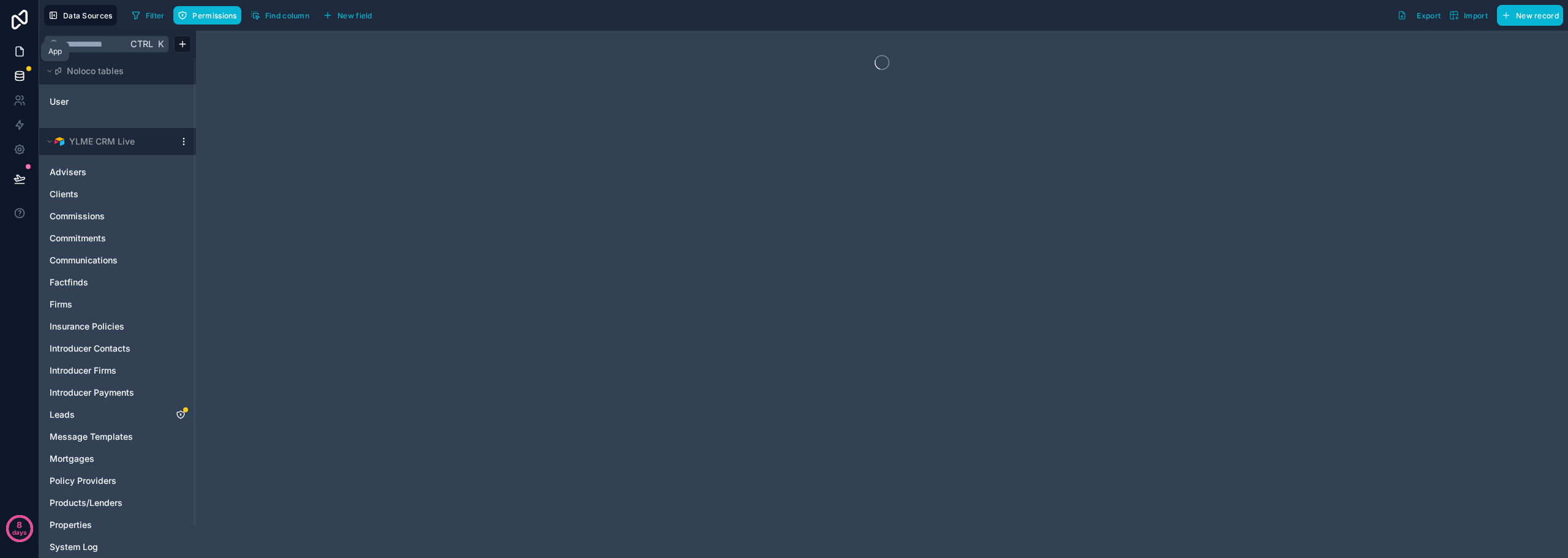
click at [23, 45] on icon at bounding box center [19, 51] width 12 height 12
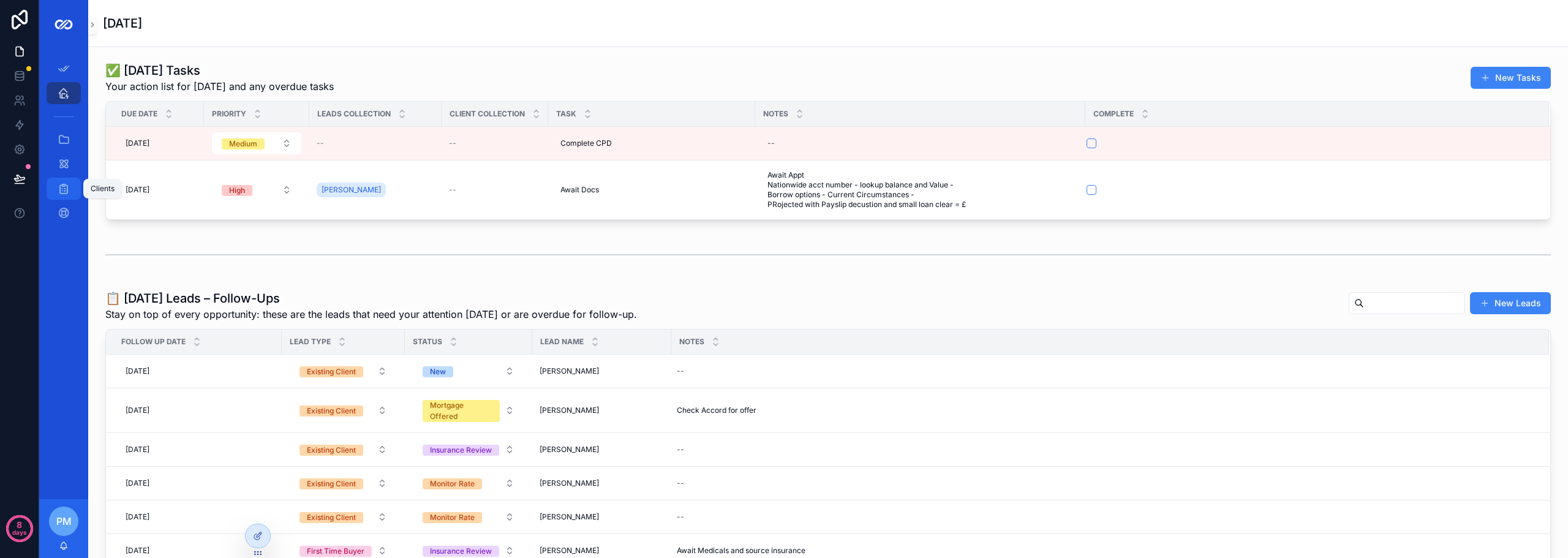
click at [64, 192] on icon "scrollable content" at bounding box center [63, 188] width 12 height 12
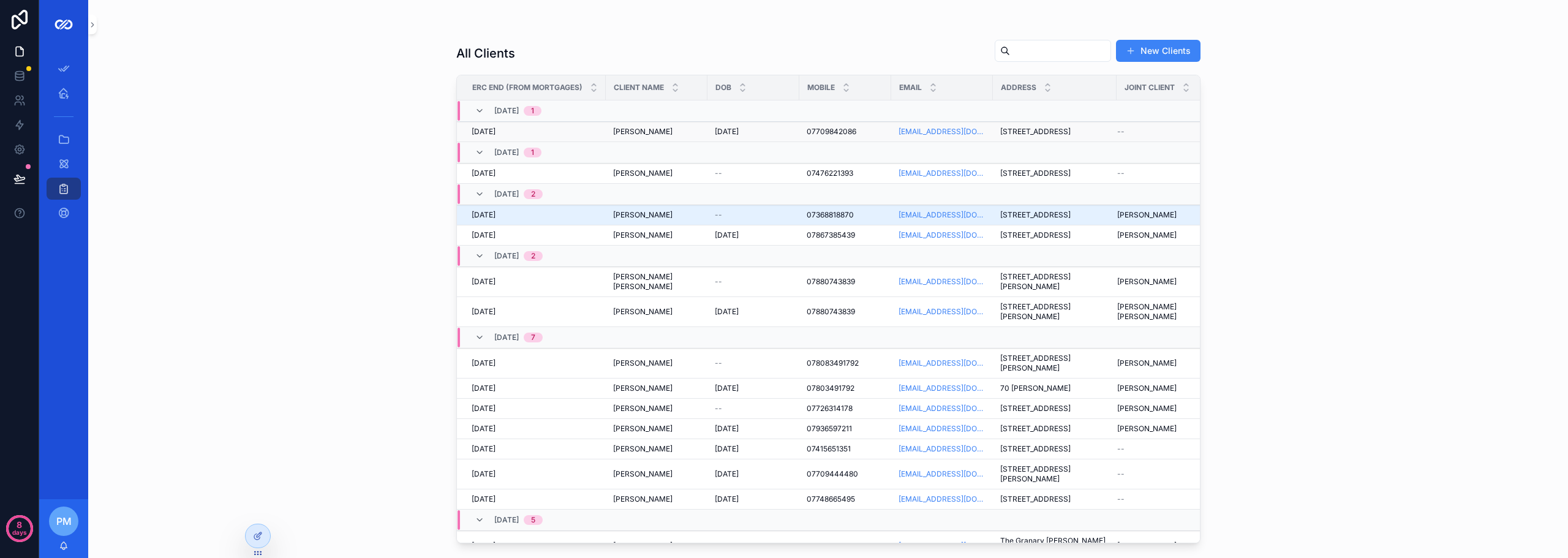
click at [679, 136] on div "[PERSON_NAME] [PERSON_NAME]" at bounding box center [657, 132] width 87 height 10
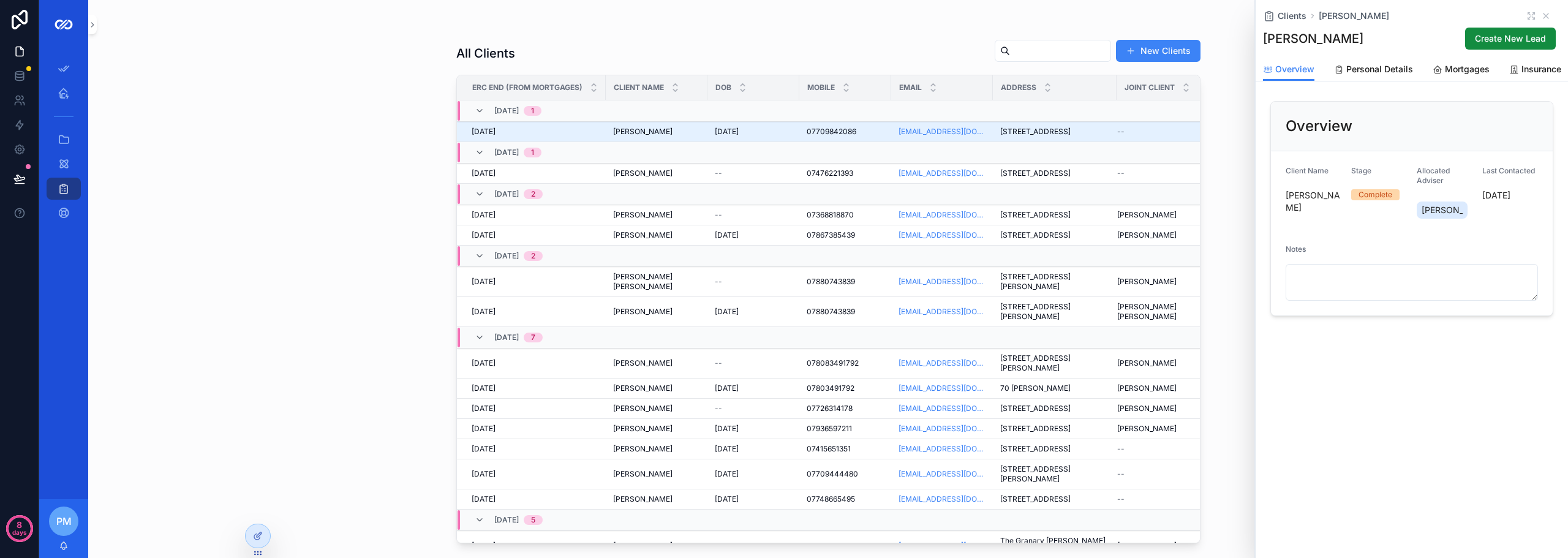
click at [1524, 17] on div "Clients [PERSON_NAME]" at bounding box center [1411, 15] width 298 height 12
click at [1531, 17] on icon "scrollable content" at bounding box center [1531, 16] width 10 height 10
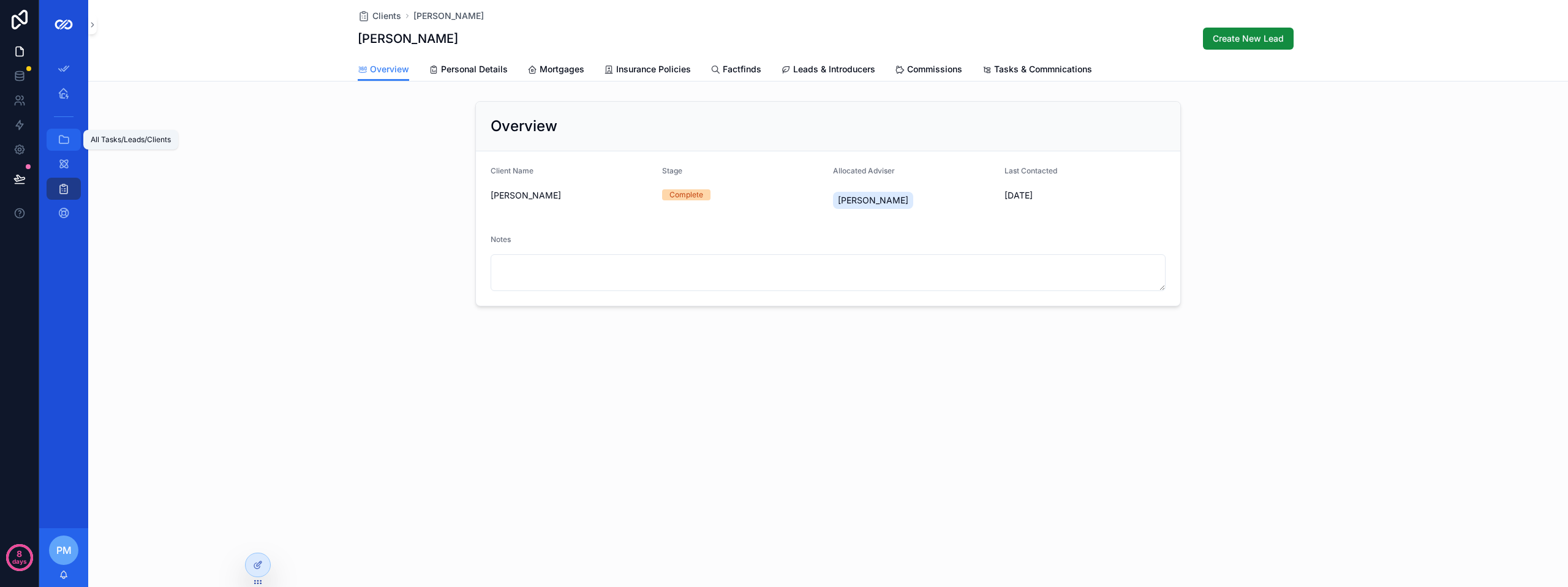
click at [61, 142] on icon "scrollable content" at bounding box center [63, 139] width 12 height 12
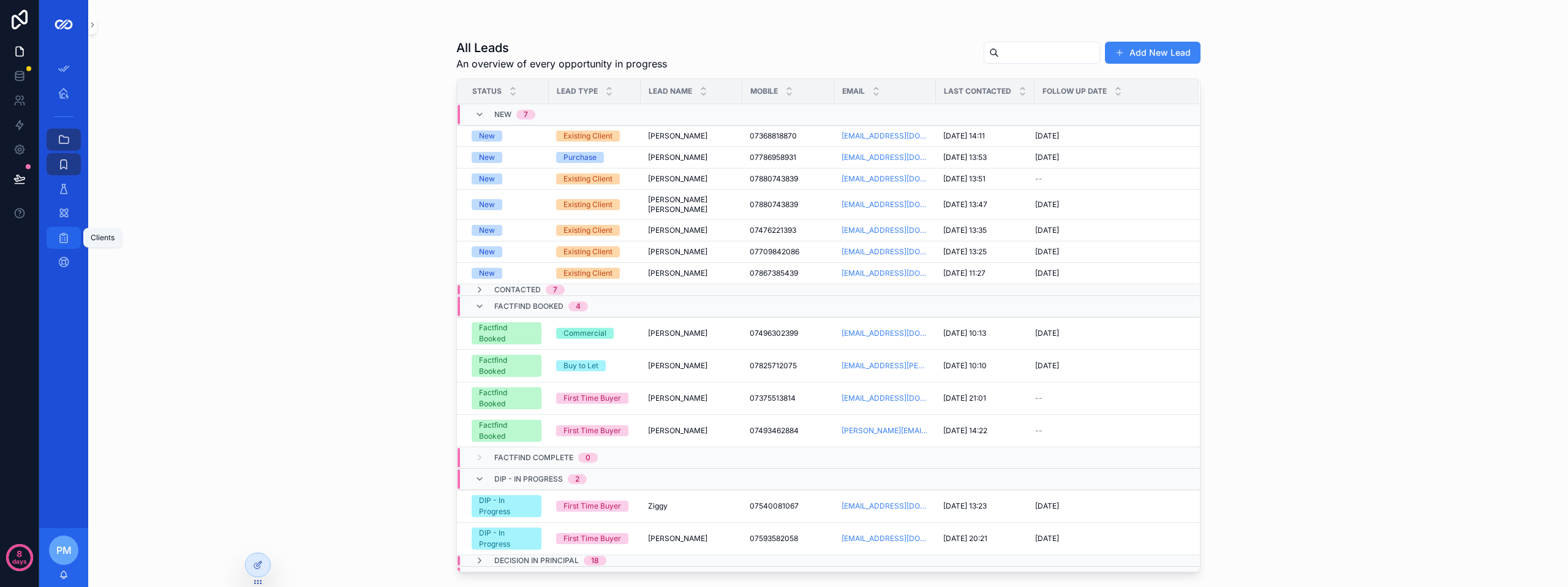
click at [62, 233] on icon "scrollable content" at bounding box center [63, 237] width 12 height 12
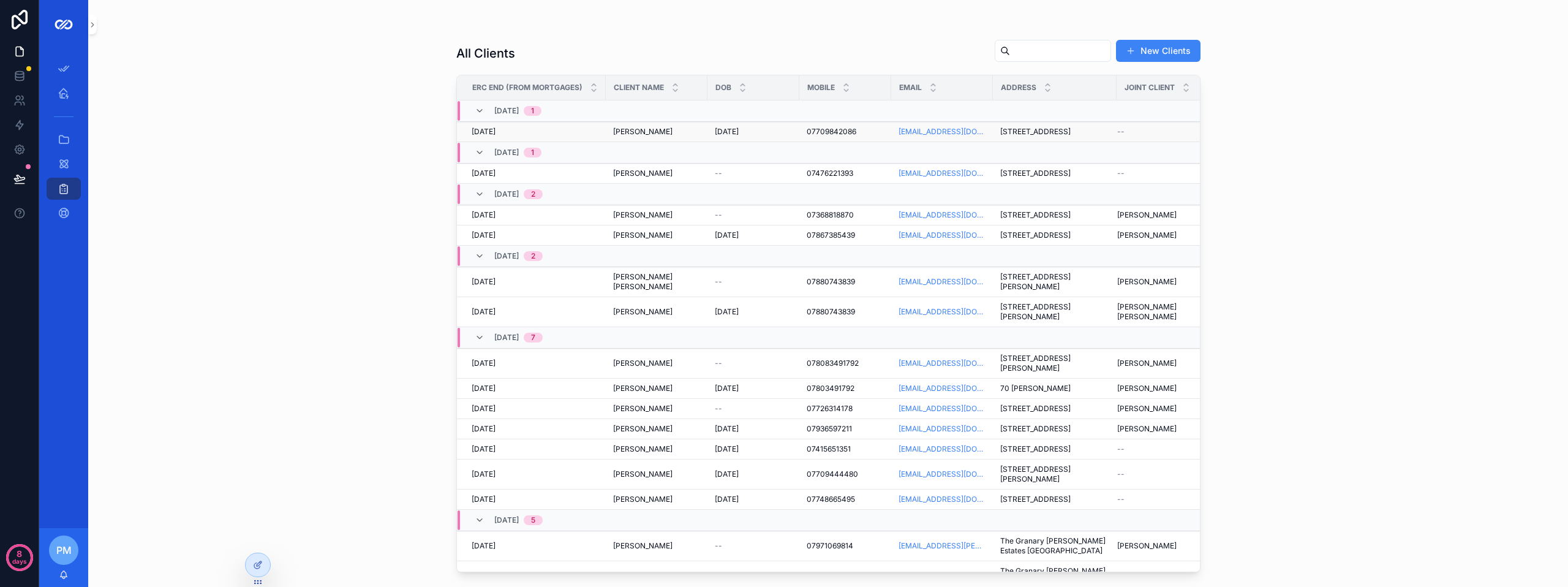
click at [592, 136] on div "[DATE] [DATE]" at bounding box center [535, 132] width 127 height 10
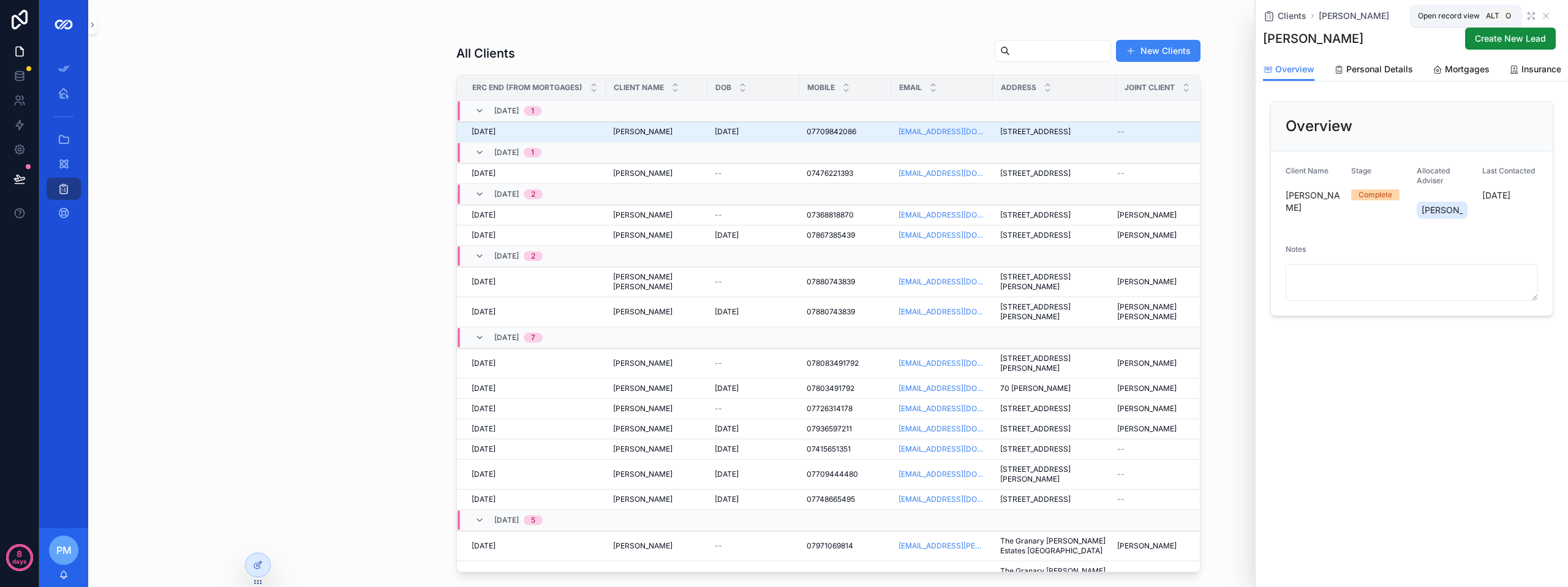
click at [1527, 17] on icon "scrollable content" at bounding box center [1531, 16] width 10 height 10
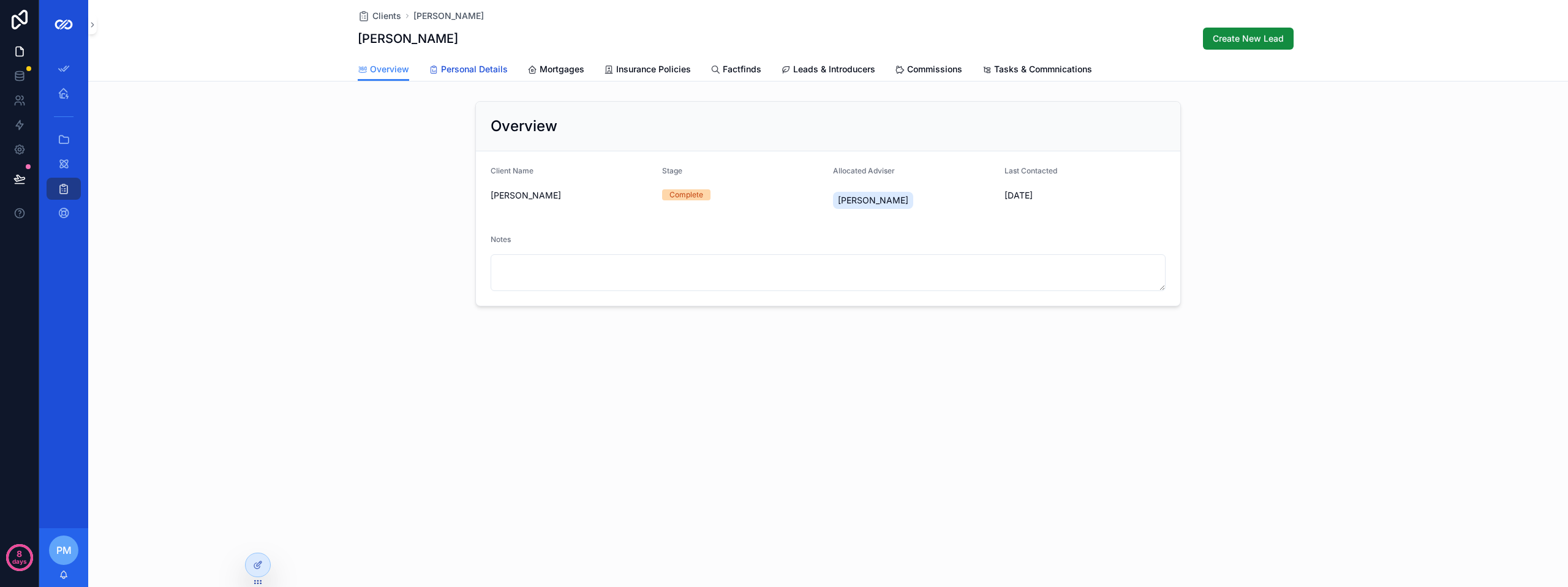
click at [448, 68] on span "Personal Details" at bounding box center [474, 69] width 67 height 12
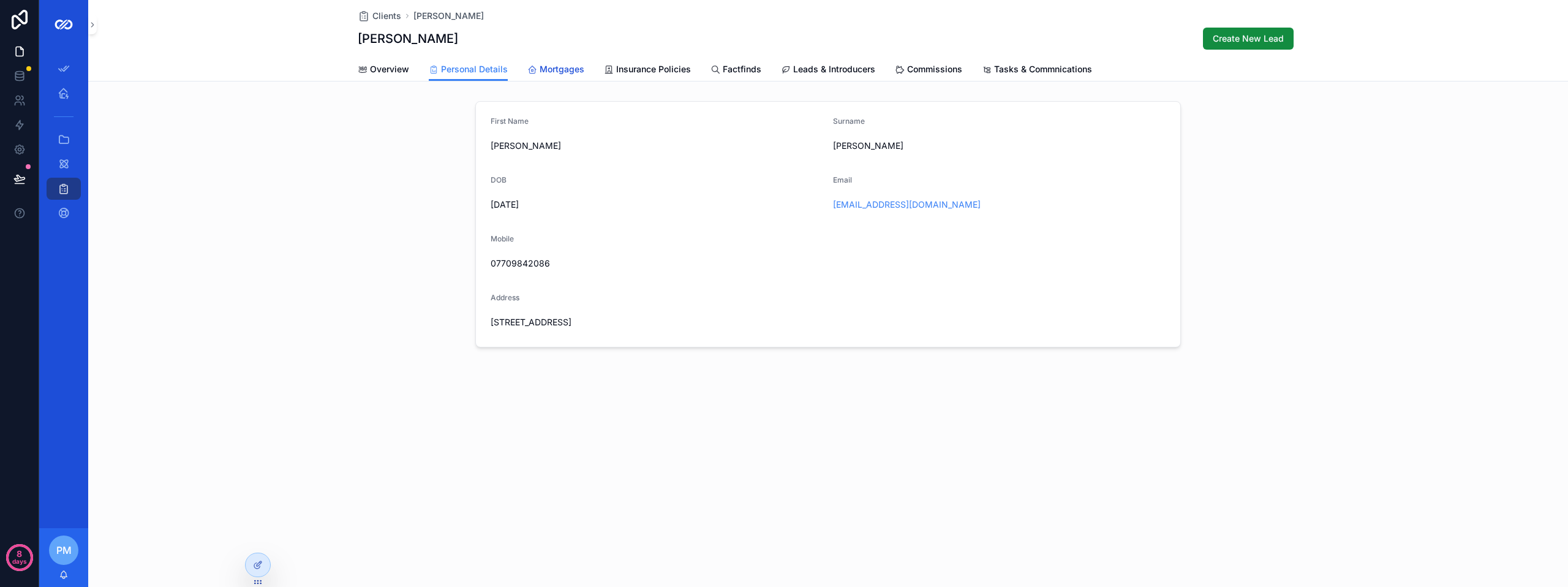
click at [551, 73] on span "Mortgages" at bounding box center [561, 69] width 44 height 12
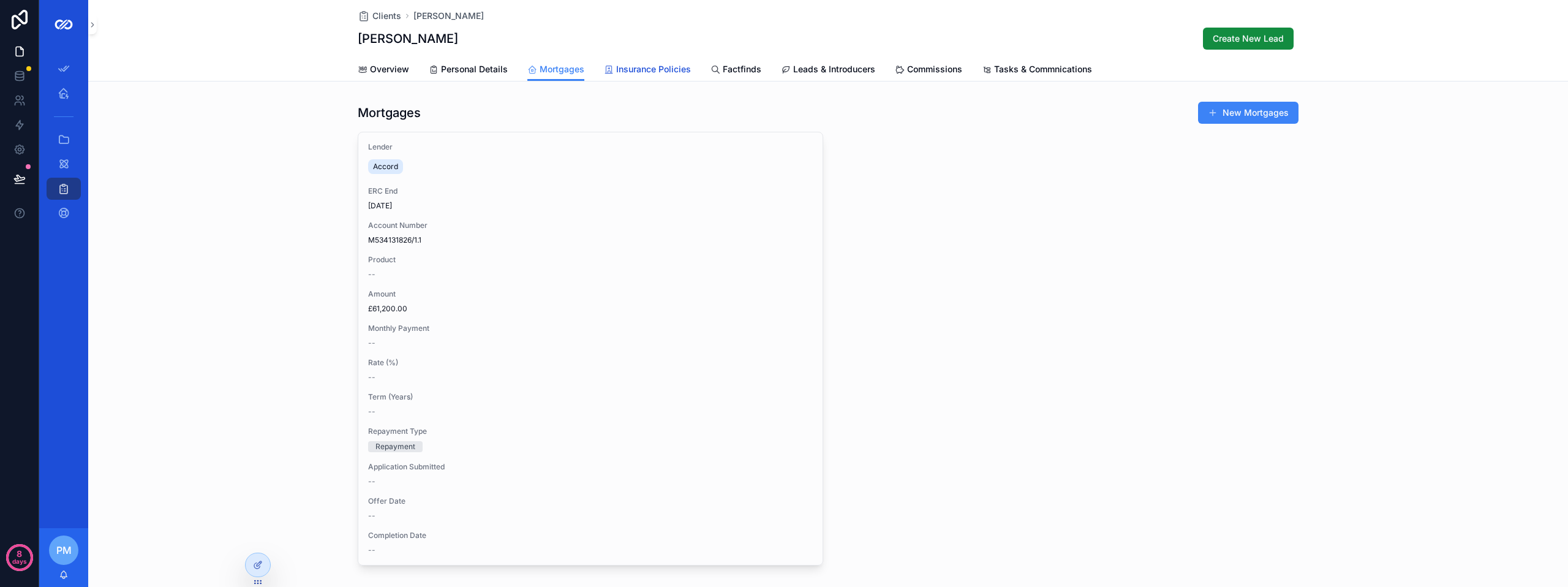
click at [652, 70] on span "Insurance Policies" at bounding box center [653, 69] width 74 height 12
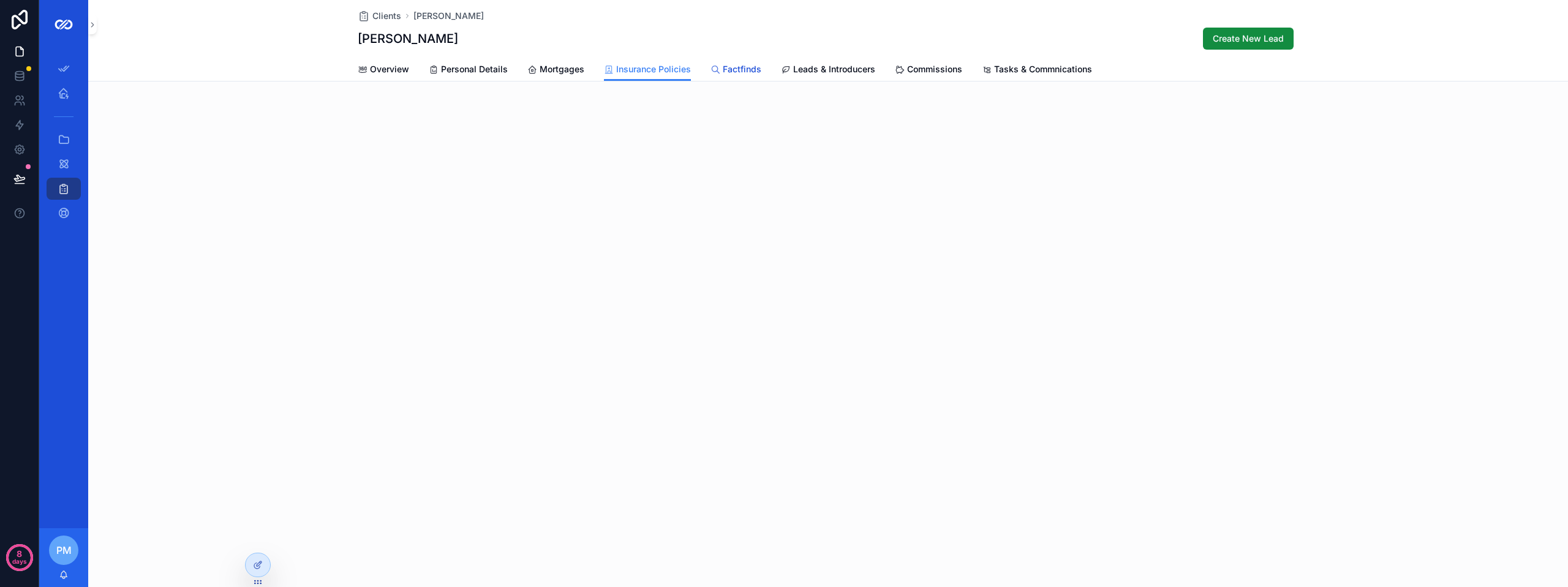
click at [744, 72] on span "Factfinds" at bounding box center [741, 69] width 39 height 12
click at [826, 73] on span "Leads & Introducers" at bounding box center [834, 69] width 82 height 12
click at [926, 63] on span "Commissions" at bounding box center [934, 69] width 55 height 12
click at [1021, 67] on span "Tasks & Commnications" at bounding box center [1043, 69] width 98 height 12
click at [465, 71] on span "Personal Details" at bounding box center [474, 69] width 67 height 12
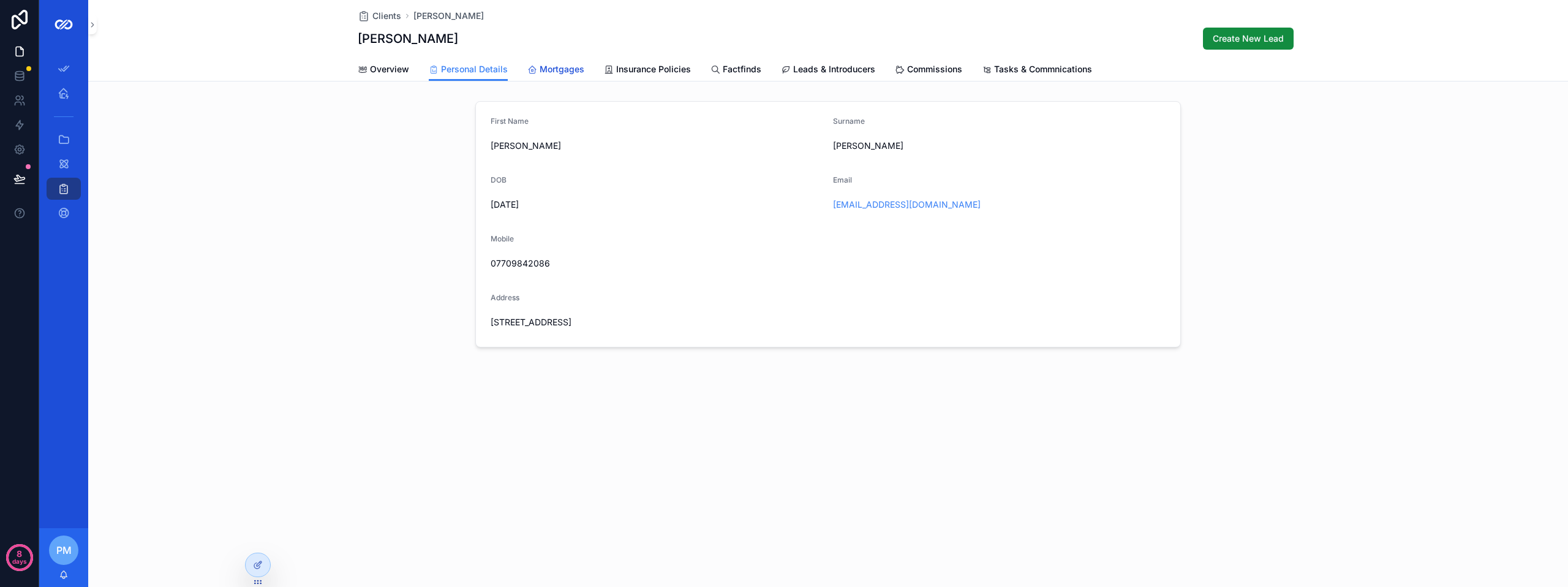
click at [547, 63] on span "Mortgages" at bounding box center [561, 69] width 44 height 12
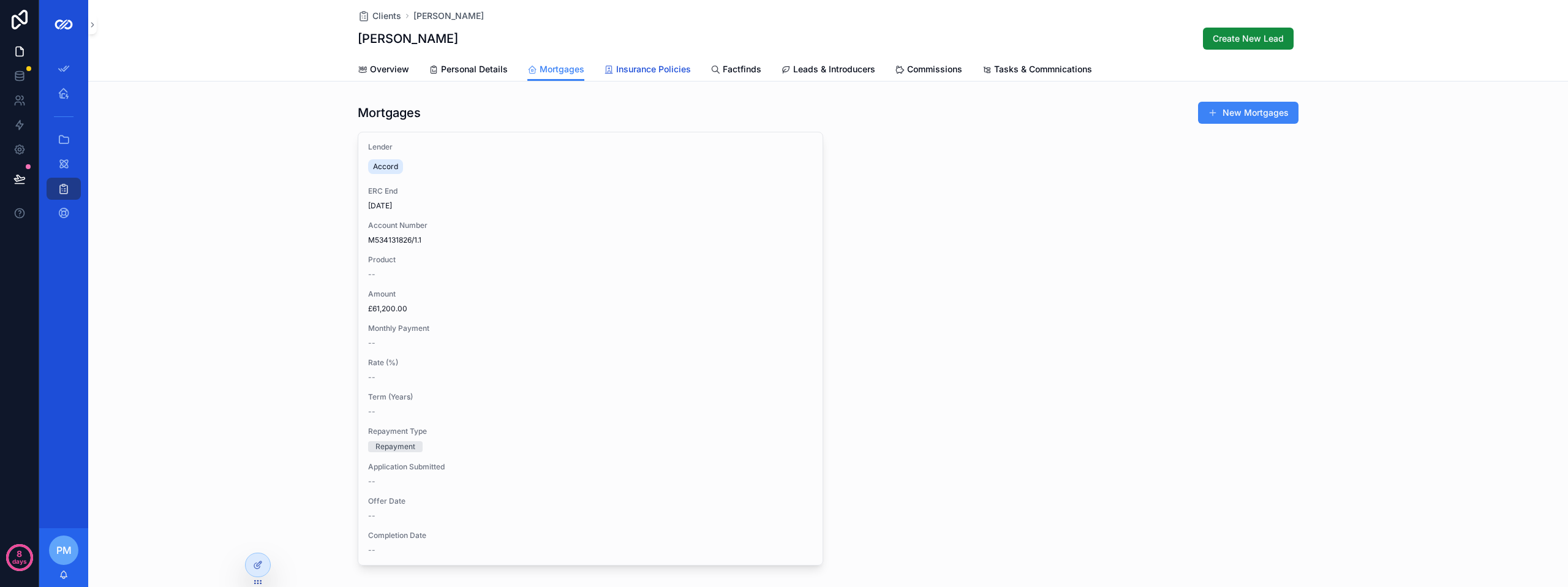
click at [649, 65] on span "Insurance Policies" at bounding box center [653, 69] width 74 height 12
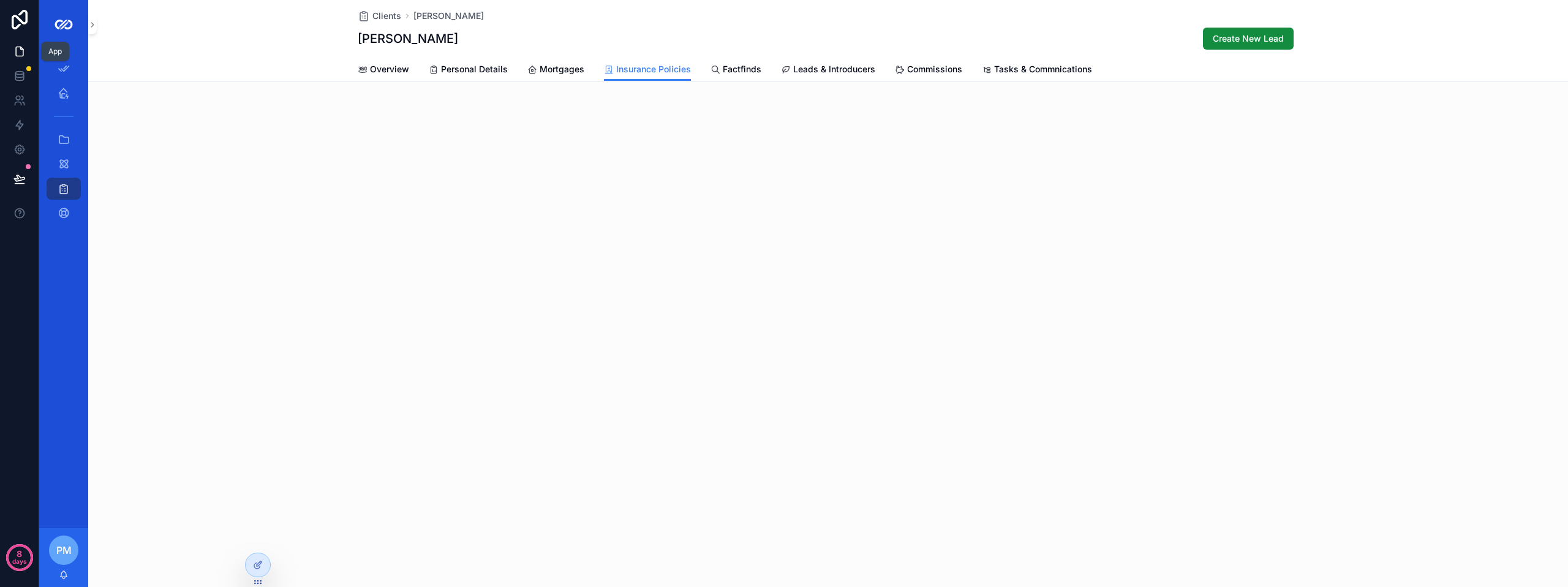
click at [21, 44] on link at bounding box center [19, 51] width 39 height 25
click at [67, 93] on icon "scrollable content" at bounding box center [63, 93] width 12 height 12
